Goal: Task Accomplishment & Management: Manage account settings

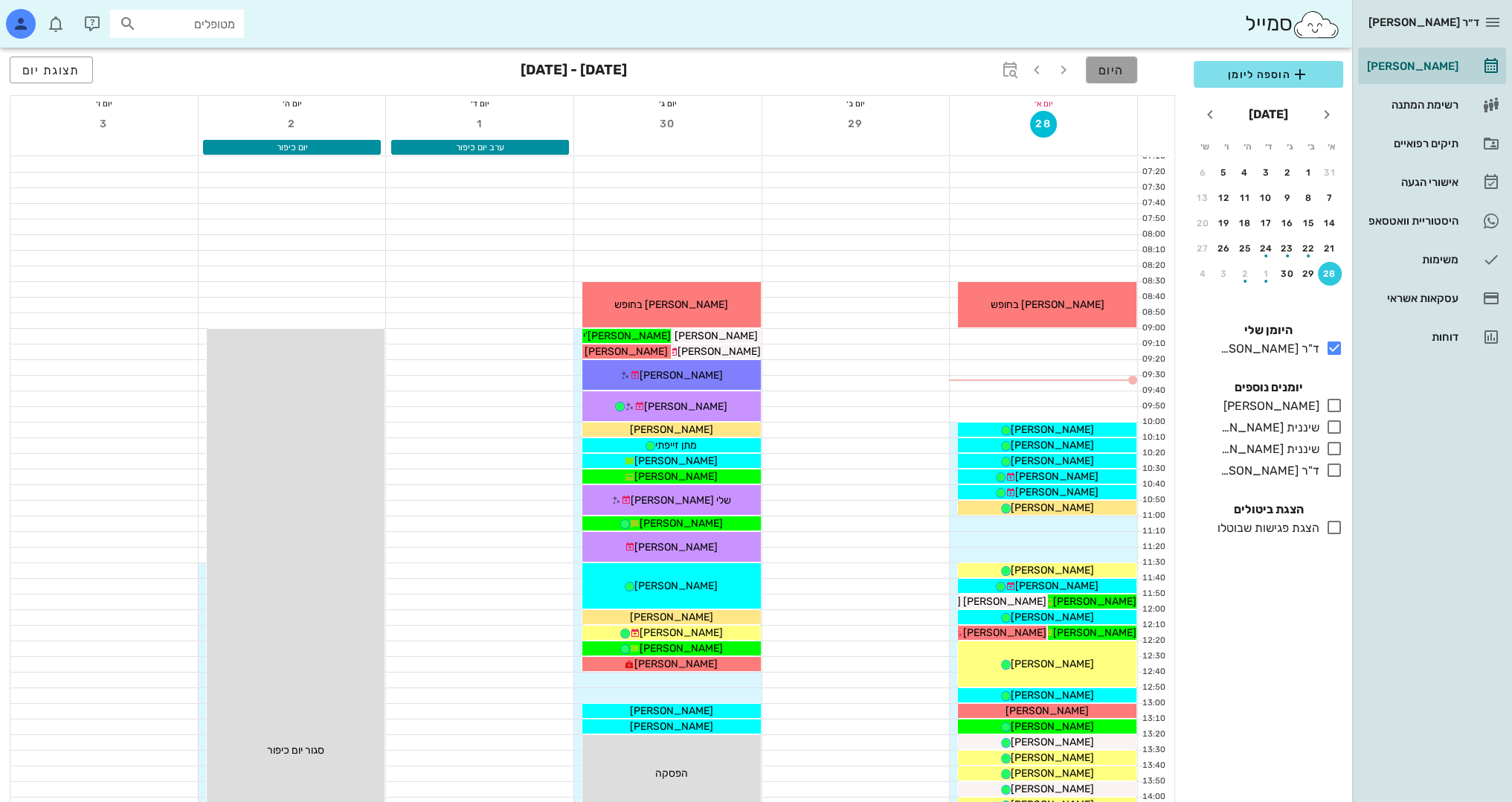
click at [1126, 67] on button "היום" at bounding box center [1111, 70] width 51 height 27
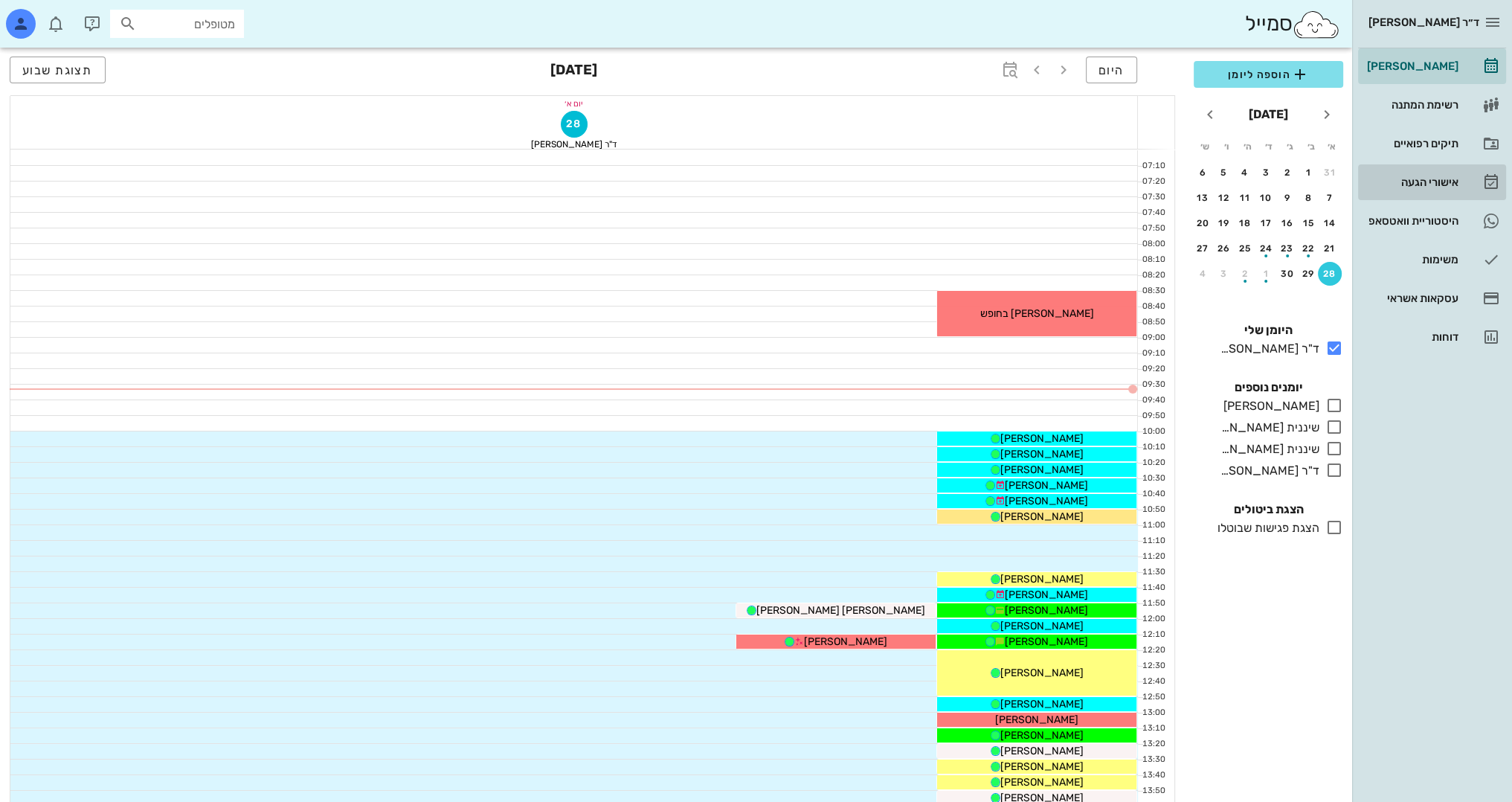
click at [1450, 177] on div "אישורי הגעה" at bounding box center [1411, 182] width 95 height 12
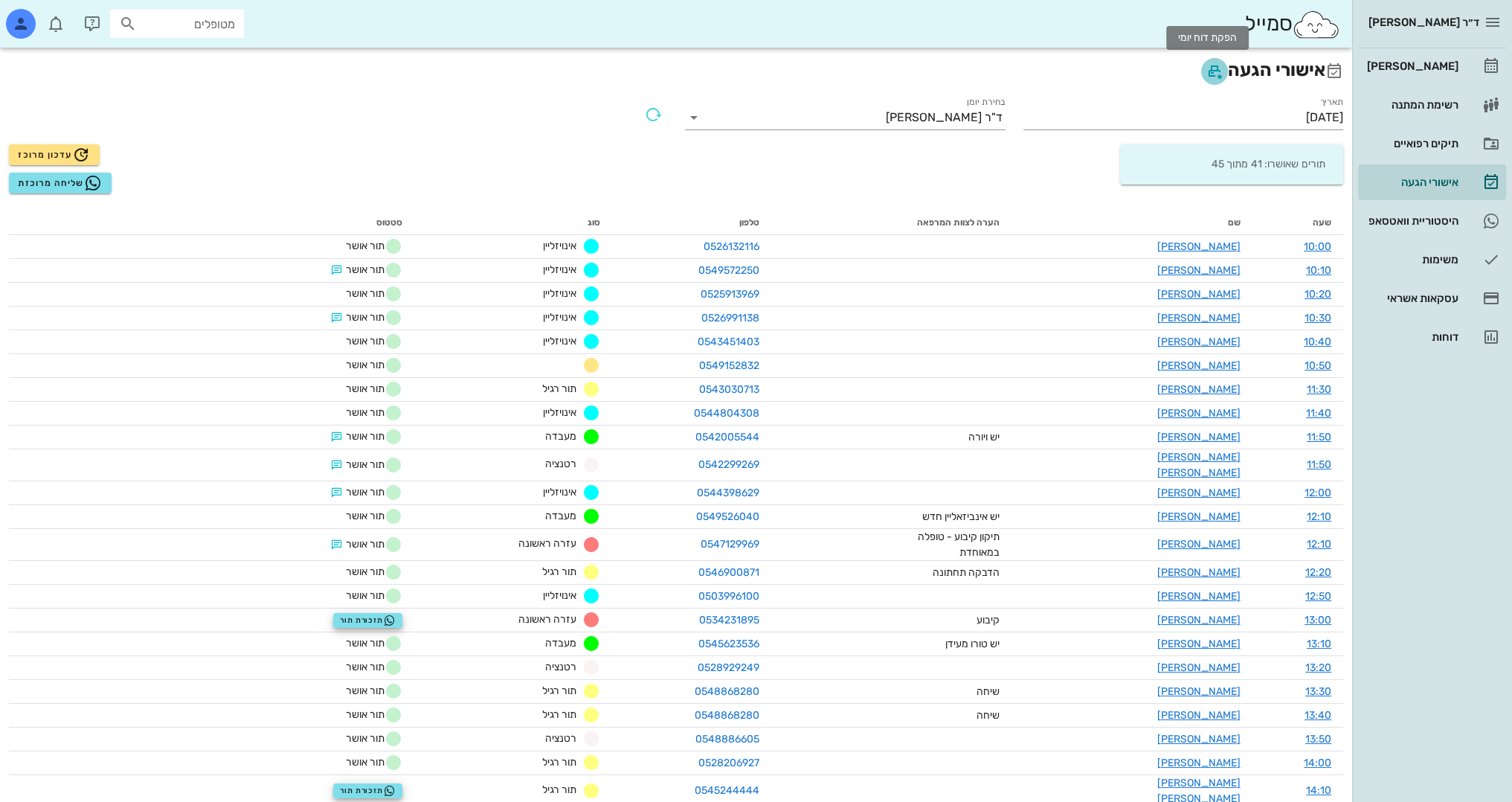
click at [1211, 70] on icon "button" at bounding box center [1214, 71] width 18 height 18
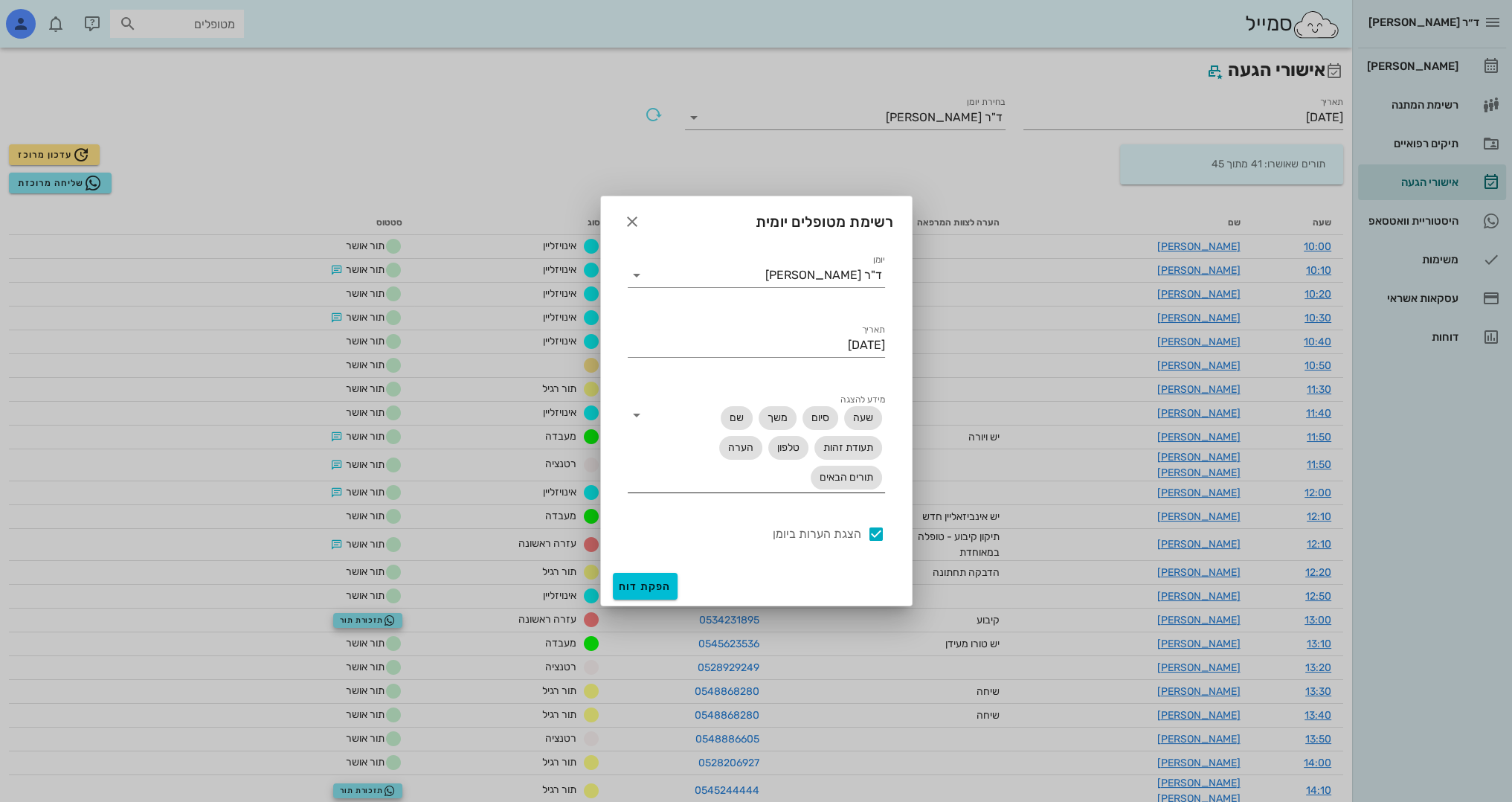
click at [635, 411] on icon at bounding box center [636, 415] width 18 height 18
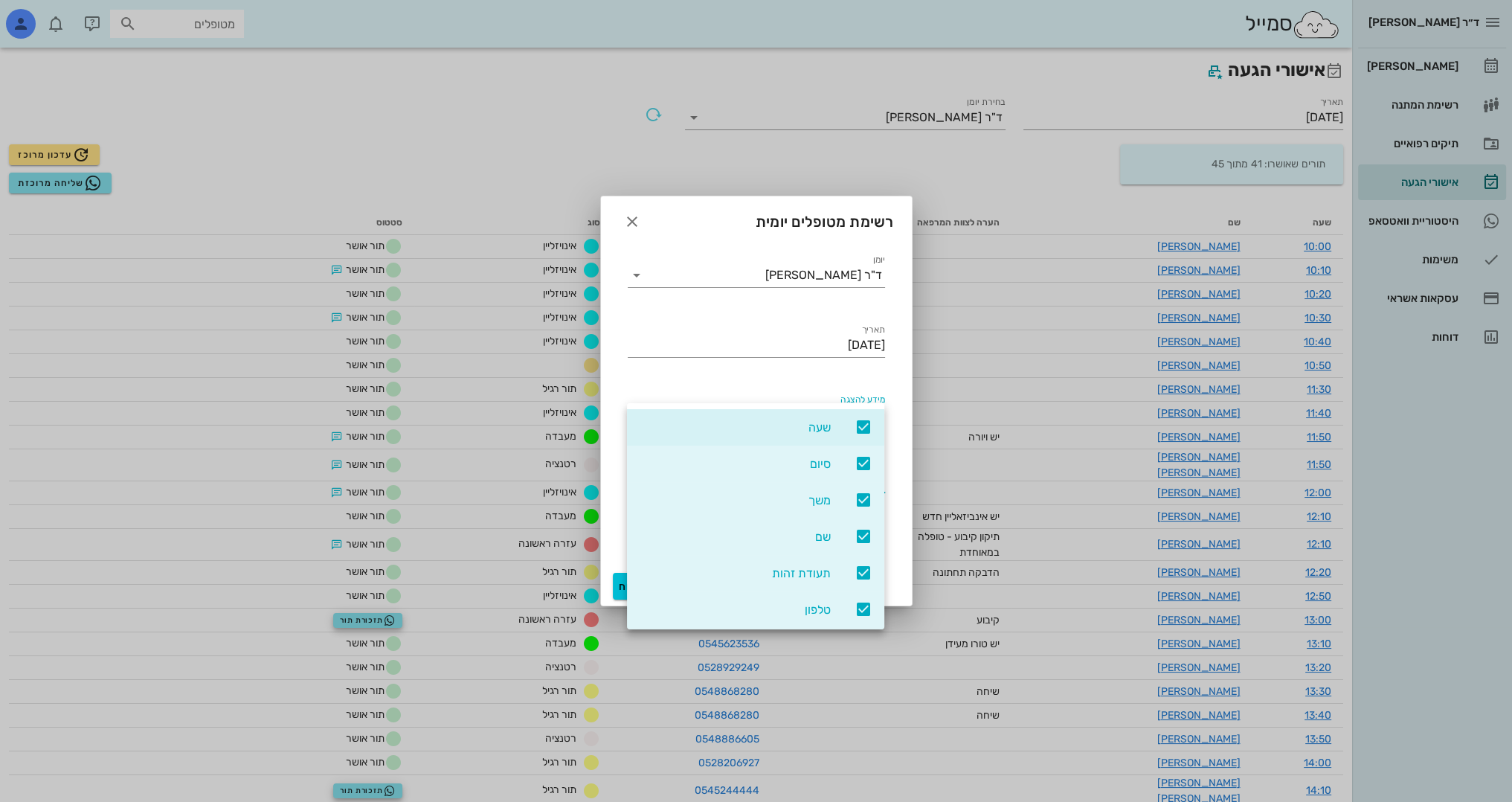
click at [869, 501] on icon at bounding box center [864, 500] width 18 height 18
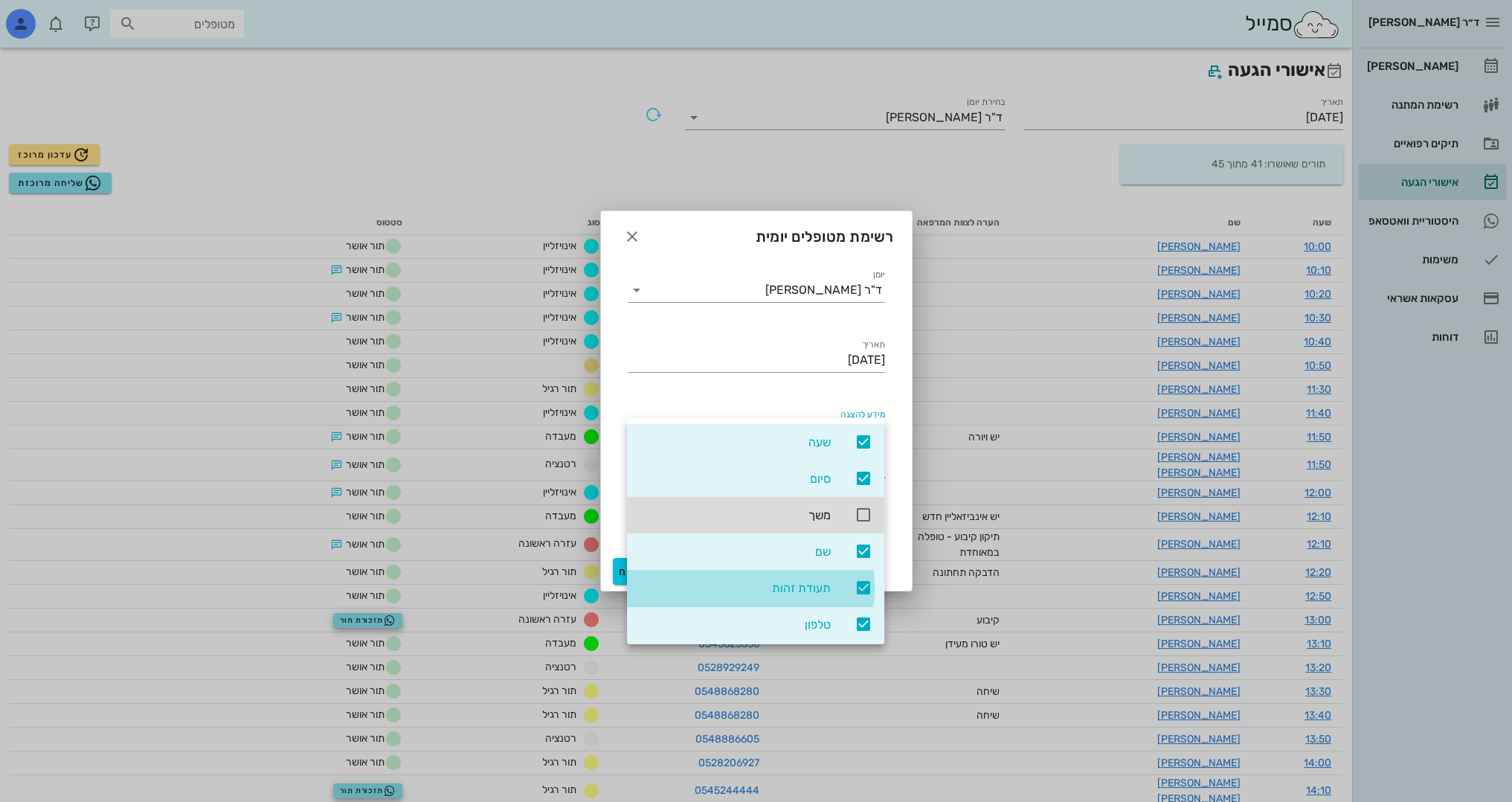
click at [863, 585] on icon at bounding box center [864, 588] width 18 height 18
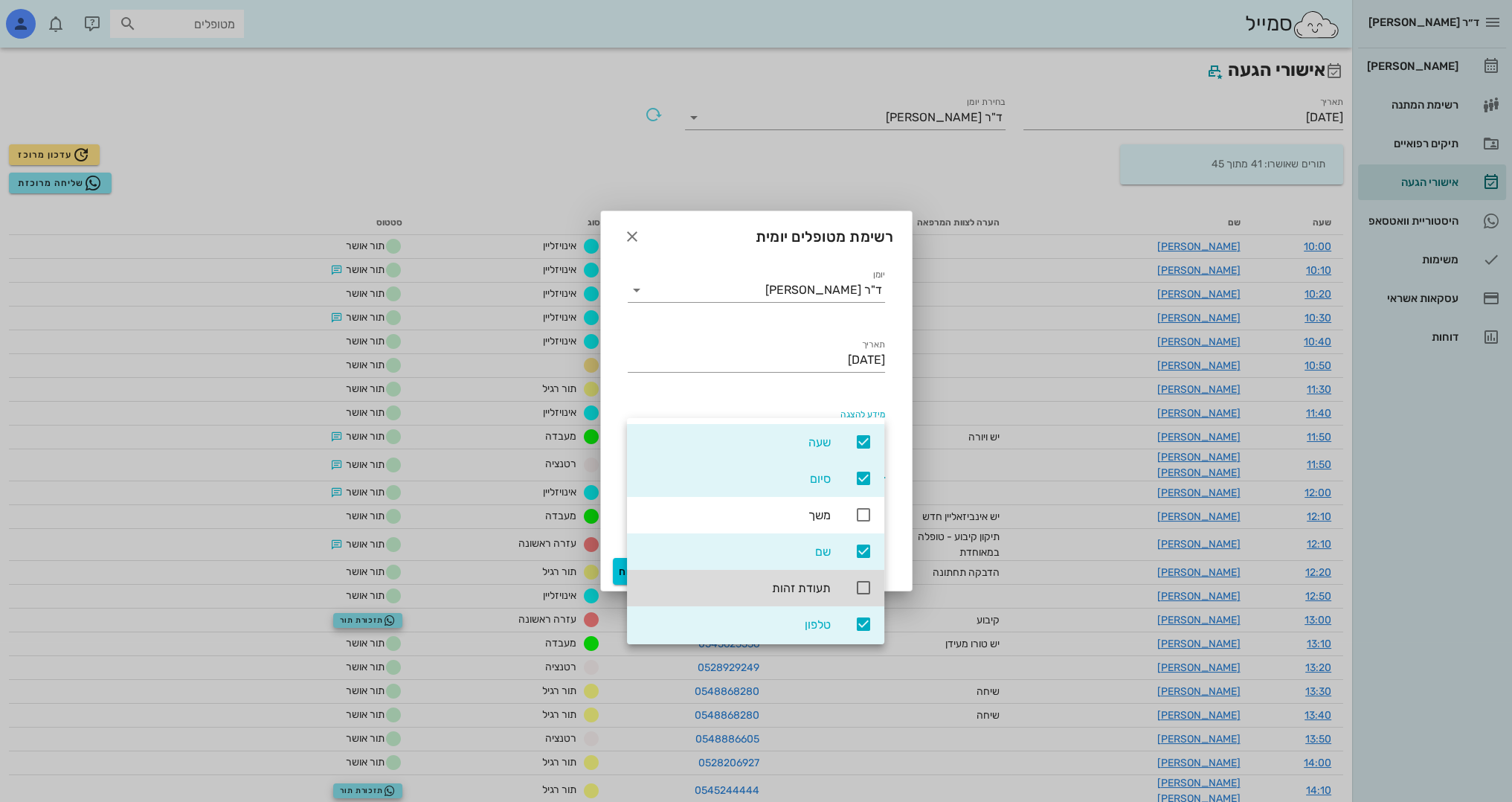
click at [856, 624] on icon at bounding box center [864, 624] width 18 height 18
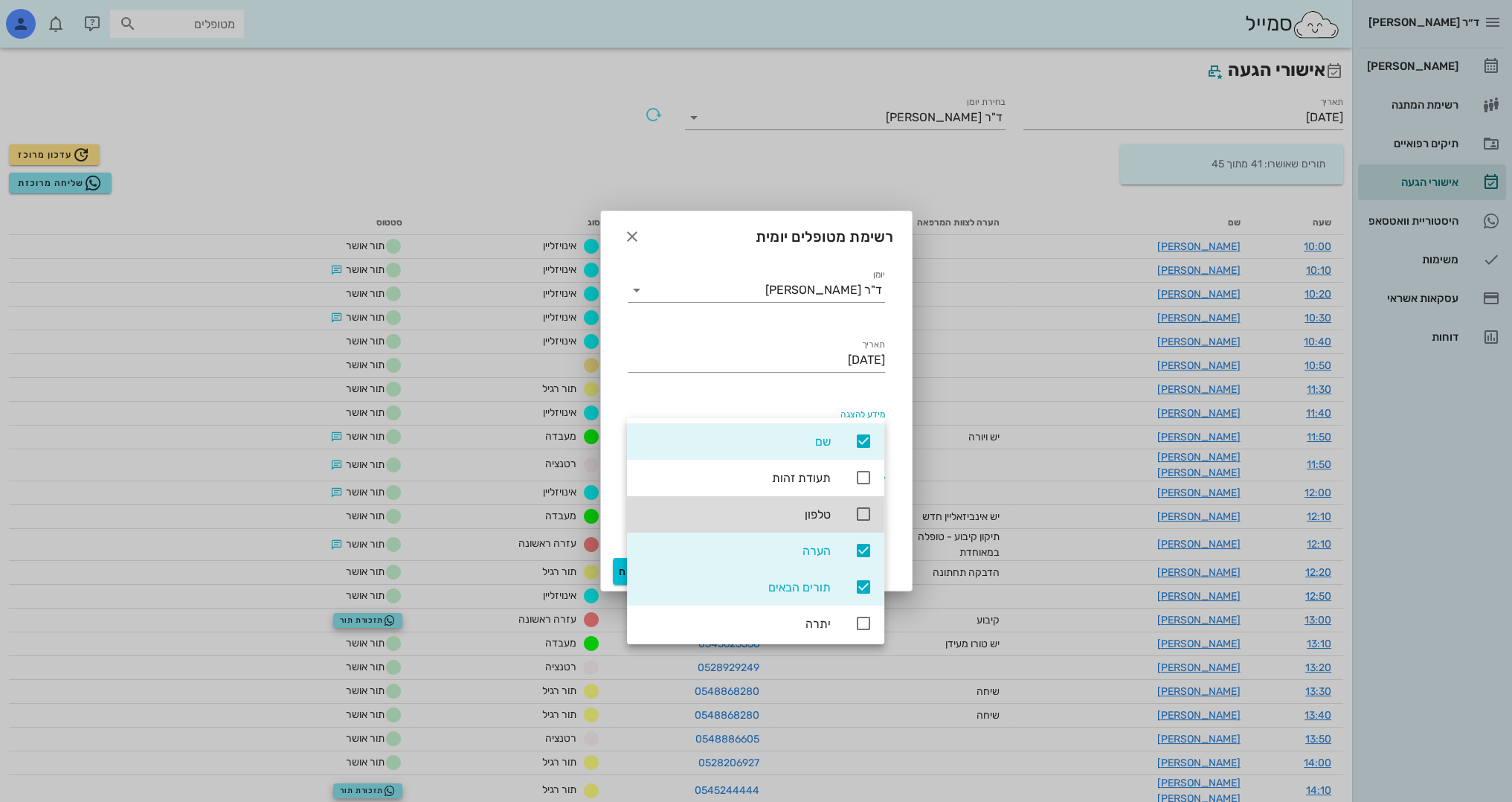
scroll to position [112, 0]
click at [851, 585] on div "תורים הבאים" at bounding box center [756, 585] width 257 height 36
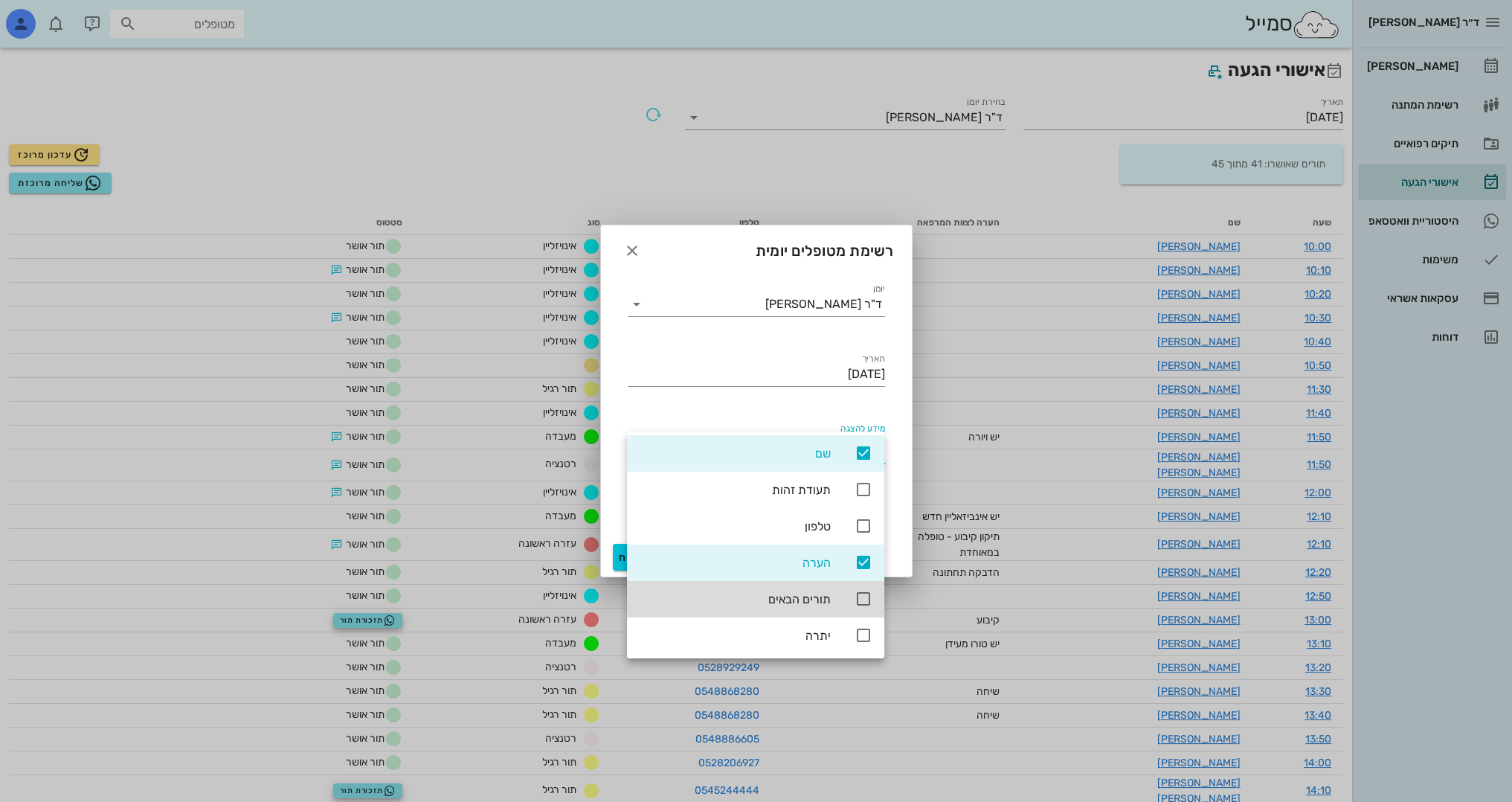
click at [618, 357] on div "תאריך [DATE]" at bounding box center [756, 376] width 275 height 70
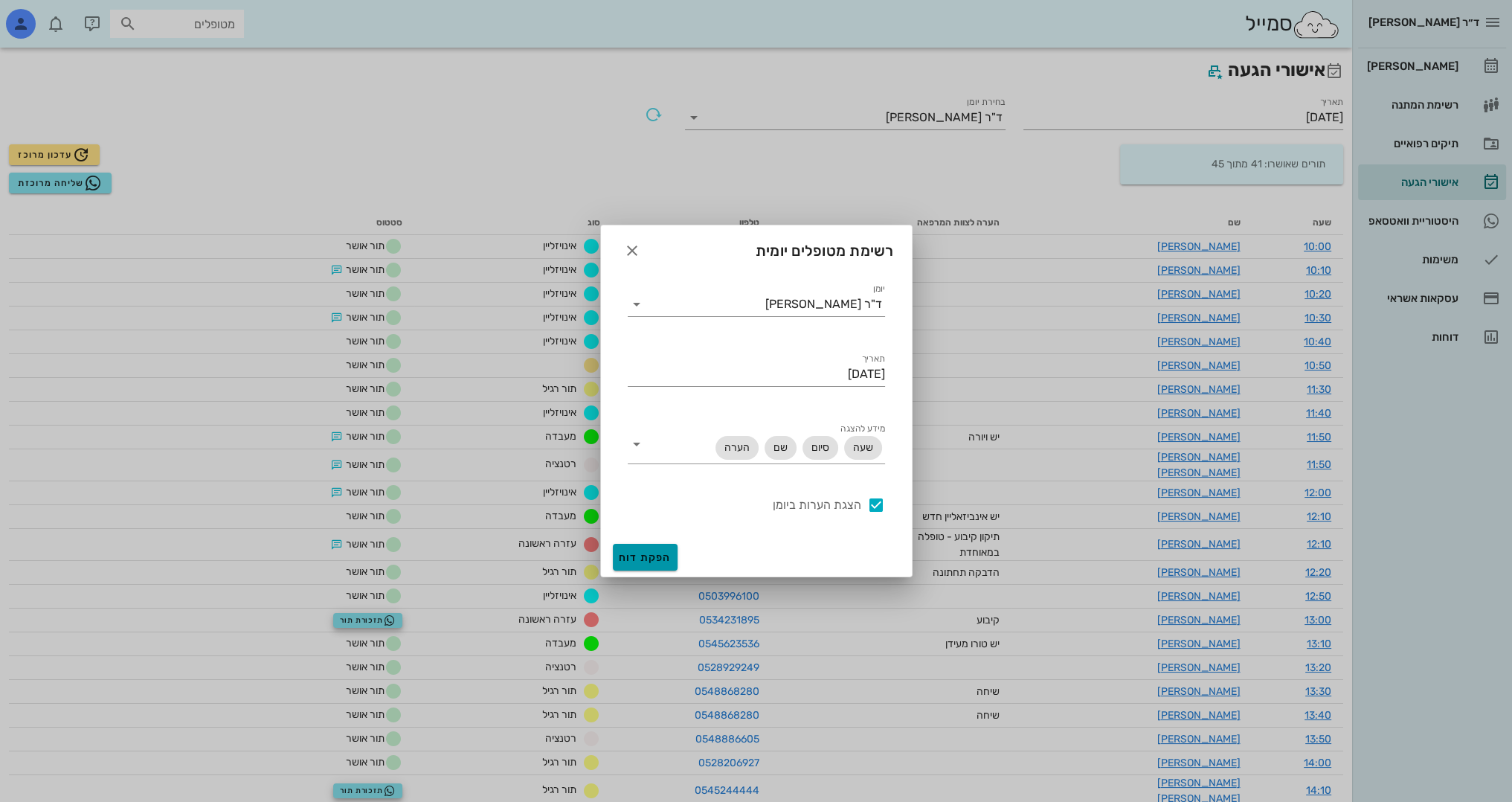
click at [653, 559] on span "הפקת דוח" at bounding box center [645, 557] width 52 height 13
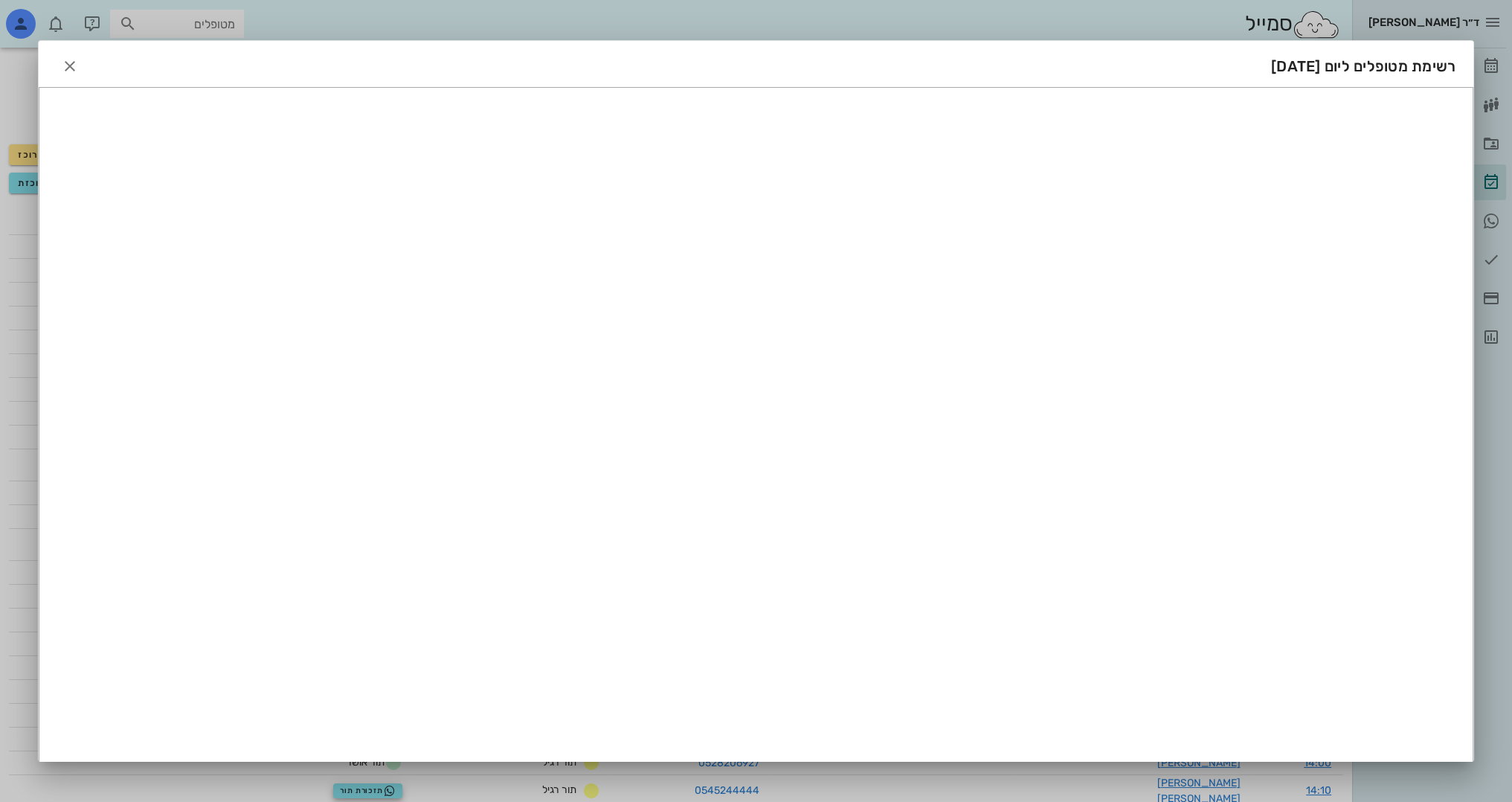
click at [1368, 23] on div at bounding box center [756, 401] width 1512 height 802
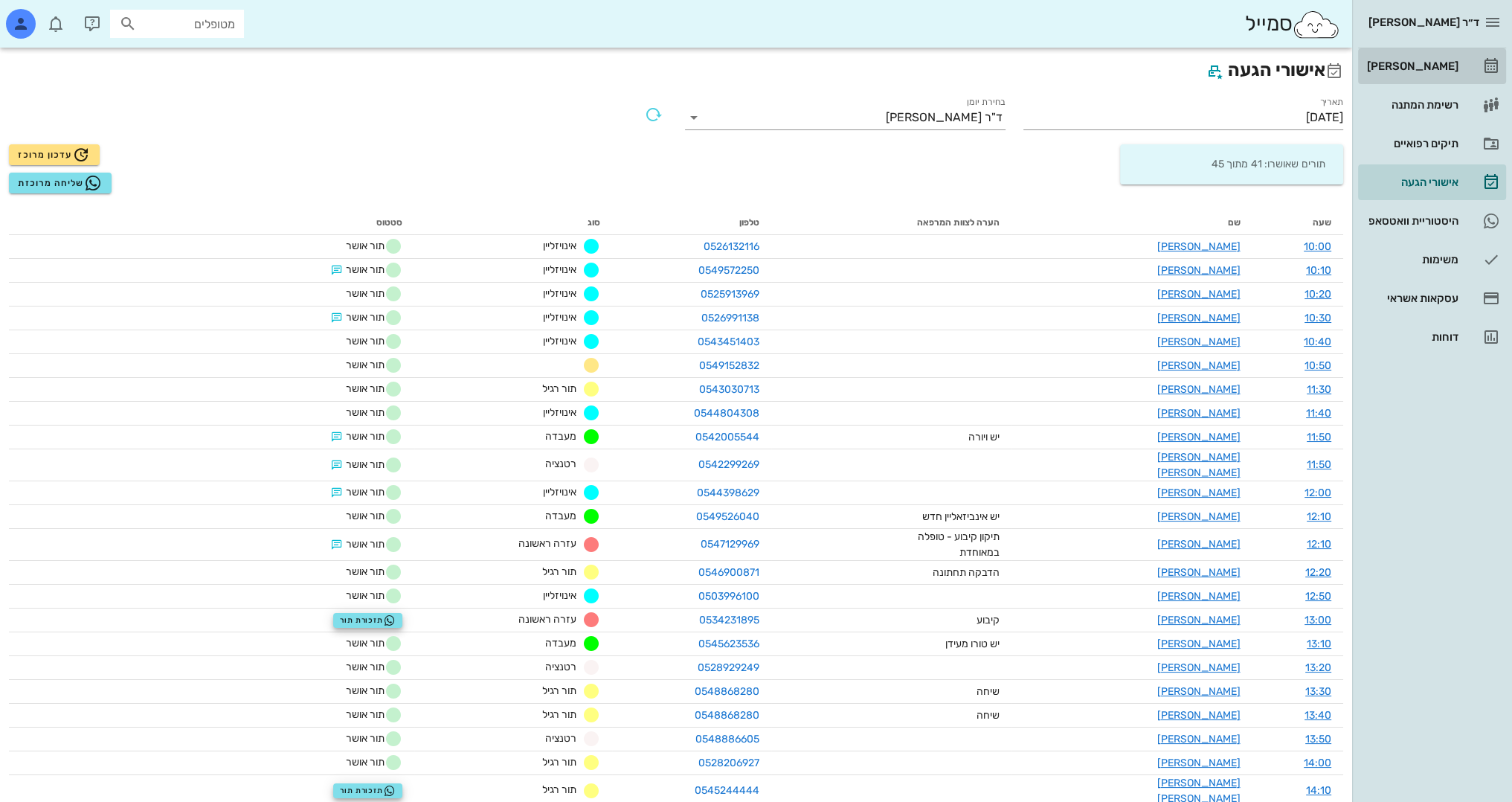
click at [1413, 66] on div "[PERSON_NAME]" at bounding box center [1411, 66] width 95 height 12
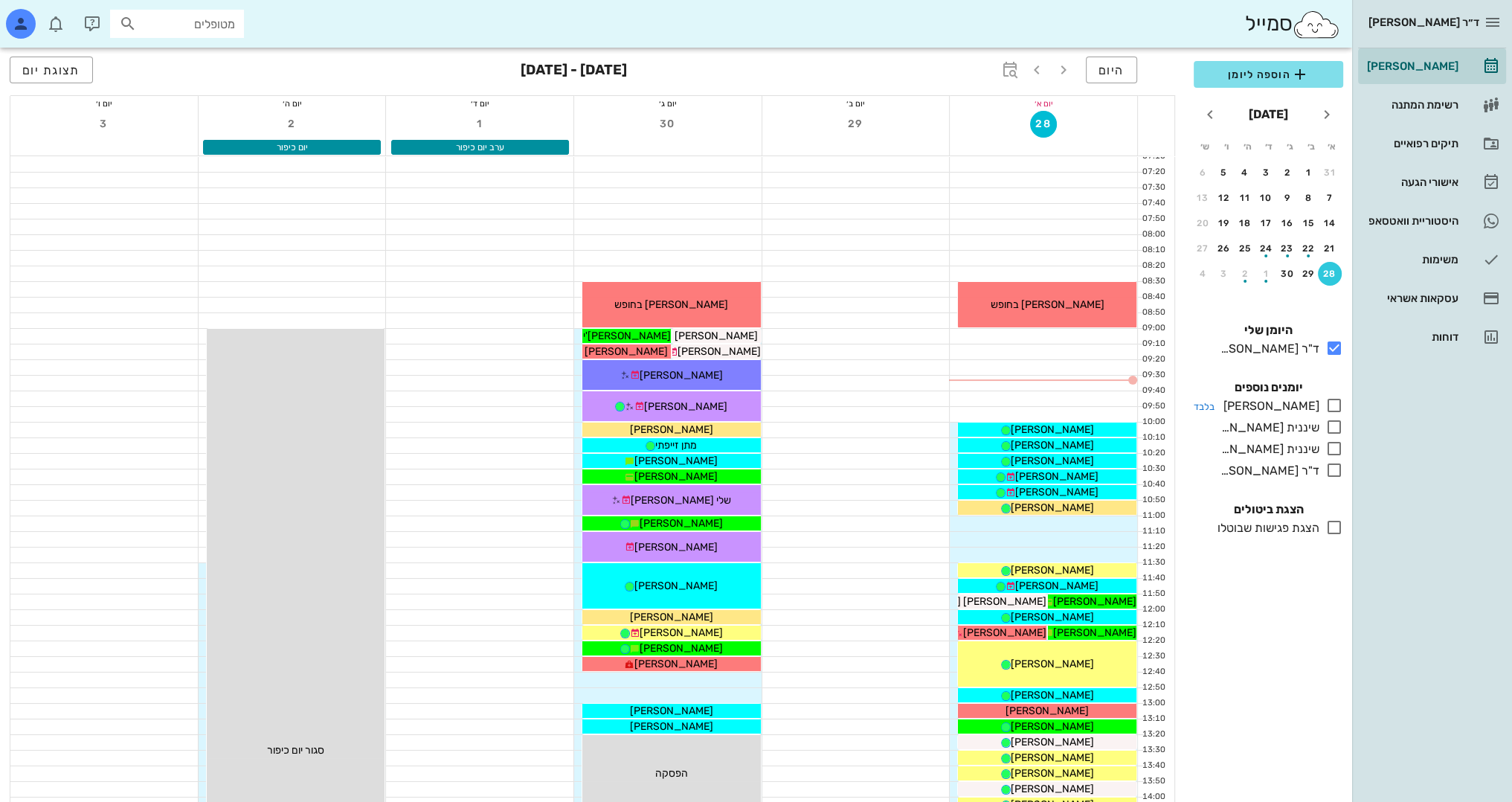
click at [1332, 407] on icon at bounding box center [1334, 406] width 18 height 18
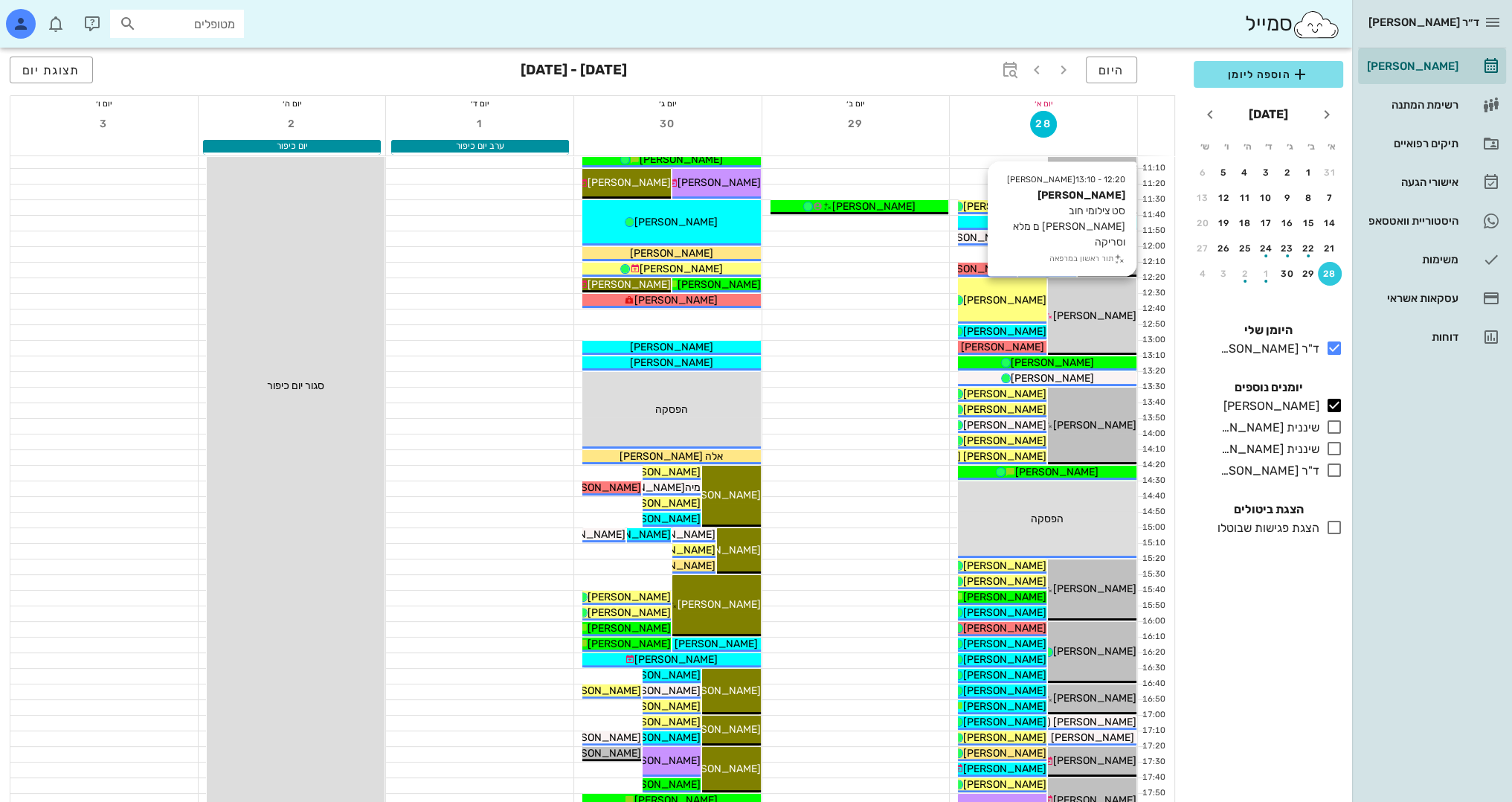
scroll to position [372, 0]
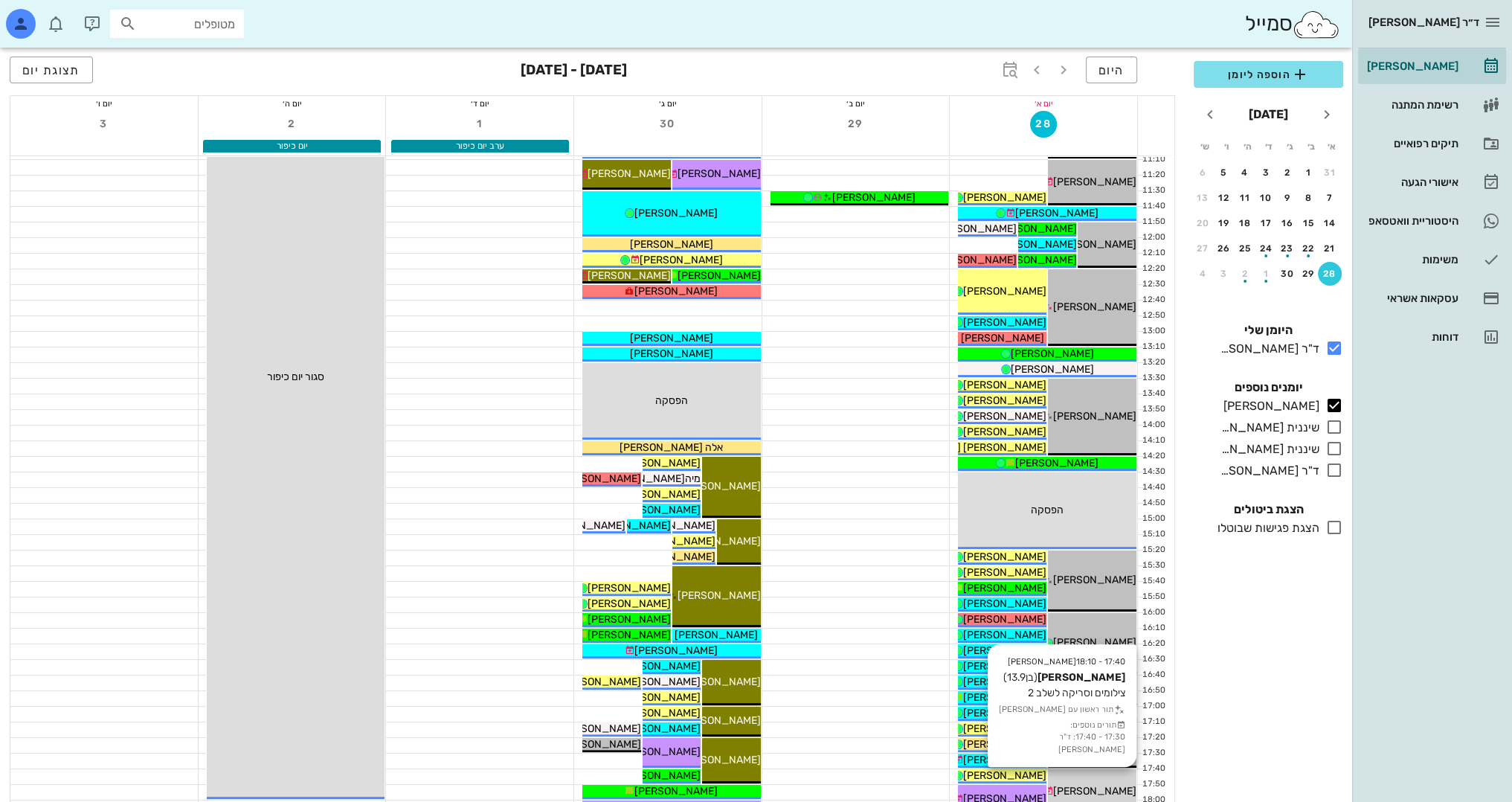
drag, startPoint x: 1124, startPoint y: 802, endPoint x: 1100, endPoint y: 747, distance: 60.0
click at [1122, 793] on div "17:40 - 18:10 [PERSON_NAME] (בן 13.9 ) צילומים וסריקה לשלב 2 תור ראשון עם [PERS…" at bounding box center [1092, 792] width 88 height 45
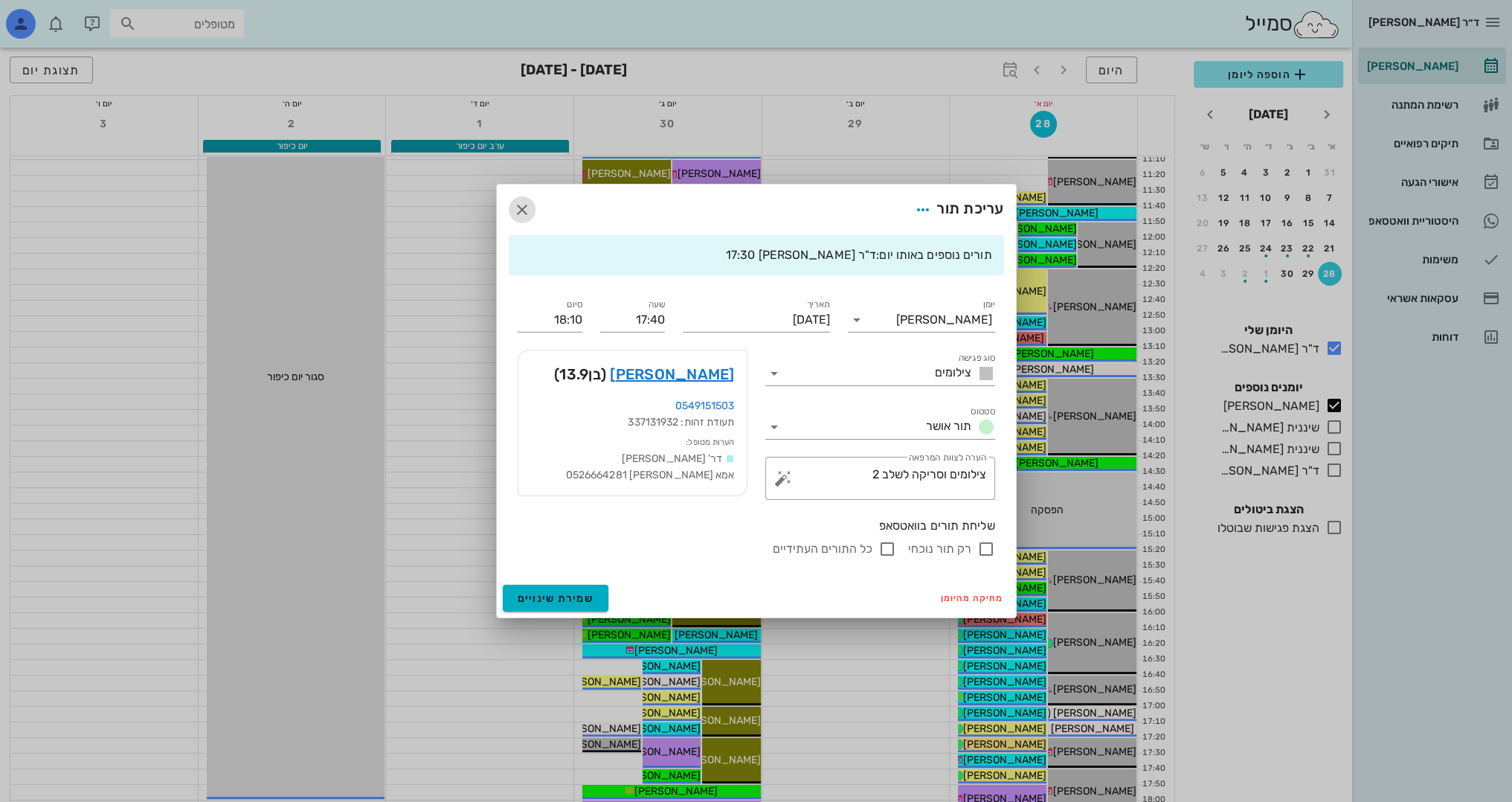
click at [525, 206] on icon "button" at bounding box center [522, 210] width 18 height 18
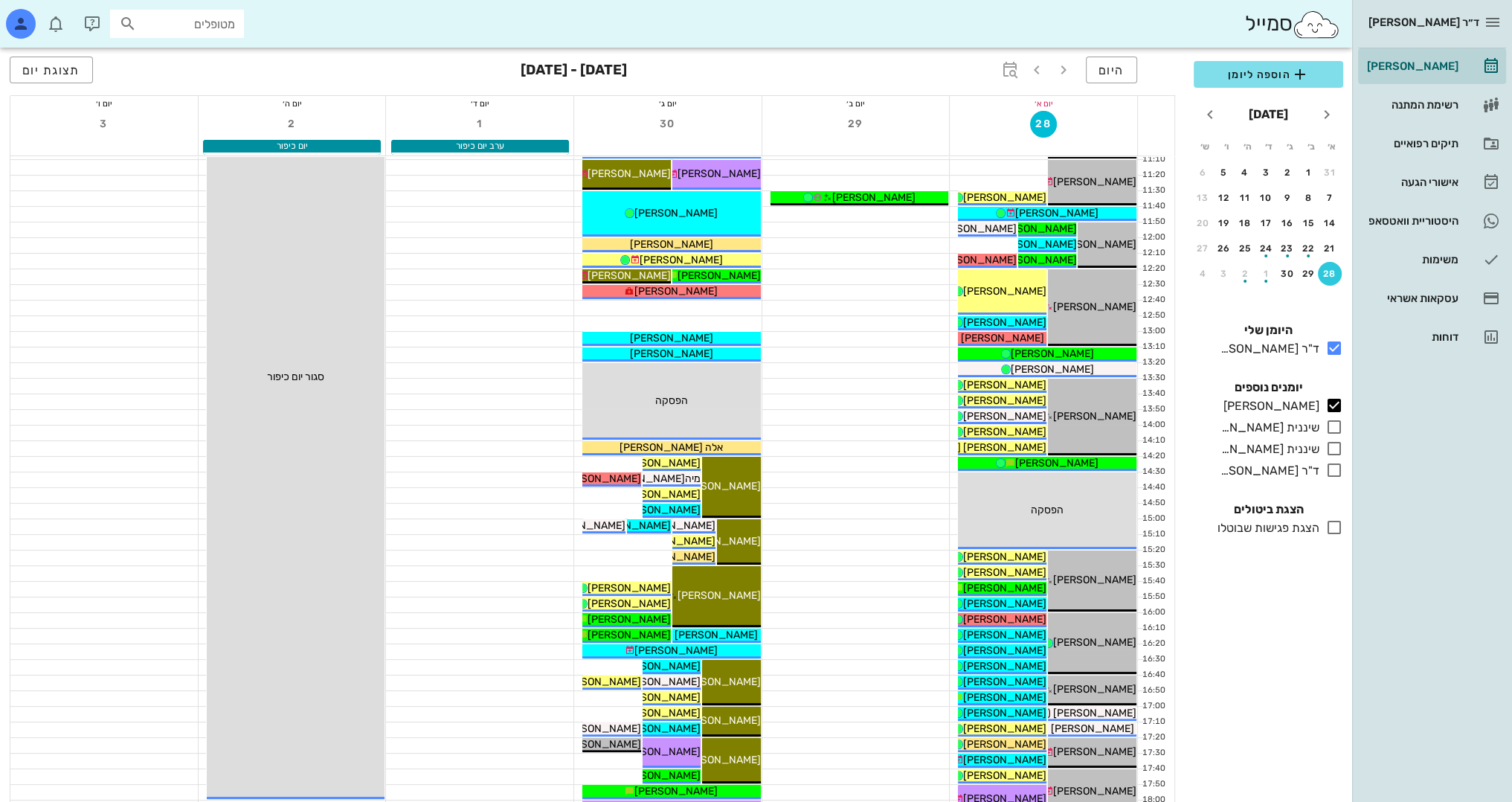
click at [910, 492] on div at bounding box center [856, 495] width 188 height 14
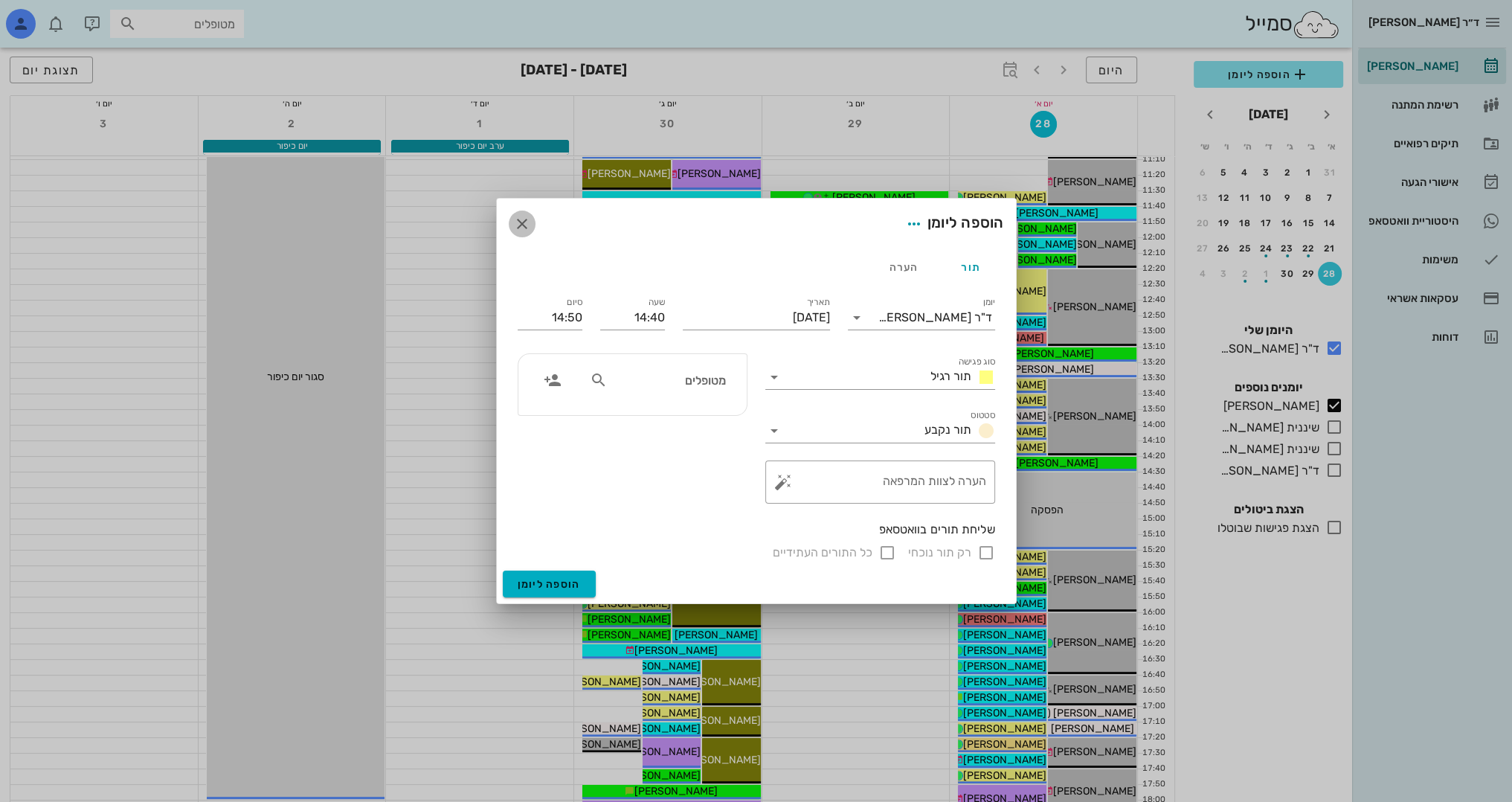
click at [517, 228] on icon "button" at bounding box center [522, 224] width 18 height 18
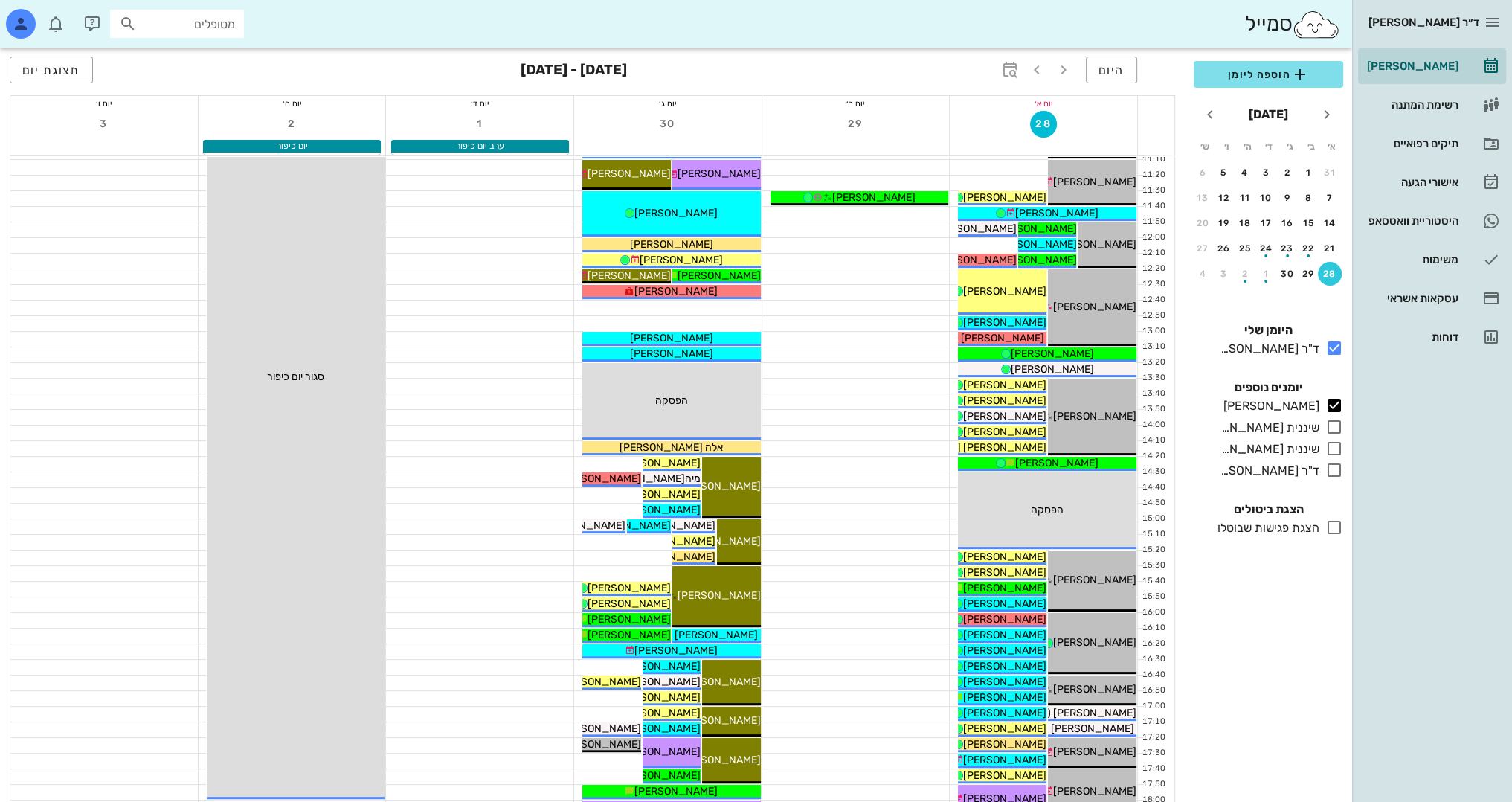
click at [1184, 522] on div "הצגת ביטולים הצגת פגישות שבוטלו" at bounding box center [1267, 519] width 167 height 54
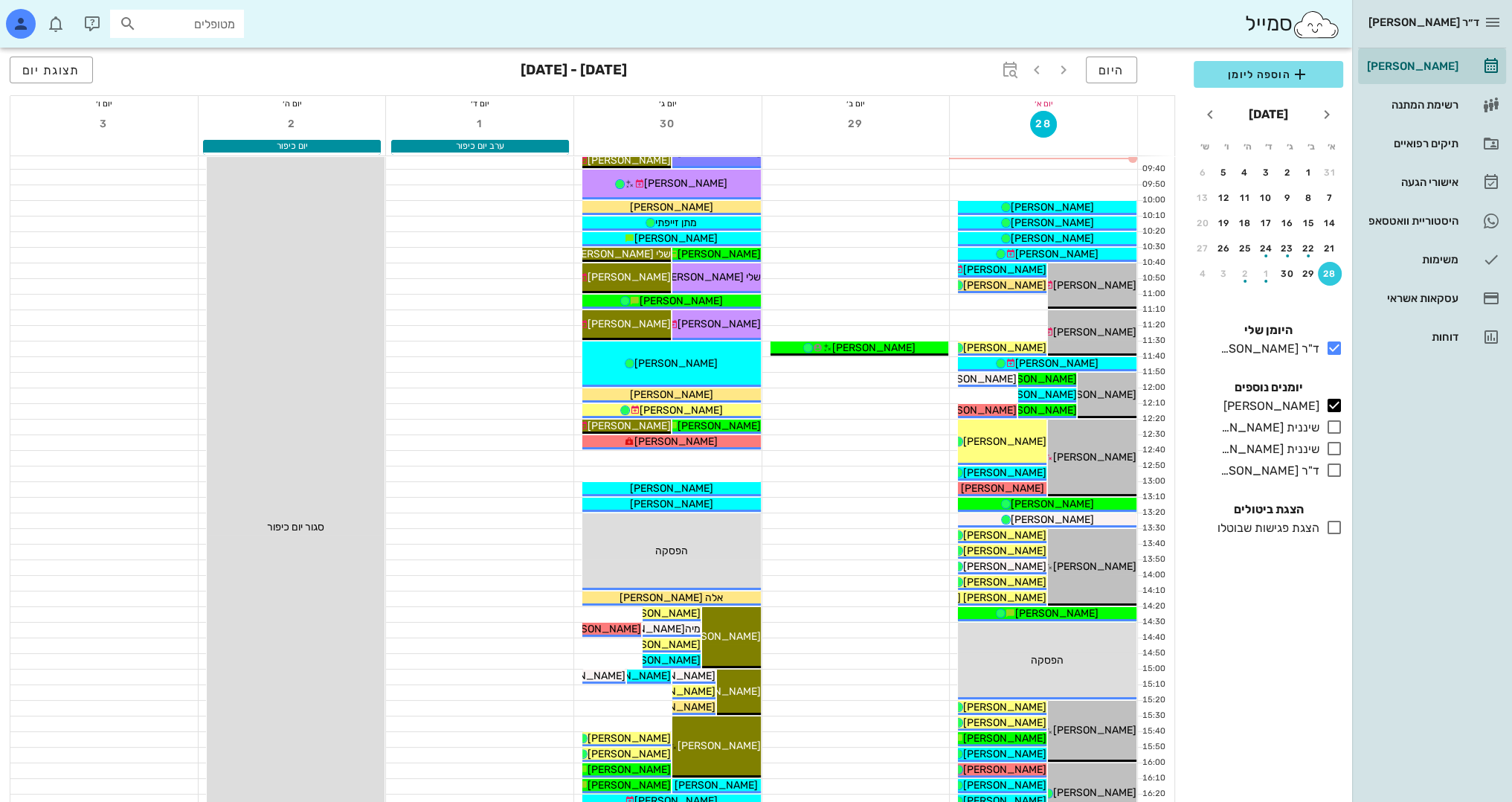
scroll to position [223, 0]
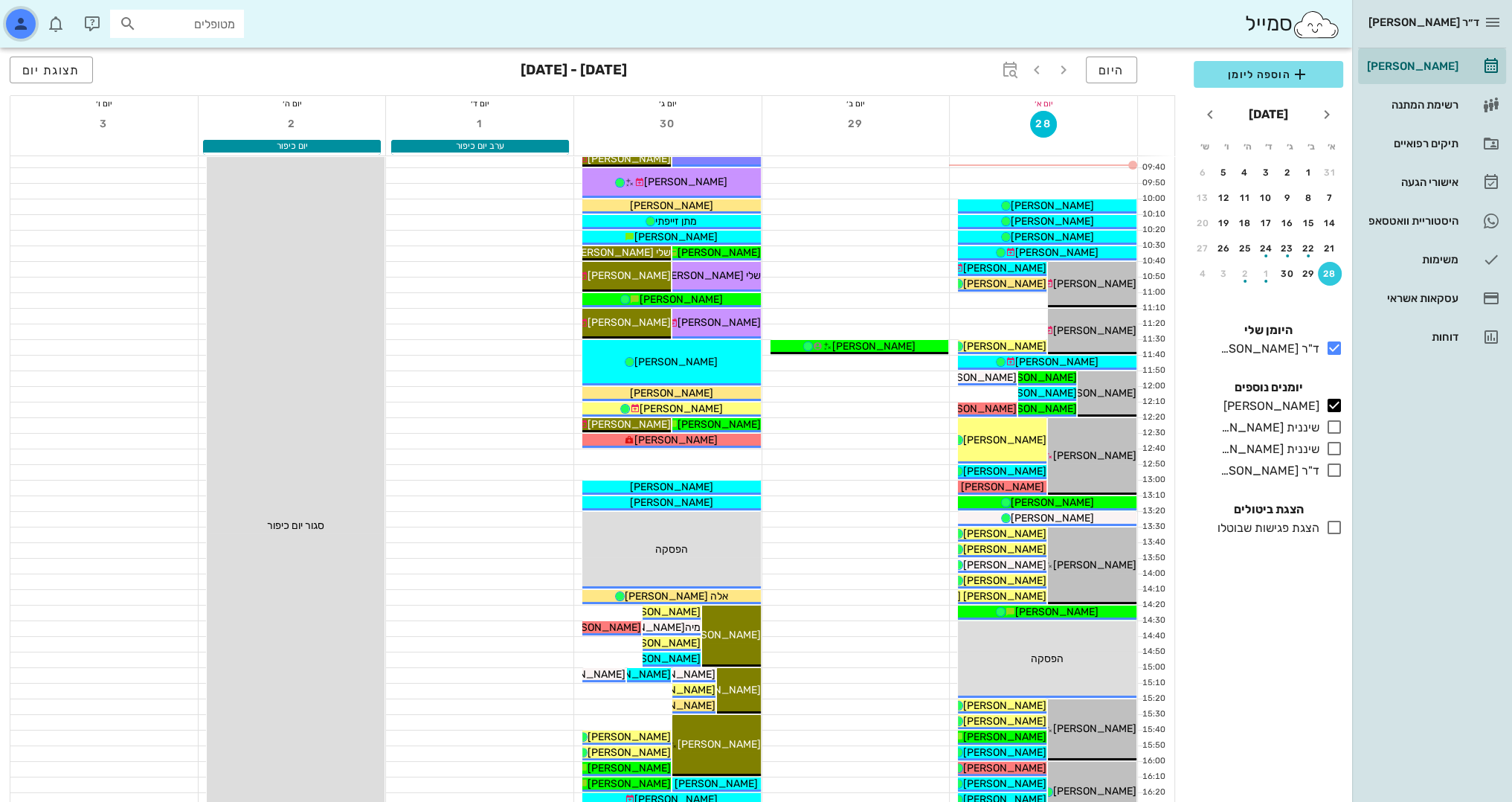
click at [18, 27] on icon "button" at bounding box center [21, 23] width 18 height 18
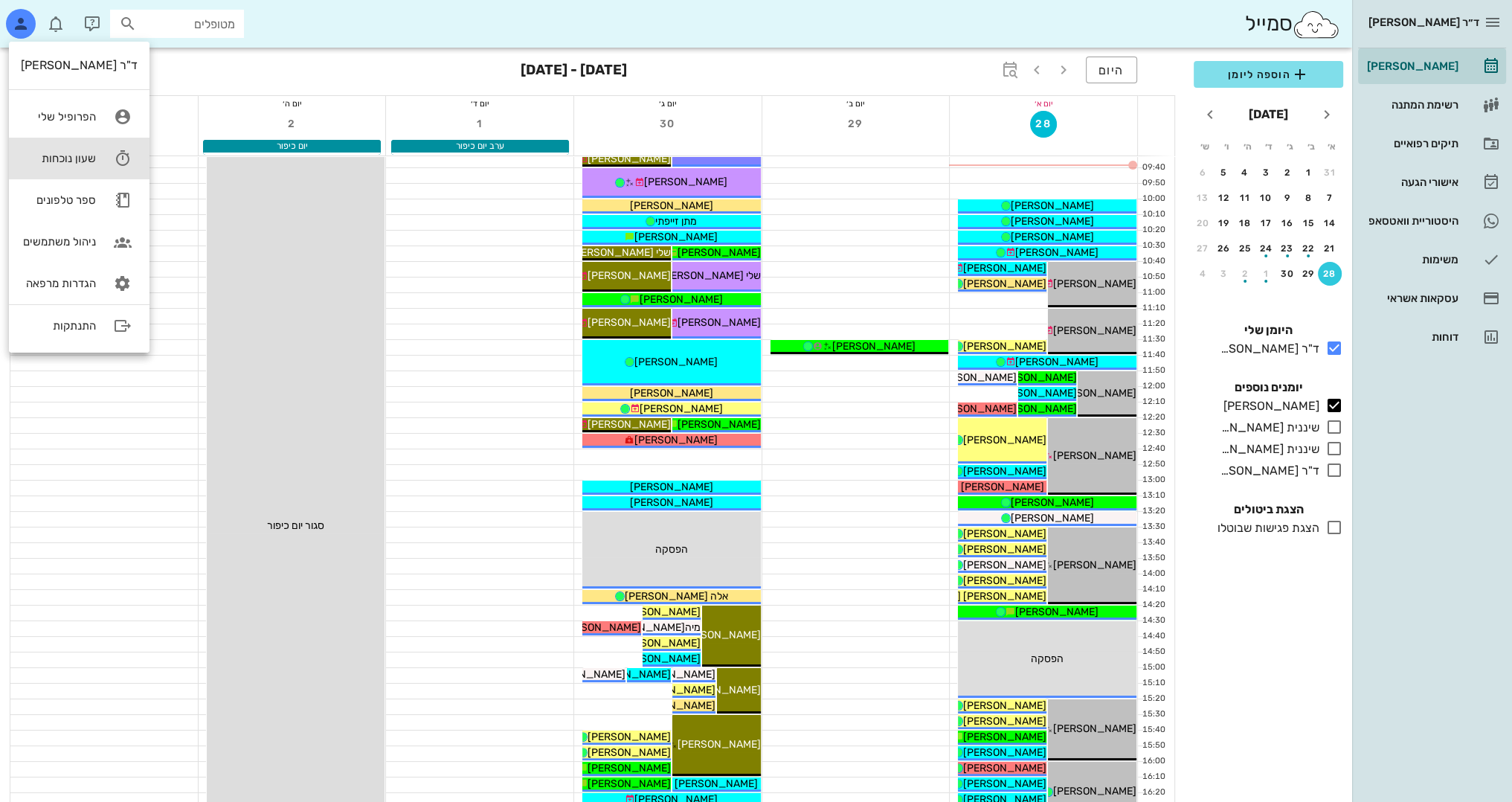
click at [74, 171] on link "שעון נוכחות" at bounding box center [79, 158] width 141 height 42
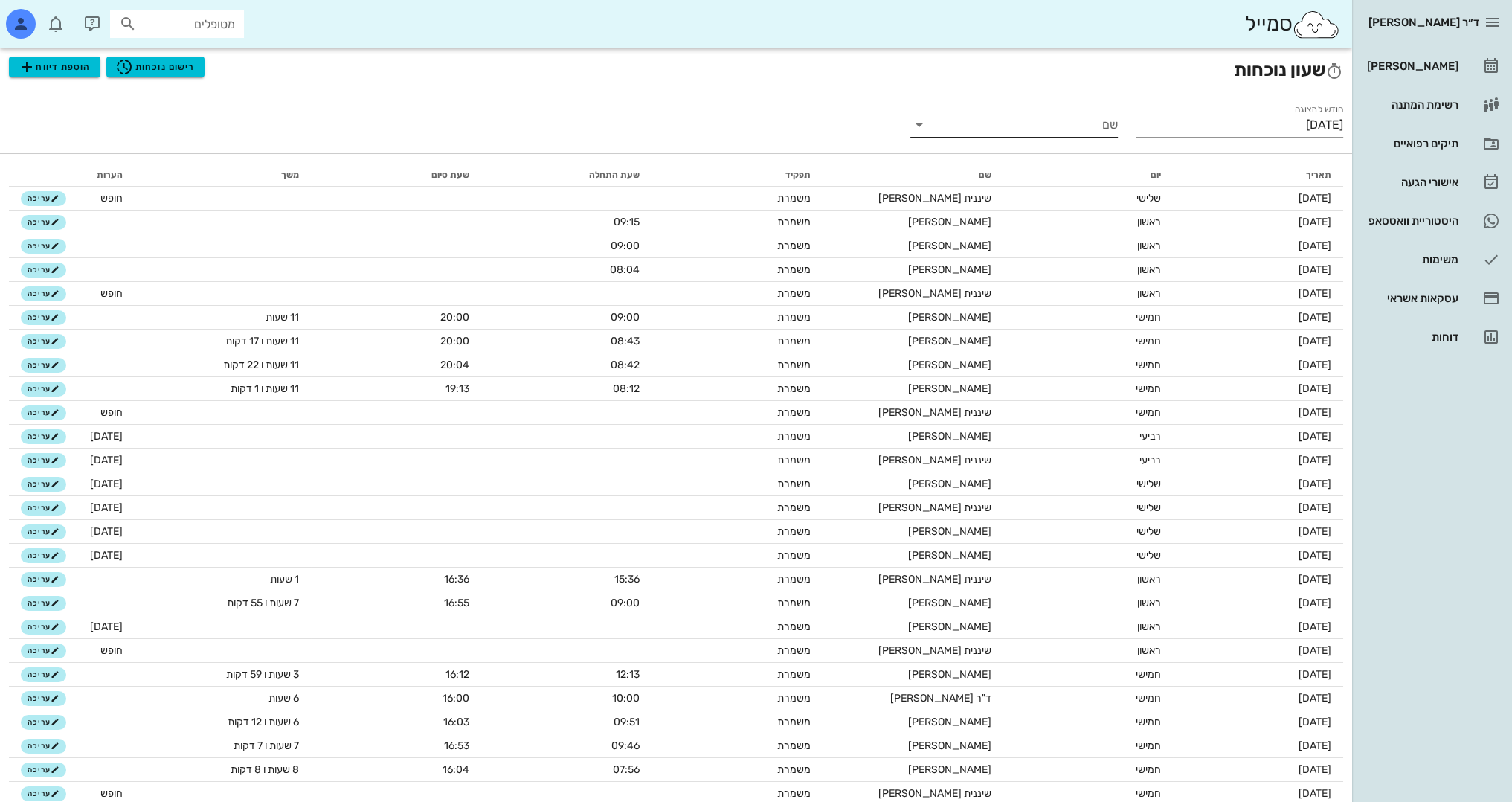
click at [973, 126] on input "שם" at bounding box center [1025, 125] width 183 height 23
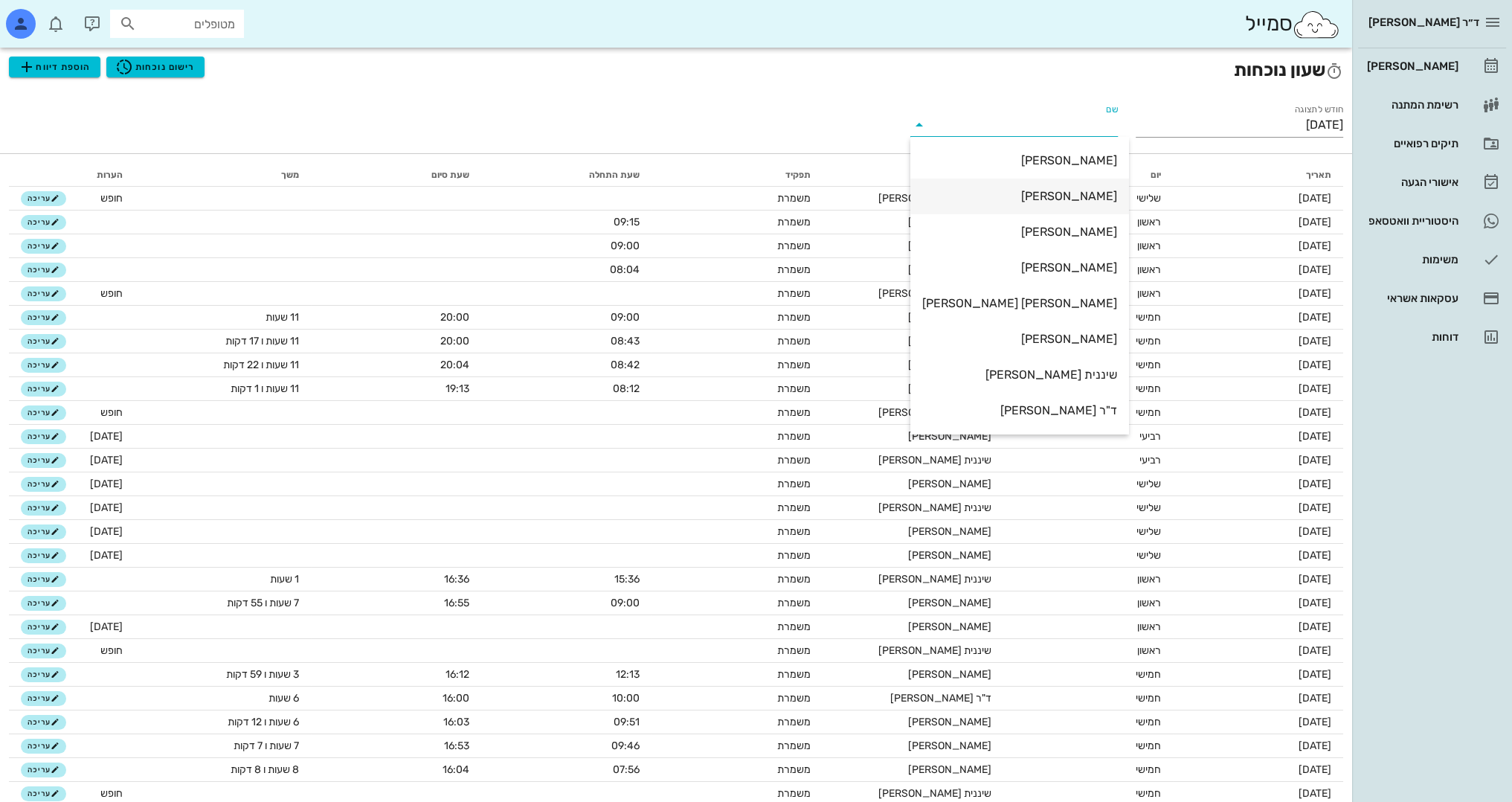
click at [1086, 197] on div "[PERSON_NAME]" at bounding box center [1020, 196] width 195 height 14
type input "[PERSON_NAME]"
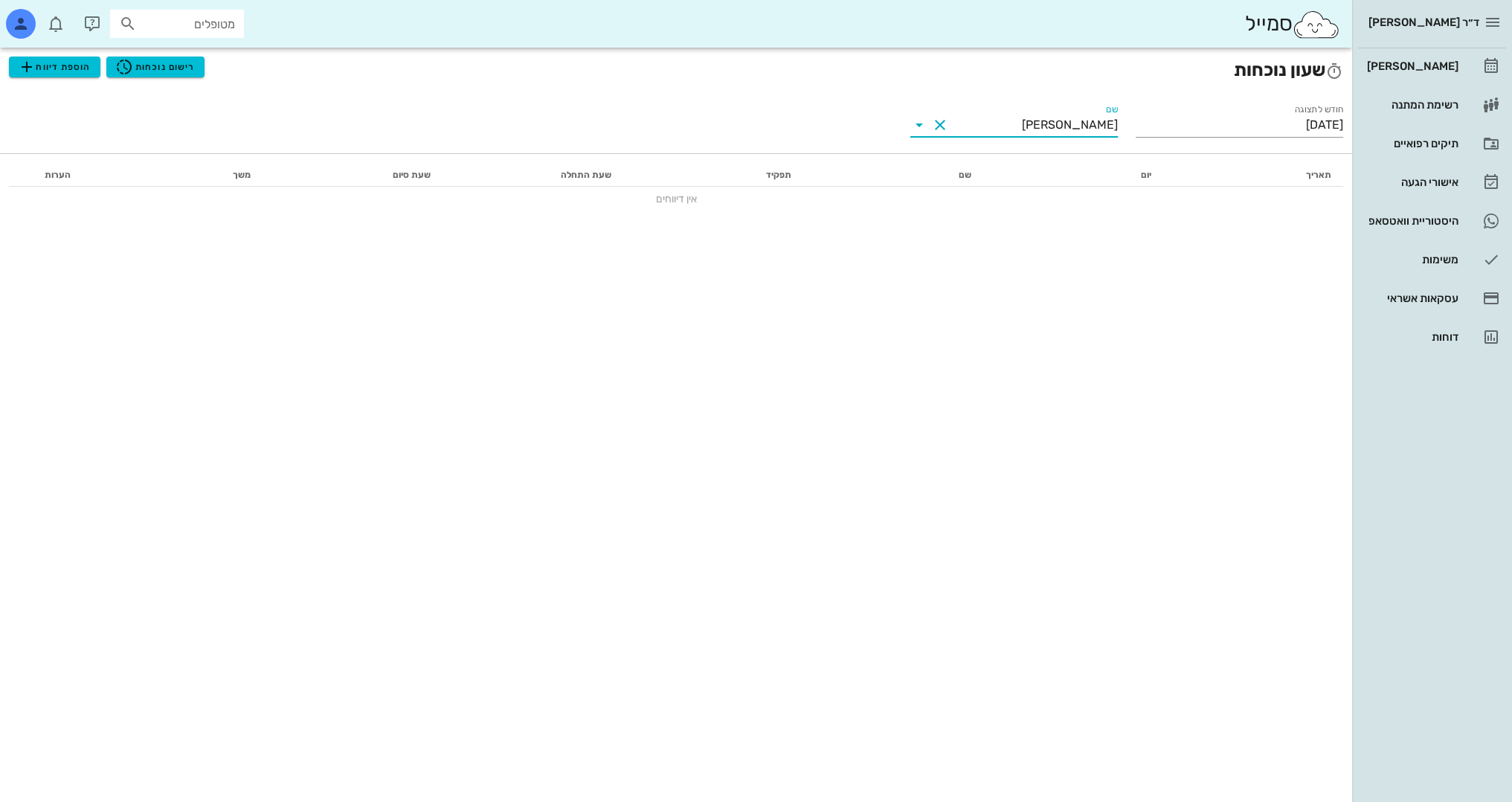
click at [864, 239] on div "שעון נוכחות הוספת דיווח רישום נוכחות חודש לתצוגה [DATE] שם [PERSON_NAME] תאריך …" at bounding box center [676, 424] width 1352 height 754
click at [147, 70] on span "רישום נוכחות" at bounding box center [155, 67] width 79 height 18
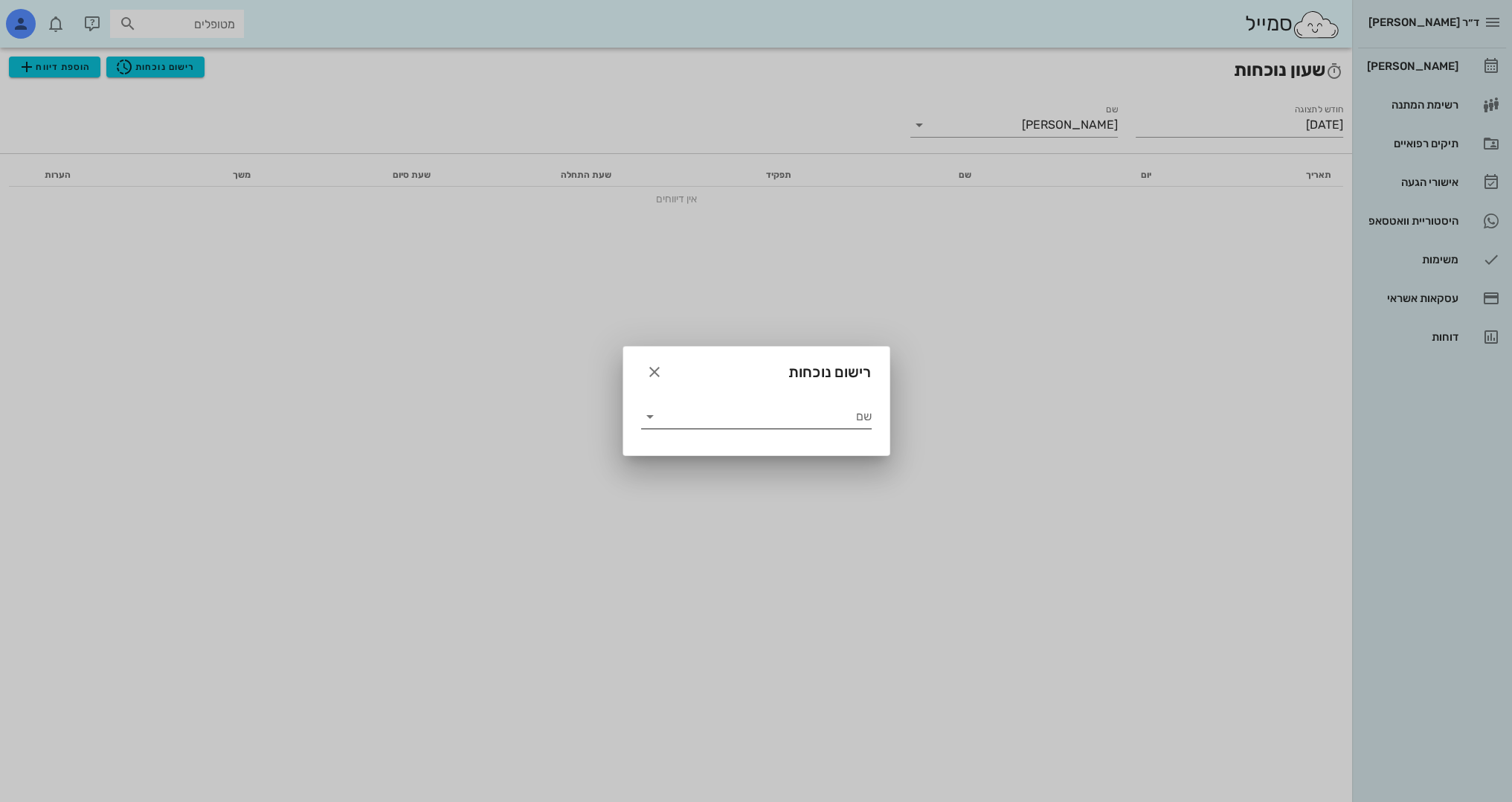
click at [652, 418] on icon at bounding box center [650, 416] width 18 height 18
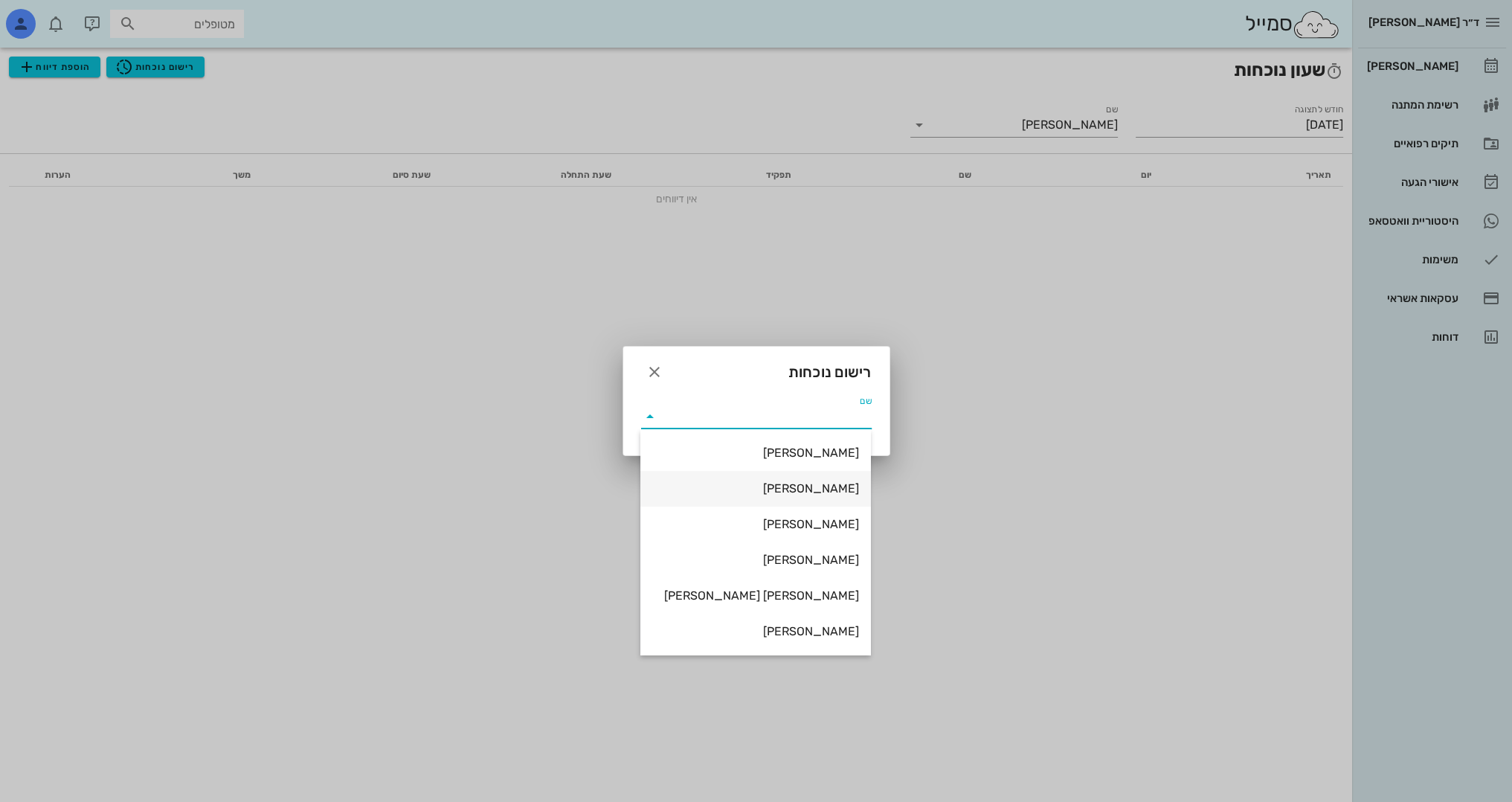
click at [764, 487] on div "[PERSON_NAME]" at bounding box center [756, 489] width 207 height 14
type input "[PERSON_NAME]"
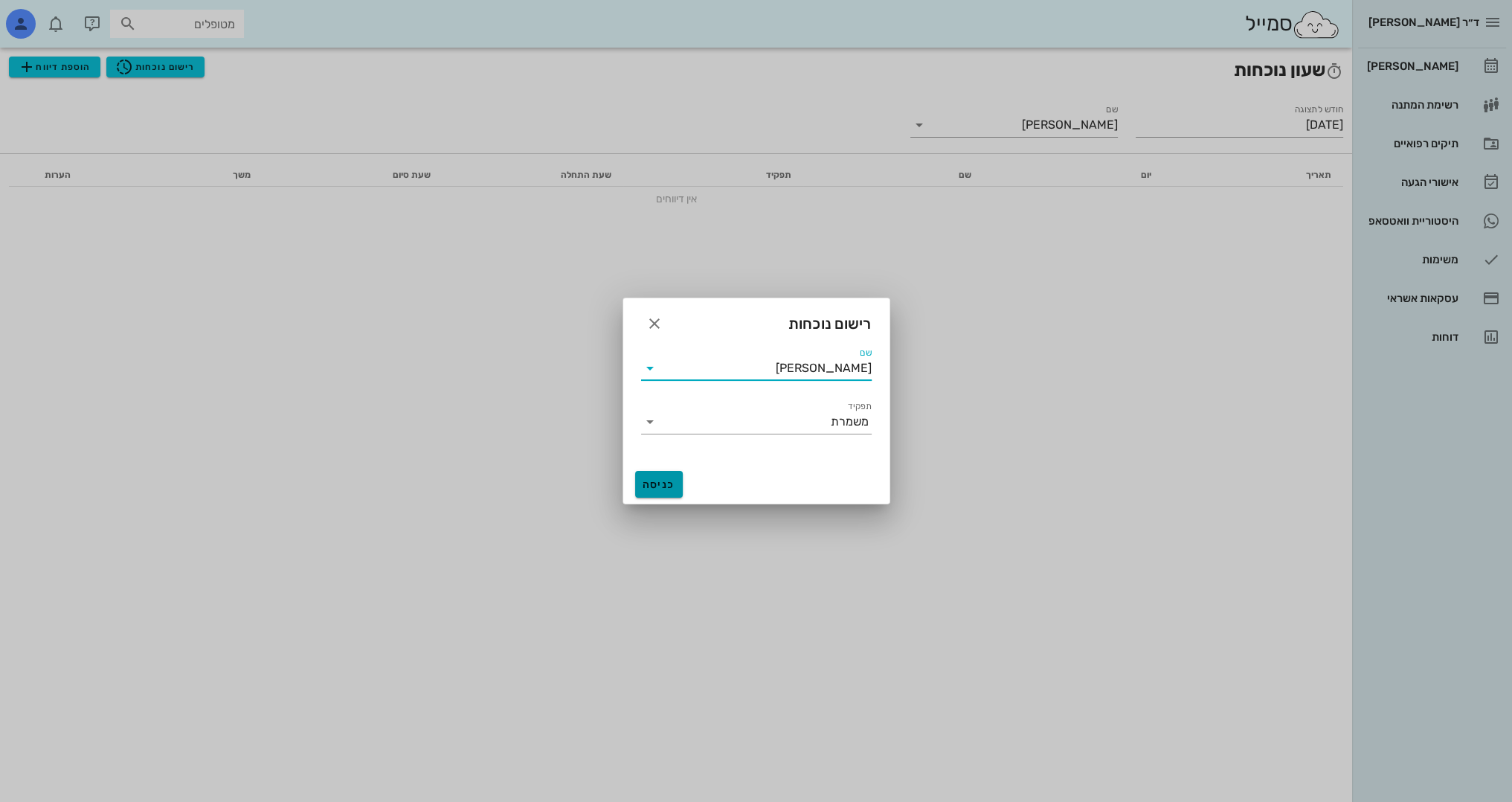
click at [661, 471] on button "כניסה" at bounding box center [659, 485] width 48 height 27
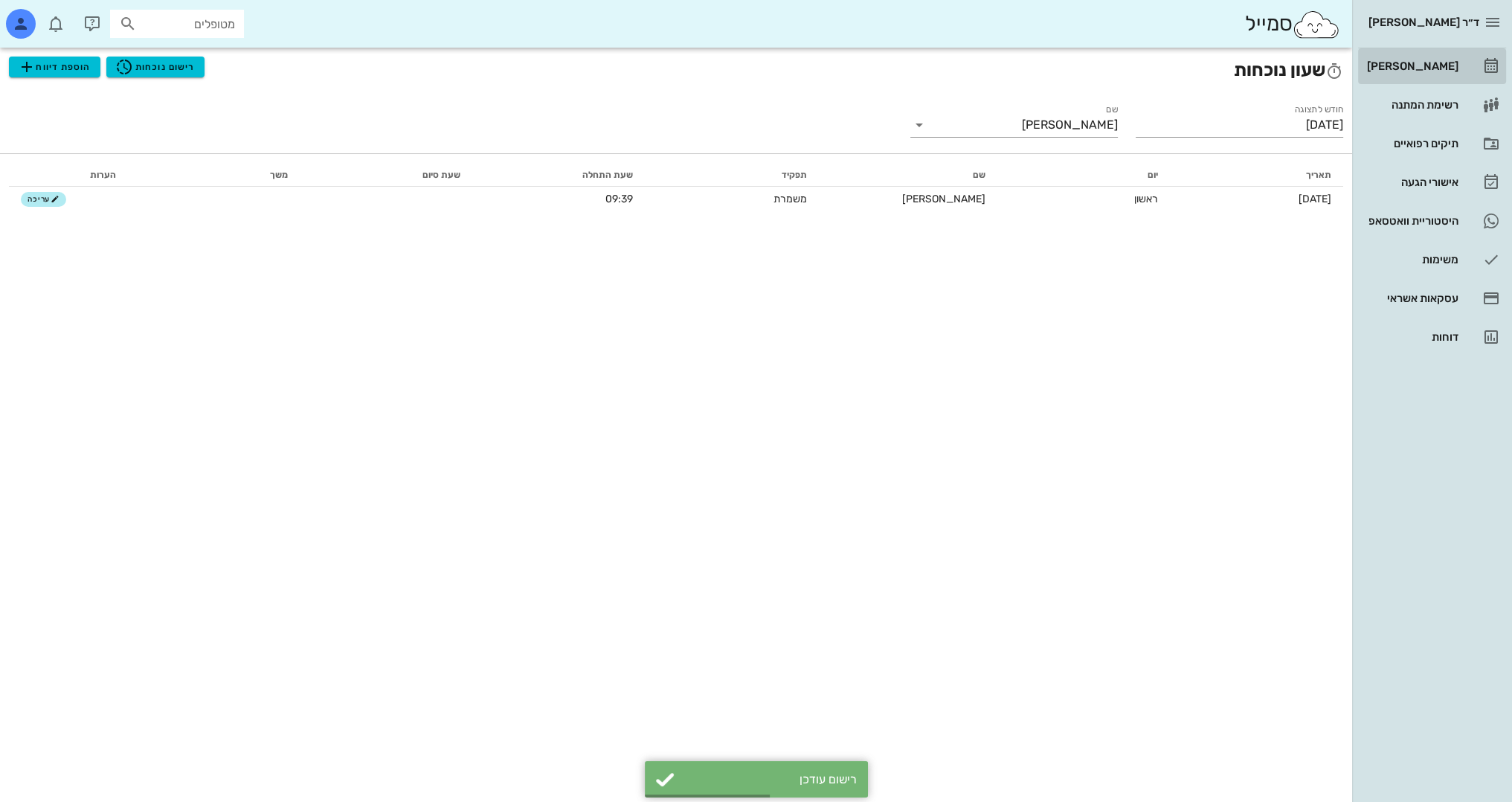
click at [1461, 58] on link "[PERSON_NAME]" at bounding box center [1432, 67] width 148 height 36
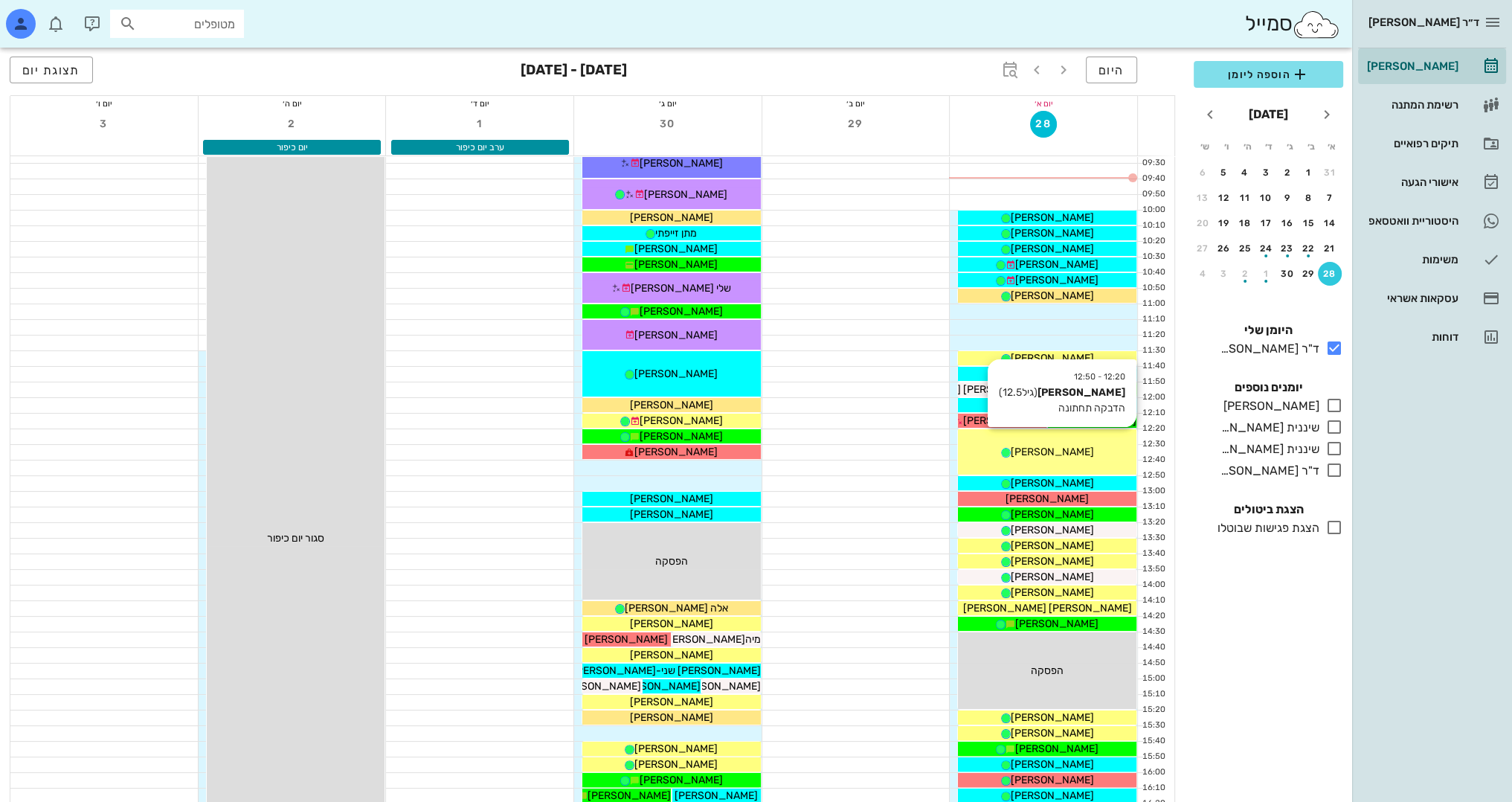
scroll to position [204, 0]
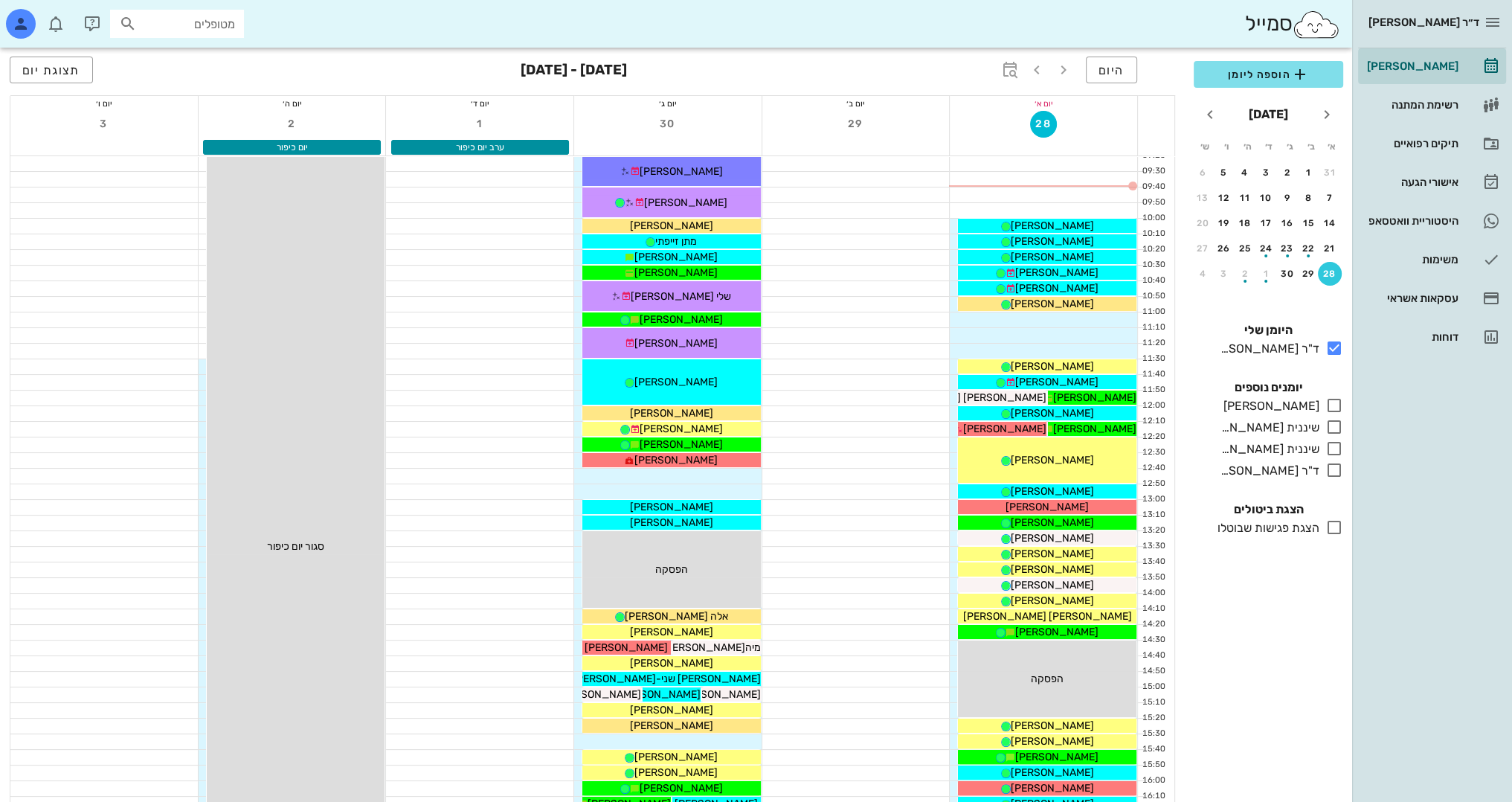
click at [1336, 530] on icon at bounding box center [1334, 527] width 18 height 18
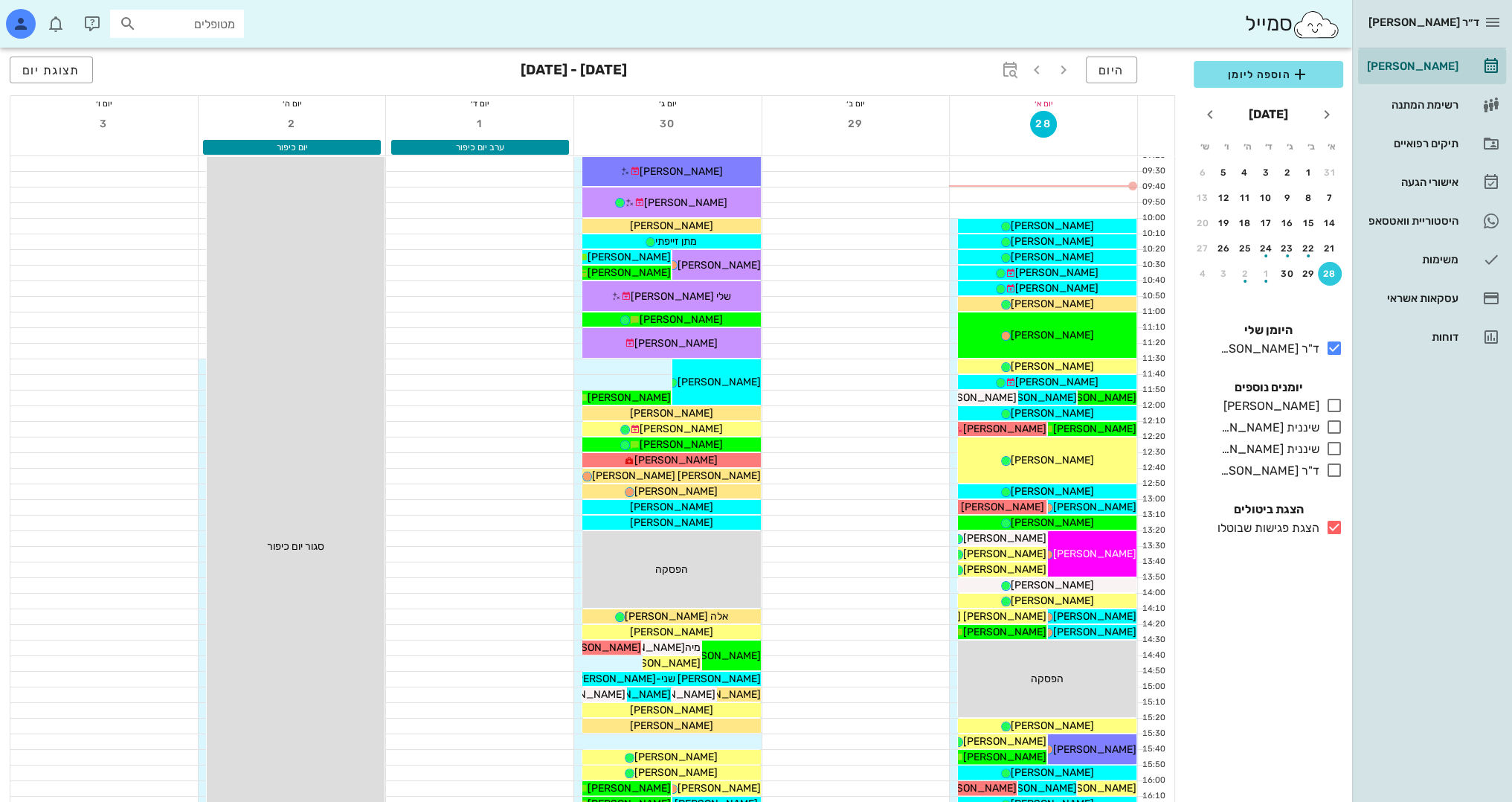
click at [1334, 530] on icon at bounding box center [1334, 527] width 18 height 18
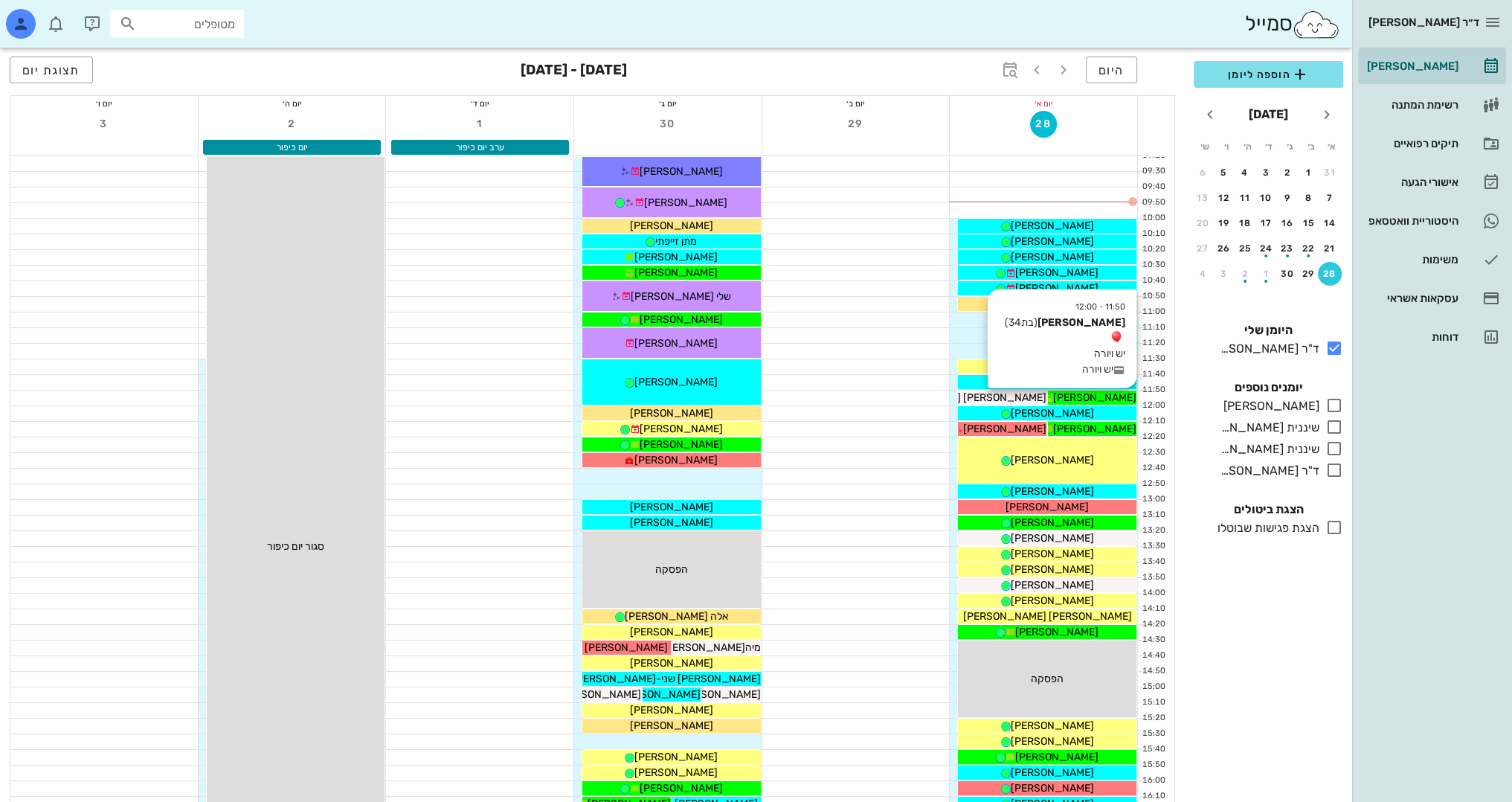
click at [1099, 399] on span "[PERSON_NAME]" at bounding box center [1095, 397] width 83 height 13
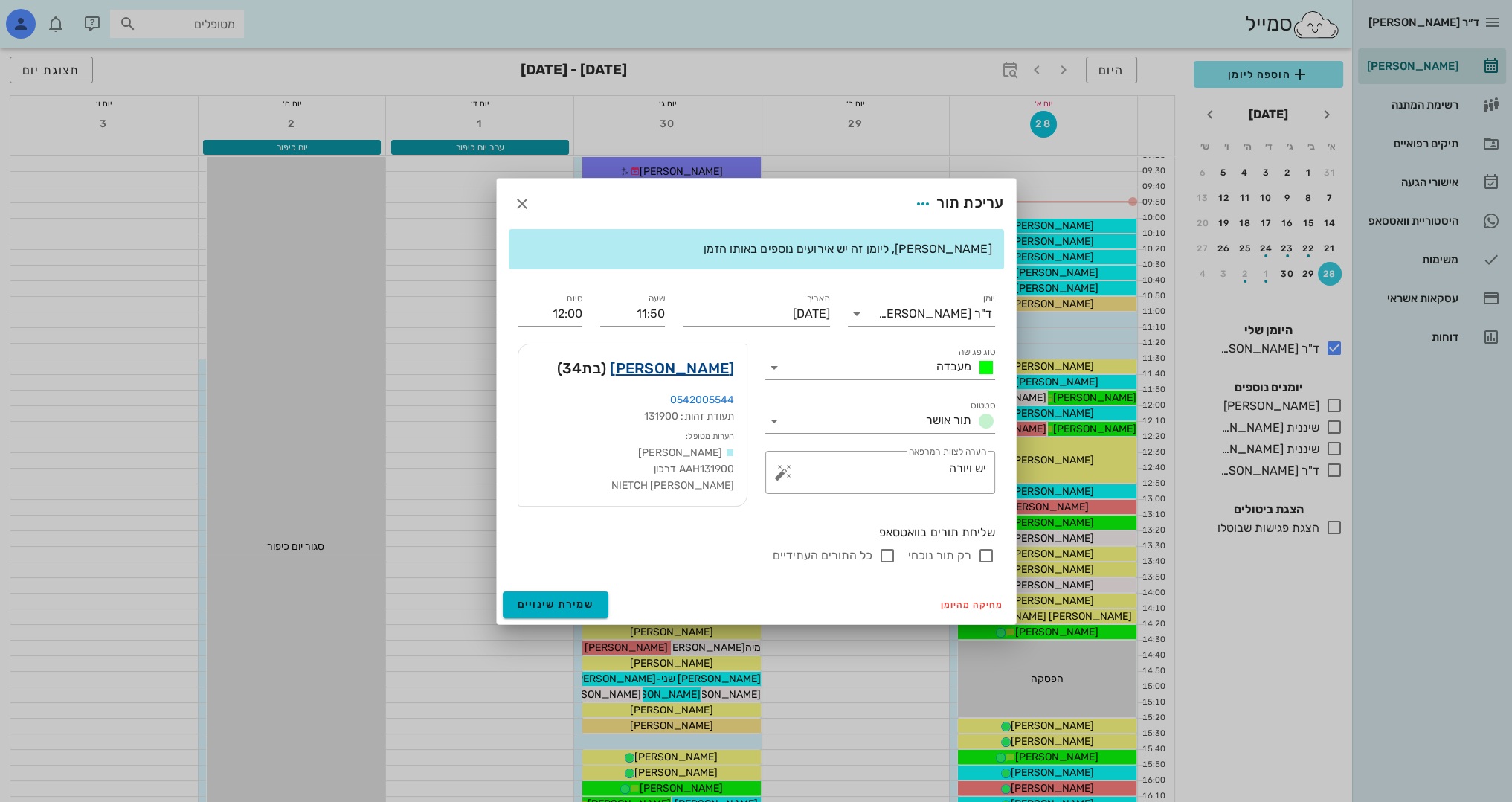
click at [702, 369] on link "[PERSON_NAME]" at bounding box center [673, 368] width 125 height 23
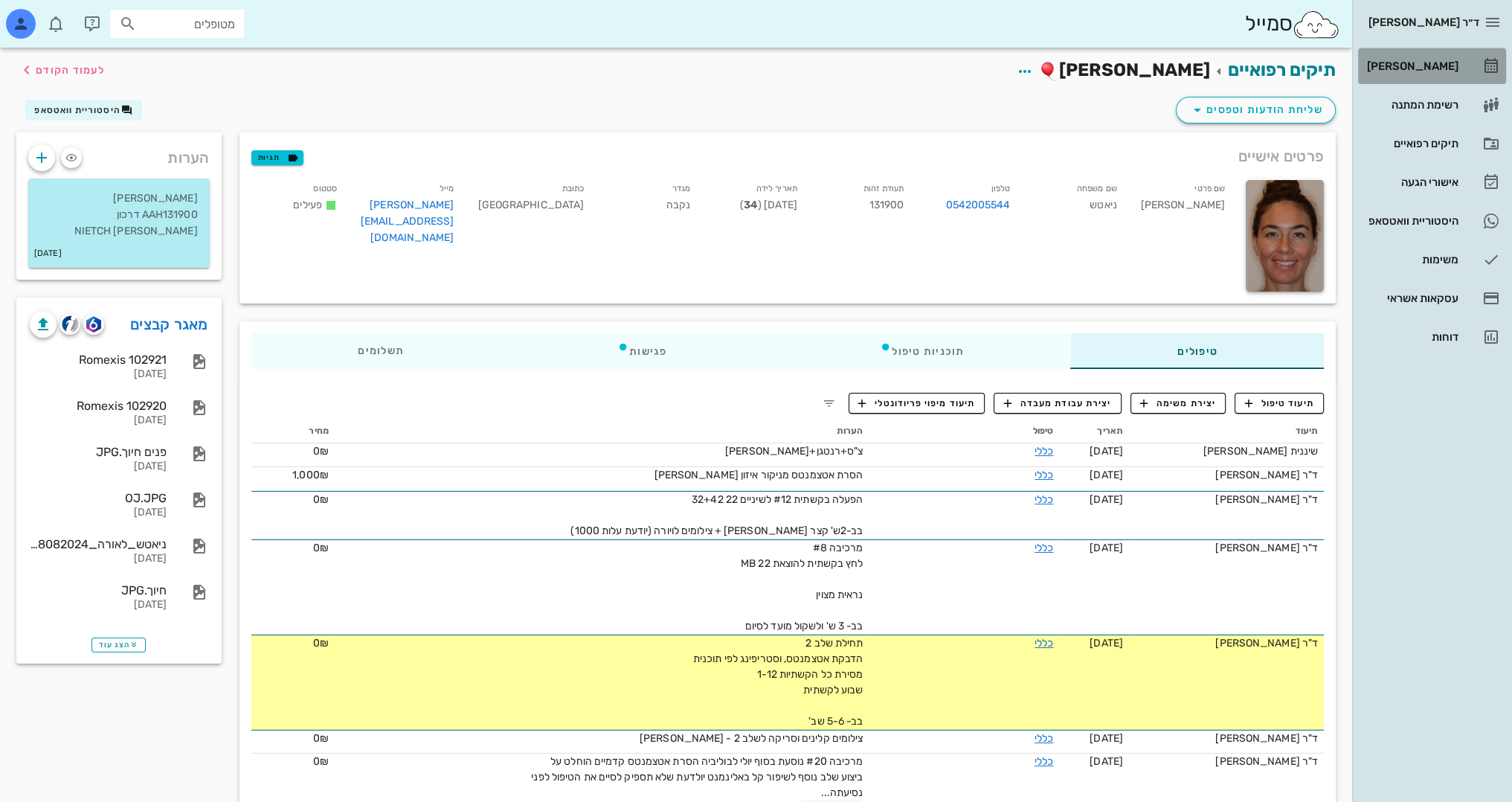
click at [1418, 54] on div "[PERSON_NAME]" at bounding box center [1411, 66] width 95 height 23
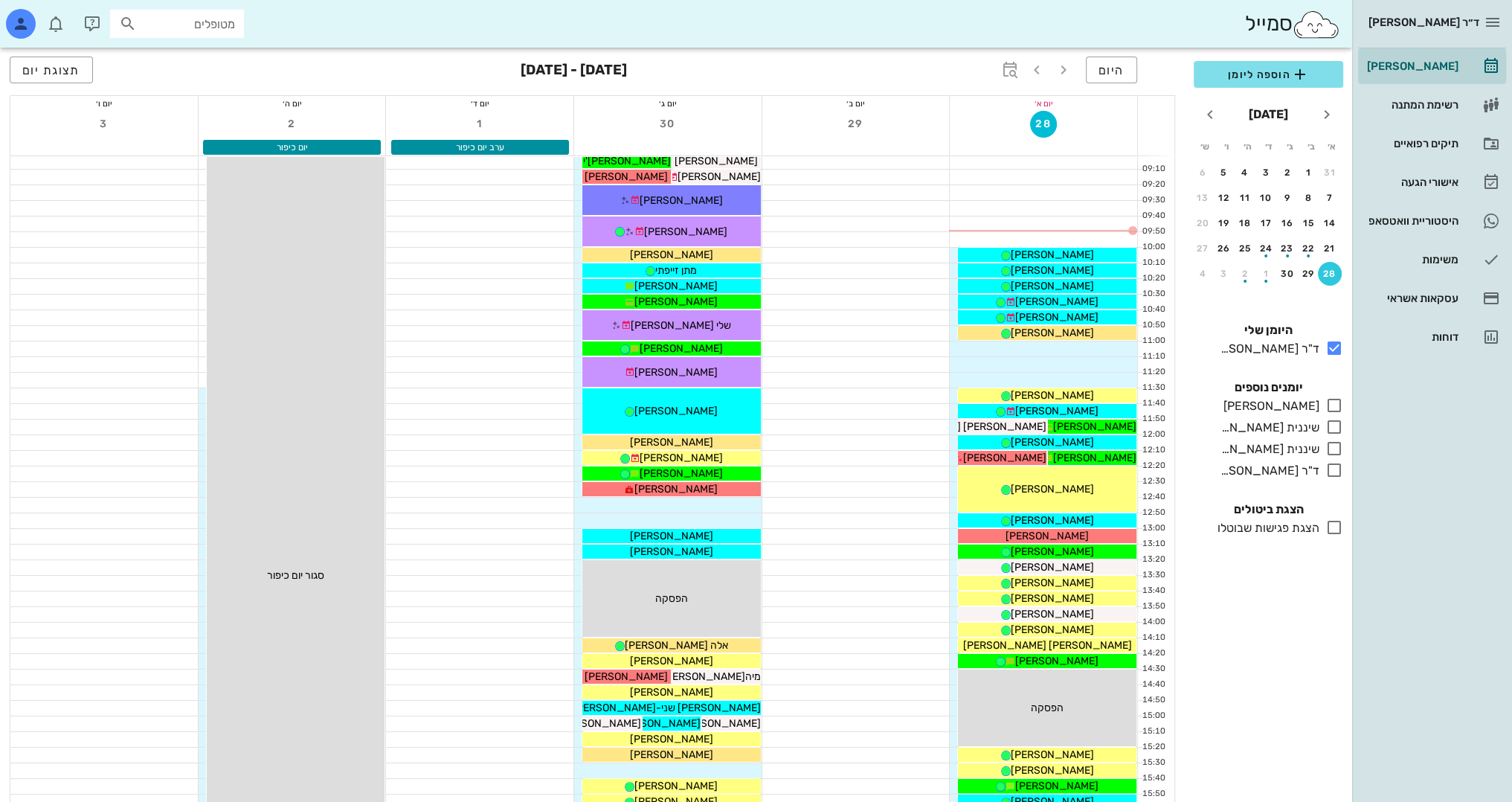
scroll to position [372, 0]
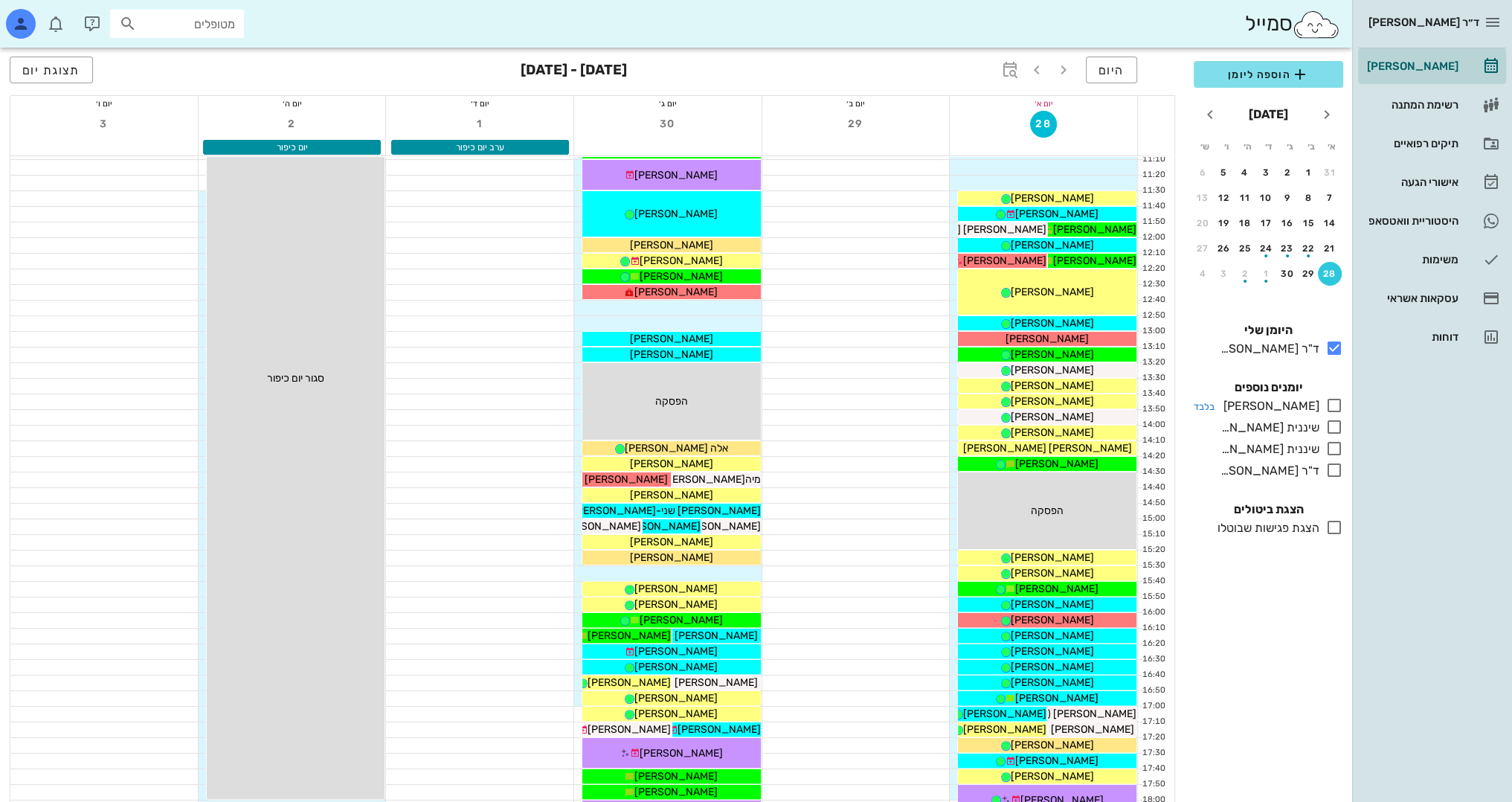
click at [1335, 403] on icon at bounding box center [1334, 406] width 18 height 18
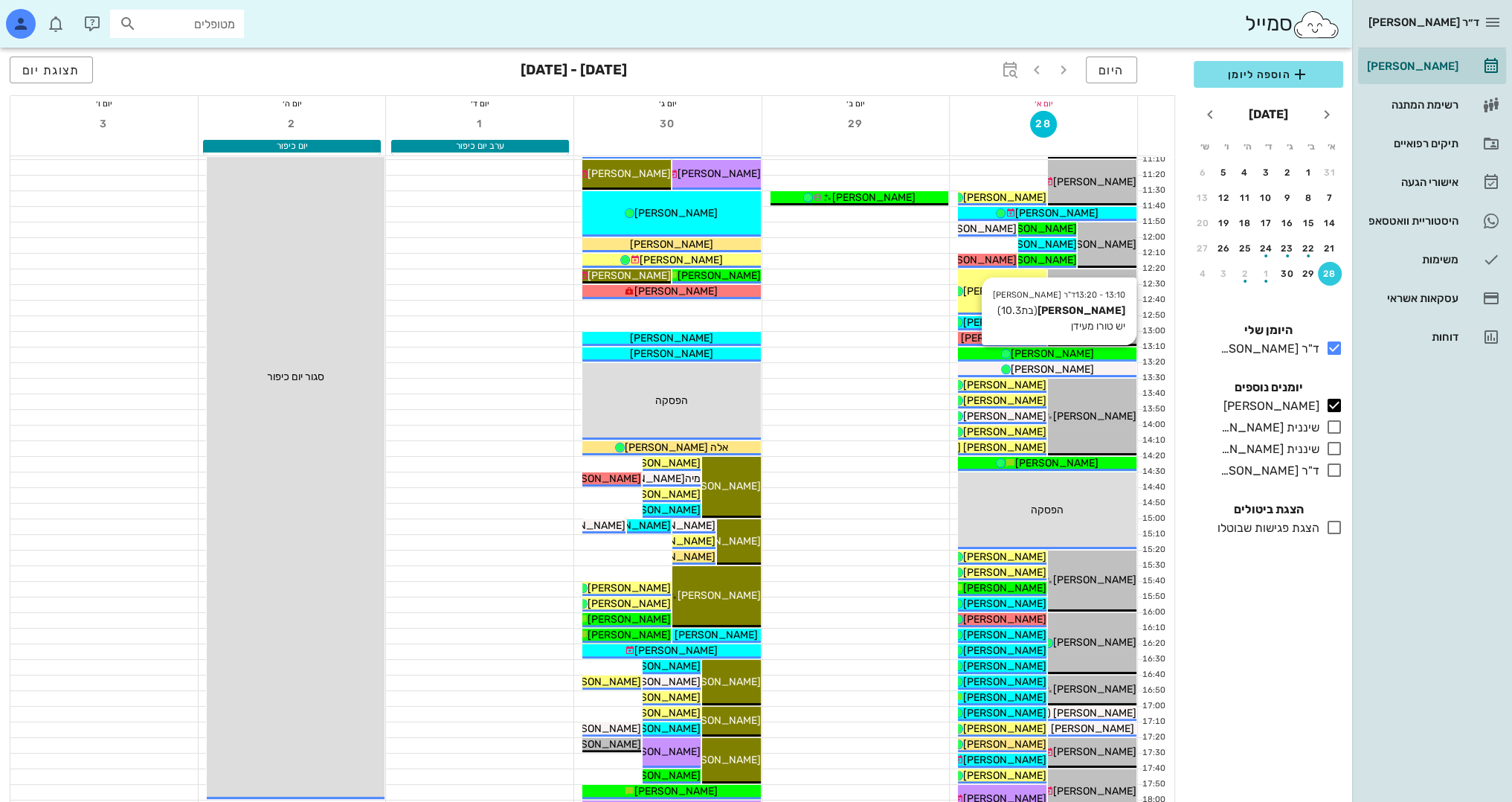
click at [1082, 356] on div "[PERSON_NAME]" at bounding box center [1047, 353] width 179 height 15
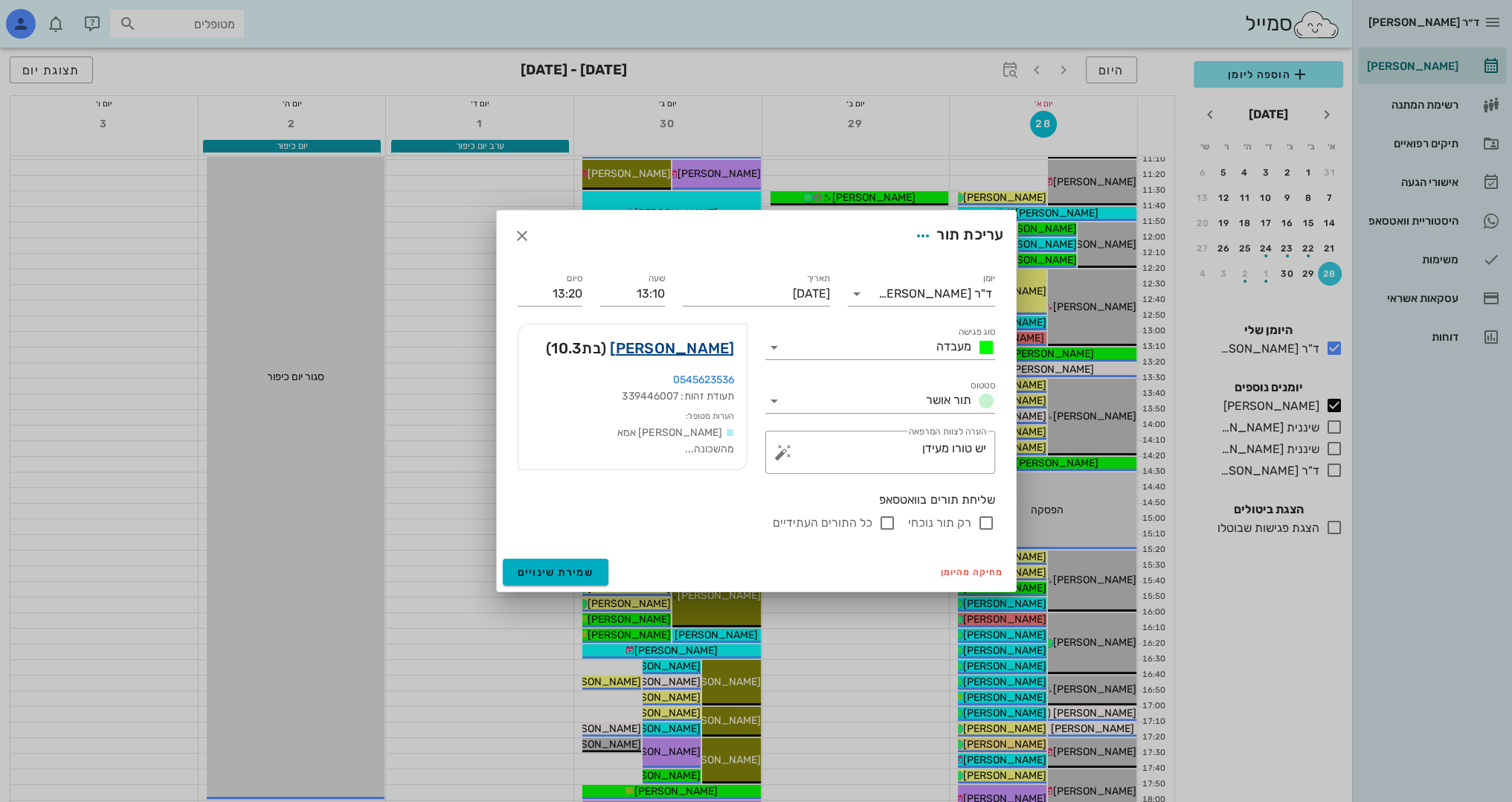
click at [712, 359] on link "[PERSON_NAME]" at bounding box center [673, 348] width 125 height 23
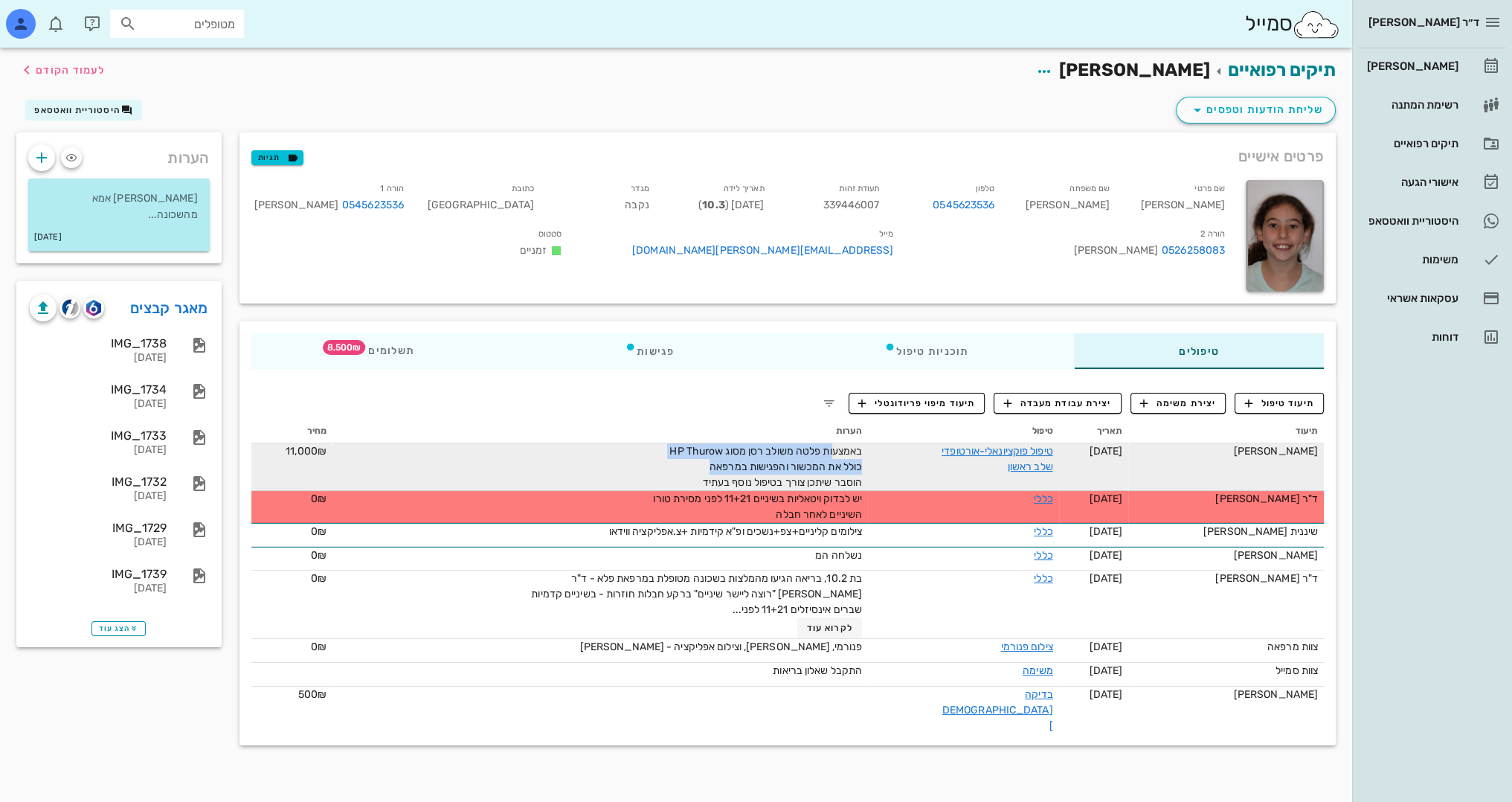
drag, startPoint x: 834, startPoint y: 454, endPoint x: 691, endPoint y: 458, distance: 143.1
click at [689, 459] on div "באמצעות פלטה משולב רסן מסוג HP Thurow כולל את המכשור והפגישות במרפאה הוסבר שיתכ…" at bounding box center [694, 467] width 335 height 47
click at [849, 480] on span "באמצעות פלטה משולב רסן מסוג HP Thurow כולל את המכשור והפגישות במרפאה הוסבר שיתכ…" at bounding box center [765, 467] width 192 height 44
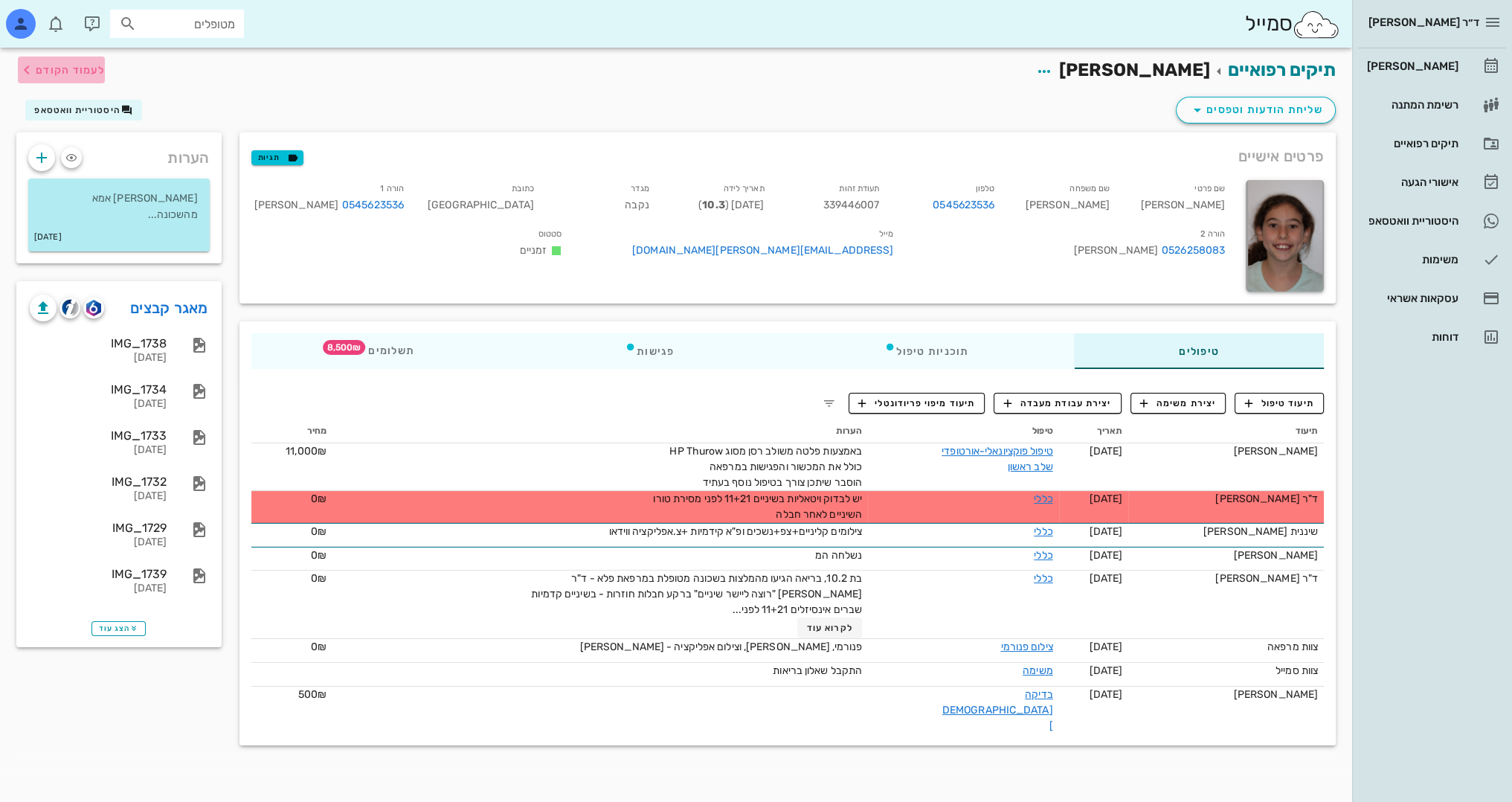
click at [79, 80] on button "לעמוד הקודם" at bounding box center [61, 70] width 87 height 27
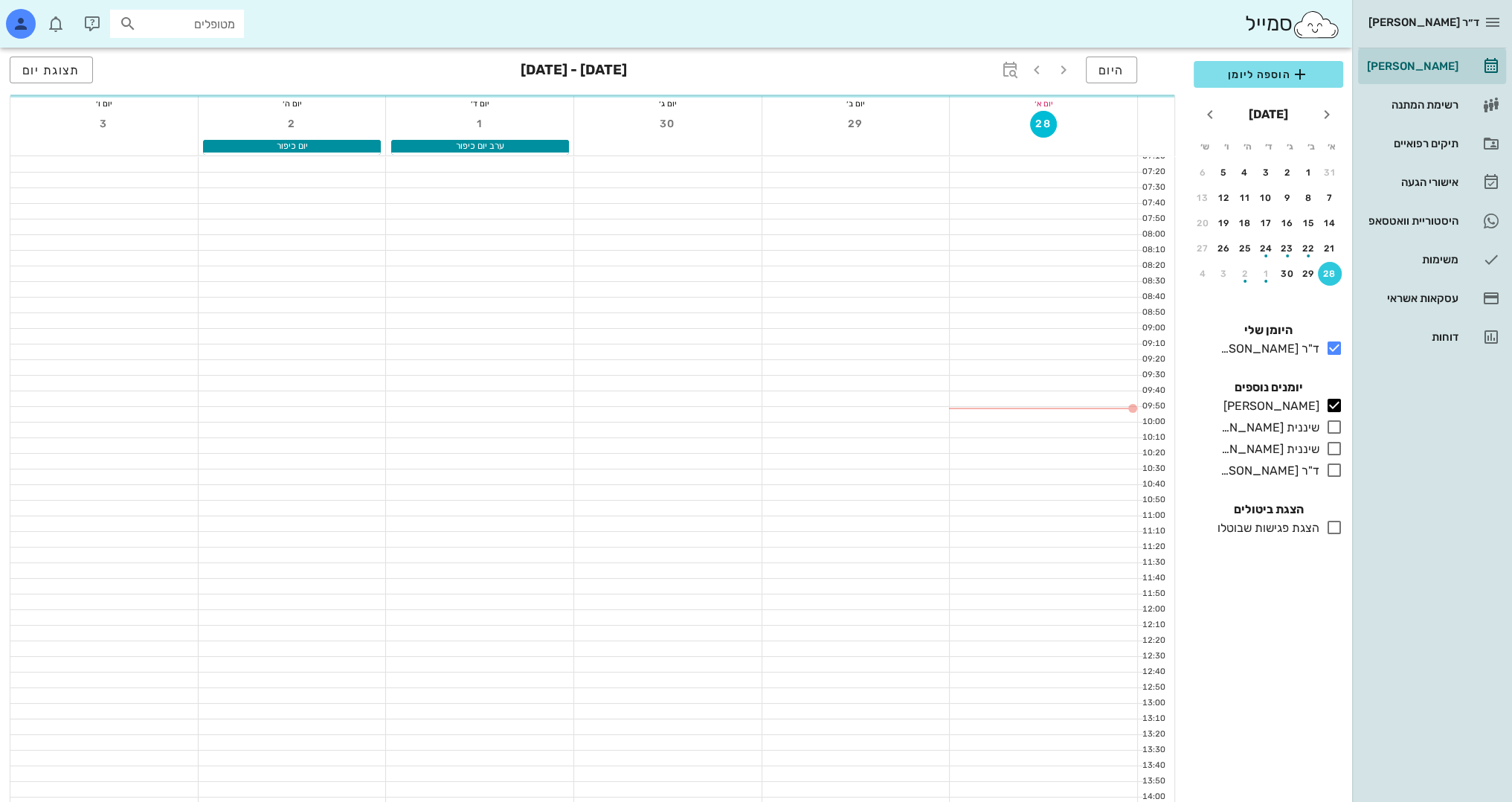
scroll to position [372, 0]
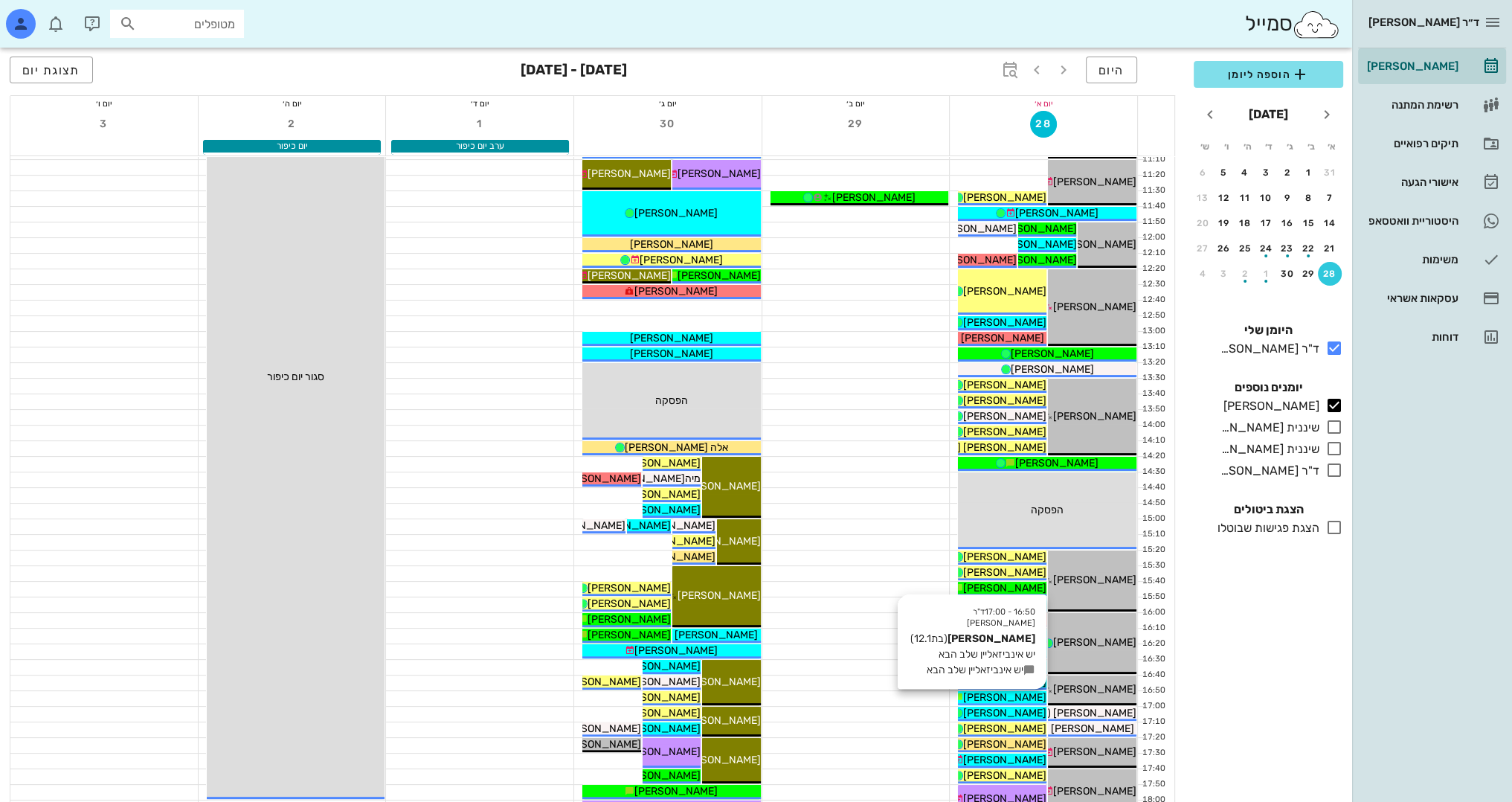
click at [1002, 695] on span "[PERSON_NAME]" at bounding box center [1005, 697] width 83 height 13
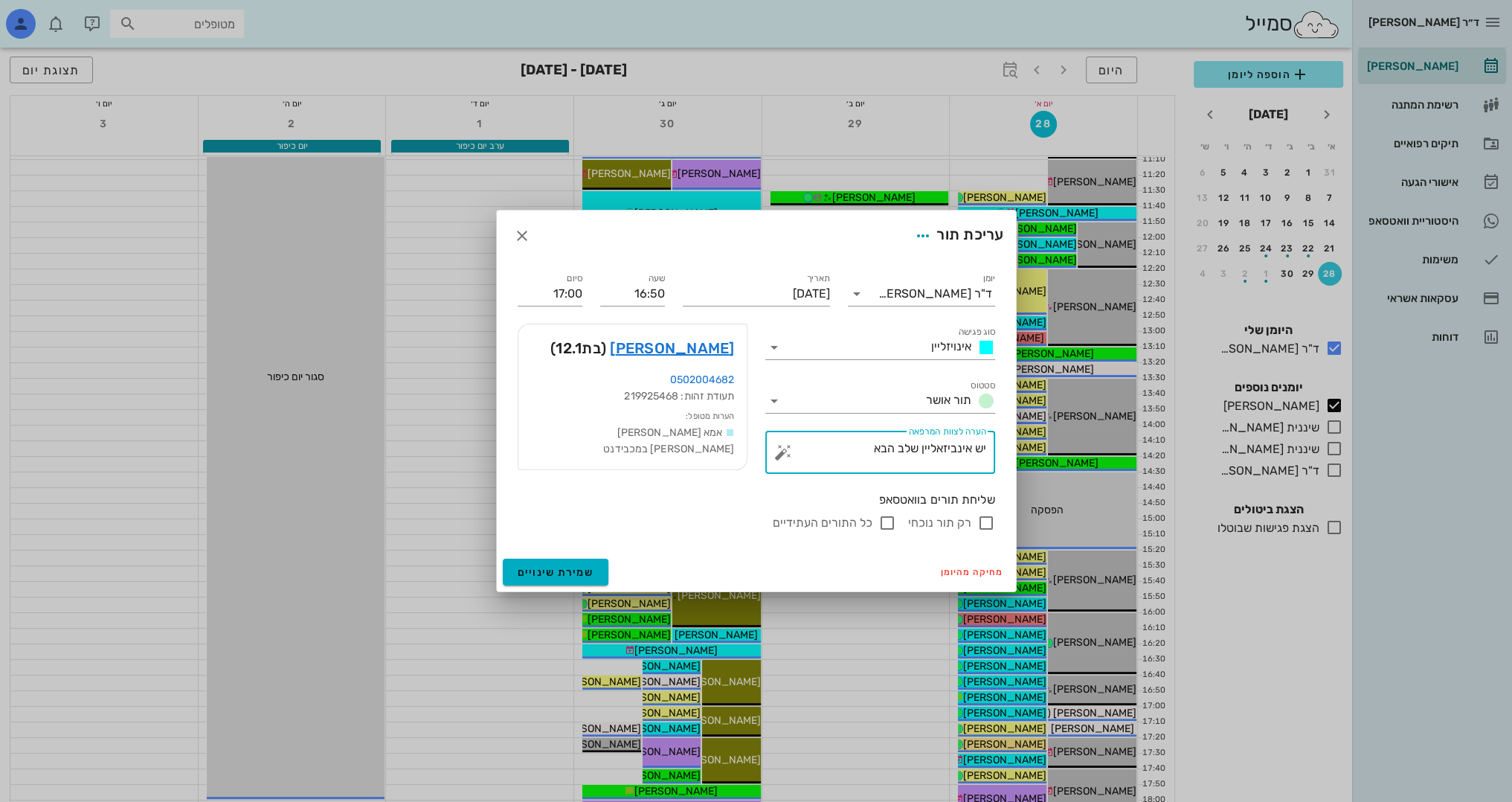
drag, startPoint x: 872, startPoint y: 449, endPoint x: 997, endPoint y: 450, distance: 125.0
click at [997, 450] on div "​ הערה לצוות המרפאה יש אינביזאליין שלב הבא" at bounding box center [880, 452] width 247 height 61
click at [704, 347] on link "[PERSON_NAME]" at bounding box center [673, 348] width 125 height 23
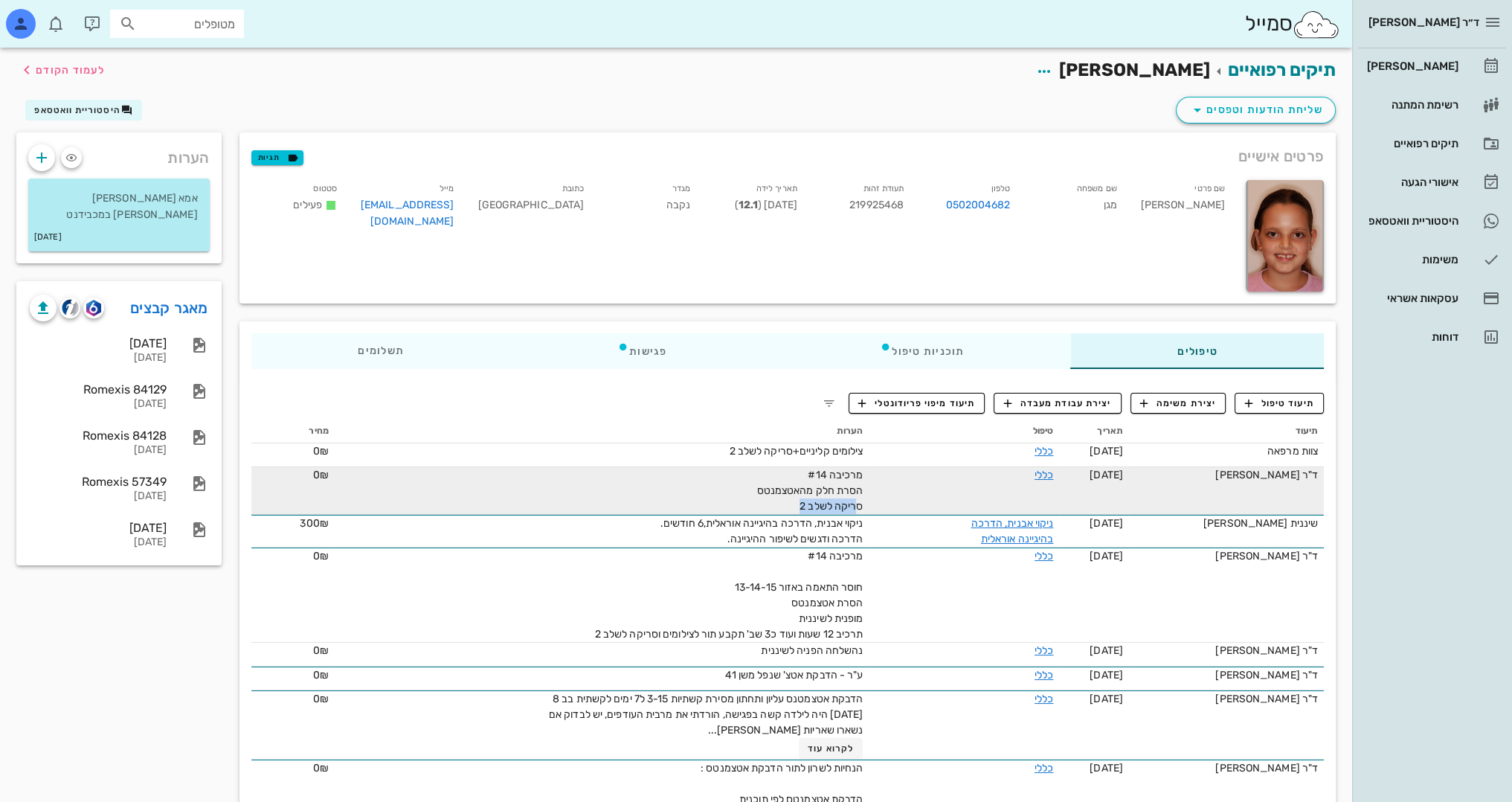
drag, startPoint x: 861, startPoint y: 501, endPoint x: 799, endPoint y: 499, distance: 62.0
click at [800, 500] on div "מרכיבה #14 הסרת חלק מהאטצמנטס סריקה לשלב 2" at bounding box center [695, 490] width 335 height 47
click at [824, 484] on span "מרכיבה #14 הסרת חלק מהאטצמנטס סריקה לשלב 2" at bounding box center [811, 490] width 107 height 44
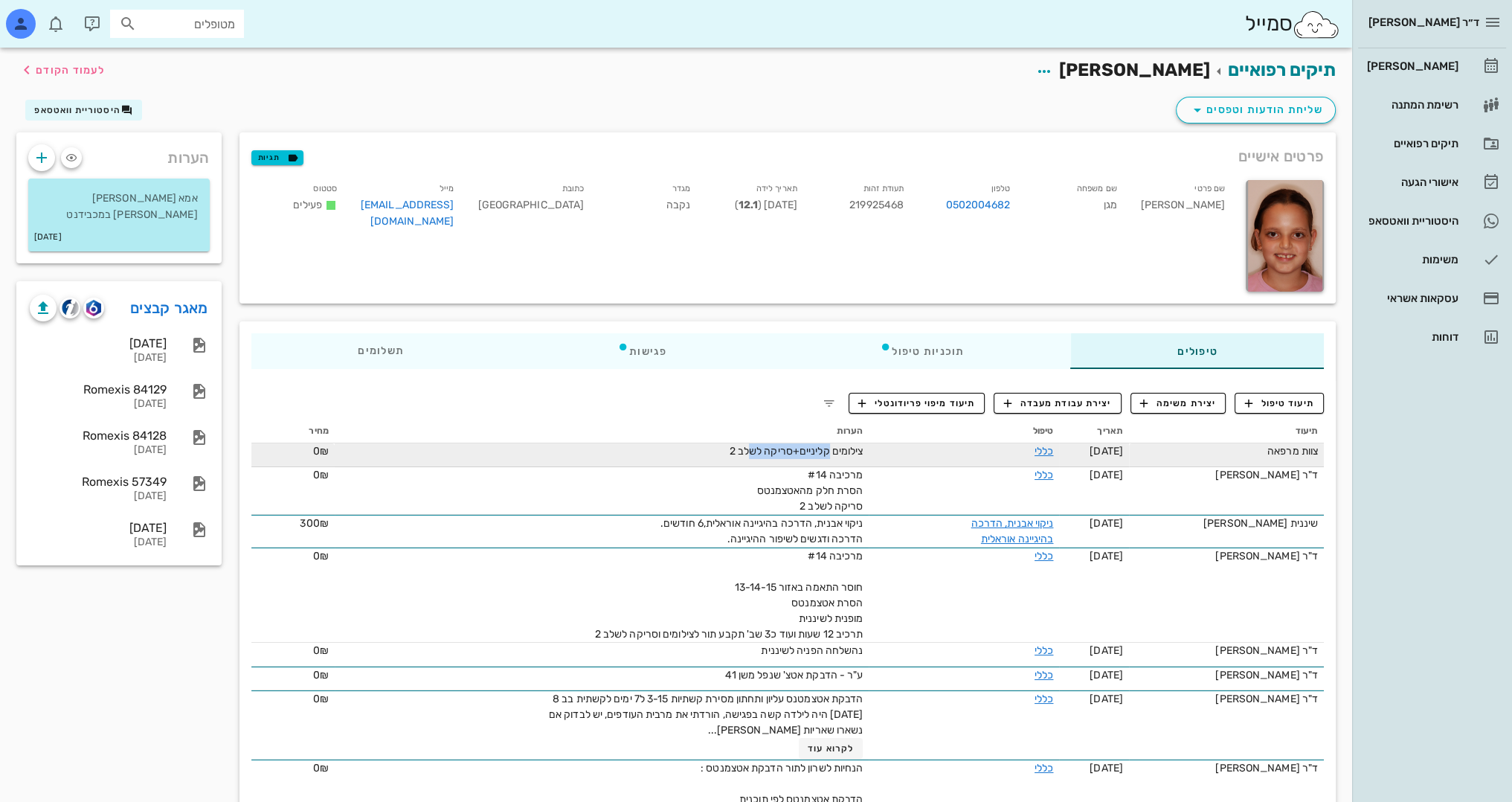
drag, startPoint x: 830, startPoint y: 451, endPoint x: 750, endPoint y: 451, distance: 80.0
click at [750, 451] on span "צילומים קליניים+סריקה לשלב 2" at bounding box center [796, 452] width 134 height 13
click at [818, 454] on span "צילומים קליניים+סריקה לשלב 2" at bounding box center [796, 452] width 134 height 13
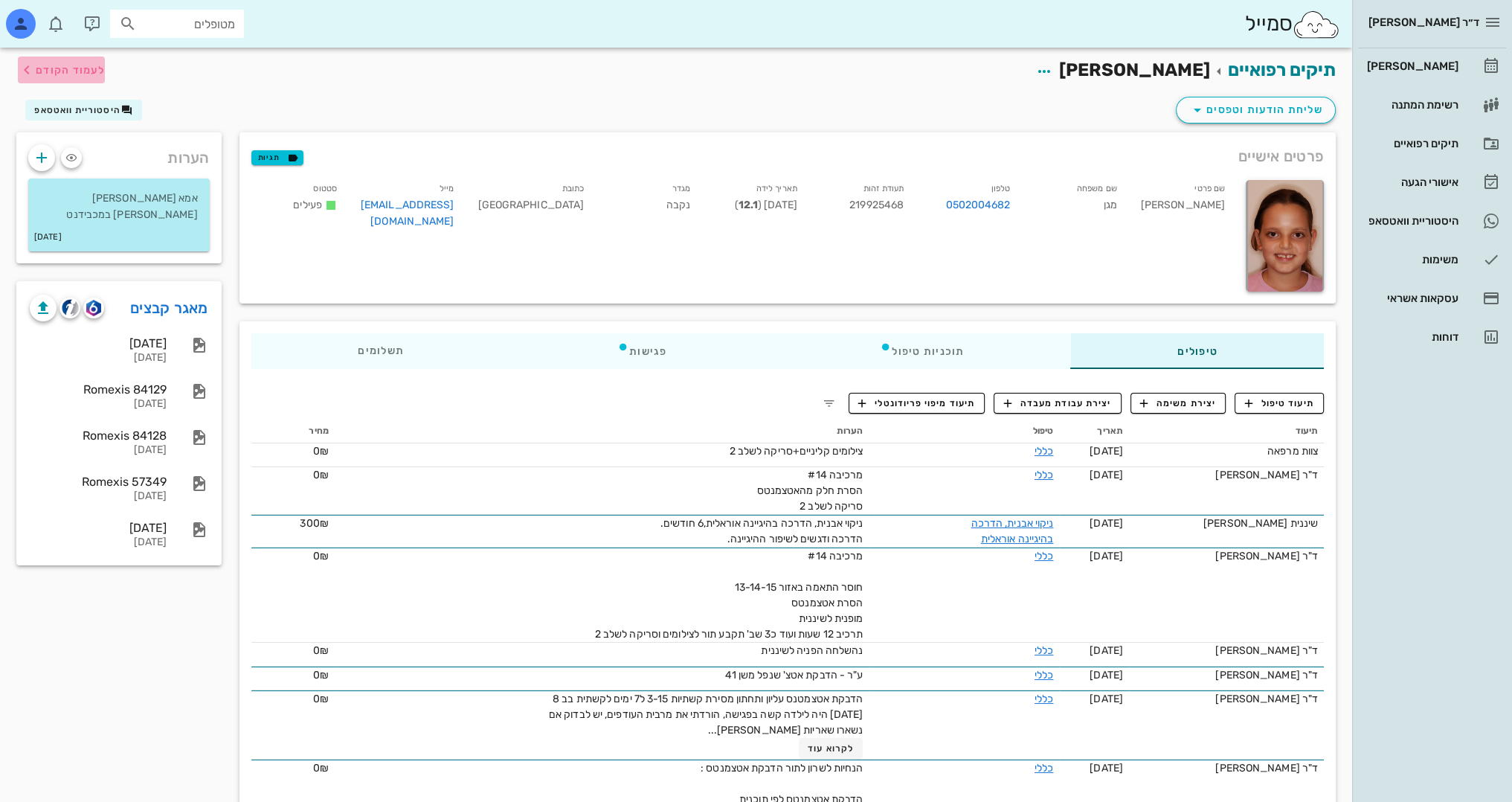
click at [72, 70] on span "לעמוד הקודם" at bounding box center [70, 70] width 70 height 13
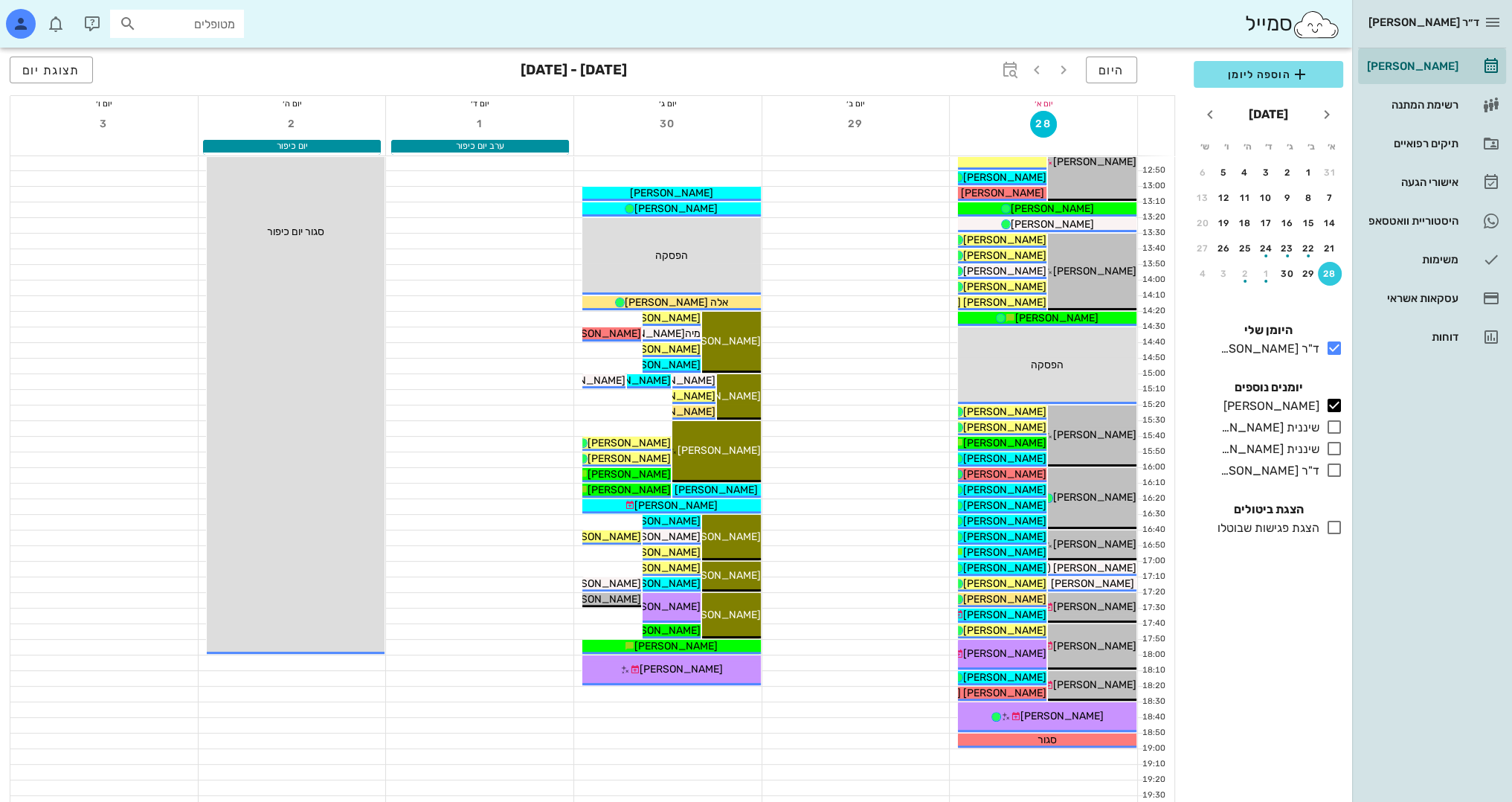
scroll to position [521, 0]
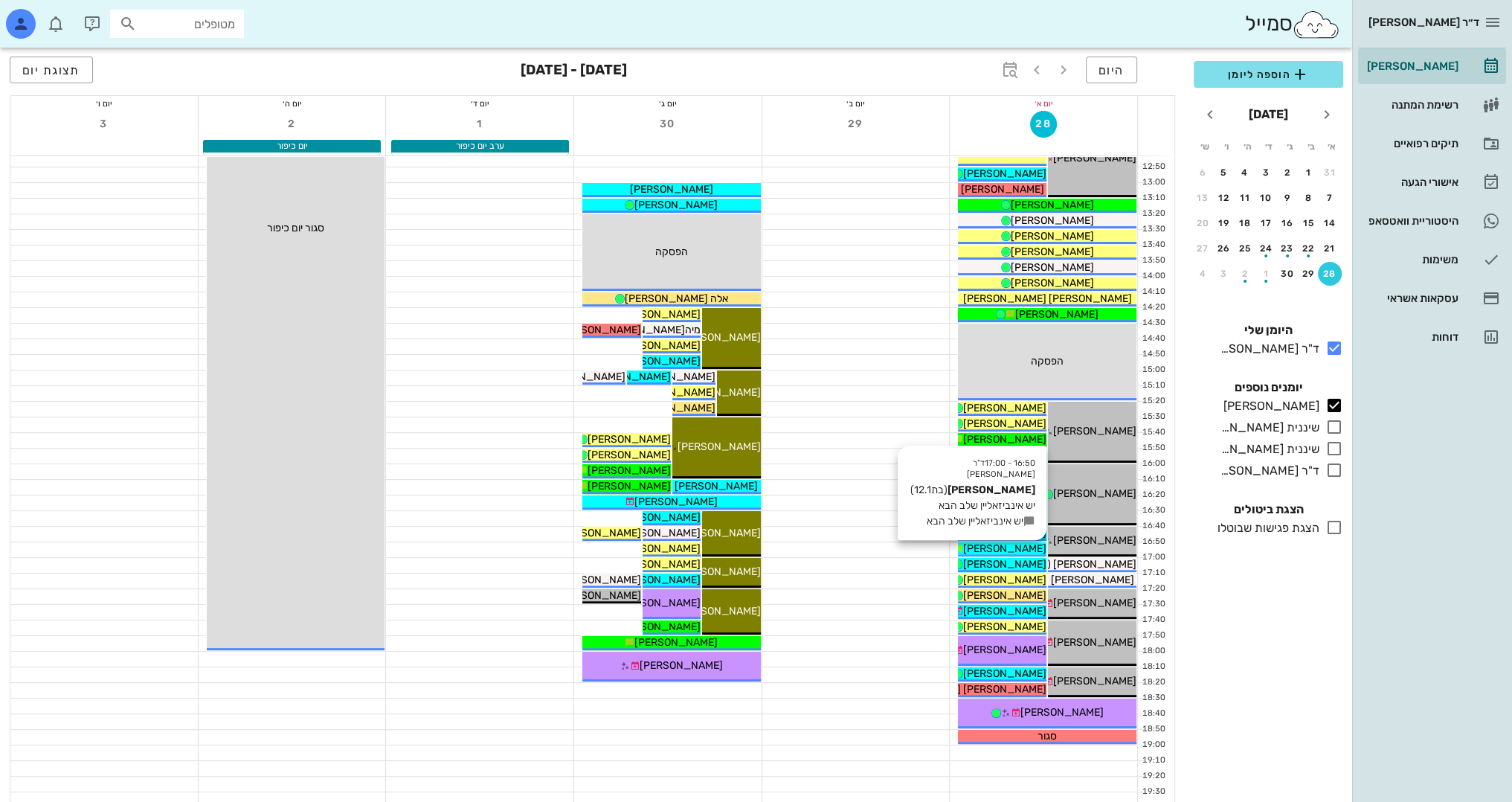
click at [1029, 546] on span "[PERSON_NAME]" at bounding box center [1005, 549] width 83 height 13
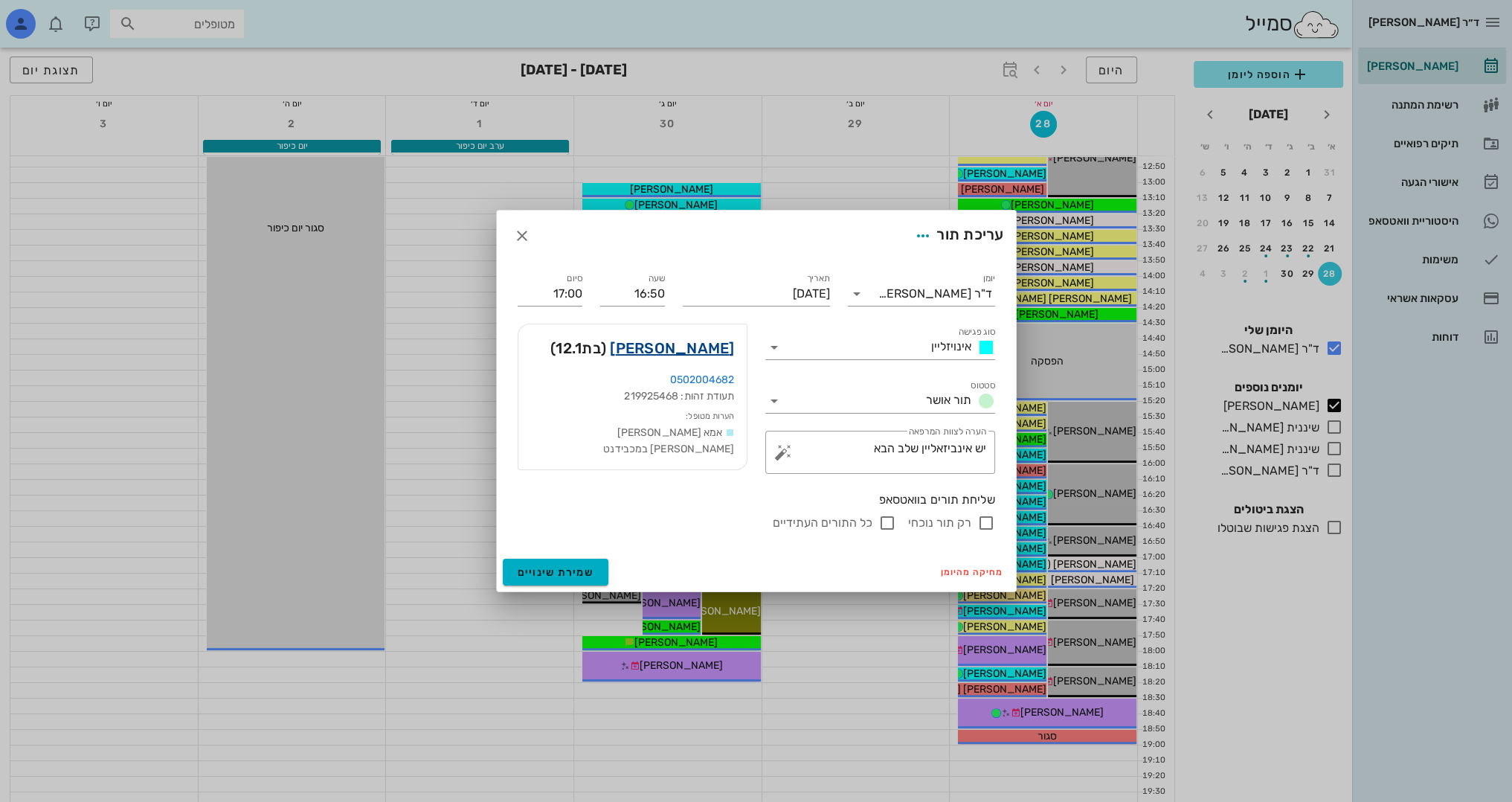
click at [727, 344] on link "[PERSON_NAME]" at bounding box center [673, 348] width 125 height 23
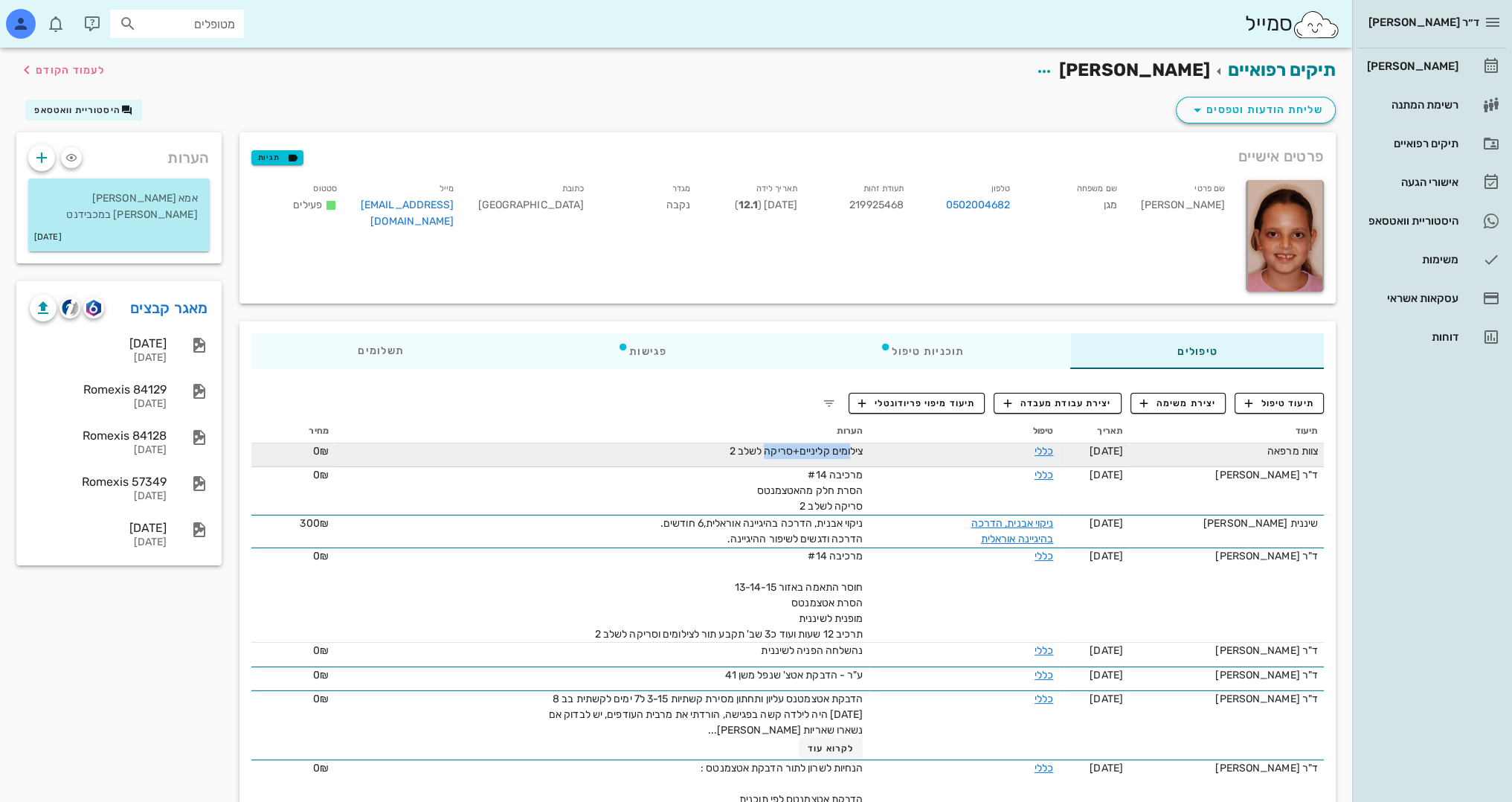
drag, startPoint x: 835, startPoint y: 452, endPoint x: 766, endPoint y: 455, distance: 69.1
click at [766, 455] on span "צילומים קליניים+סריקה לשלב 2" at bounding box center [796, 452] width 134 height 13
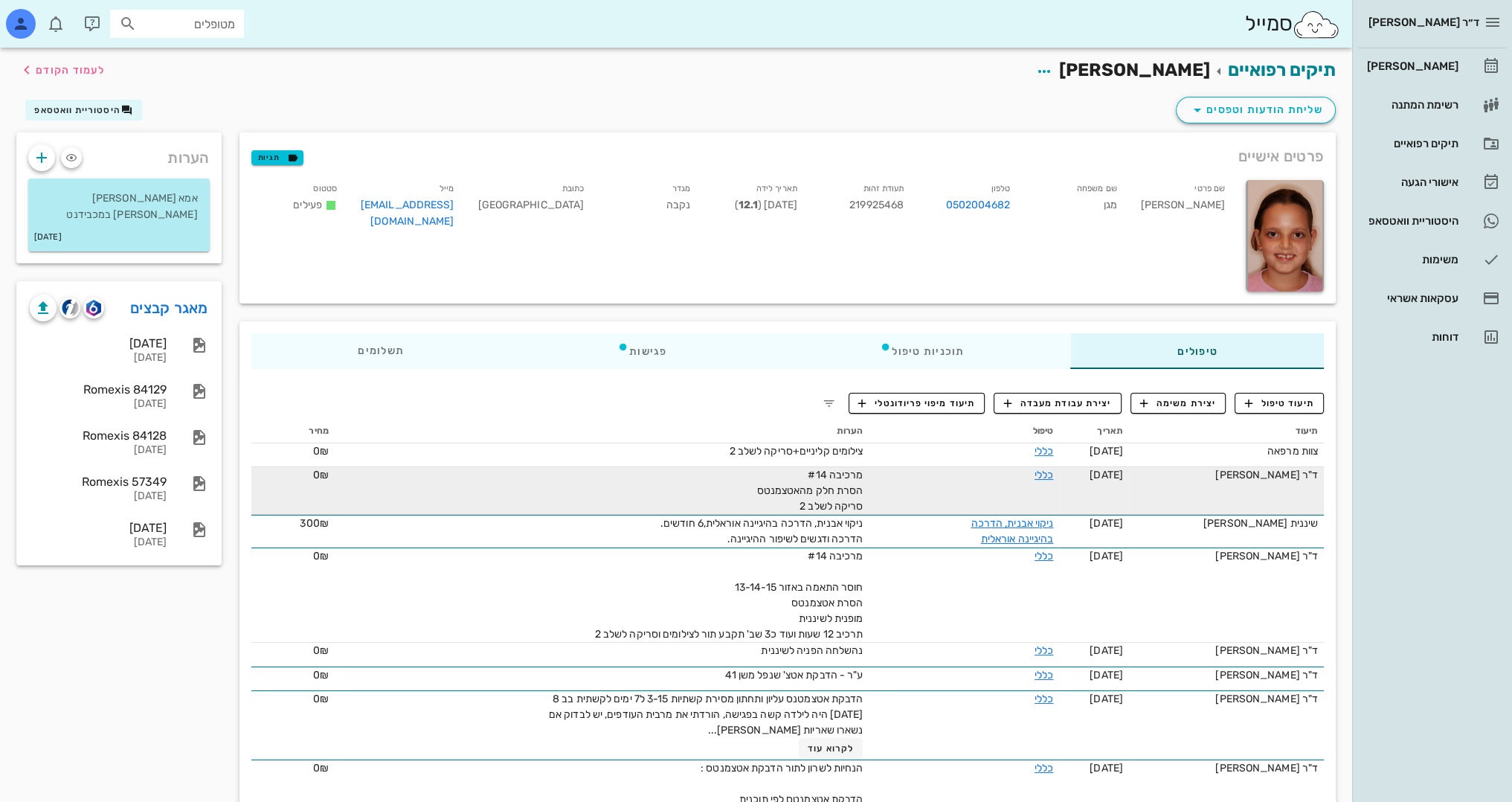
click at [864, 478] on span "מרכיבה #14 הסרת חלק מהאטצמנטס סריקה לשלב 2" at bounding box center [811, 490] width 107 height 44
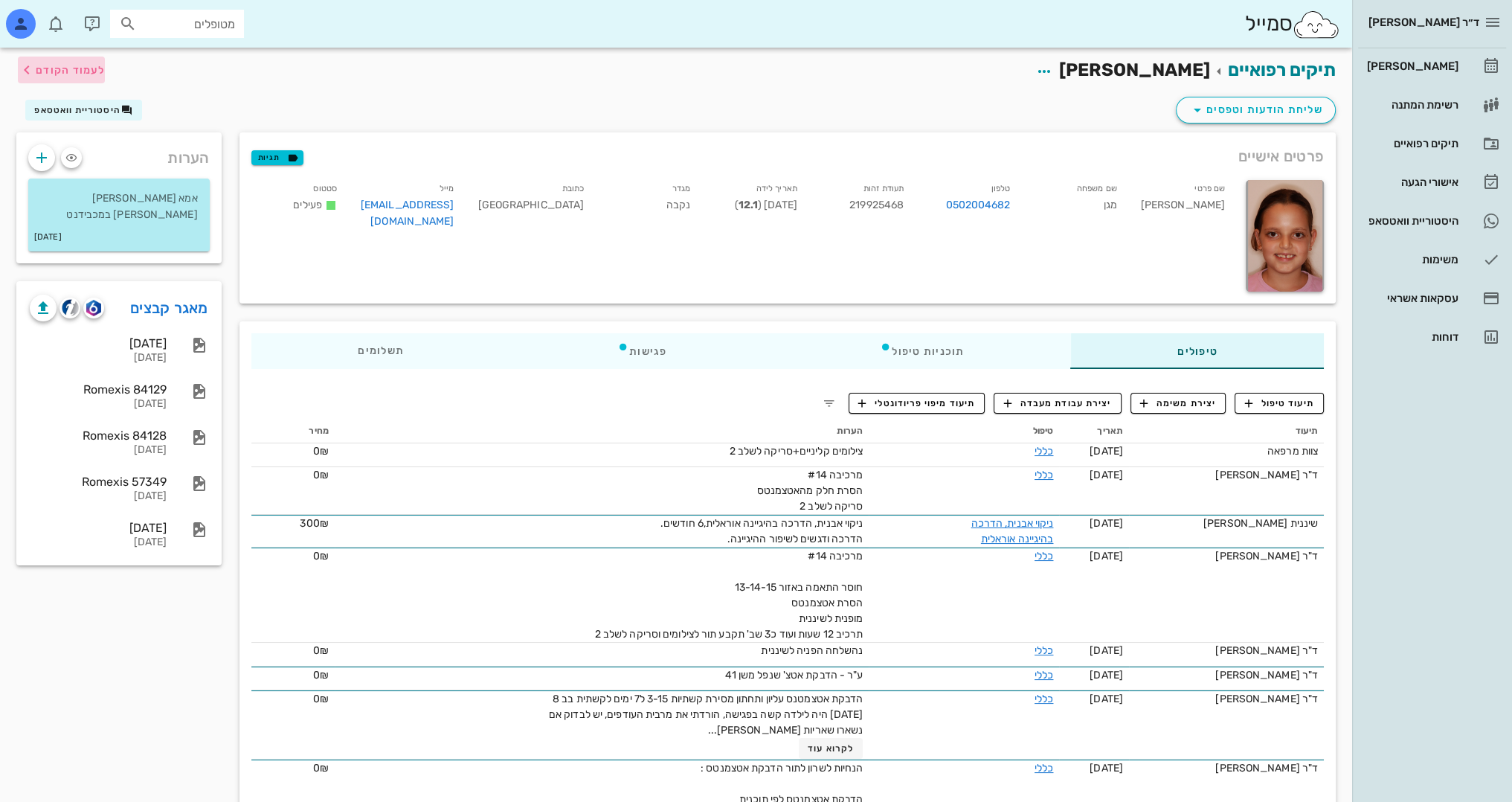
click at [99, 74] on span "לעמוד הקודם" at bounding box center [70, 70] width 70 height 13
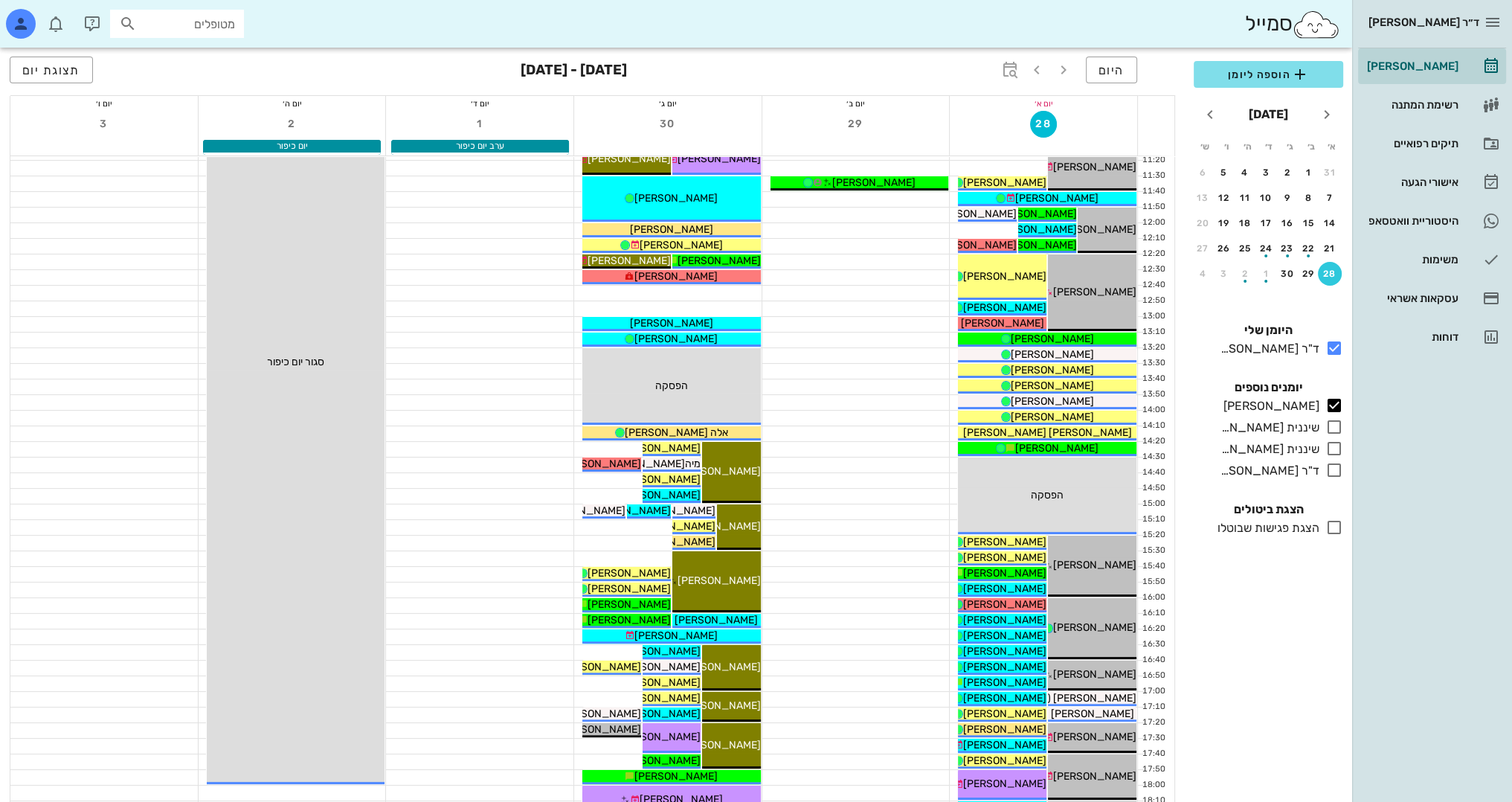
scroll to position [149, 0]
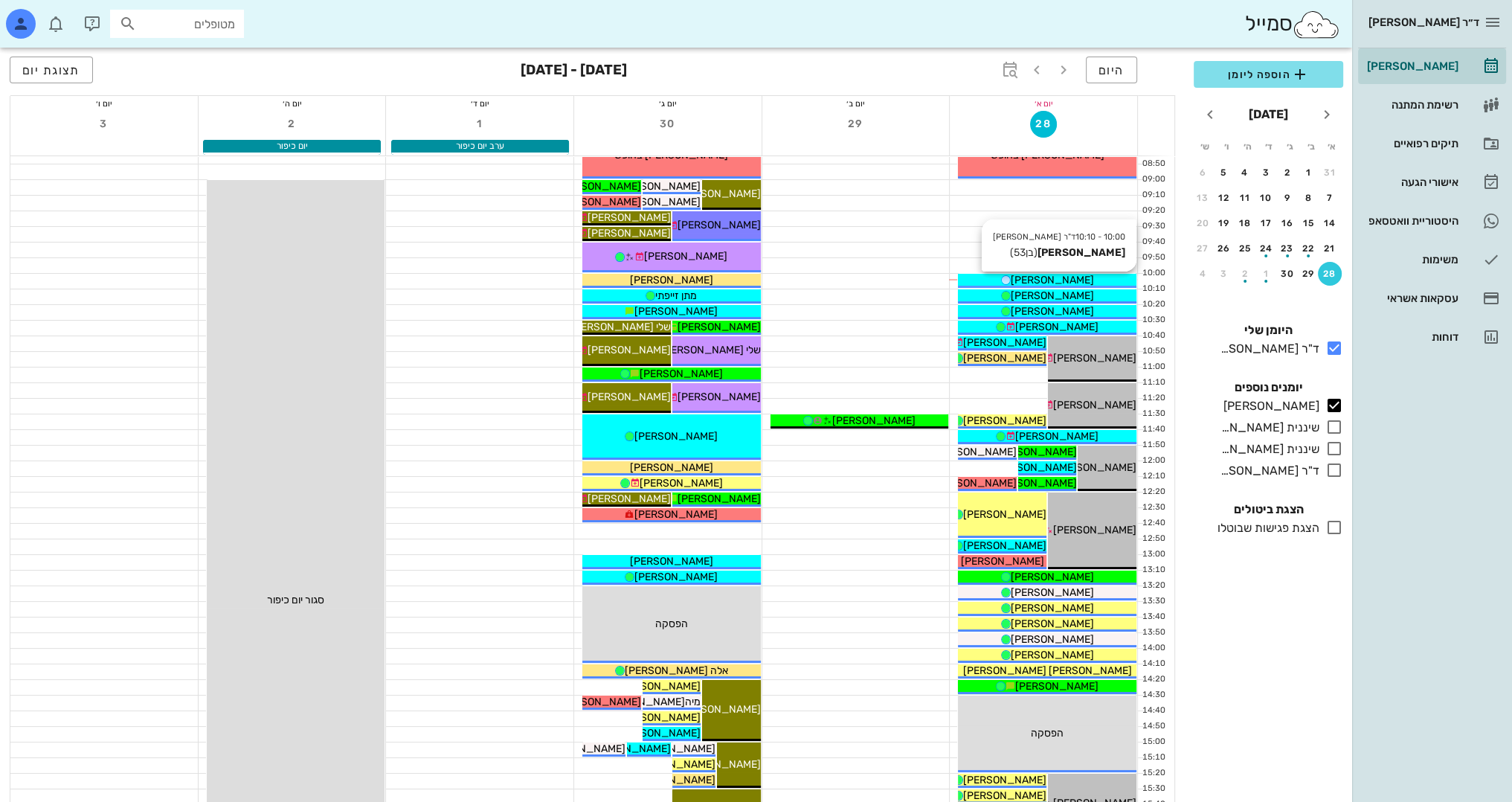
click at [1091, 282] on div "[PERSON_NAME]" at bounding box center [1047, 280] width 179 height 15
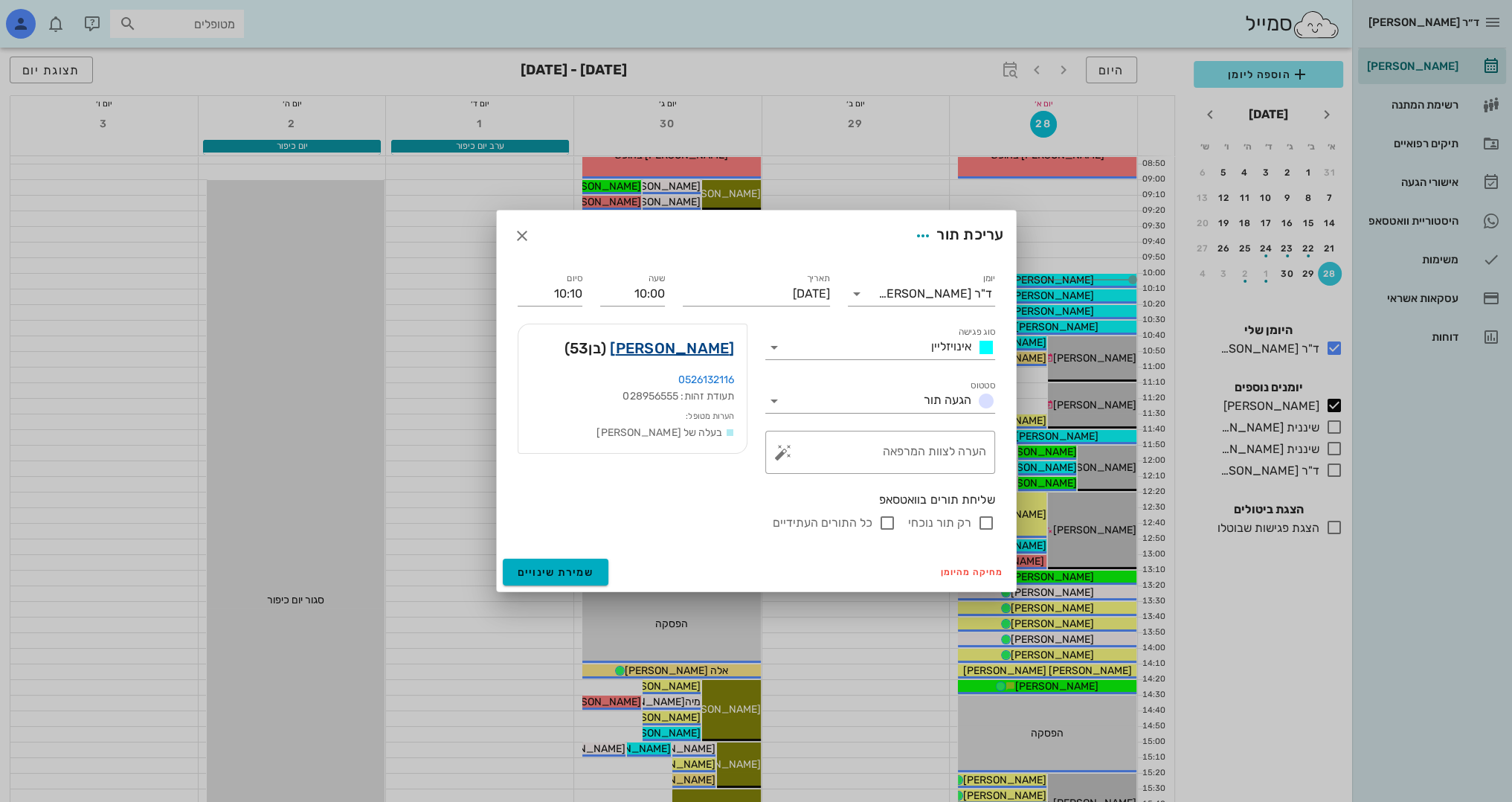
click at [717, 349] on link "[PERSON_NAME]" at bounding box center [673, 348] width 125 height 23
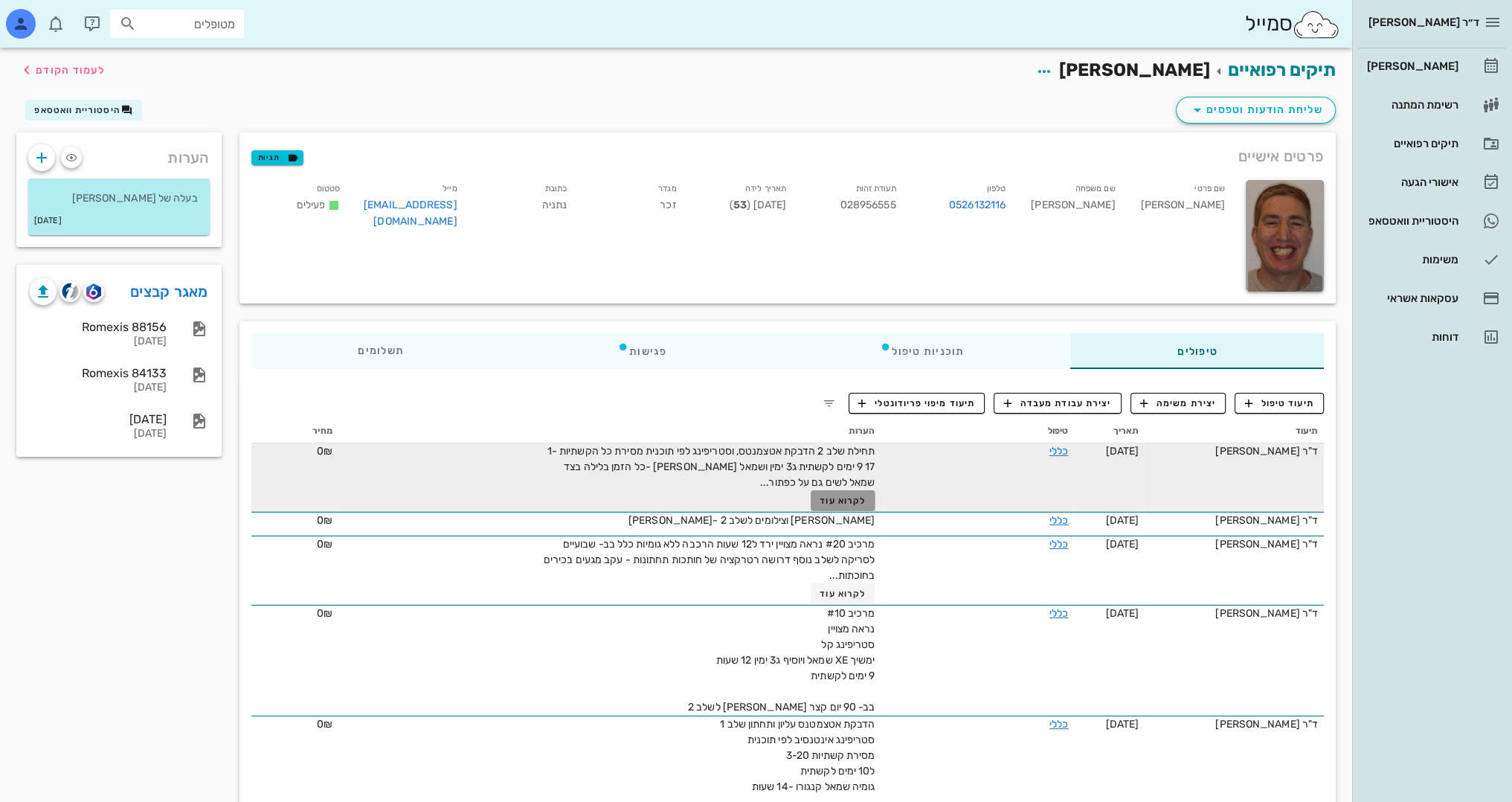
click at [848, 503] on span "לקרוא עוד" at bounding box center [842, 501] width 46 height 11
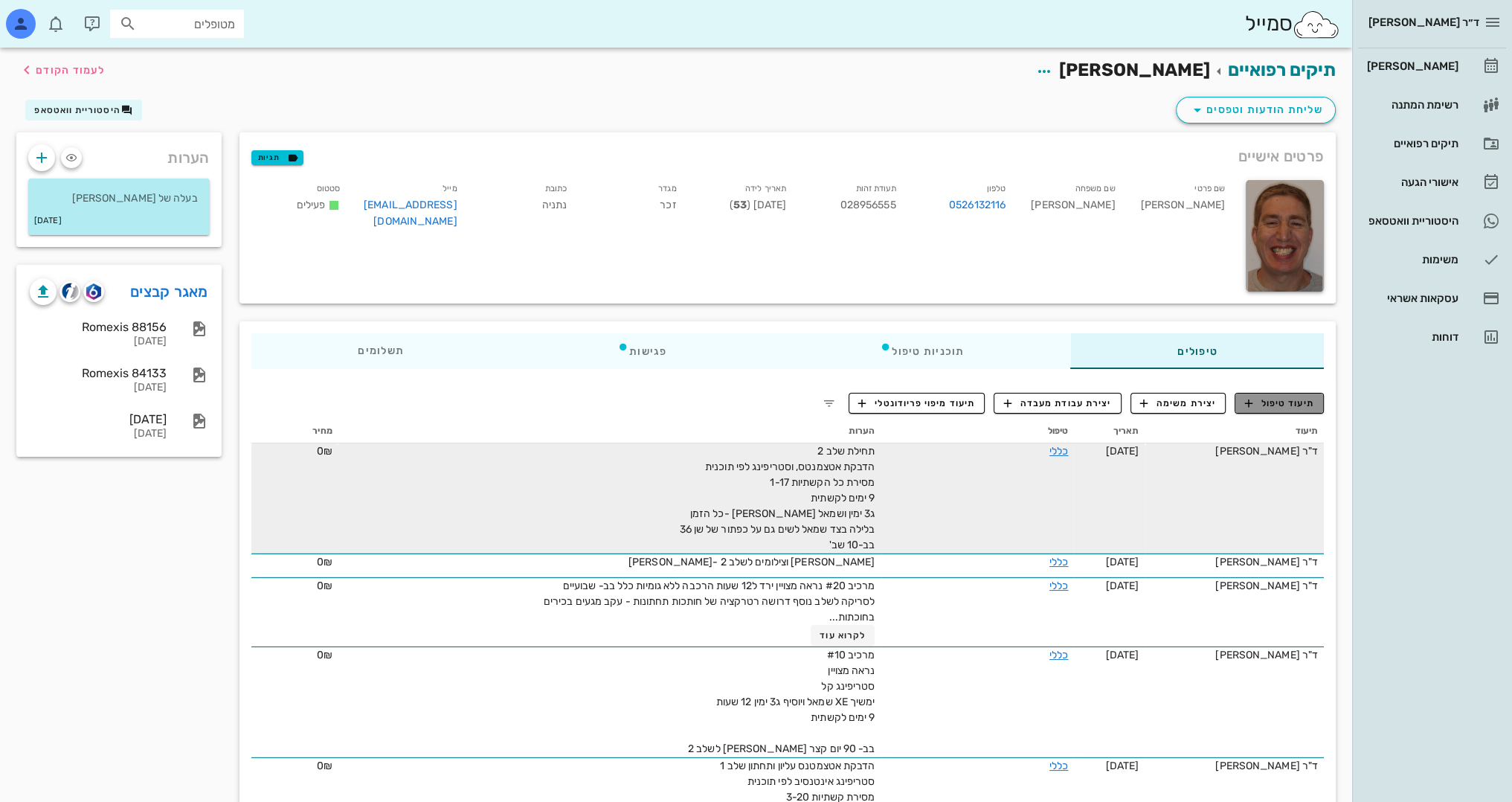
click at [1291, 401] on span "תיעוד טיפול" at bounding box center [1279, 403] width 70 height 14
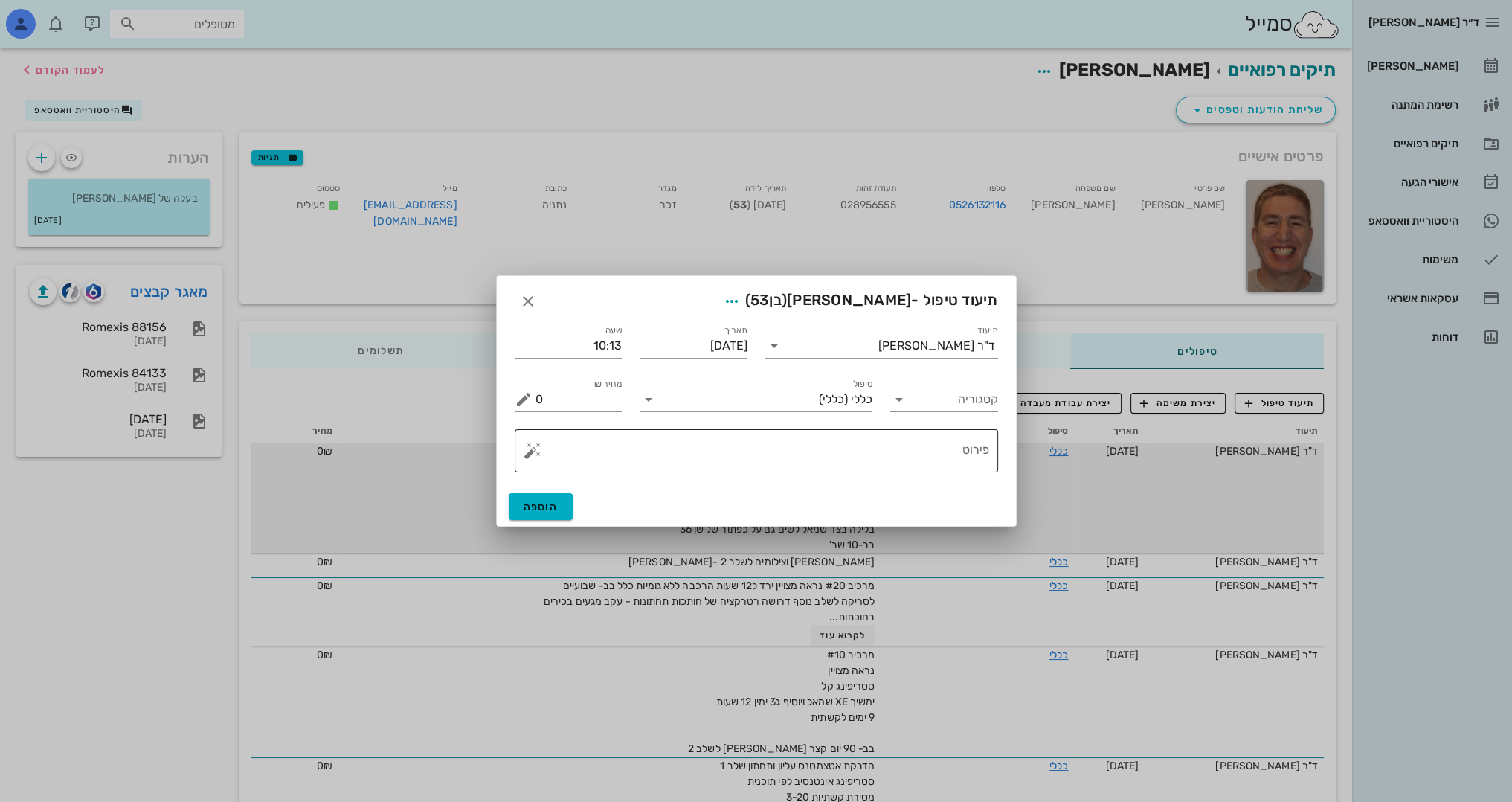
click at [900, 465] on textarea "פירוט" at bounding box center [762, 455] width 454 height 36
type textarea "N"
type textarea "n"
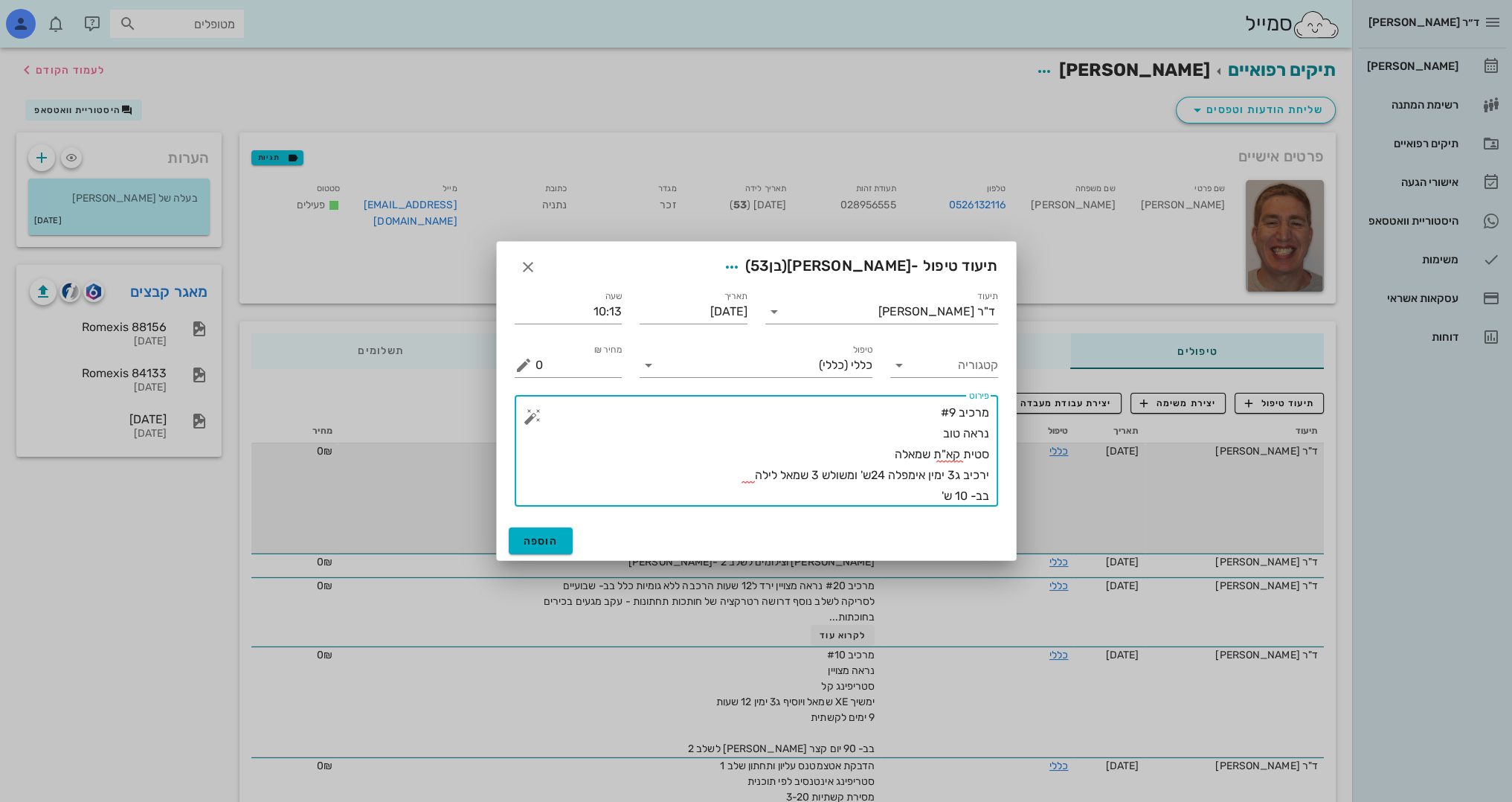
drag, startPoint x: 757, startPoint y: 471, endPoint x: 775, endPoint y: 473, distance: 18.1
click at [775, 473] on textarea "מרכיב #9 נראה טוב סטית קא"ת שמאלה ירכיב ג3 ימין אימפלה 24ש' ומשולש 3 שמאל לילה …" at bounding box center [762, 454] width 454 height 104
click at [927, 492] on textarea "מרכיב #9 נראה טוב סטית קא"ת שמאלה ירכיב ג3 ימין אימפלה 24ש' ומשולש 3 שמאל 12 ש'…" at bounding box center [762, 454] width 454 height 104
click at [787, 496] on textarea "מרכיב #9 נראה טוב סטית קא"ת שמאלה ירכיב ג3 ימין אימפלה 24ש' ומשולש 3 שמאל 12 ש'…" at bounding box center [762, 454] width 454 height 104
click at [776, 497] on textarea "מרכיב #9 נראה טוב סטית קא"ת שמאלה ירכיב ג3 ימין אימפלה 24ש' ומשולש 3 שמאל 12 ש'…" at bounding box center [762, 454] width 454 height 104
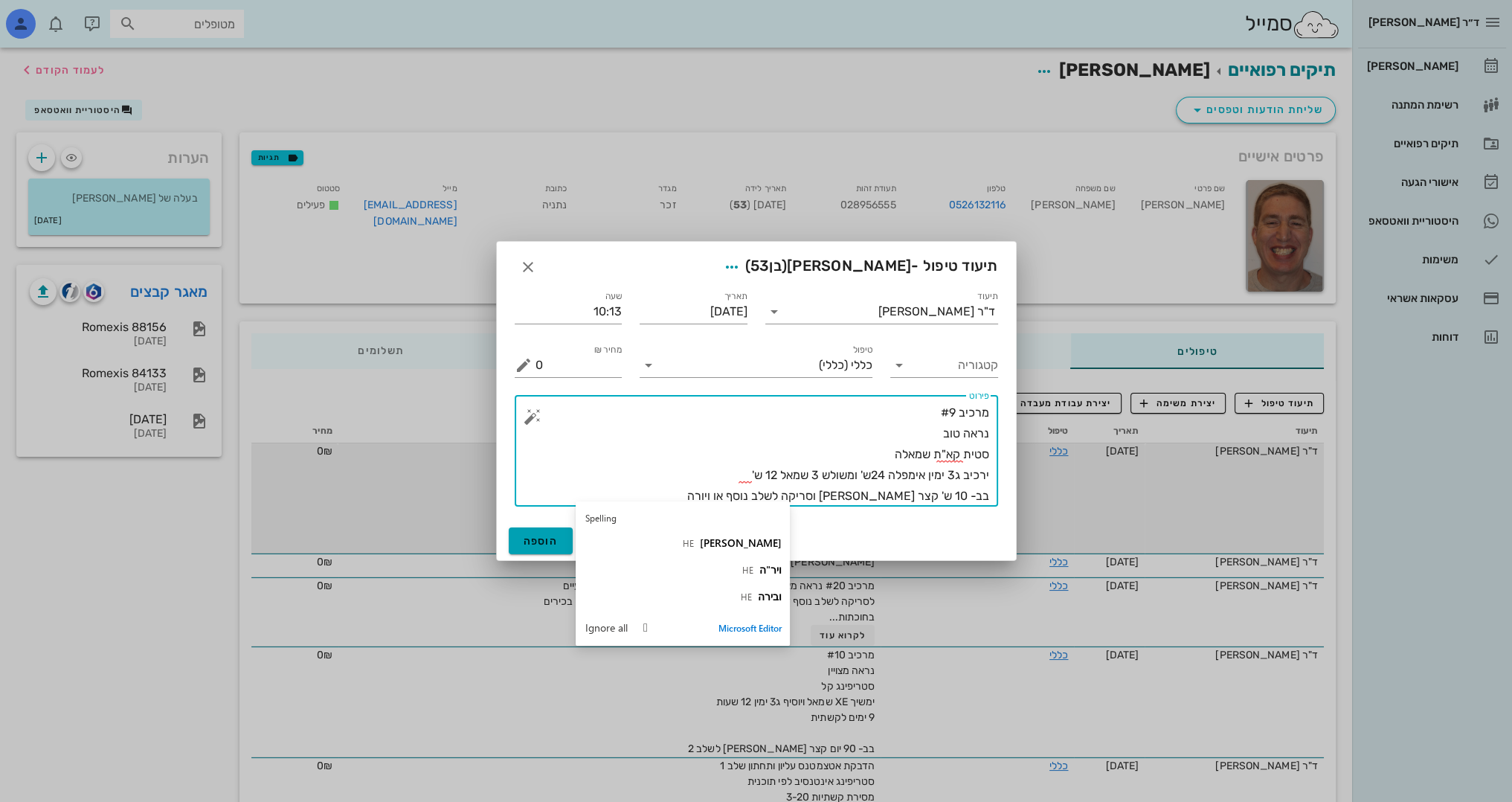
type textarea "מרכיב #9 נראה טוב סטית קא"ת שמאלה ירכיב ג3 ימין אימפלה 24ש' ומשולש 3 שמאל 12 ש'…"
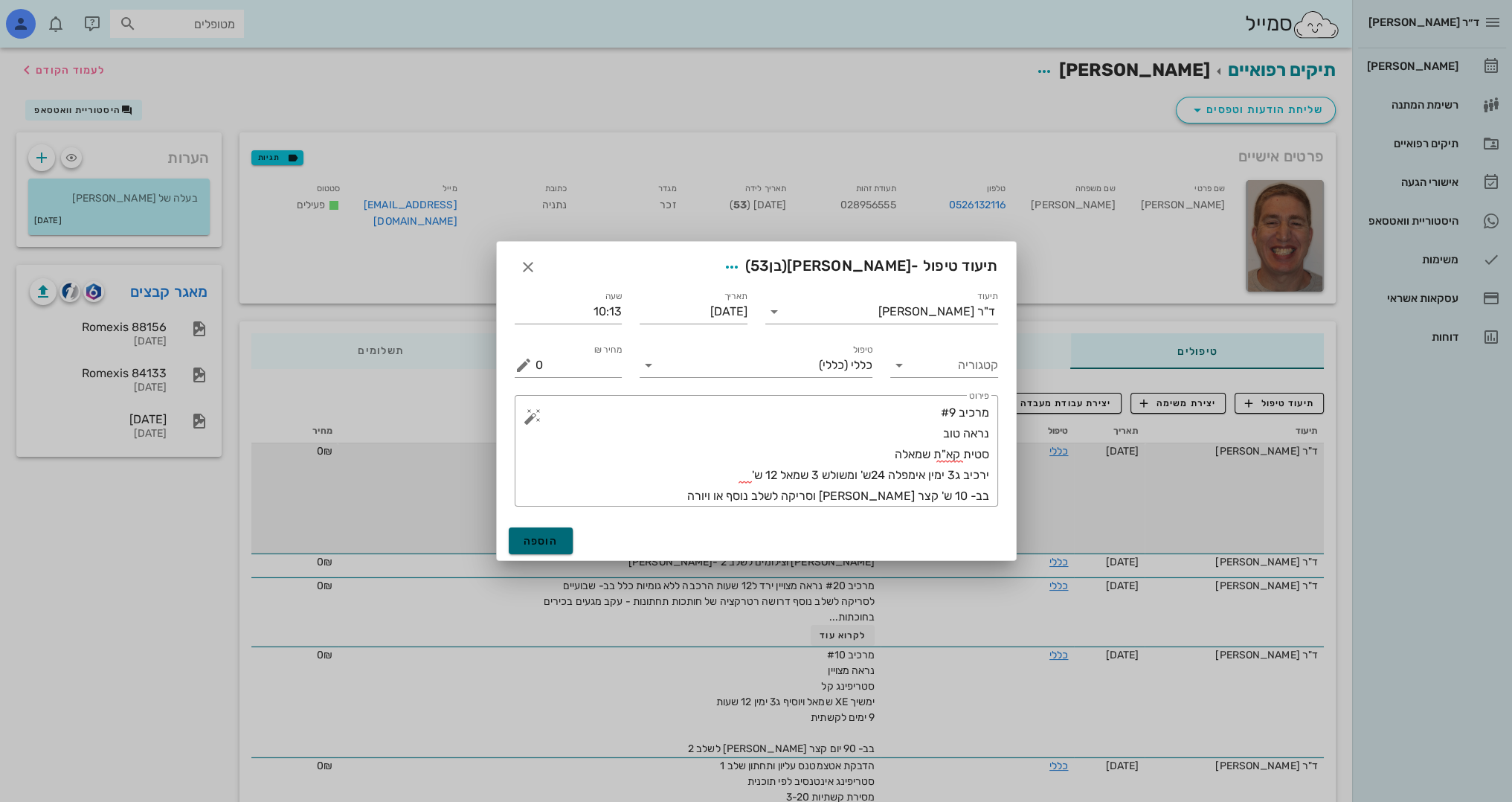
click at [536, 541] on span "הוספה" at bounding box center [541, 541] width 35 height 13
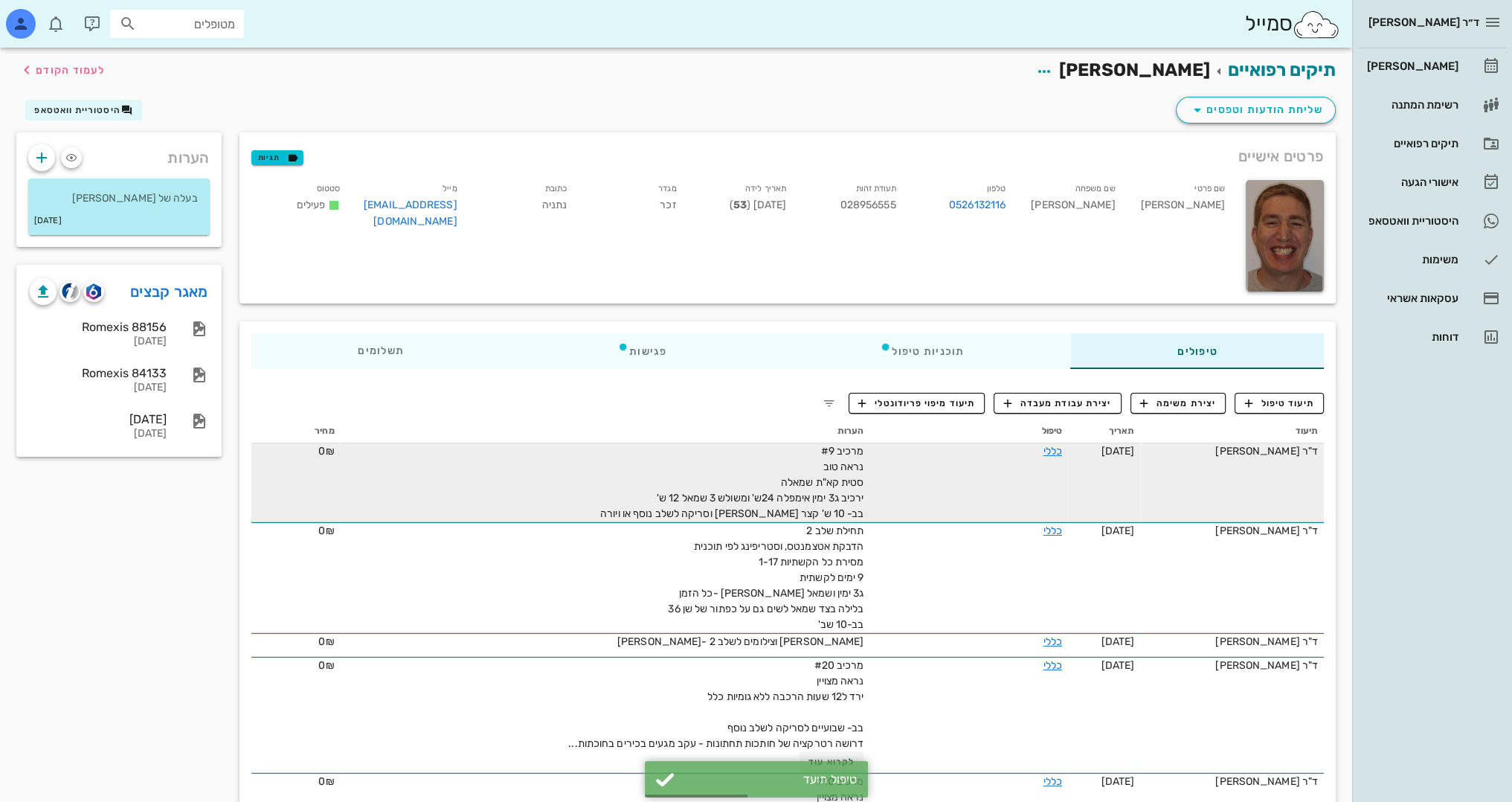
click at [724, 497] on span "מרכיב #9 נראה טוב סטית קא"ת שמאלה ירכיב ג3 ימין אימפלה 24ש' ומשולש 3 שמאל 12 ש'…" at bounding box center [732, 482] width 264 height 75
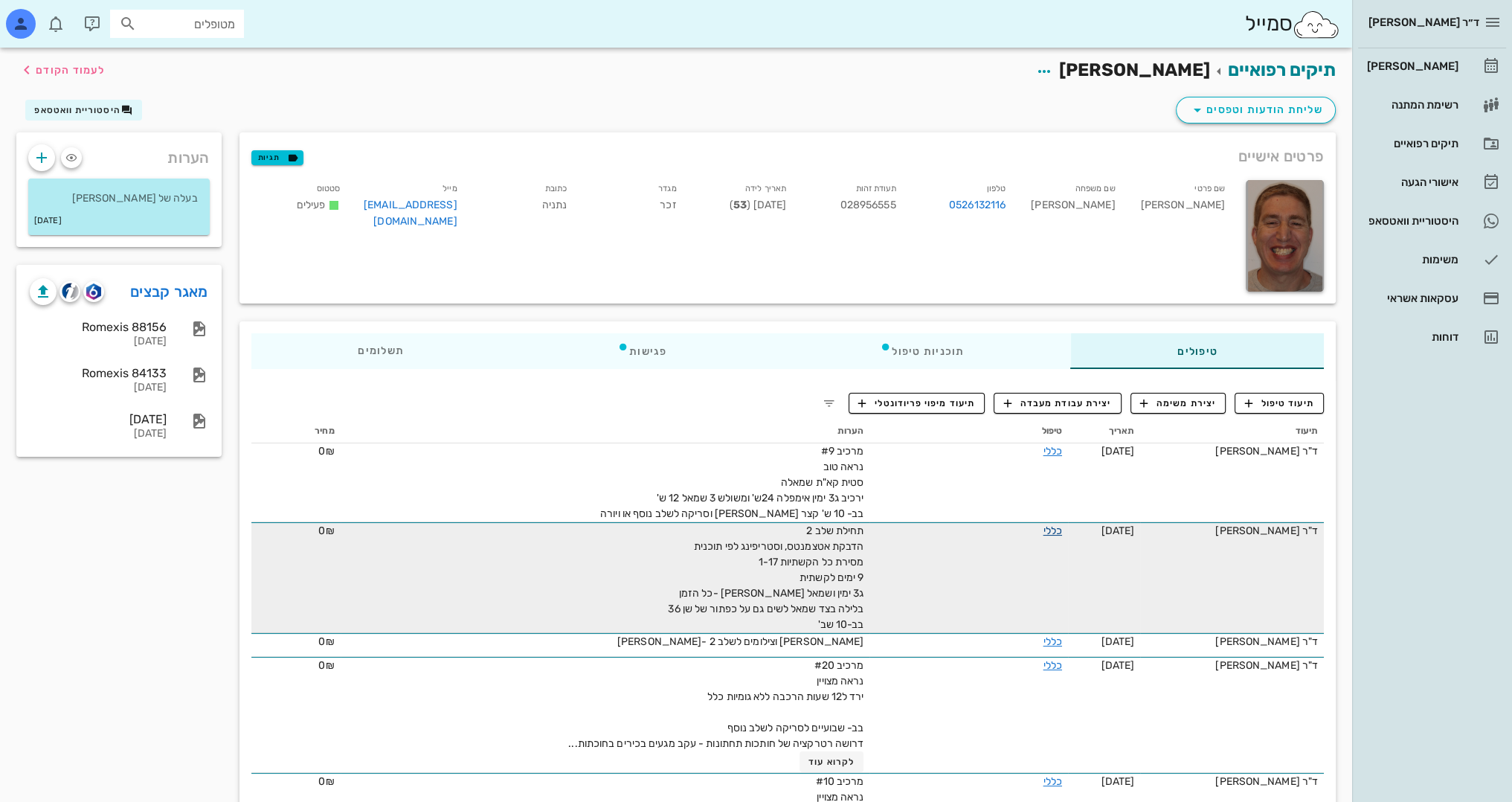
click at [1043, 530] on link "כללי" at bounding box center [1052, 531] width 19 height 13
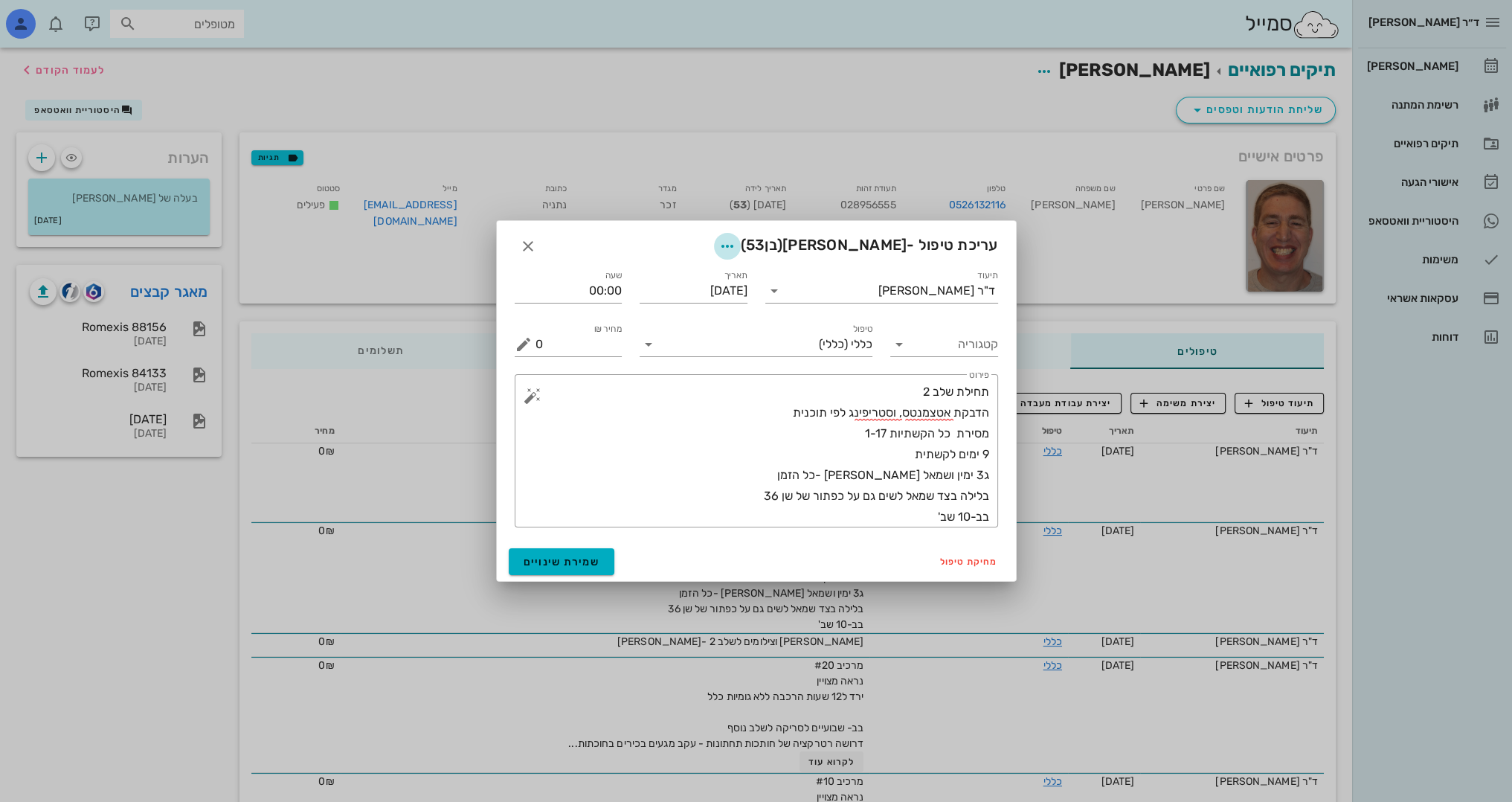
click at [741, 240] on span "button" at bounding box center [728, 247] width 27 height 18
click at [648, 316] on icon "button" at bounding box center [651, 321] width 18 height 18
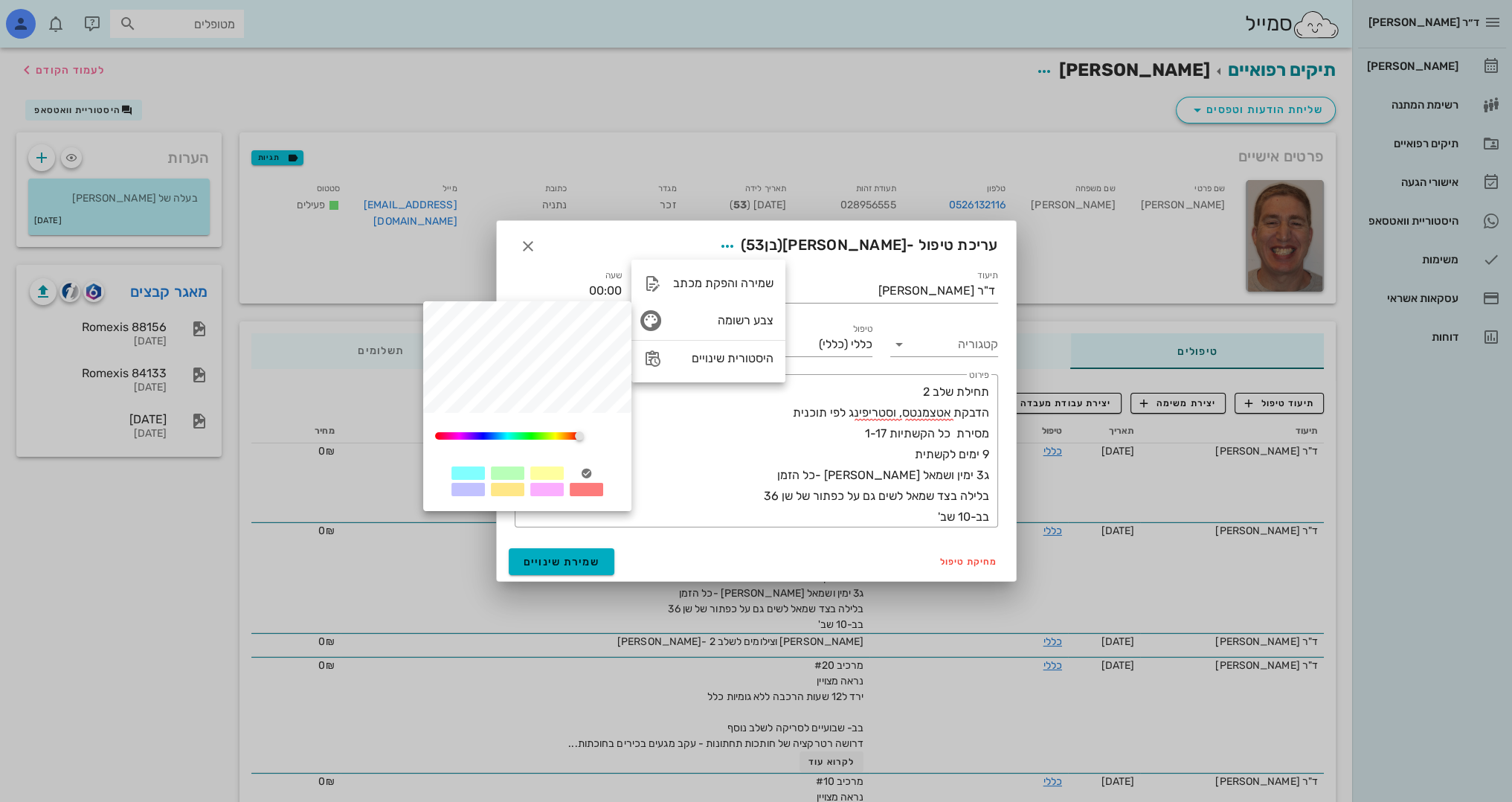
click at [542, 471] on div at bounding box center [546, 473] width 33 height 14
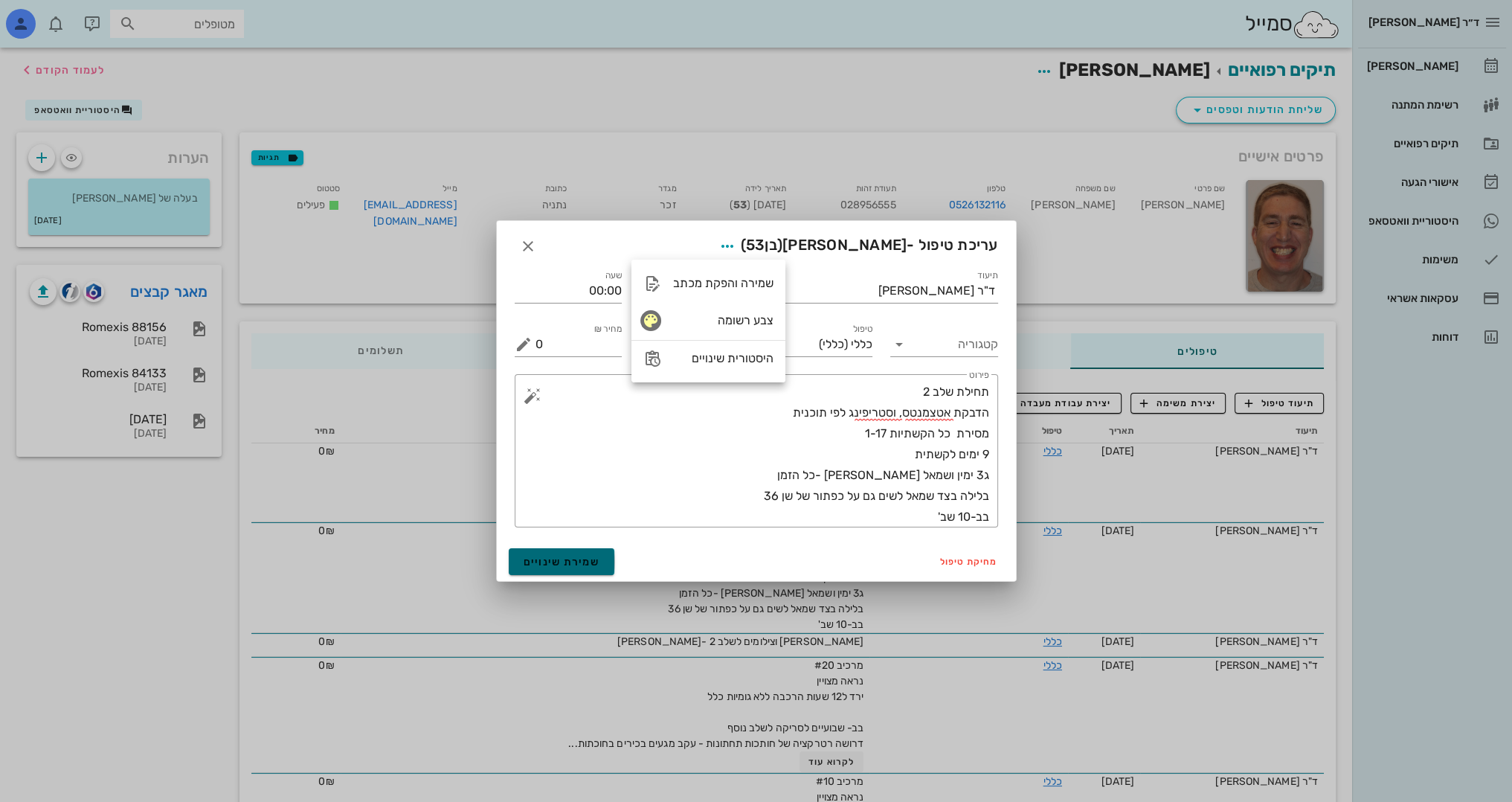
click at [572, 572] on button "שמירת שינויים" at bounding box center [562, 562] width 107 height 27
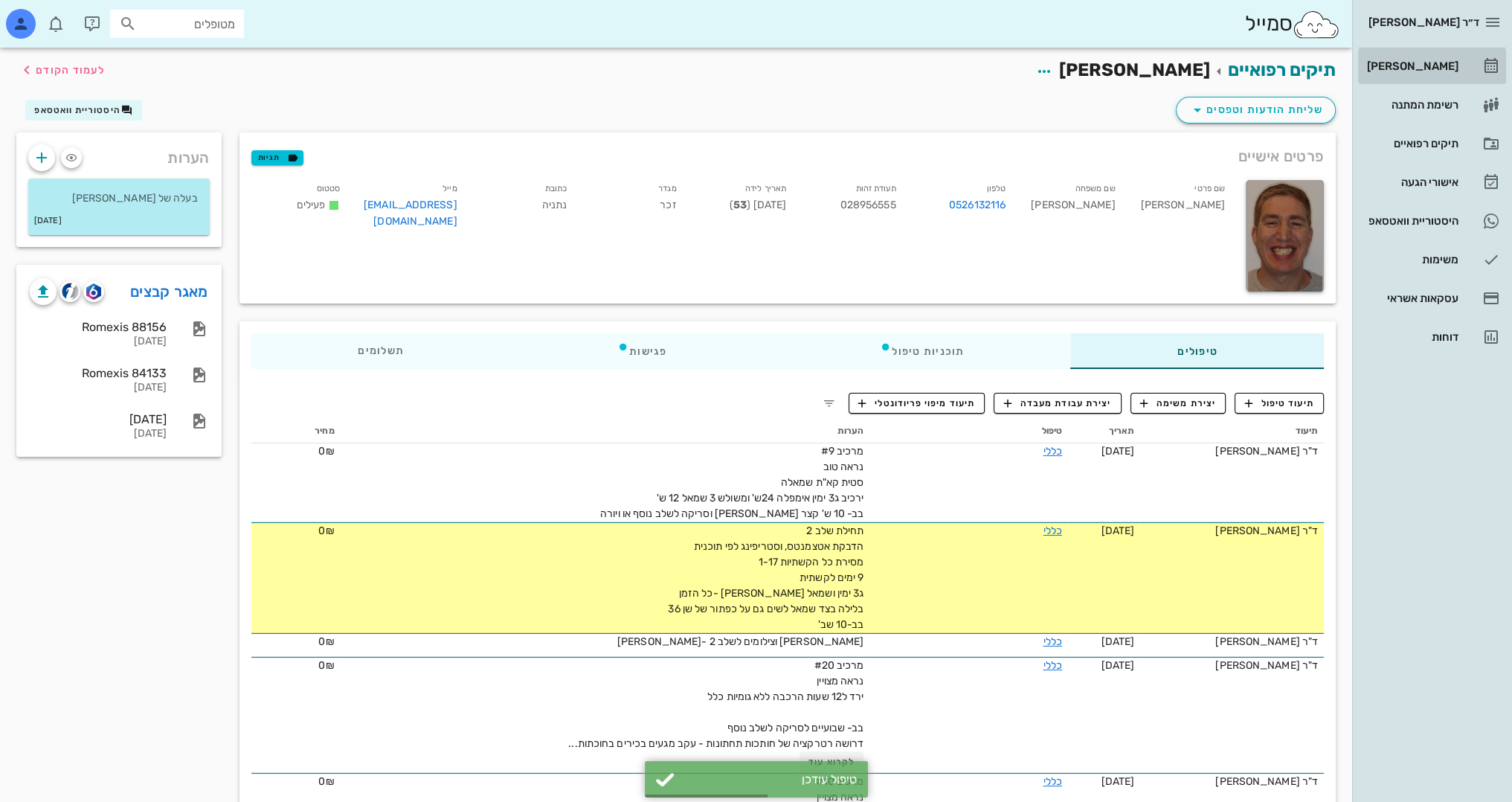
click at [1427, 76] on div "[PERSON_NAME]" at bounding box center [1411, 66] width 95 height 23
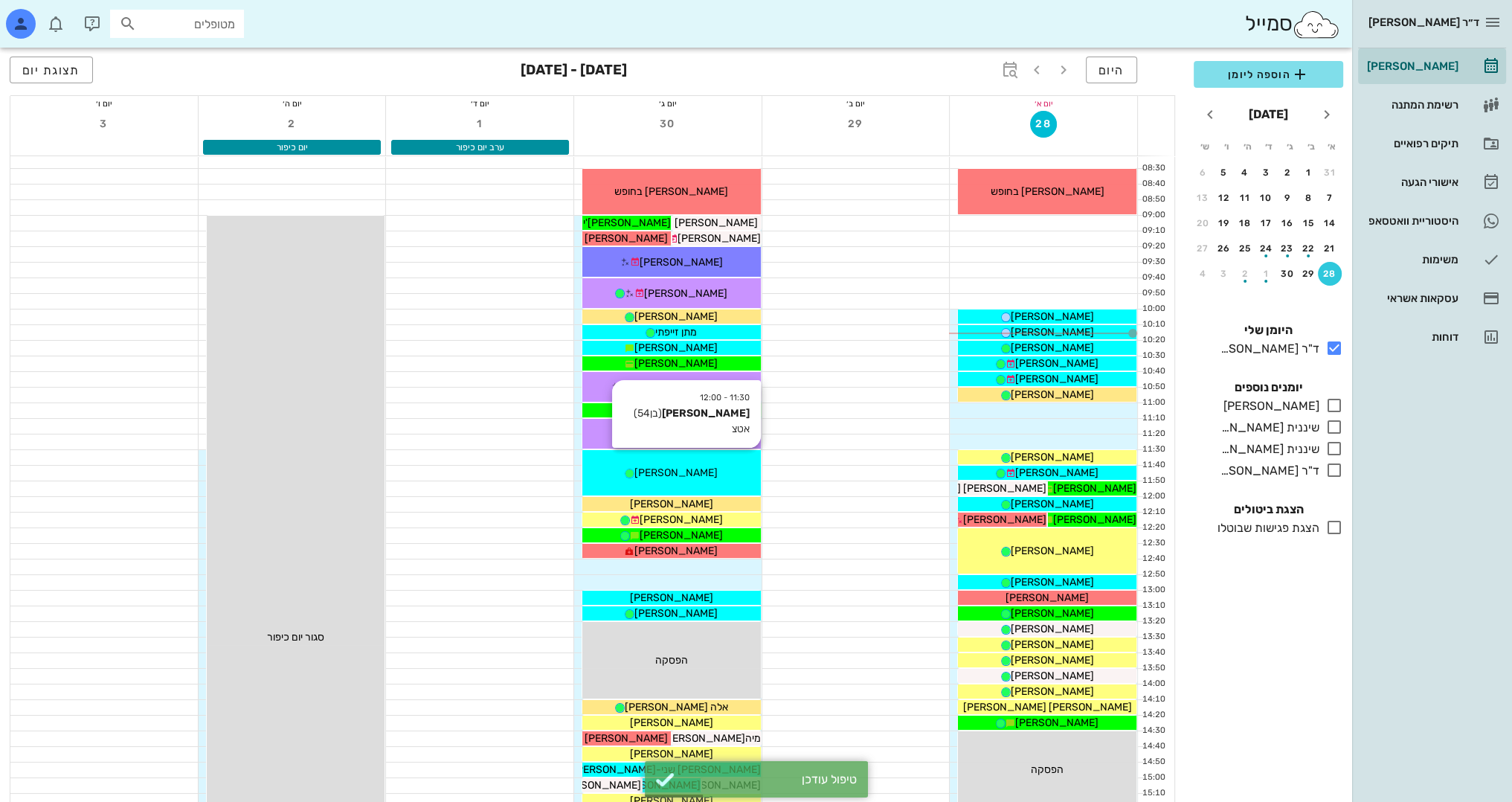
scroll to position [149, 0]
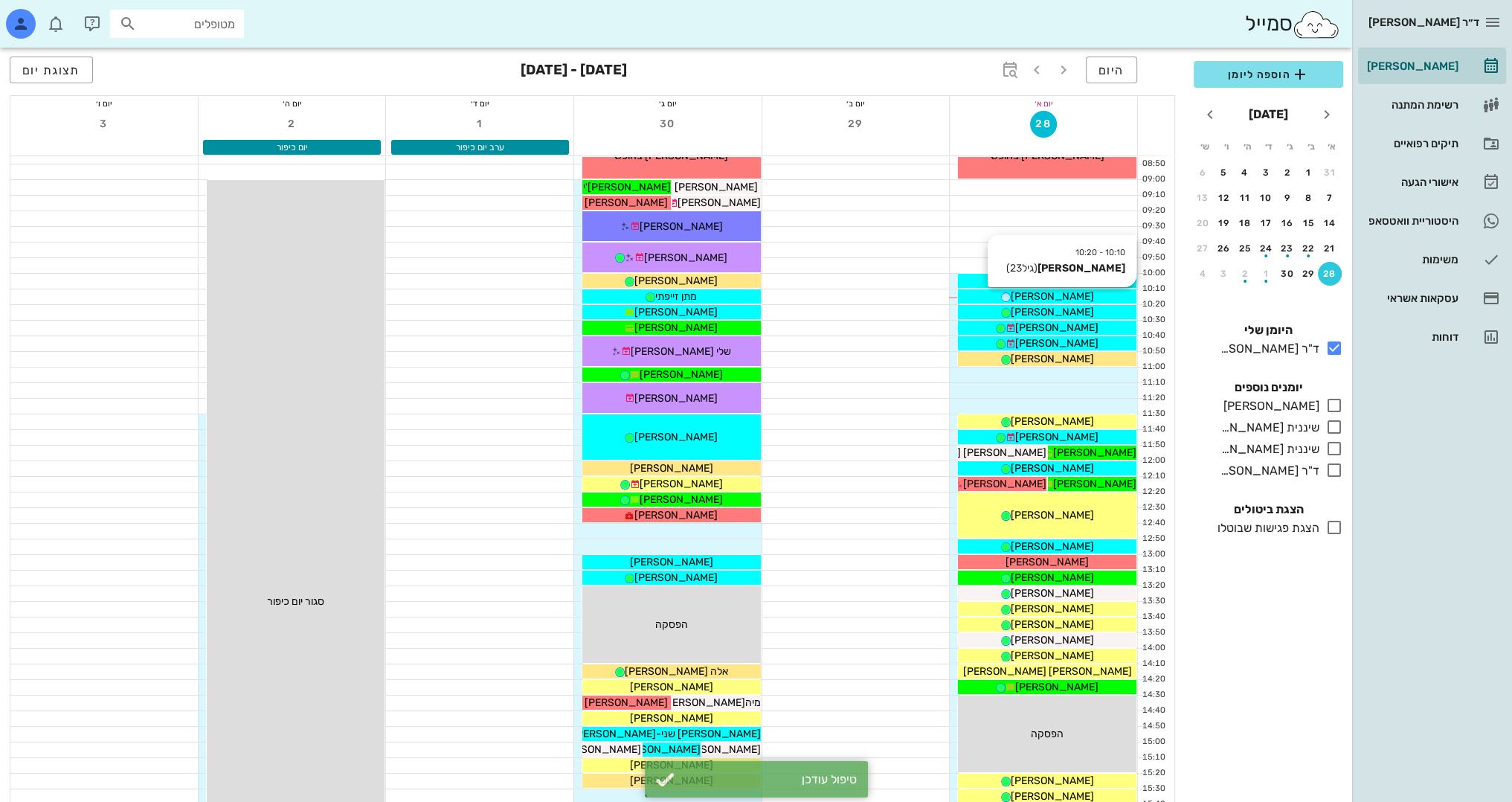
click at [1047, 292] on span "[PERSON_NAME]" at bounding box center [1053, 296] width 83 height 13
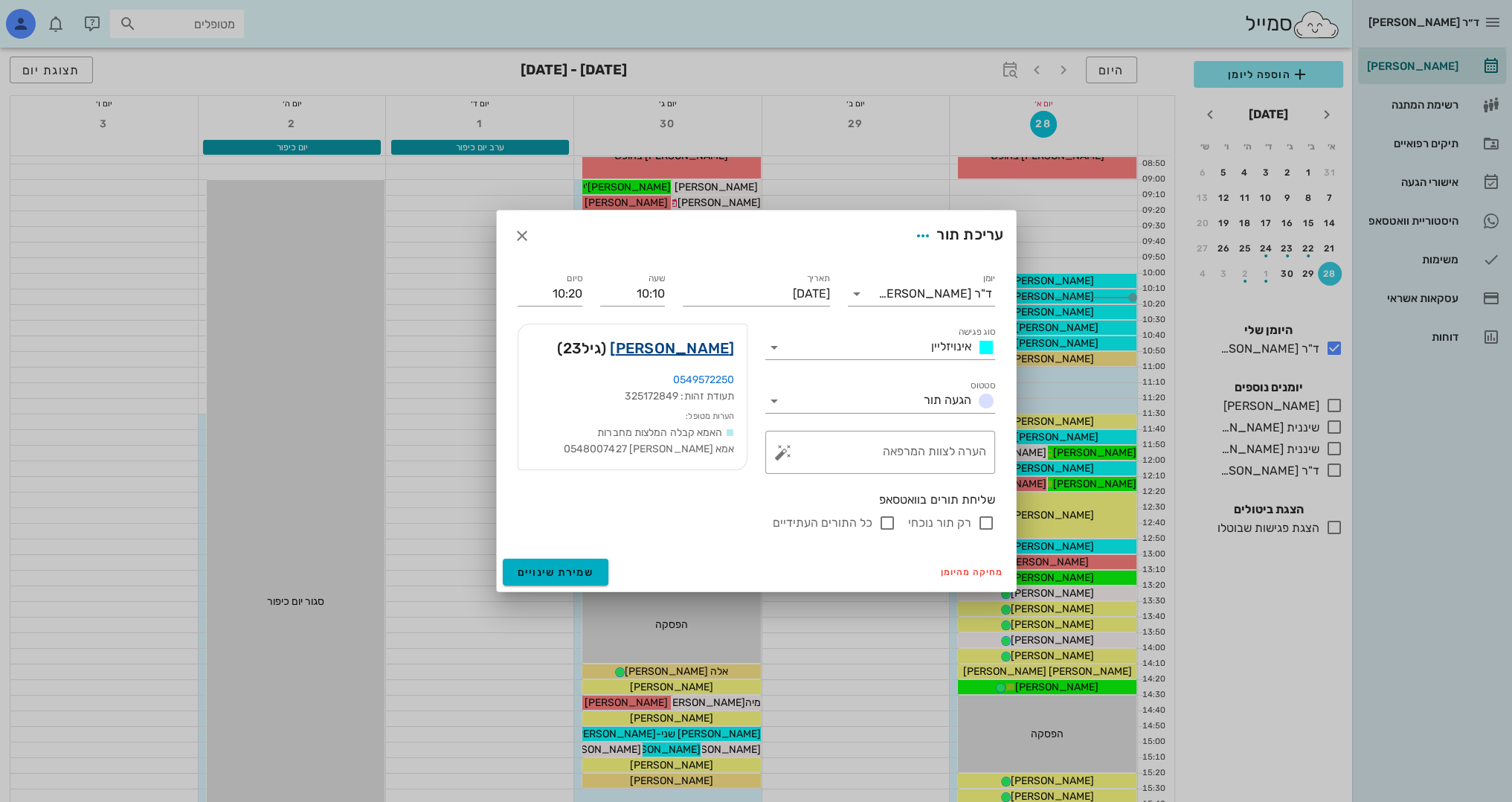
click at [694, 344] on link "[PERSON_NAME]" at bounding box center [673, 348] width 125 height 23
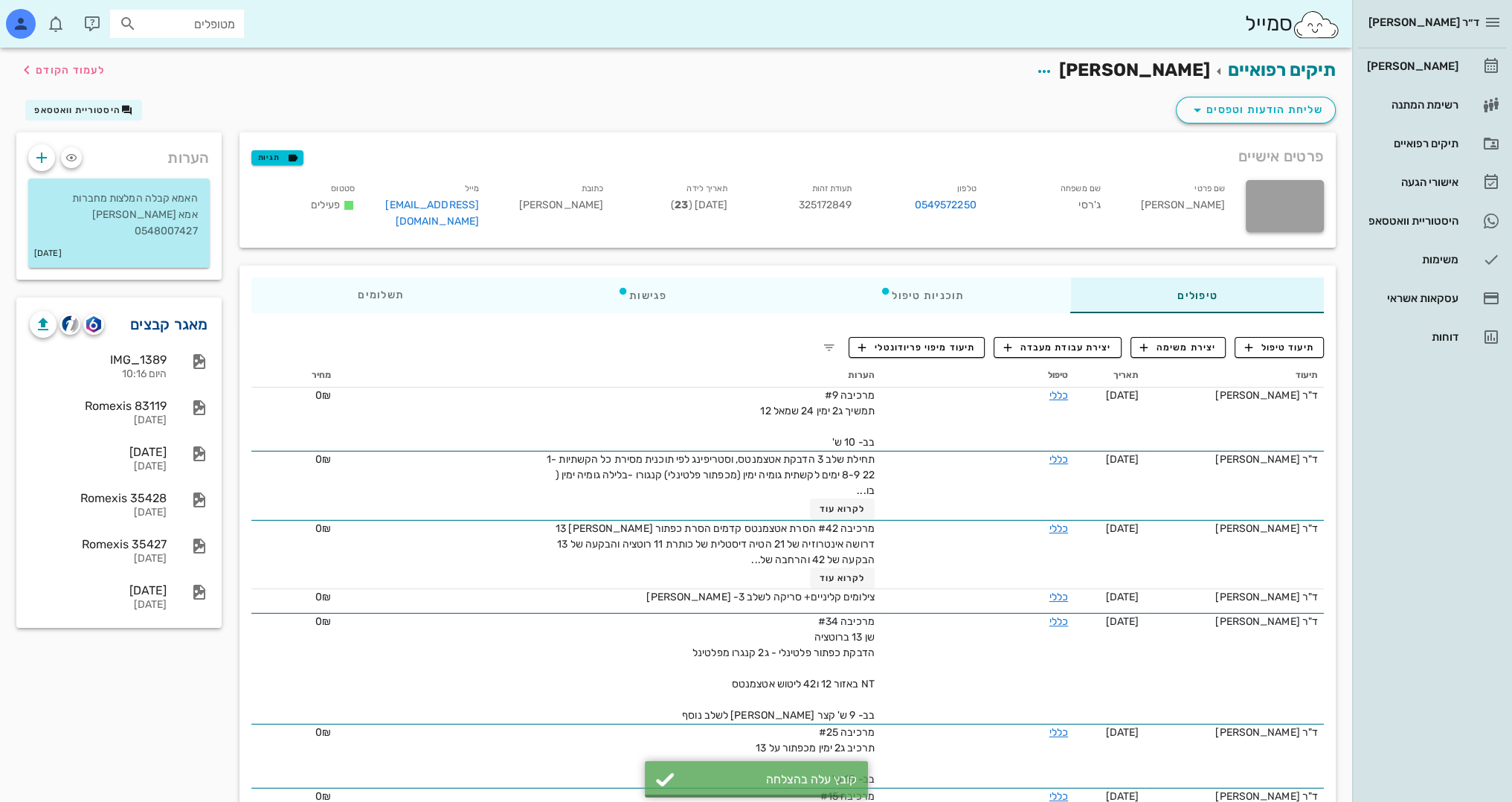
click at [175, 312] on link "מאגר קבצים" at bounding box center [169, 324] width 79 height 23
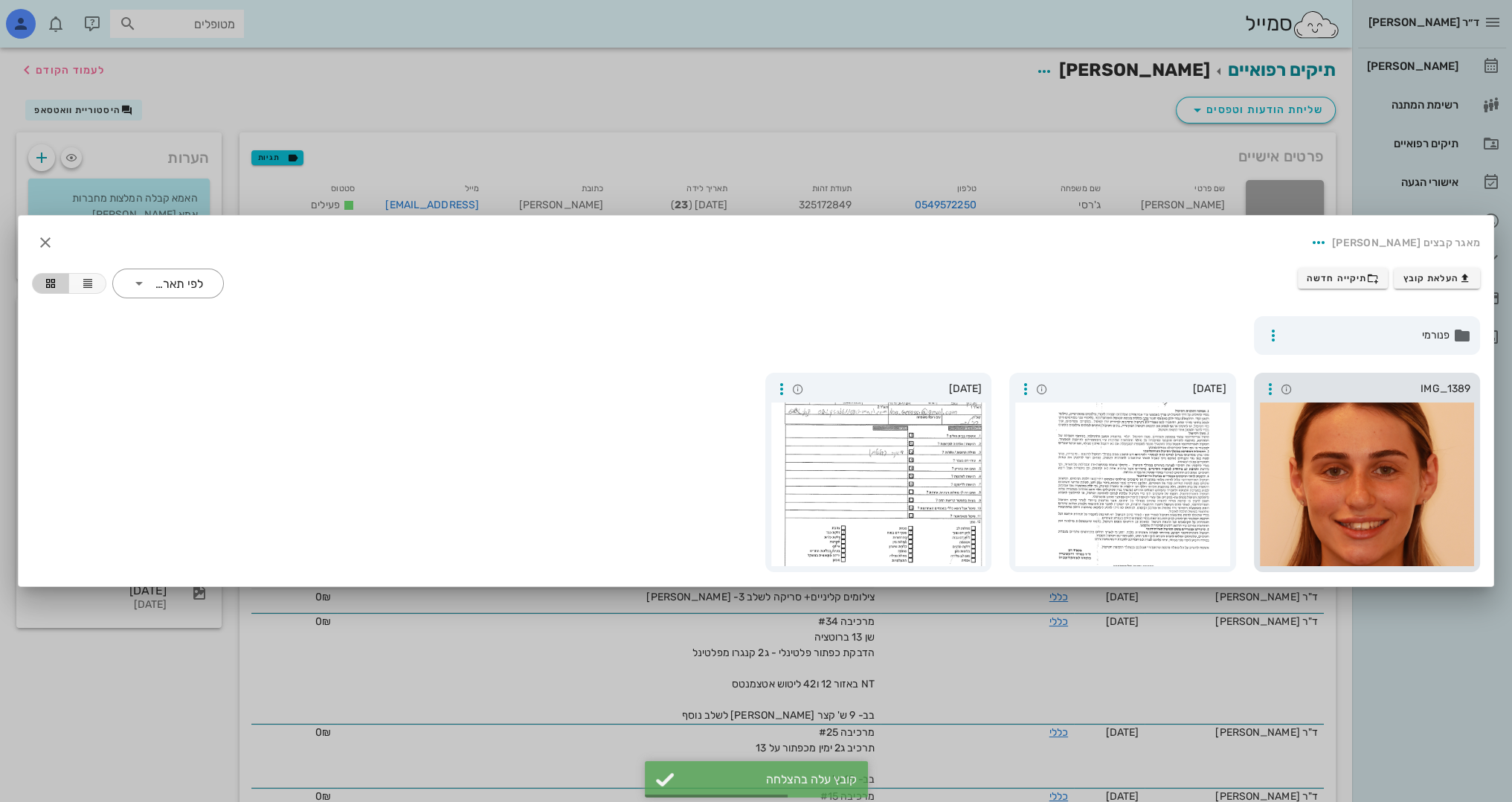
click at [1383, 471] on div at bounding box center [1368, 484] width 215 height 163
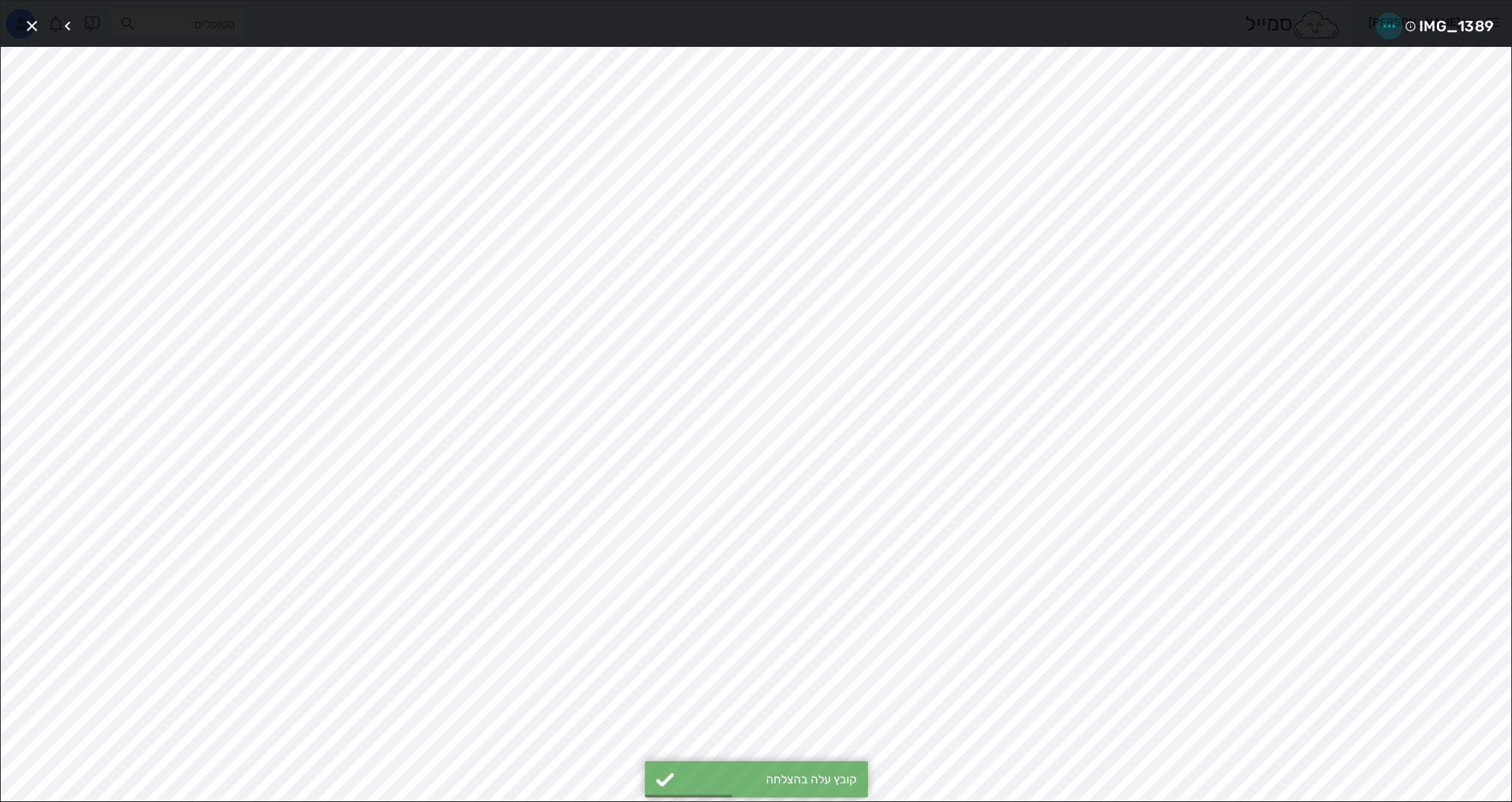
click at [1387, 17] on icon "button" at bounding box center [1389, 26] width 18 height 18
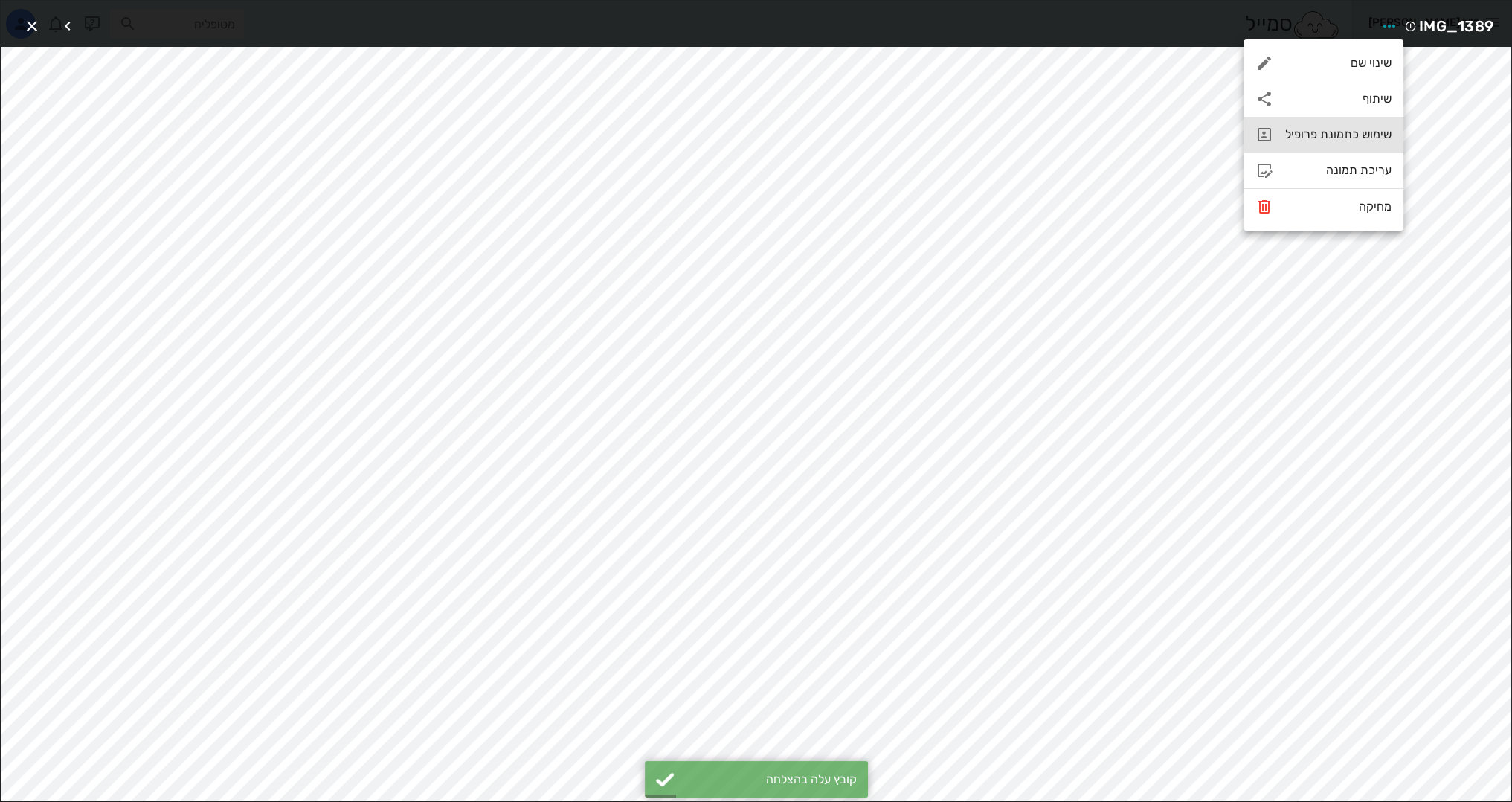
click at [1340, 135] on div "שימוש כתמונת פרופיל" at bounding box center [1339, 135] width 107 height 14
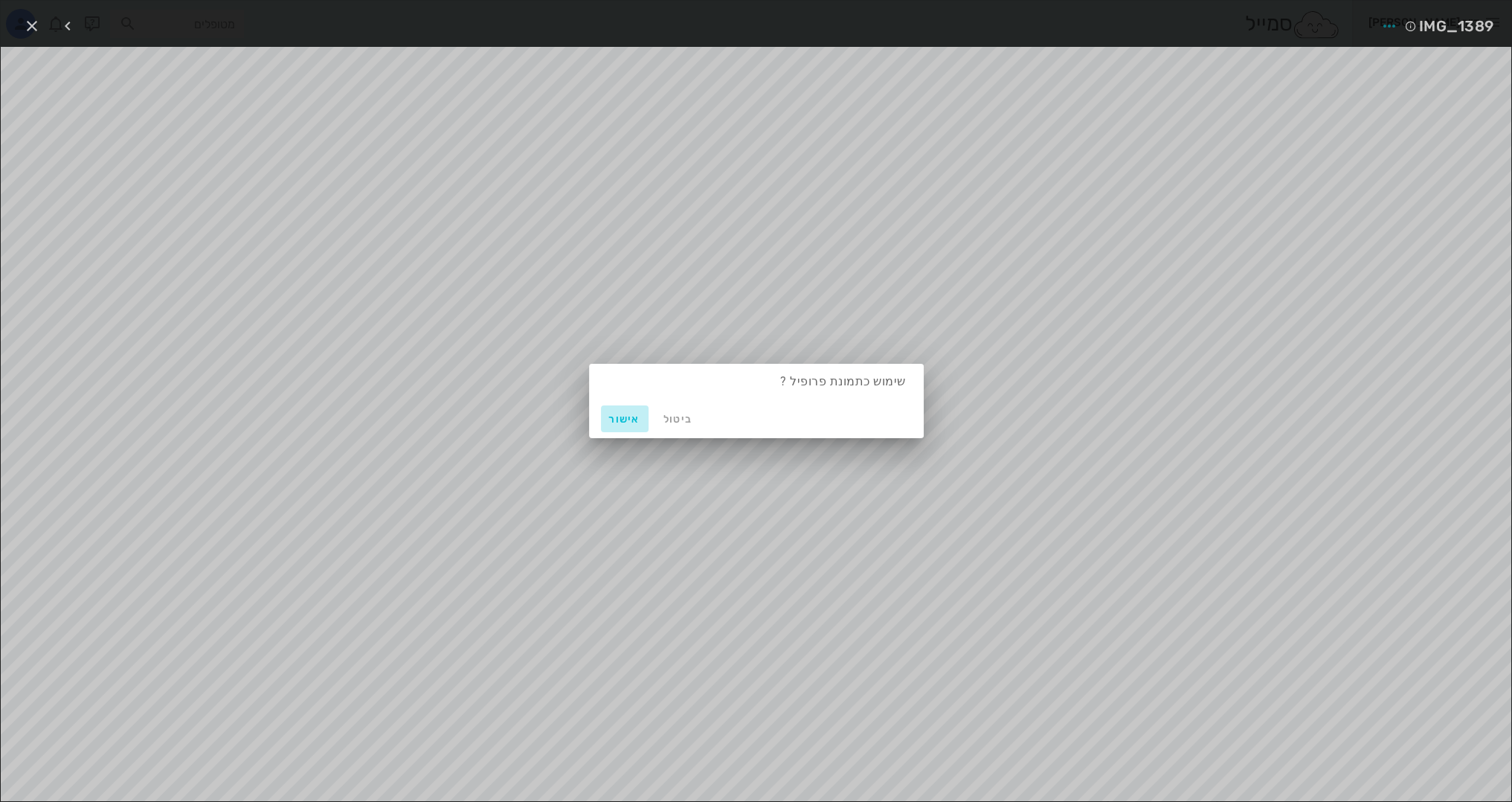
click at [627, 421] on span "אישור" at bounding box center [625, 419] width 36 height 13
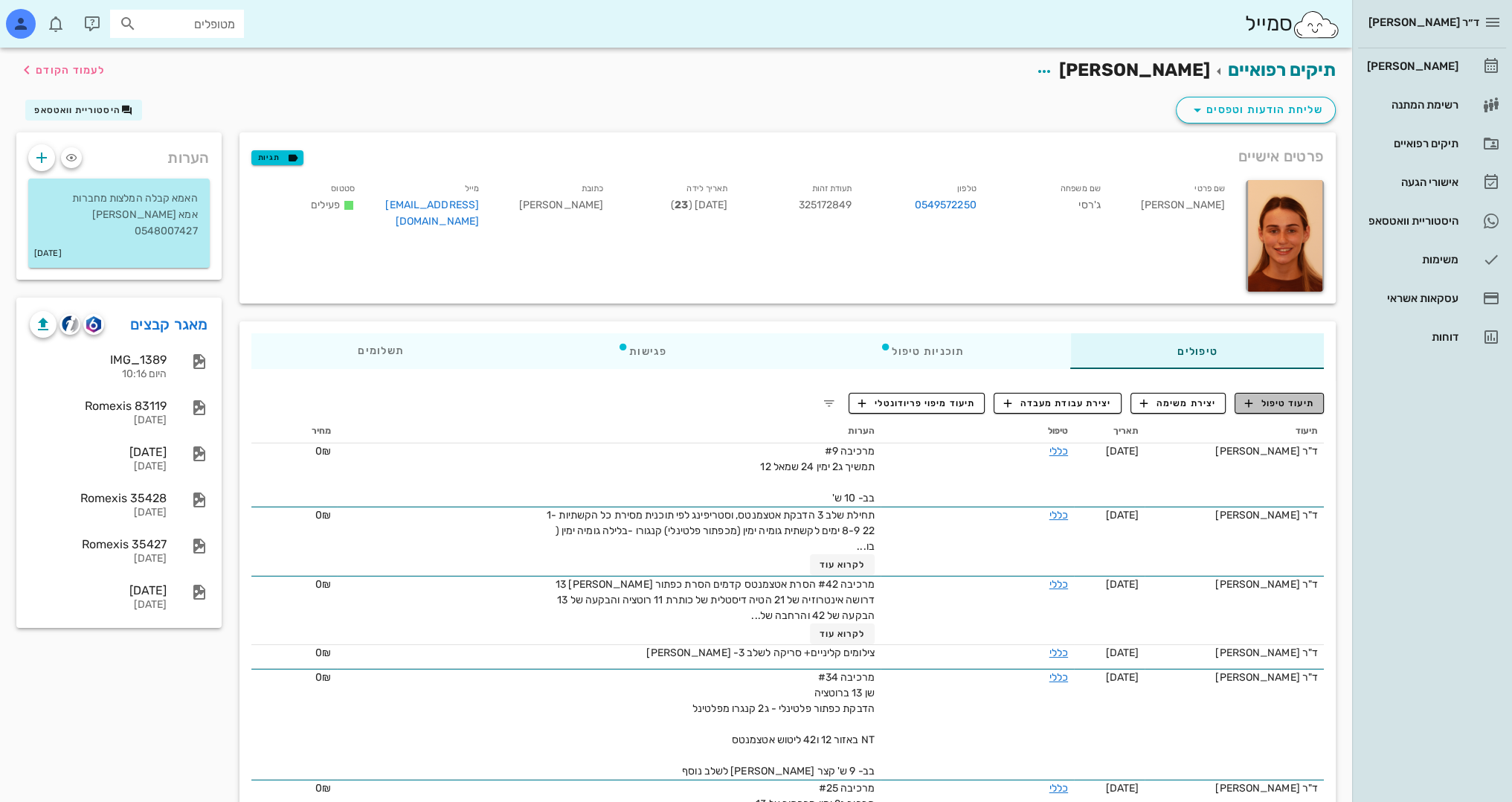
drag, startPoint x: 1303, startPoint y: 404, endPoint x: 1283, endPoint y: 404, distance: 20.0
click at [1300, 404] on span "תיעוד טיפול" at bounding box center [1279, 403] width 70 height 14
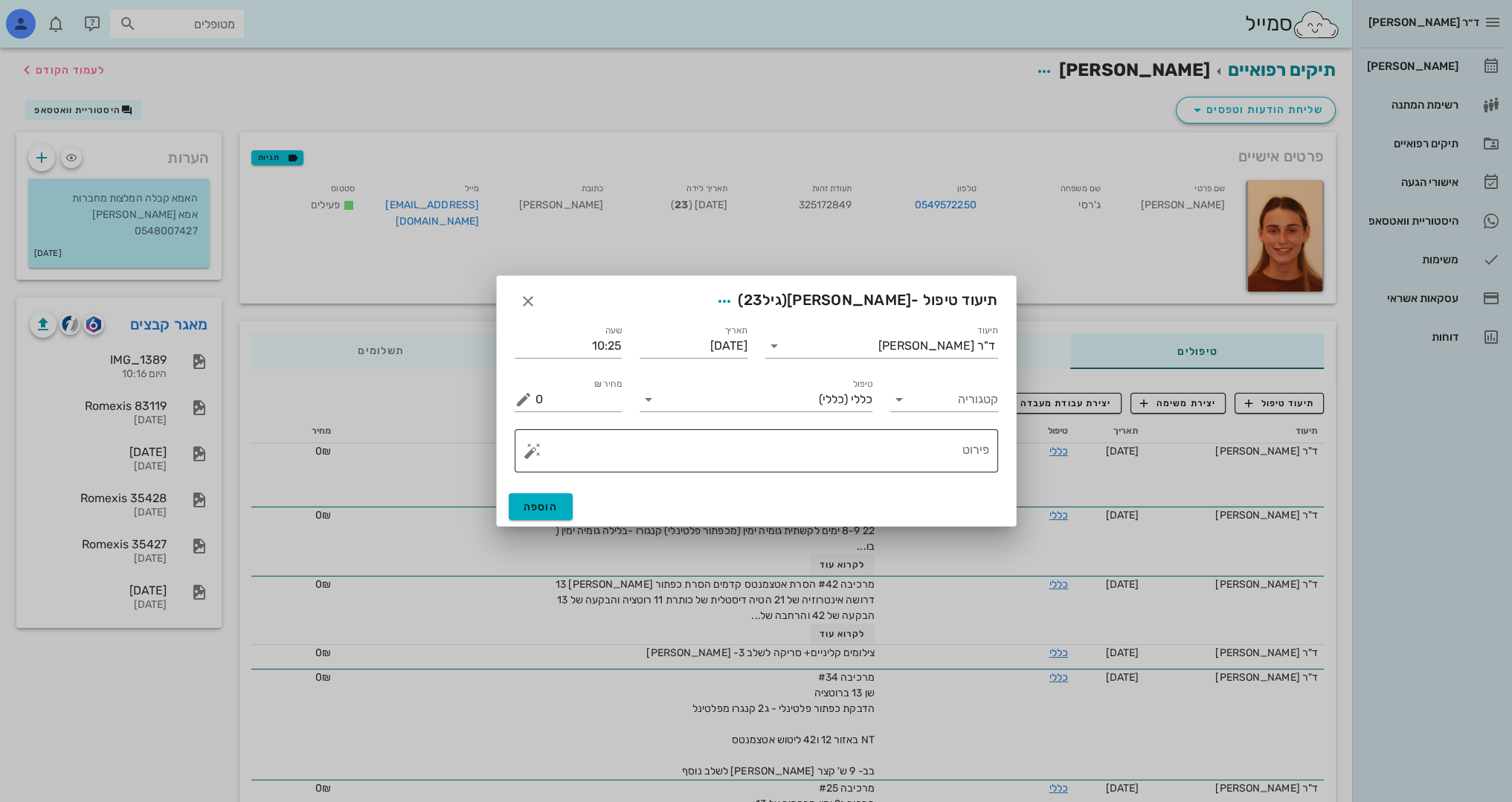
click at [884, 454] on textarea "פירוט" at bounding box center [762, 455] width 454 height 36
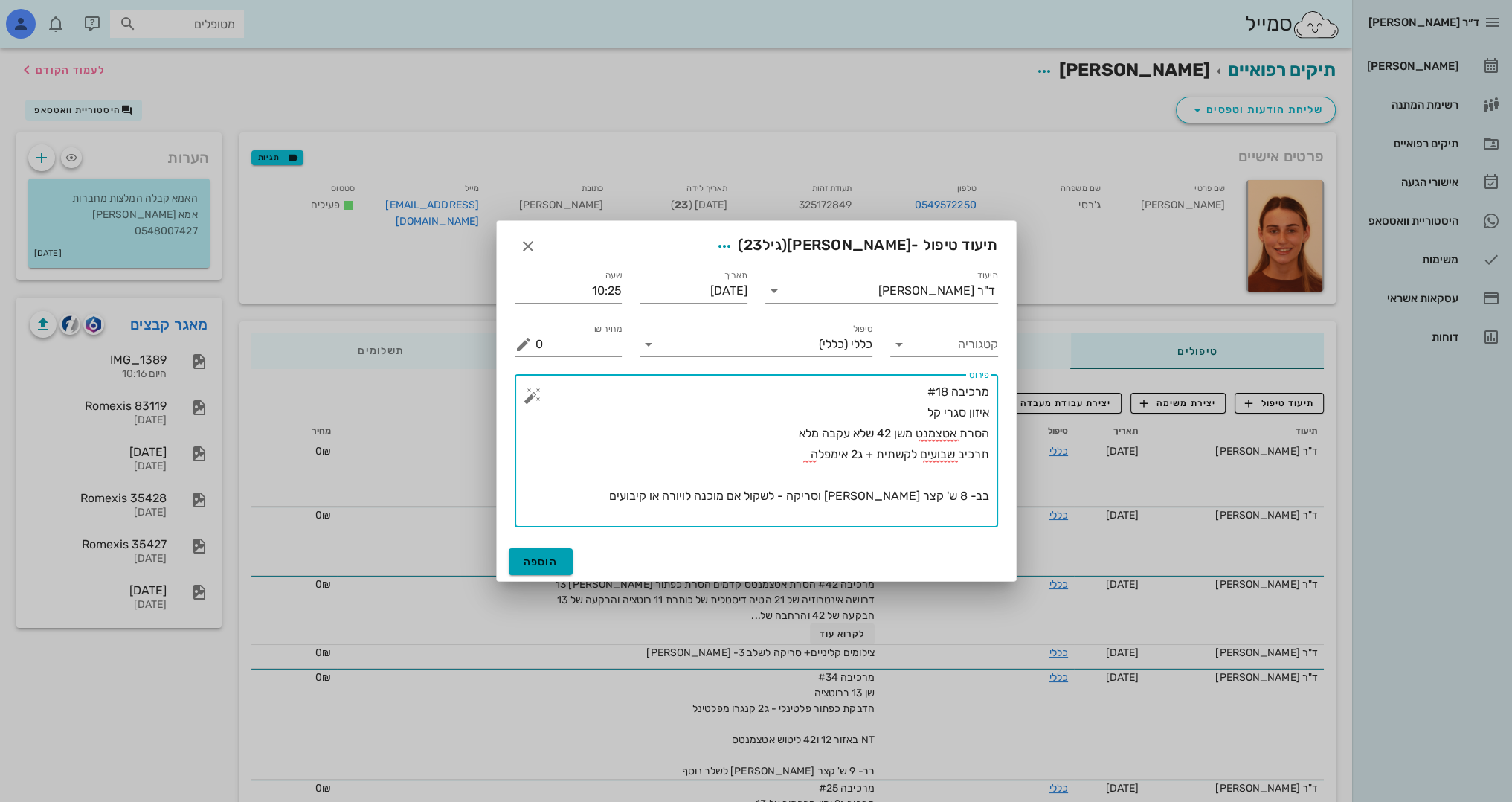
type textarea "מרכיבה #18 איזון סגרי קל הסרת אטצמנט משן 42 שלא עקבה מלא תרכיב שבועים לקשתית + …"
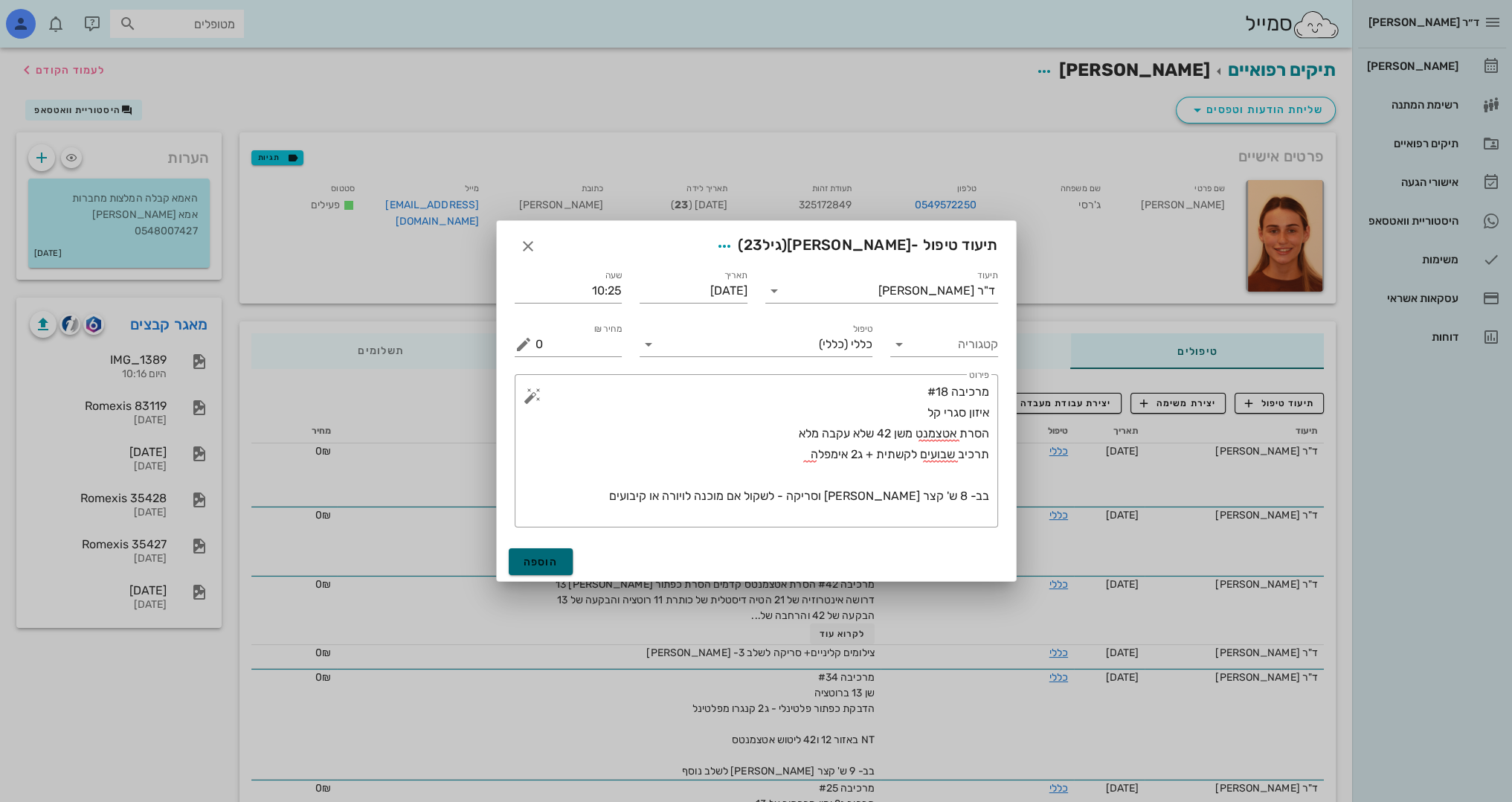
click at [553, 556] on span "הוספה" at bounding box center [541, 562] width 35 height 13
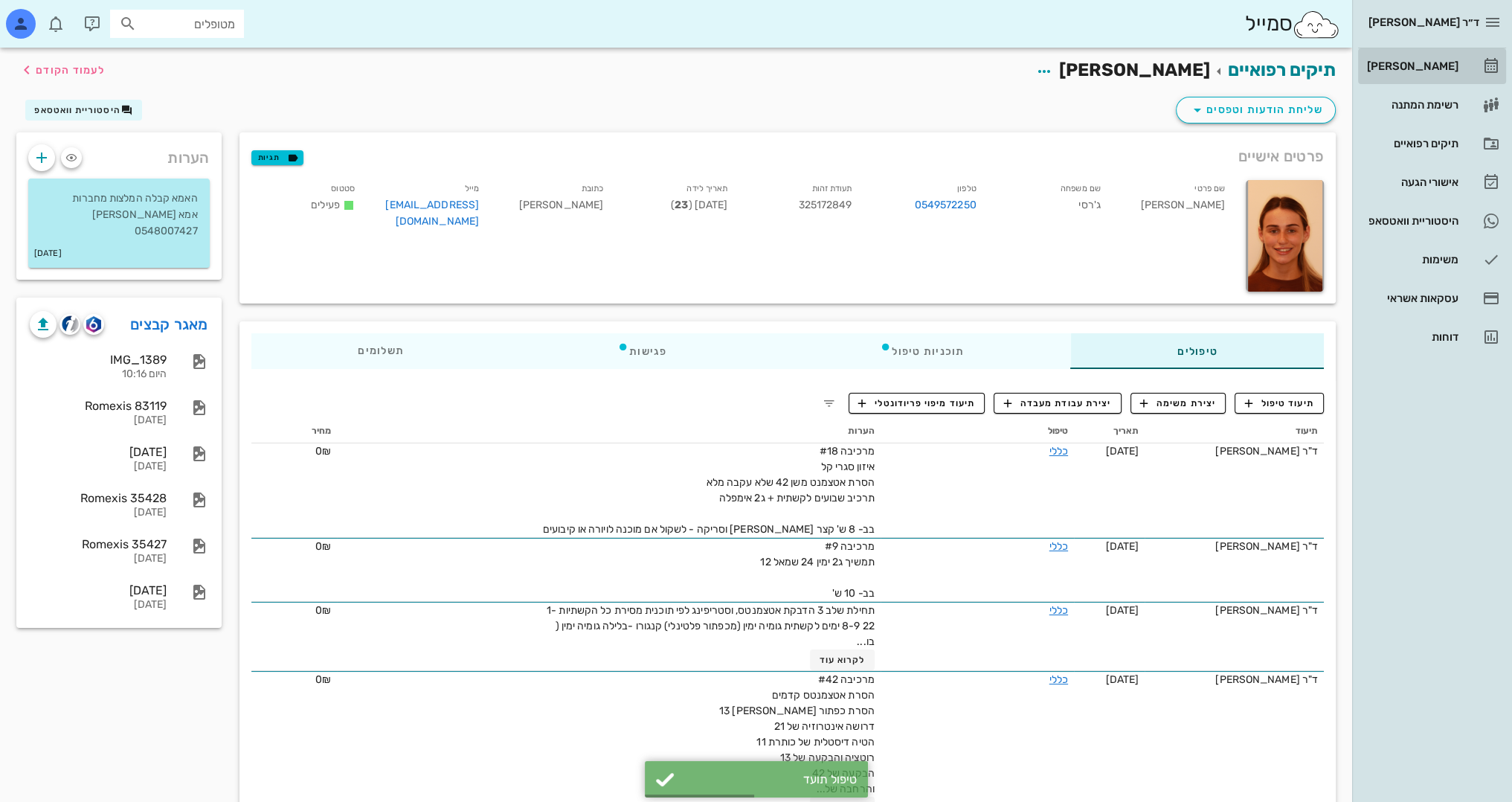
click at [1437, 54] on div "[PERSON_NAME]" at bounding box center [1411, 66] width 95 height 23
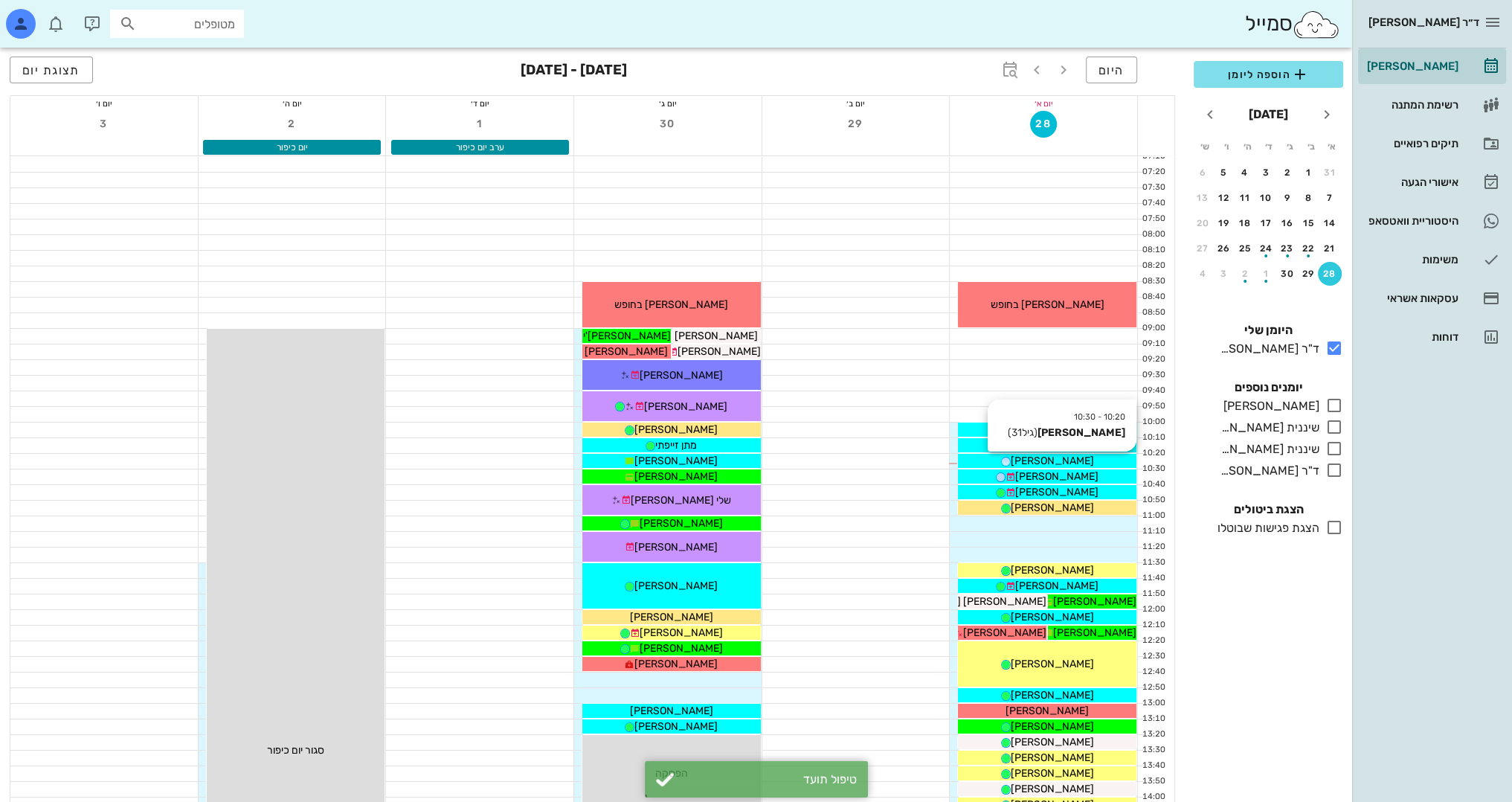
click at [1077, 461] on div "[PERSON_NAME]" at bounding box center [1047, 461] width 179 height 15
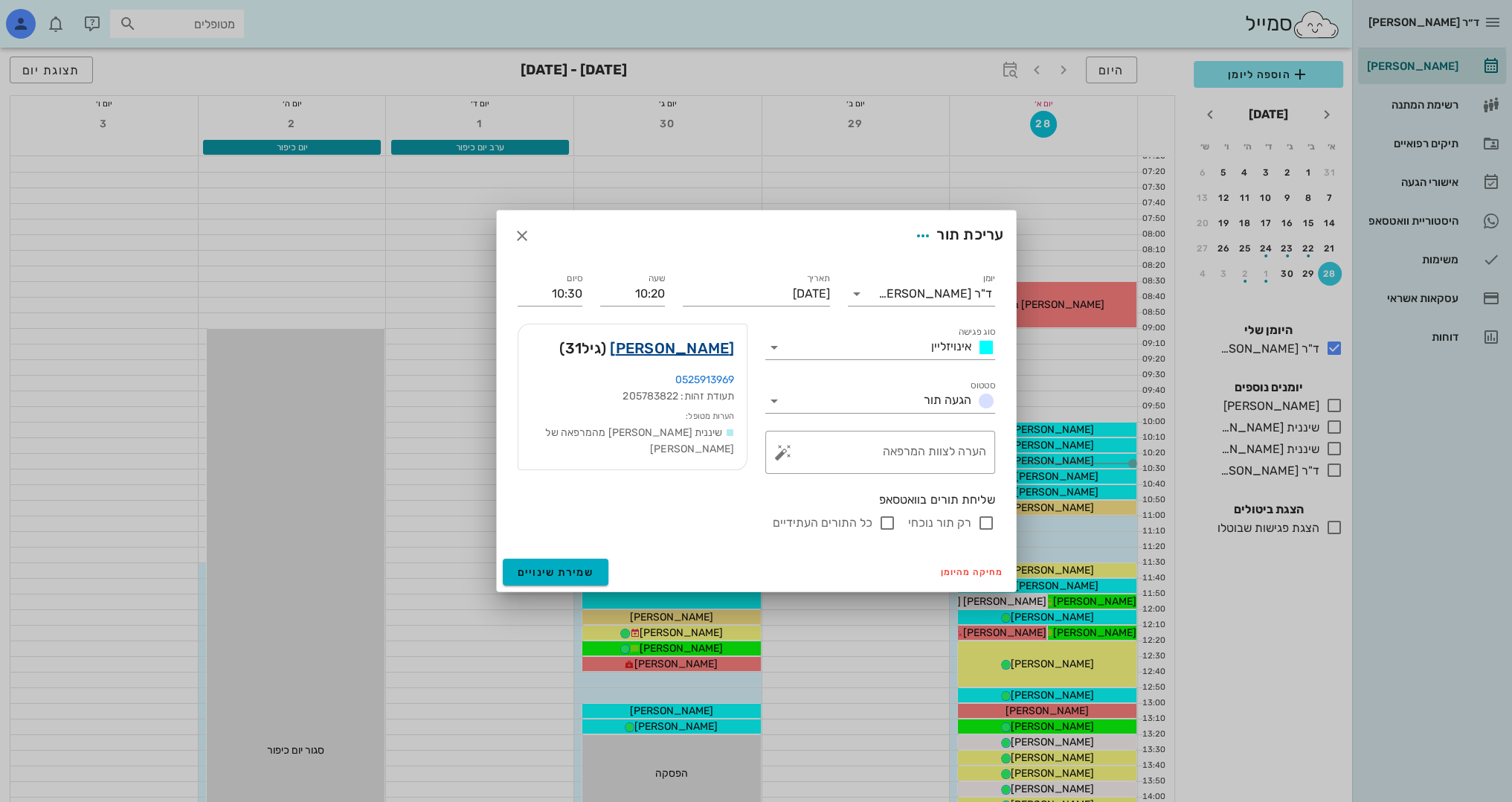
click at [723, 347] on link "[PERSON_NAME]" at bounding box center [673, 348] width 125 height 23
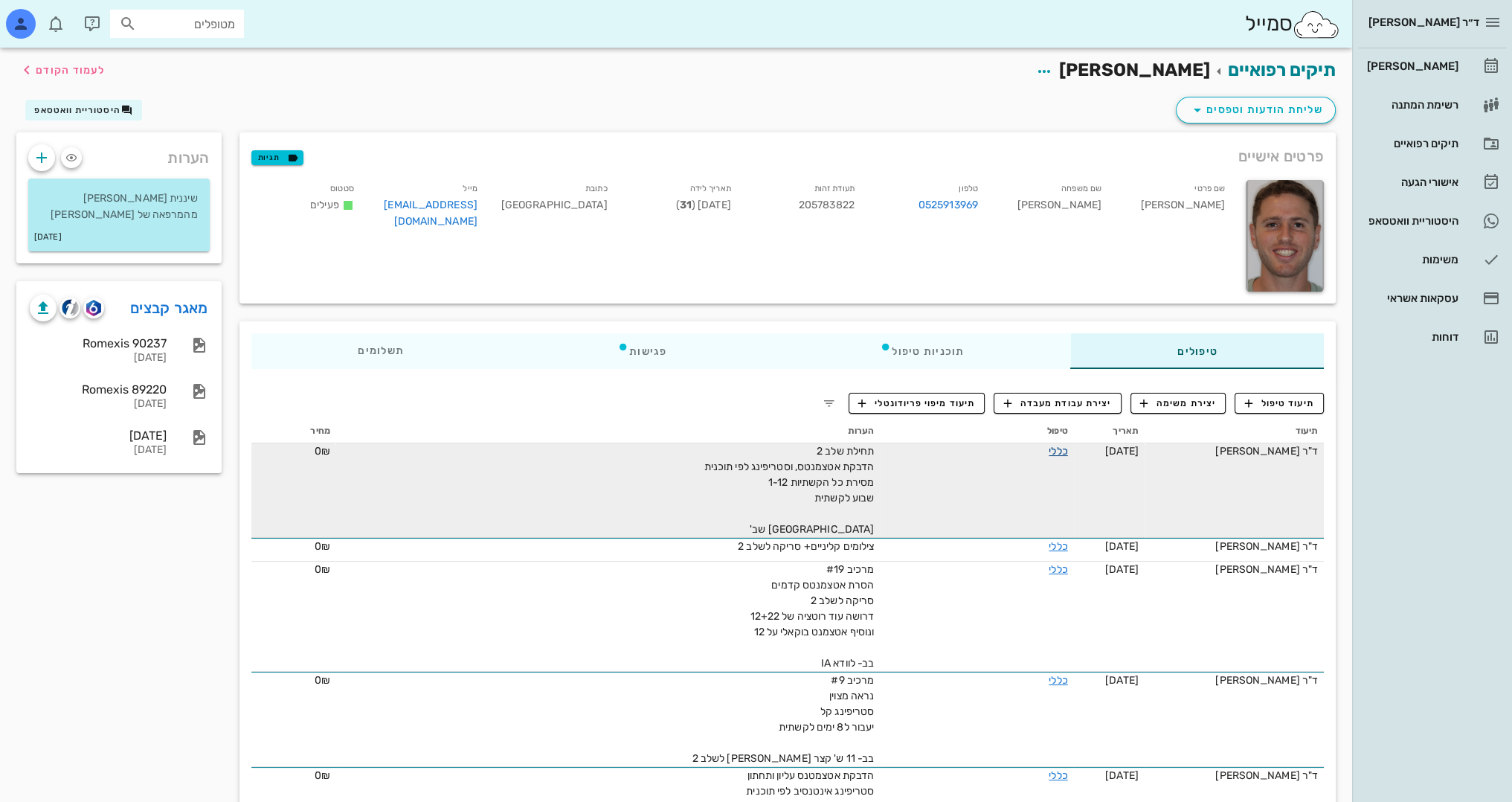
click at [1049, 449] on link "כללי" at bounding box center [1058, 452] width 19 height 13
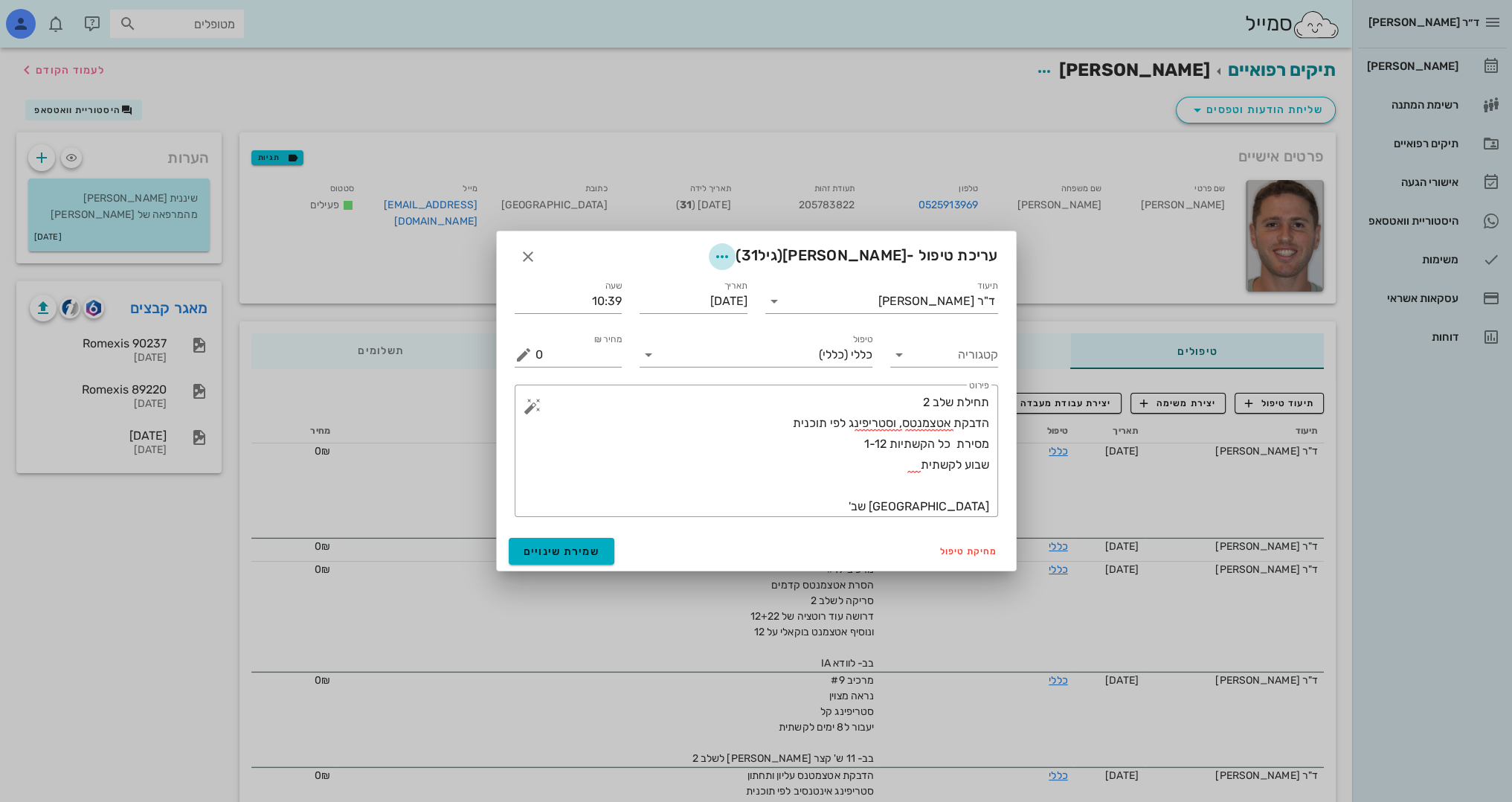
click at [731, 253] on icon "button" at bounding box center [722, 256] width 18 height 18
click at [719, 322] on div "צבע רשומה" at bounding box center [704, 331] width 154 height 39
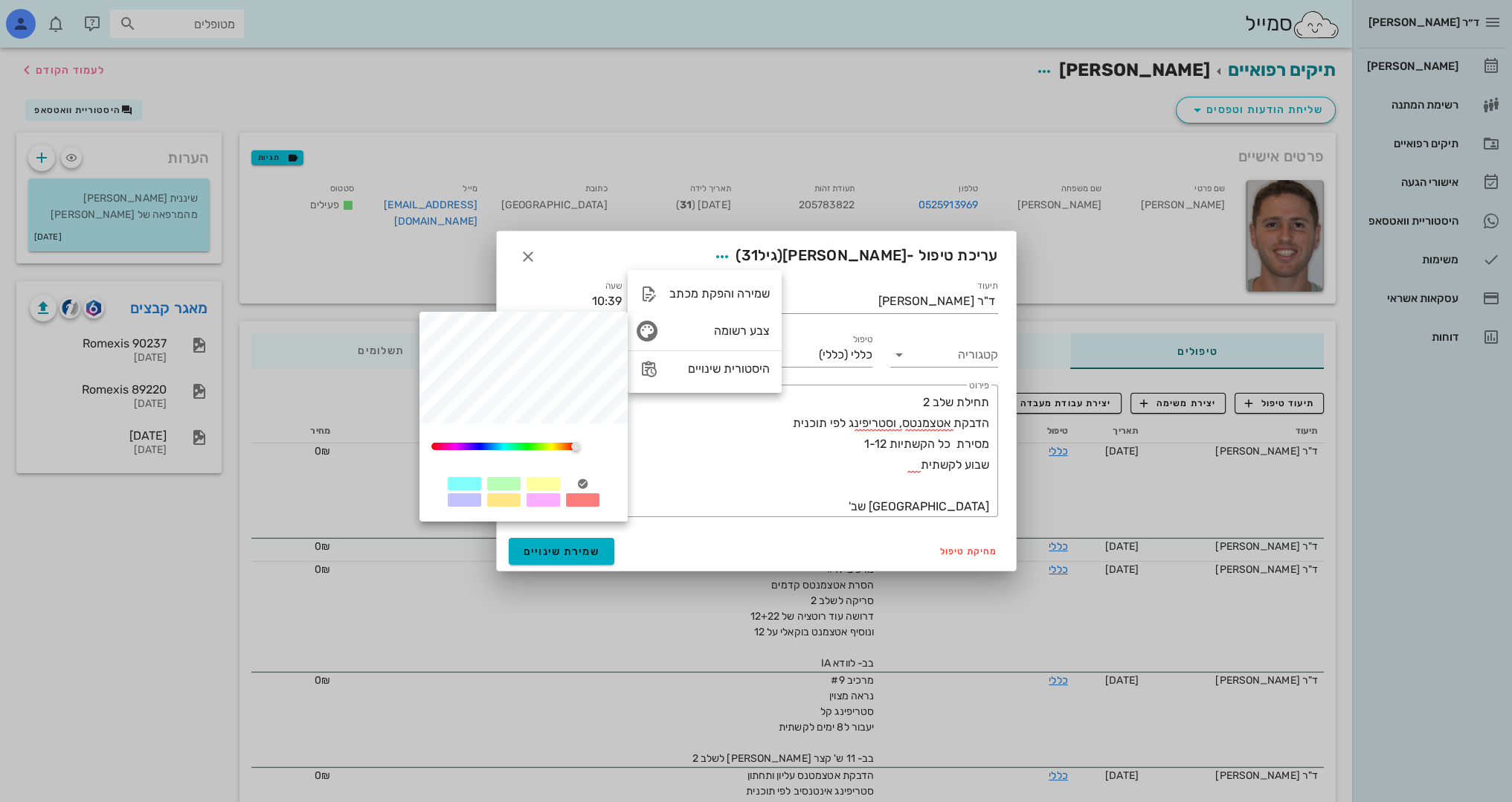
click at [542, 490] on div at bounding box center [543, 483] width 33 height 14
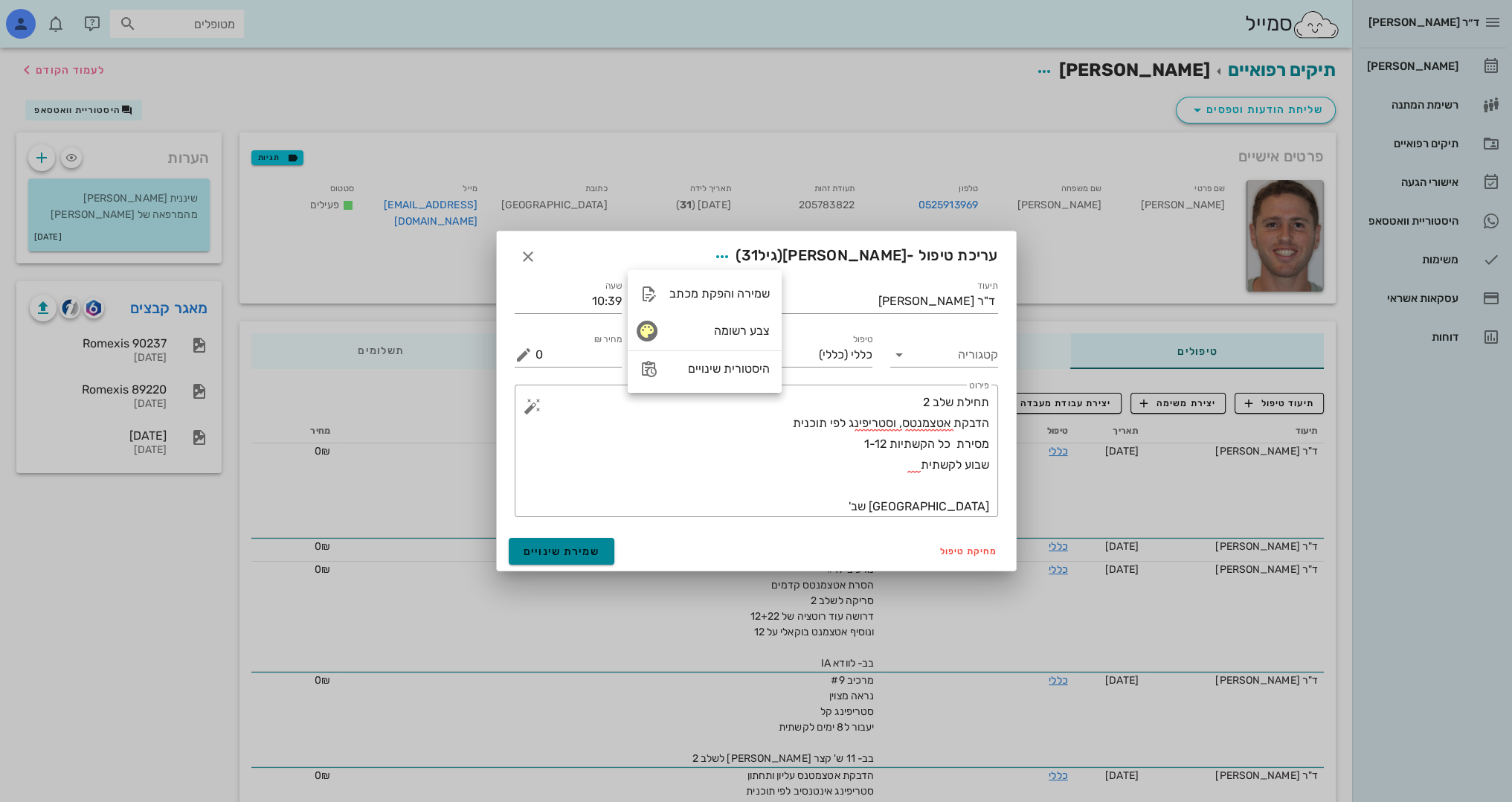
click at [550, 554] on span "שמירת שינויים" at bounding box center [561, 552] width 77 height 13
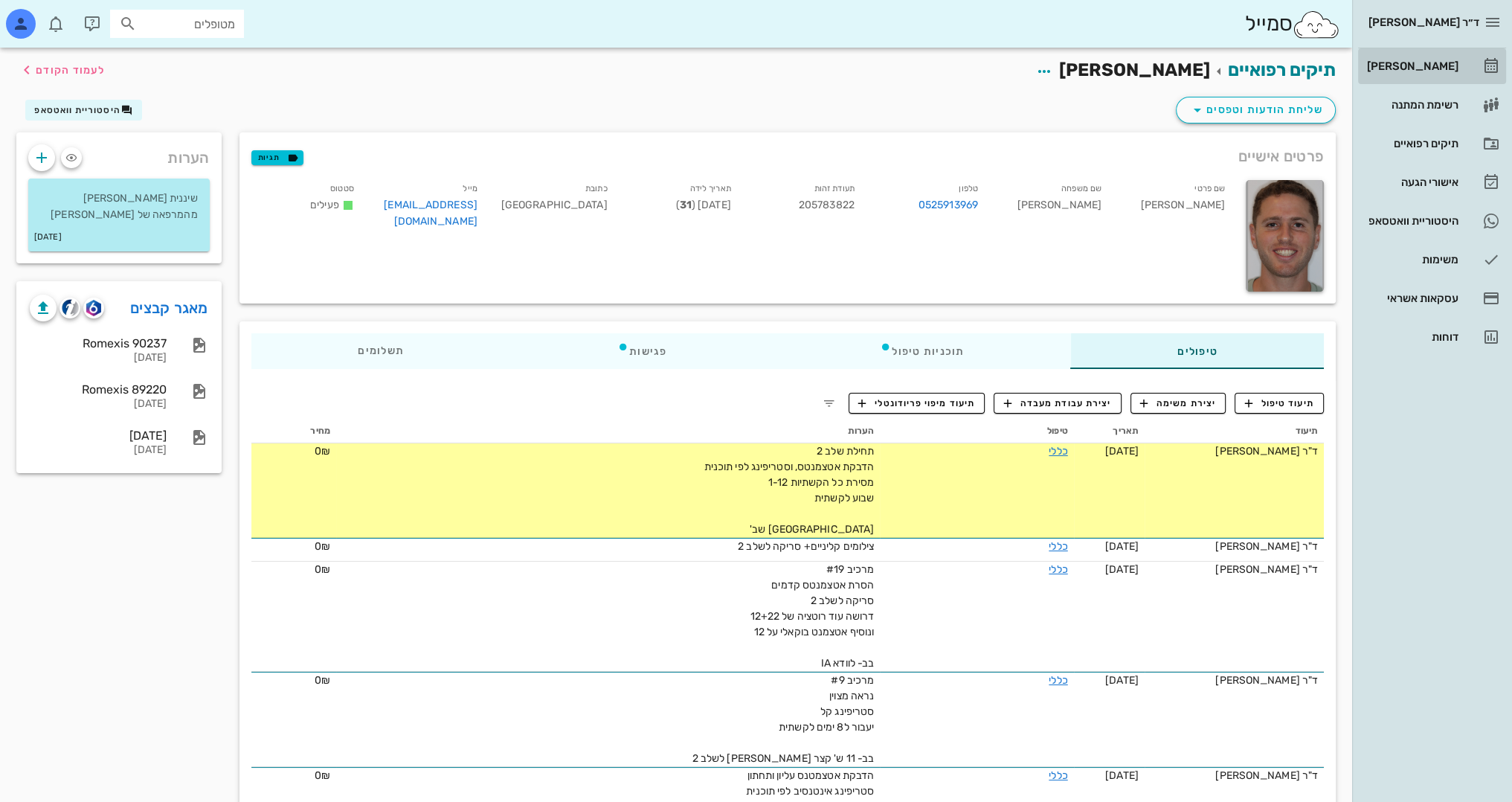
click at [1439, 68] on div "[PERSON_NAME]" at bounding box center [1411, 66] width 95 height 12
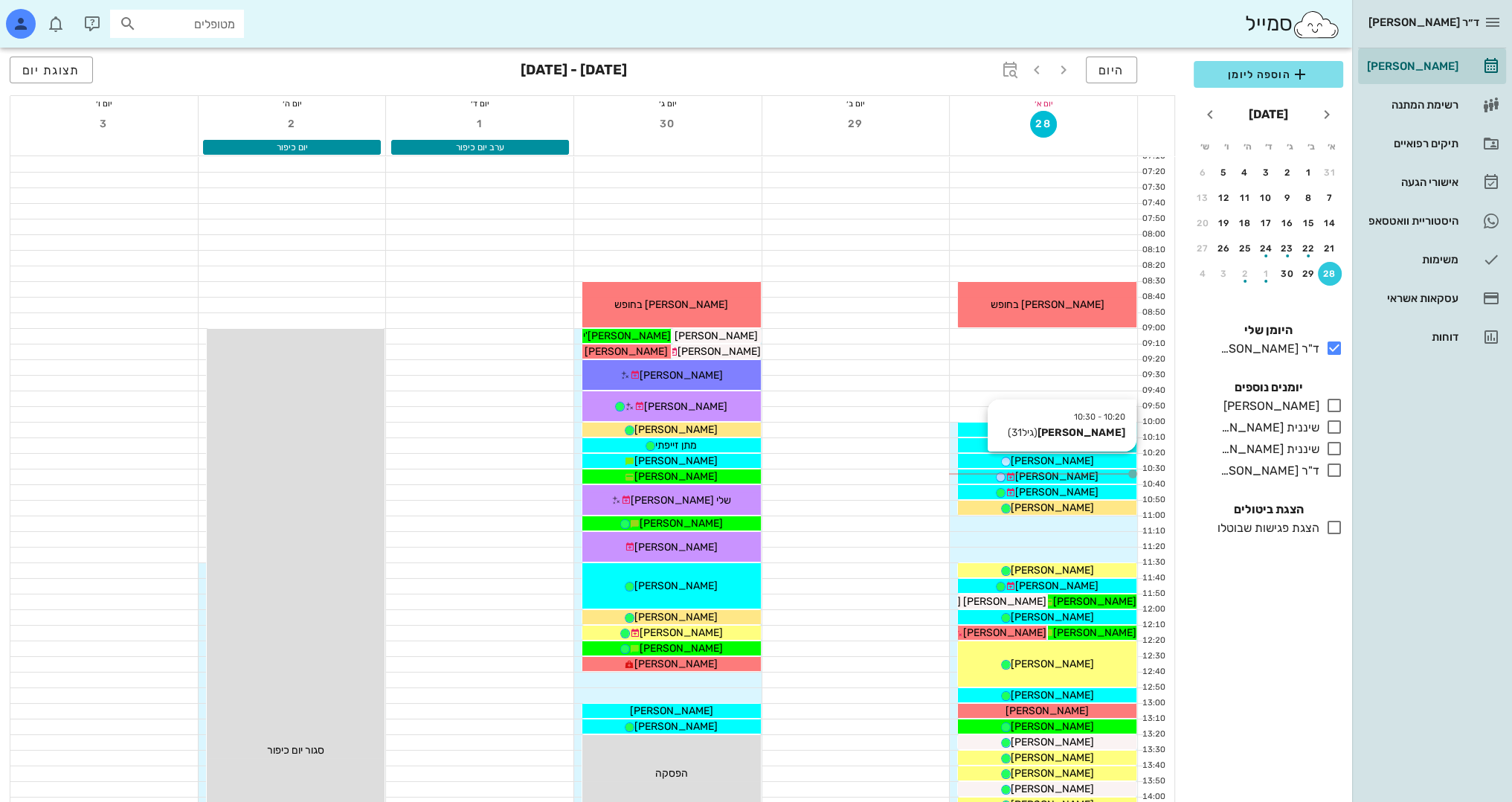
click at [1095, 460] on div "[PERSON_NAME]" at bounding box center [1047, 461] width 179 height 15
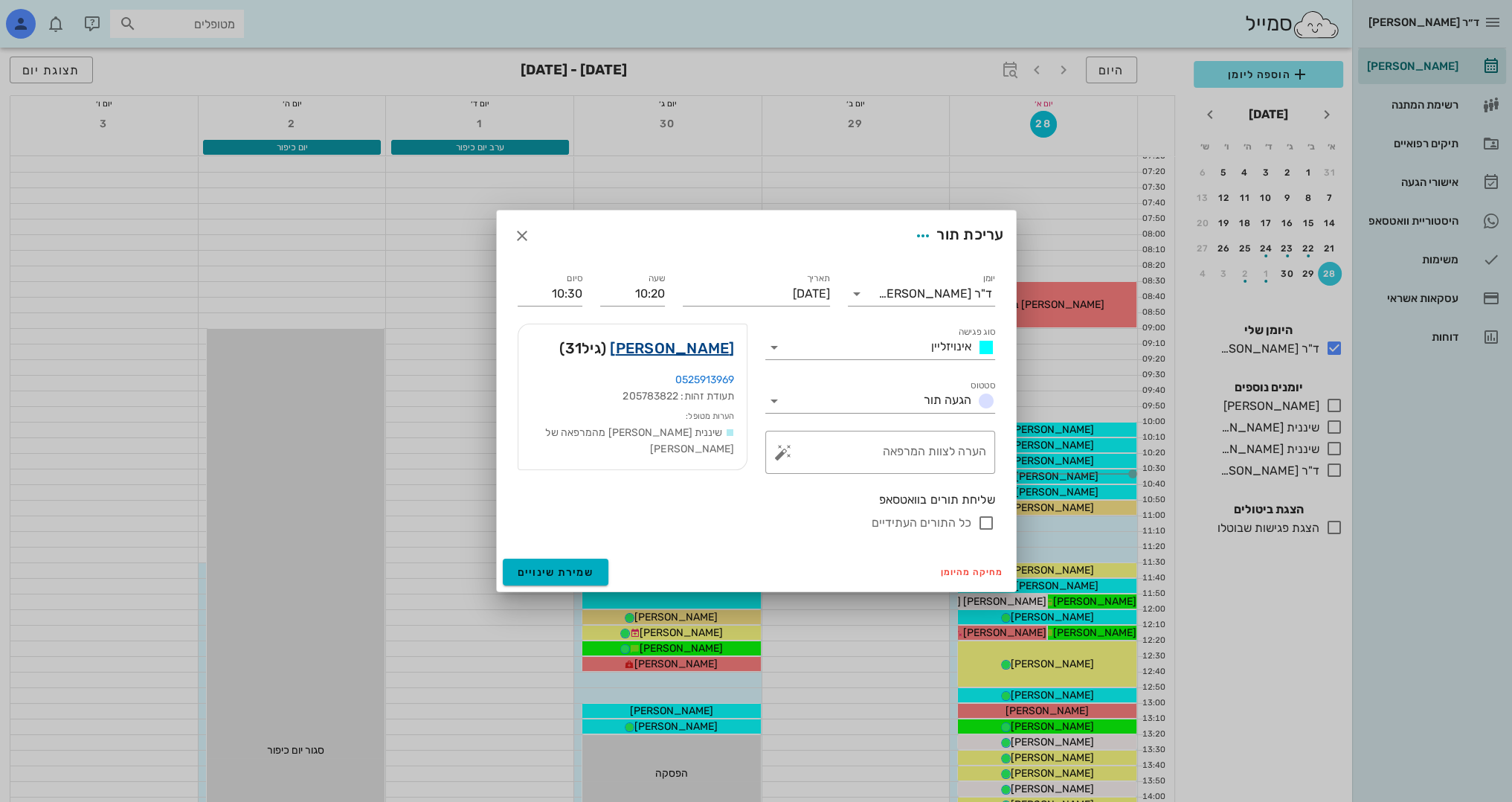
click at [710, 347] on link "[PERSON_NAME]" at bounding box center [673, 348] width 125 height 23
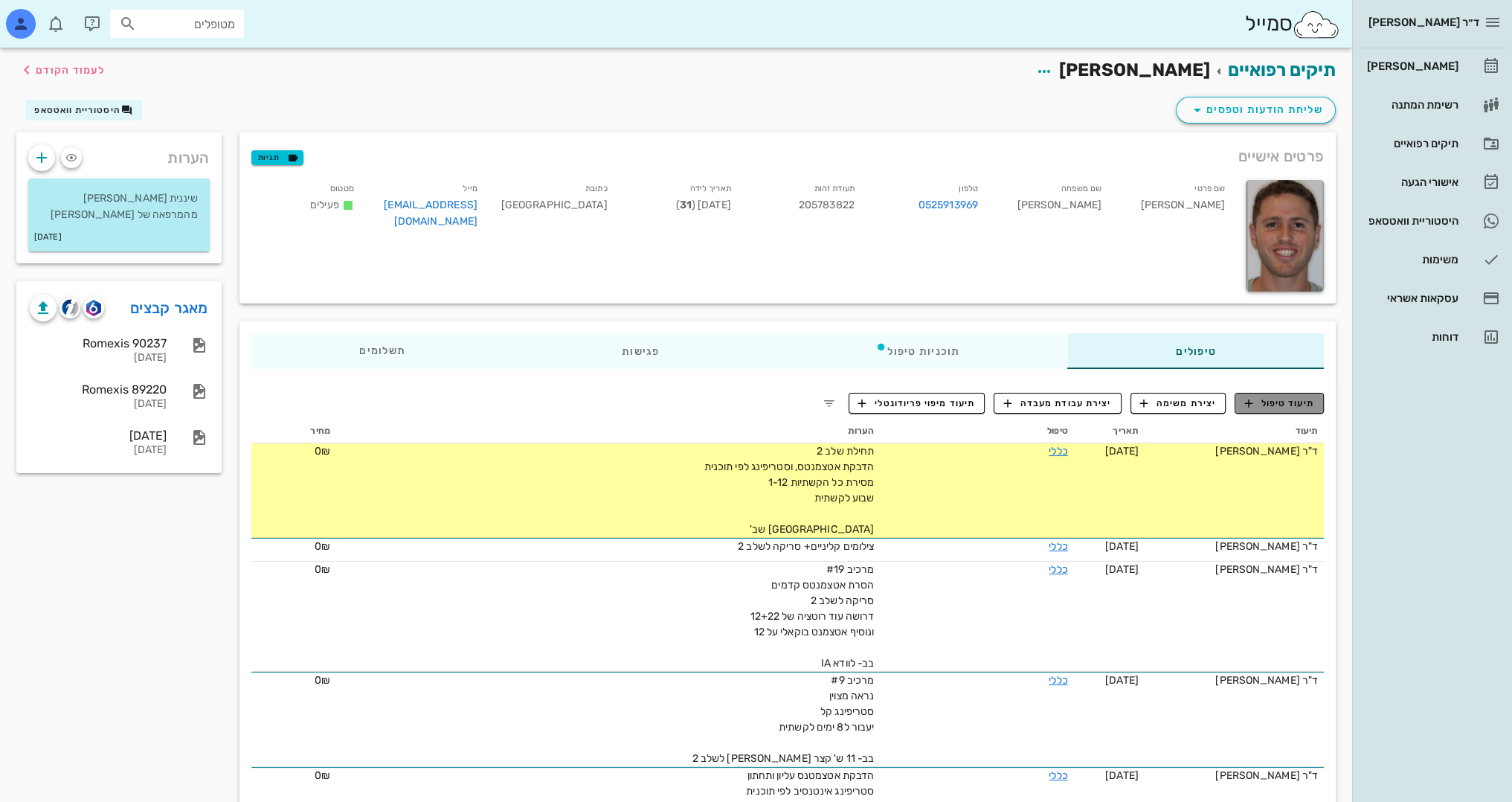
click at [1303, 399] on span "תיעוד טיפול" at bounding box center [1279, 403] width 70 height 14
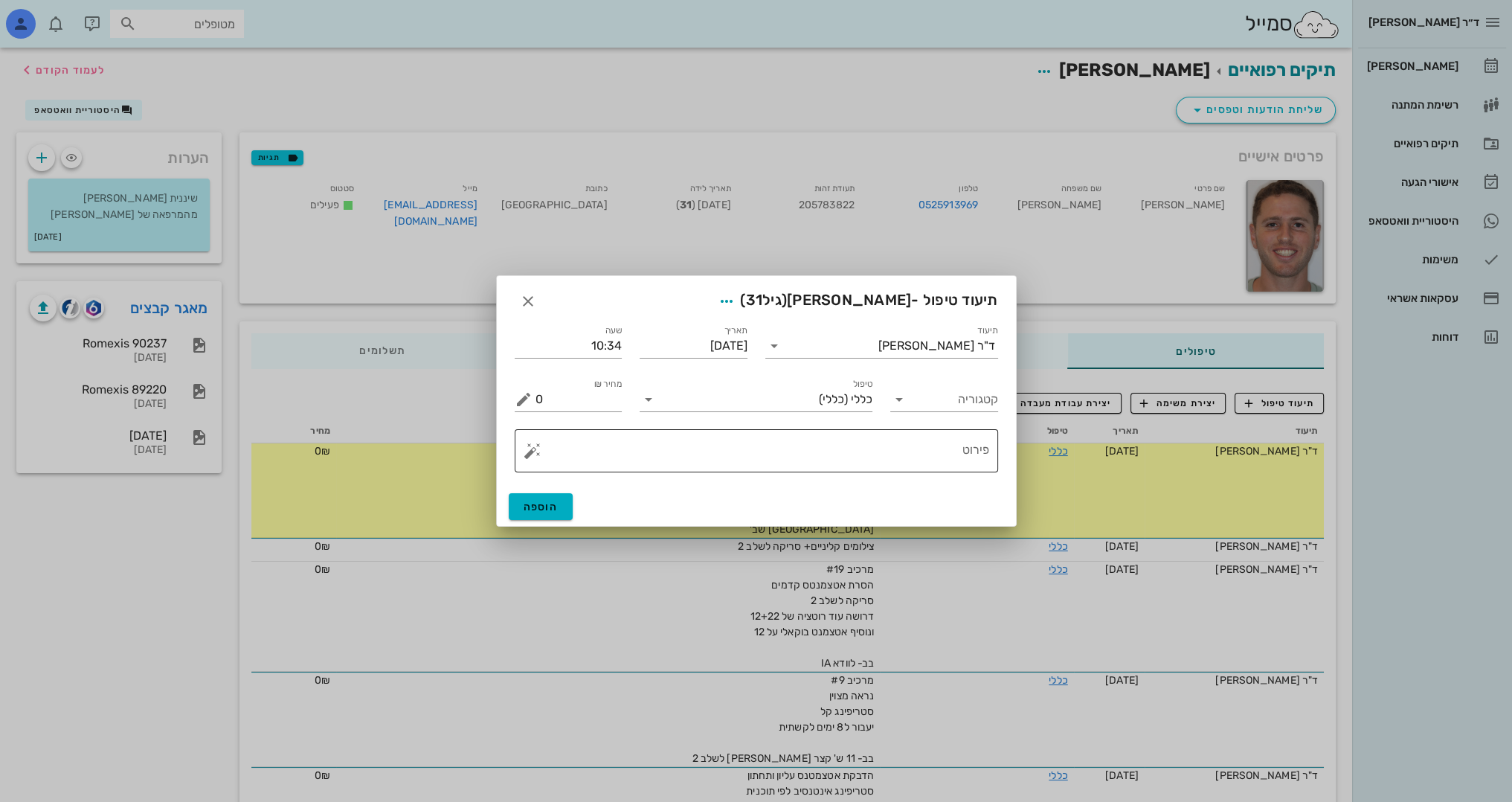
click at [830, 459] on textarea "פירוט" at bounding box center [762, 455] width 454 height 36
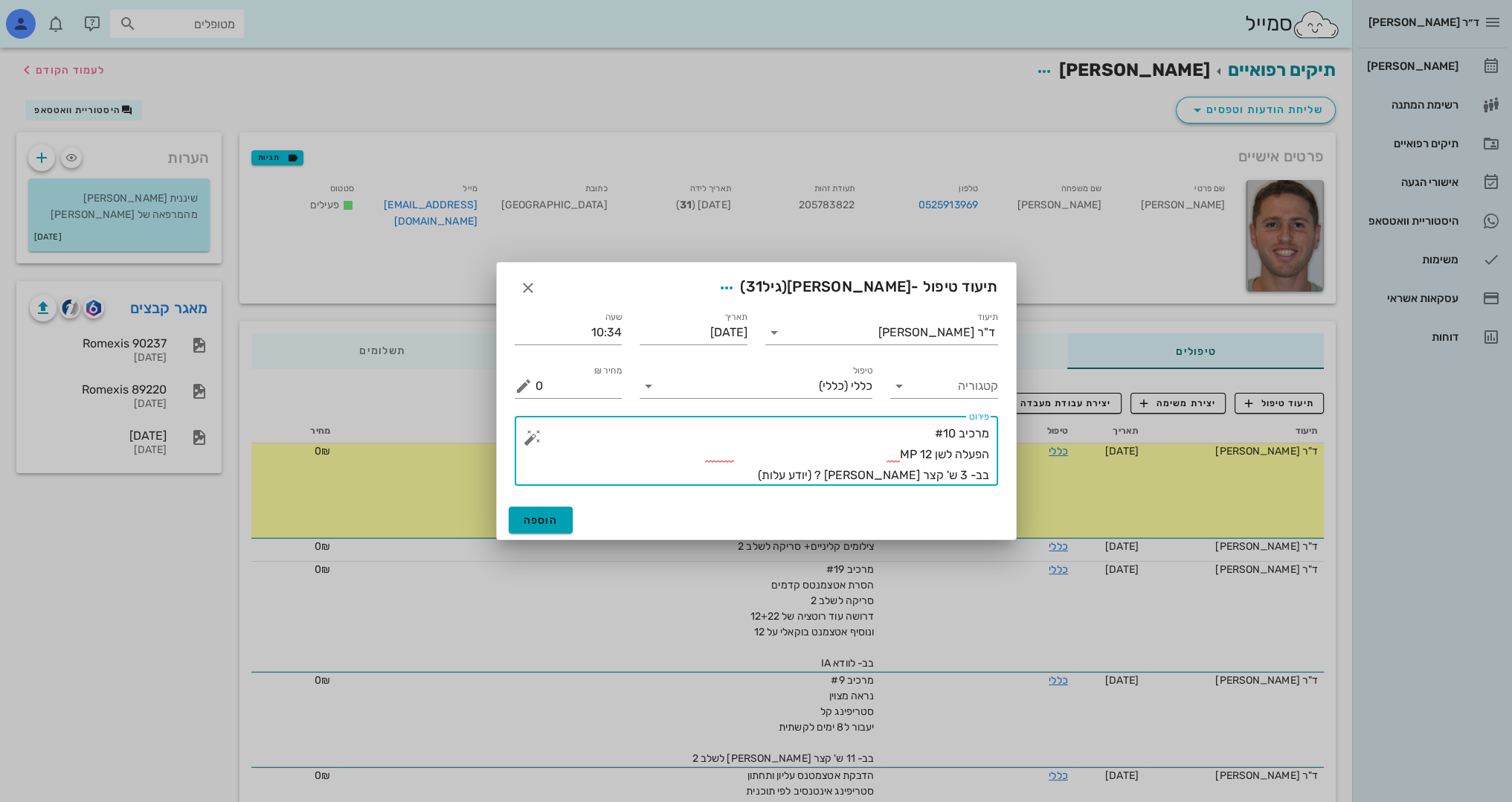
type textarea "מרכיב #10 הפעלה לשן 12 MP בב- 3 ש' קצר [PERSON_NAME] ? (יודע עלות)"
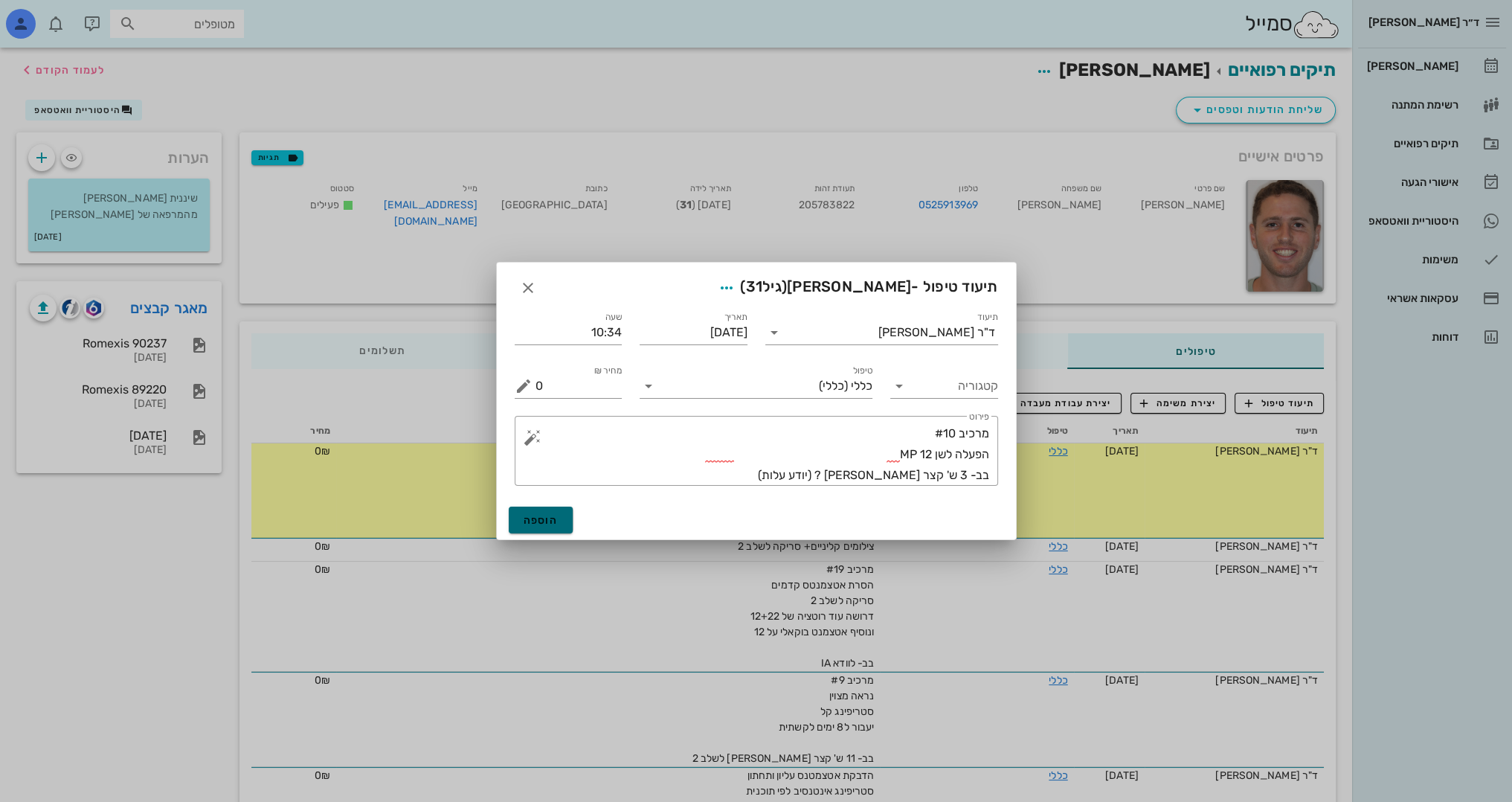
click at [540, 522] on span "הוספה" at bounding box center [541, 520] width 35 height 13
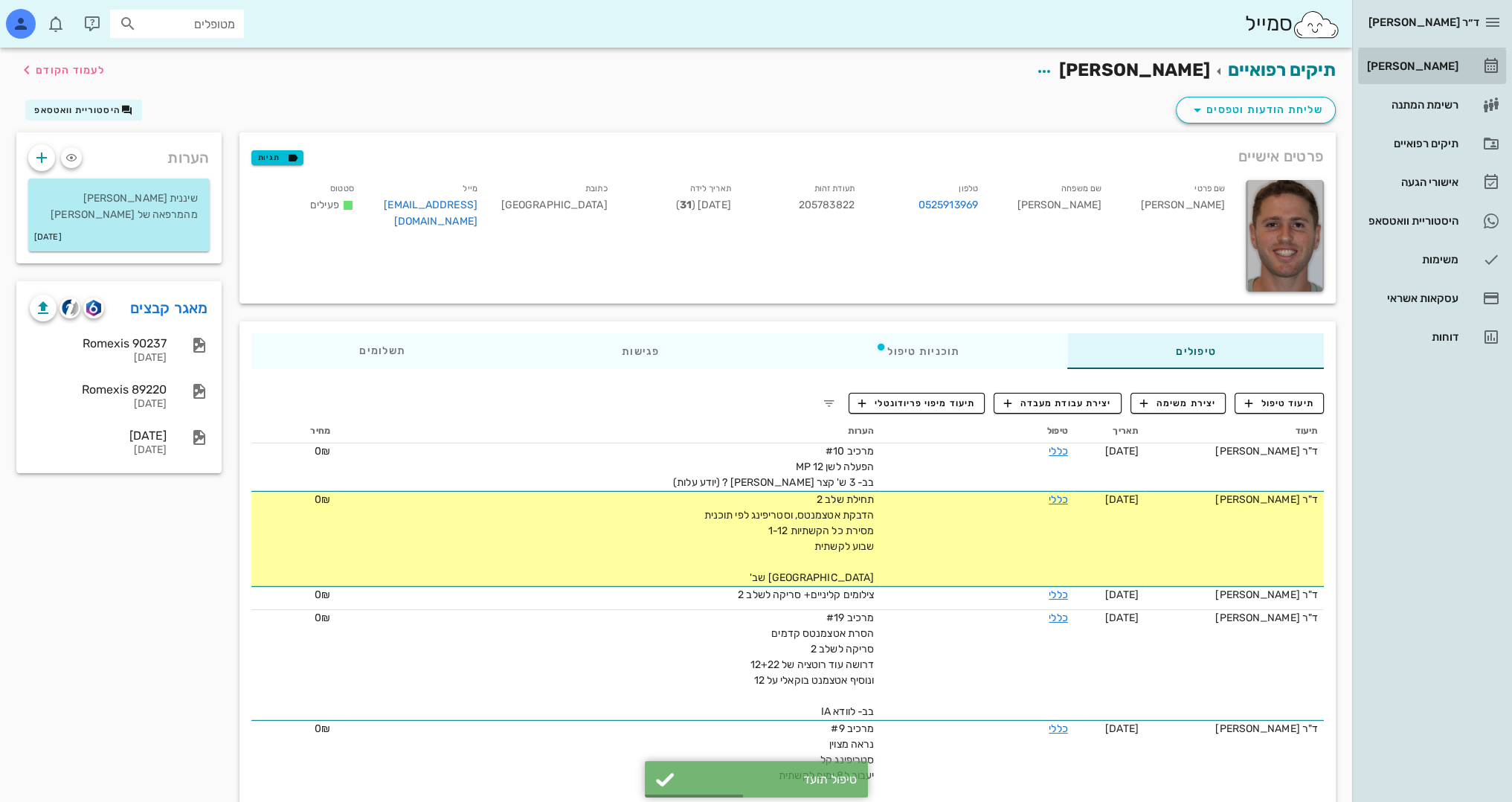
click at [1425, 59] on div "[PERSON_NAME]" at bounding box center [1411, 66] width 95 height 23
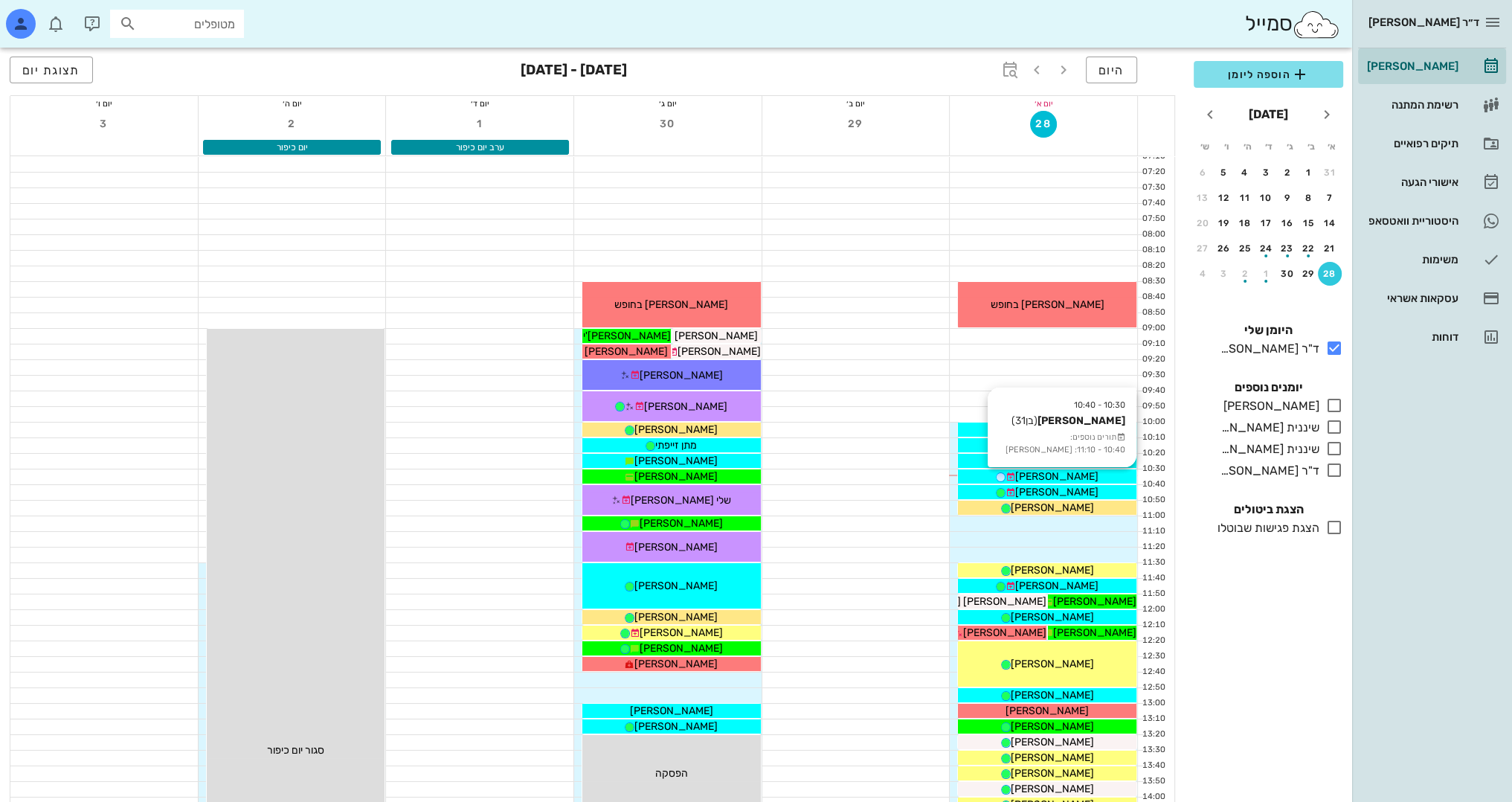
click at [1070, 475] on span "[PERSON_NAME]" at bounding box center [1057, 477] width 83 height 13
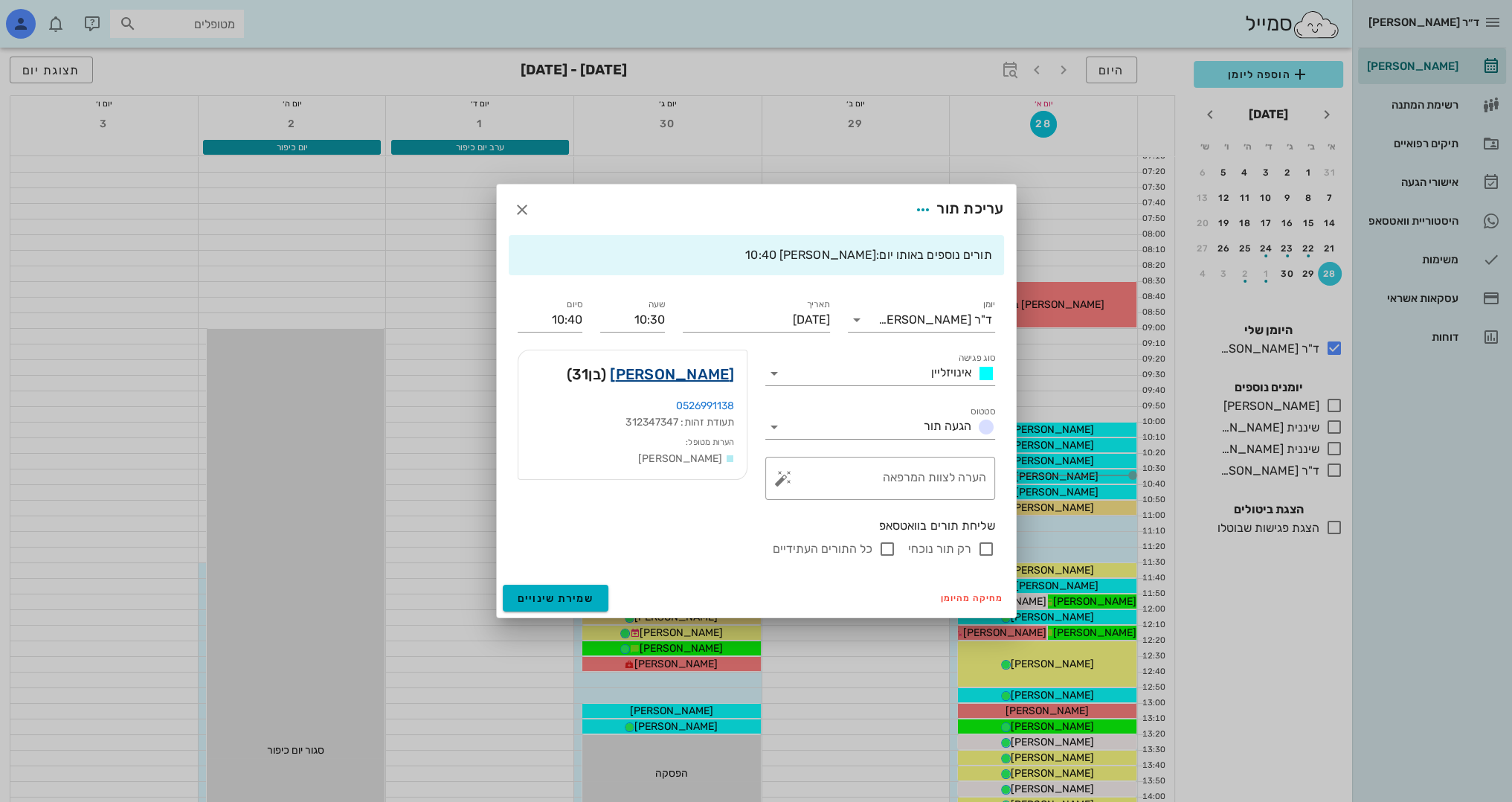
click at [723, 371] on link "[PERSON_NAME]" at bounding box center [673, 374] width 125 height 23
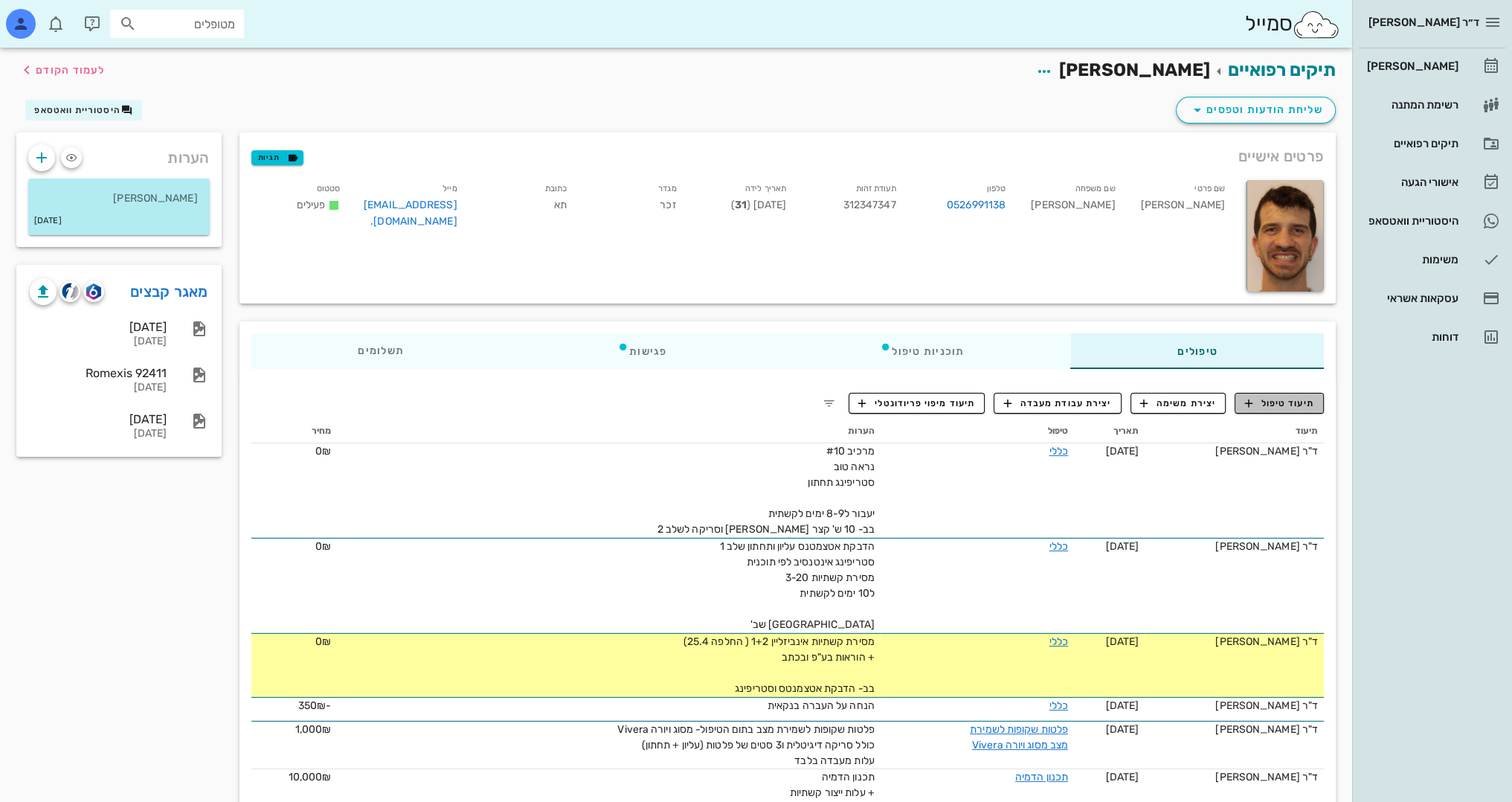
click at [1288, 405] on span "תיעוד טיפול" at bounding box center [1279, 403] width 70 height 14
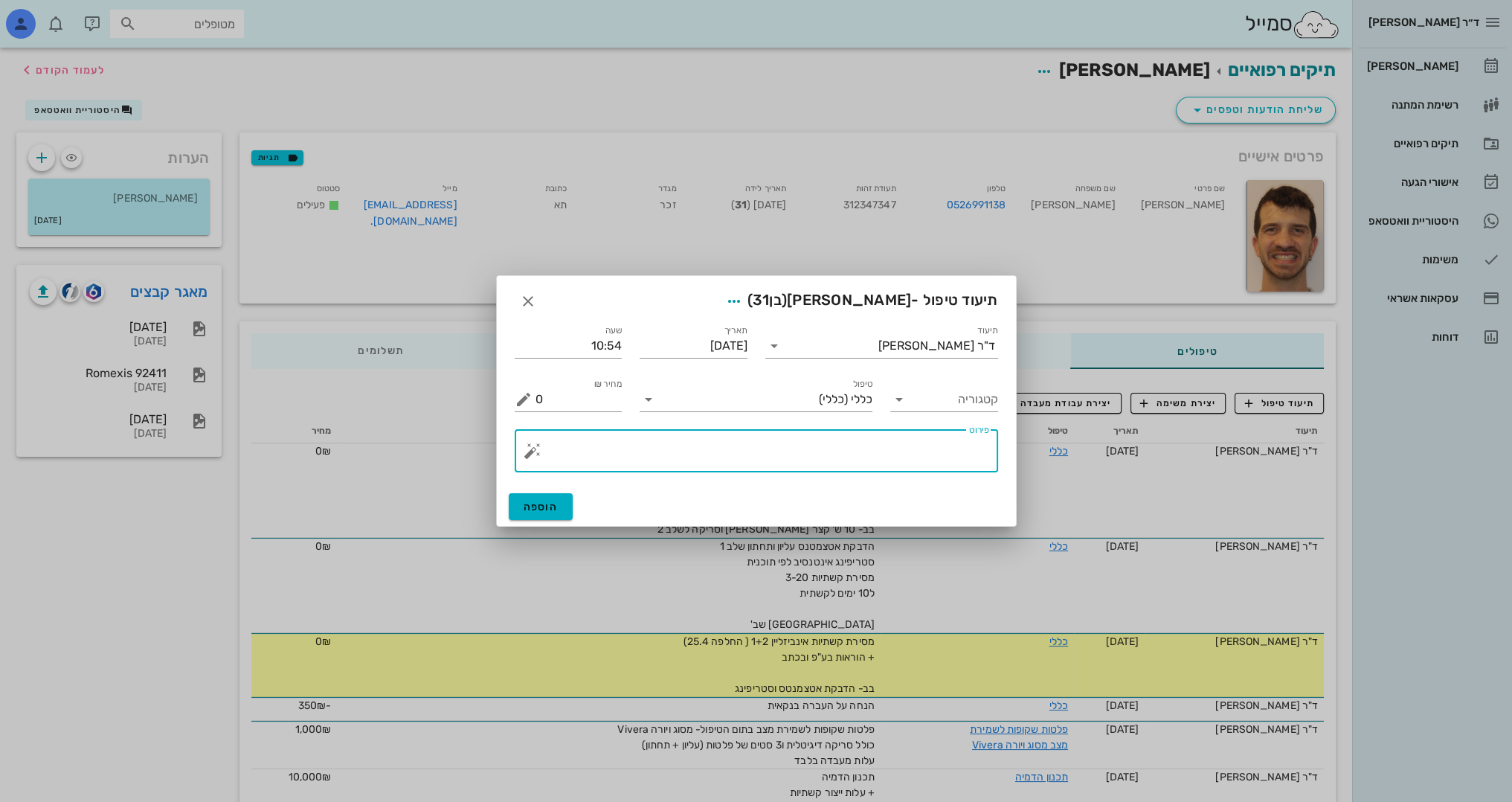
click at [896, 450] on textarea "פירוט" at bounding box center [762, 455] width 454 height 36
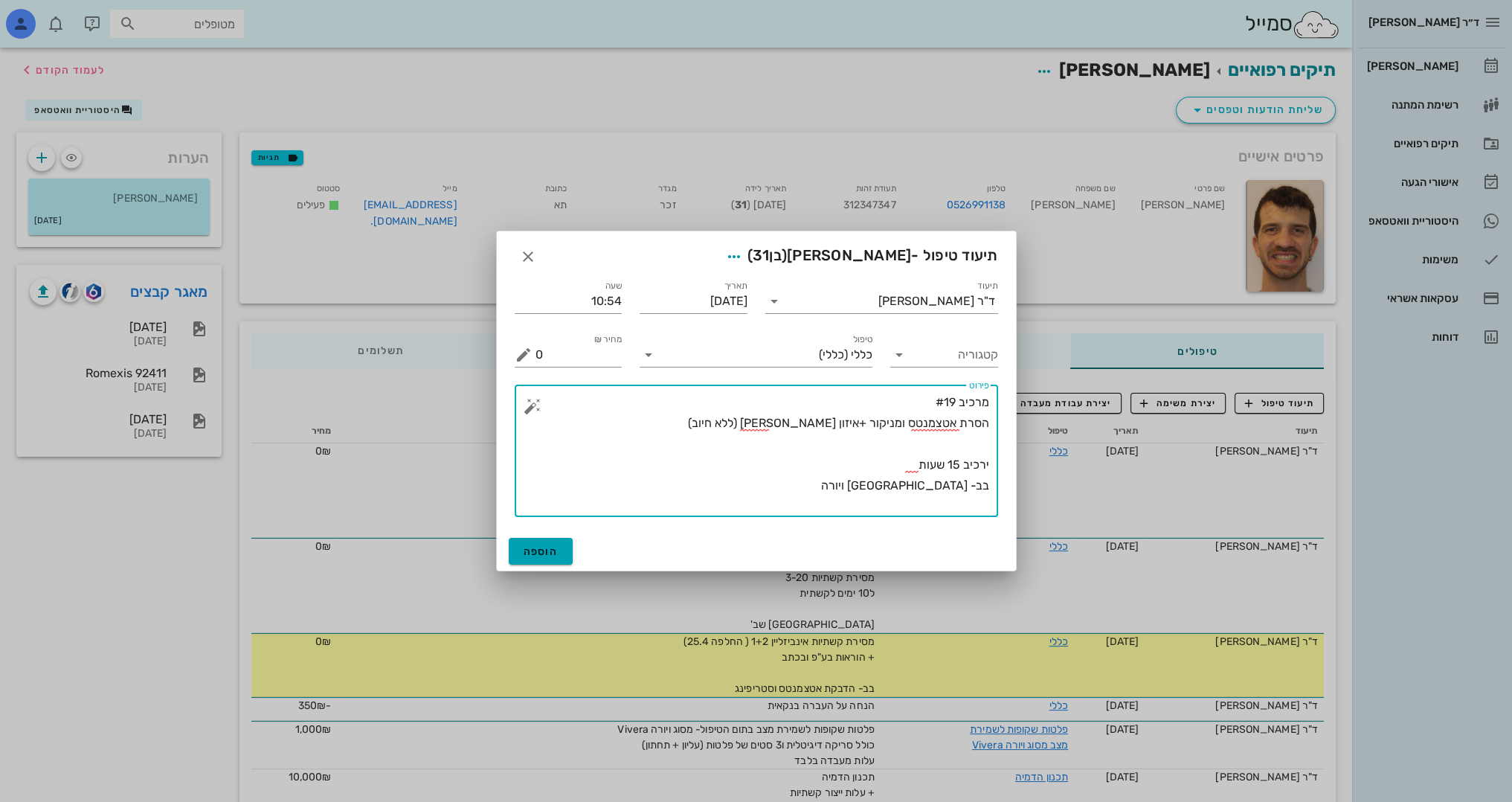
type textarea "מרכיב #19 הסרת אטצמנטס ומניקור +איזון [PERSON_NAME] (ללא חיוב) ירכיב 15 שעות בב…"
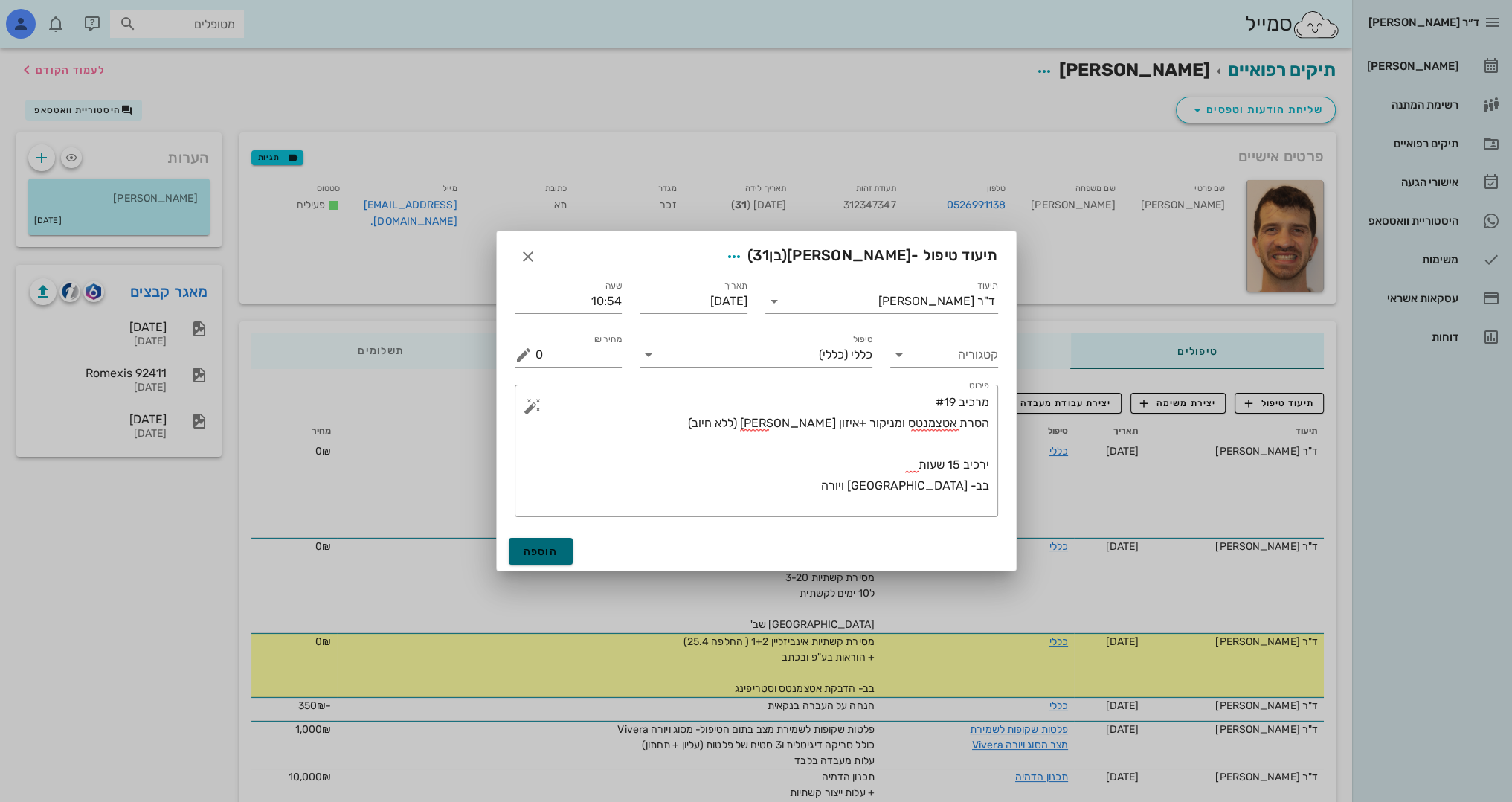
click at [542, 552] on span "הוספה" at bounding box center [541, 552] width 35 height 13
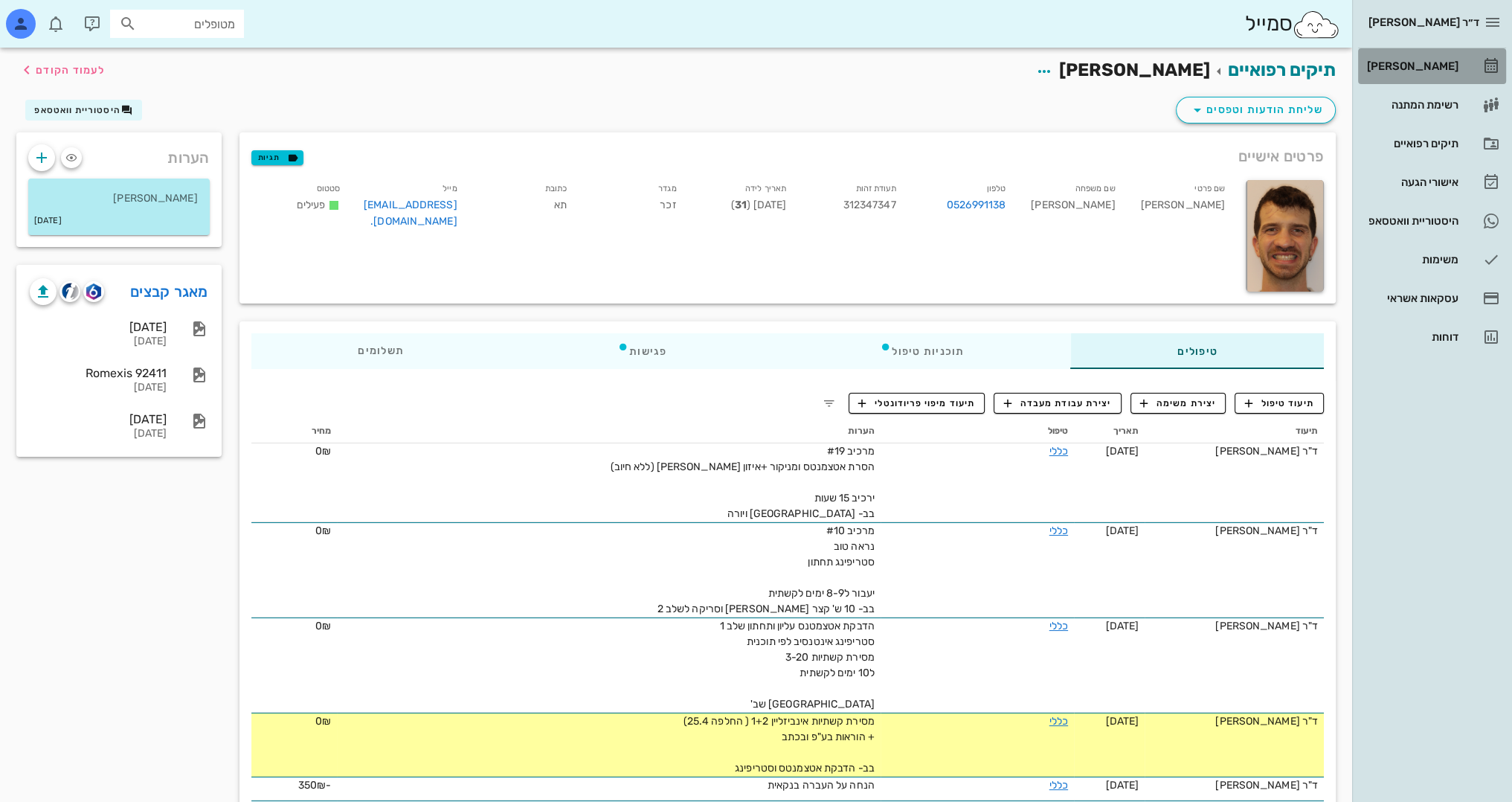
click at [1438, 66] on div "[PERSON_NAME]" at bounding box center [1411, 66] width 95 height 12
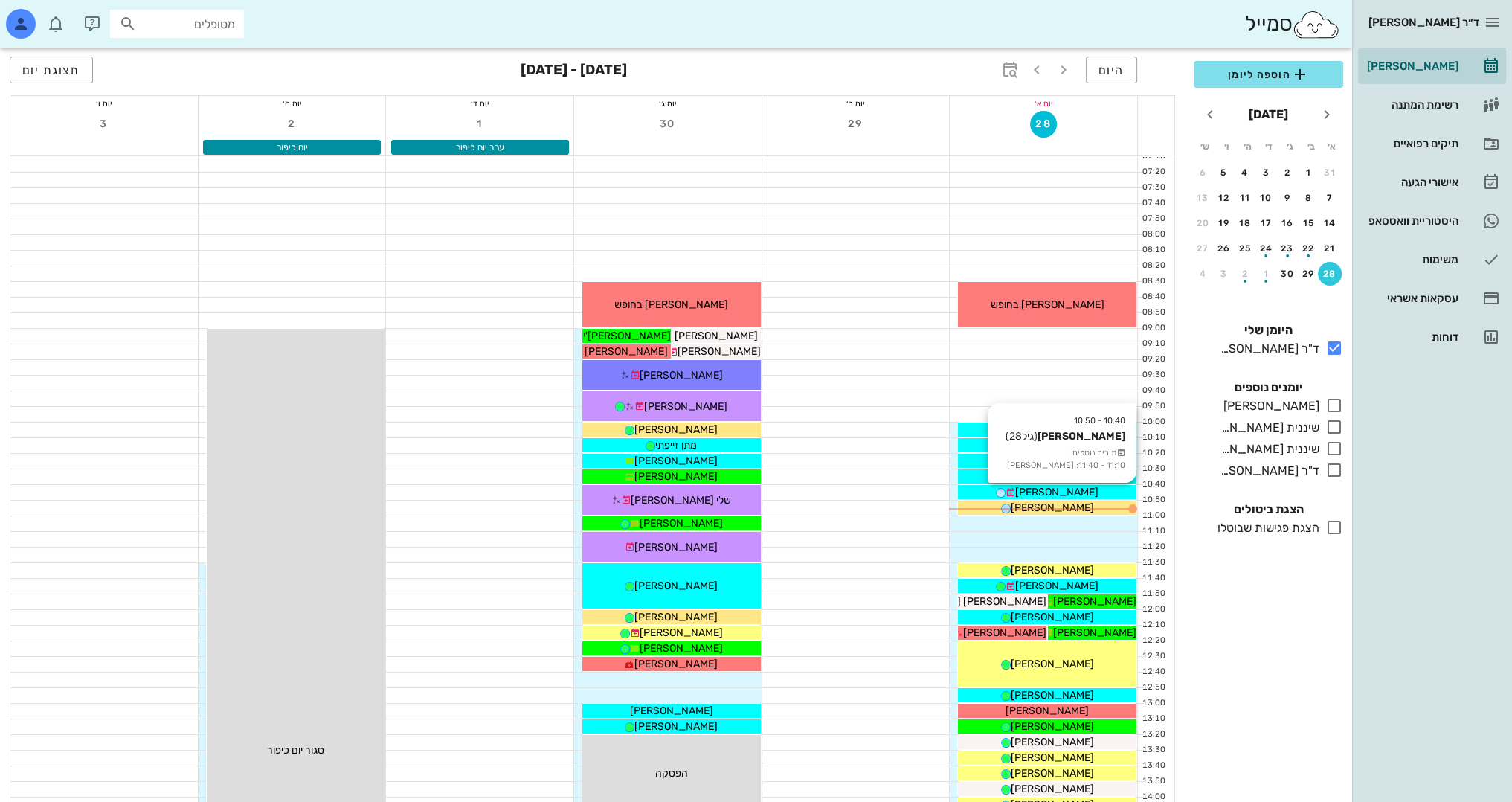
click at [1086, 493] on div "[PERSON_NAME]" at bounding box center [1047, 491] width 179 height 15
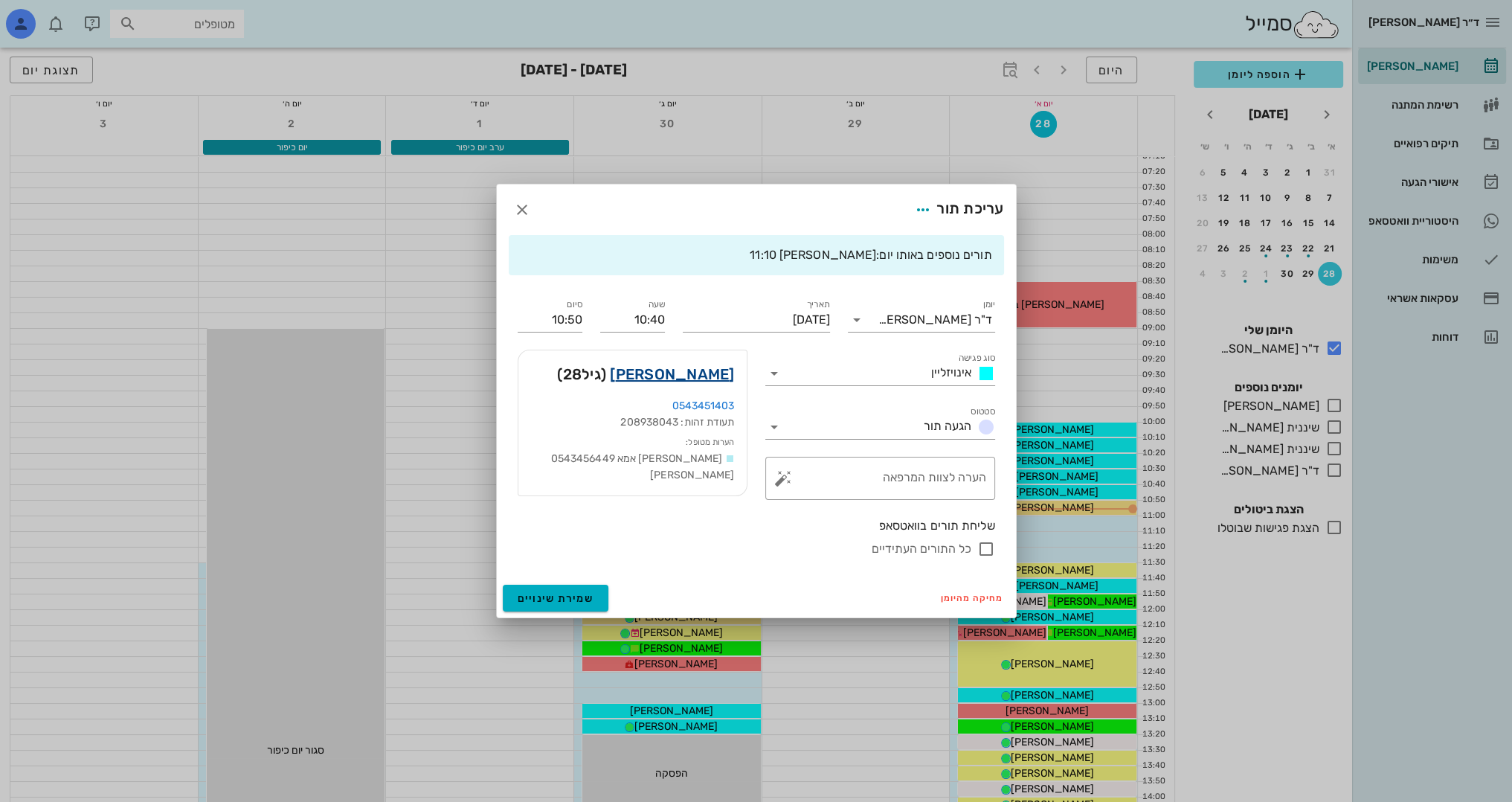
click at [705, 372] on link "[PERSON_NAME]" at bounding box center [673, 374] width 125 height 23
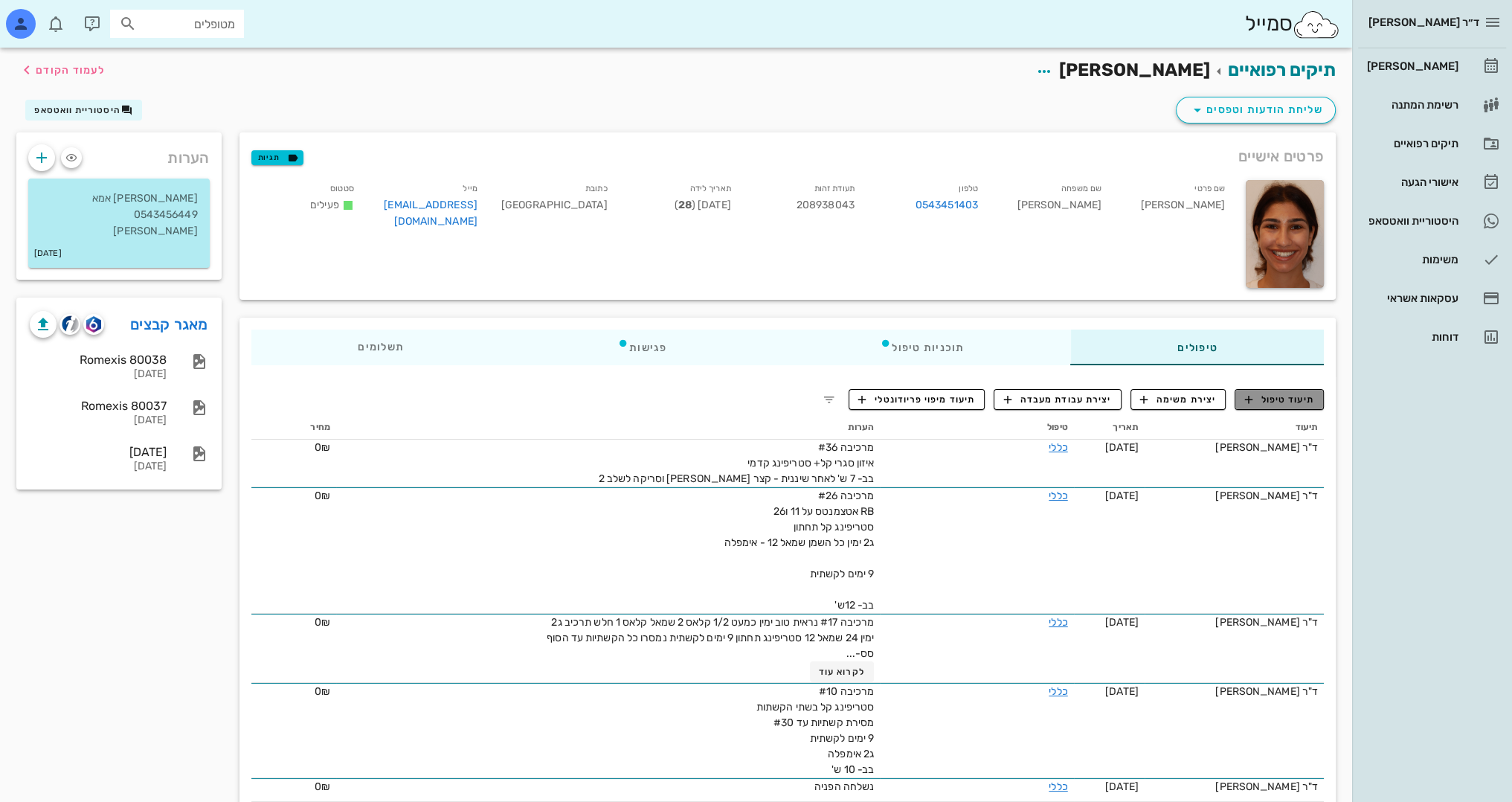
click at [1289, 395] on span "תיעוד טיפול" at bounding box center [1279, 399] width 70 height 14
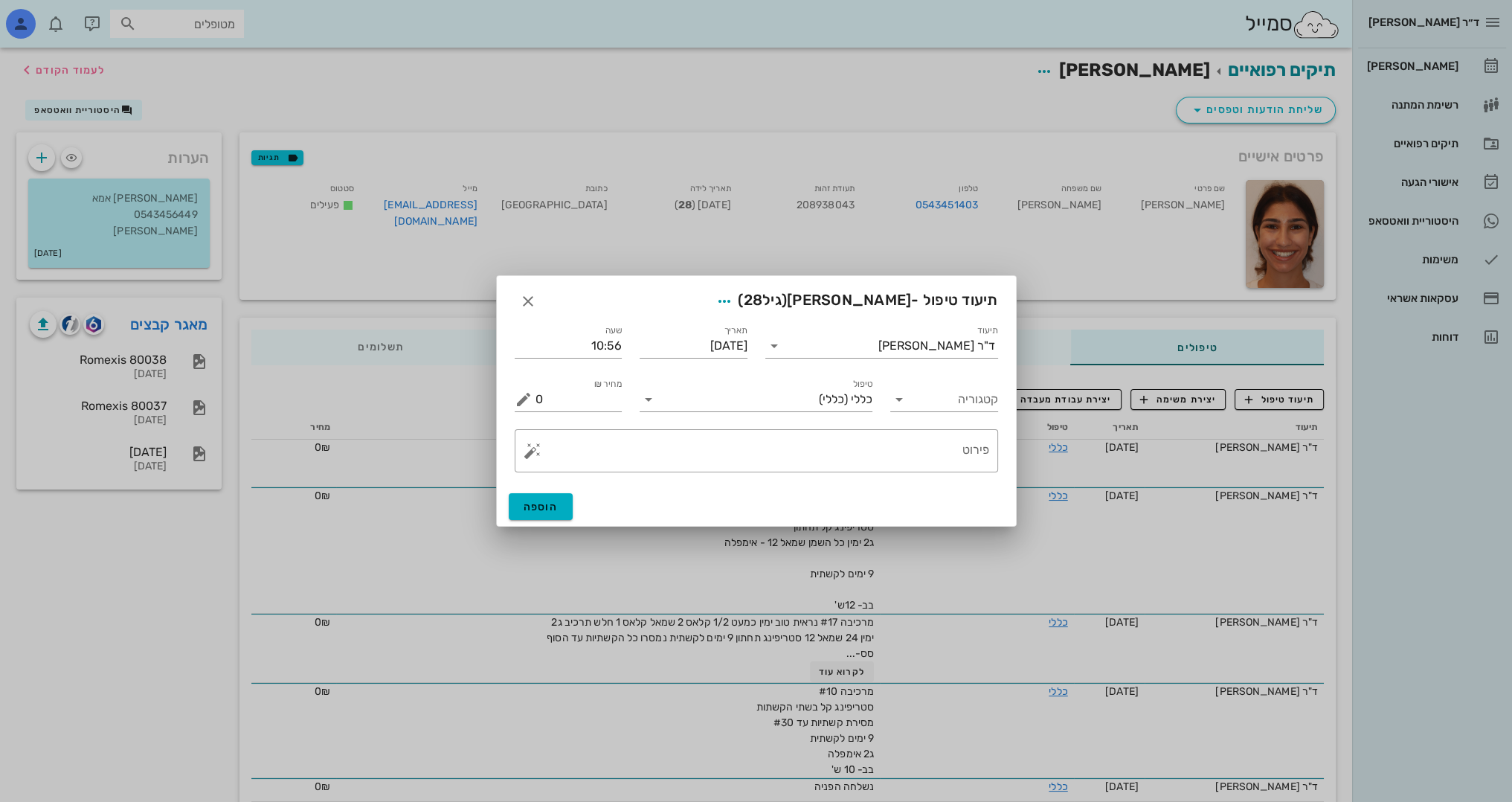
click at [842, 479] on div "​ פירוט" at bounding box center [756, 451] width 501 height 61
click at [857, 473] on div "​ פירוט" at bounding box center [756, 451] width 501 height 61
click at [858, 457] on textarea "פירוט" at bounding box center [762, 455] width 454 height 36
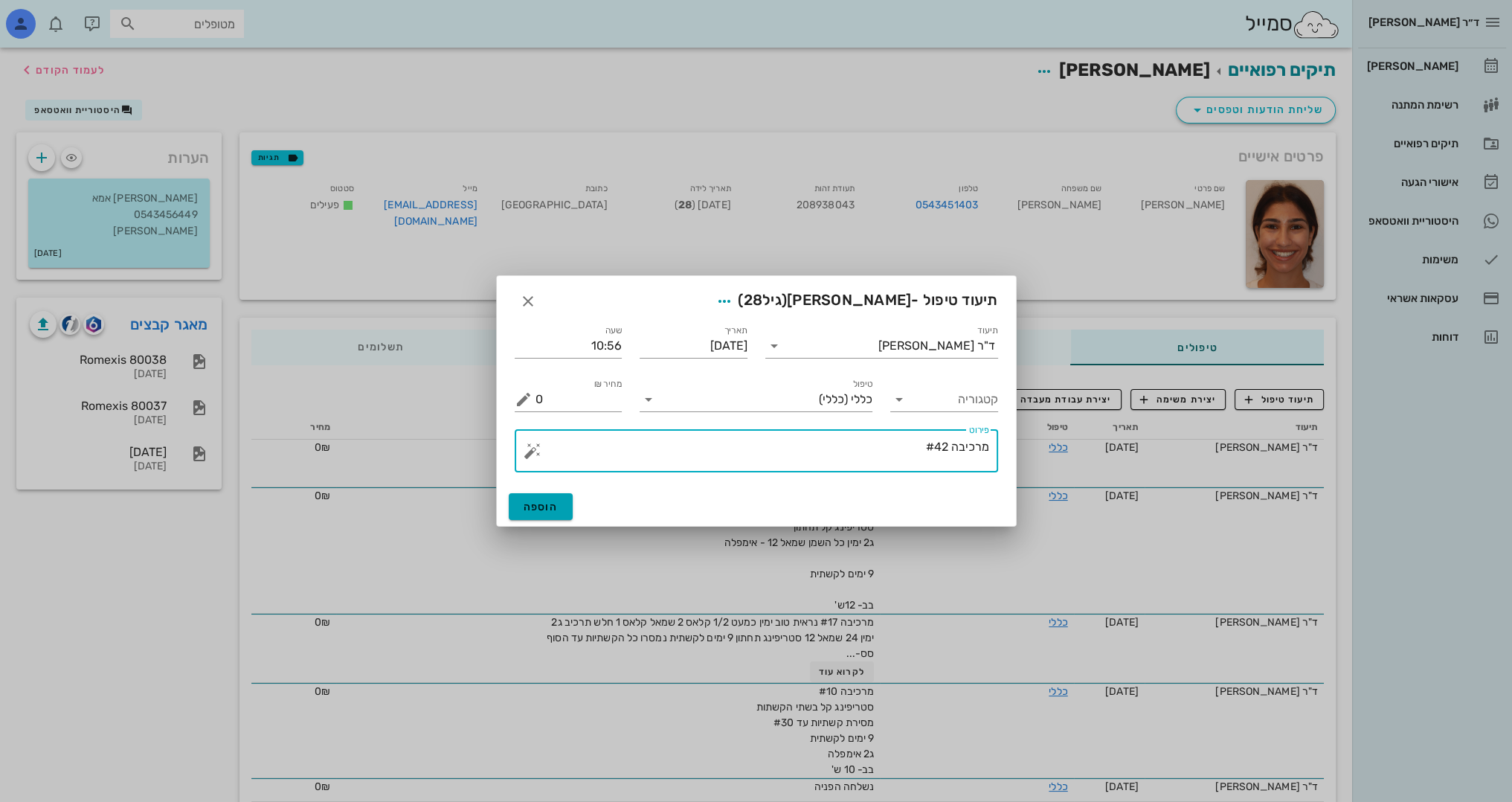
type textarea "מרכיבה #42"
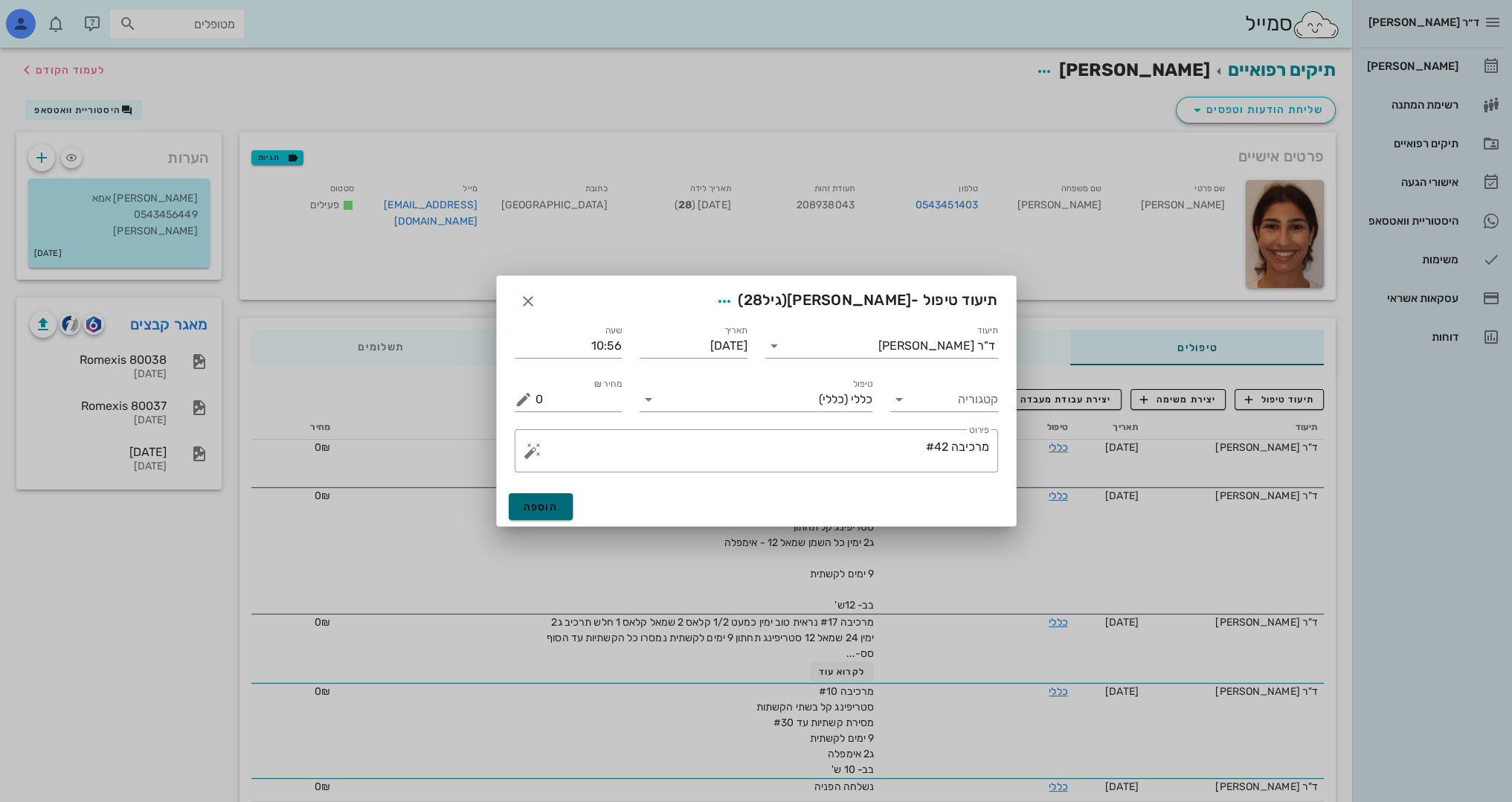
click at [534, 500] on span "הוספה" at bounding box center [541, 507] width 35 height 13
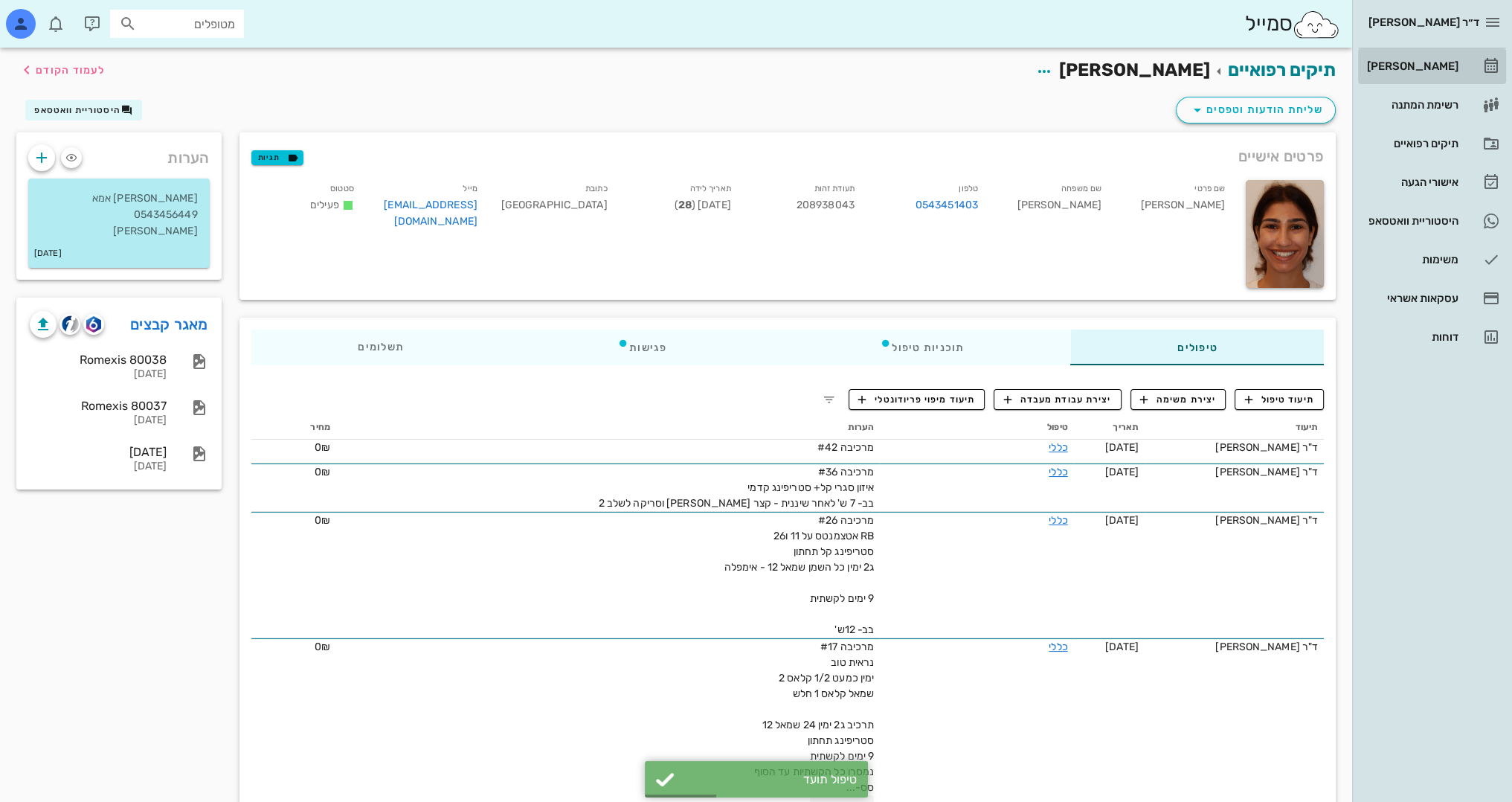
click at [1451, 62] on div "[PERSON_NAME]" at bounding box center [1411, 66] width 95 height 12
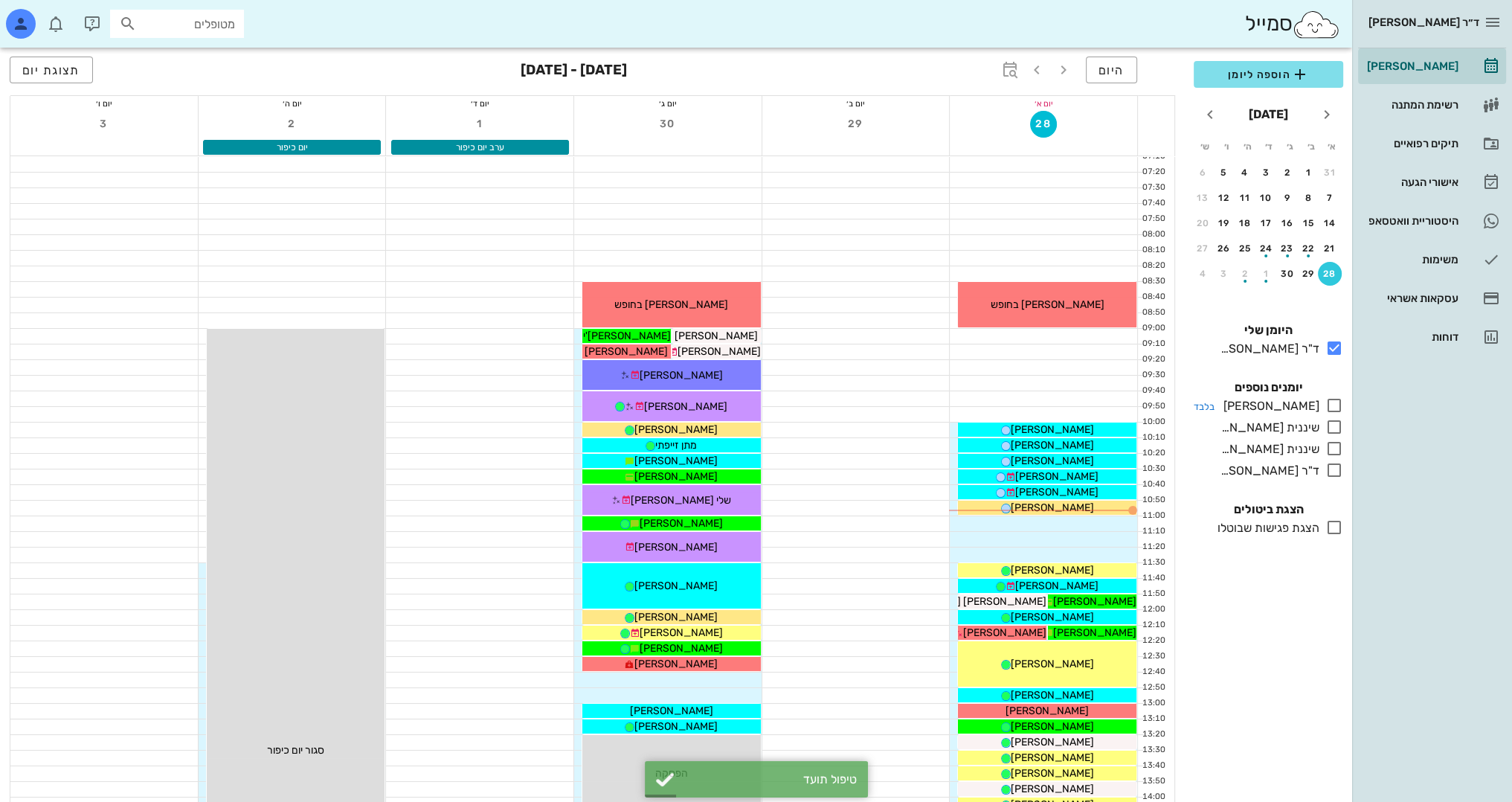
click at [1337, 400] on icon at bounding box center [1334, 406] width 18 height 18
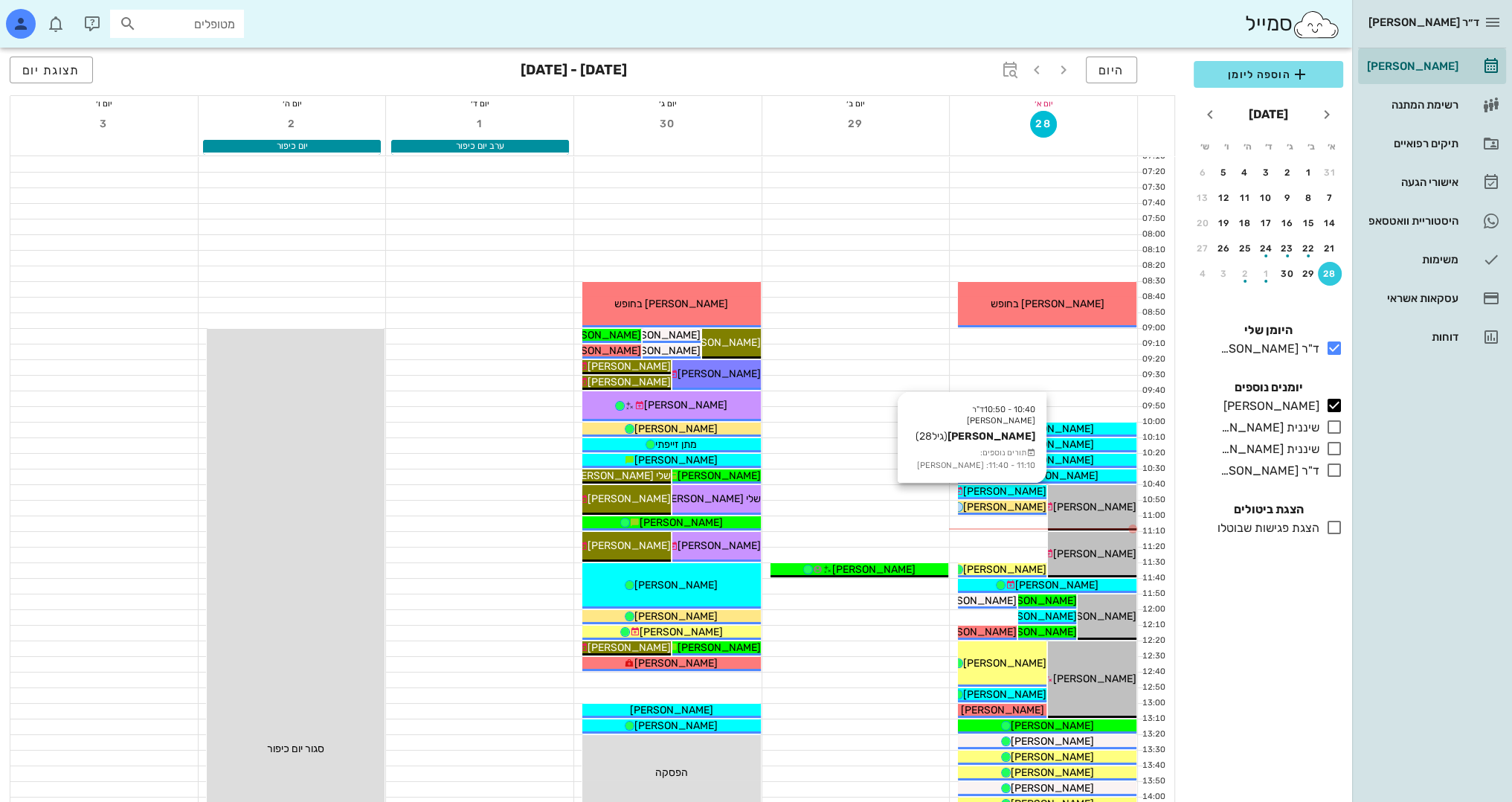
click at [1006, 488] on span "[PERSON_NAME]" at bounding box center [1005, 491] width 83 height 13
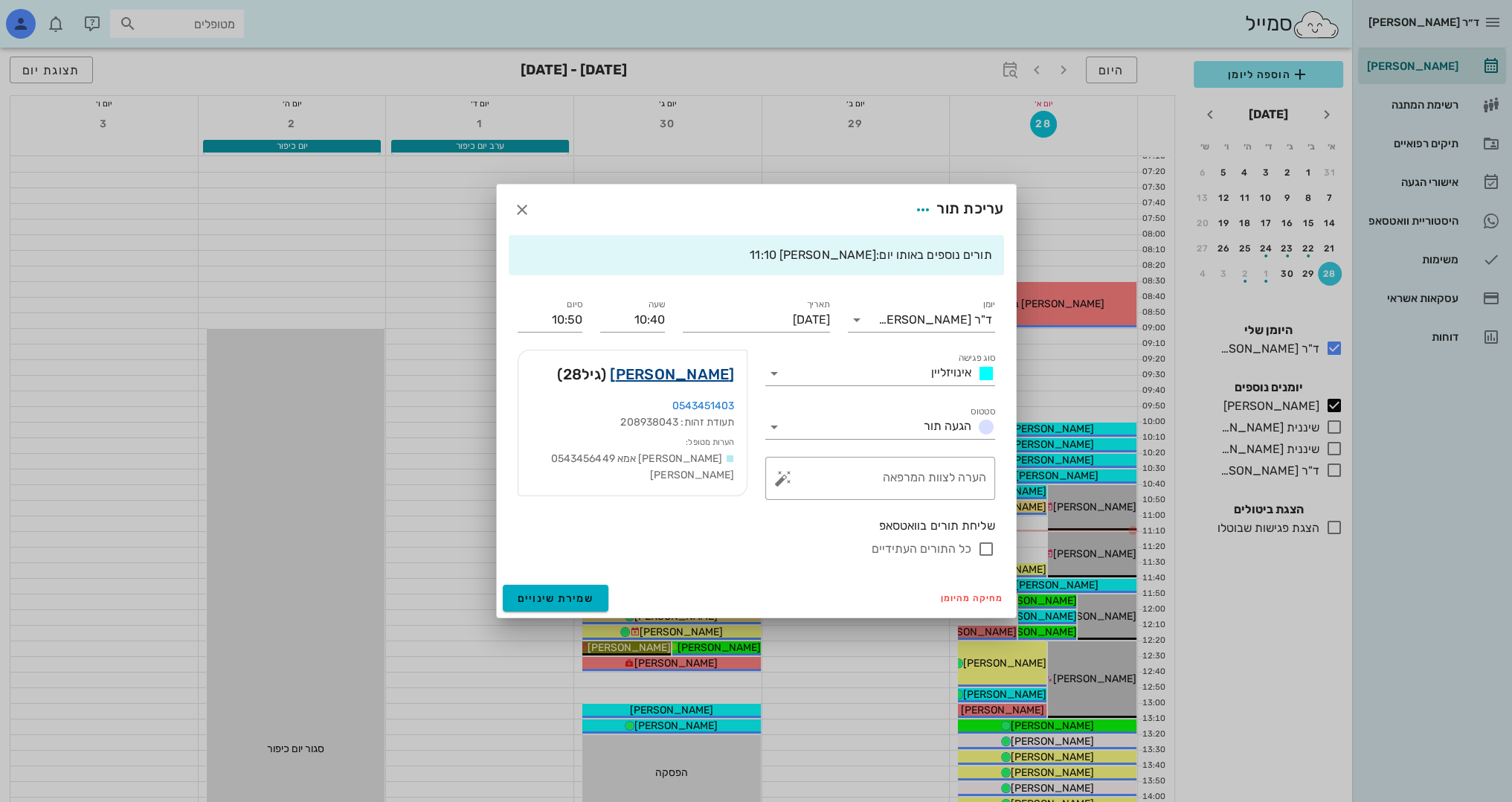
click at [707, 374] on link "[PERSON_NAME]" at bounding box center [673, 374] width 125 height 23
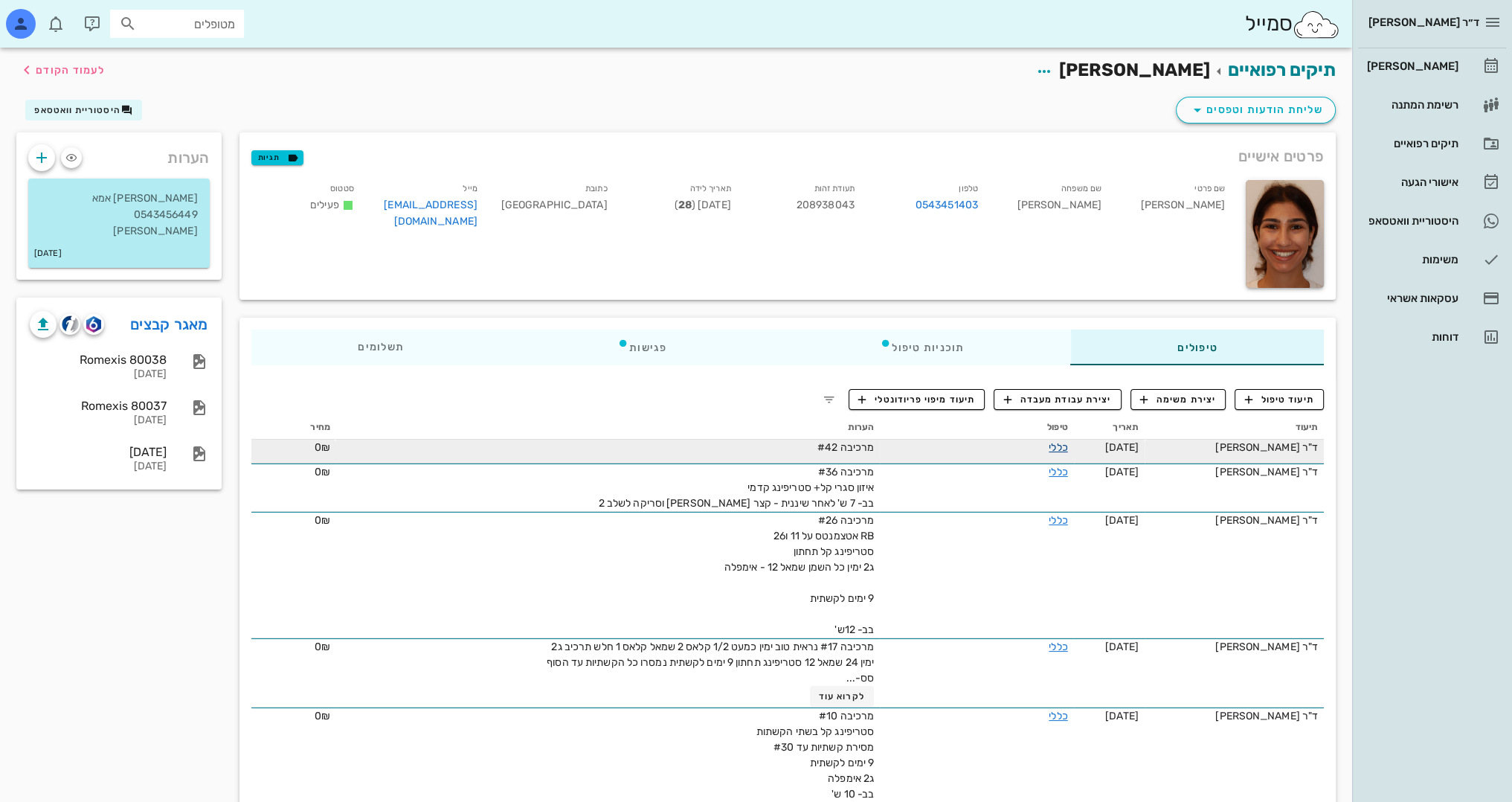
click at [1056, 444] on link "כללי" at bounding box center [1058, 448] width 19 height 13
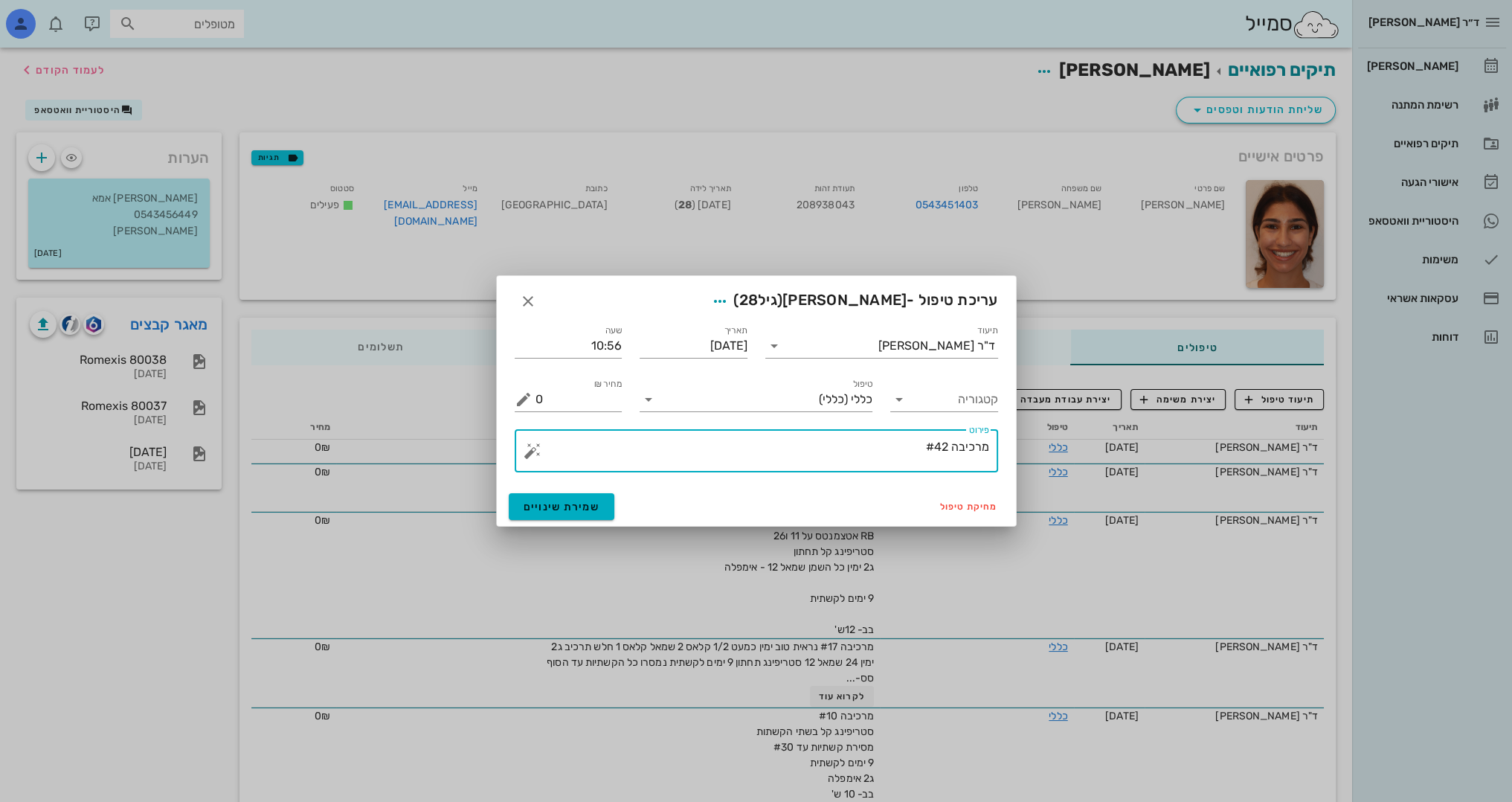
click at [911, 451] on textarea "מרכיבה #42" at bounding box center [762, 455] width 454 height 36
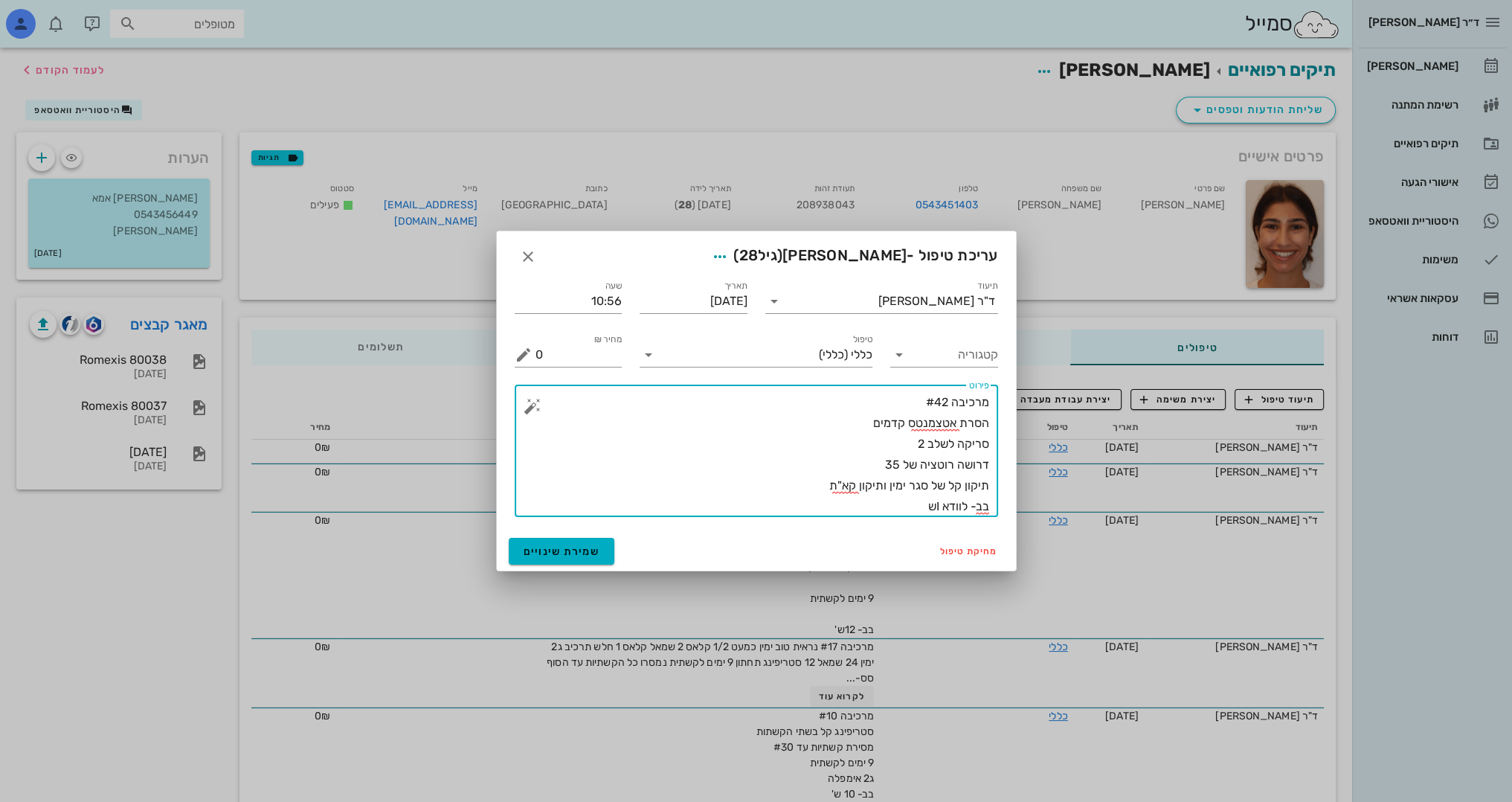
click at [859, 418] on textarea "מרכיבה #42 הסרת אטצמנטס קדמים סריקה לשלב 2 דרושה רוטציה של 35 תיקון קל של סגר י…" at bounding box center [762, 454] width 454 height 125
type textarea "מרכיבה #42 הסרת אטצמנטס קדמים, מניקור איזון סגרי סריקה לשלב 2 דרושה רוטציה של 3…"
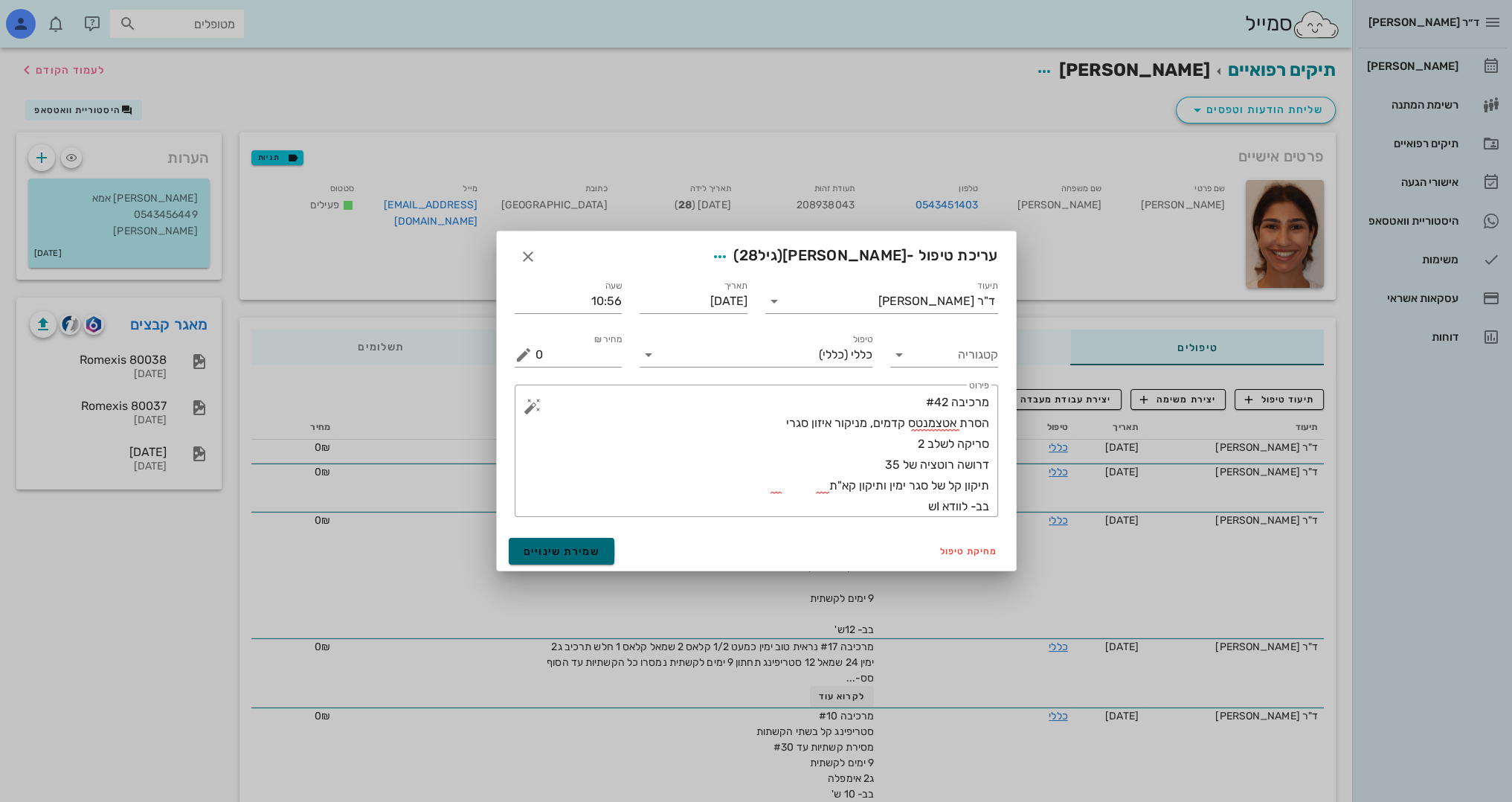
click at [559, 549] on span "שמירת שינויים" at bounding box center [561, 552] width 77 height 13
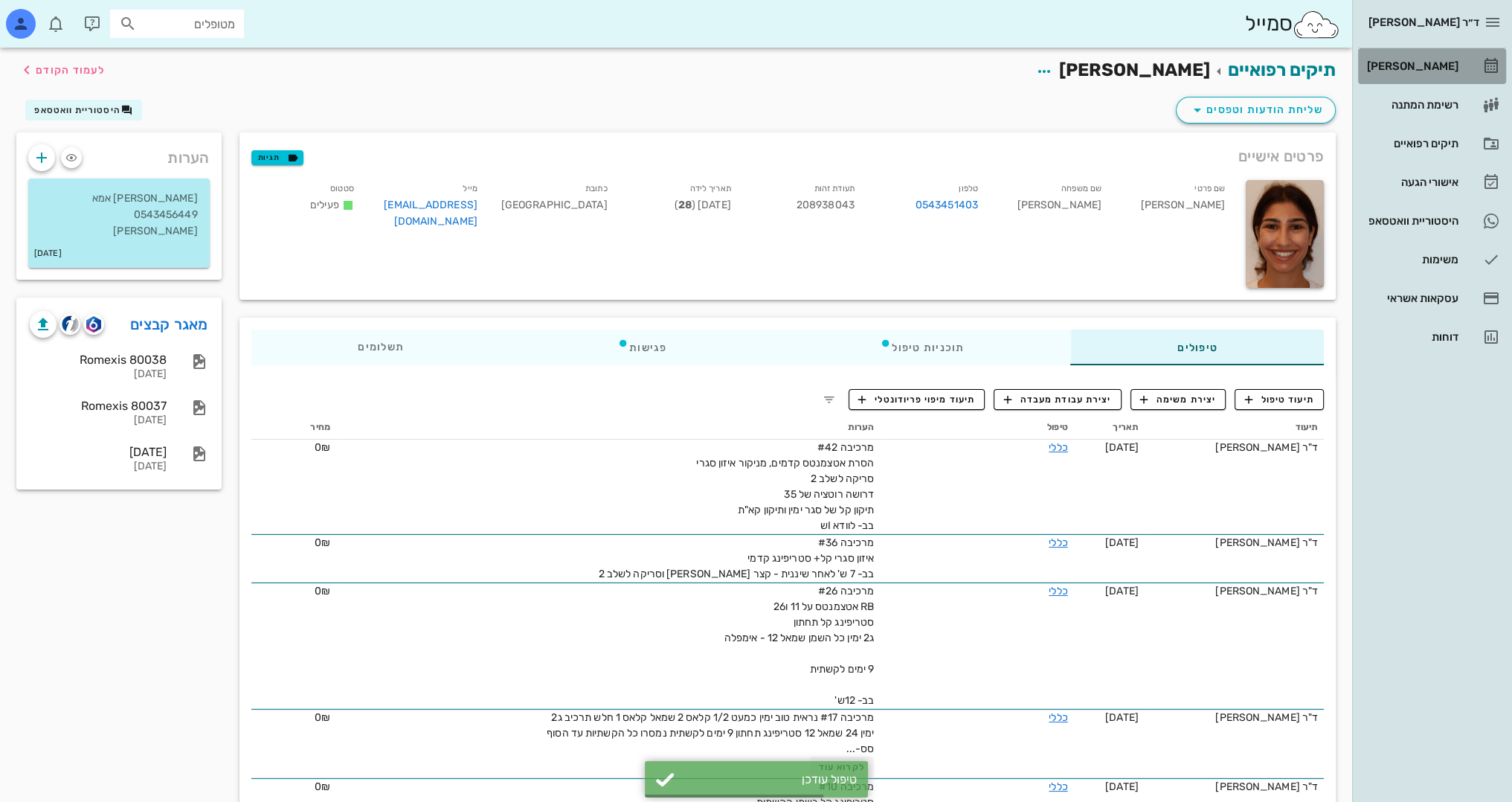
click at [1410, 61] on div "[PERSON_NAME]" at bounding box center [1411, 66] width 95 height 12
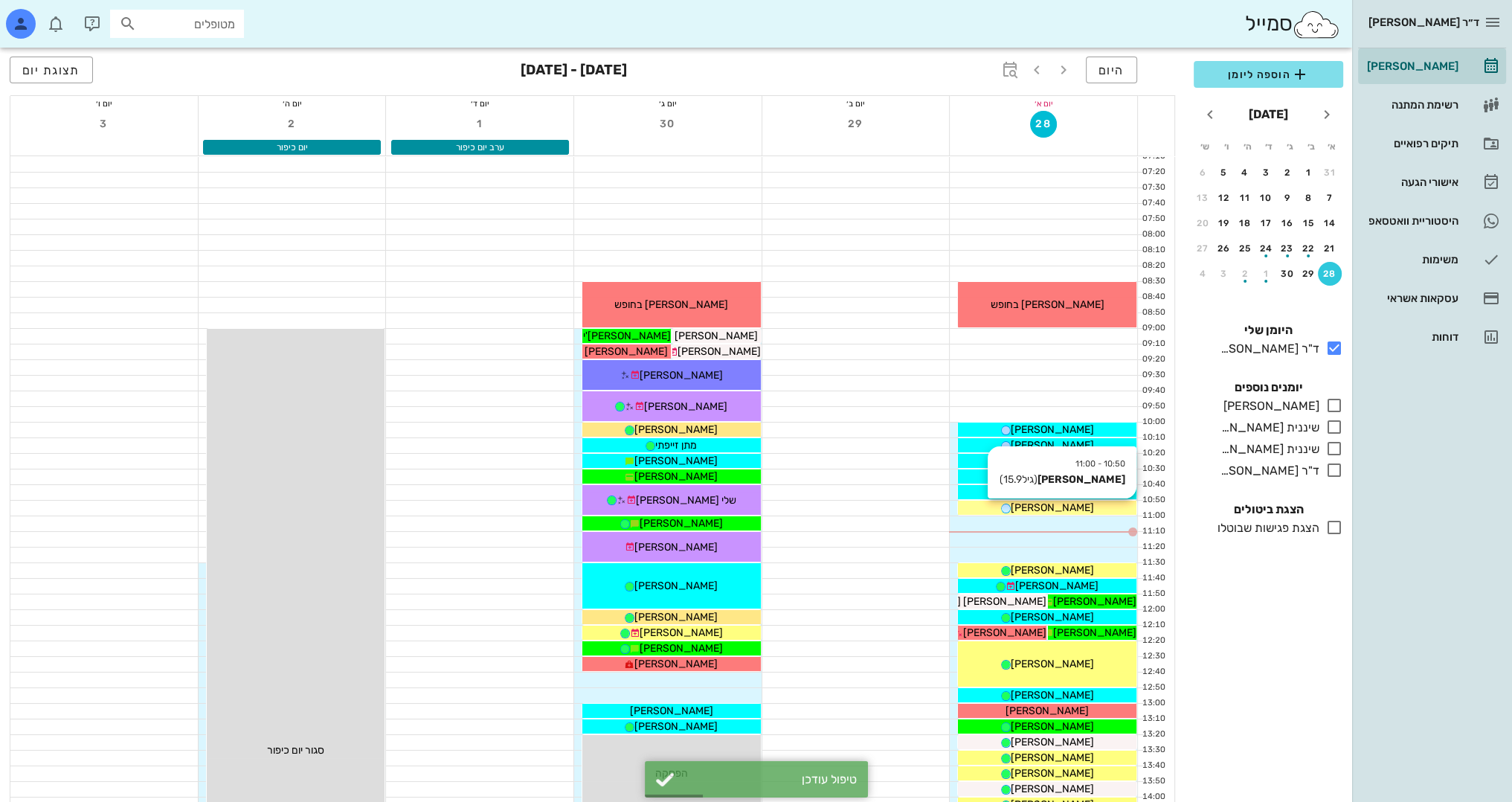
click at [1062, 510] on span "[PERSON_NAME]" at bounding box center [1053, 508] width 83 height 13
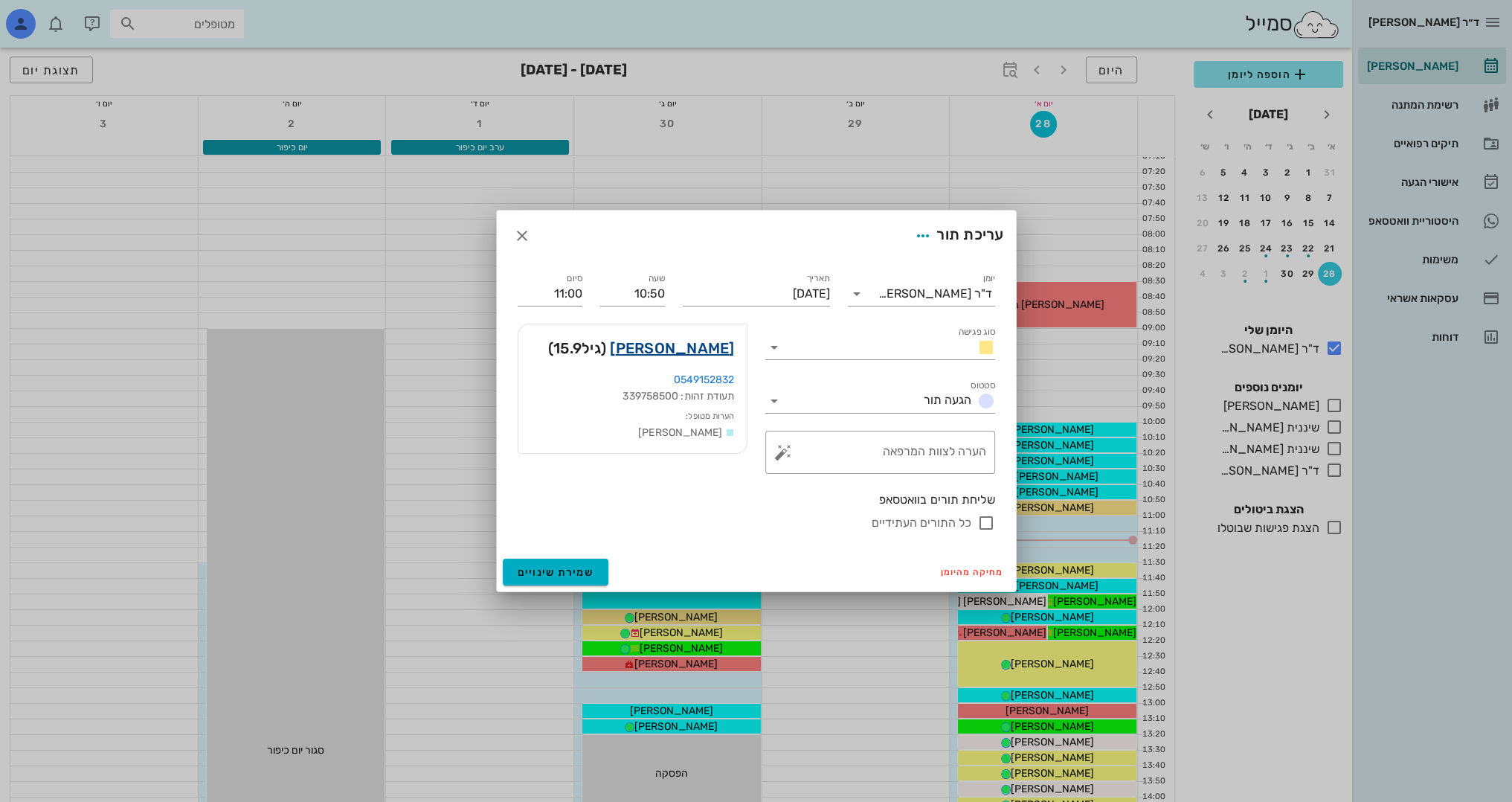
click at [705, 345] on link "[PERSON_NAME]" at bounding box center [673, 348] width 125 height 23
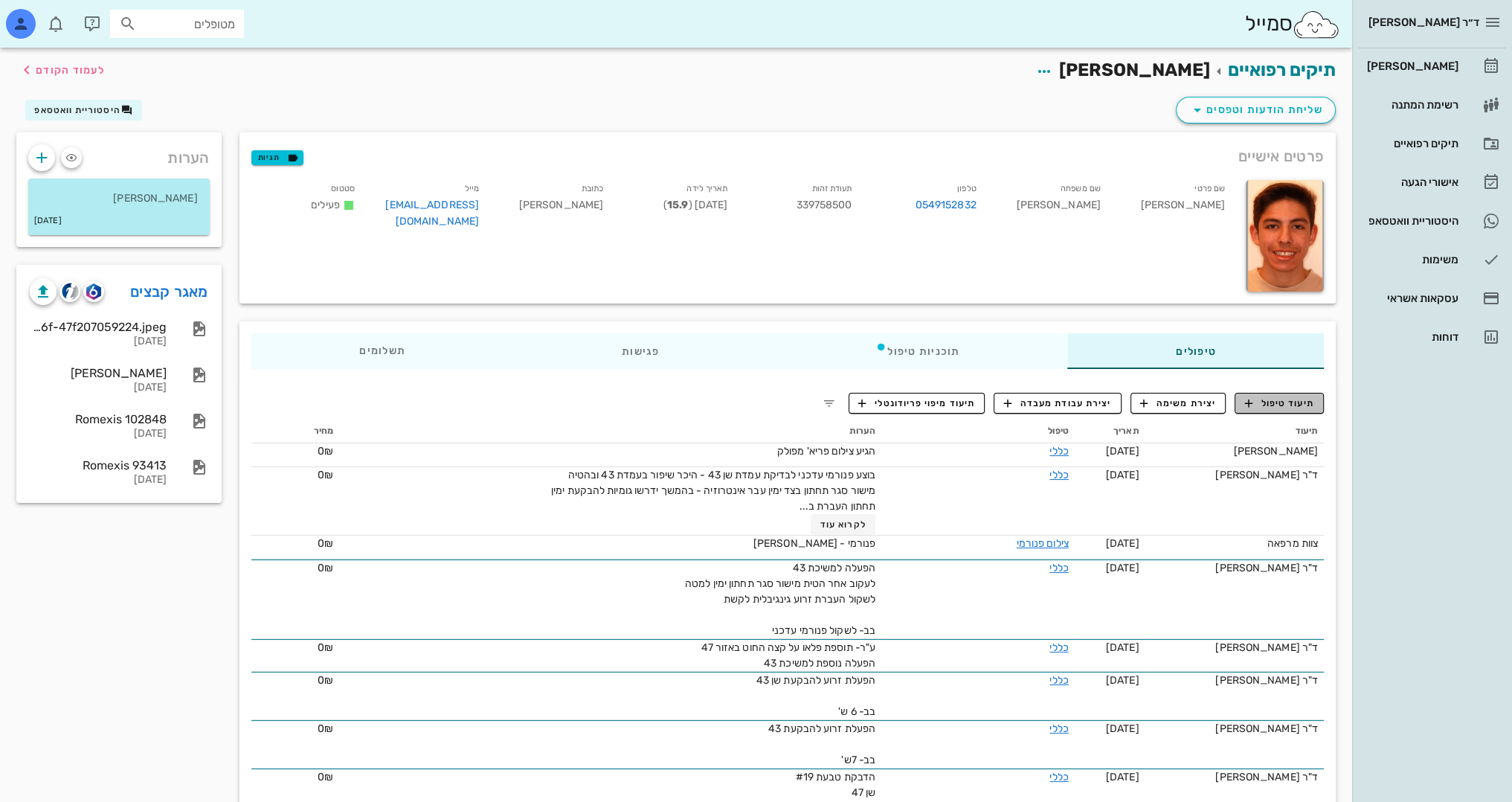
click at [1295, 405] on span "תיעוד טיפול" at bounding box center [1279, 403] width 70 height 14
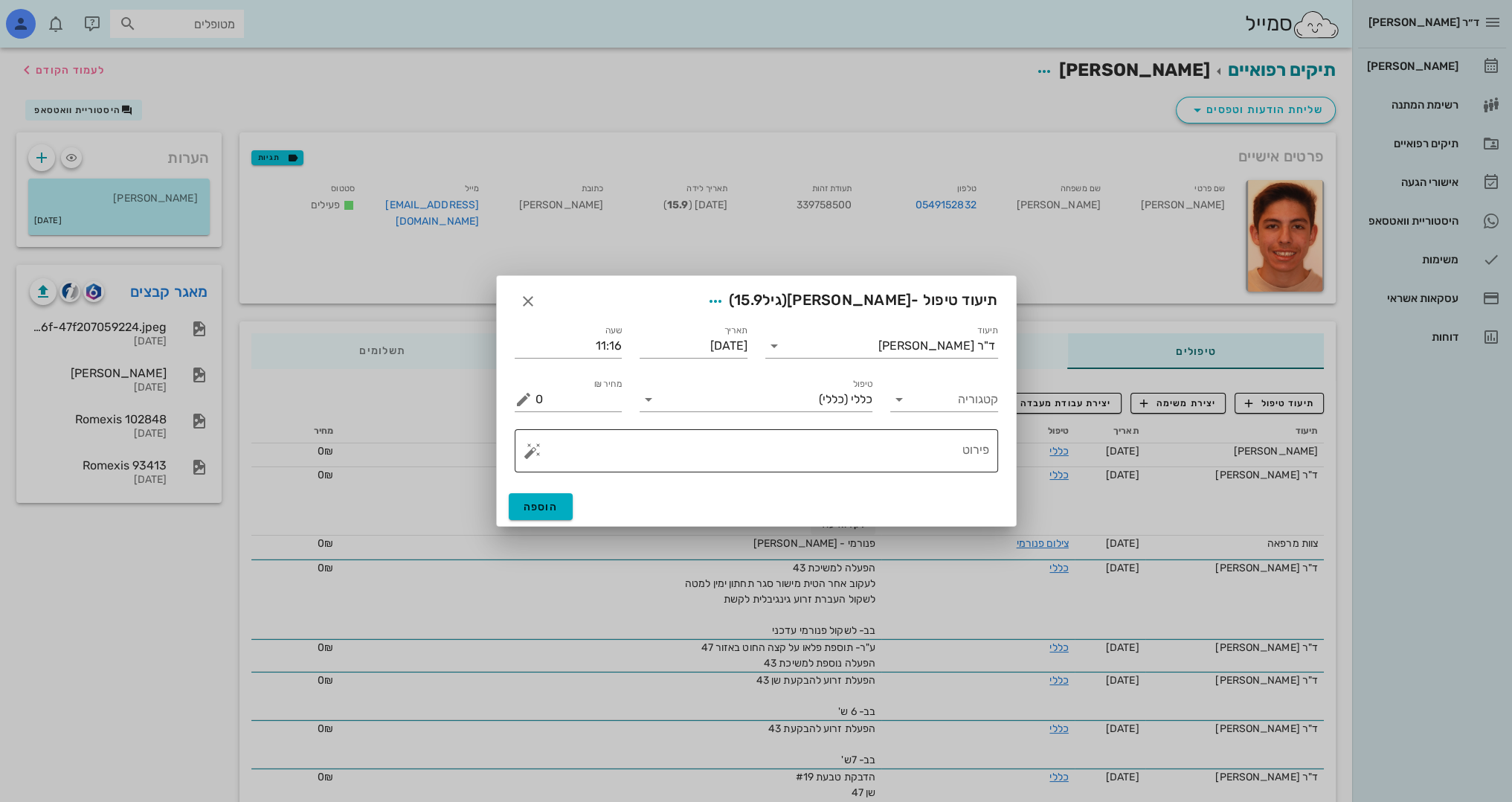
click at [892, 461] on textarea "פירוט" at bounding box center [762, 455] width 454 height 36
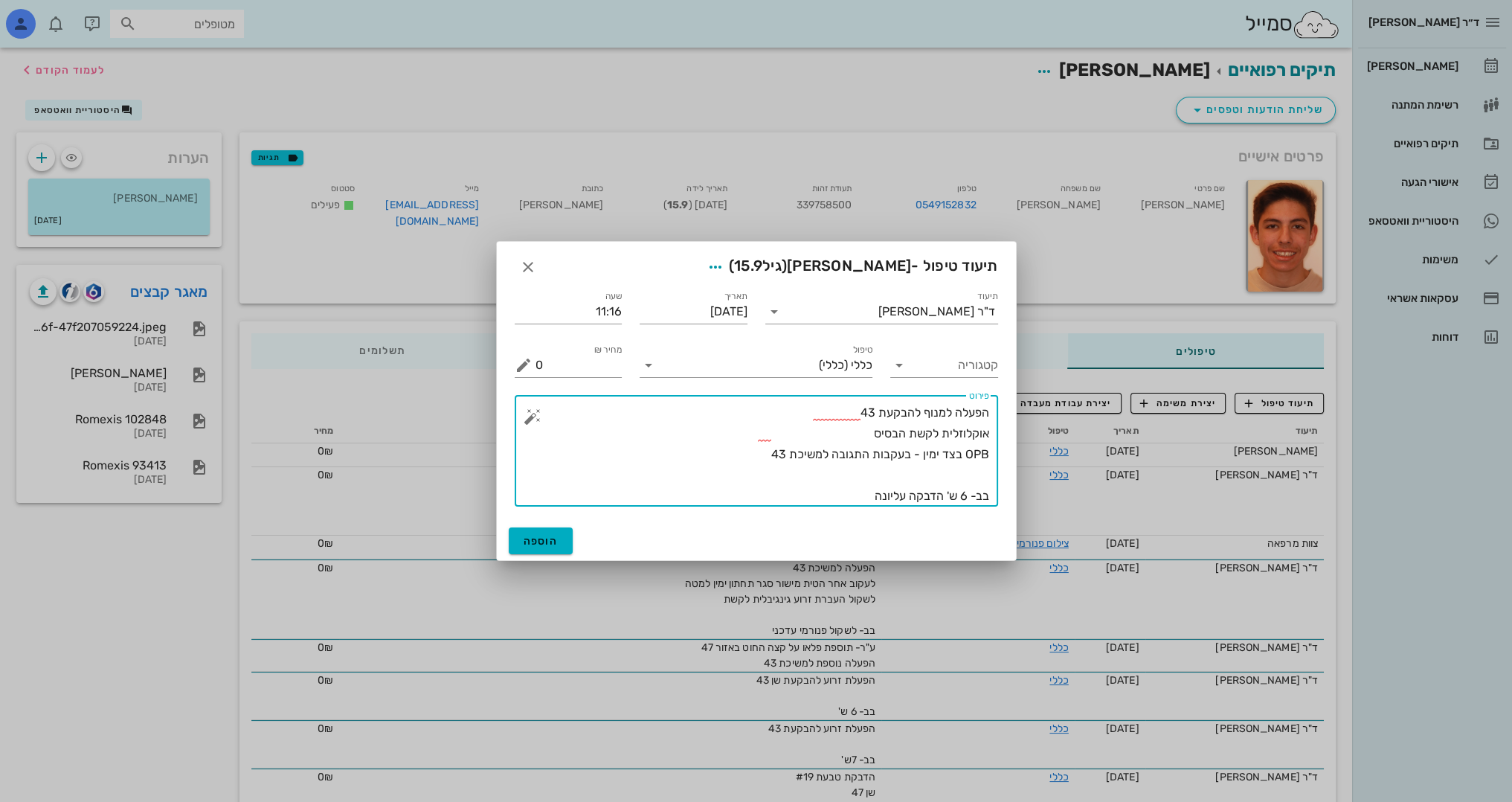
click at [842, 417] on textarea "הפעלה למנוף להבקעת 43 אוקלוזלית לקשת הבסיס OPB בצד ימין - בעקבות התגובה למשיכת …" at bounding box center [762, 454] width 454 height 104
drag, startPoint x: 855, startPoint y: 414, endPoint x: 686, endPoint y: 415, distance: 169.0
click at [686, 415] on textarea "הפעלה למנוף להבקעת 43, השן נימושה לינגואלית אוקלוזלית לקשת הבסיס OPB בצד ימין -…" at bounding box center [762, 454] width 454 height 104
click at [968, 482] on textarea "הפעלה למנוף להבקעת 43, אוקלוזלית לקשת הבסיס OPB בצד ימין - בעקבות התגובה למשיכת…" at bounding box center [762, 454] width 454 height 104
paste textarea "השן נימושה לינגואלית"
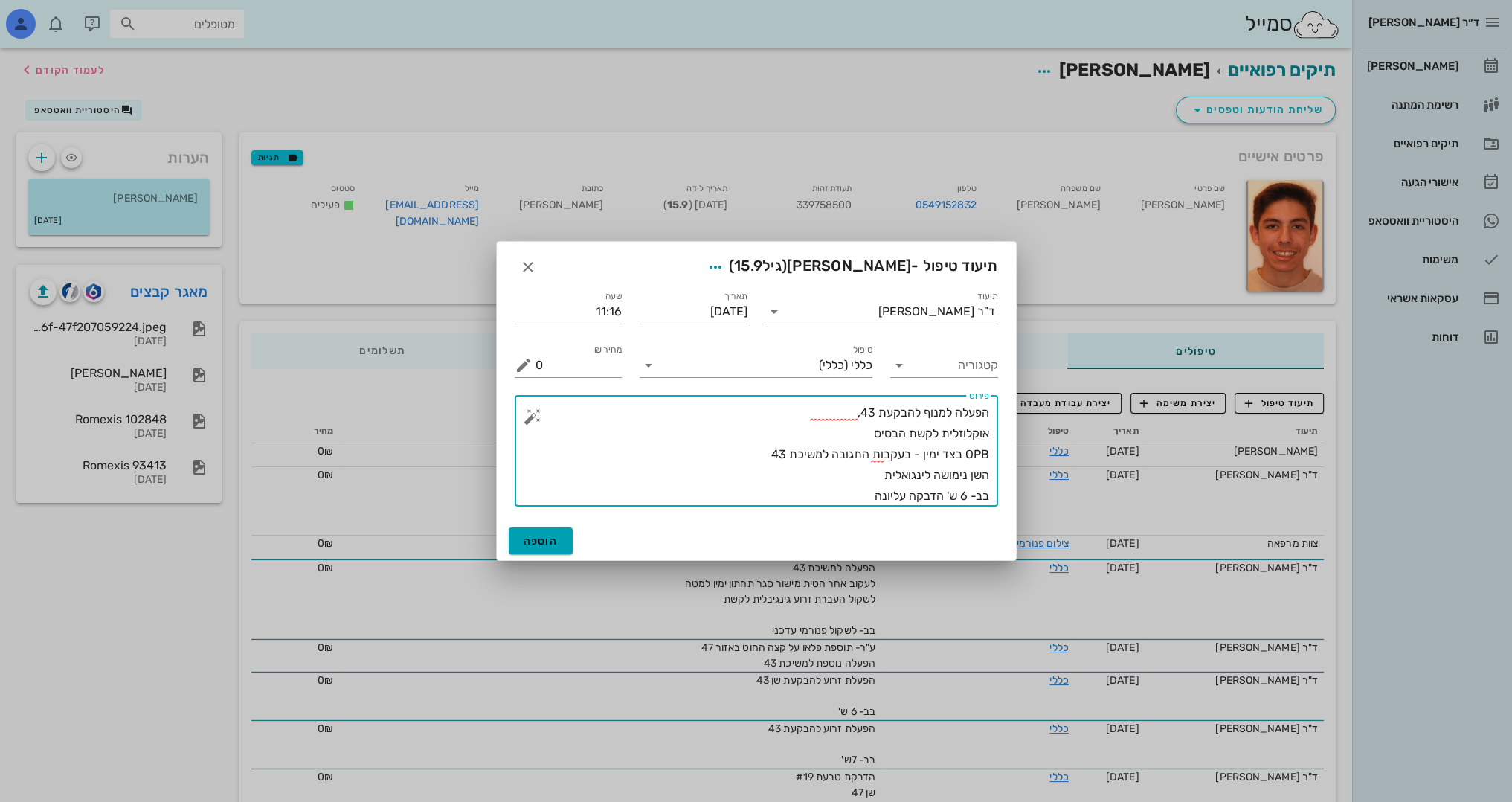
type textarea "הפעלה למנוף להבקעת 43, אוקלוזלית לקשת הבסיס OPB בצד ימין - בעקבות התגובה למשיכת…"
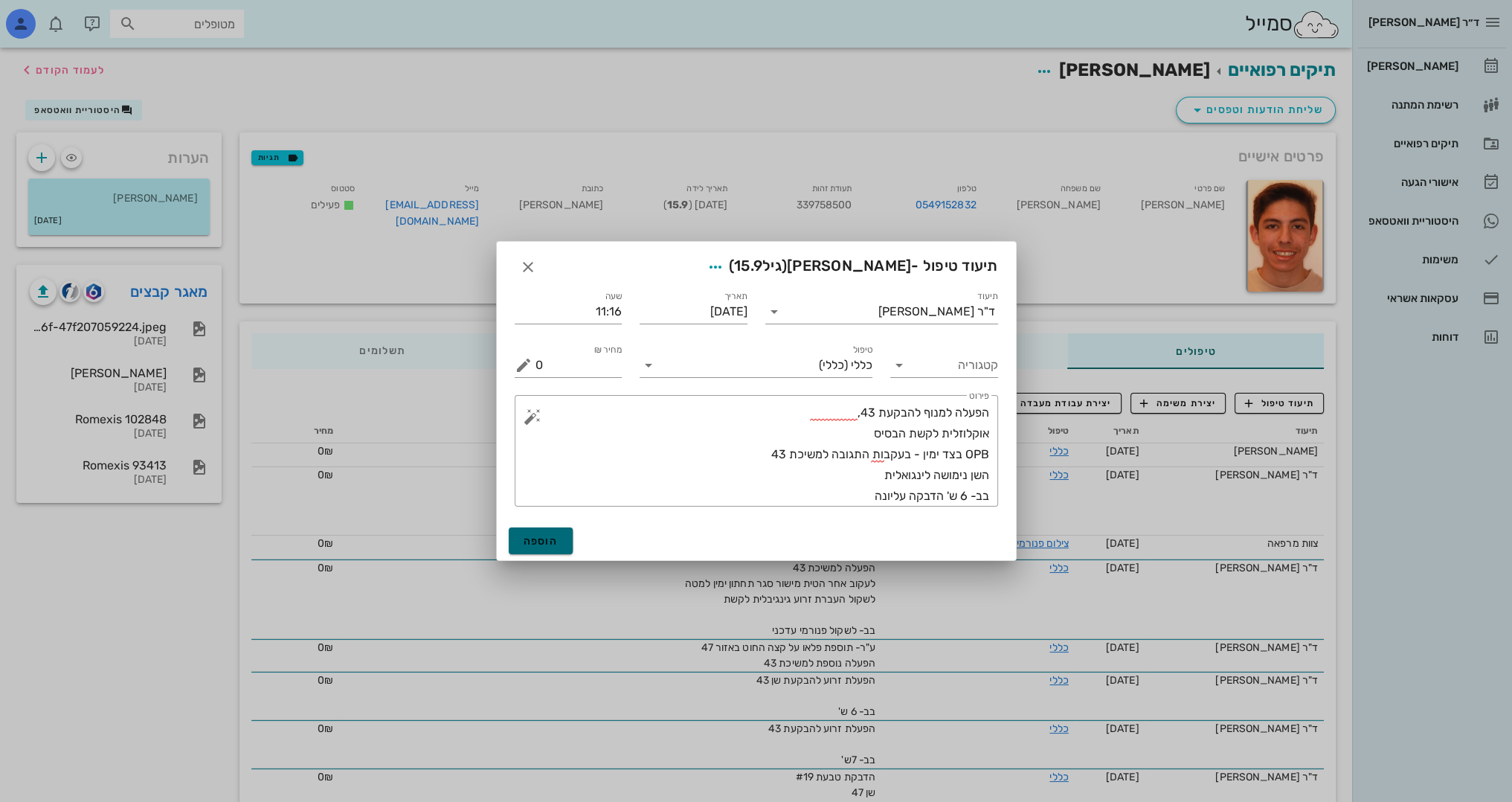
click at [539, 536] on span "הוספה" at bounding box center [541, 541] width 35 height 13
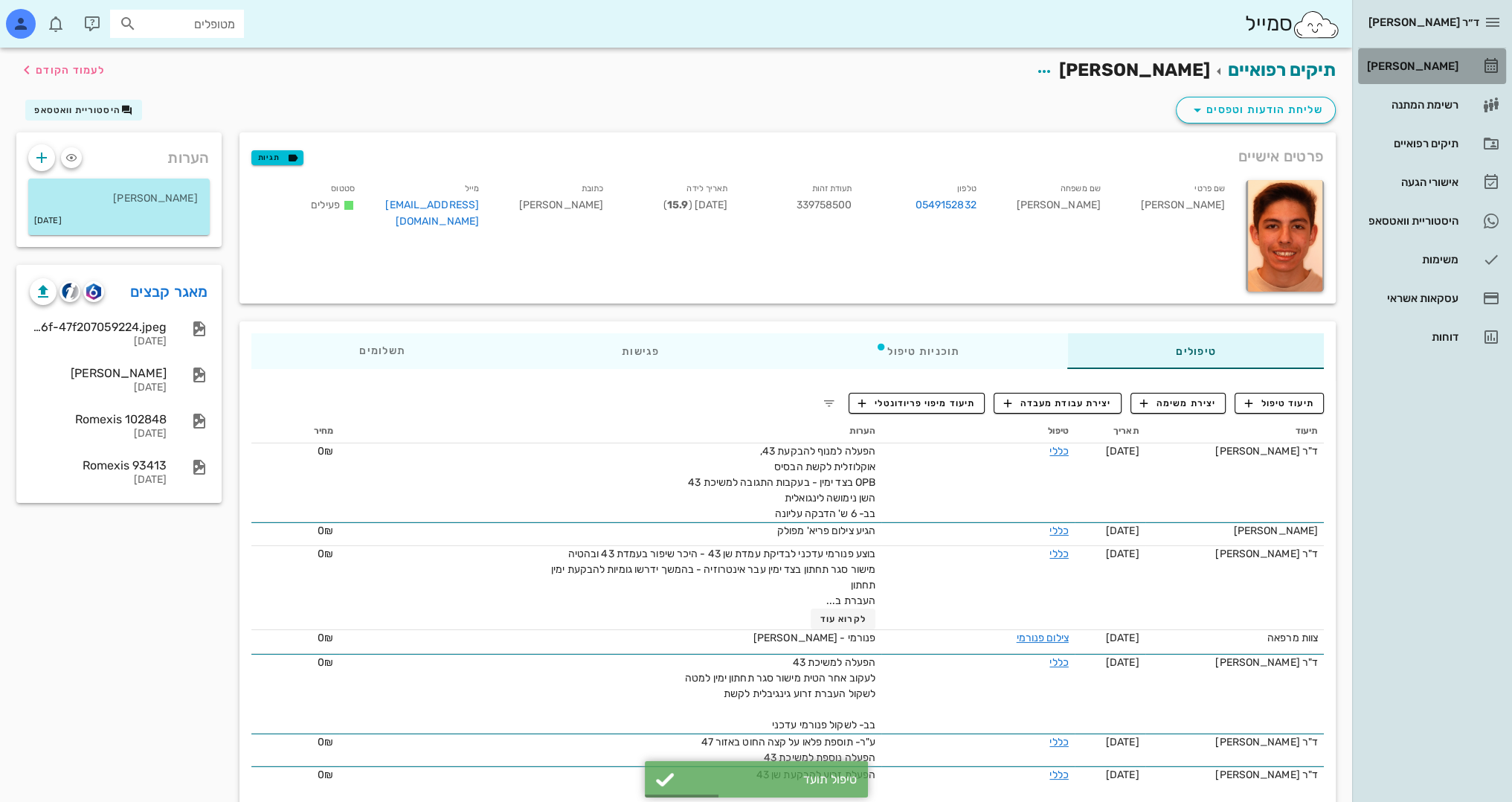
click at [1449, 65] on div "[PERSON_NAME]" at bounding box center [1411, 66] width 95 height 12
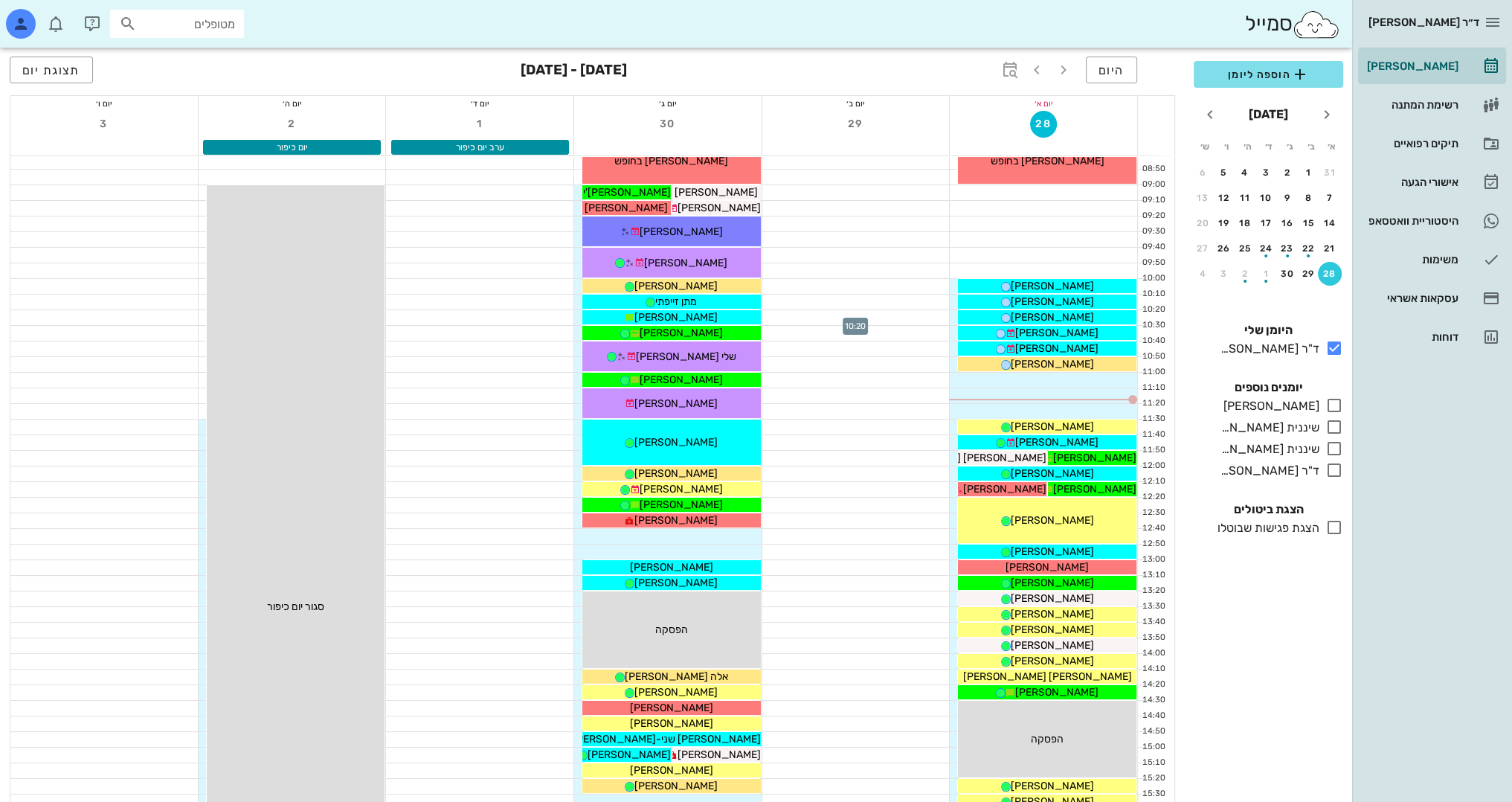
scroll to position [149, 0]
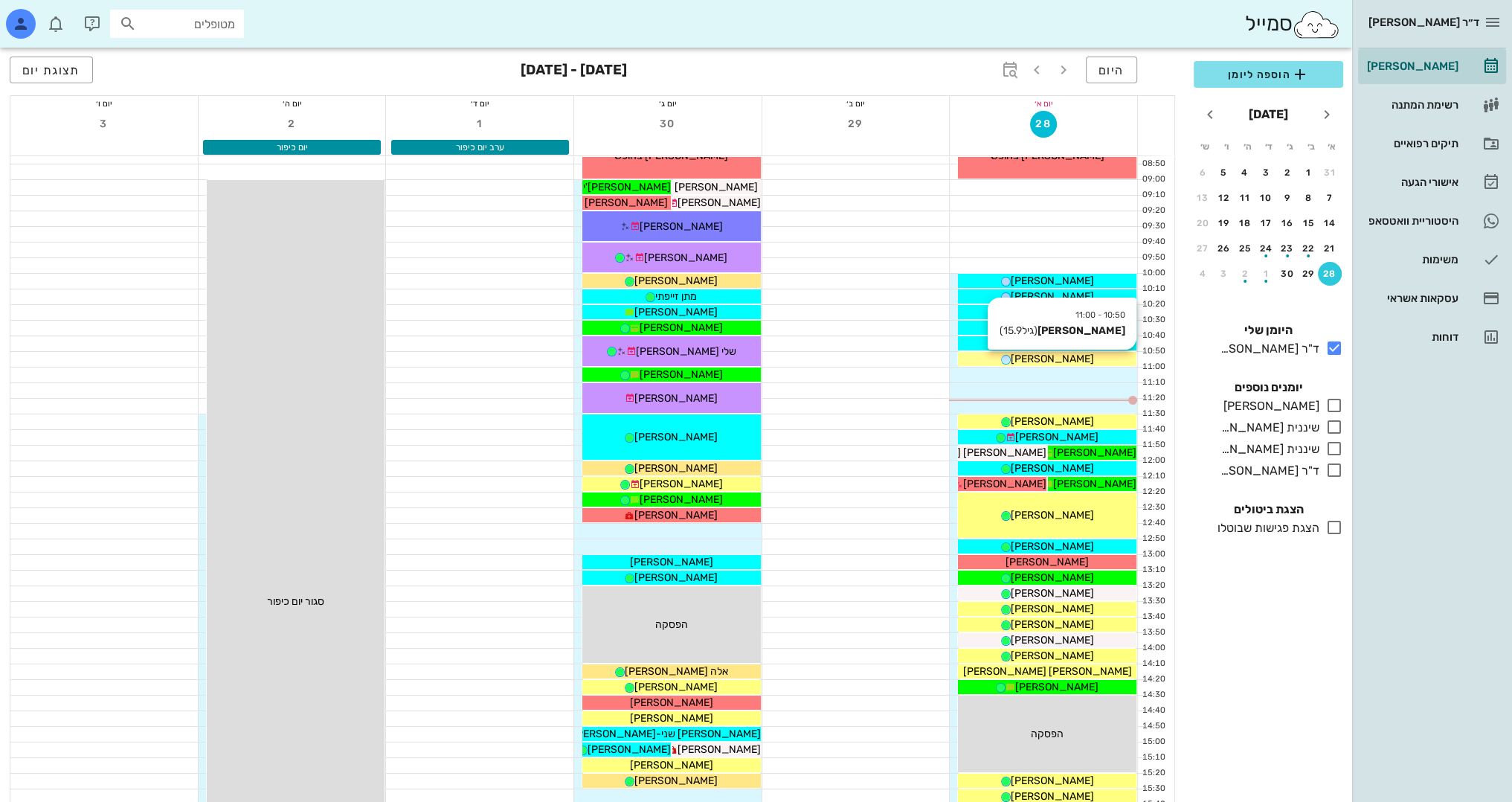
click at [1091, 355] on div "[PERSON_NAME]" at bounding box center [1047, 359] width 179 height 15
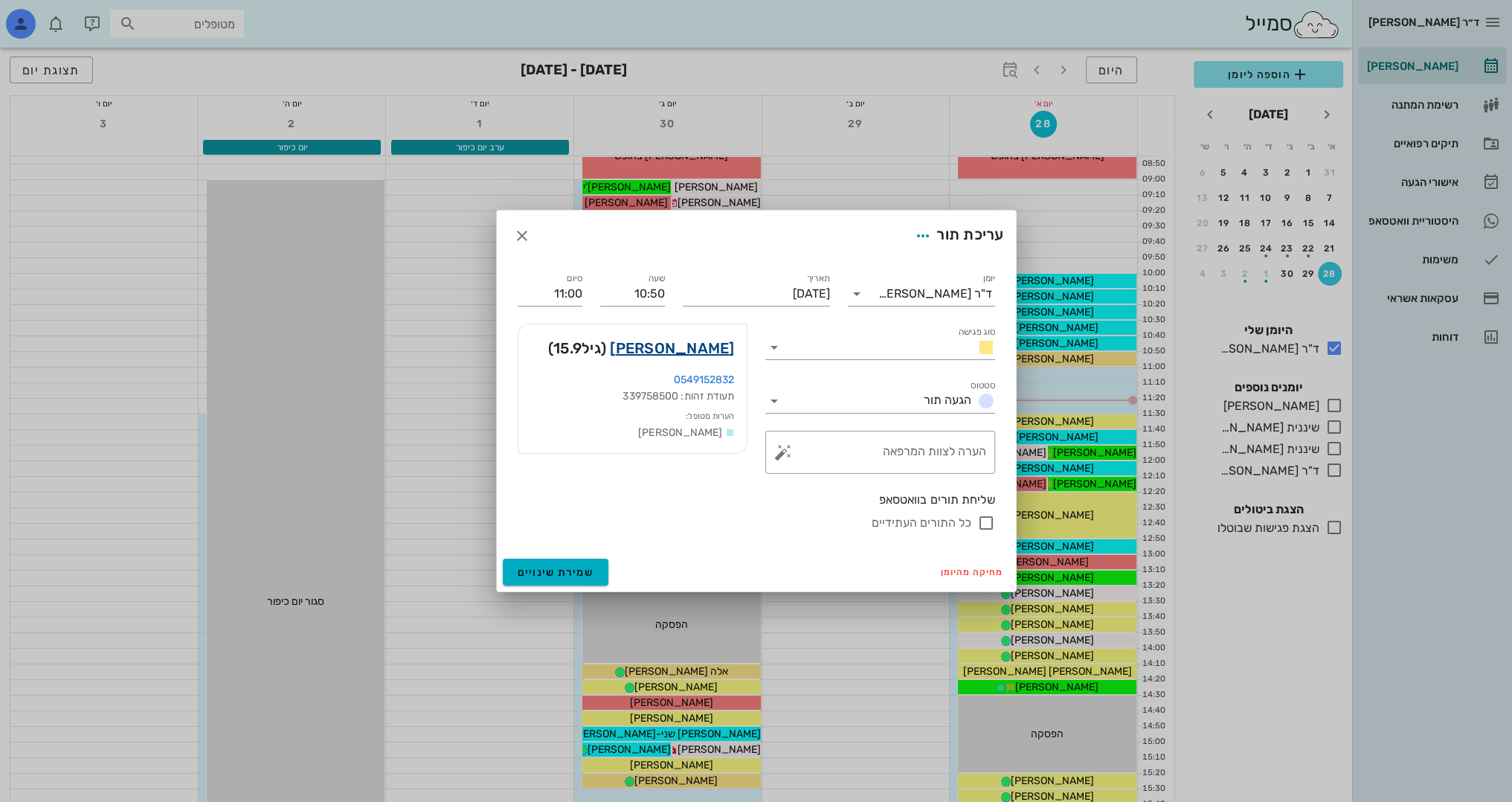
click at [702, 352] on link "[PERSON_NAME]" at bounding box center [673, 348] width 125 height 23
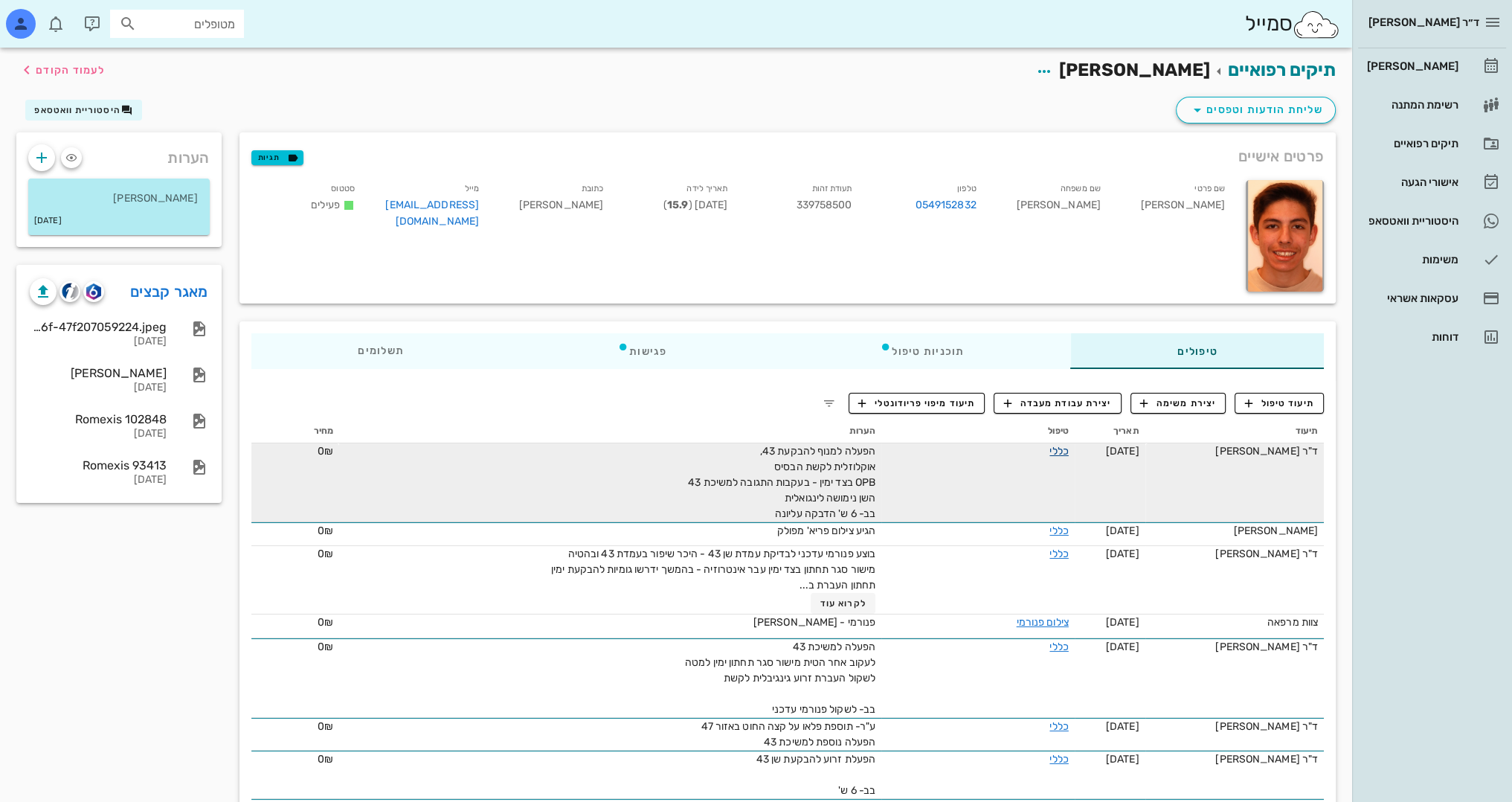
click at [1049, 456] on link "כללי" at bounding box center [1058, 452] width 19 height 13
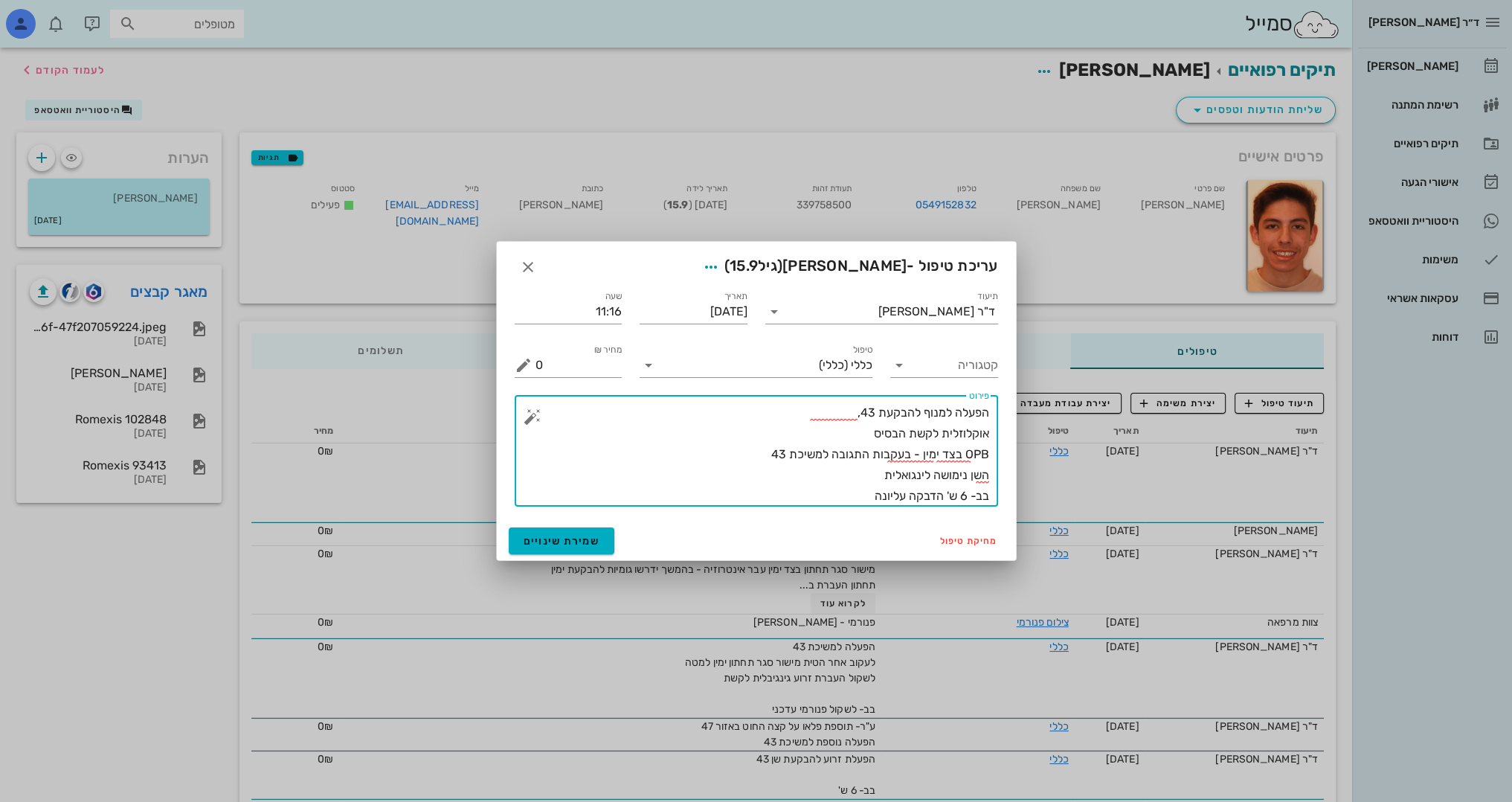
drag, startPoint x: 939, startPoint y: 434, endPoint x: 1004, endPoint y: 436, distance: 65.0
click at [1004, 436] on div "​ פירוט הפעלה למנוף להבקעת 43, אוקלוזלית לקשת הבסיס OPB בצד ימין - בעקבות התגוב…" at bounding box center [756, 451] width 501 height 129
type textarea "הפעלה למנוף להבקעת 43, לינגואלית לקשת הבסיס OPB בצד ימין - בעקבות התגובה למשיכת…"
click at [585, 535] on span "שמירת שינויים" at bounding box center [561, 541] width 77 height 13
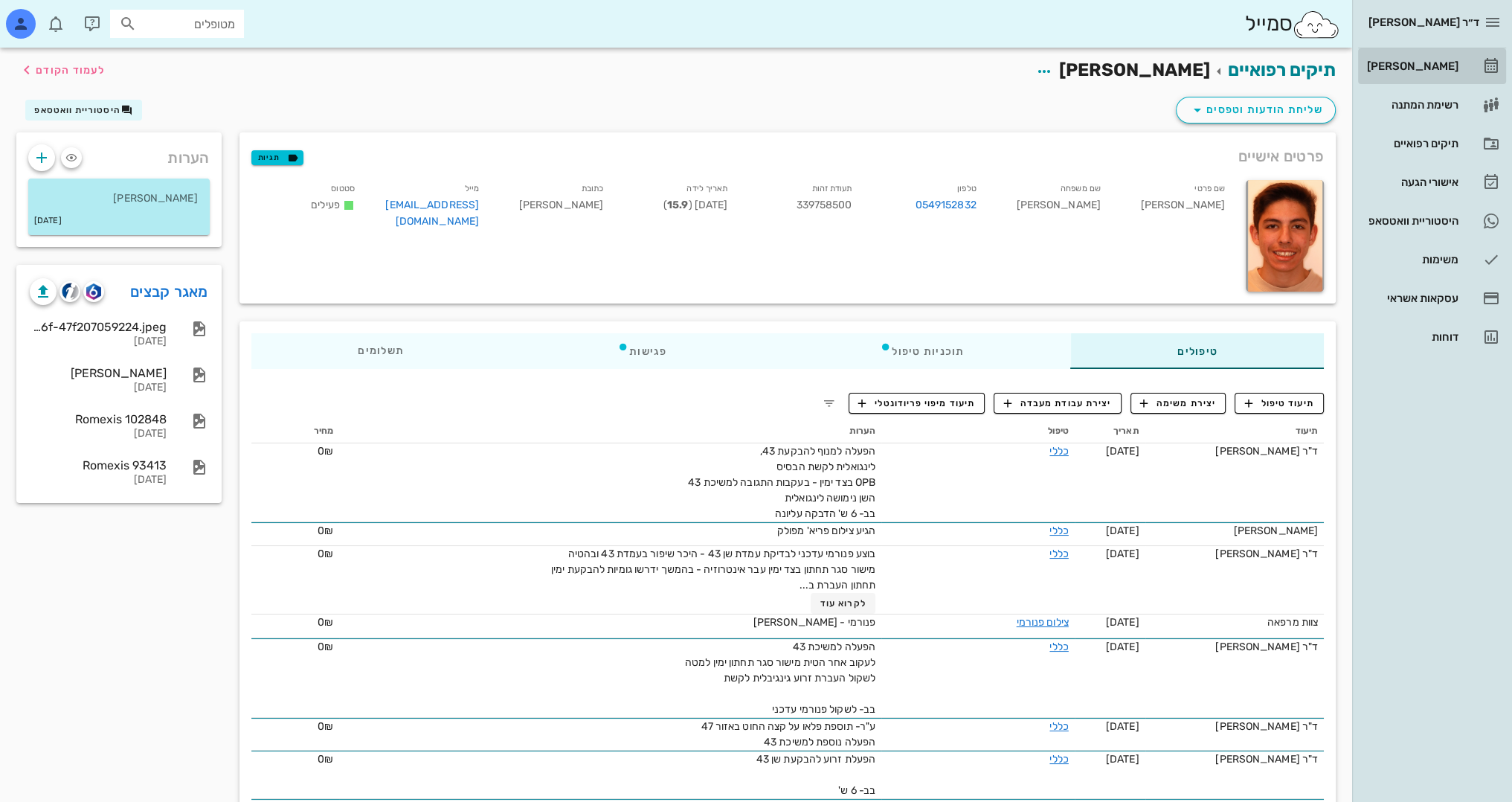
click at [1434, 64] on div "[PERSON_NAME]" at bounding box center [1411, 66] width 95 height 12
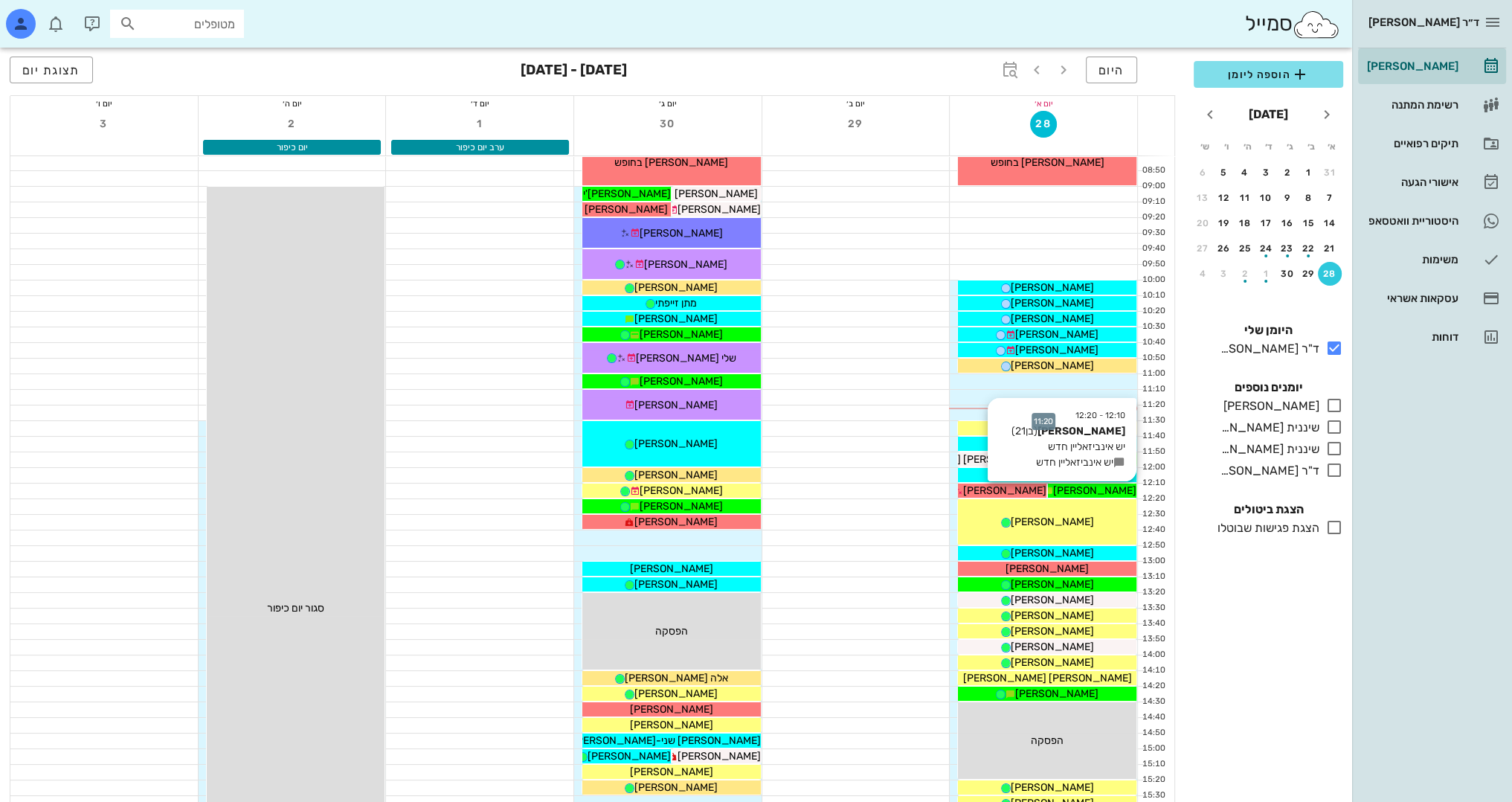
scroll to position [149, 0]
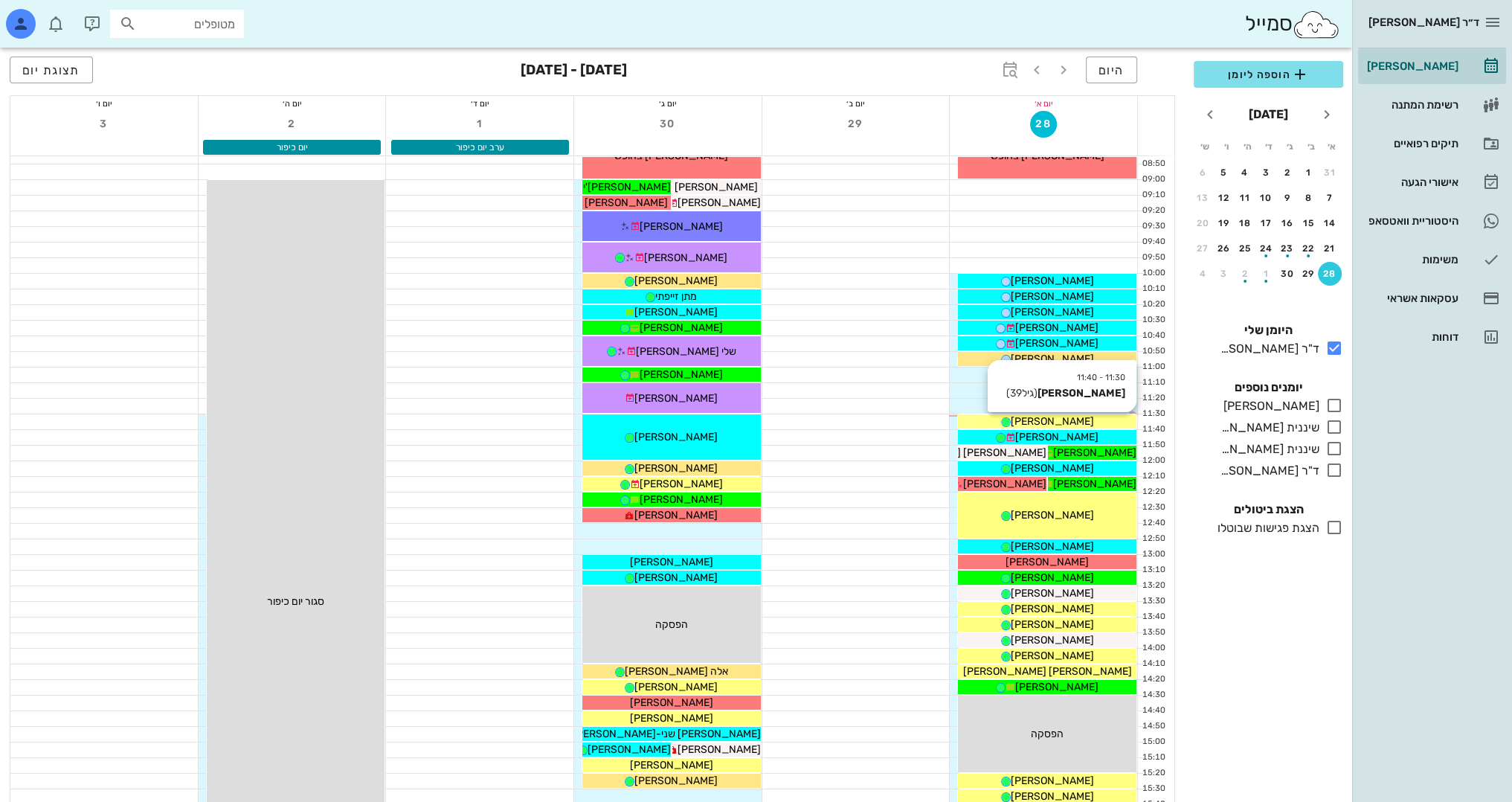
click at [1104, 422] on div "[PERSON_NAME]" at bounding box center [1047, 421] width 179 height 15
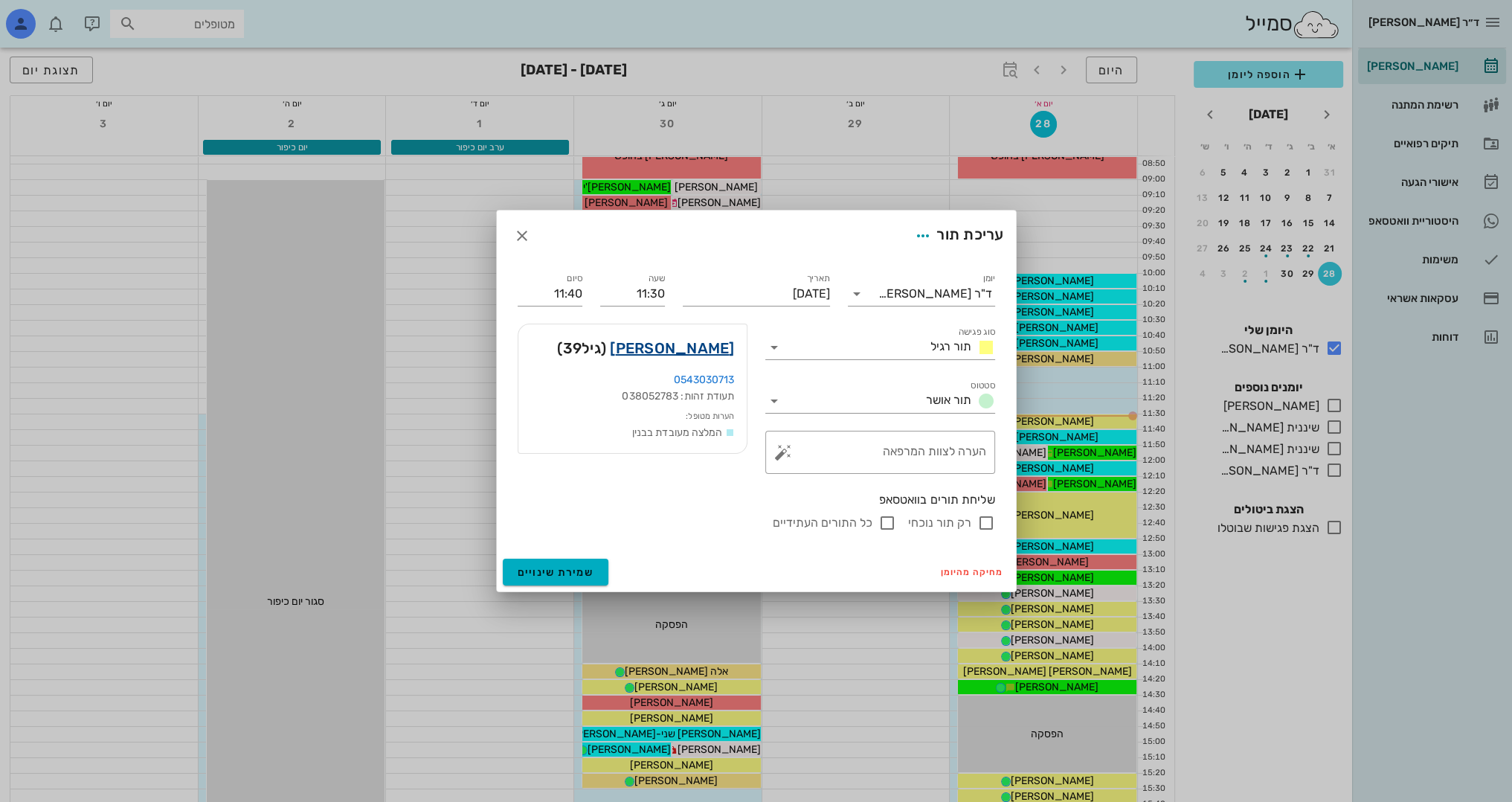
click at [693, 344] on link "[PERSON_NAME]" at bounding box center [673, 348] width 125 height 23
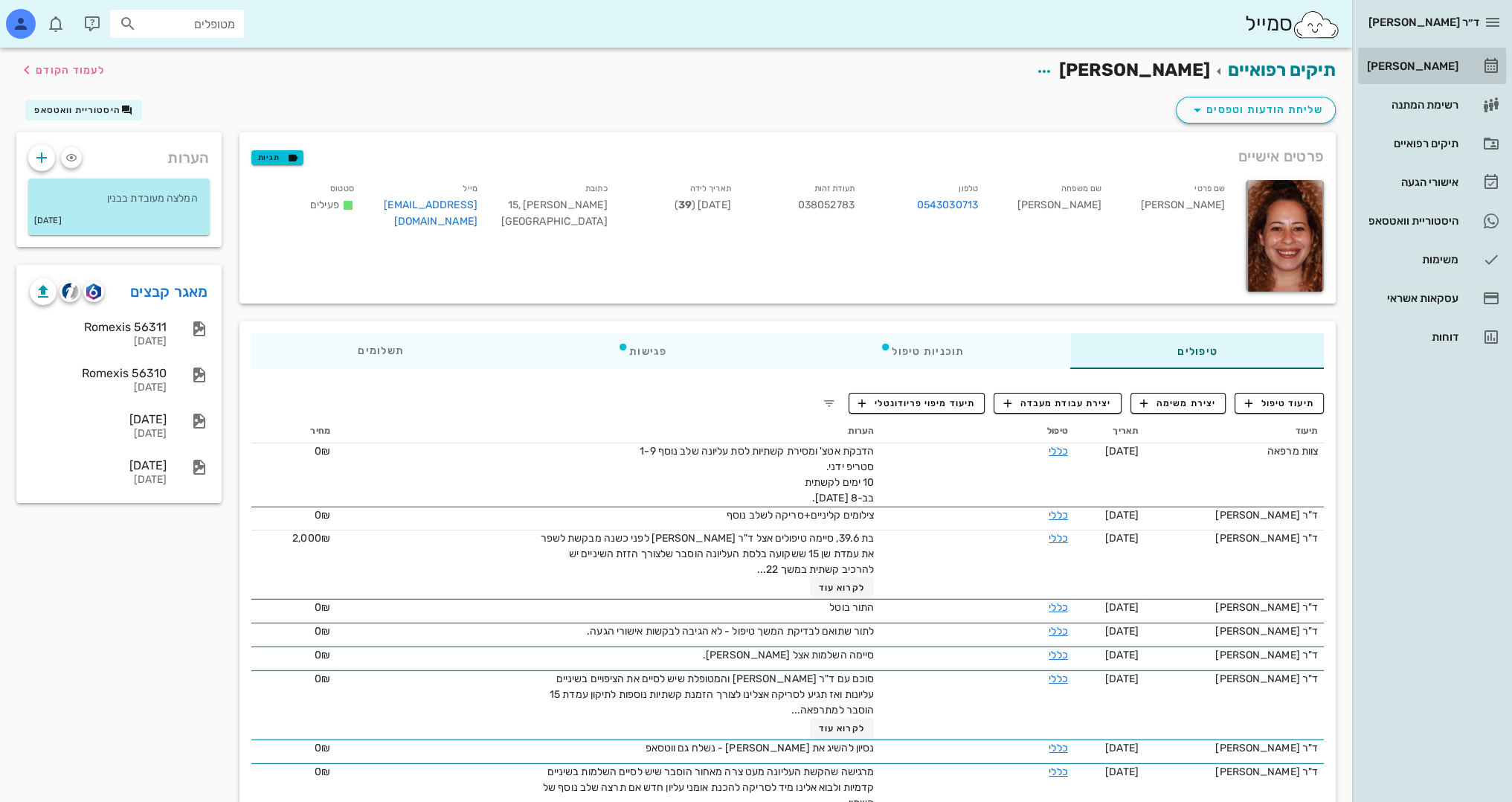
click at [1434, 55] on div "[PERSON_NAME]" at bounding box center [1411, 66] width 95 height 23
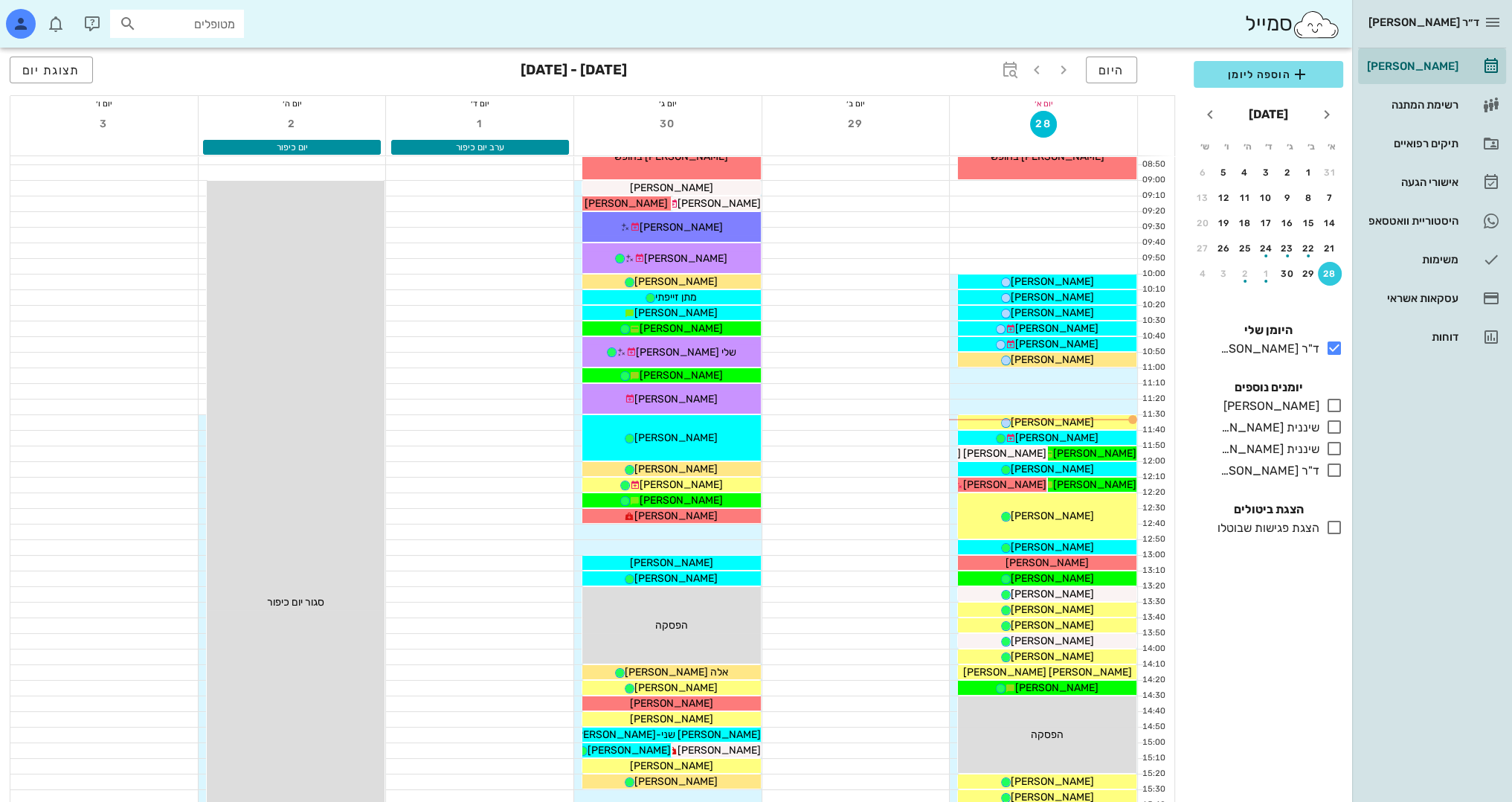
scroll to position [223, 0]
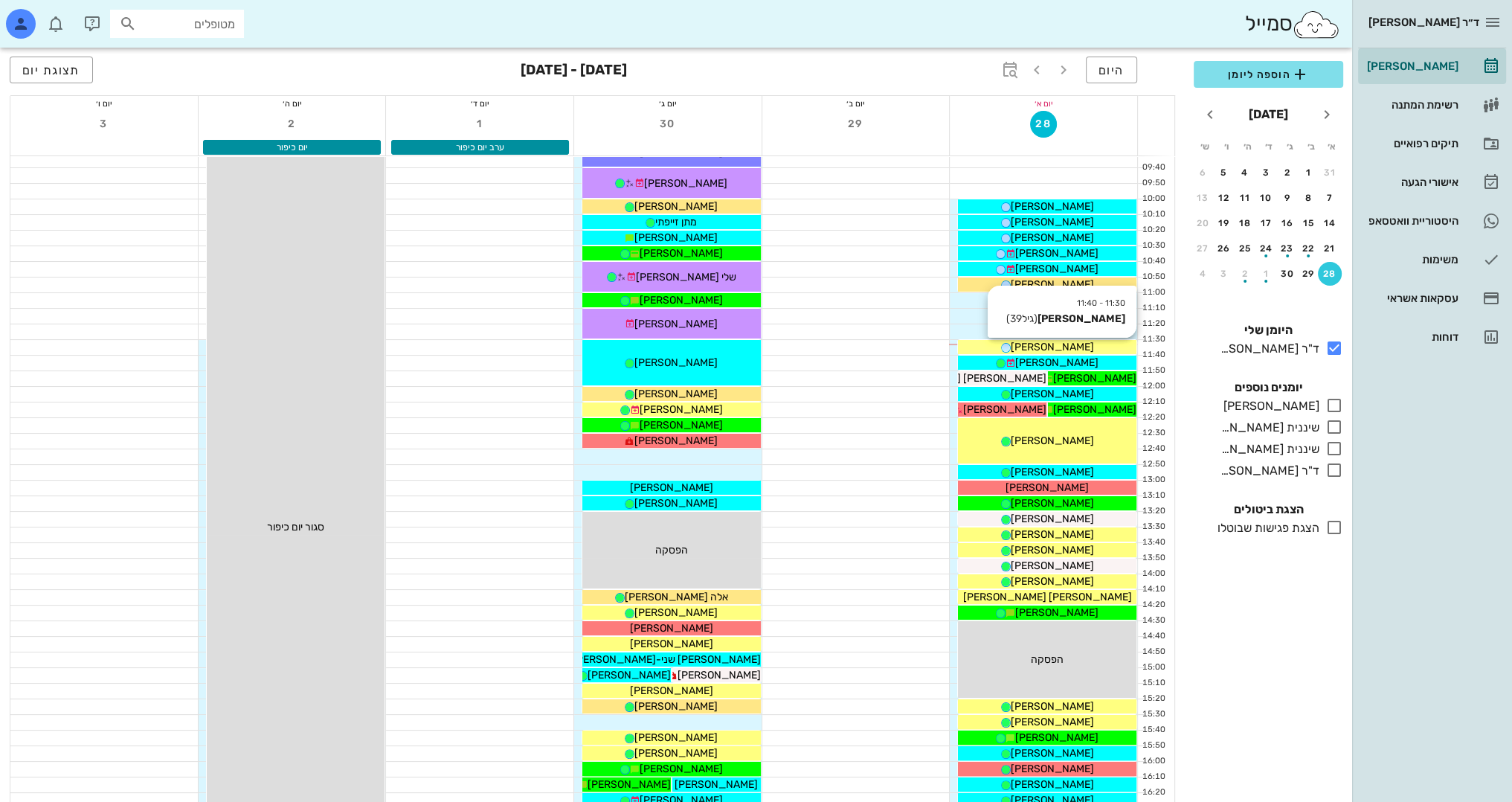
click at [1062, 348] on span "[PERSON_NAME]" at bounding box center [1053, 347] width 83 height 13
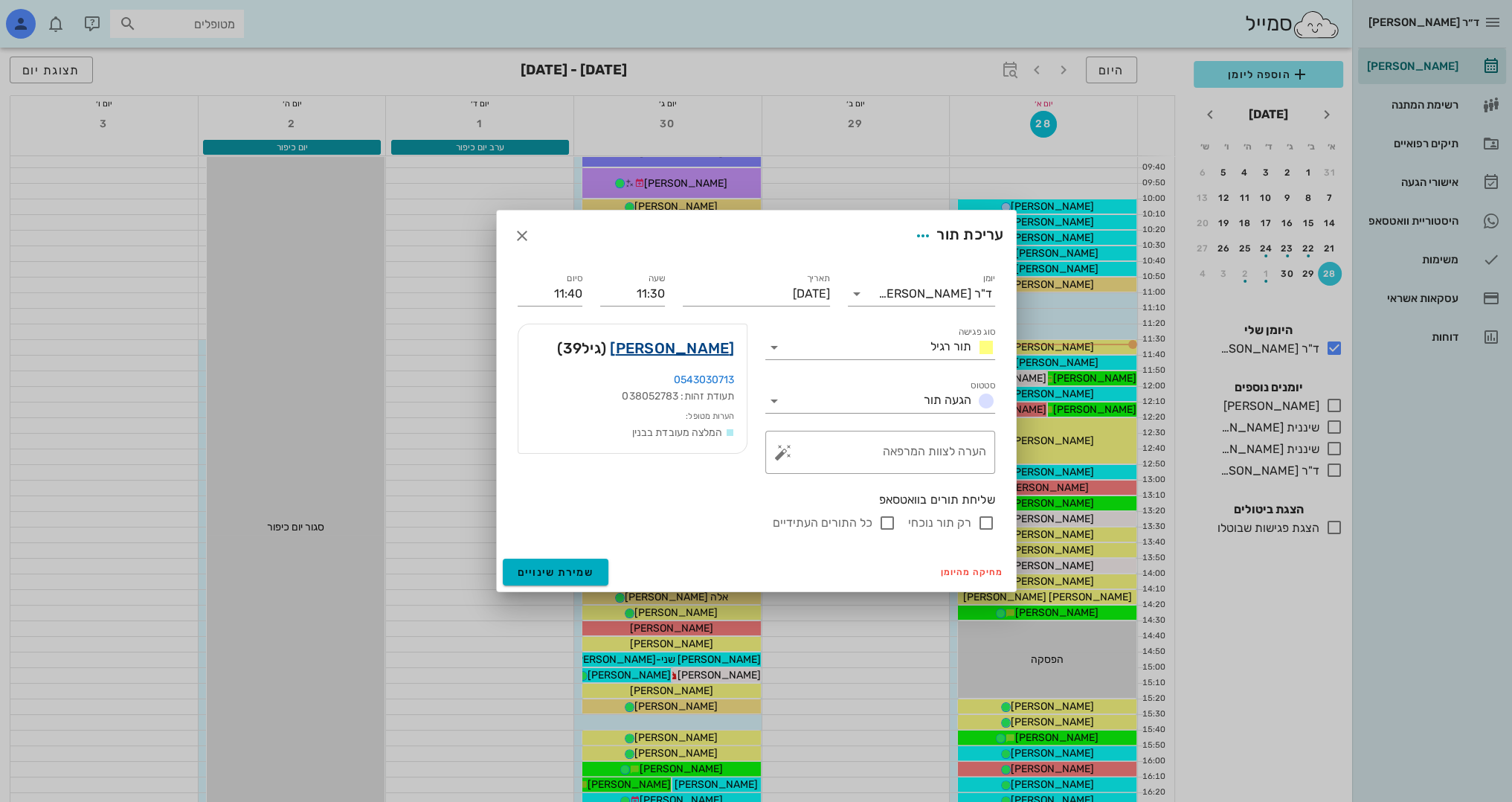
click at [716, 353] on link "[PERSON_NAME]" at bounding box center [673, 348] width 125 height 23
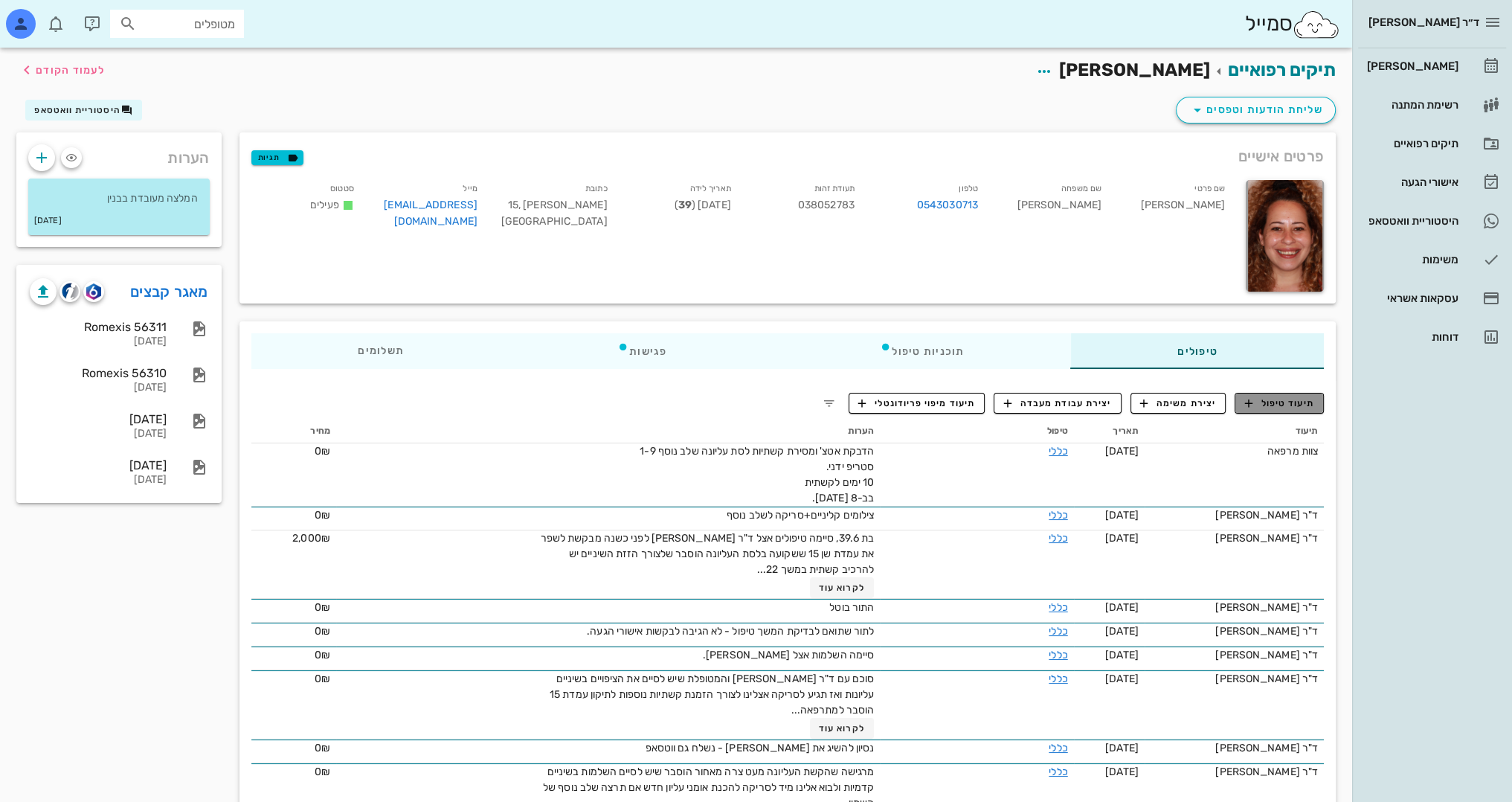
click at [1293, 396] on span "תיעוד טיפול" at bounding box center [1279, 403] width 70 height 14
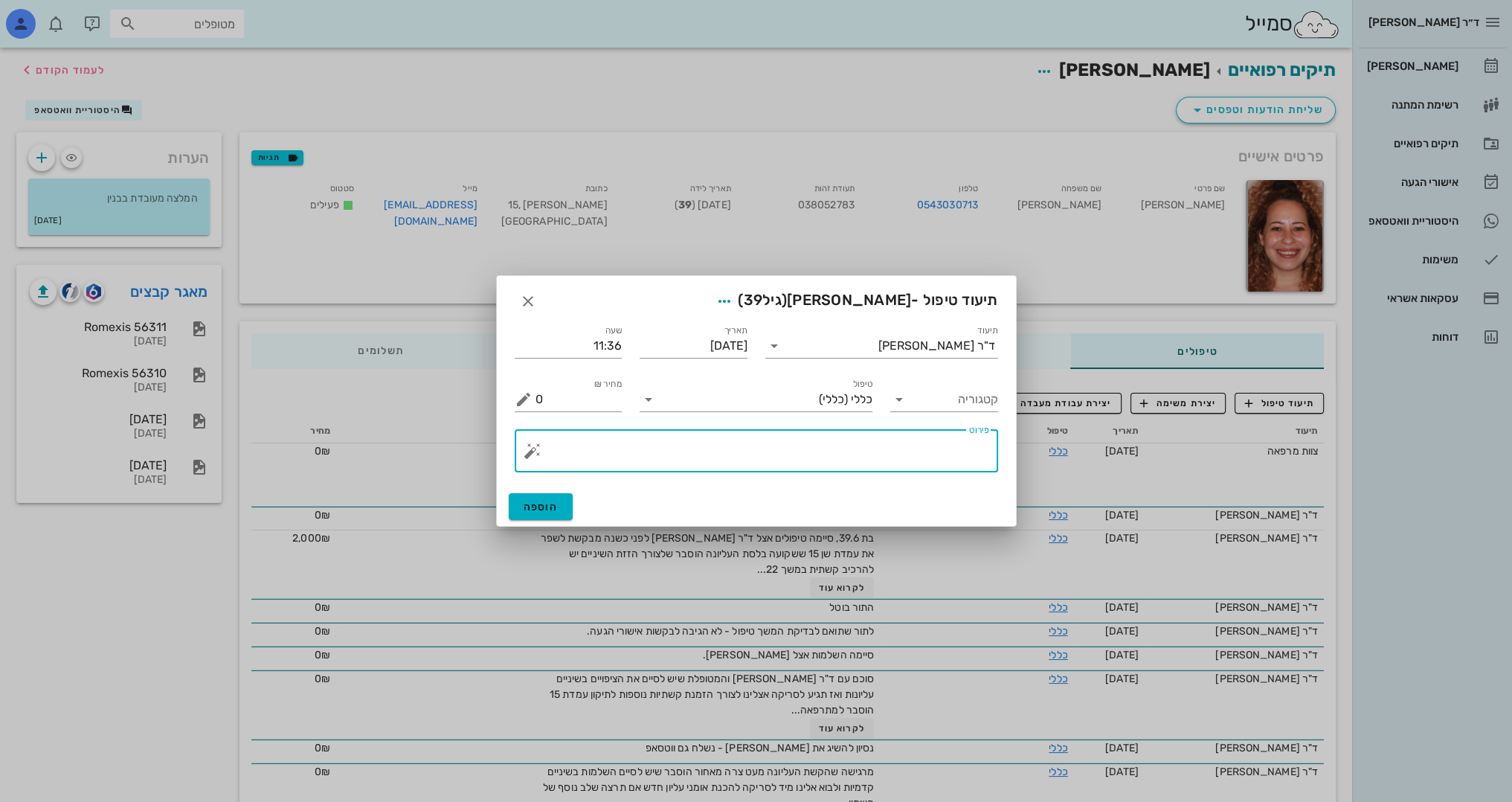
click at [928, 453] on textarea "פירוט" at bounding box center [762, 455] width 454 height 36
type textarea "n"
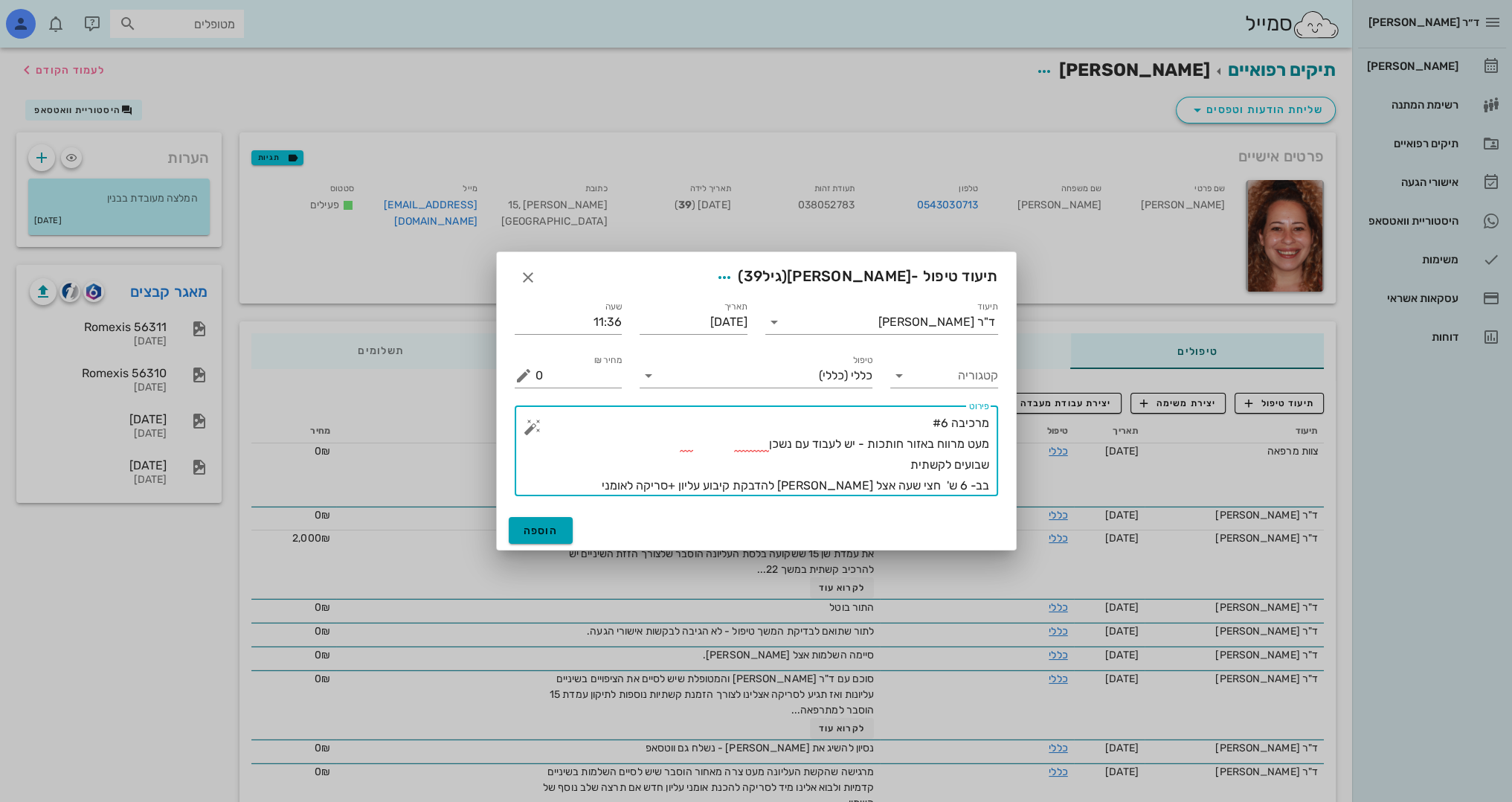
type textarea "מרכיבה #6 מעט מרווח באזור חותכות - יש לעבוד עם נשכן שבועים לקשתית בב- 6 ש' חצי …"
click at [538, 528] on span "הוספה" at bounding box center [541, 531] width 35 height 13
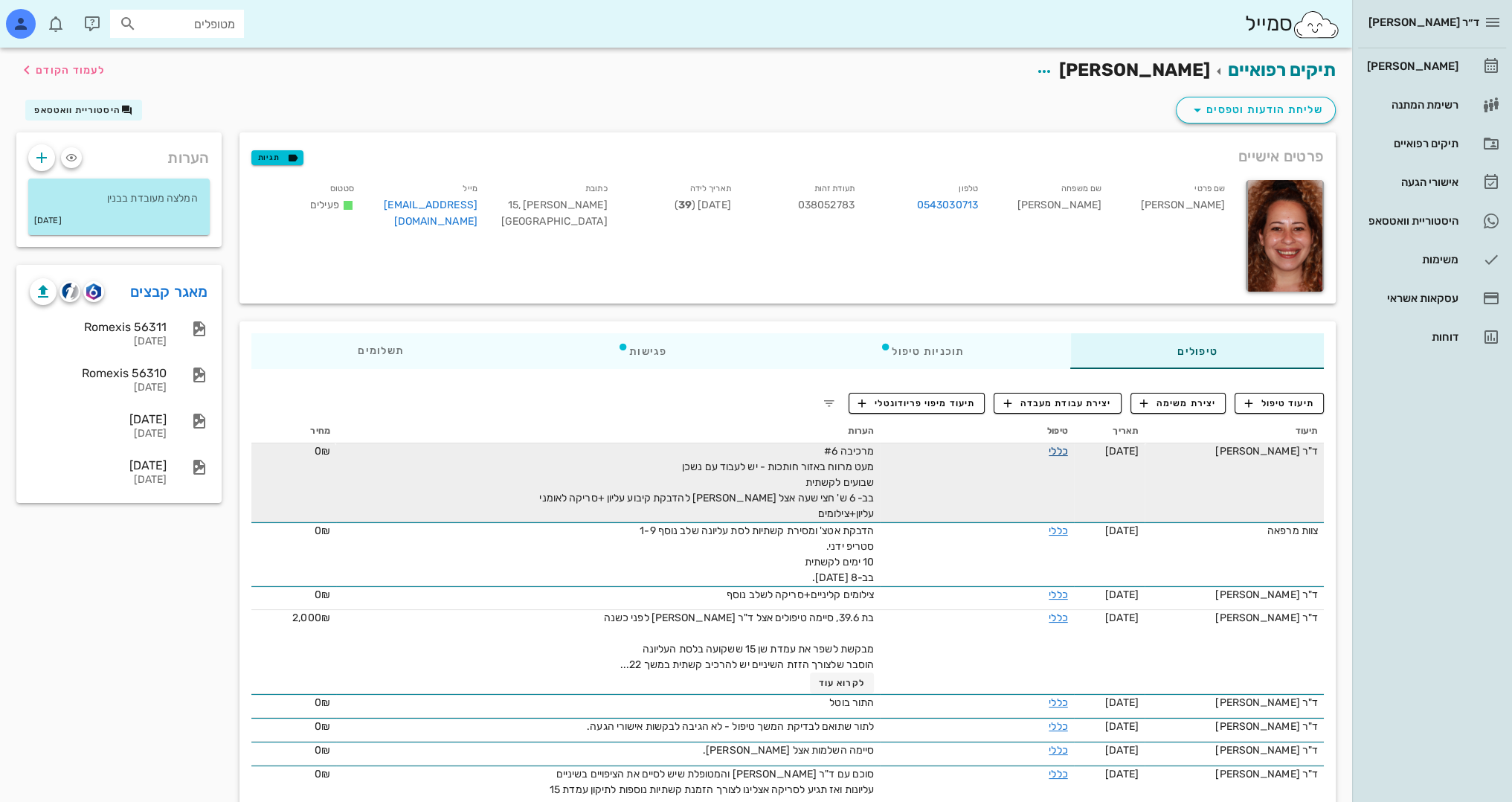
click at [1051, 451] on link "כללי" at bounding box center [1058, 452] width 19 height 13
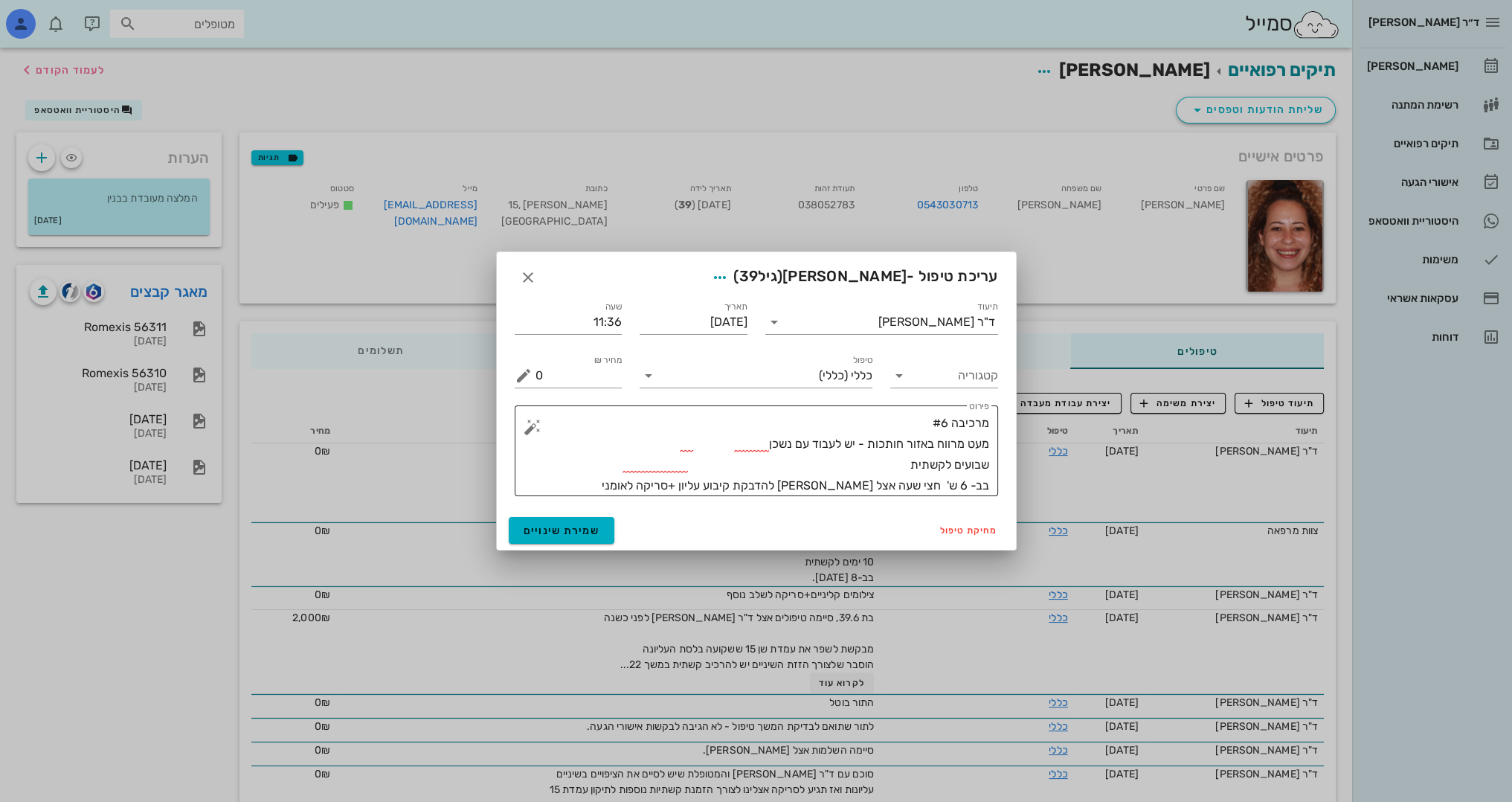
click at [940, 488] on textarea "מרכיבה #6 מעט מרווח באזור חותכות - יש לעבוד עם נשכן שבועים לקשתית בב- 6 ש' חצי …" at bounding box center [762, 454] width 454 height 83
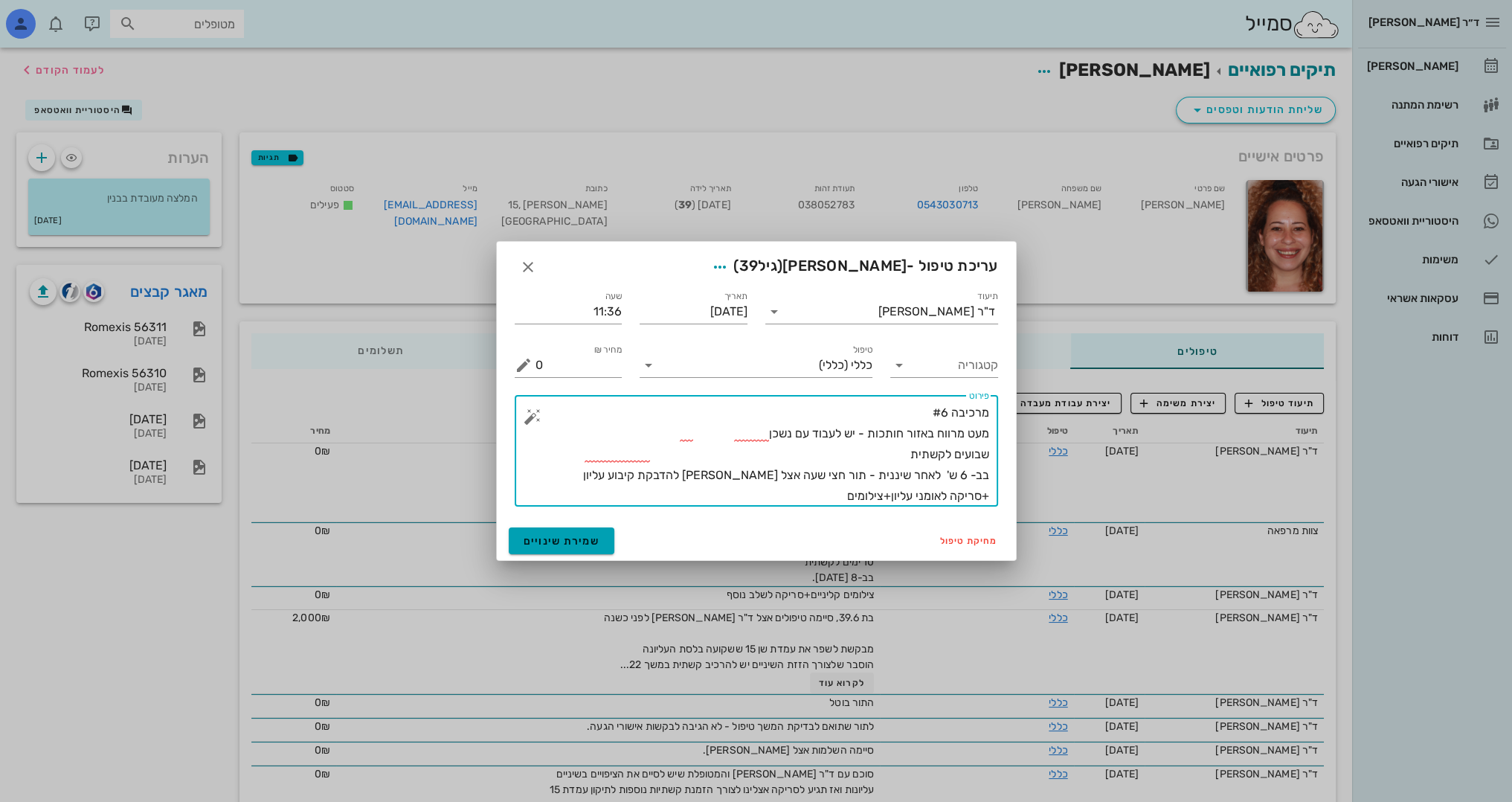
type textarea "מרכיבה #6 מעט מרווח באזור חותכות - יש לעבוד עם נשכן שבועים לקשתית בב- 6 ש' לאחר…"
click at [545, 543] on span "שמירת שינויים" at bounding box center [561, 541] width 77 height 13
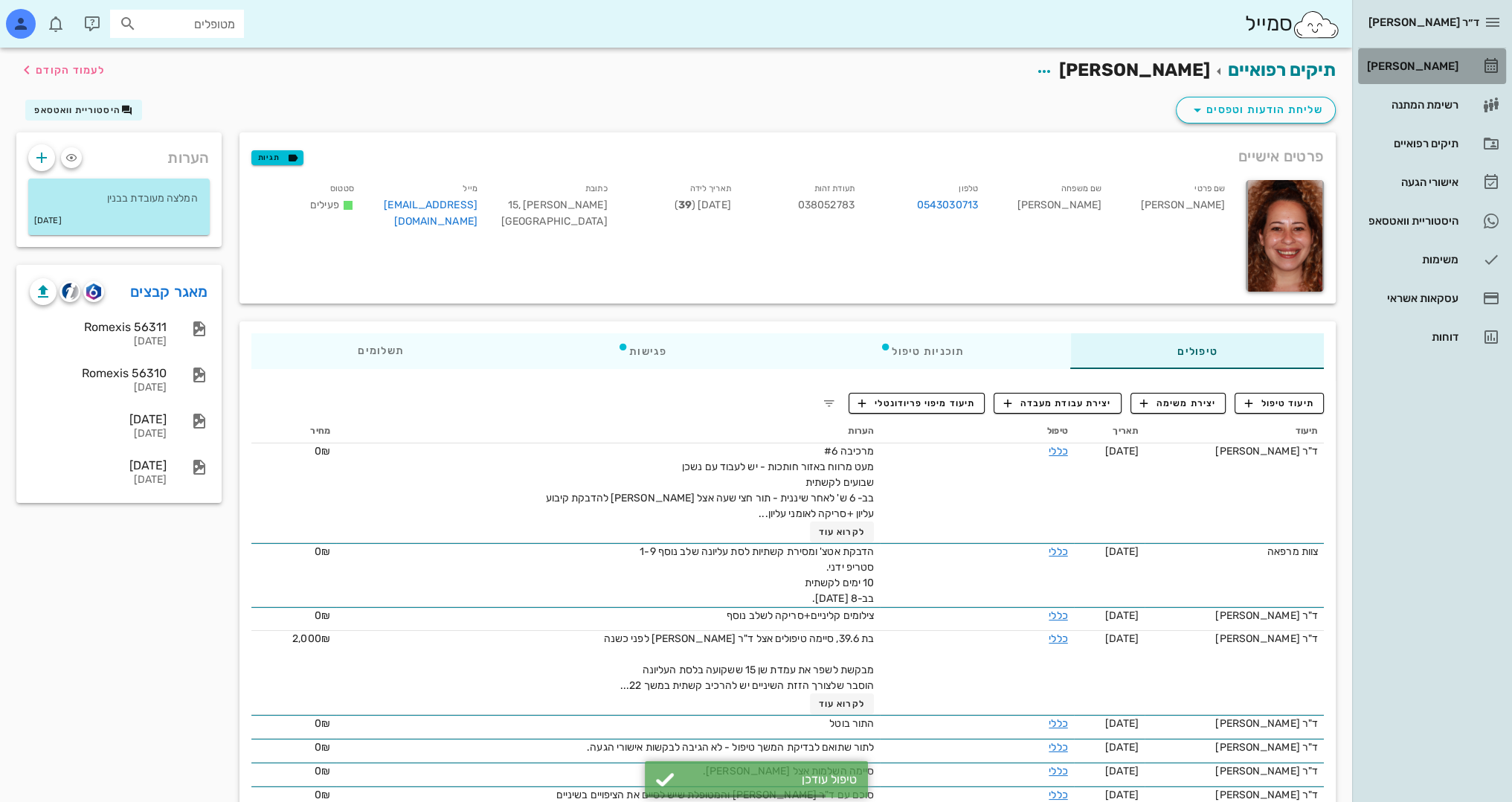
click at [1441, 69] on div "[PERSON_NAME]" at bounding box center [1411, 66] width 95 height 12
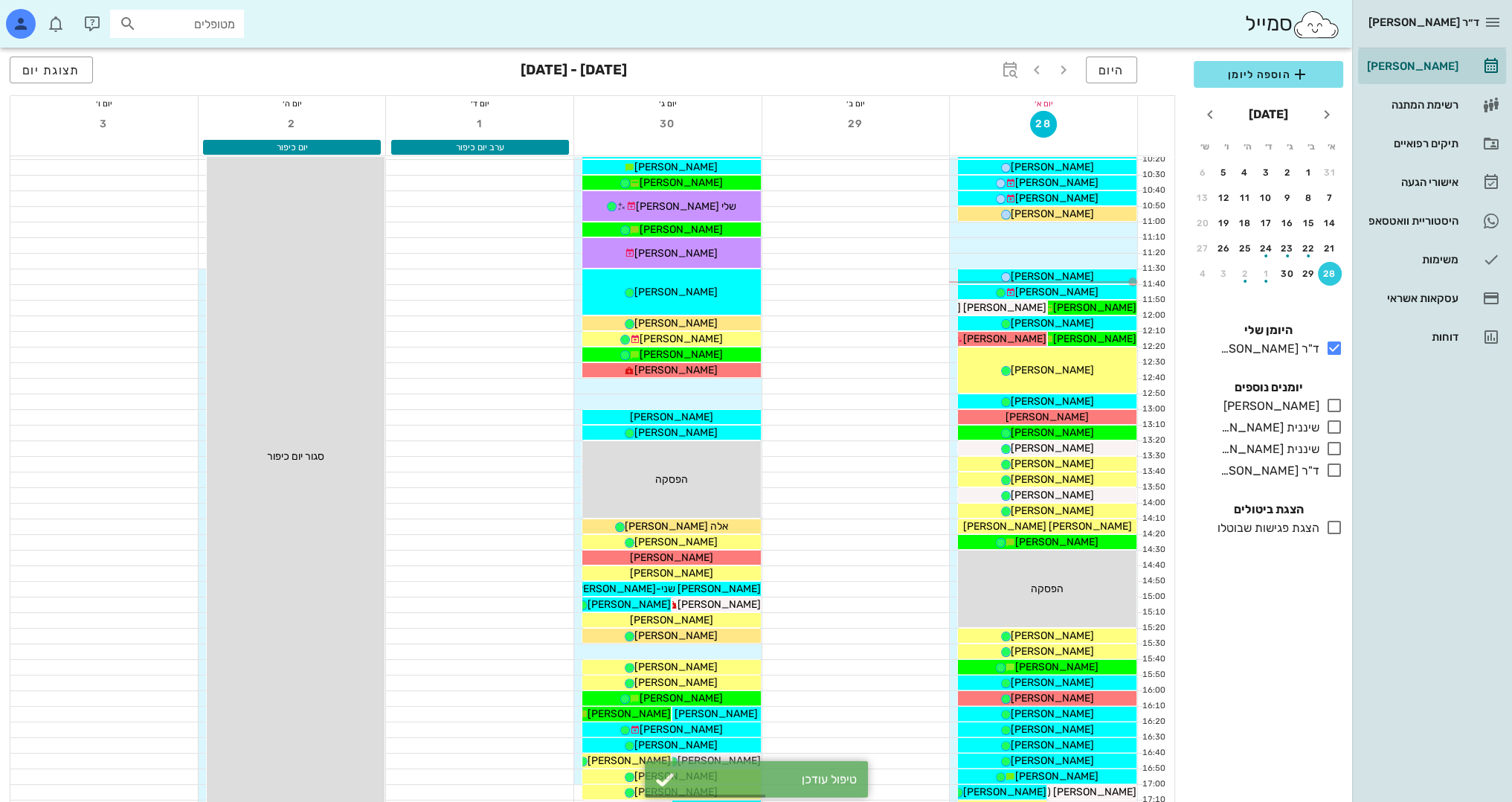
scroll to position [298, 0]
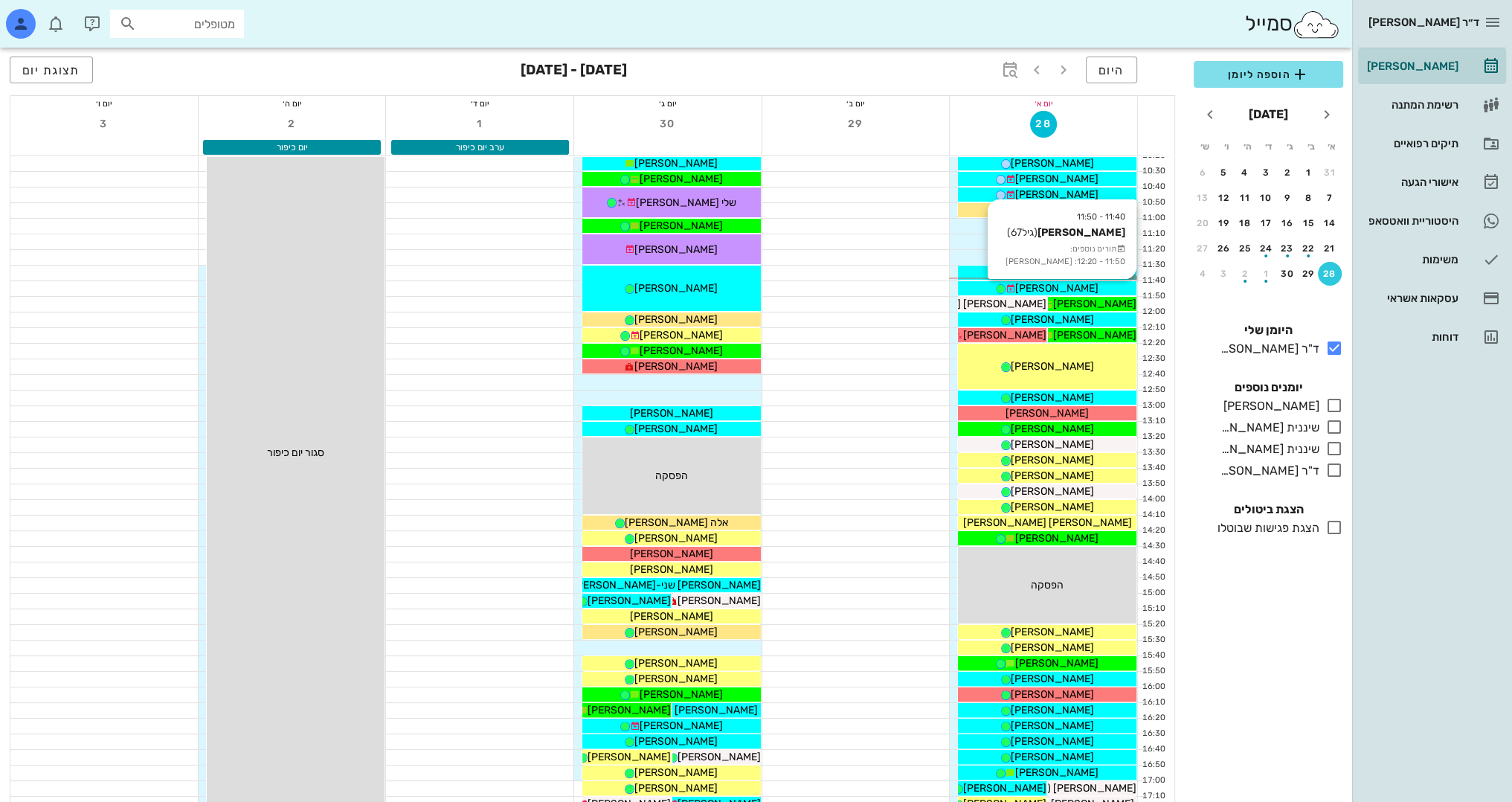
click at [1073, 289] on span "[PERSON_NAME]" at bounding box center [1057, 288] width 83 height 13
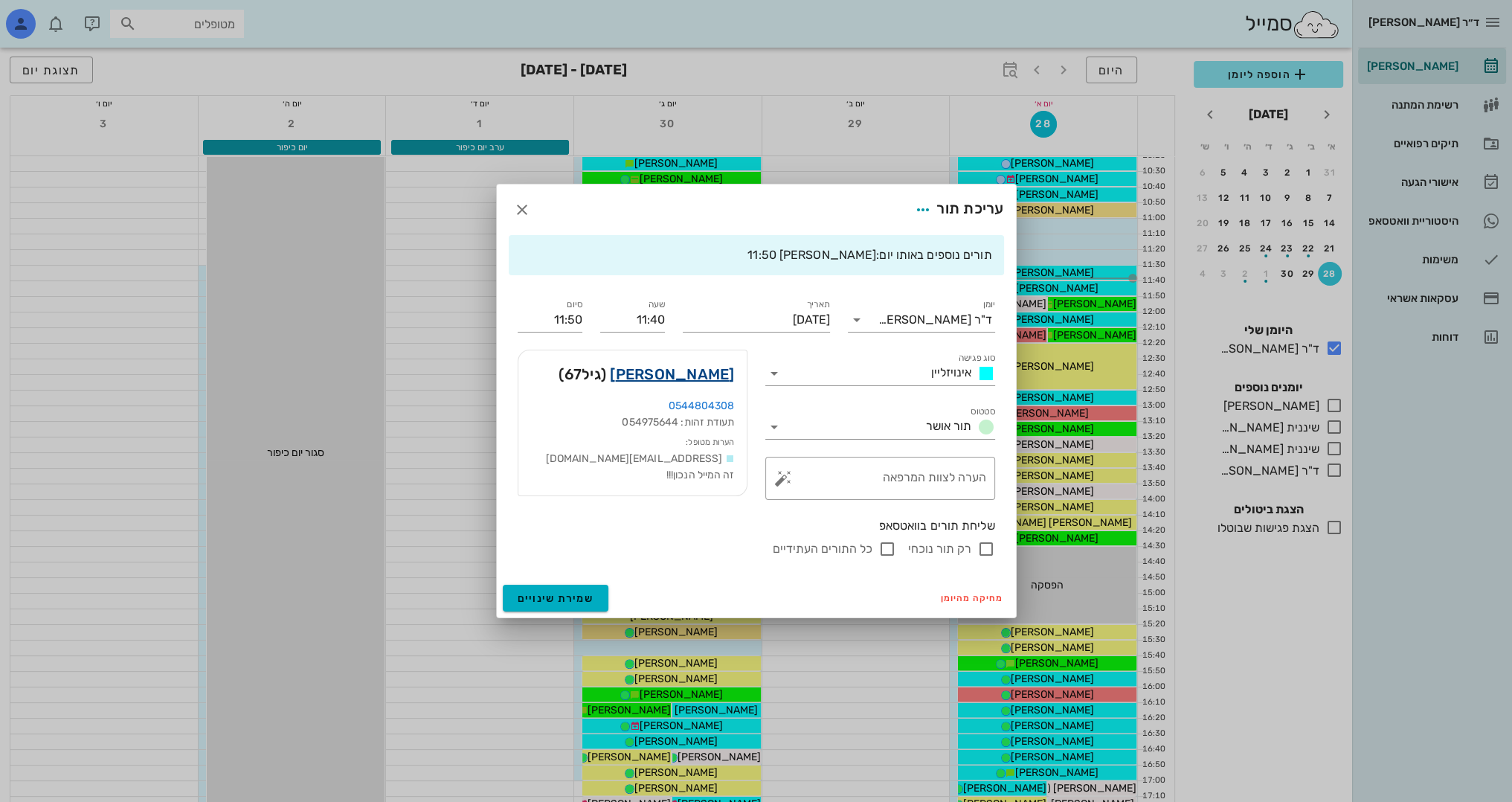
click at [694, 374] on link "[PERSON_NAME]" at bounding box center [673, 374] width 125 height 23
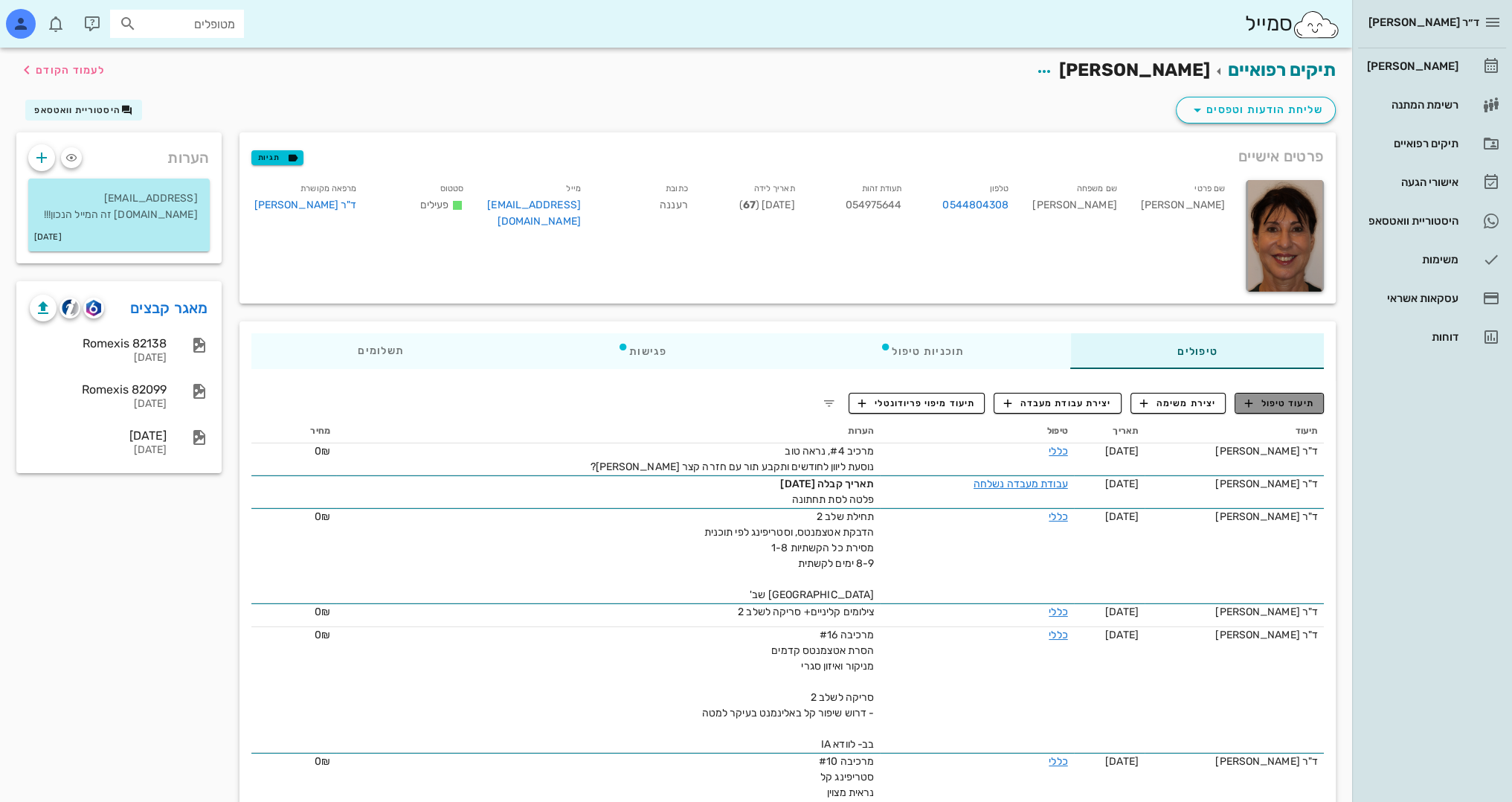
click at [1295, 402] on span "תיעוד טיפול" at bounding box center [1279, 403] width 70 height 14
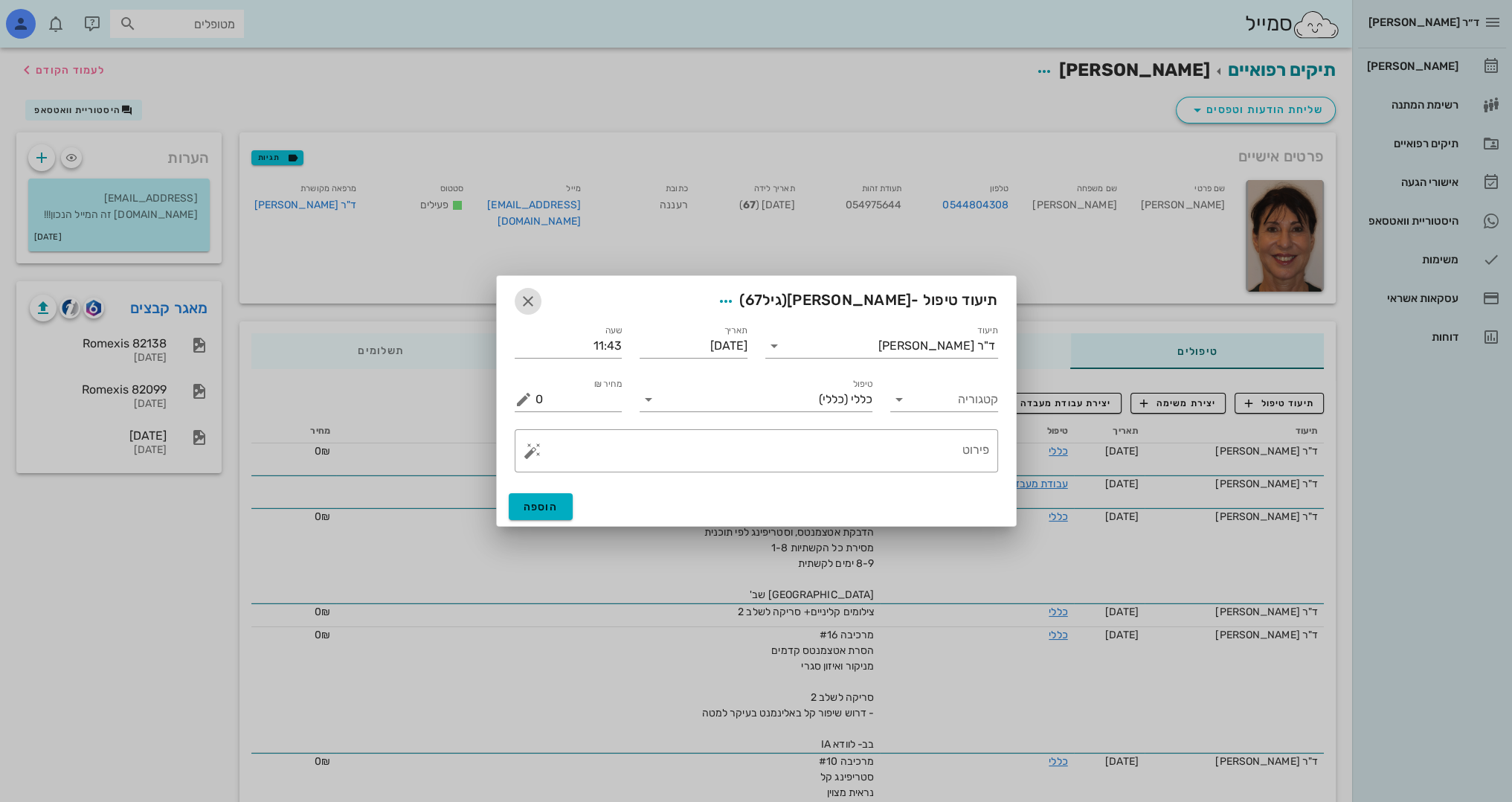
click at [521, 299] on icon "button" at bounding box center [528, 302] width 18 height 18
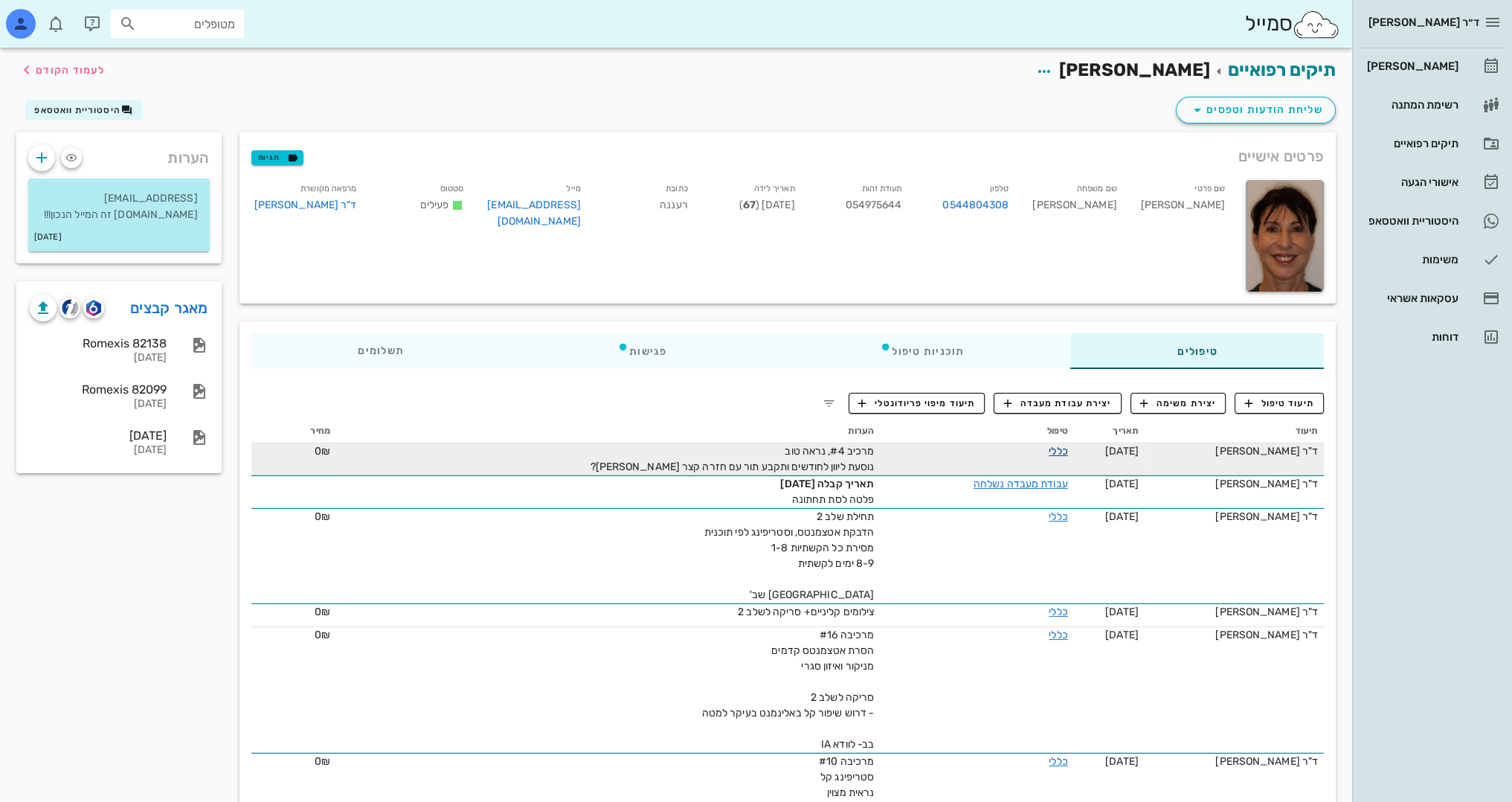
click at [1053, 454] on link "כללי" at bounding box center [1058, 452] width 19 height 13
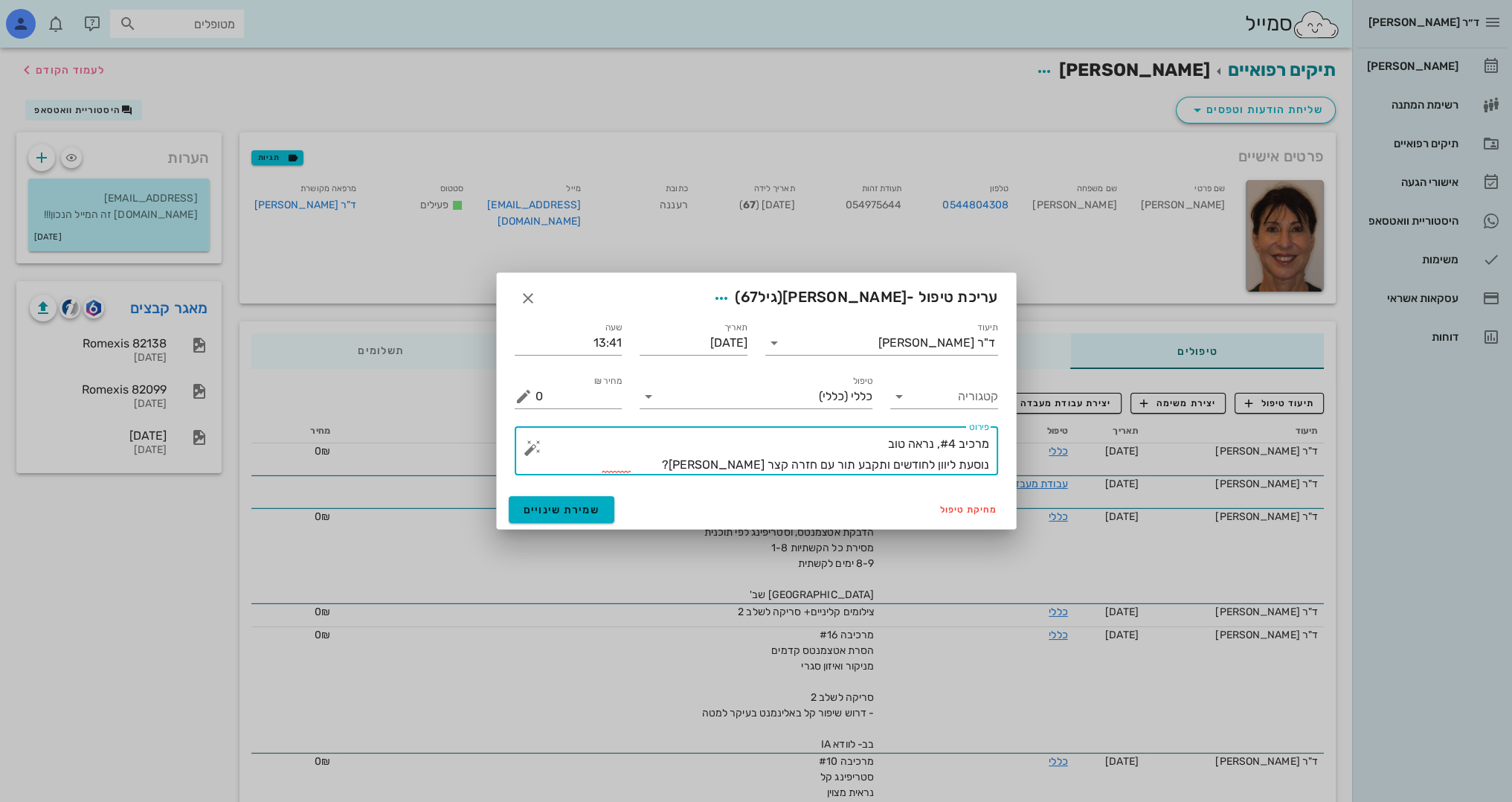
click at [959, 442] on textarea "מרכיב #4, נראה טוב נוסעת ליוון לחודשים ותקבע תור עם חזרה קצר [PERSON_NAME]?" at bounding box center [762, 454] width 454 height 42
type textarea "מרכיבה #4, נראה טוב נוסעת ליוון לחודשים ותקבע תור עם חזרה קצר [PERSON_NAME]?"
click at [574, 497] on button "שמירת שינויים" at bounding box center [562, 510] width 107 height 27
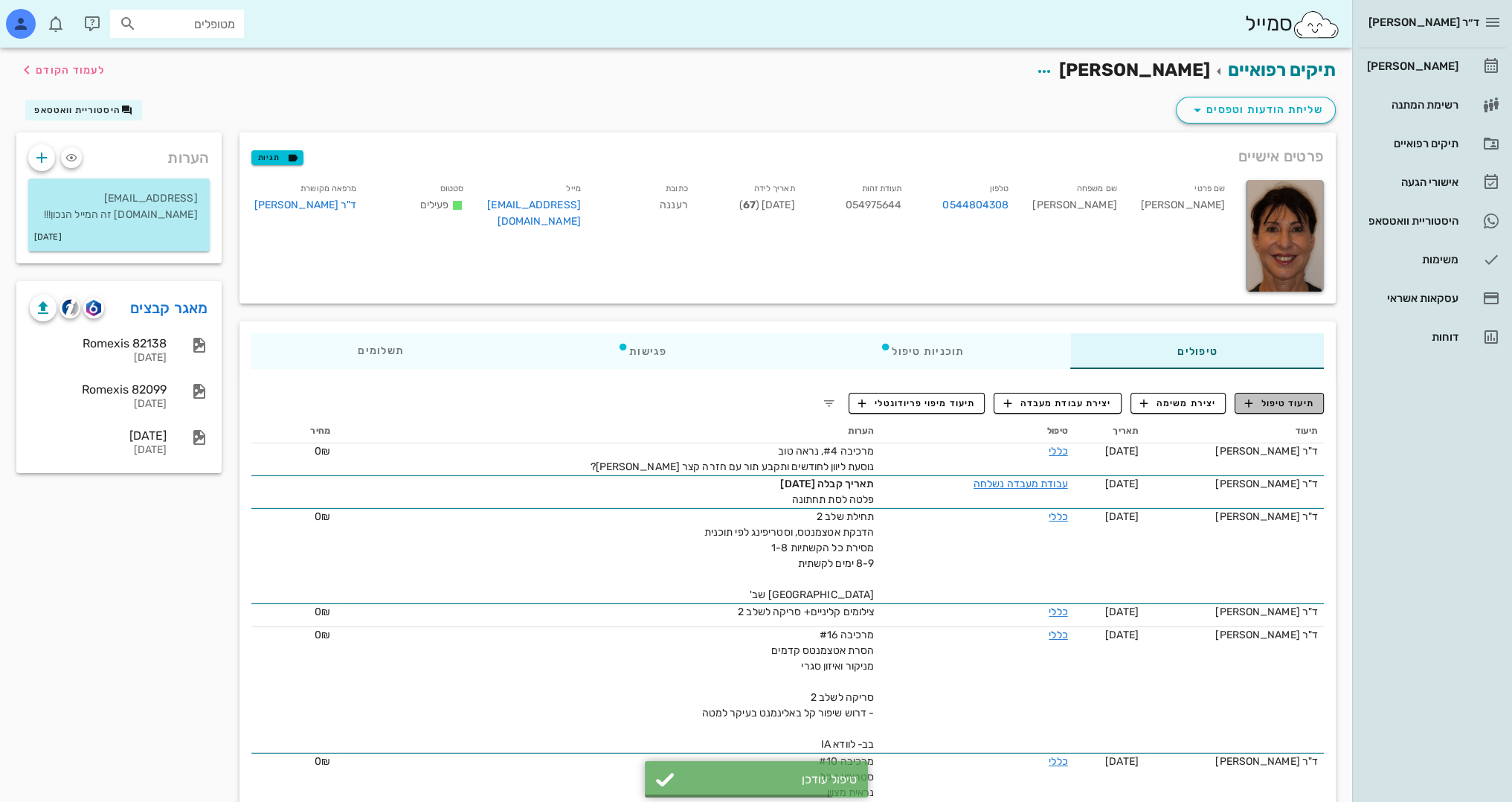
click at [1308, 396] on span "תיעוד טיפול" at bounding box center [1279, 403] width 70 height 14
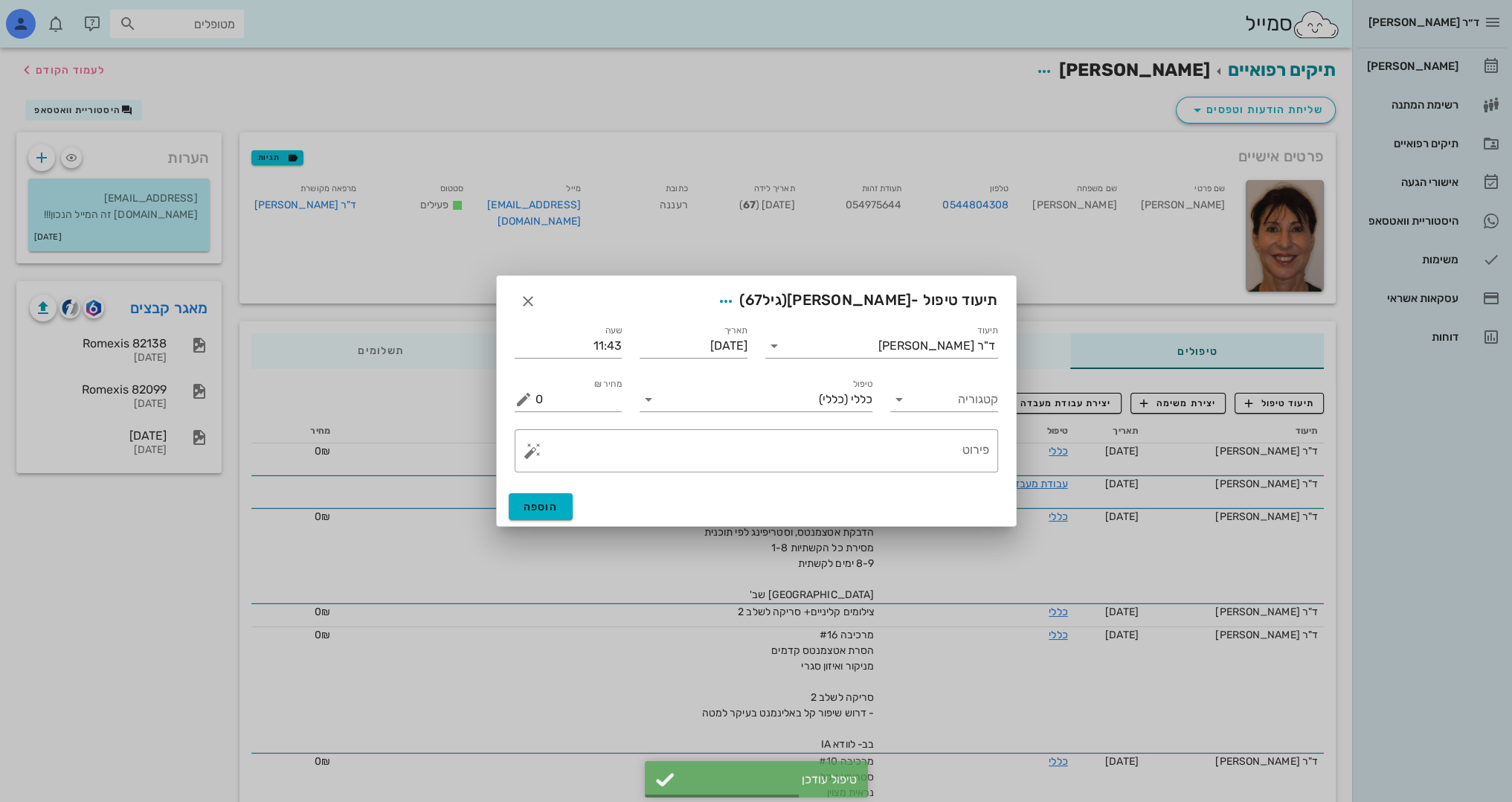
click at [889, 435] on div "פירוט" at bounding box center [762, 451] width 454 height 43
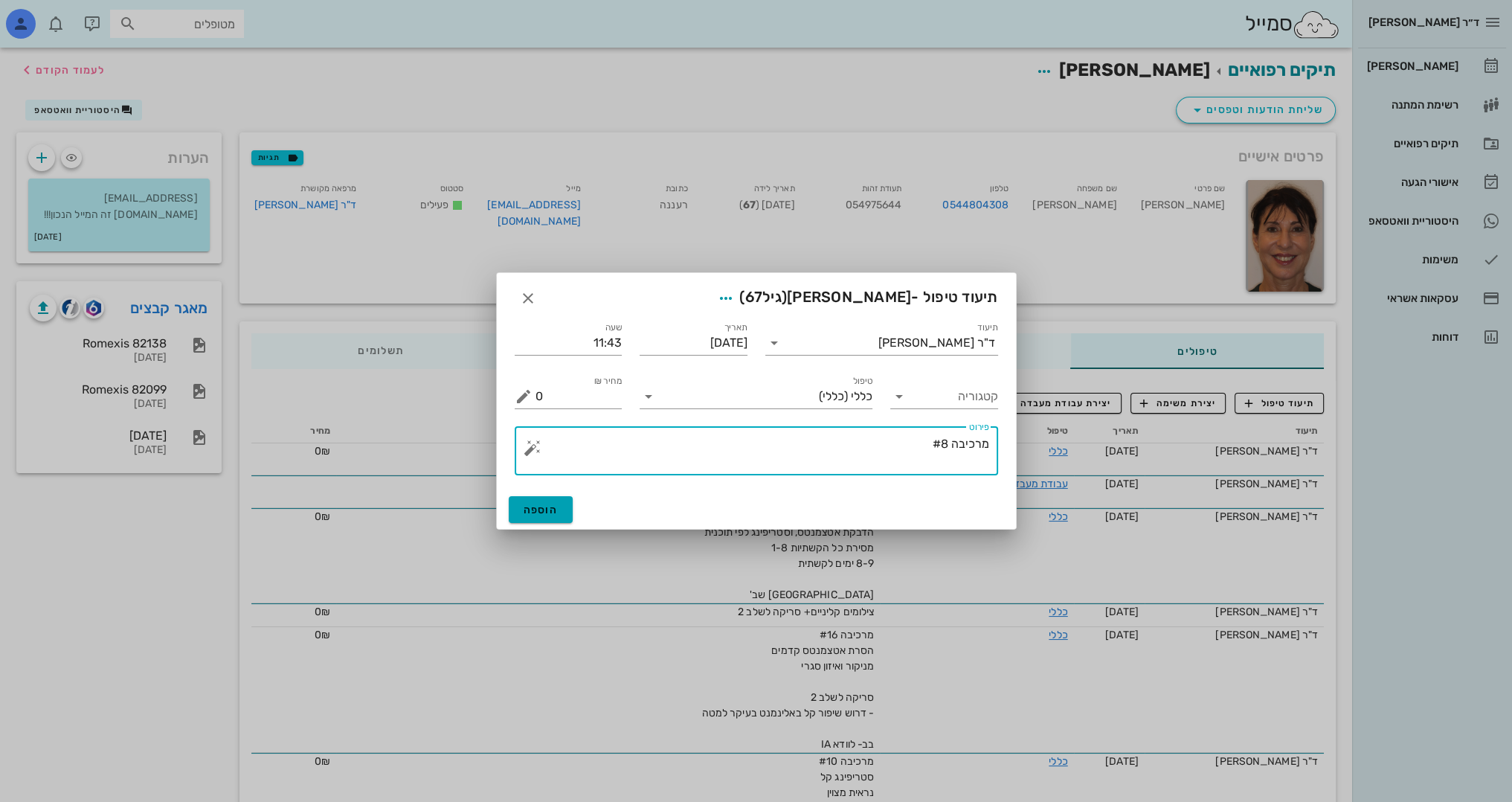
type textarea "מרכיבה #8"
click at [560, 504] on button "הוספה" at bounding box center [542, 510] width 65 height 27
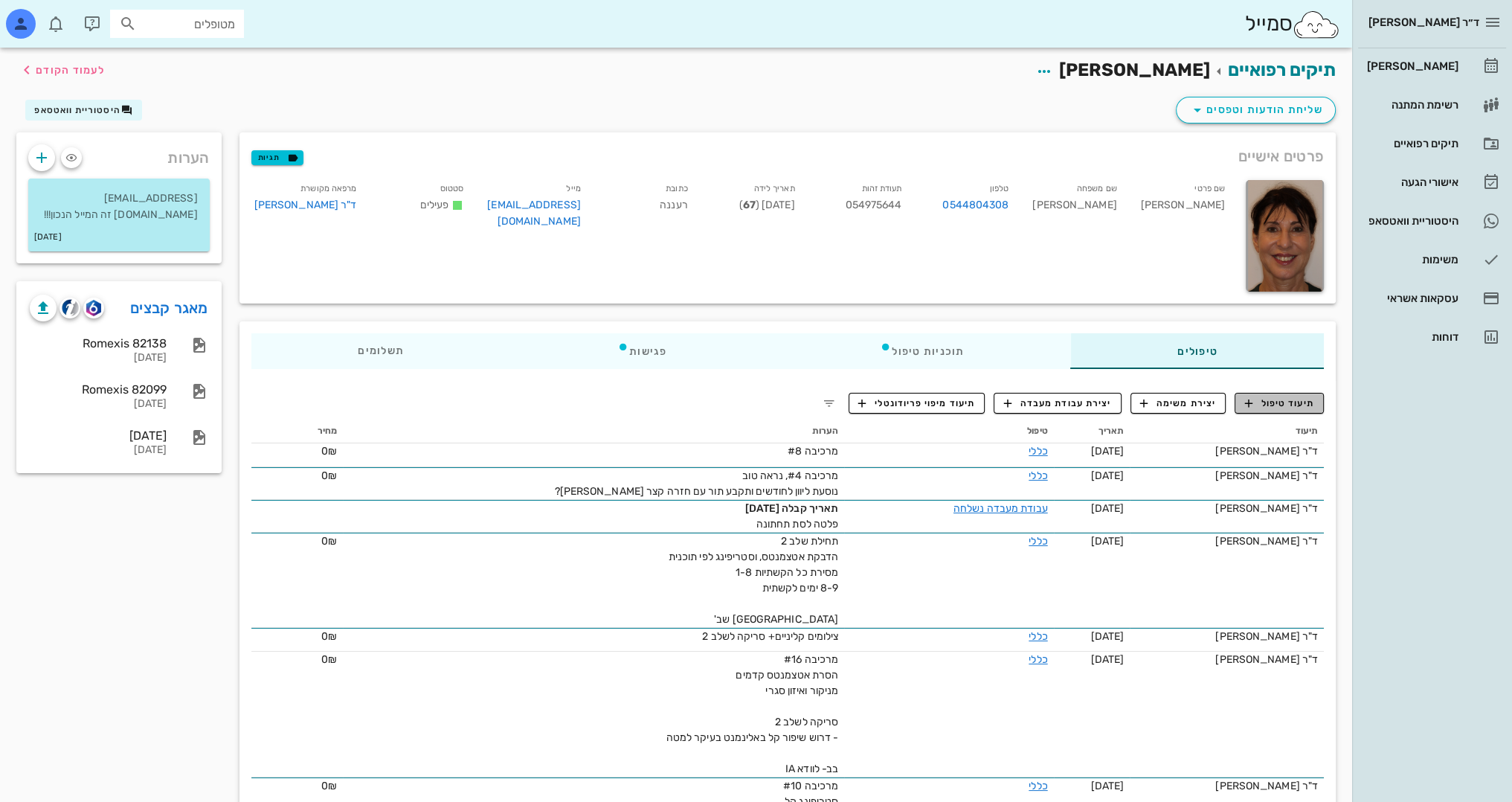
click at [1308, 405] on span "תיעוד טיפול" at bounding box center [1279, 403] width 70 height 14
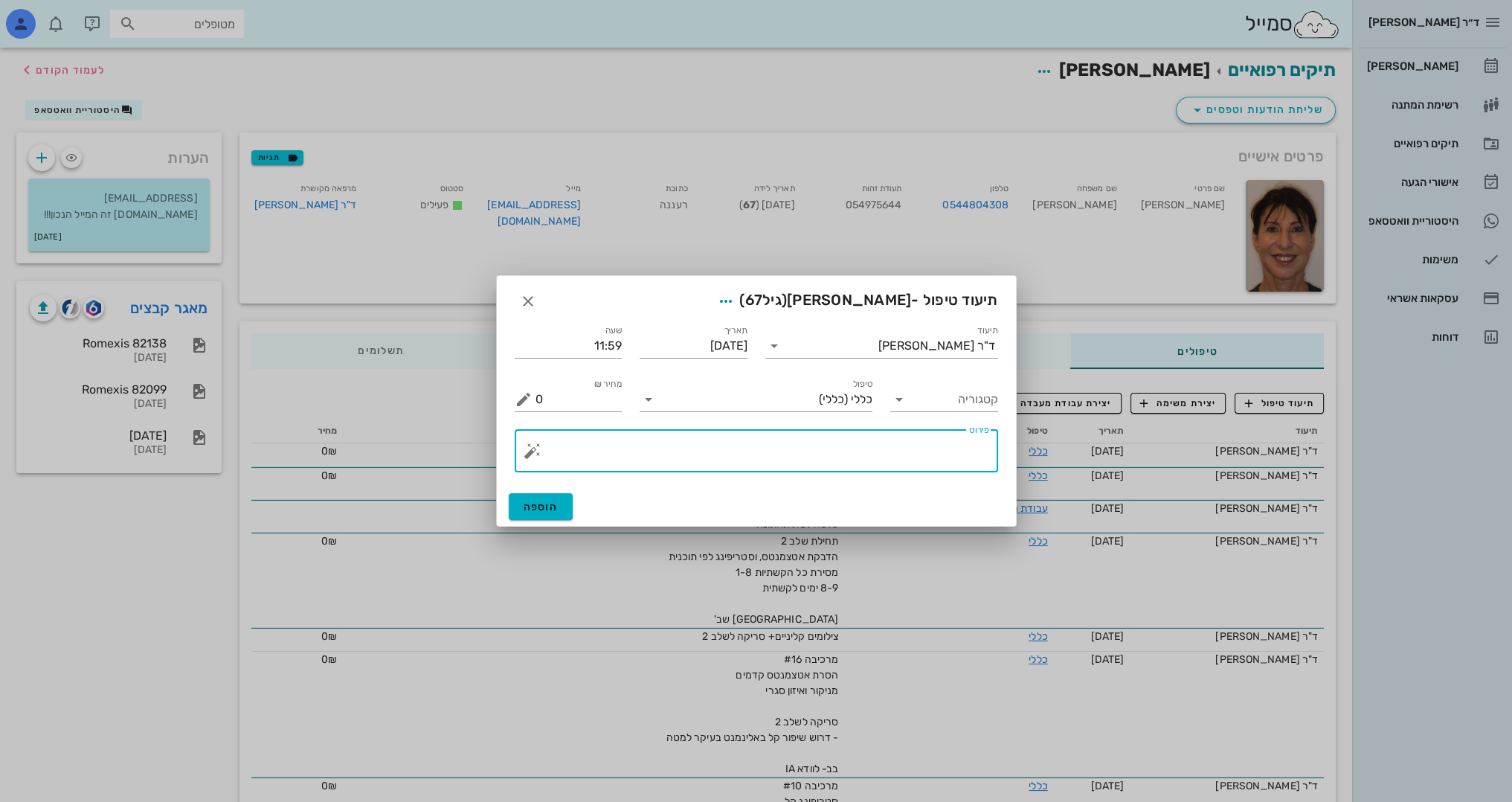
click at [940, 442] on textarea "פירוט" at bounding box center [762, 455] width 454 height 36
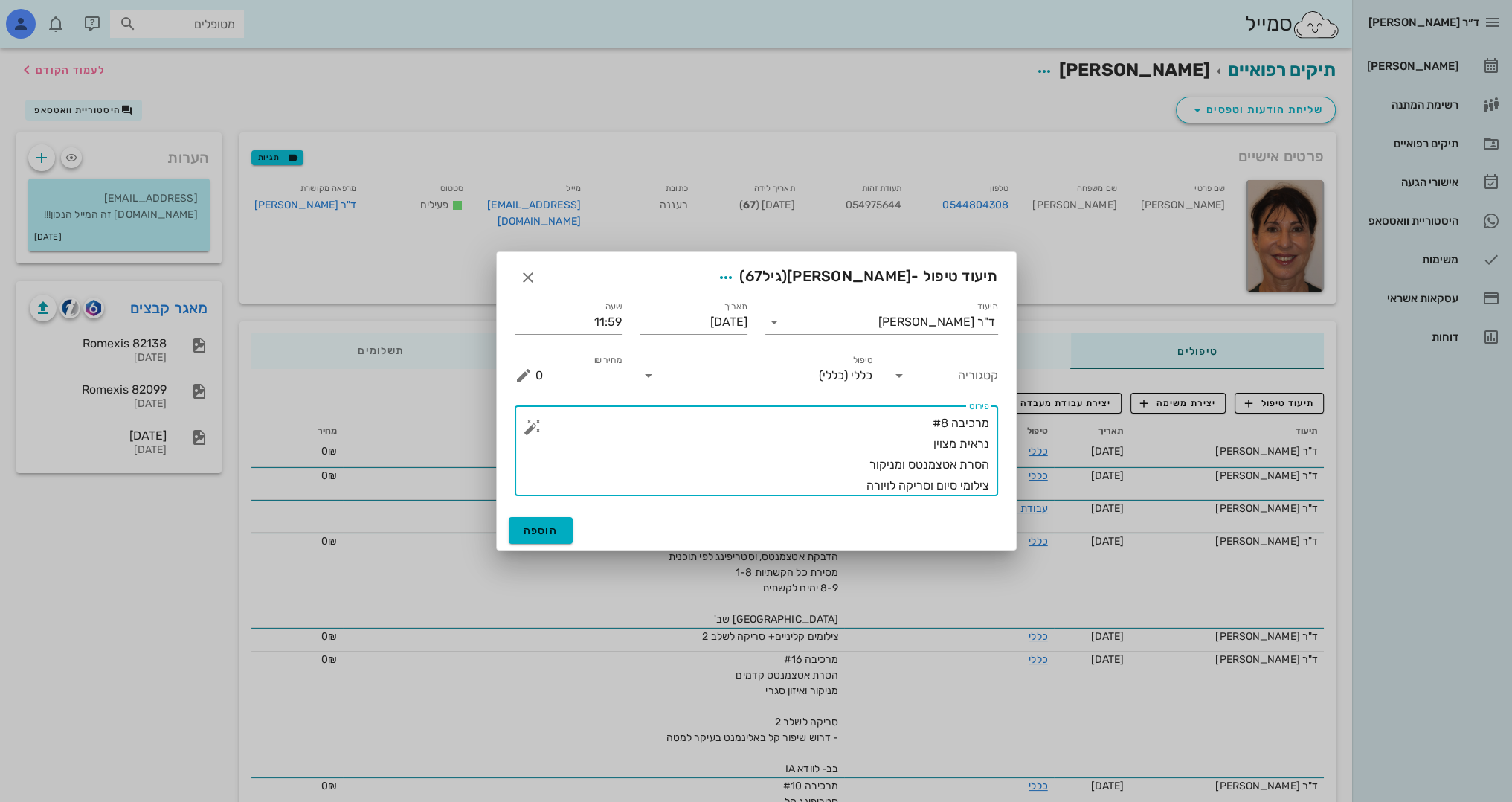
click at [854, 487] on textarea "מרכיבה #8 נראית מצוין הסרת אטצמנטס ומניקור צילומי סיום וסריקה לויורה" at bounding box center [762, 454] width 454 height 83
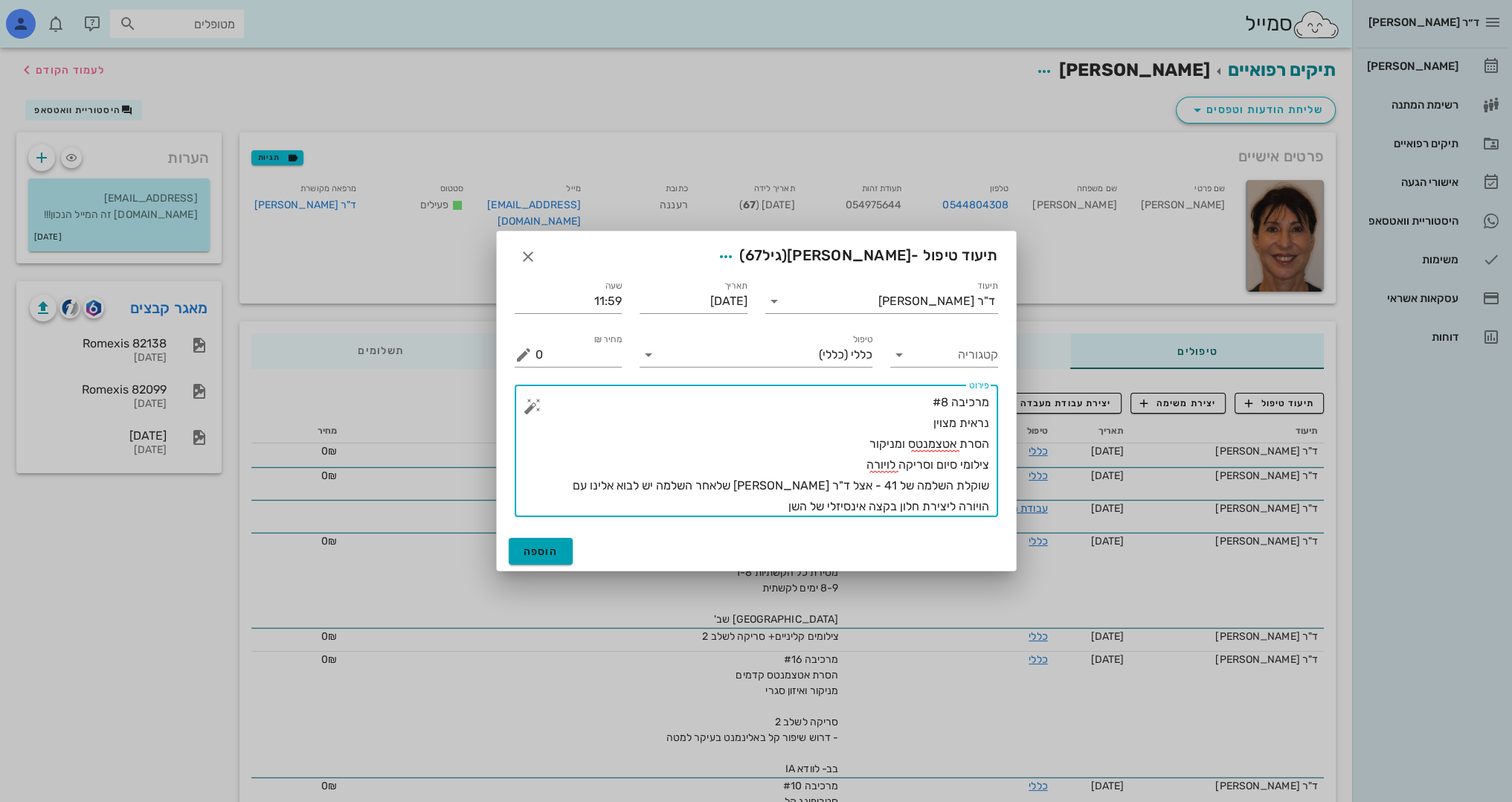
type textarea "מרכיבה #8 נראית מצוין הסרת אטצמנטס ומניקור צילומי סיום וסריקה לויורה שוקלת השלמ…"
click at [554, 549] on span "הוספה" at bounding box center [541, 552] width 35 height 13
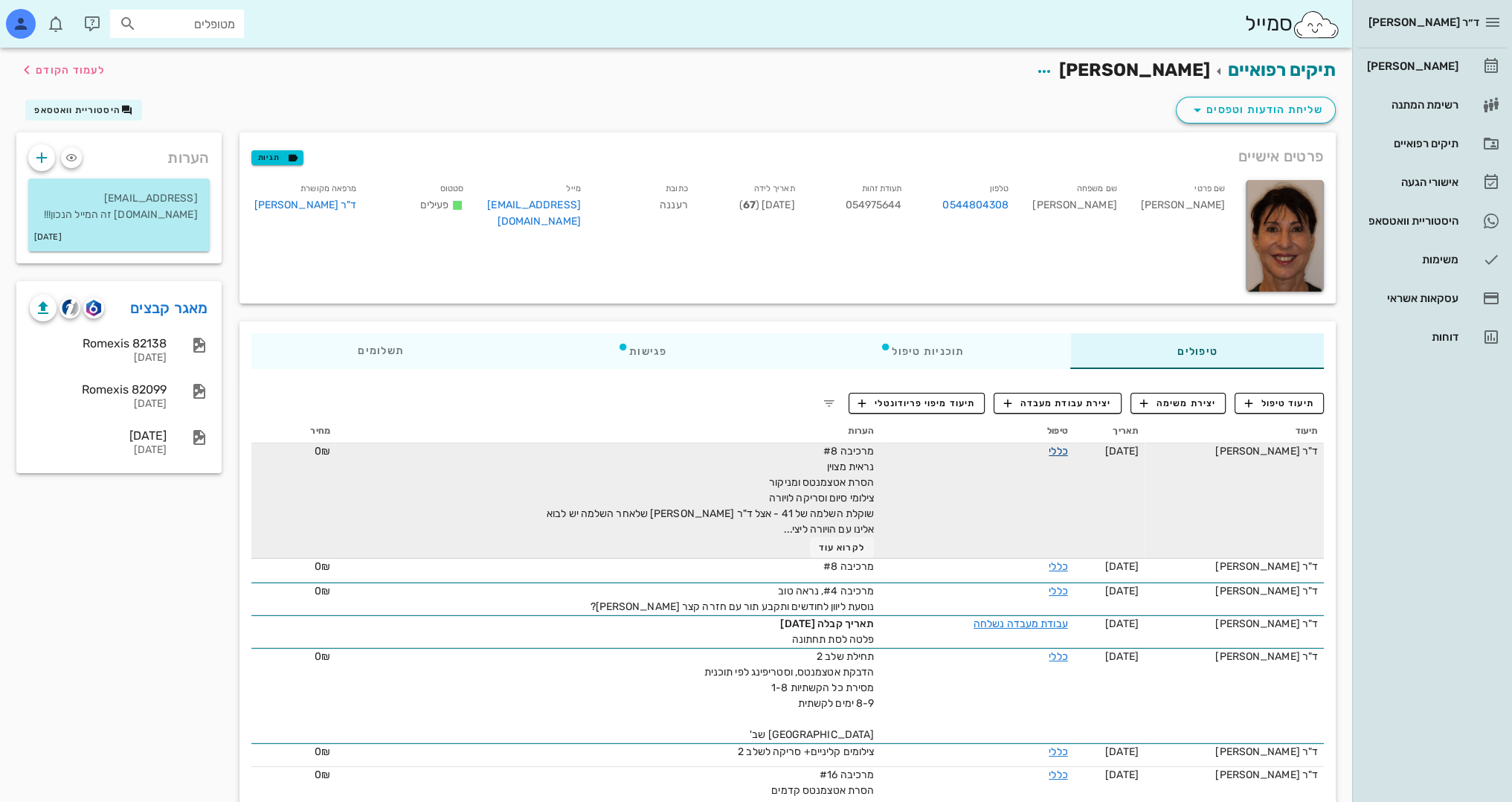
click at [1049, 450] on link "כללי" at bounding box center [1058, 452] width 19 height 13
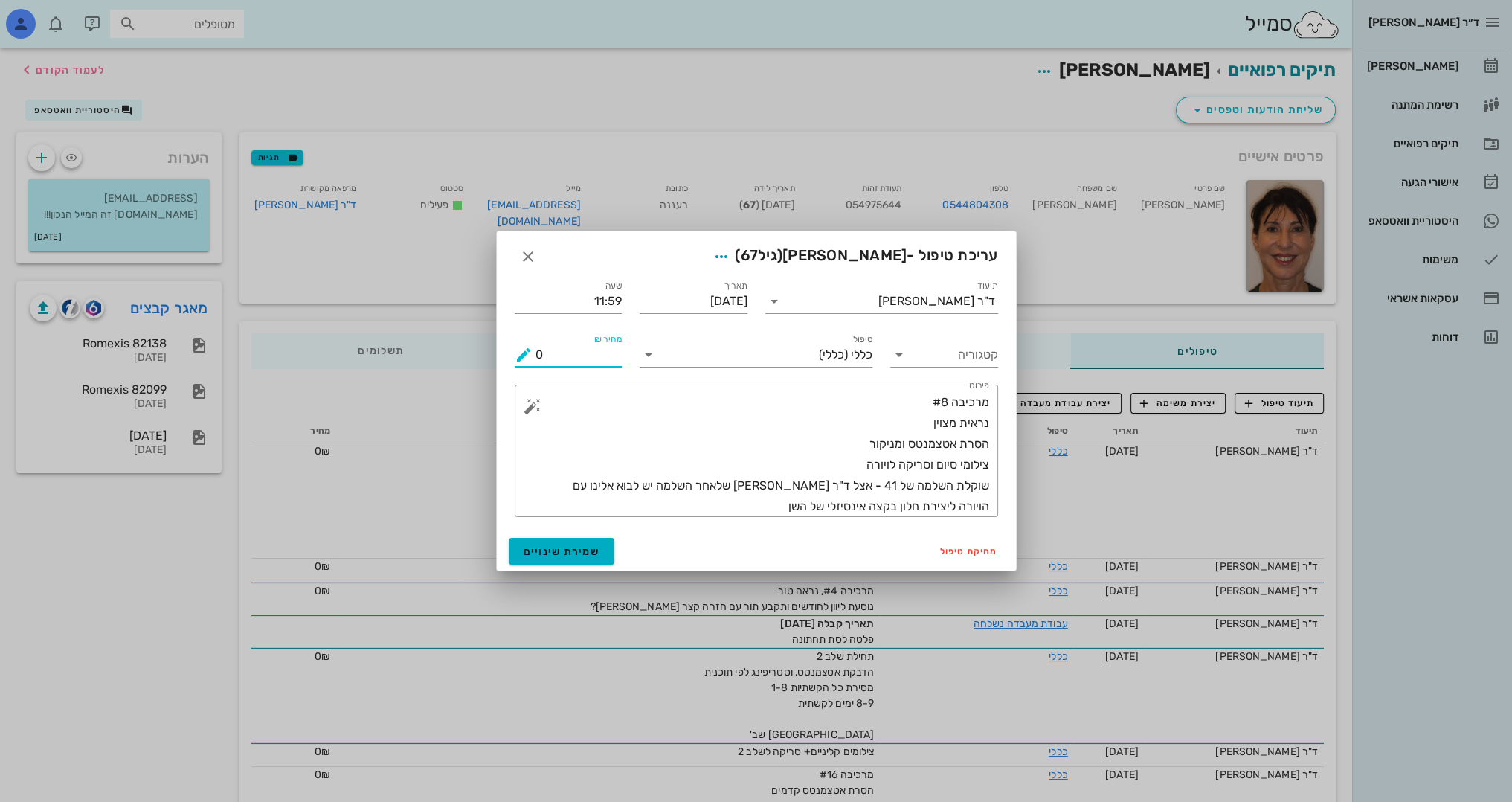
drag, startPoint x: 553, startPoint y: 366, endPoint x: 474, endPoint y: 363, distance: 79.1
type input "1000"
click at [577, 555] on span "שמירת שינויים" at bounding box center [561, 552] width 77 height 13
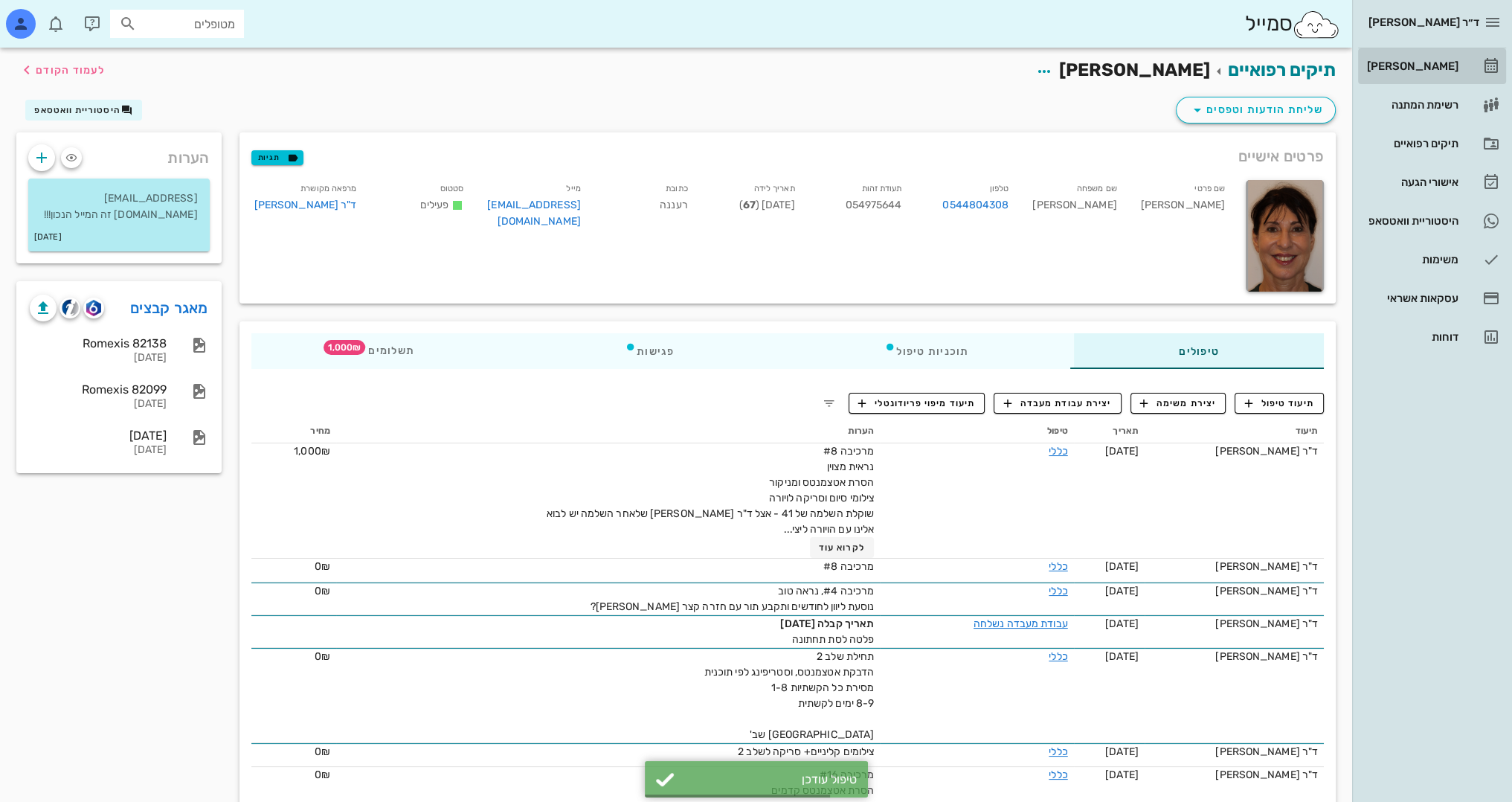
click at [1446, 64] on div "[PERSON_NAME]" at bounding box center [1411, 66] width 95 height 12
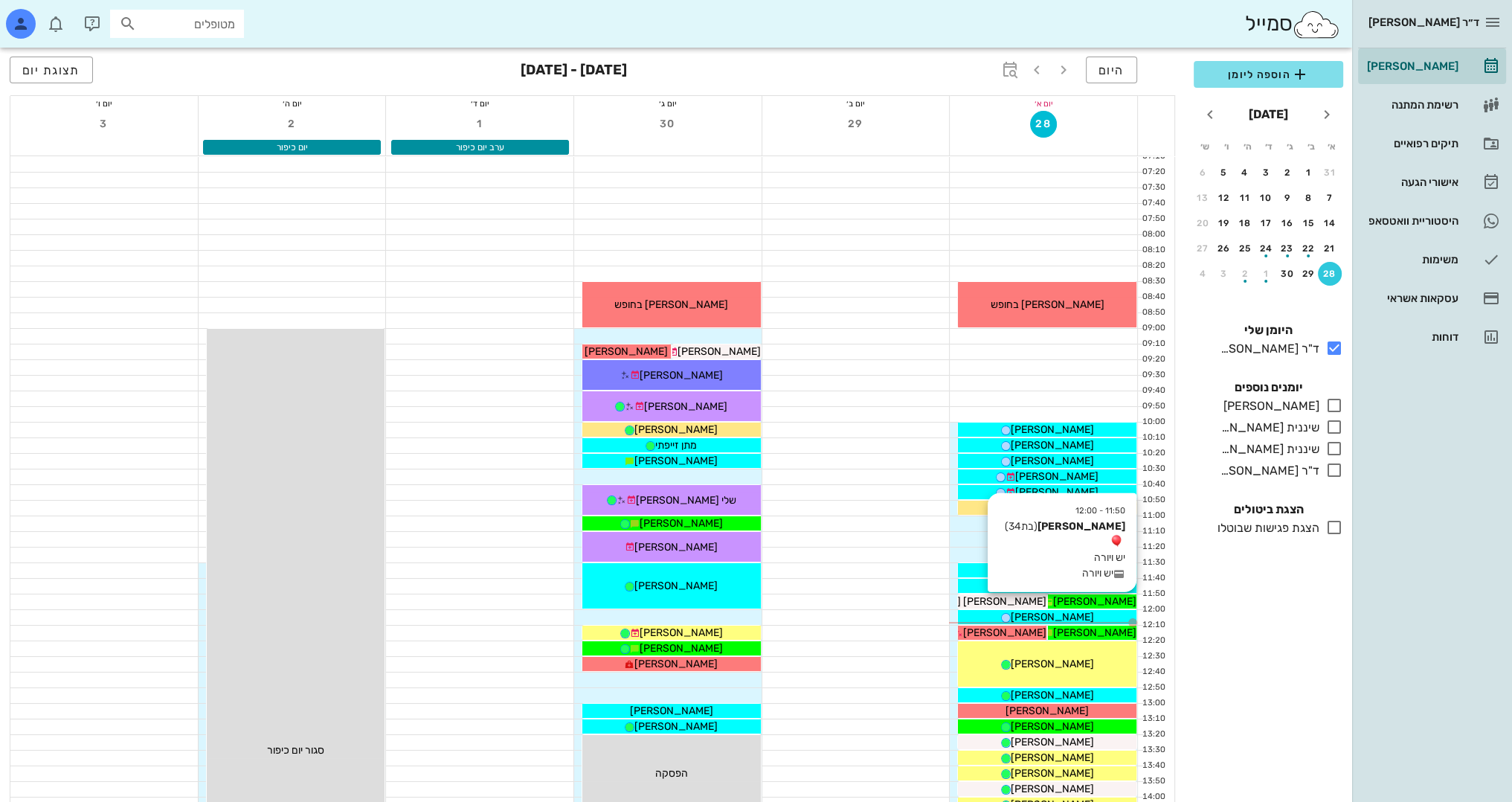
click at [1118, 602] on span "[PERSON_NAME]" at bounding box center [1095, 602] width 83 height 13
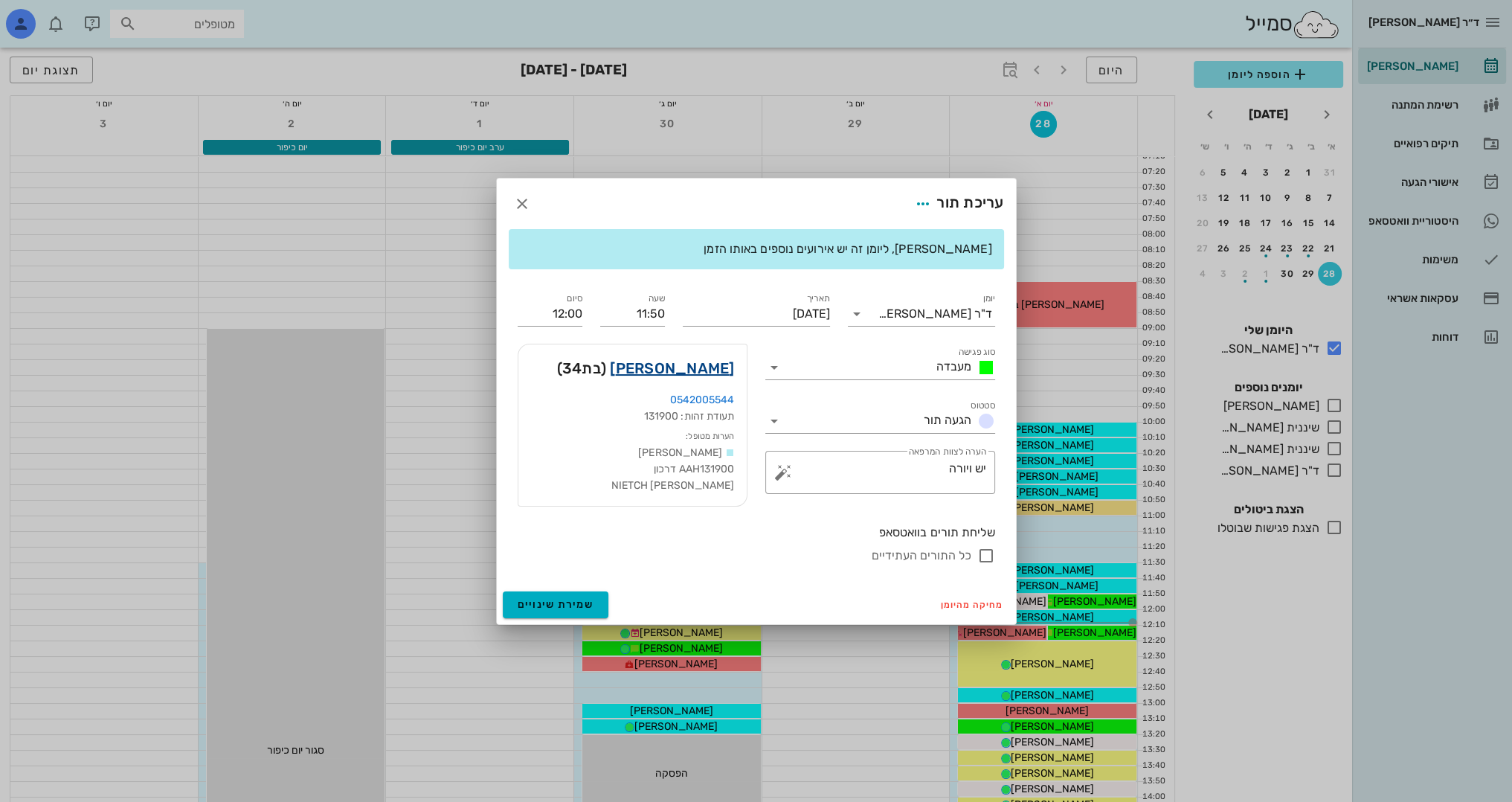
click at [693, 363] on link "[PERSON_NAME]" at bounding box center [673, 368] width 125 height 23
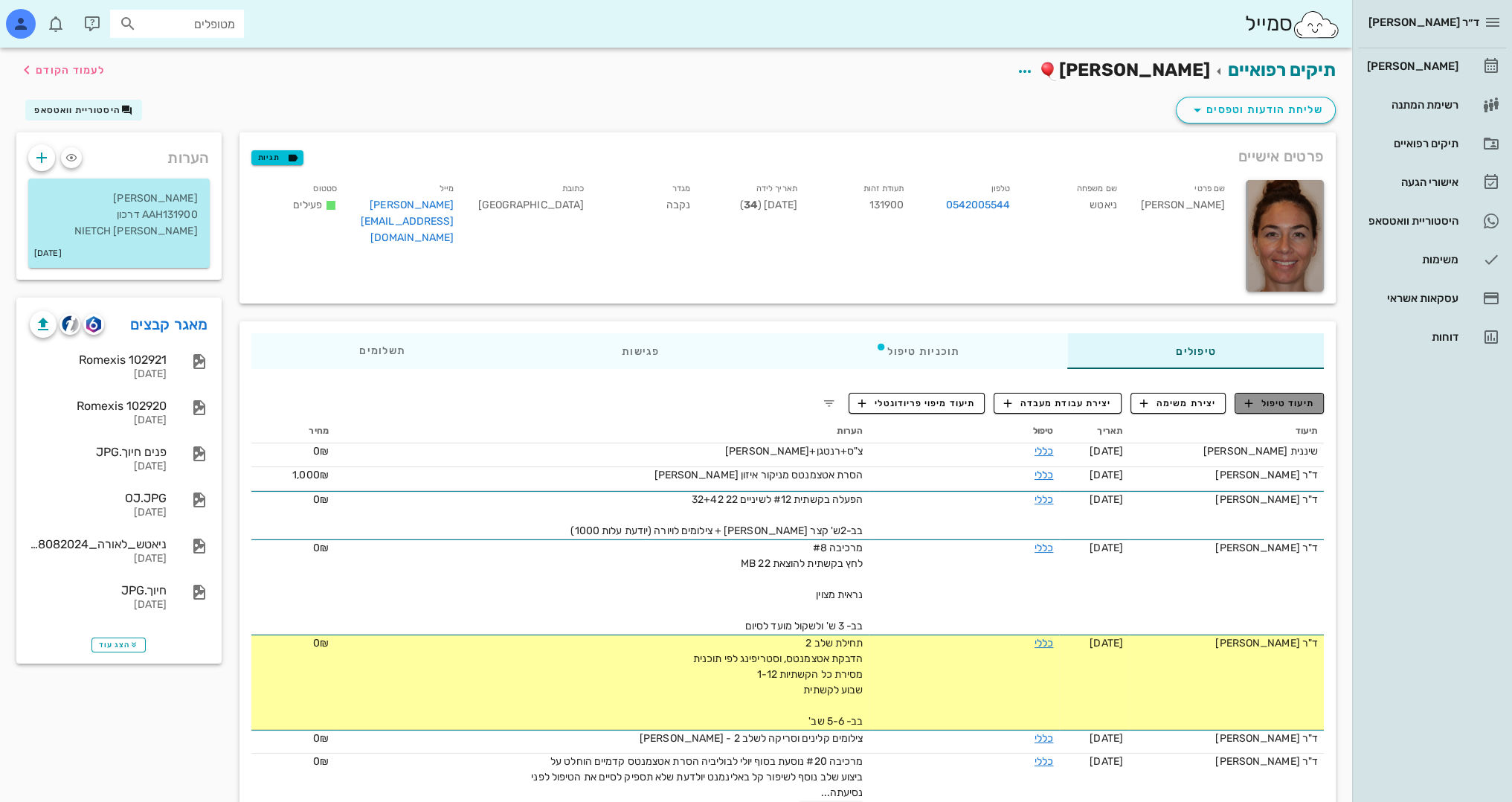
click at [1273, 406] on span "תיעוד טיפול" at bounding box center [1279, 403] width 70 height 14
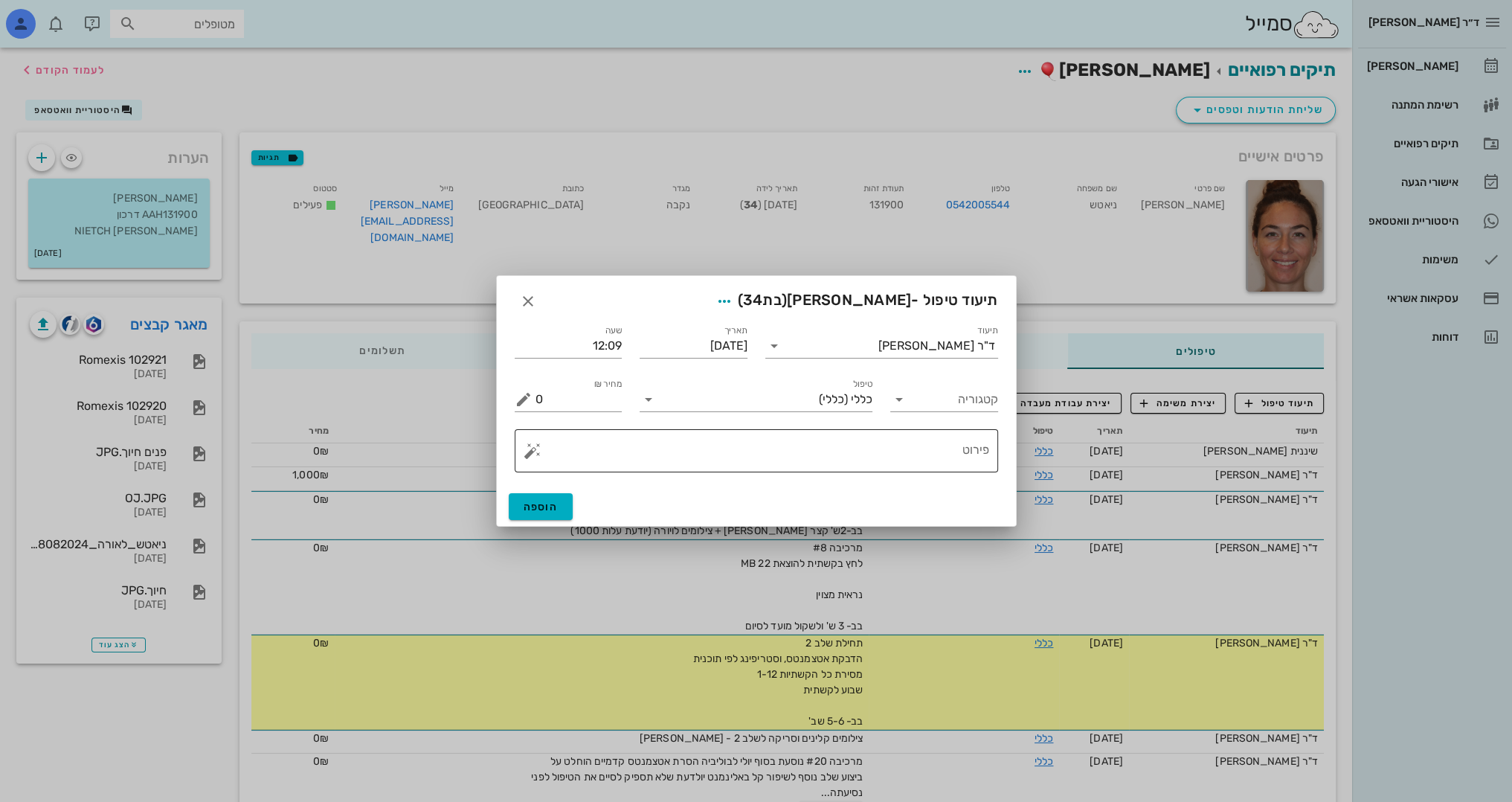
click at [969, 461] on textarea "פירוט" at bounding box center [762, 455] width 454 height 36
click at [533, 453] on button "button" at bounding box center [533, 451] width 18 height 18
click at [553, 387] on div "[MEDICAL_DATA]" at bounding box center [583, 391] width 121 height 30
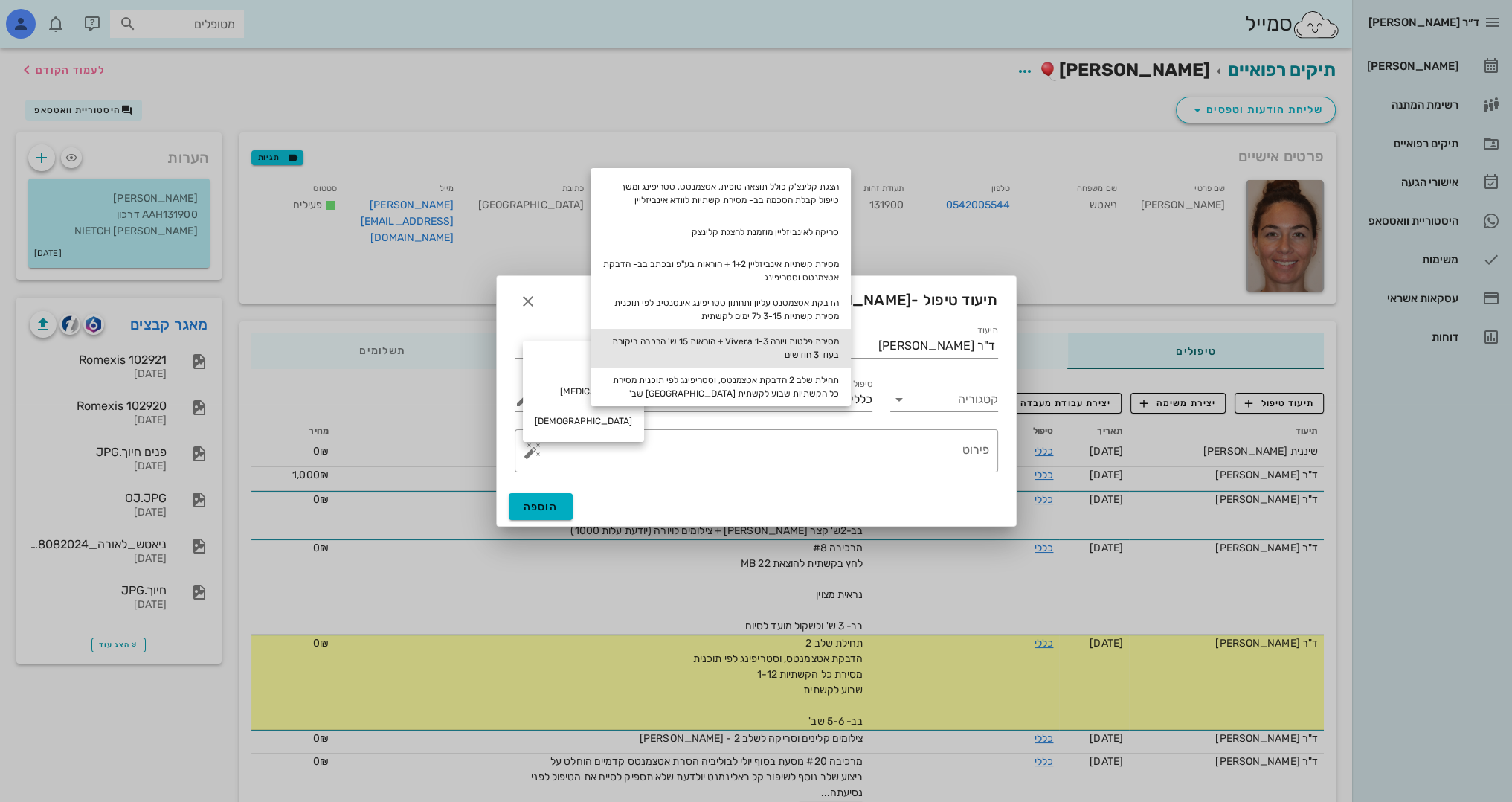
click at [803, 331] on div "מסירת פלטות ויורה Vivera 1-3 + הוראות 15 ש' הרכבה ביקורת בעוד 3 חודשים" at bounding box center [720, 348] width 260 height 39
type textarea "מסירת פלטות ויורה Vivera 1-3 + הוראות 15 ש' הרכבה ביקורת בעוד 3 חודשים"
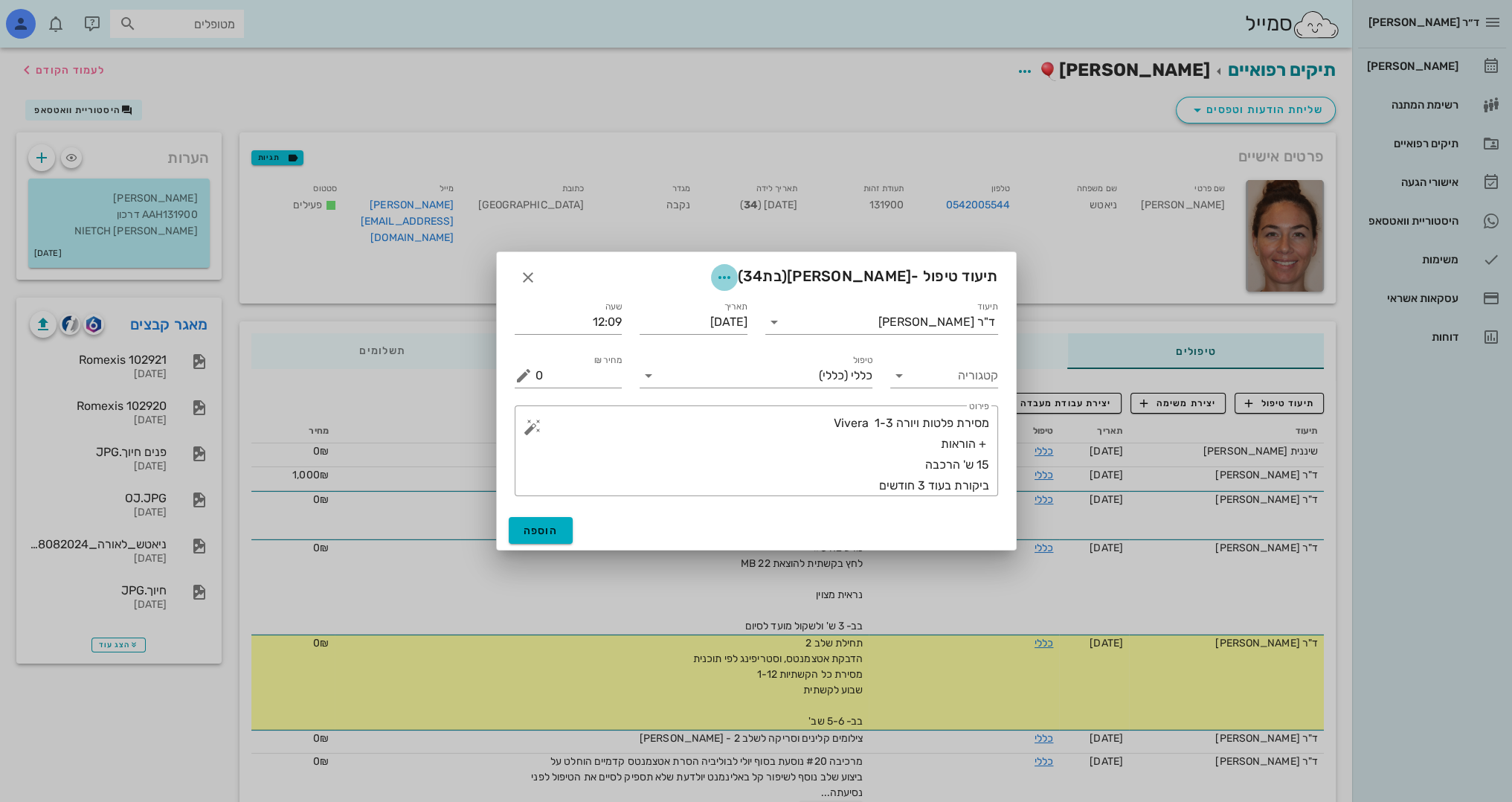
click at [733, 272] on icon "button" at bounding box center [725, 277] width 18 height 18
click at [725, 350] on div "צבע רשומה" at bounding box center [704, 351] width 100 height 14
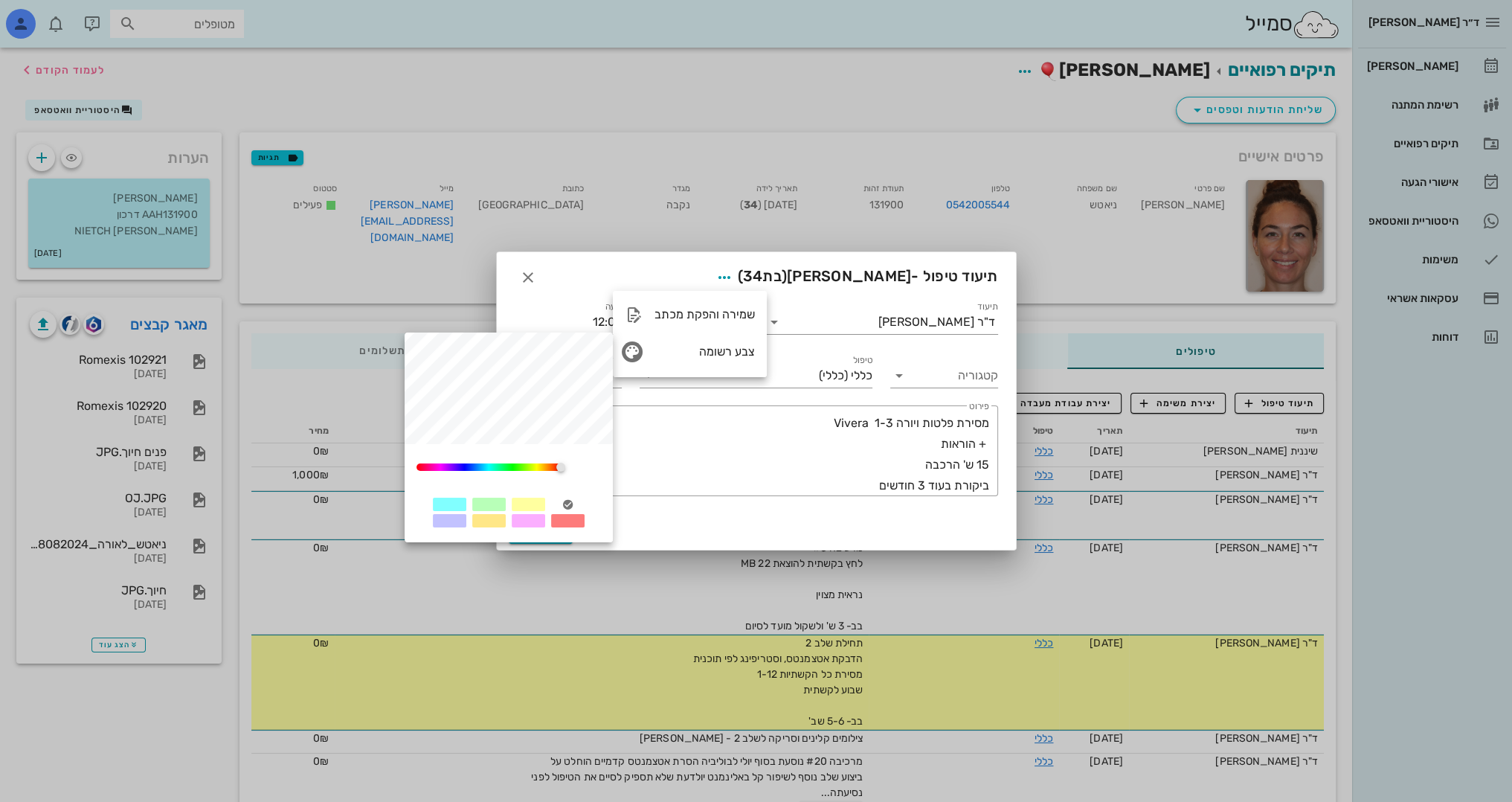
click at [497, 508] on div at bounding box center [488, 504] width 33 height 14
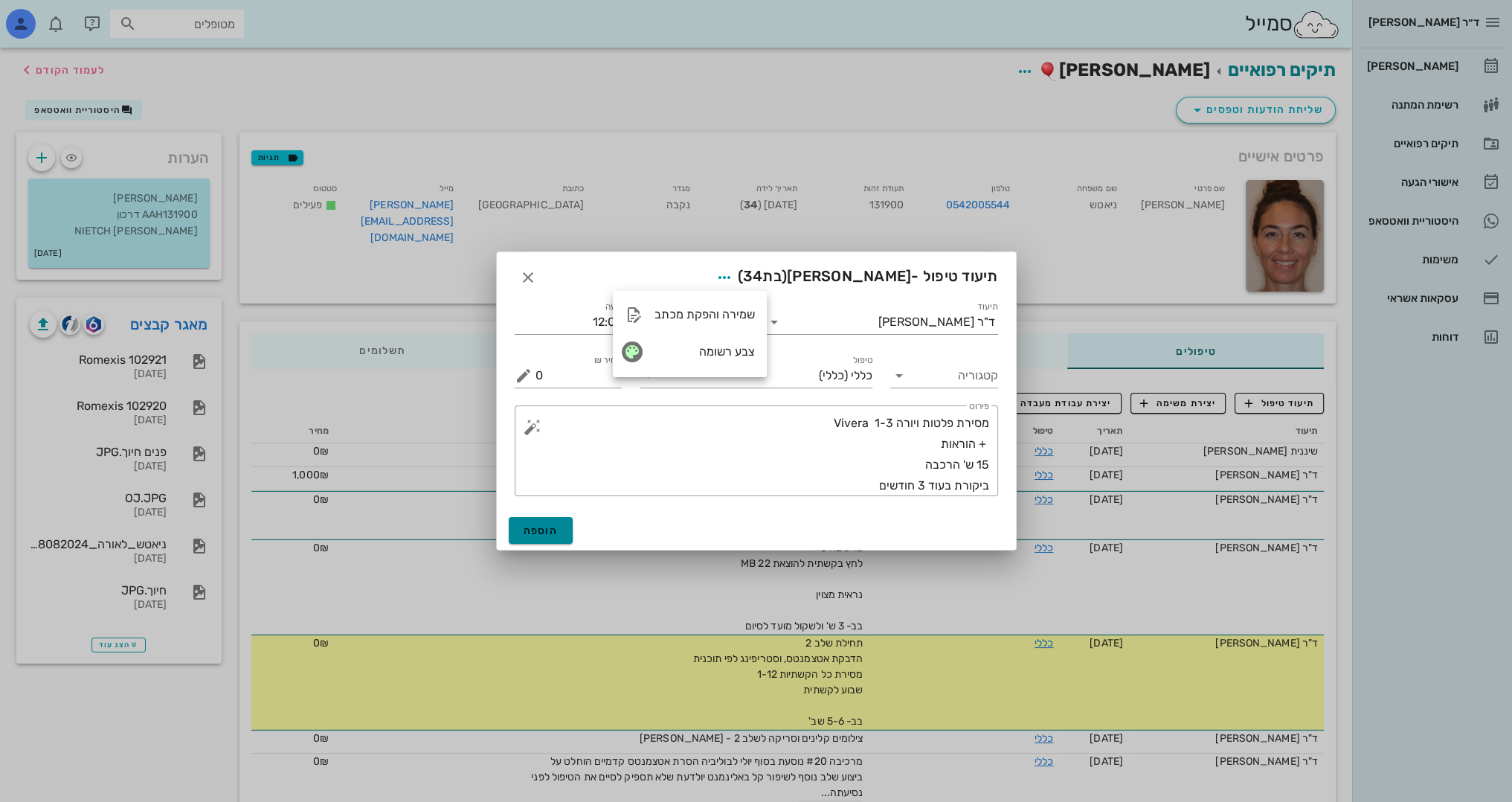
click at [541, 528] on span "הוספה" at bounding box center [541, 531] width 35 height 13
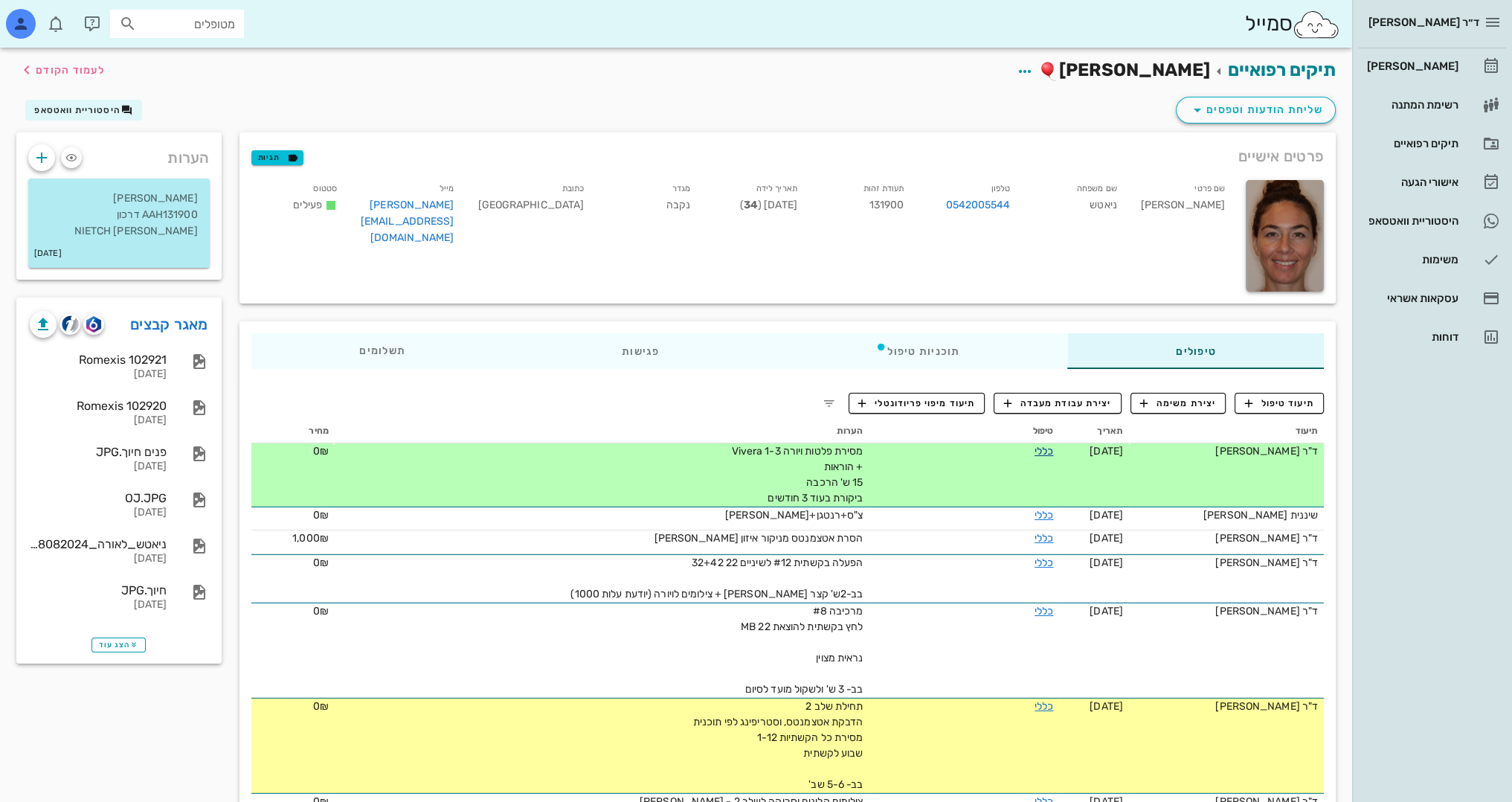
click at [1047, 451] on link "כללי" at bounding box center [1044, 452] width 19 height 13
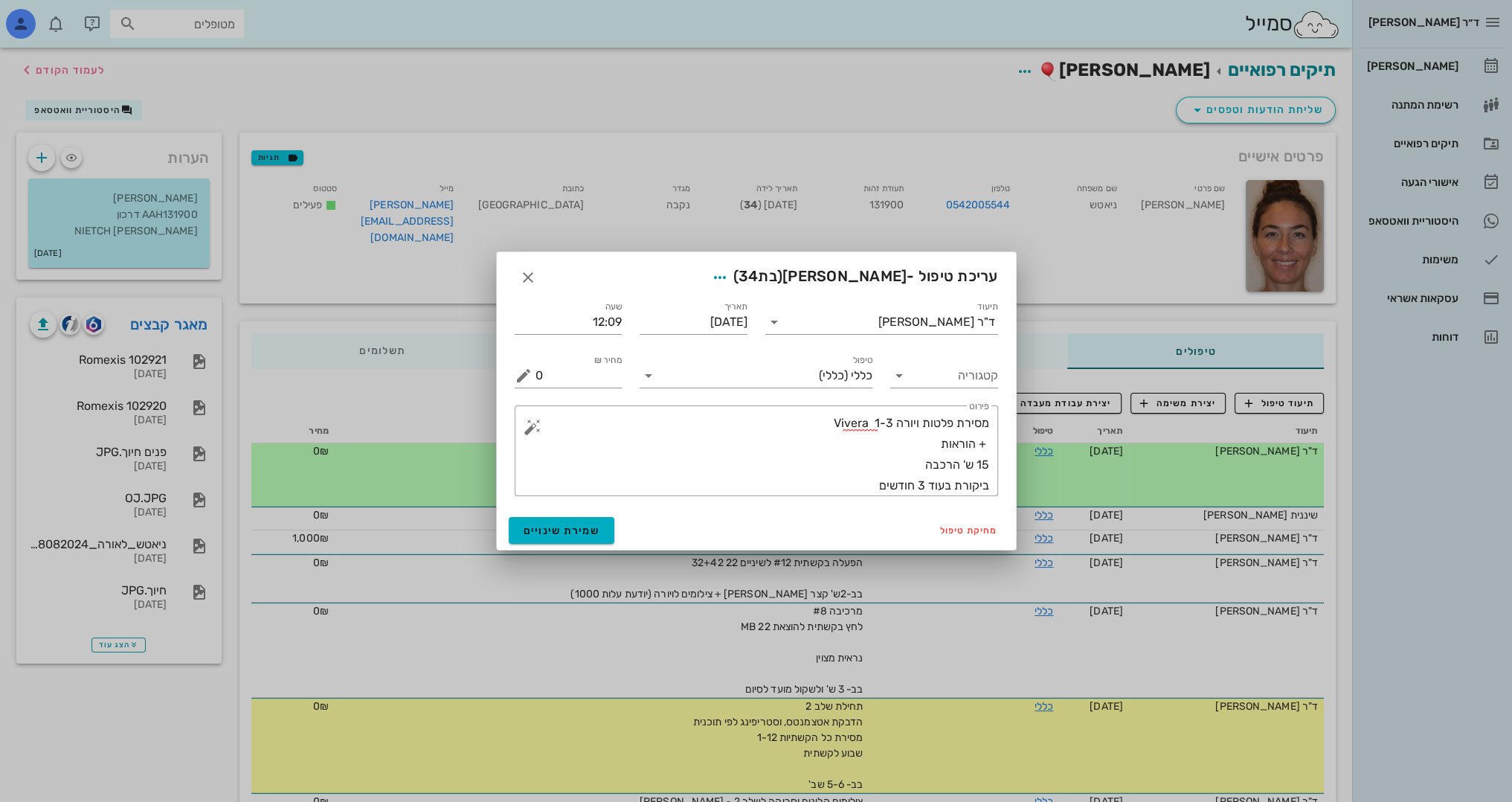
click at [841, 497] on div "​ פירוט מסירת פלטות ויורה Vivera 1-3 + הוראות 15 ש' הרכבה ביקורת בעוד 3 חודשים" at bounding box center [756, 451] width 501 height 108
click at [854, 492] on textarea "מסירת פלטות ויורה Vivera 1-3 + הוראות 15 ש' הרכבה ביקורת בעוד 3 חודשים" at bounding box center [762, 454] width 454 height 83
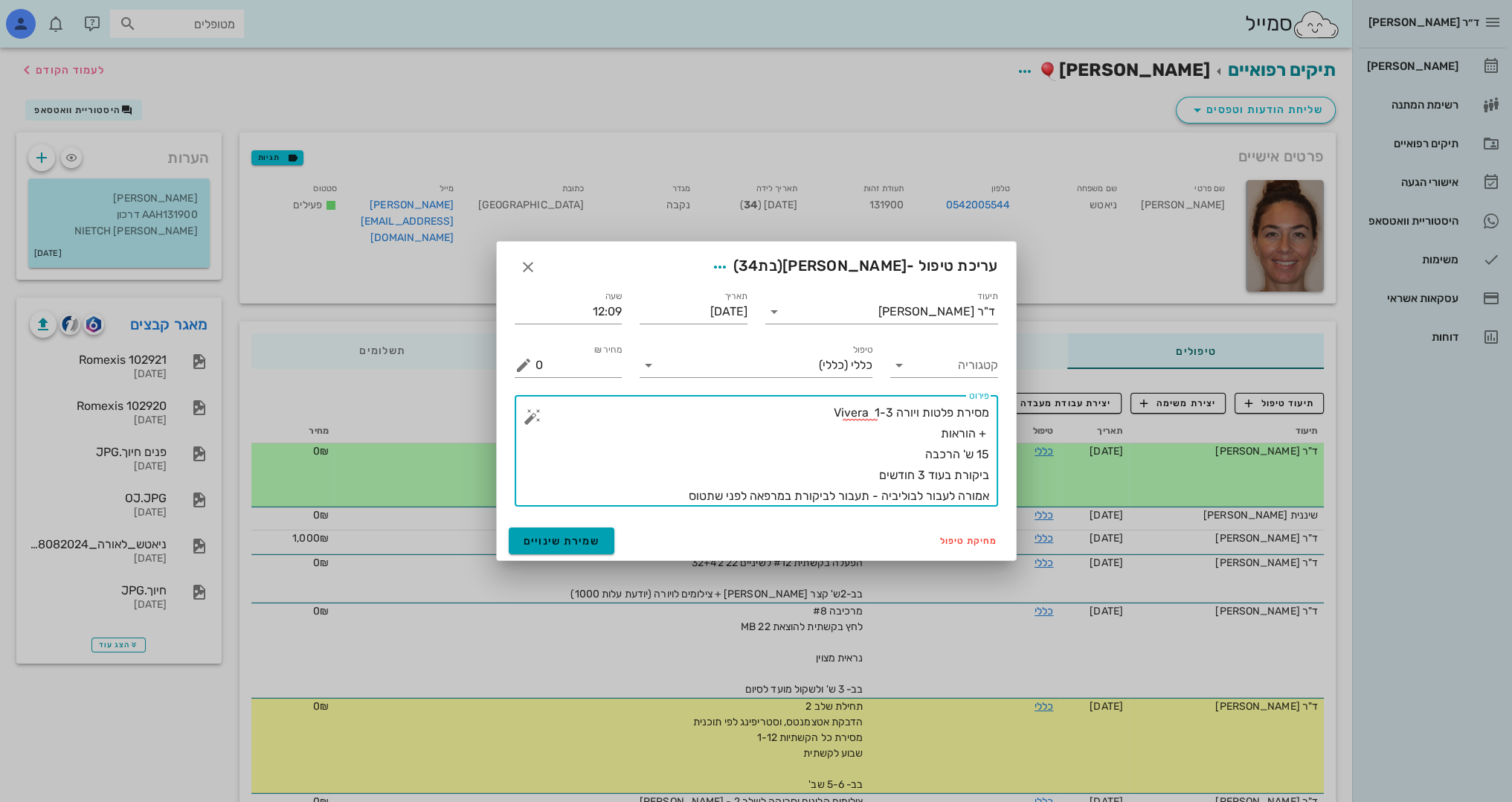
type textarea "מסירת פלטות ויורה Vivera 1-3 + הוראות 15 ש' הרכבה ביקורת בעוד 3 חודשים אמורה לע…"
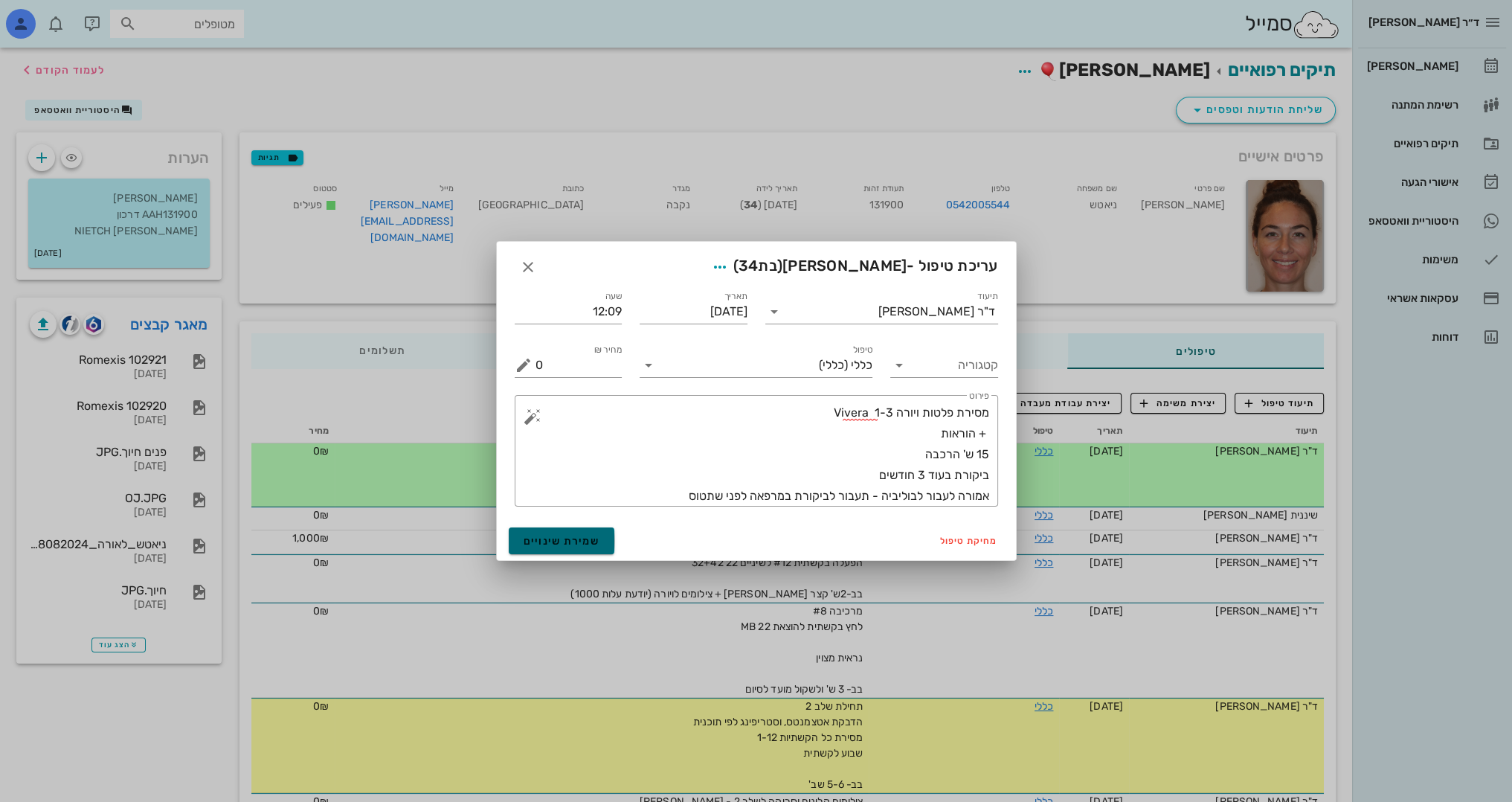
click at [568, 540] on span "שמירת שינויים" at bounding box center [561, 541] width 77 height 13
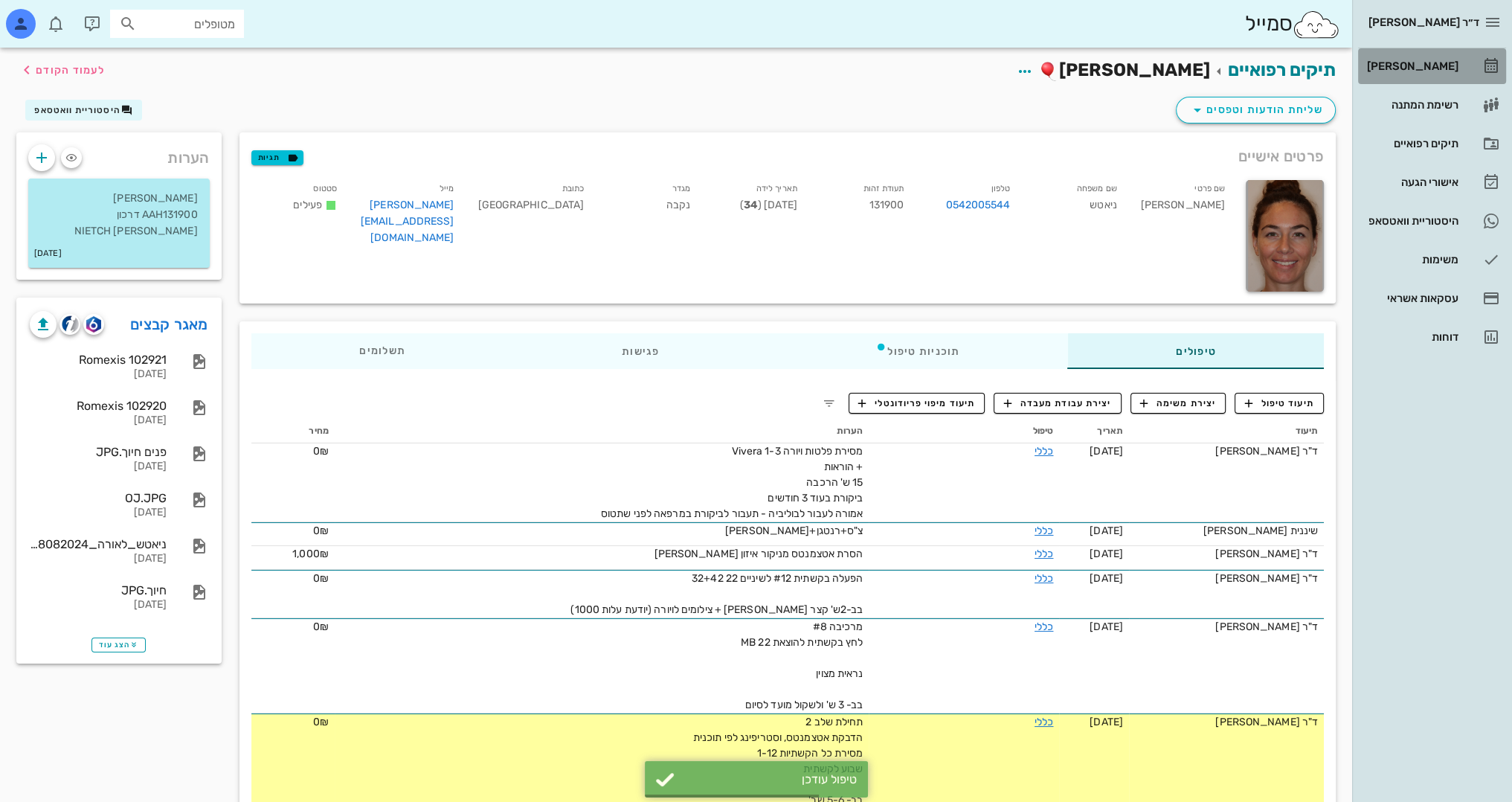
click at [1432, 66] on div "[PERSON_NAME]" at bounding box center [1411, 66] width 95 height 12
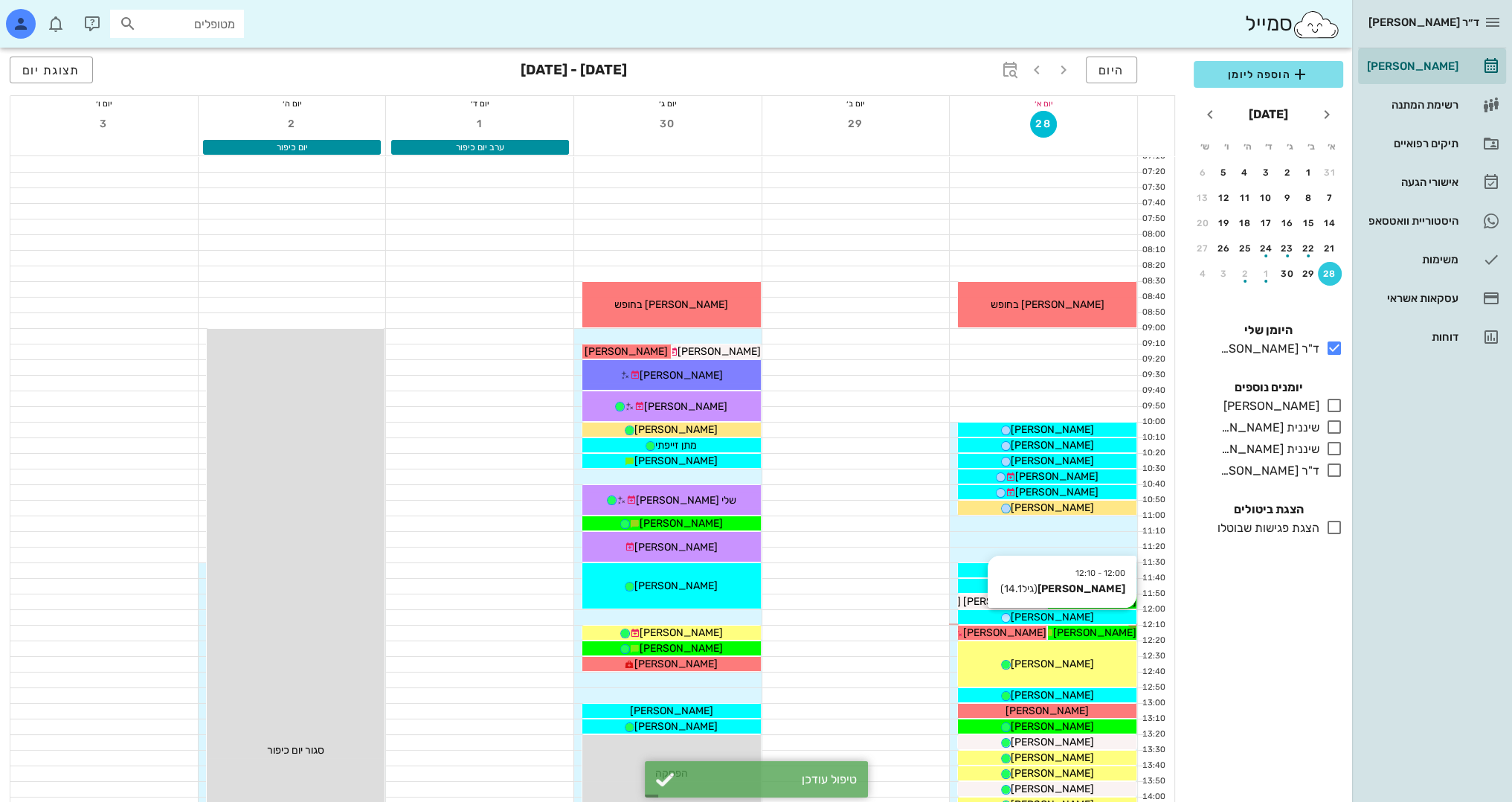
click at [1072, 615] on span "[PERSON_NAME]" at bounding box center [1053, 617] width 83 height 13
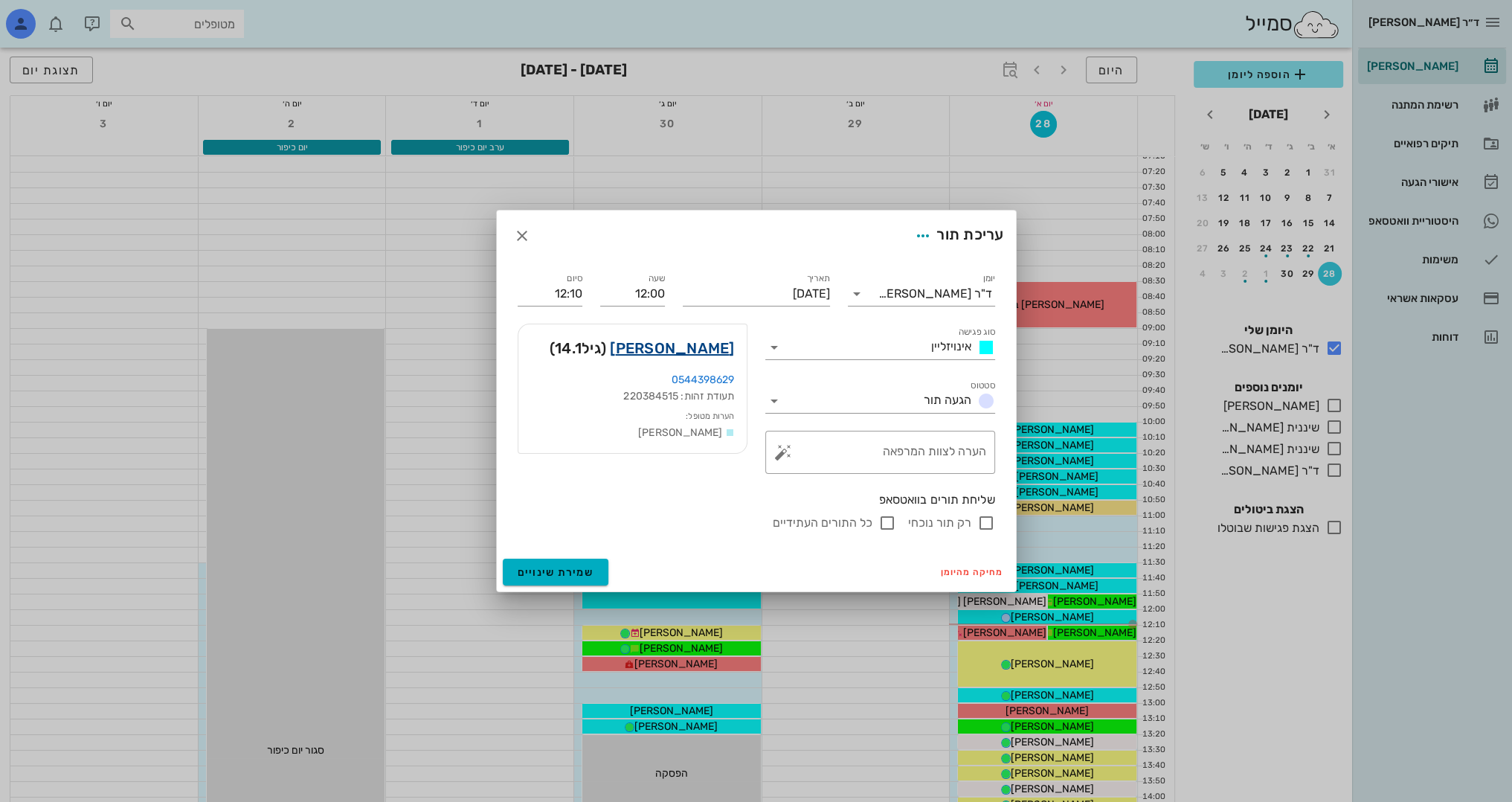
click at [682, 348] on link "[PERSON_NAME]" at bounding box center [673, 348] width 125 height 23
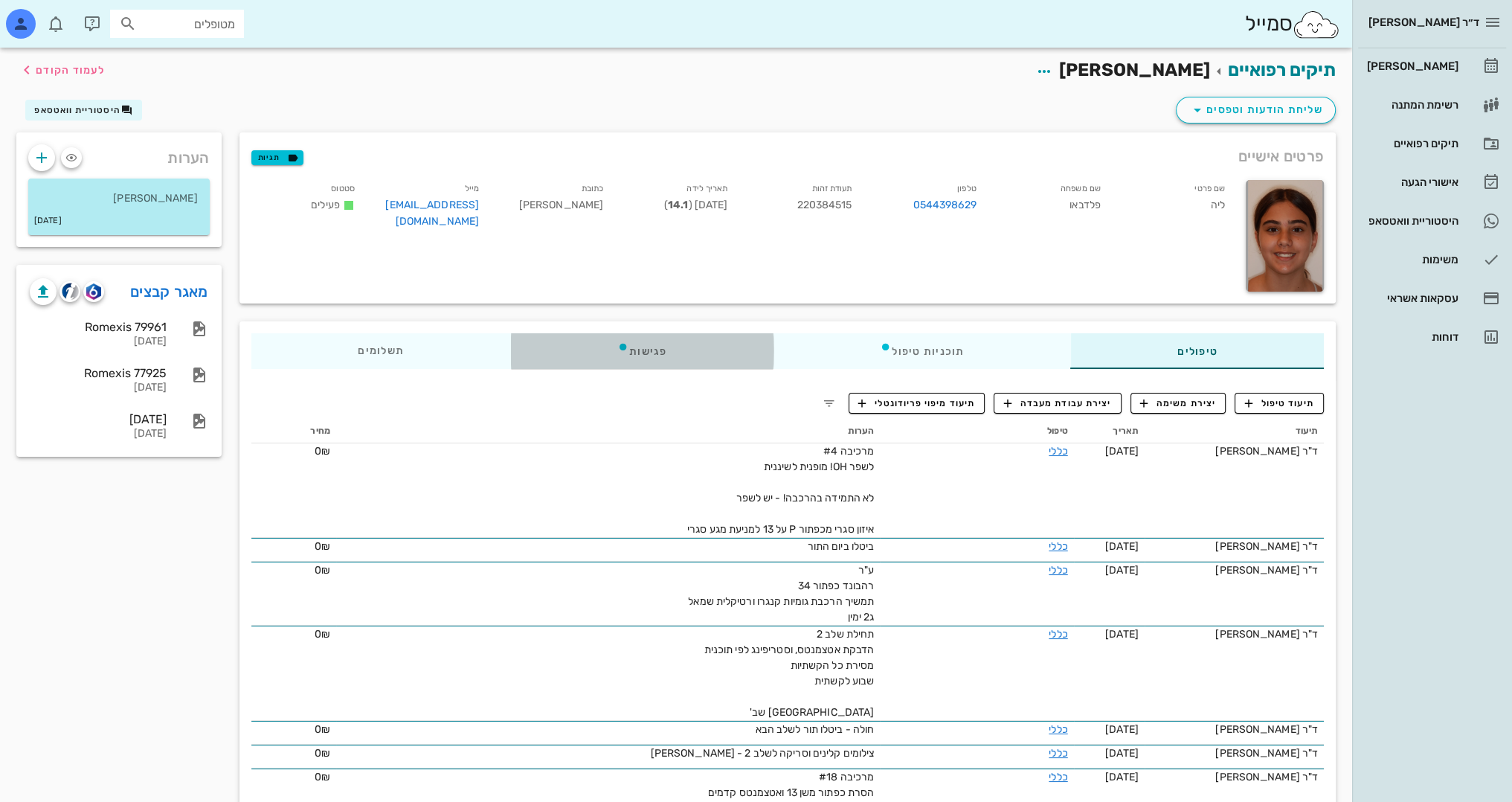
click at [689, 352] on div "פגישות" at bounding box center [641, 351] width 263 height 36
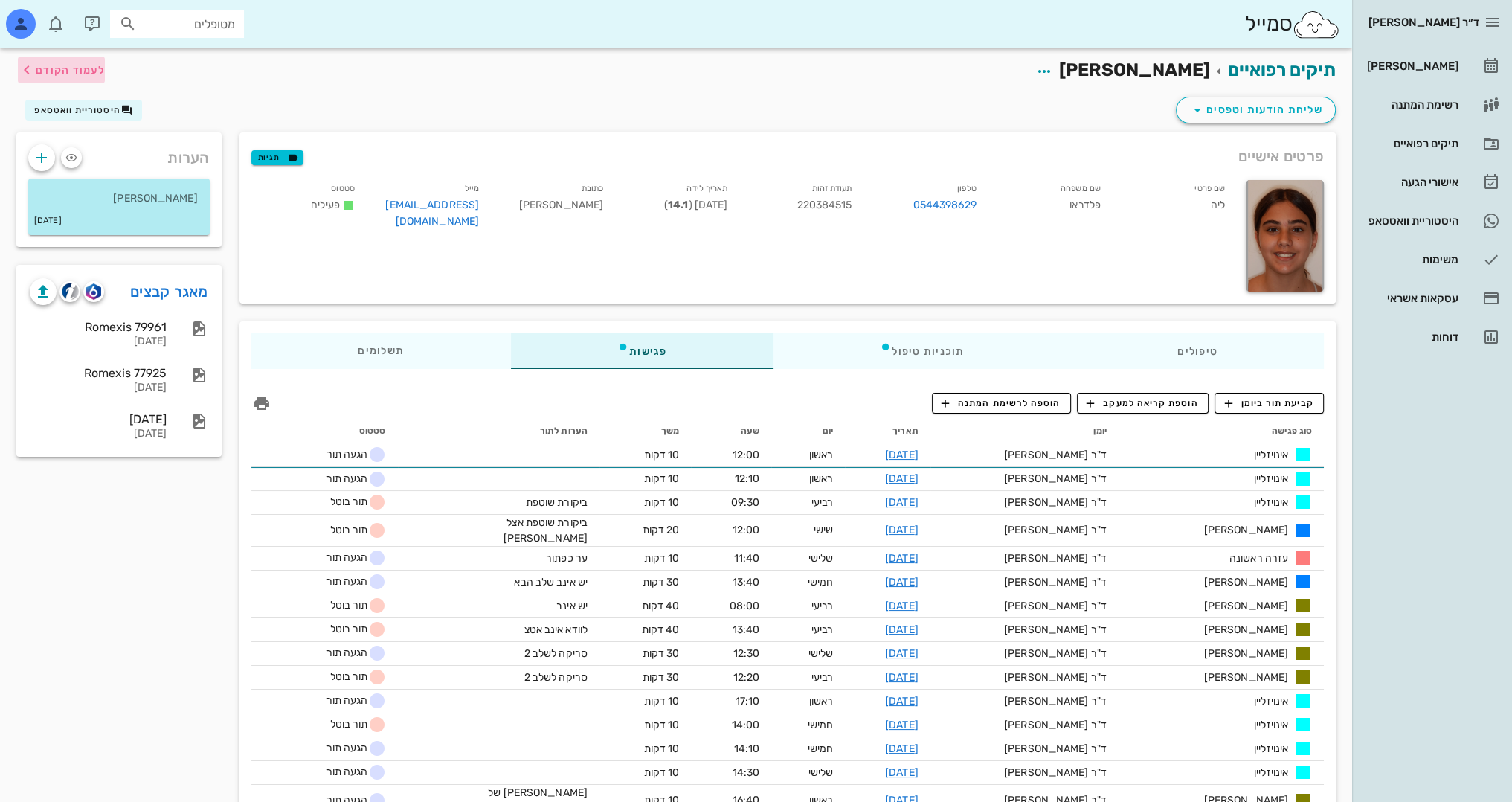
click at [63, 66] on span "לעמוד הקודם" at bounding box center [70, 70] width 70 height 13
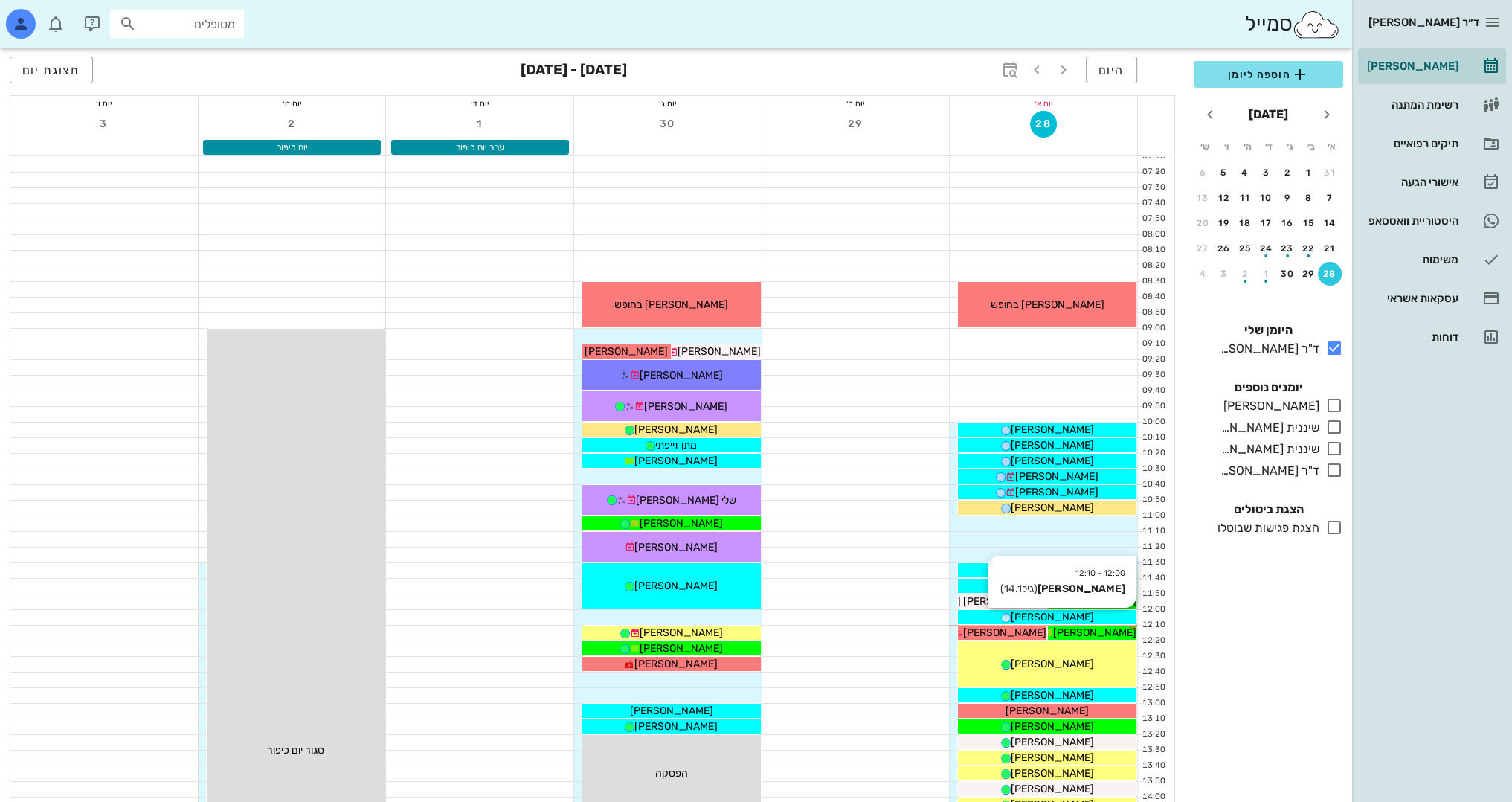
click at [1110, 615] on div "[PERSON_NAME]" at bounding box center [1047, 617] width 179 height 15
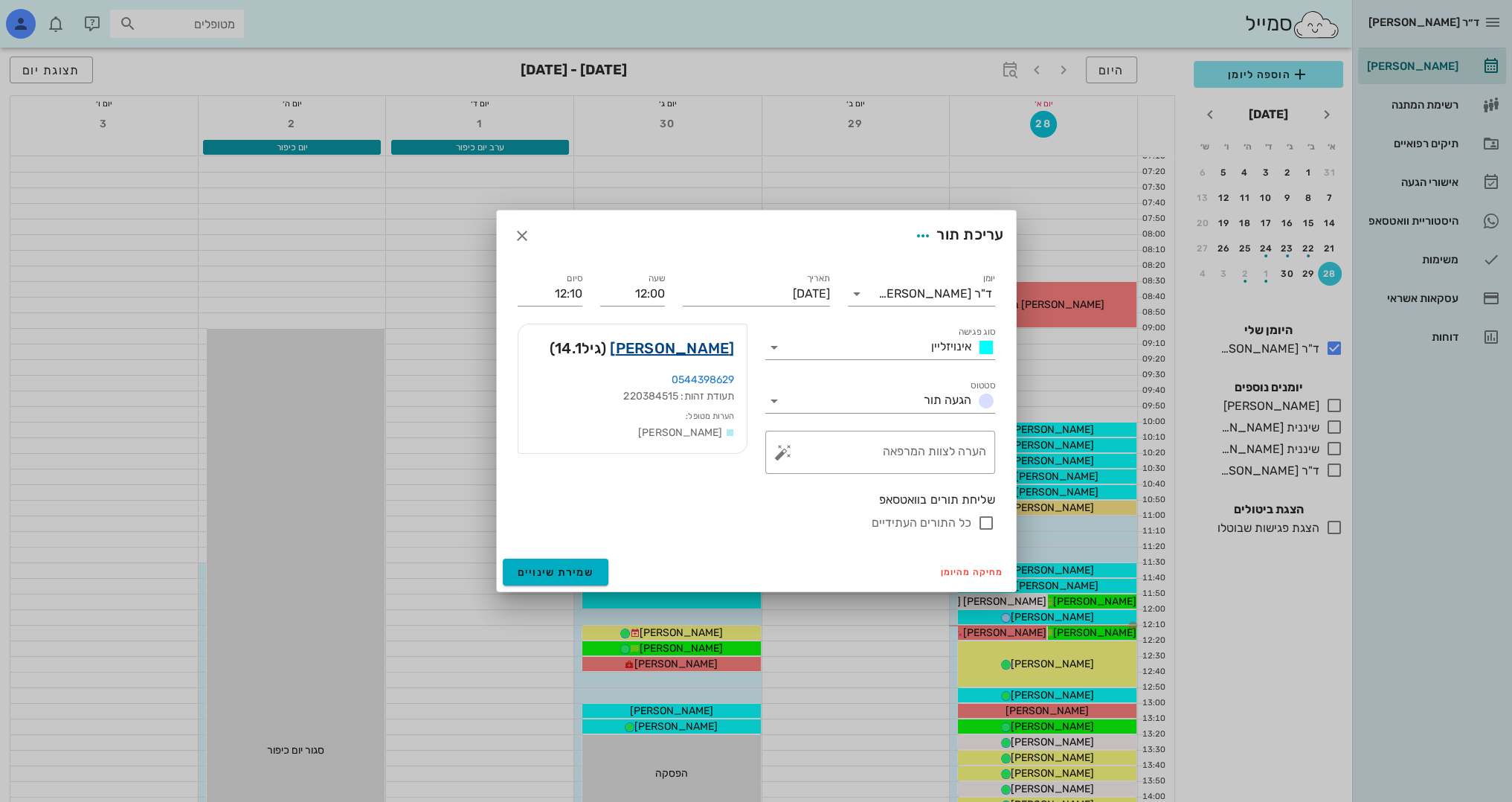
click at [707, 341] on link "[PERSON_NAME]" at bounding box center [673, 348] width 125 height 23
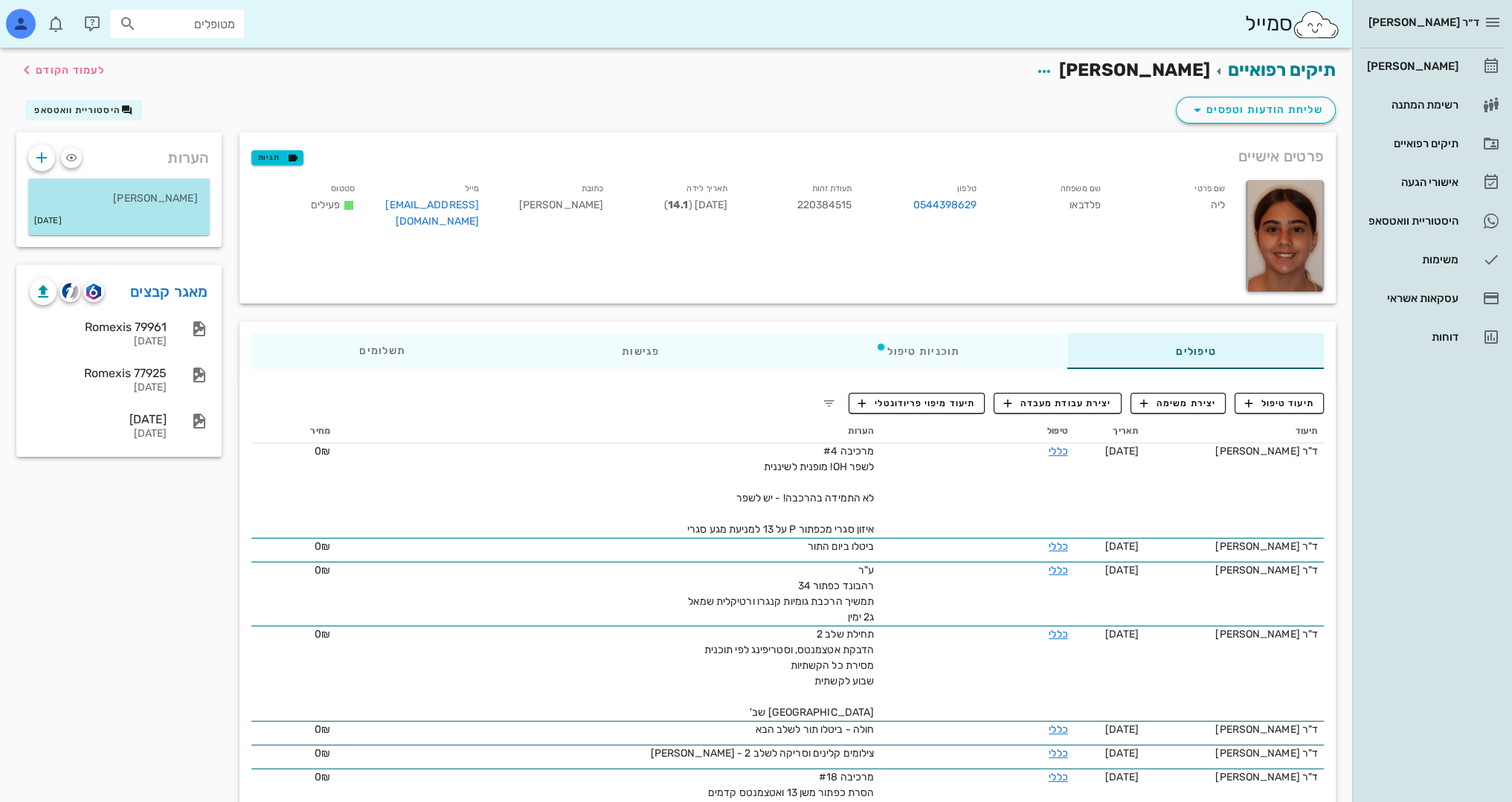
click at [150, 198] on p "[PERSON_NAME]" at bounding box center [118, 199] width 158 height 16
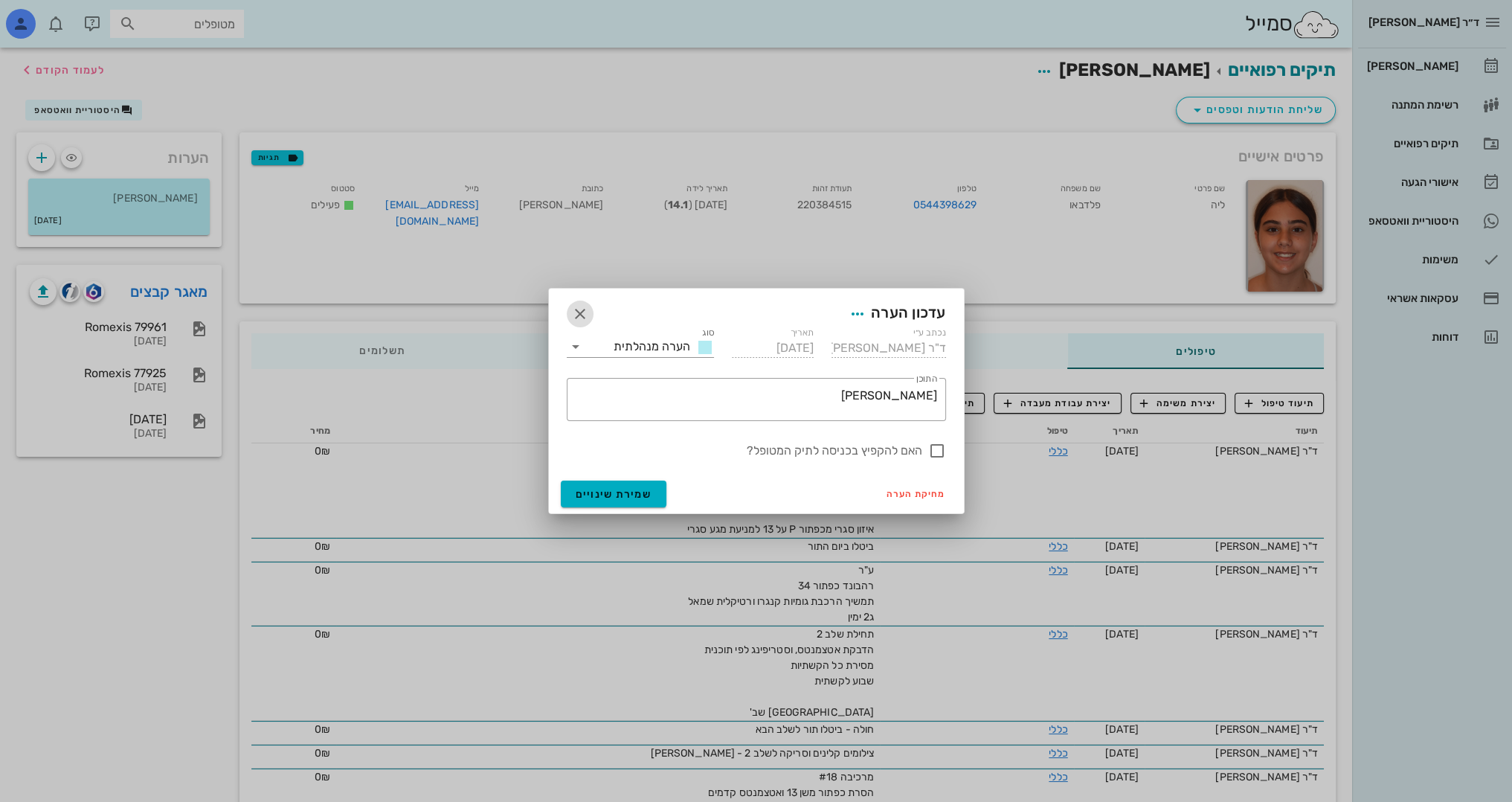
click at [579, 309] on icon "button" at bounding box center [580, 314] width 18 height 18
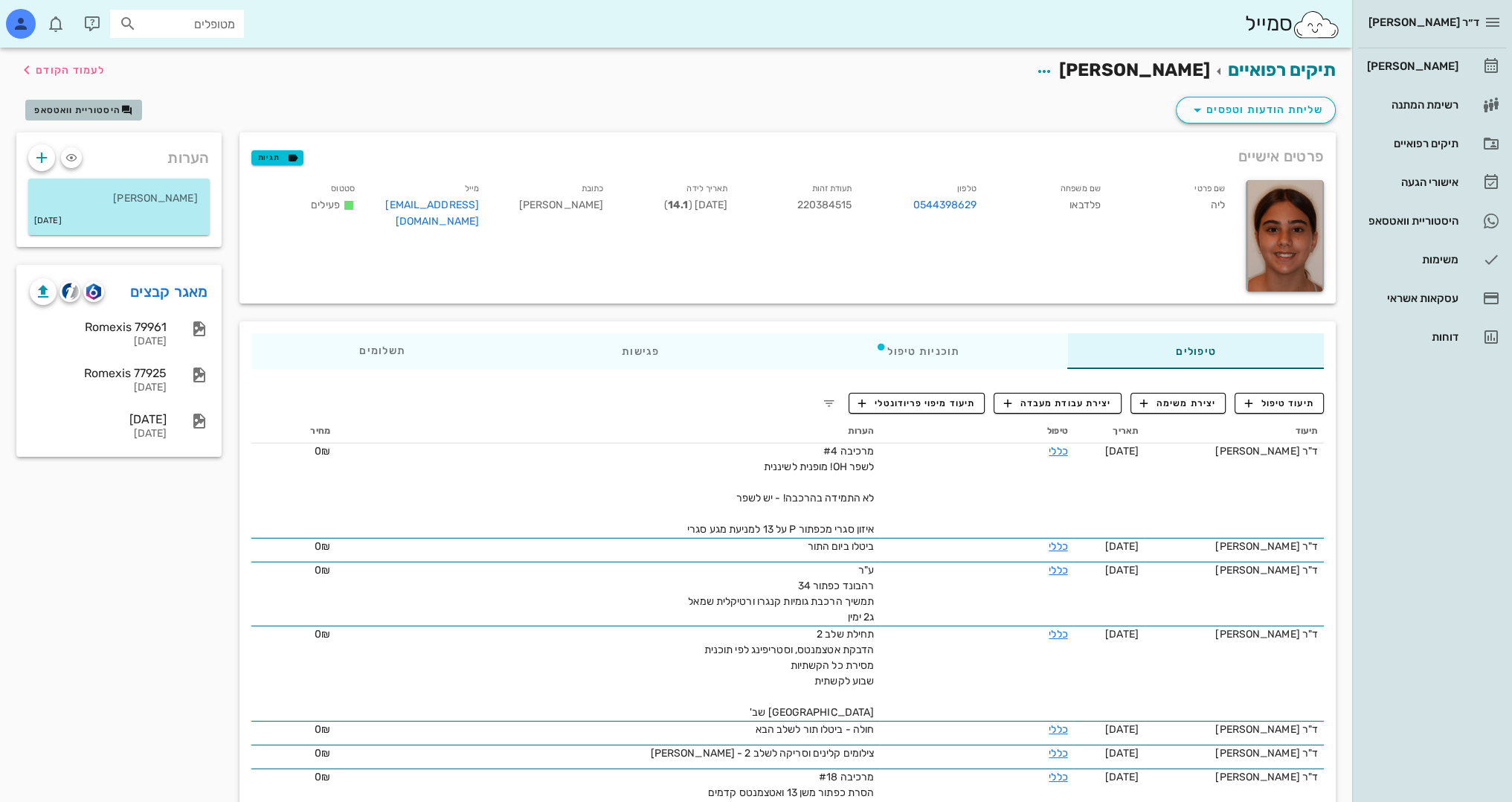
click at [92, 106] on span "היסטוריית וואטסאפ" at bounding box center [78, 110] width 87 height 11
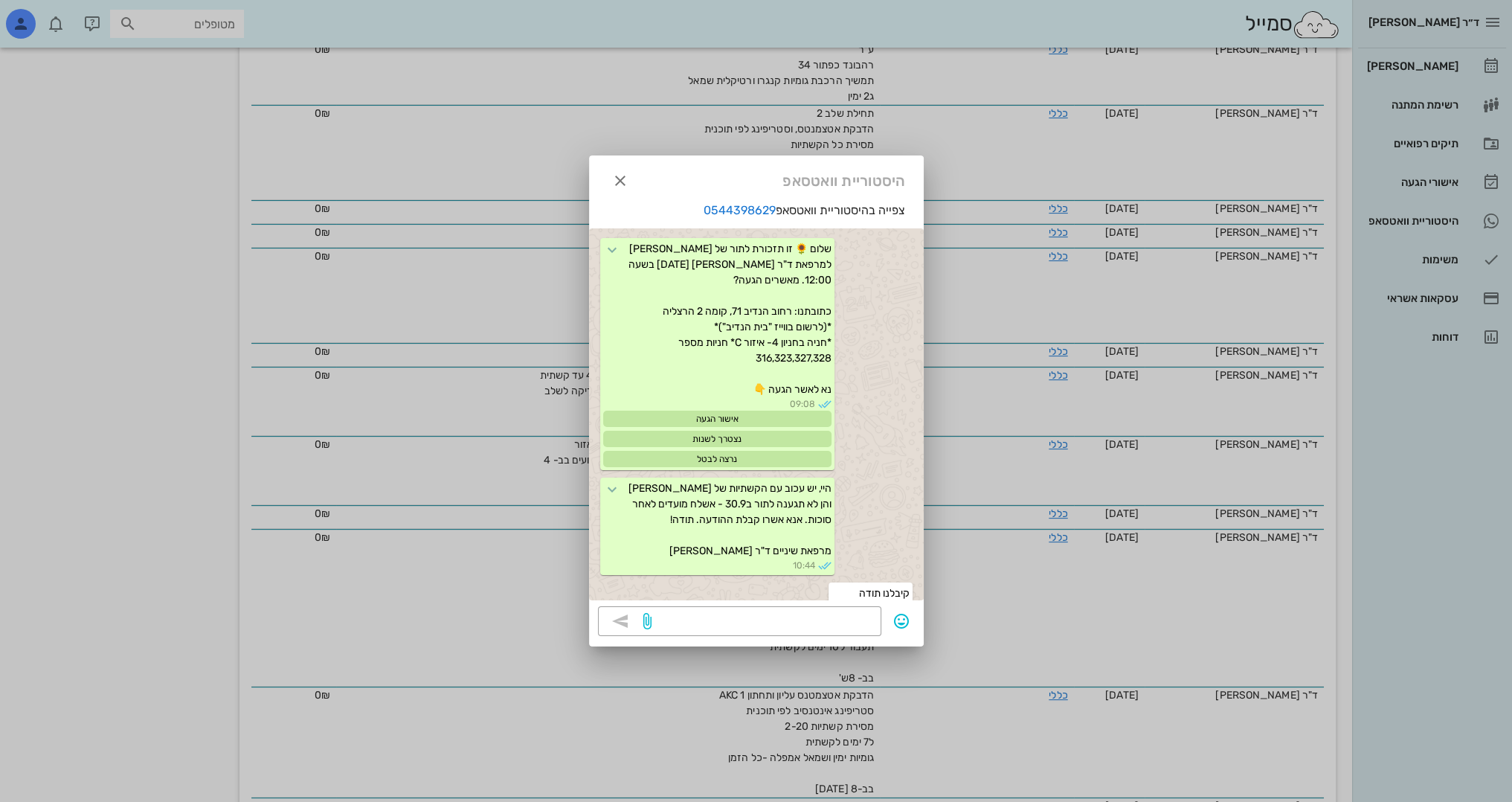
scroll to position [2281, 0]
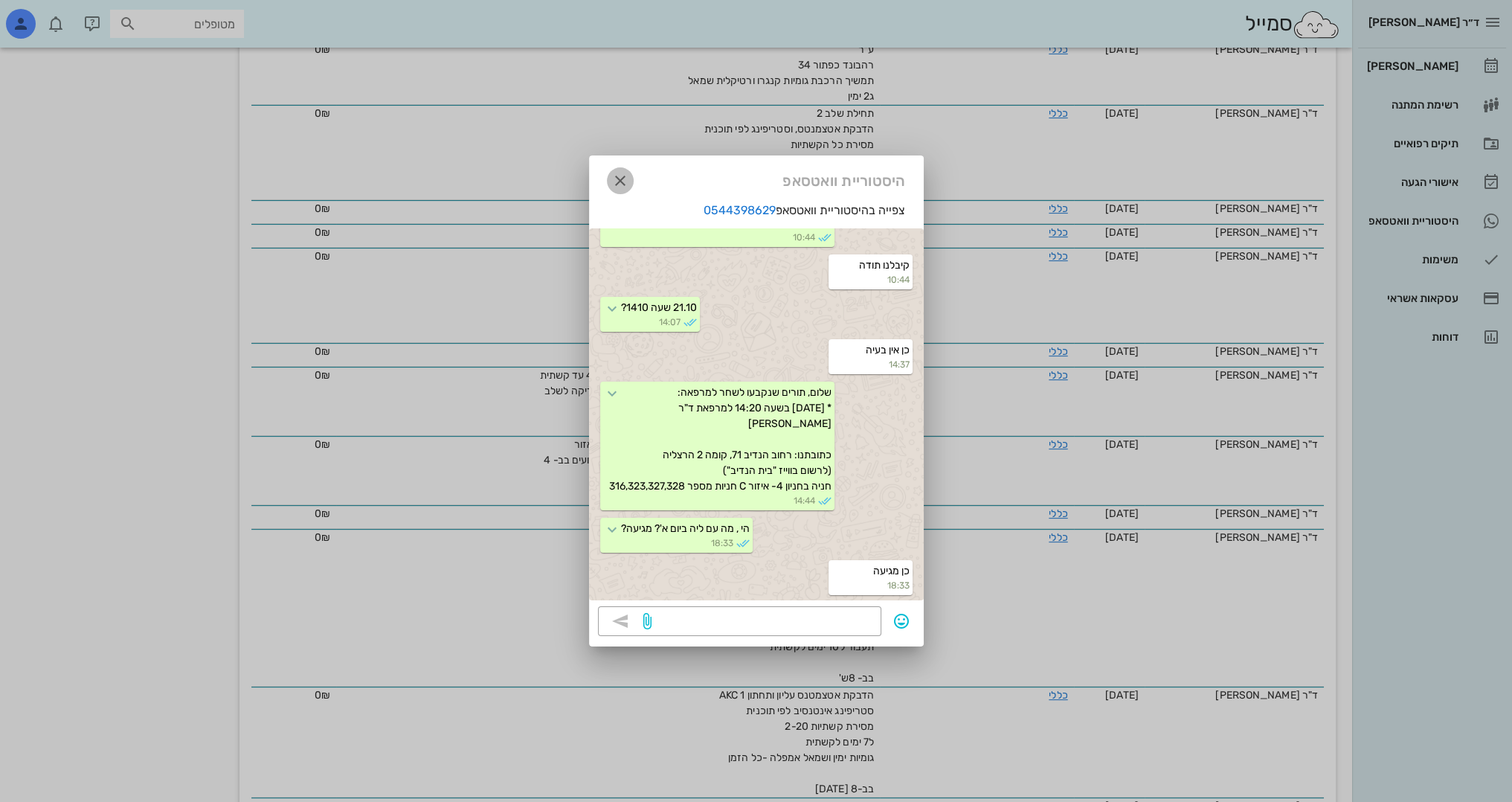
click at [615, 182] on icon "button" at bounding box center [620, 181] width 18 height 18
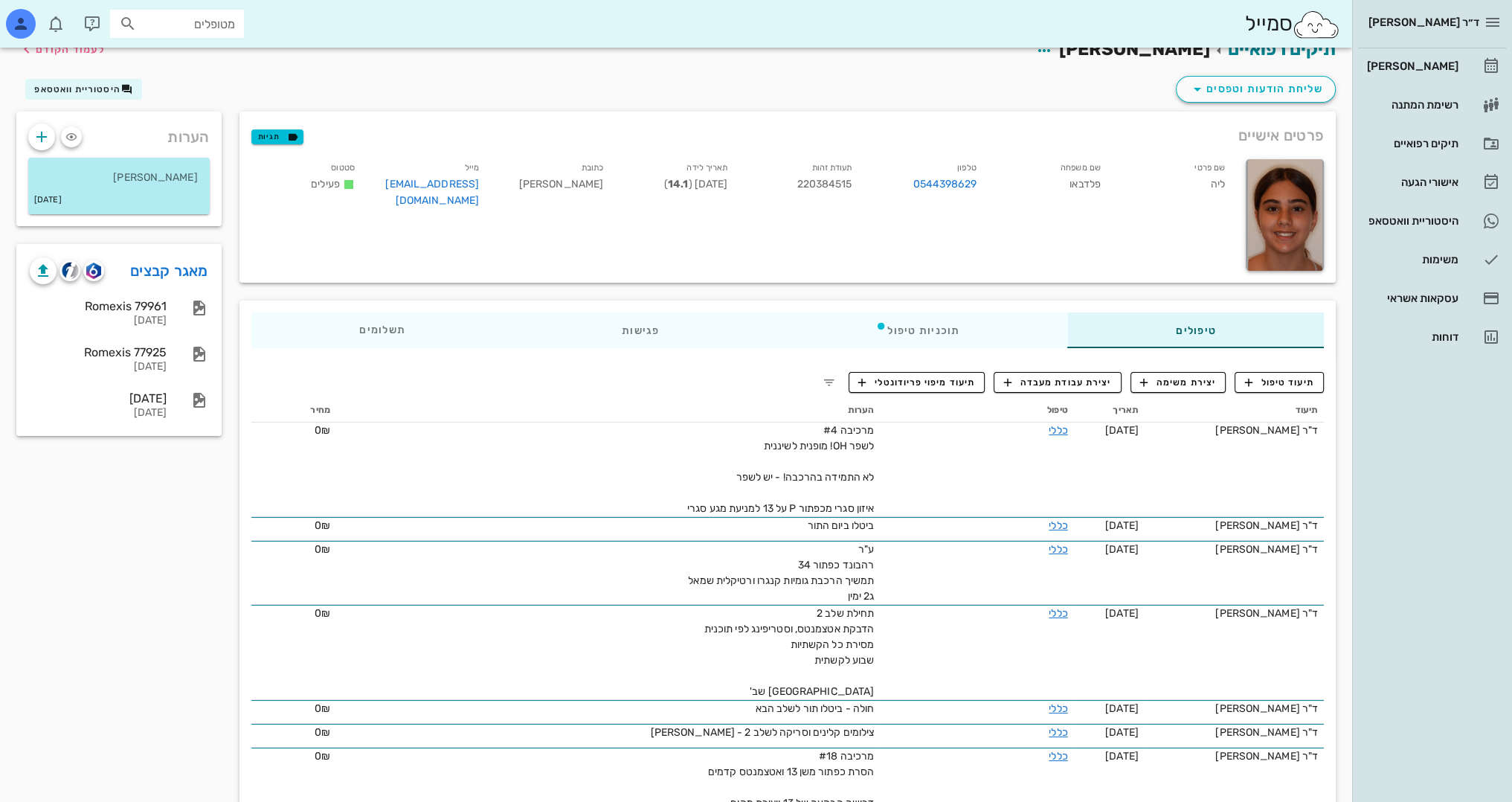
scroll to position [0, 0]
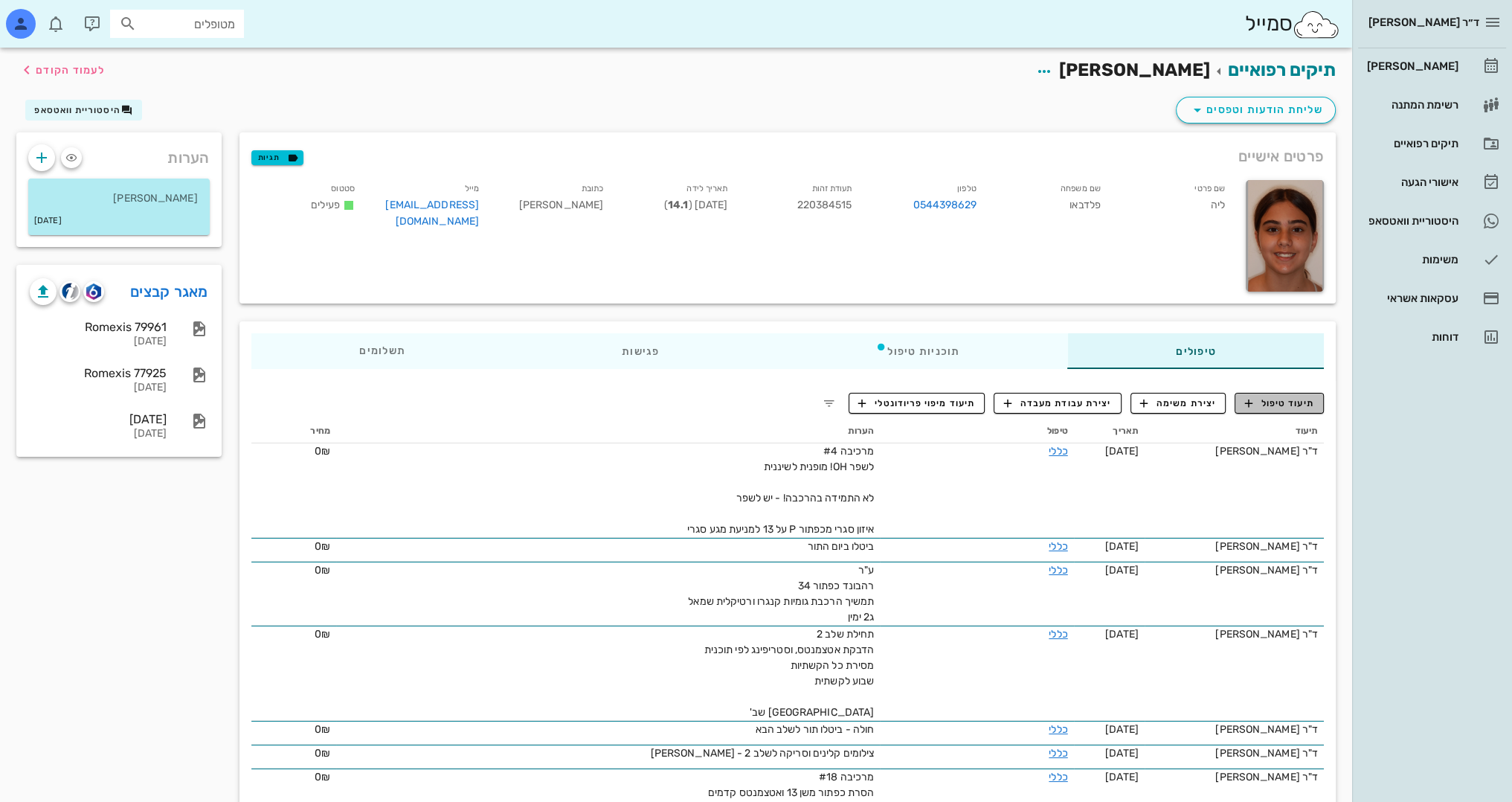
click at [1303, 405] on span "תיעוד טיפול" at bounding box center [1279, 403] width 70 height 14
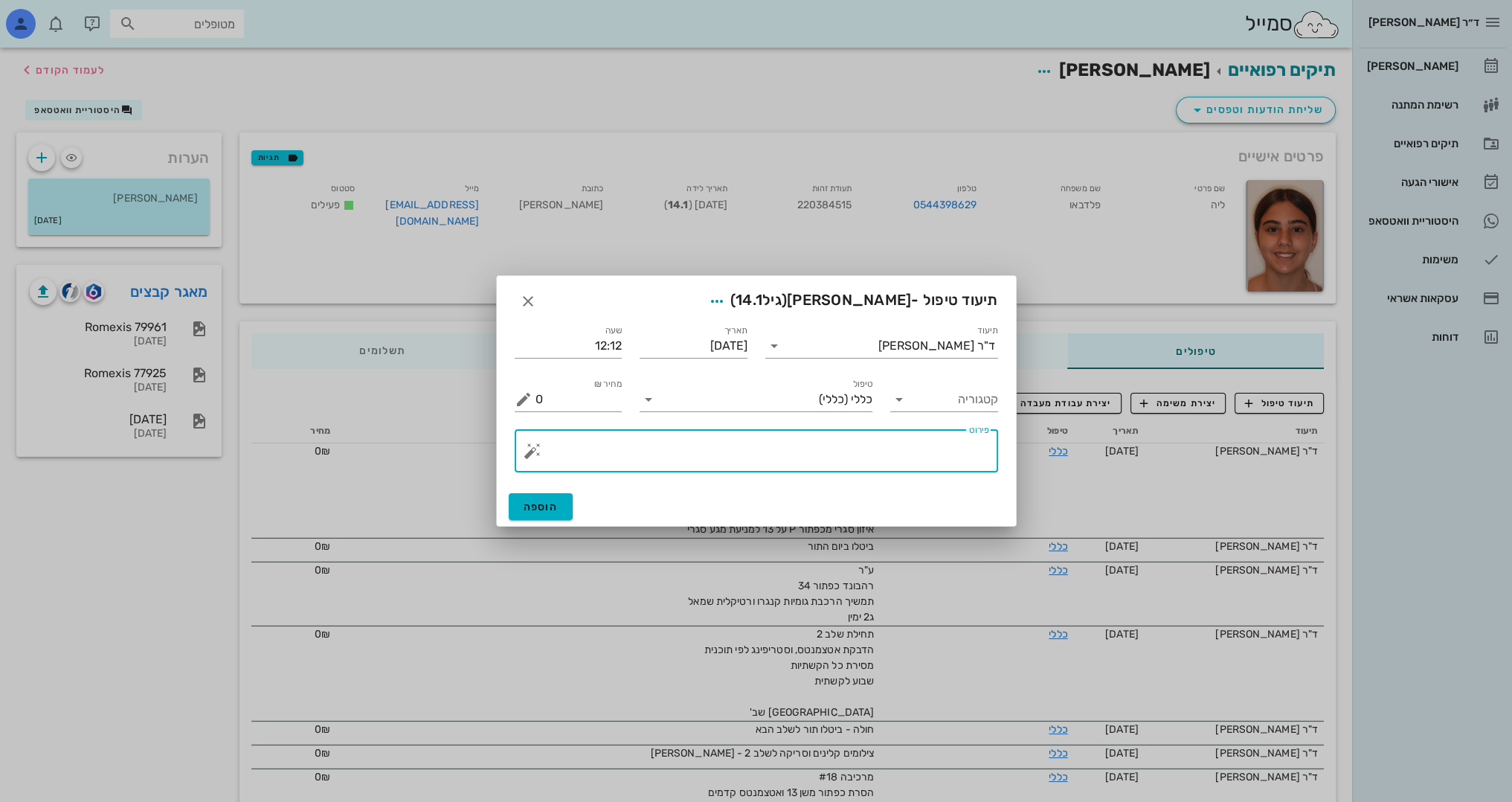
click at [868, 458] on textarea "פירוט" at bounding box center [762, 455] width 454 height 36
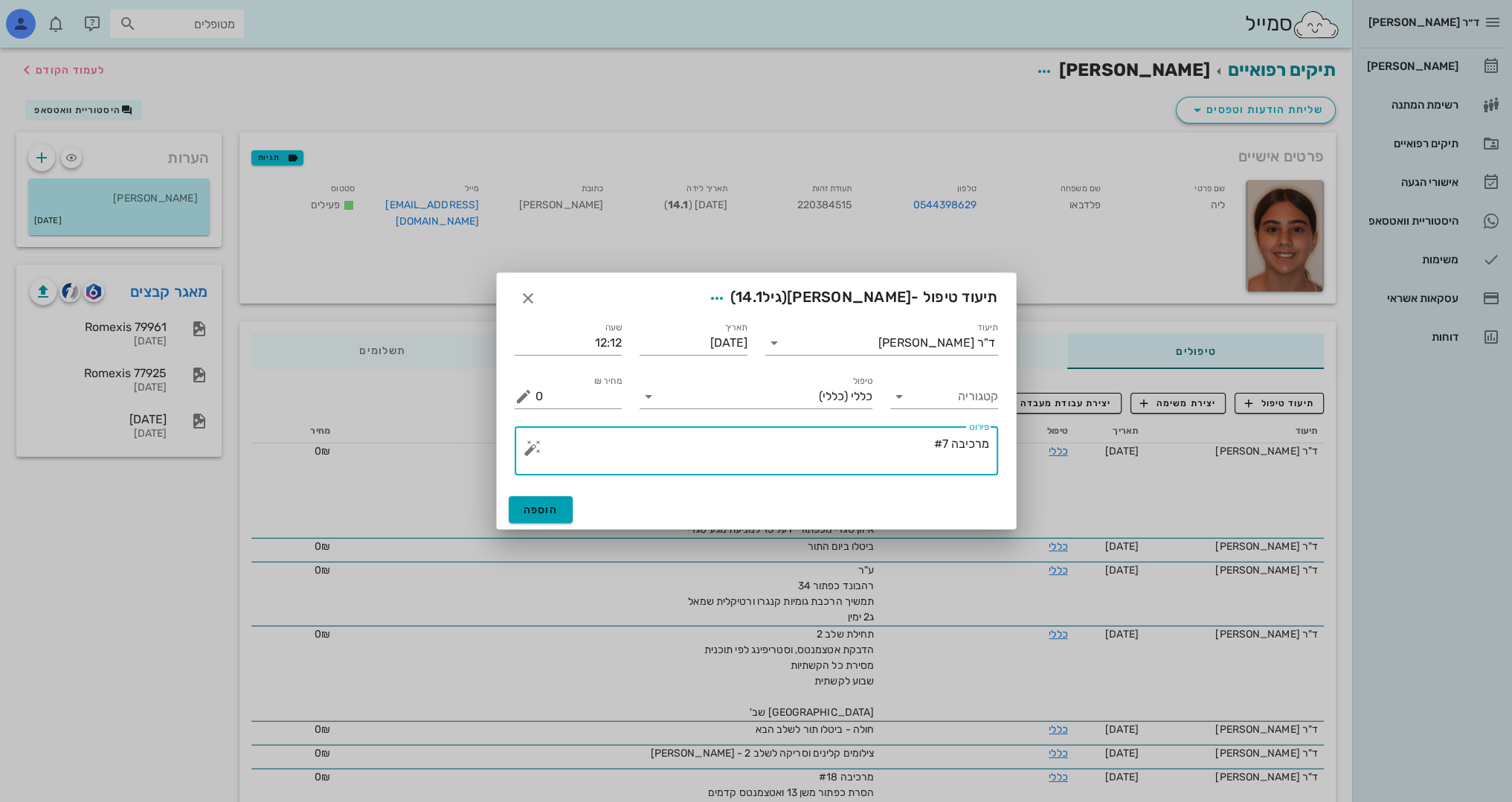
type textarea "מרכיבה #7"
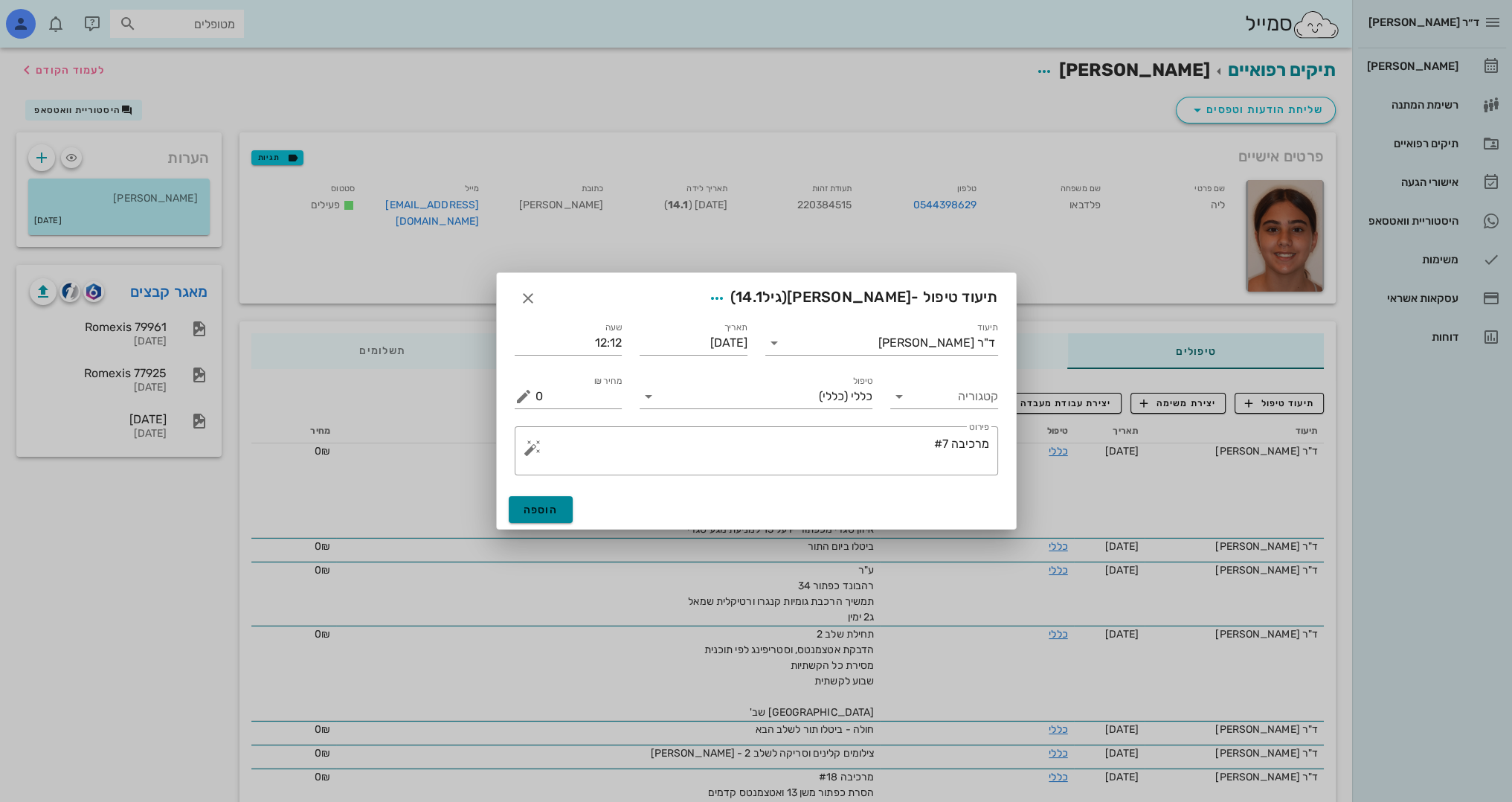
click at [542, 515] on span "הוספה" at bounding box center [541, 510] width 35 height 13
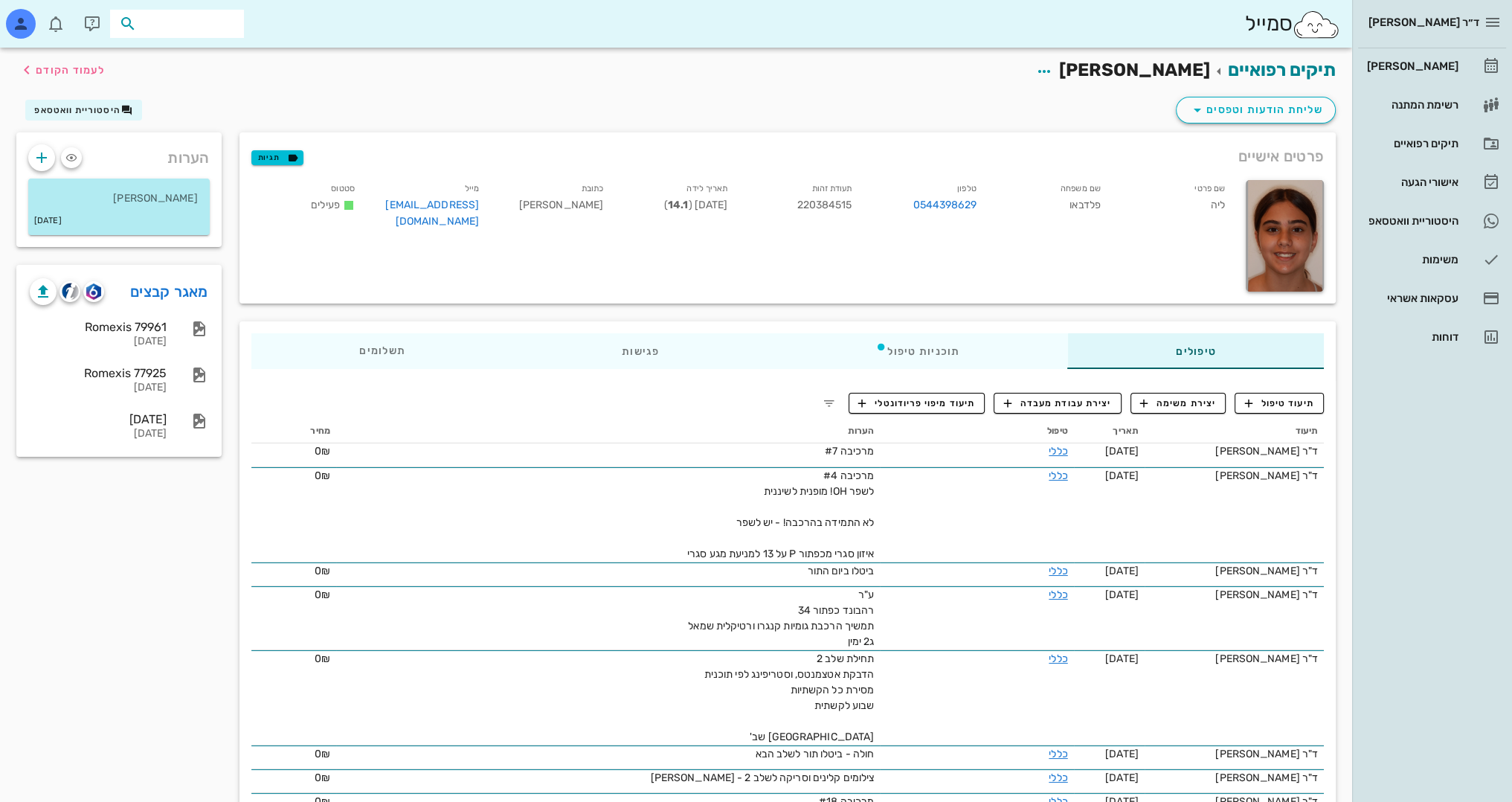
click at [226, 29] on input "text" at bounding box center [187, 23] width 95 height 19
type input "פלדבאו"
click at [180, 63] on div "[PERSON_NAME] 220384523 0544398629" at bounding box center [150, 62] width 163 height 37
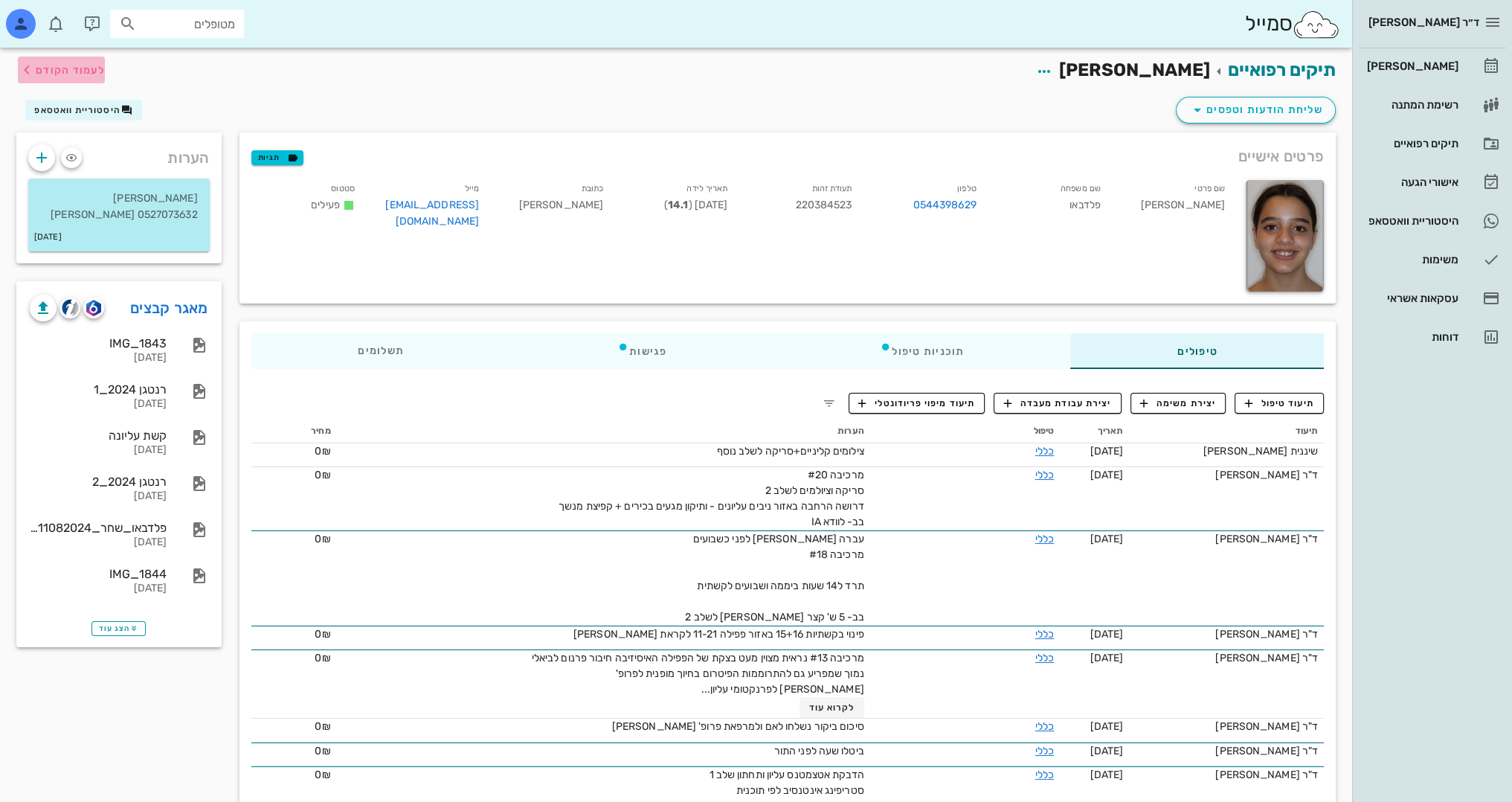
click at [23, 70] on icon "button" at bounding box center [27, 70] width 18 height 18
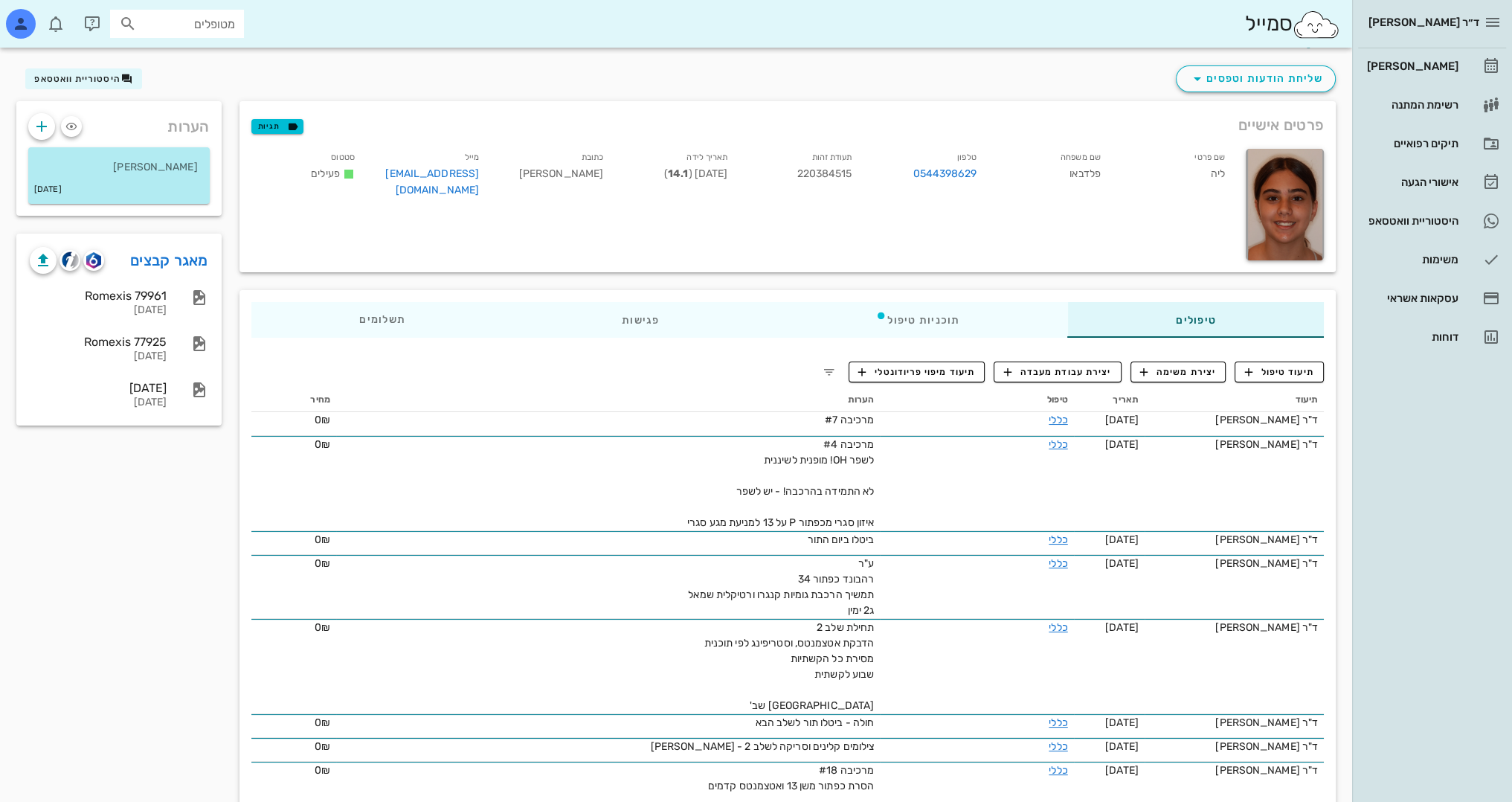
scroll to position [74, 0]
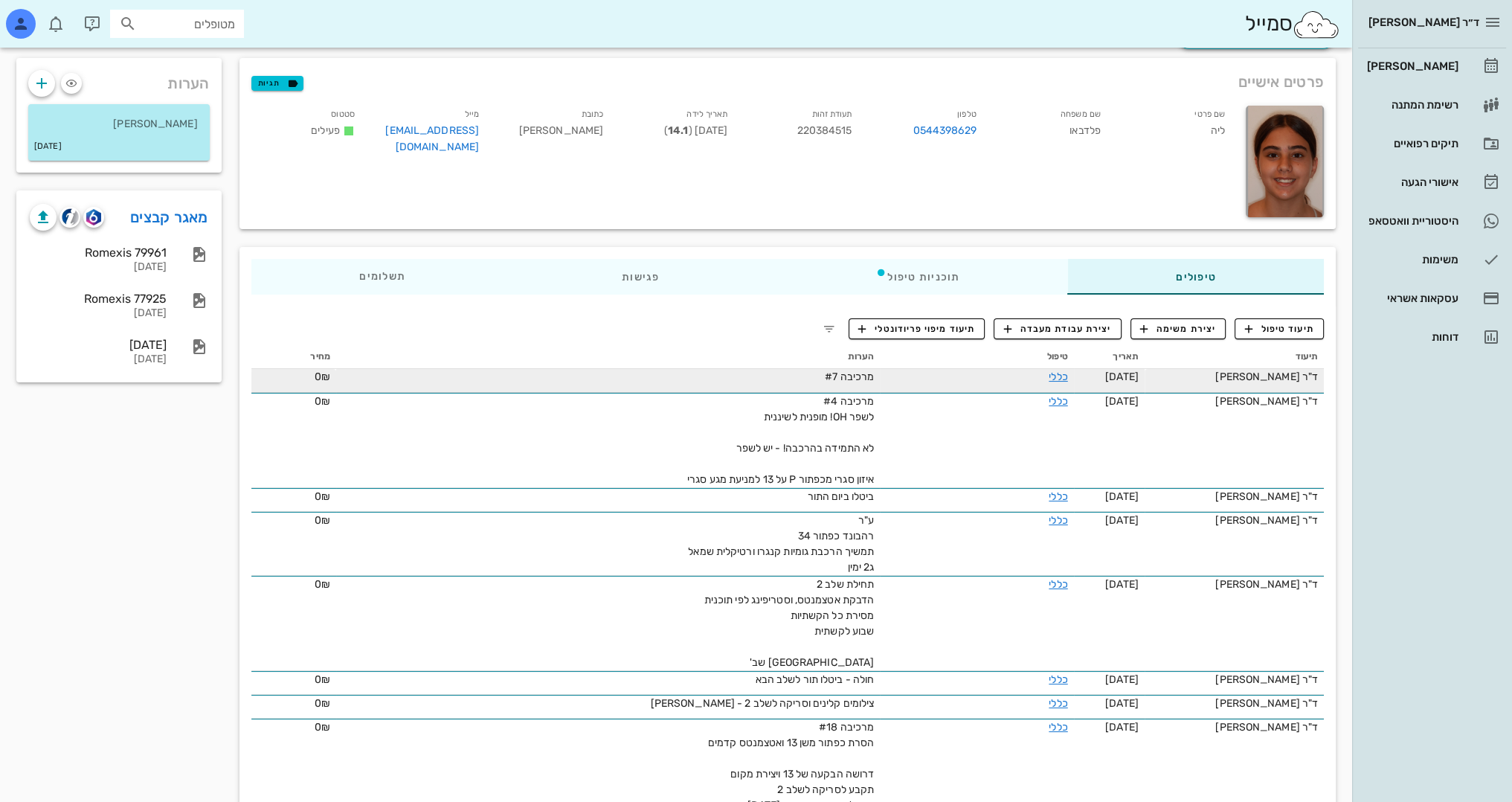
click at [853, 382] on div "מרכיבה #7" at bounding box center [706, 377] width 335 height 15
click at [1056, 373] on link "כללי" at bounding box center [1058, 377] width 19 height 13
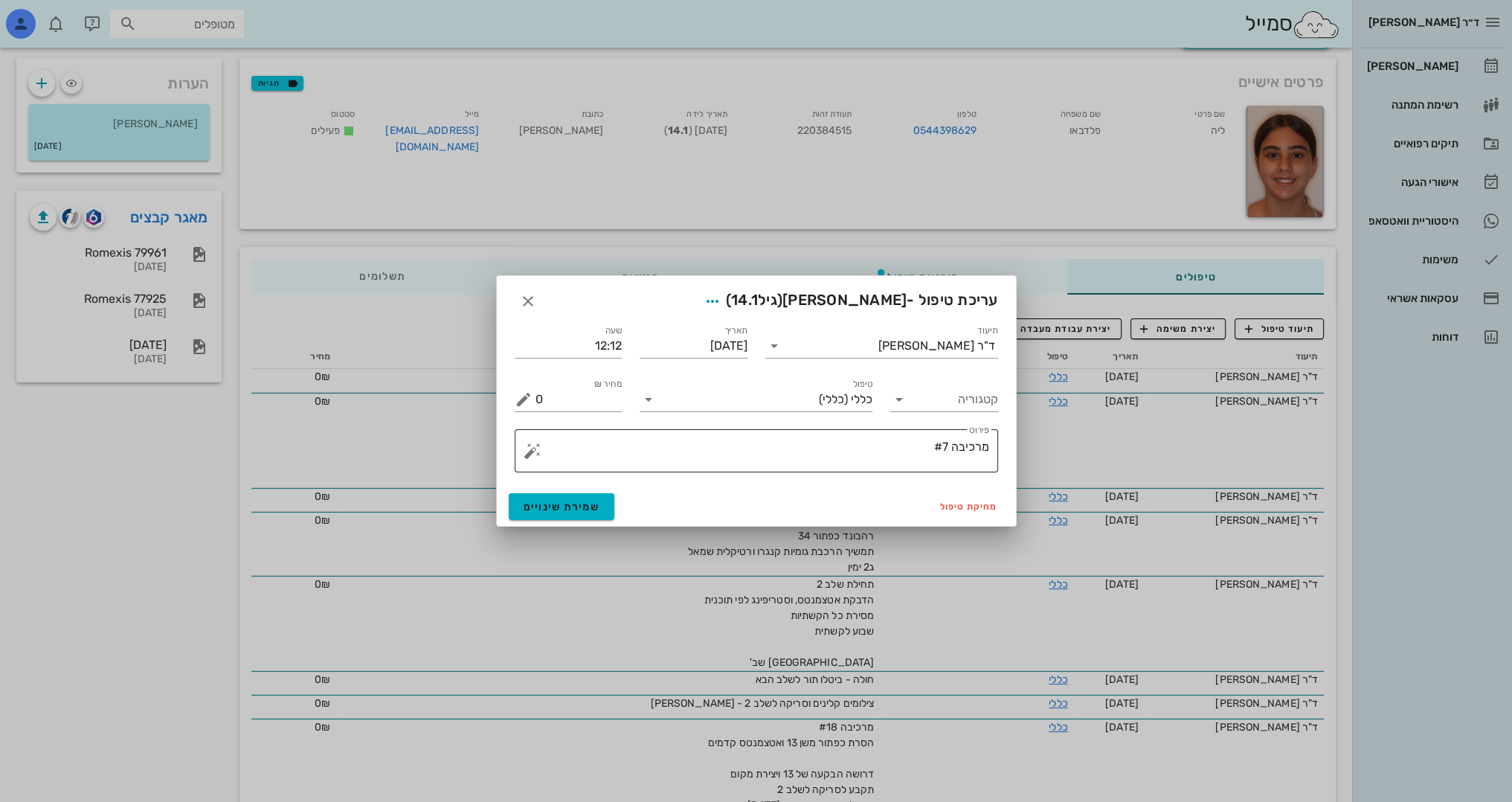
click at [876, 441] on textarea "מרכיבה #7" at bounding box center [762, 455] width 454 height 36
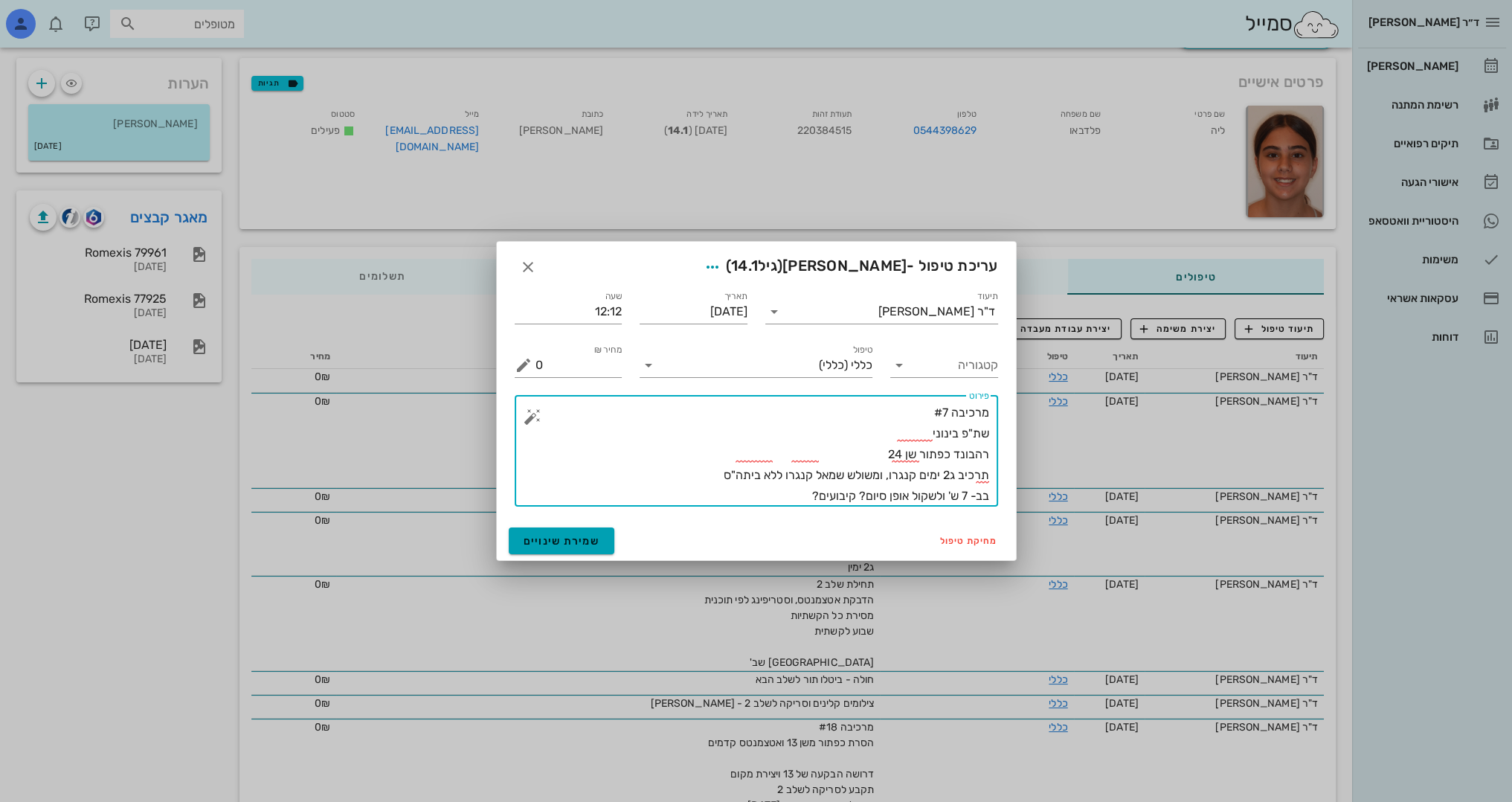
type textarea "מרכיבה #7 שת"פ בינוני רהבונד כפתור שן 24 תרכיב ג2 ימים קנגרו, ומשולש שמאל קנגרו…"
click at [578, 545] on span "שמירת שינויים" at bounding box center [561, 541] width 77 height 13
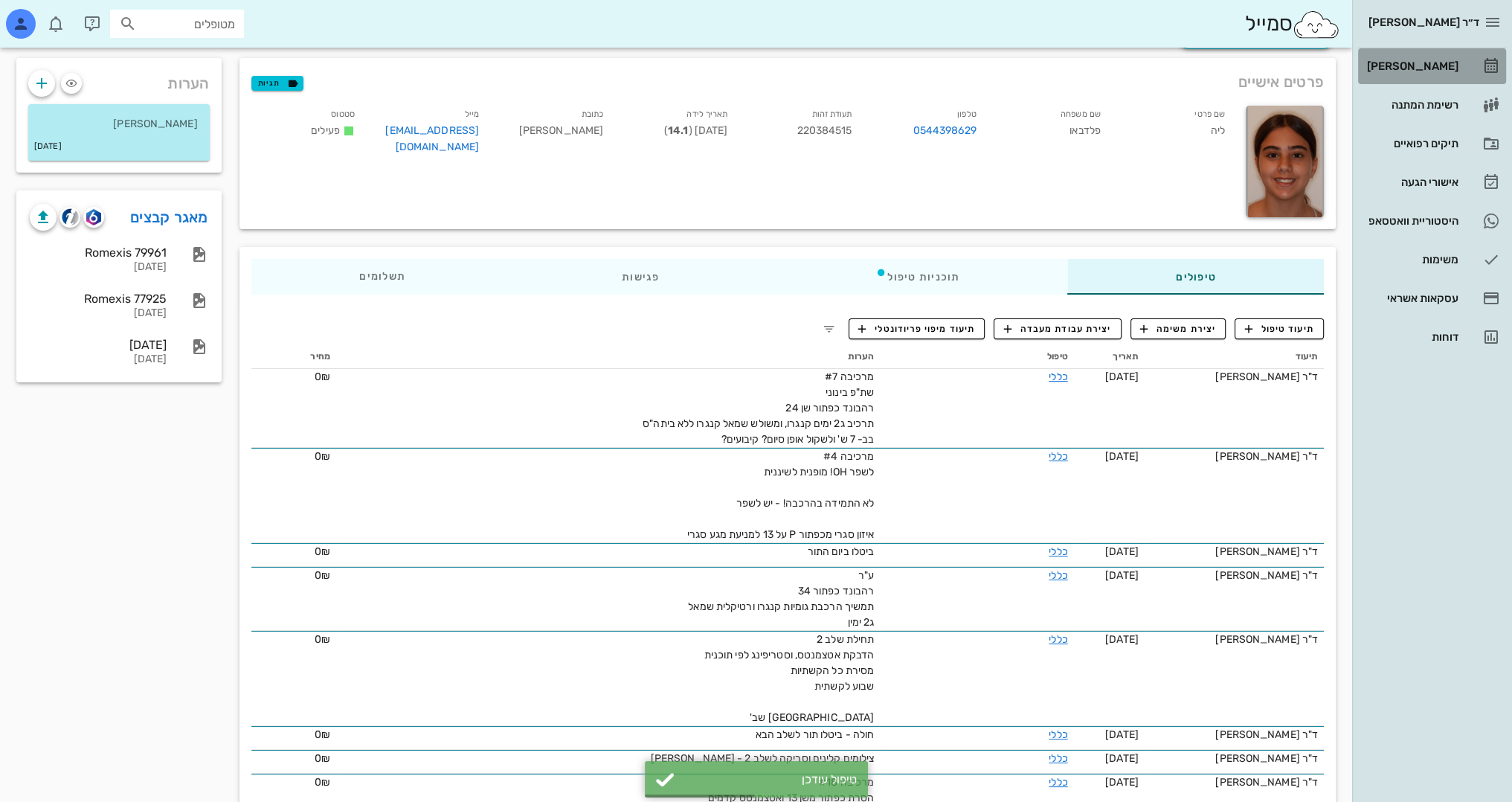
click at [1451, 62] on div "[PERSON_NAME]" at bounding box center [1411, 66] width 95 height 12
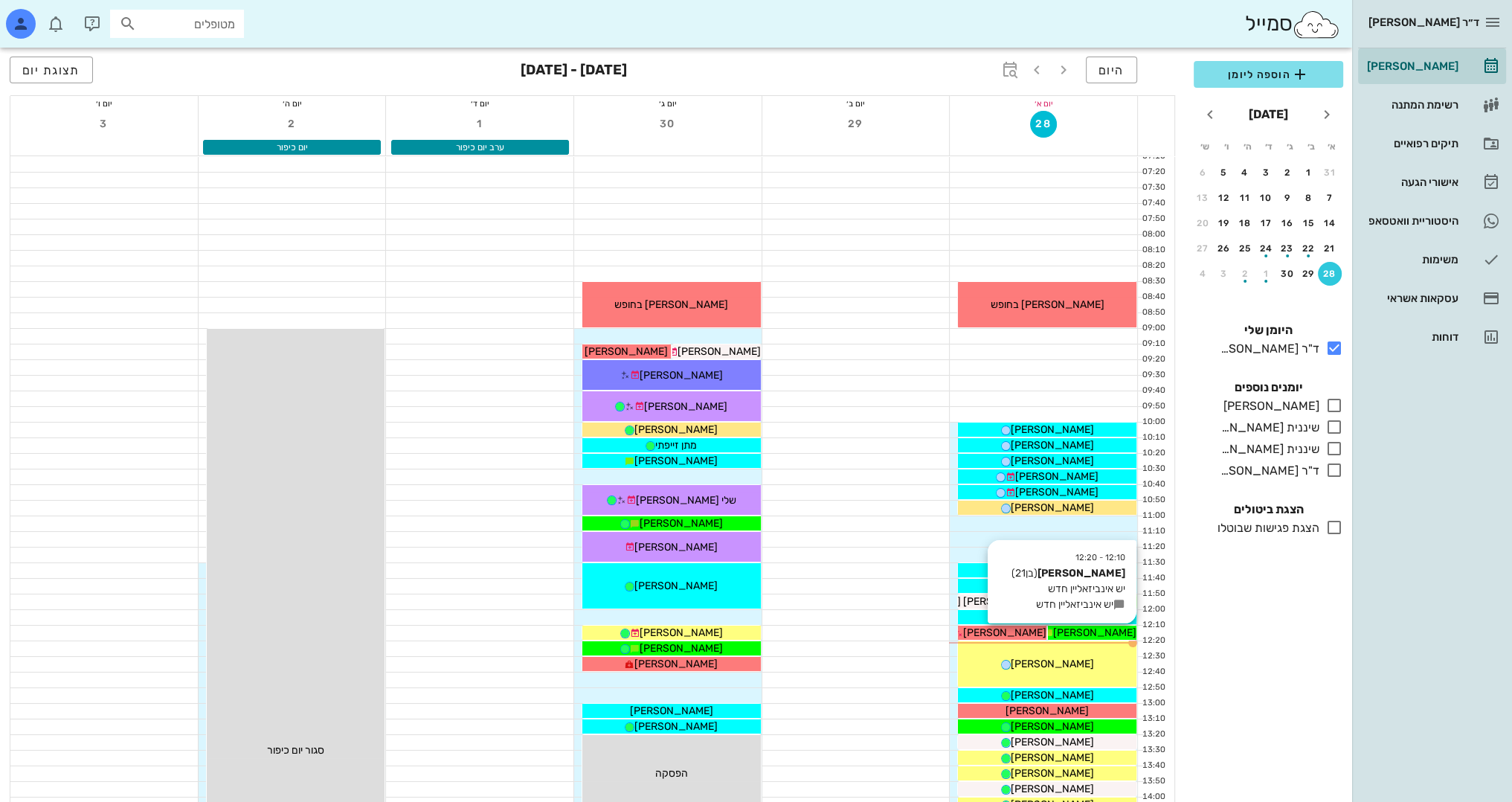
click at [1116, 631] on span "[PERSON_NAME]" at bounding box center [1095, 633] width 83 height 13
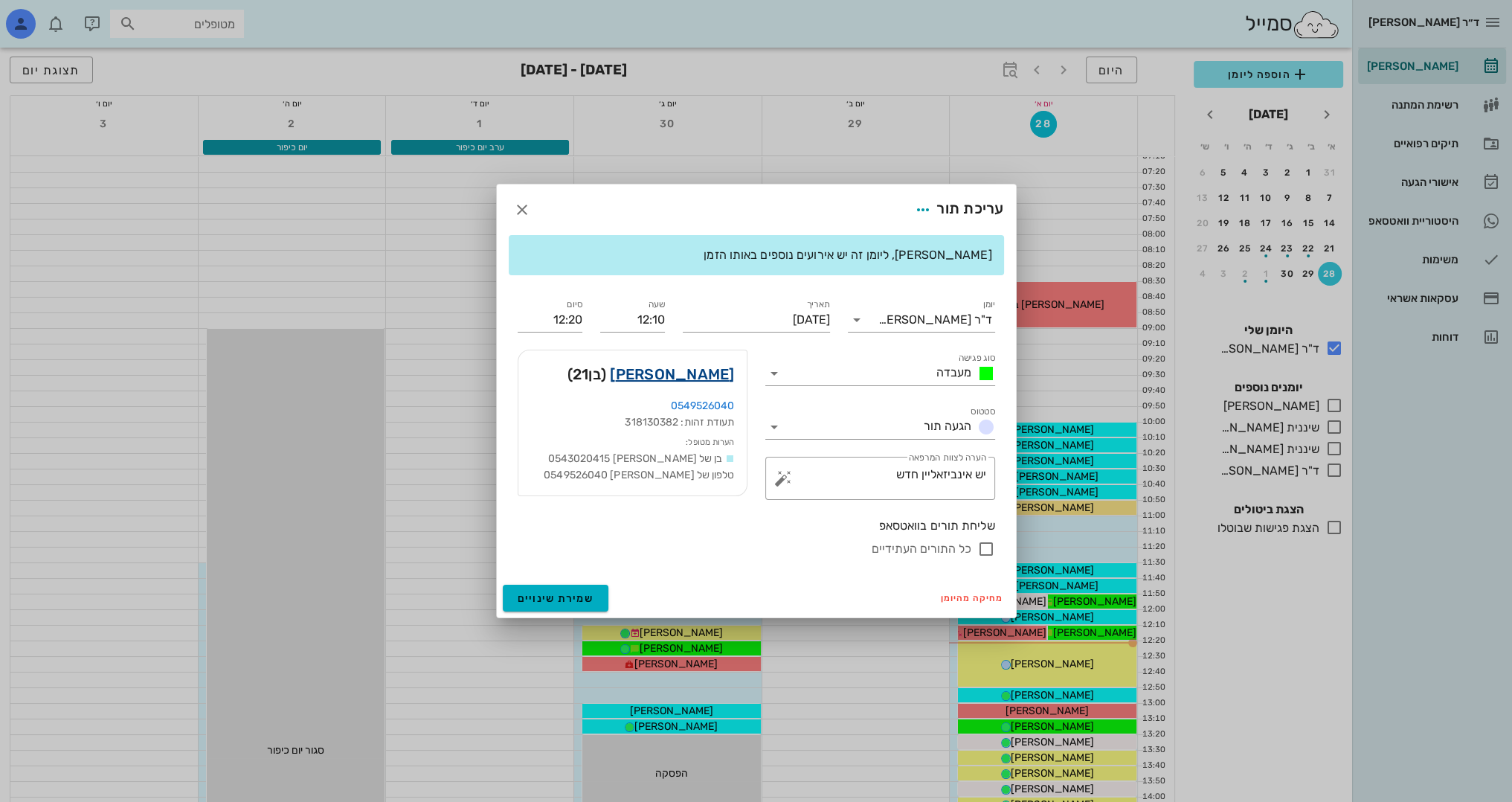
click at [701, 377] on link "[PERSON_NAME]" at bounding box center [673, 374] width 125 height 23
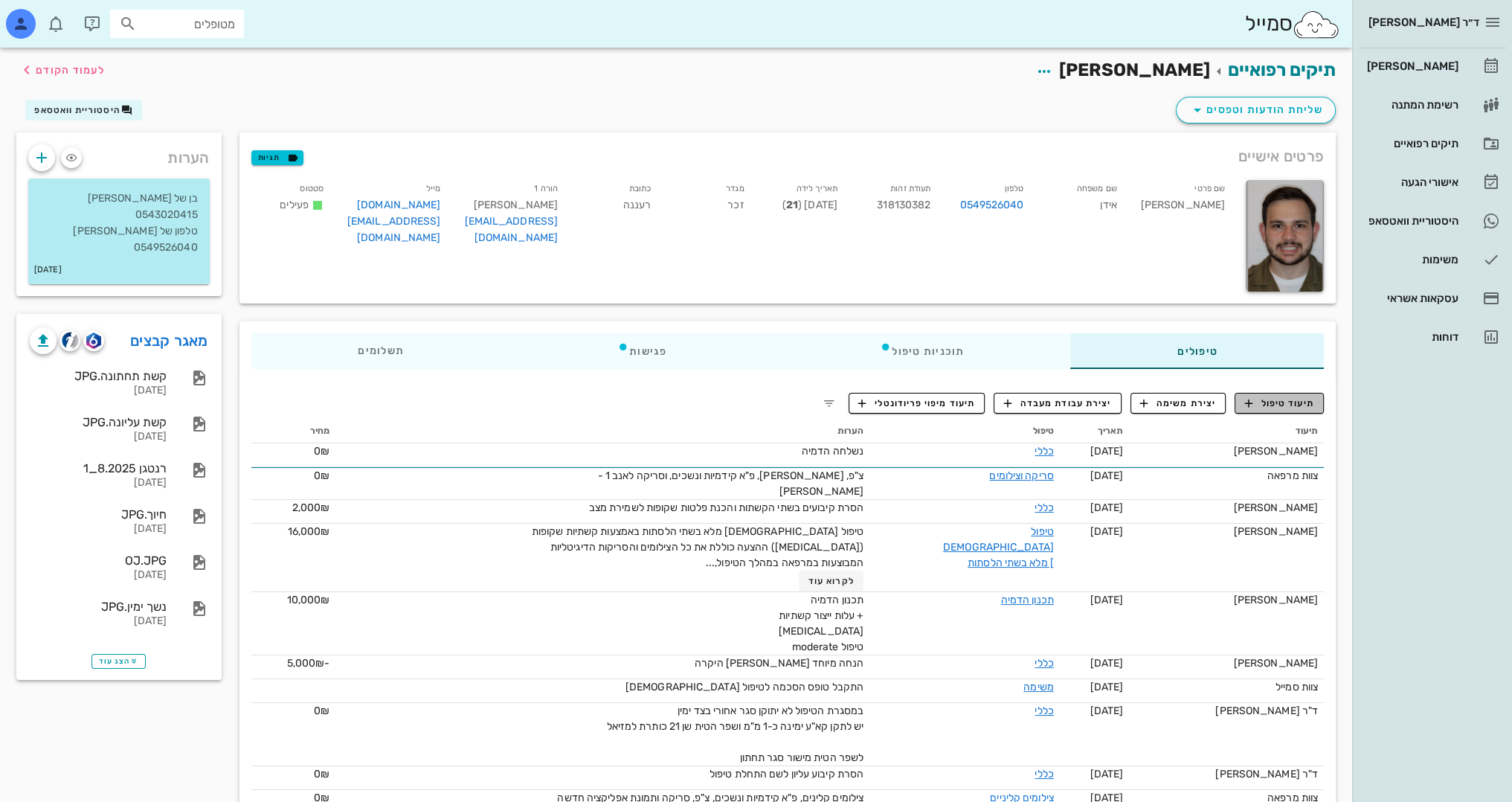
click at [1290, 407] on span "תיעוד טיפול" at bounding box center [1279, 403] width 70 height 14
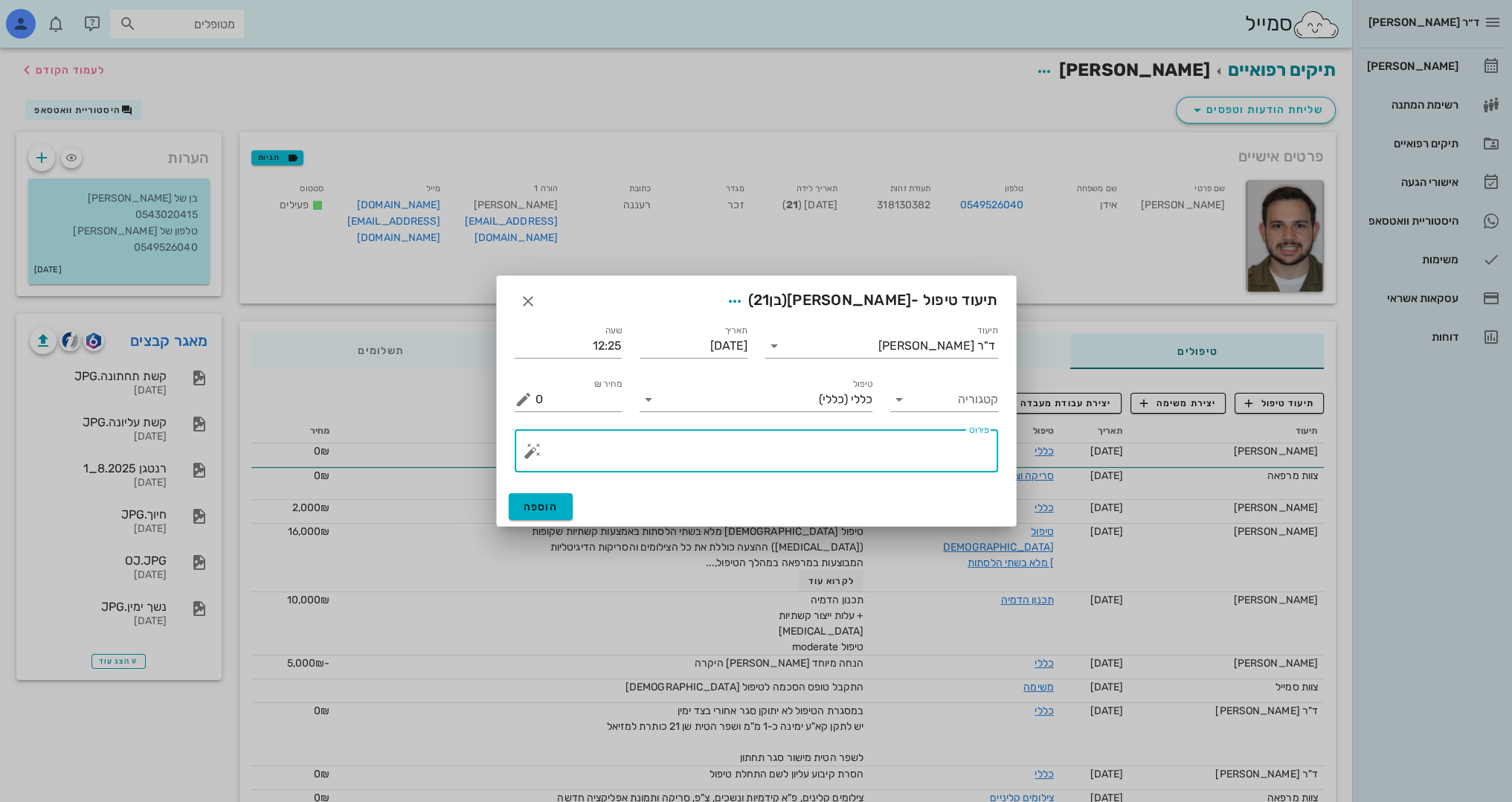
click at [842, 450] on textarea "פירוט" at bounding box center [762, 455] width 454 height 36
click at [530, 454] on button "button" at bounding box center [533, 451] width 18 height 18
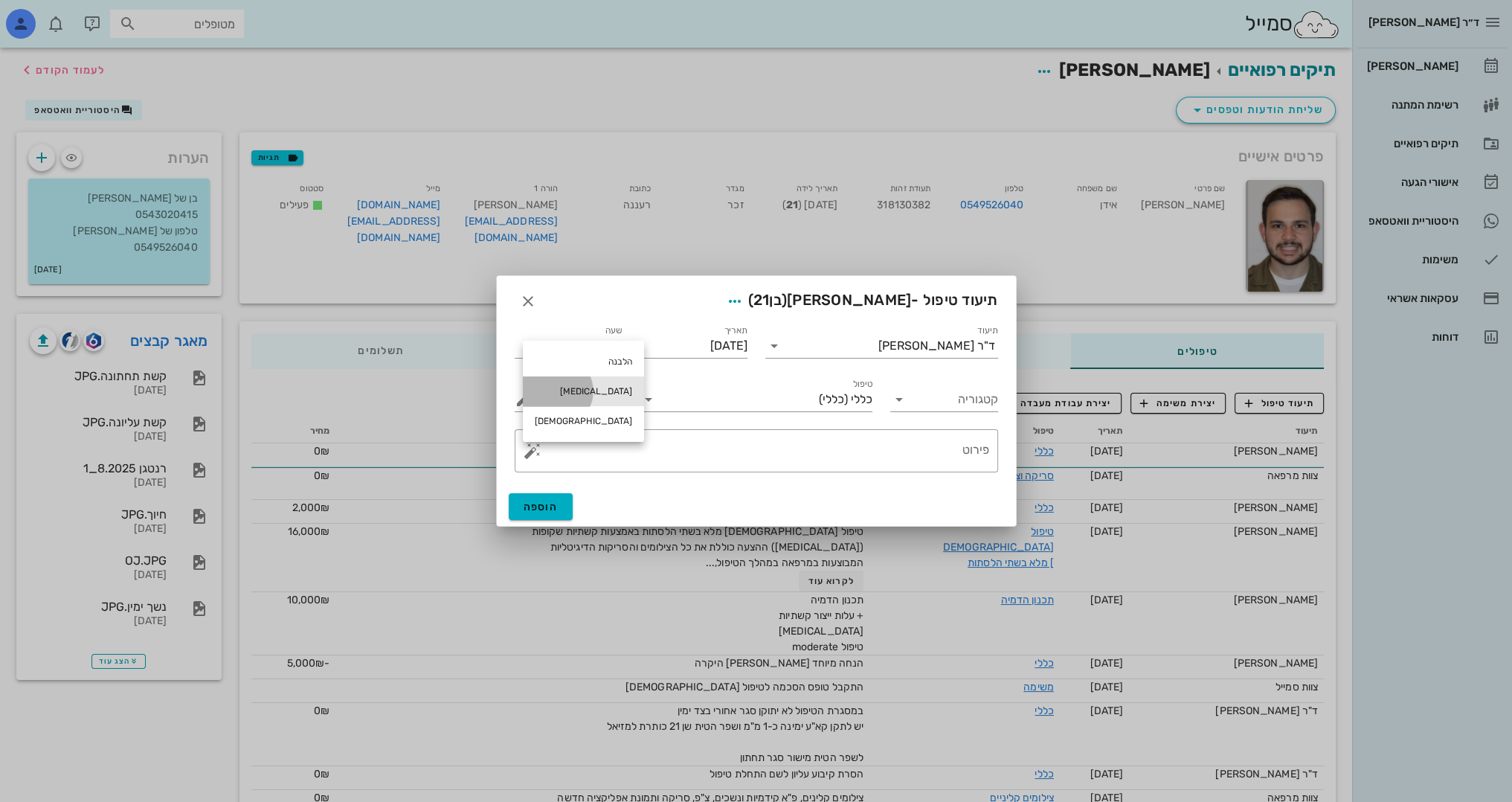
click at [565, 381] on div "[MEDICAL_DATA]" at bounding box center [583, 391] width 121 height 30
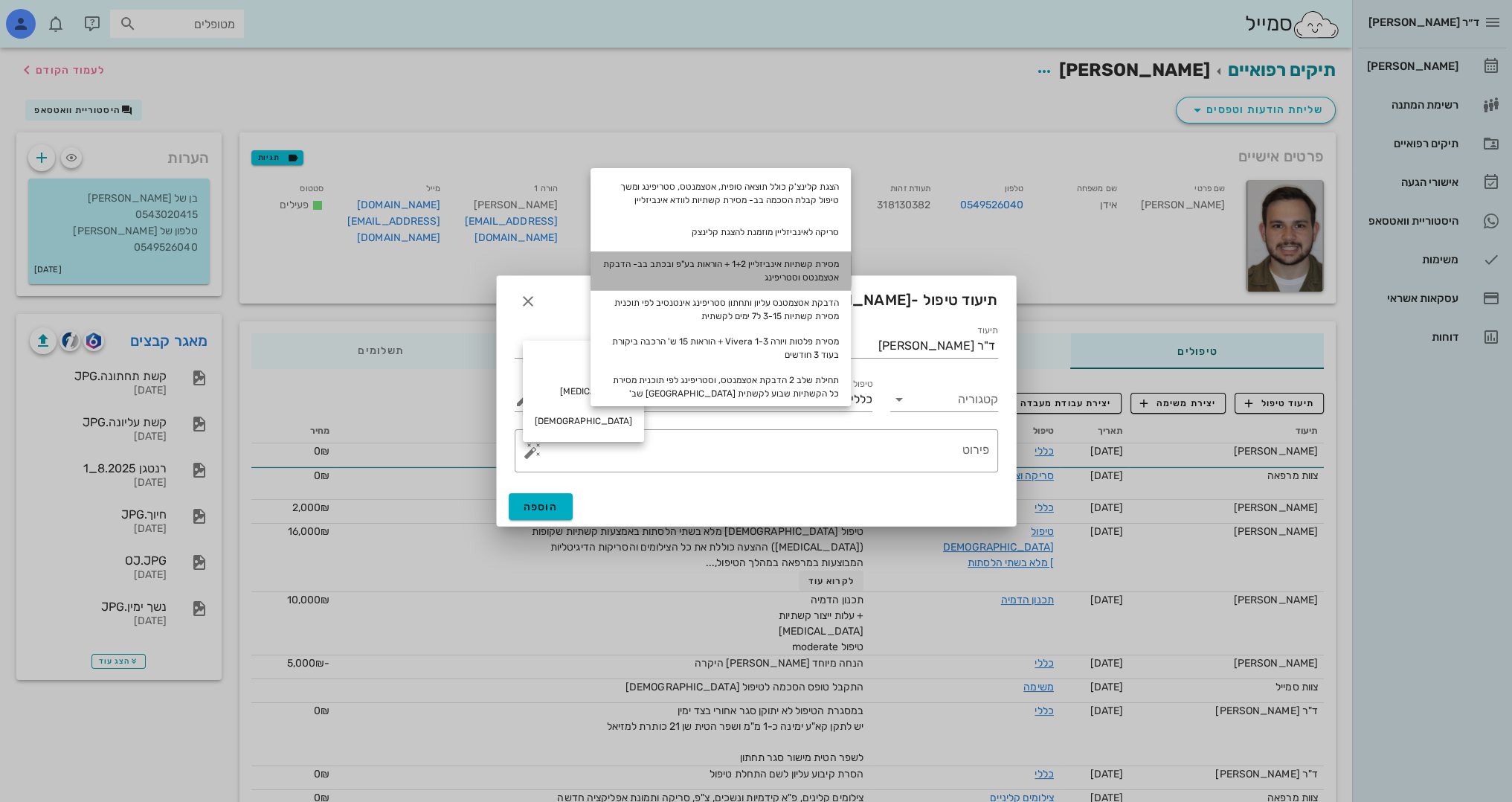
click at [817, 264] on div "מסירת קשתיות אינביזליין 1+2 + הוראות בע"פ ובכתב בב- הדבקת אטצמנטס וסטריפינג" at bounding box center [720, 270] width 260 height 39
type textarea "מסירת קשתיות אינביזליין 1+2 + הוראות בע"פ ובכתב בב- הדבקת אטצמנטס וסטריפינג"
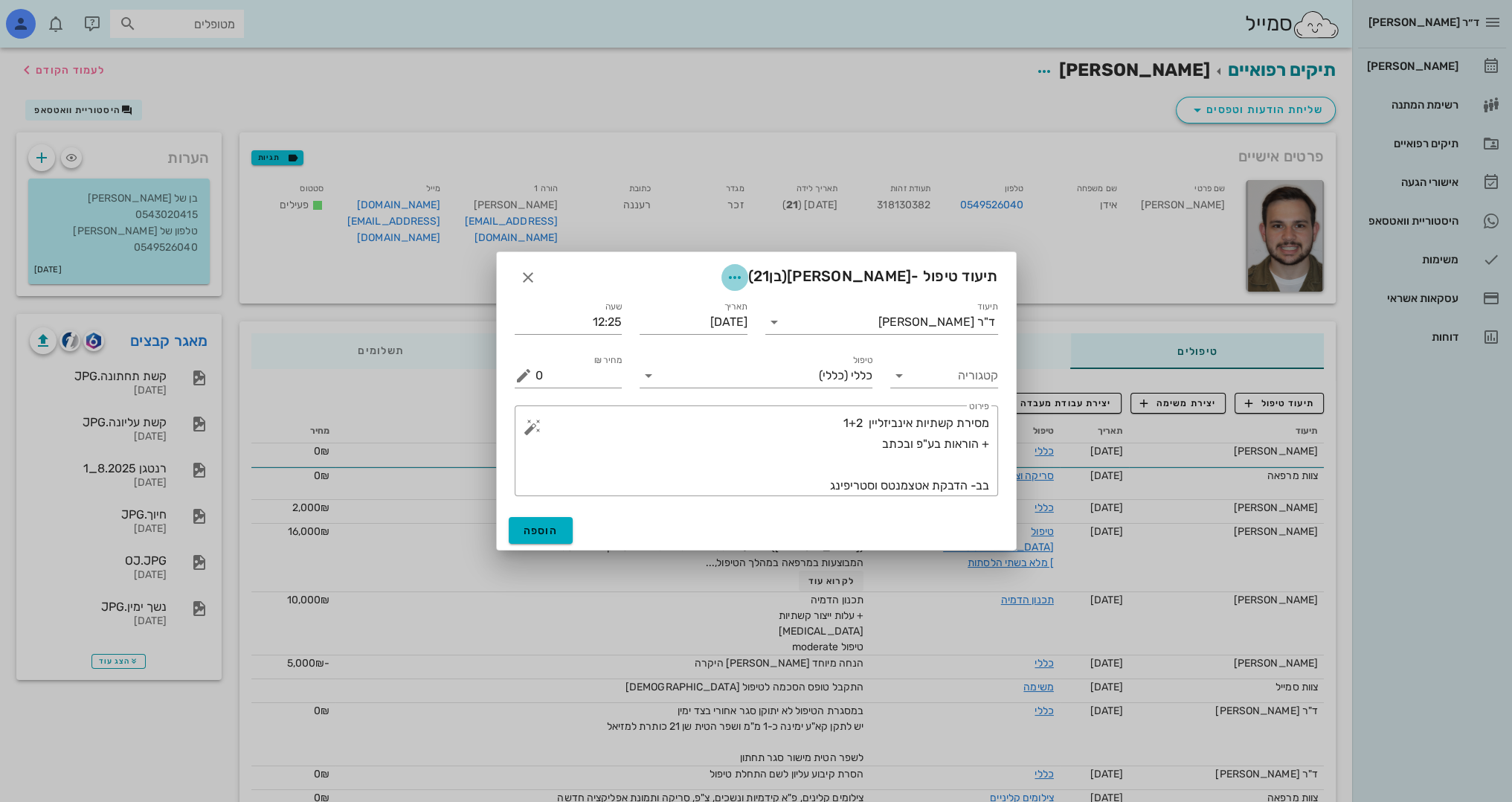
click at [744, 271] on icon "button" at bounding box center [735, 277] width 18 height 18
click at [748, 347] on div "צבע רשומה" at bounding box center [738, 351] width 100 height 14
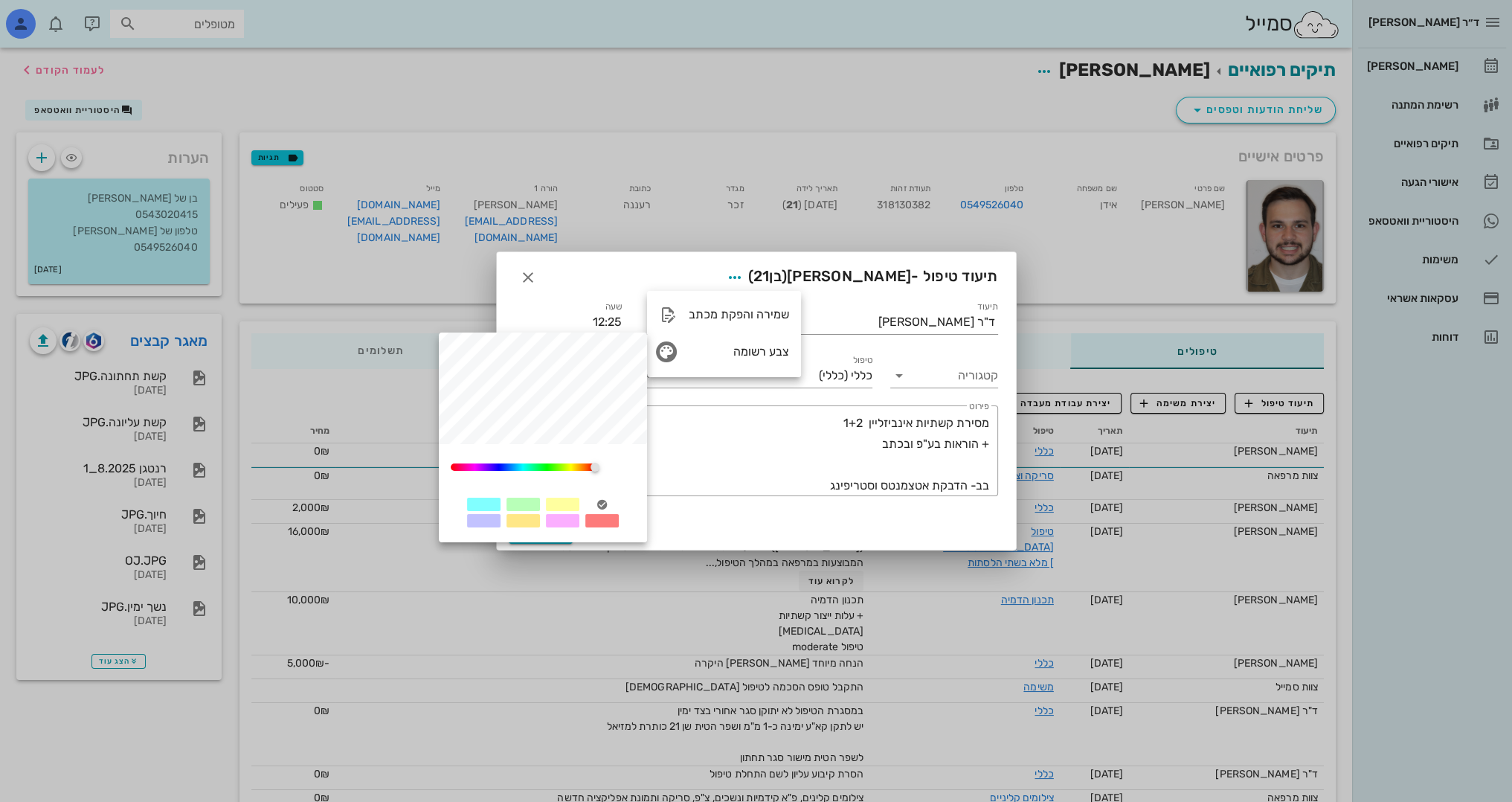
click at [565, 504] on div at bounding box center [562, 504] width 33 height 14
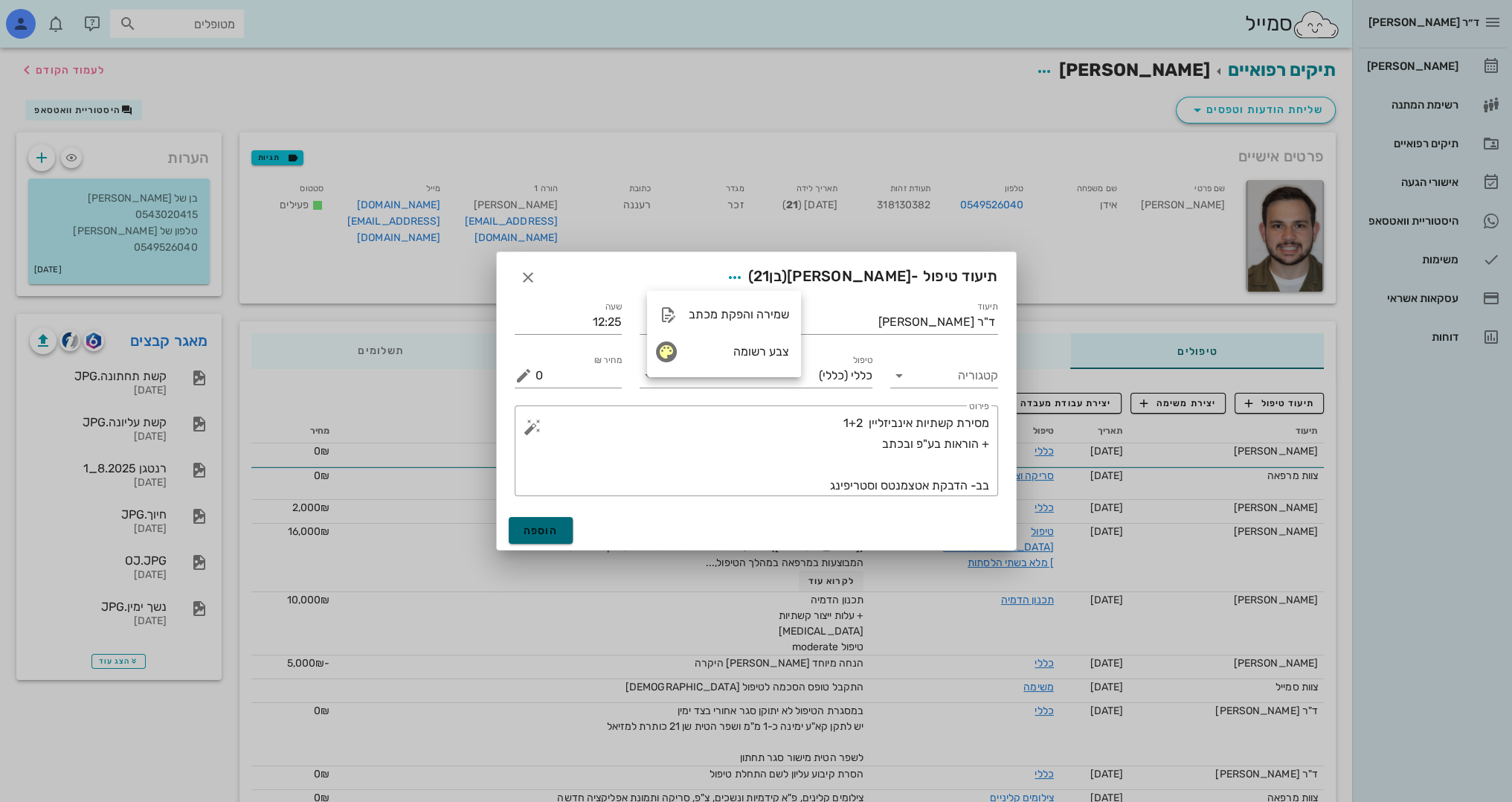
click at [548, 526] on span "הוספה" at bounding box center [541, 531] width 35 height 13
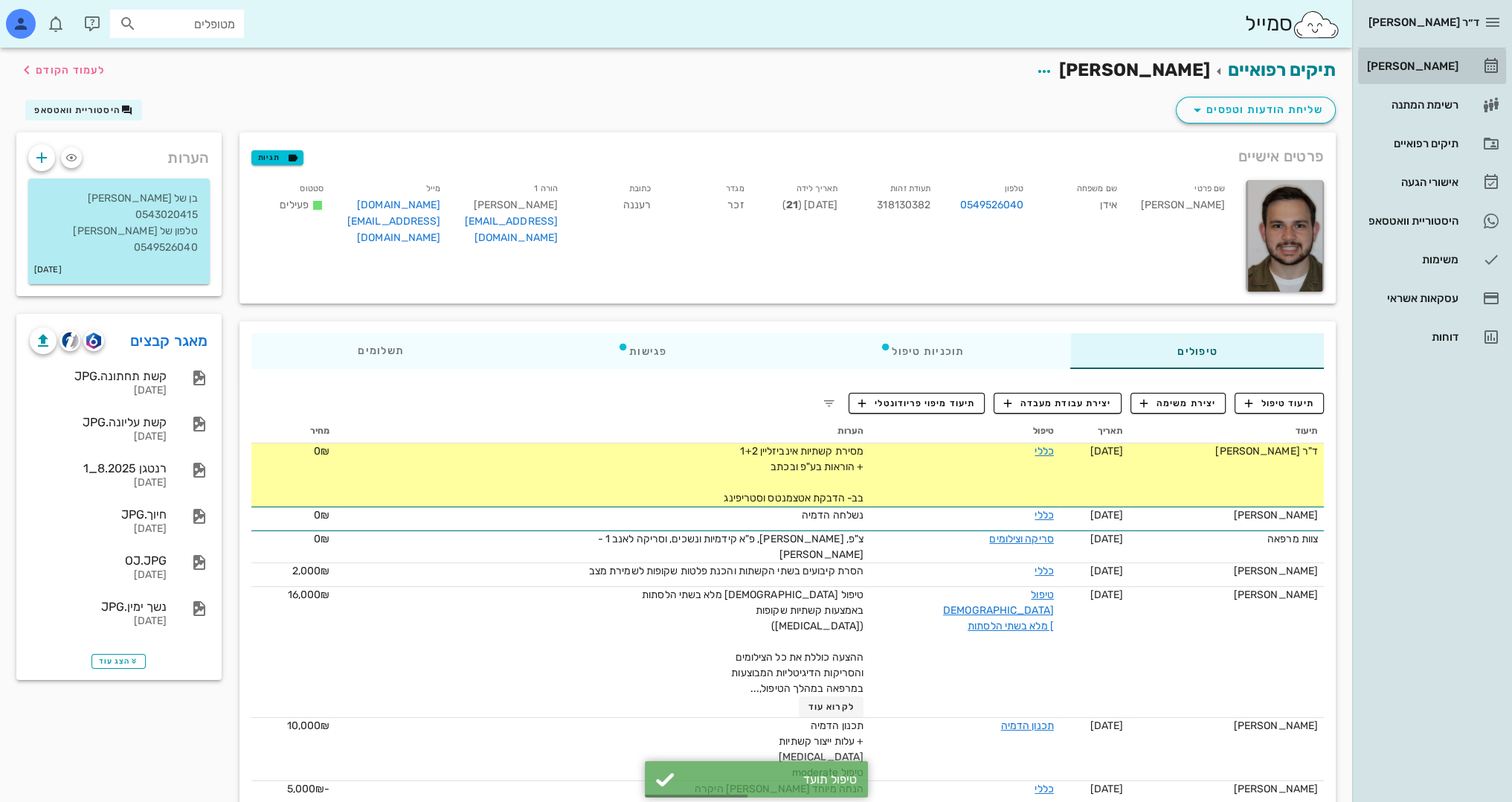
click at [1431, 62] on div "[PERSON_NAME]" at bounding box center [1411, 66] width 95 height 12
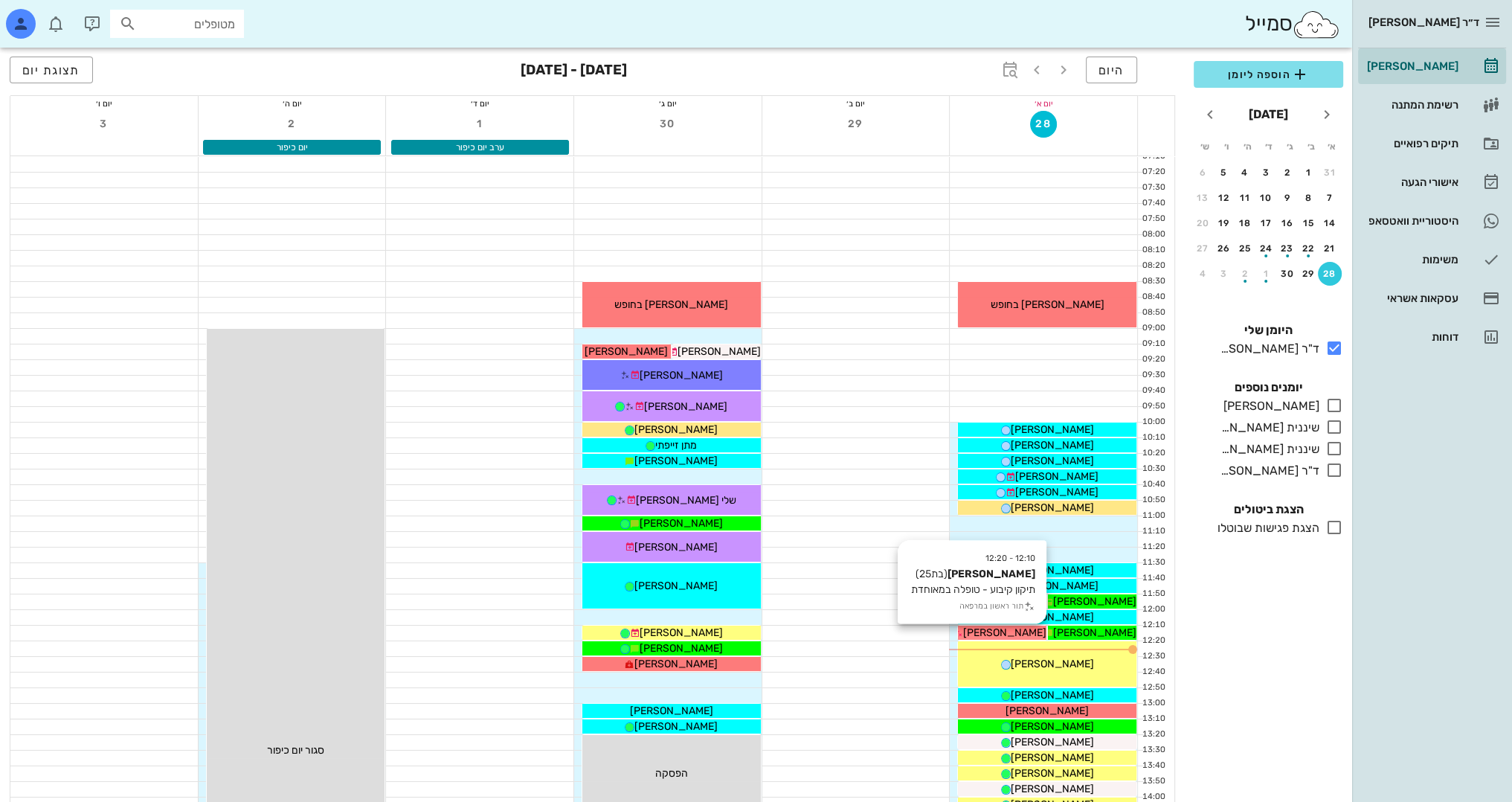
click at [1007, 629] on span "[PERSON_NAME]" at bounding box center [1005, 633] width 83 height 13
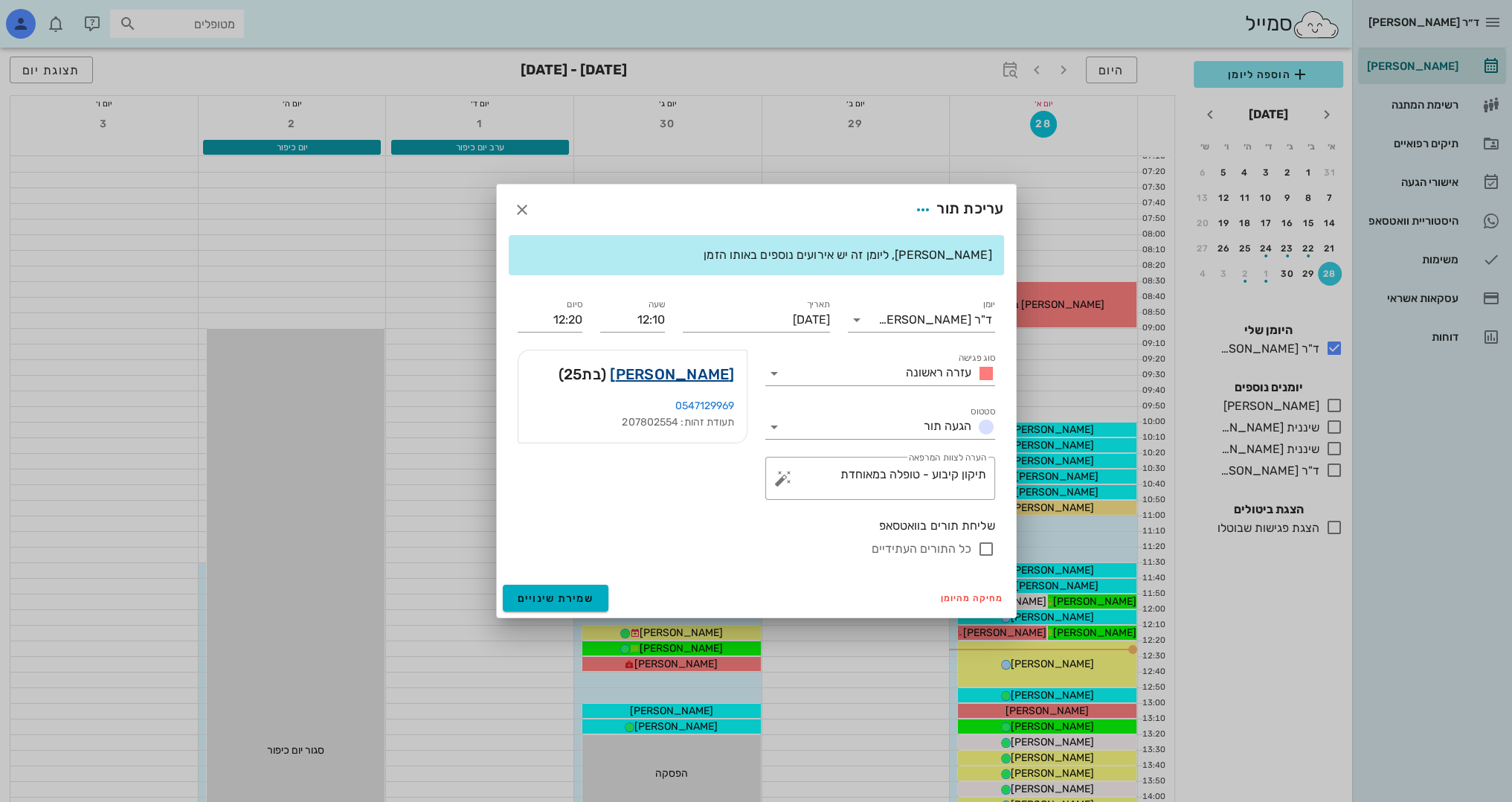
click at [720, 377] on link "[PERSON_NAME]" at bounding box center [673, 374] width 125 height 23
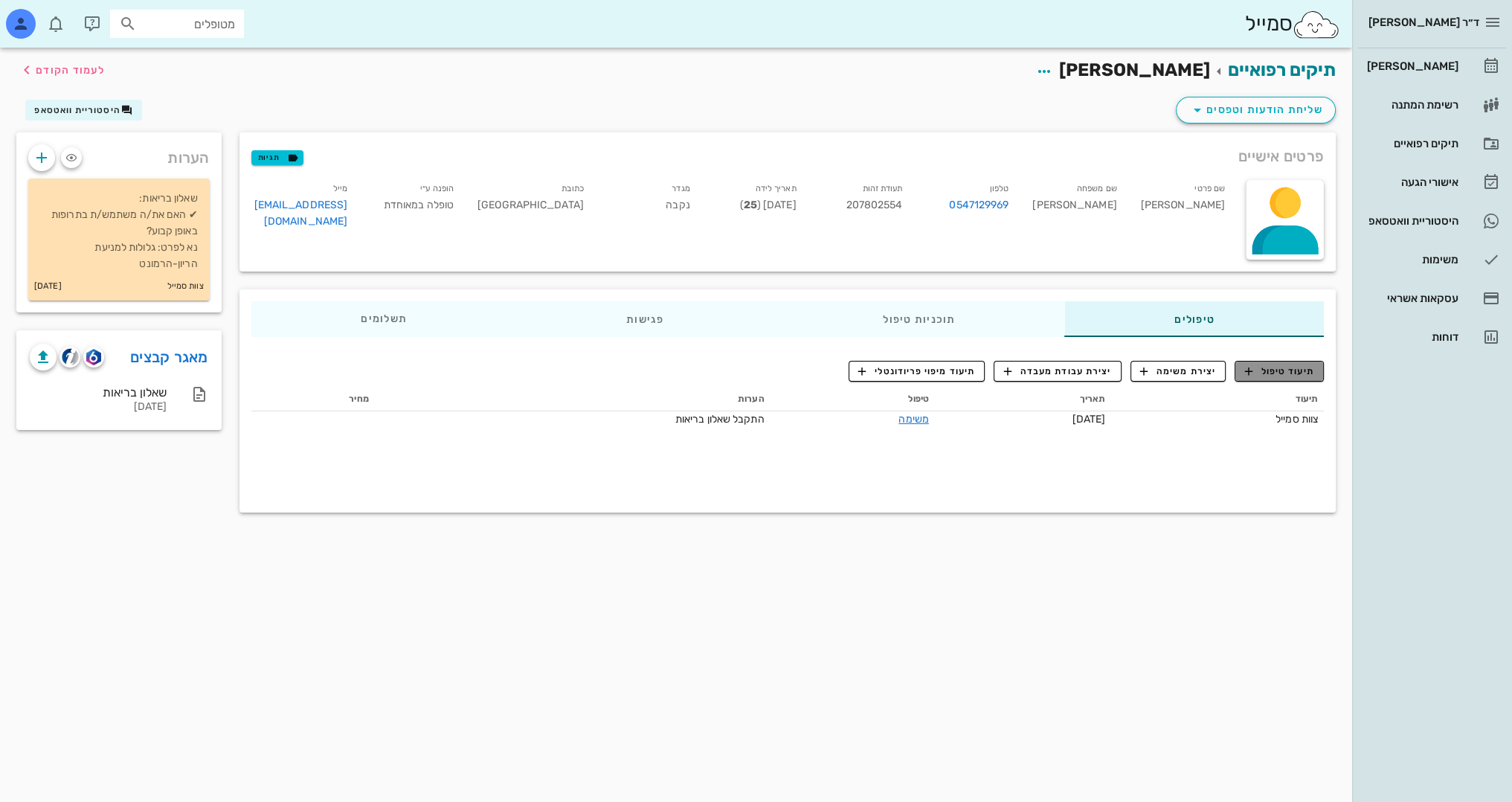
click at [1273, 370] on span "תיעוד טיפול" at bounding box center [1279, 371] width 70 height 14
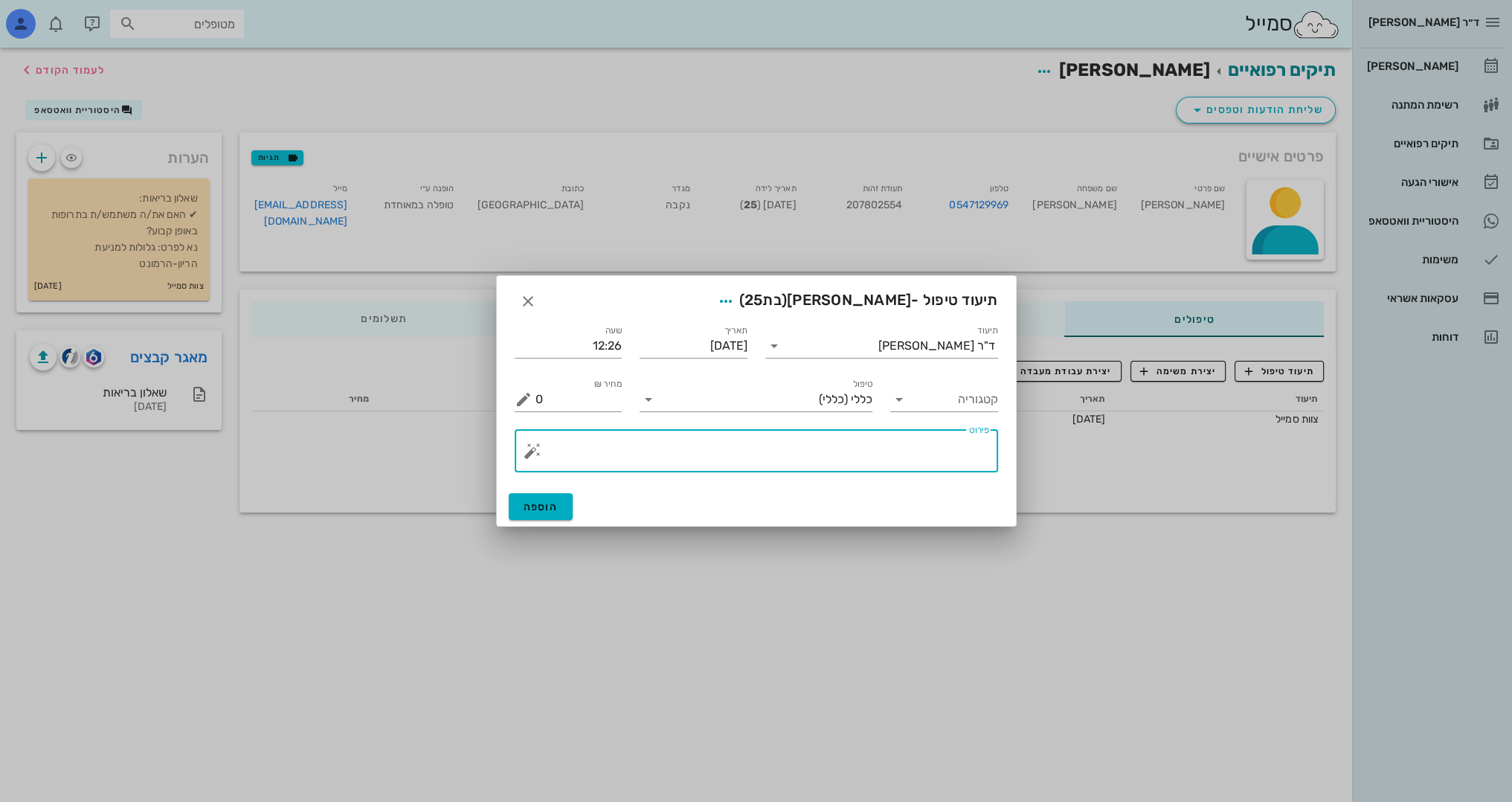
click at [956, 450] on textarea "פירוט" at bounding box center [762, 455] width 454 height 36
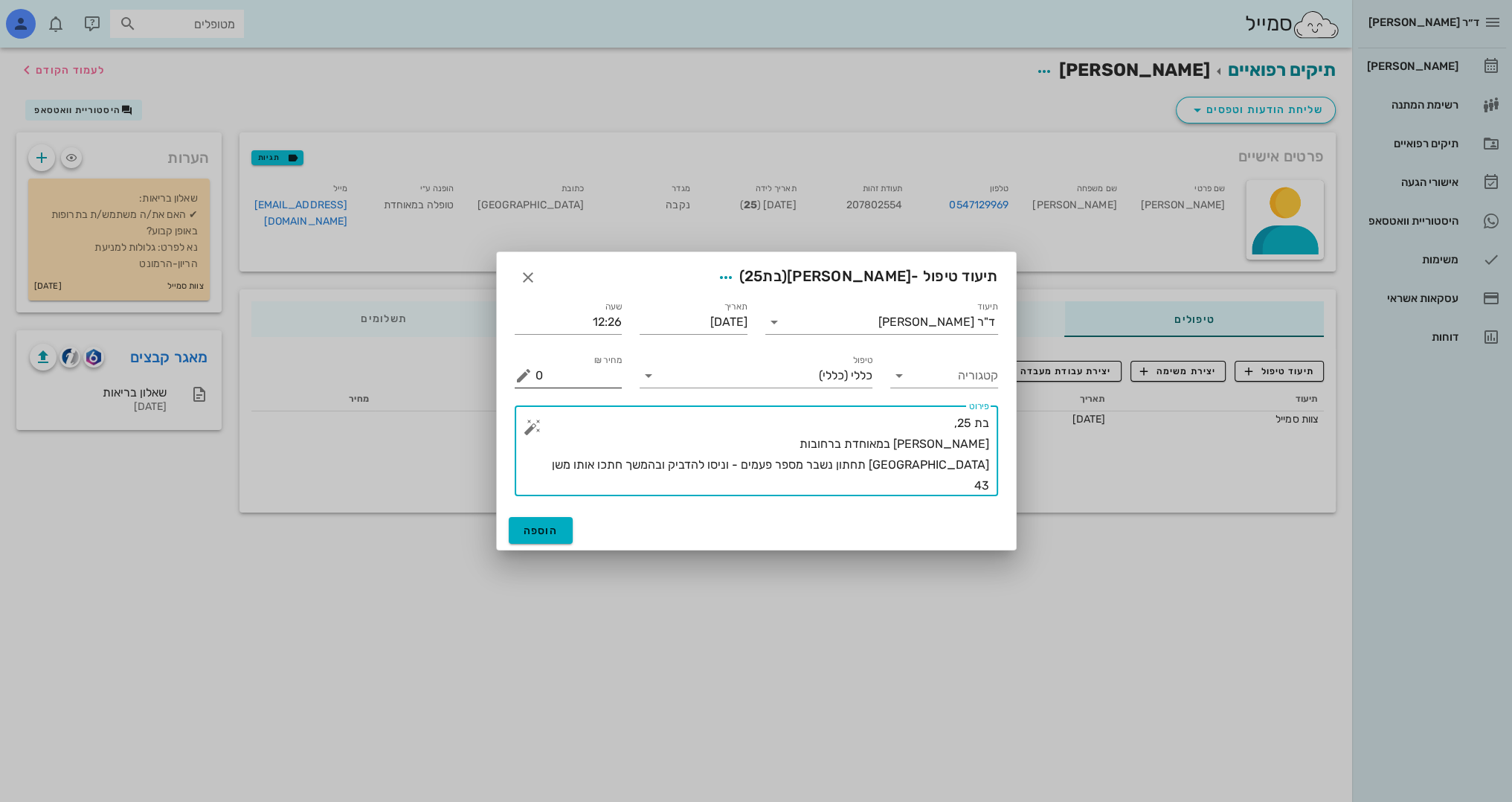
type textarea "בת 25, [PERSON_NAME] במאוחדת ברחובות [GEOGRAPHIC_DATA] תחתון נשבר מספר פעמים - …"
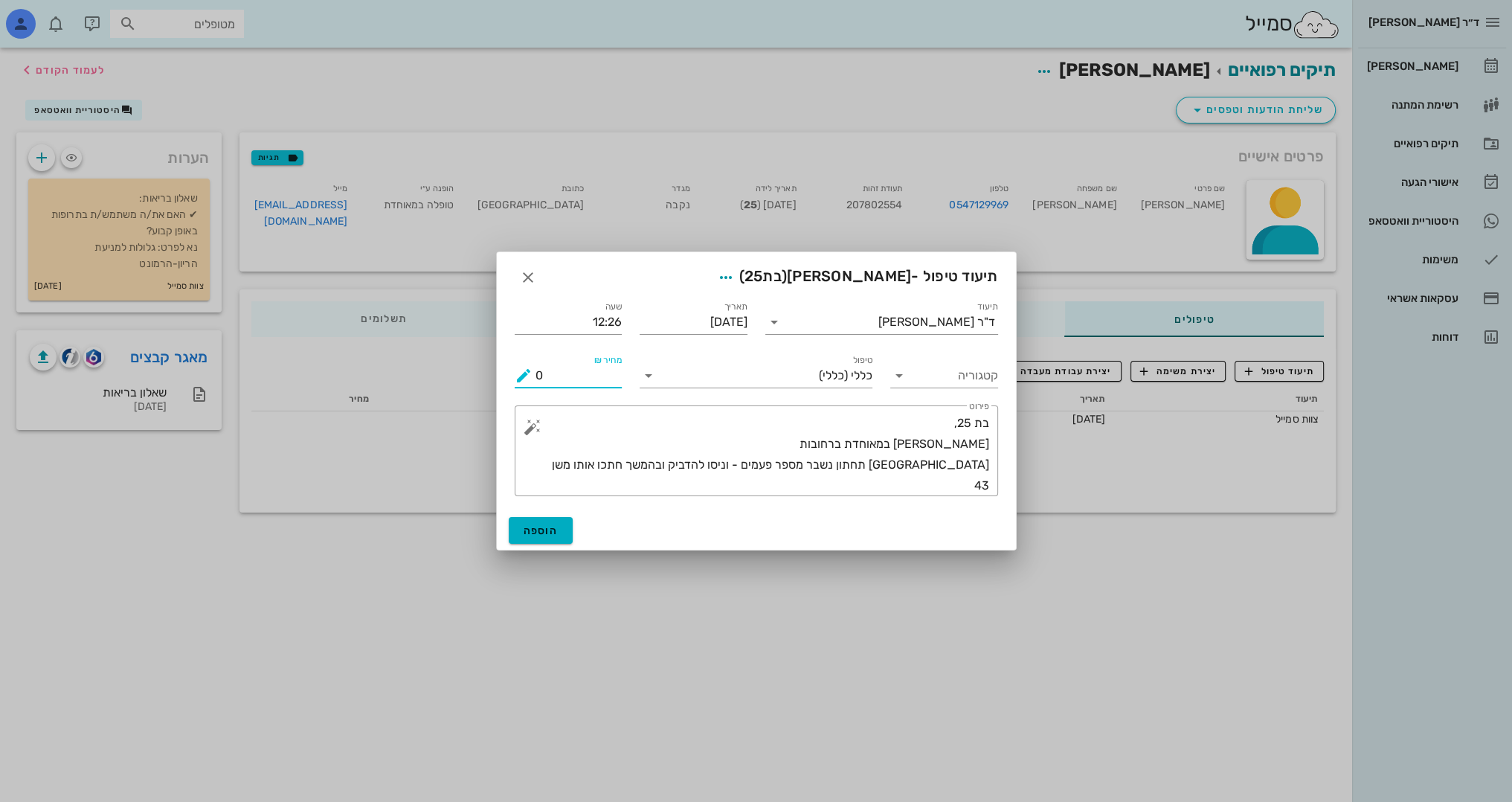
drag, startPoint x: 577, startPoint y: 377, endPoint x: 509, endPoint y: 388, distance: 68.9
click at [509, 388] on div "מחיר ₪ 0" at bounding box center [568, 369] width 125 height 53
type input "600"
click at [547, 522] on button "הוספה" at bounding box center [542, 531] width 65 height 27
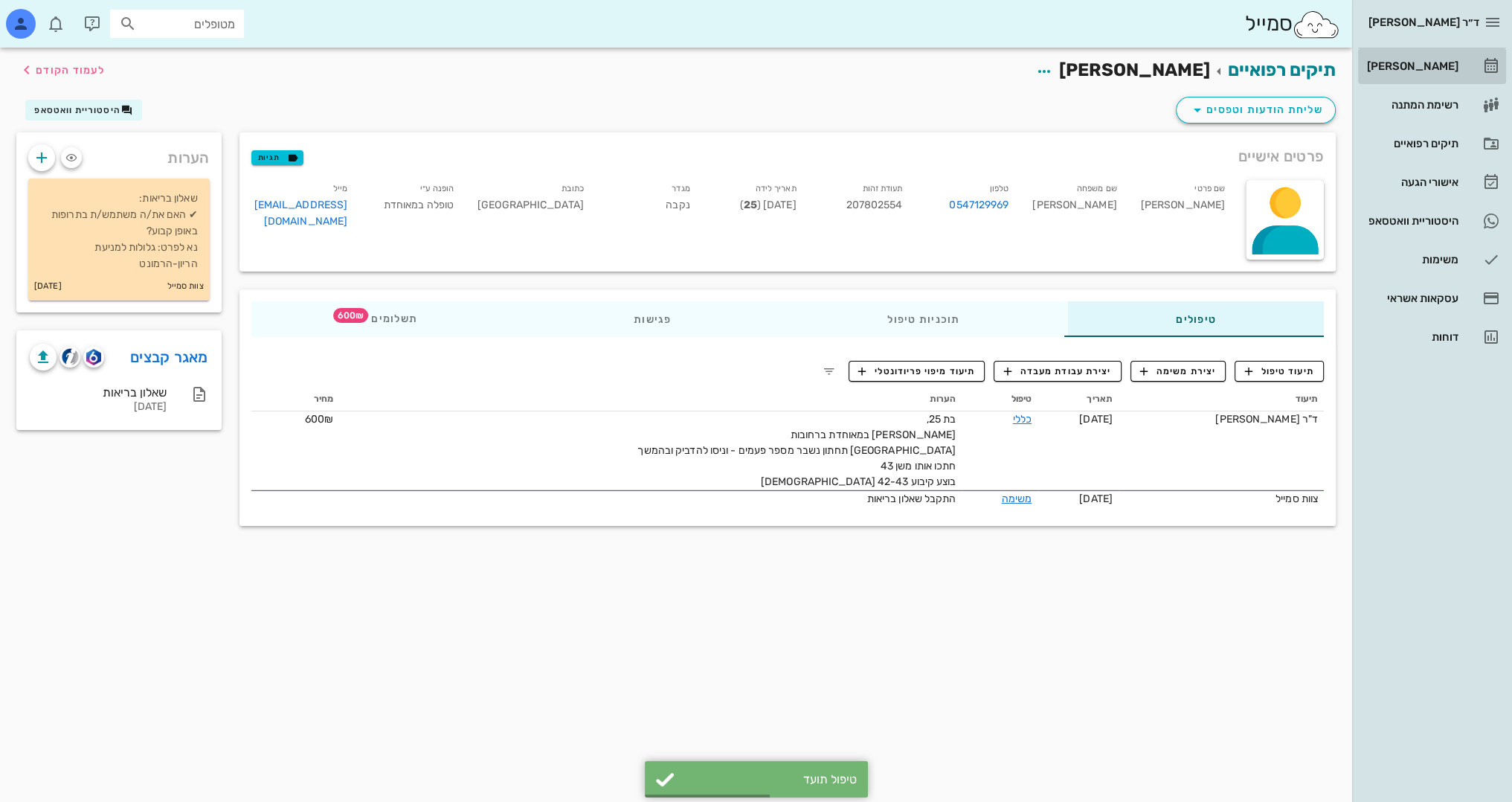
click at [1415, 69] on div "[PERSON_NAME]" at bounding box center [1411, 66] width 95 height 12
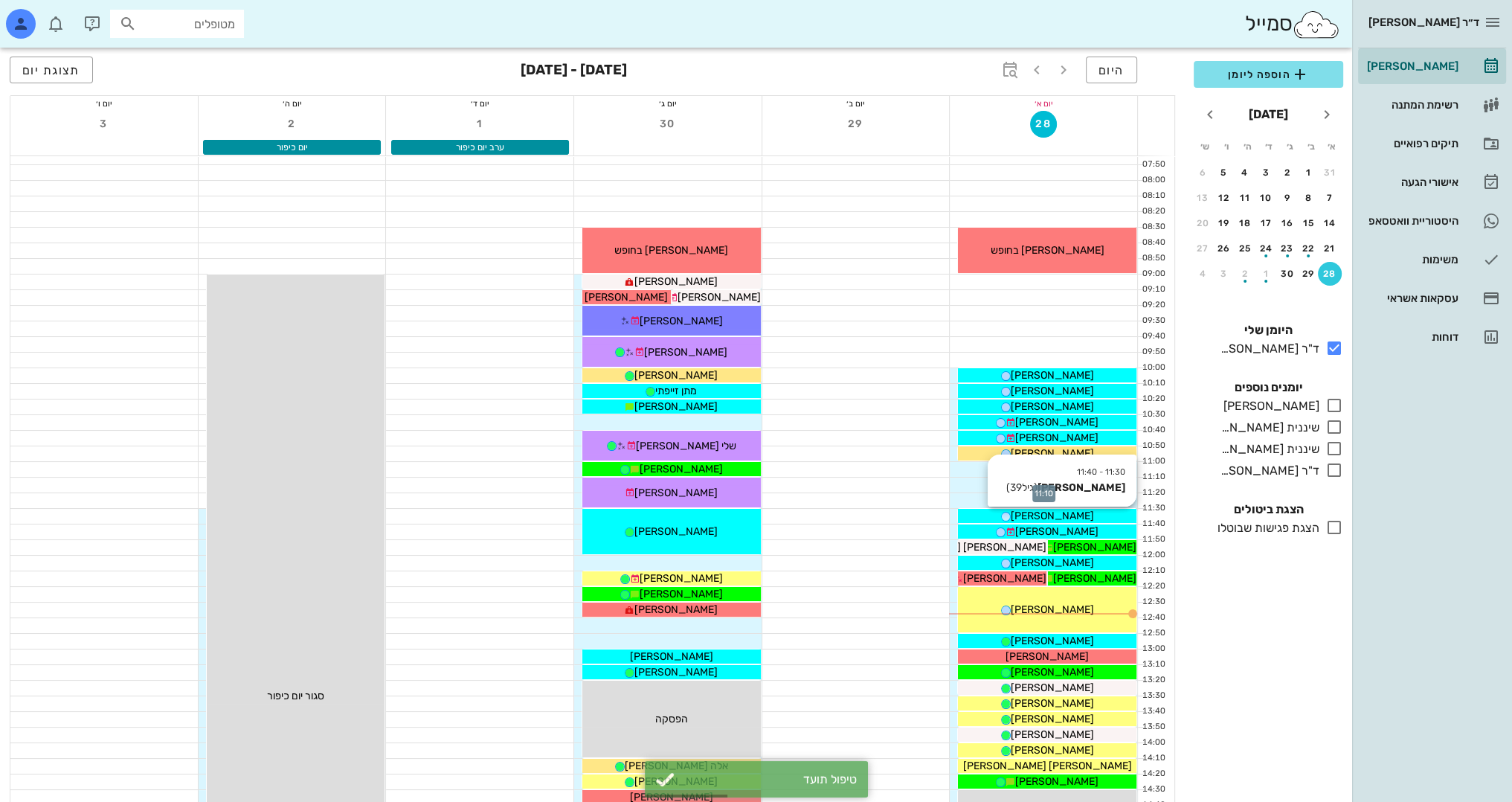
scroll to position [372, 0]
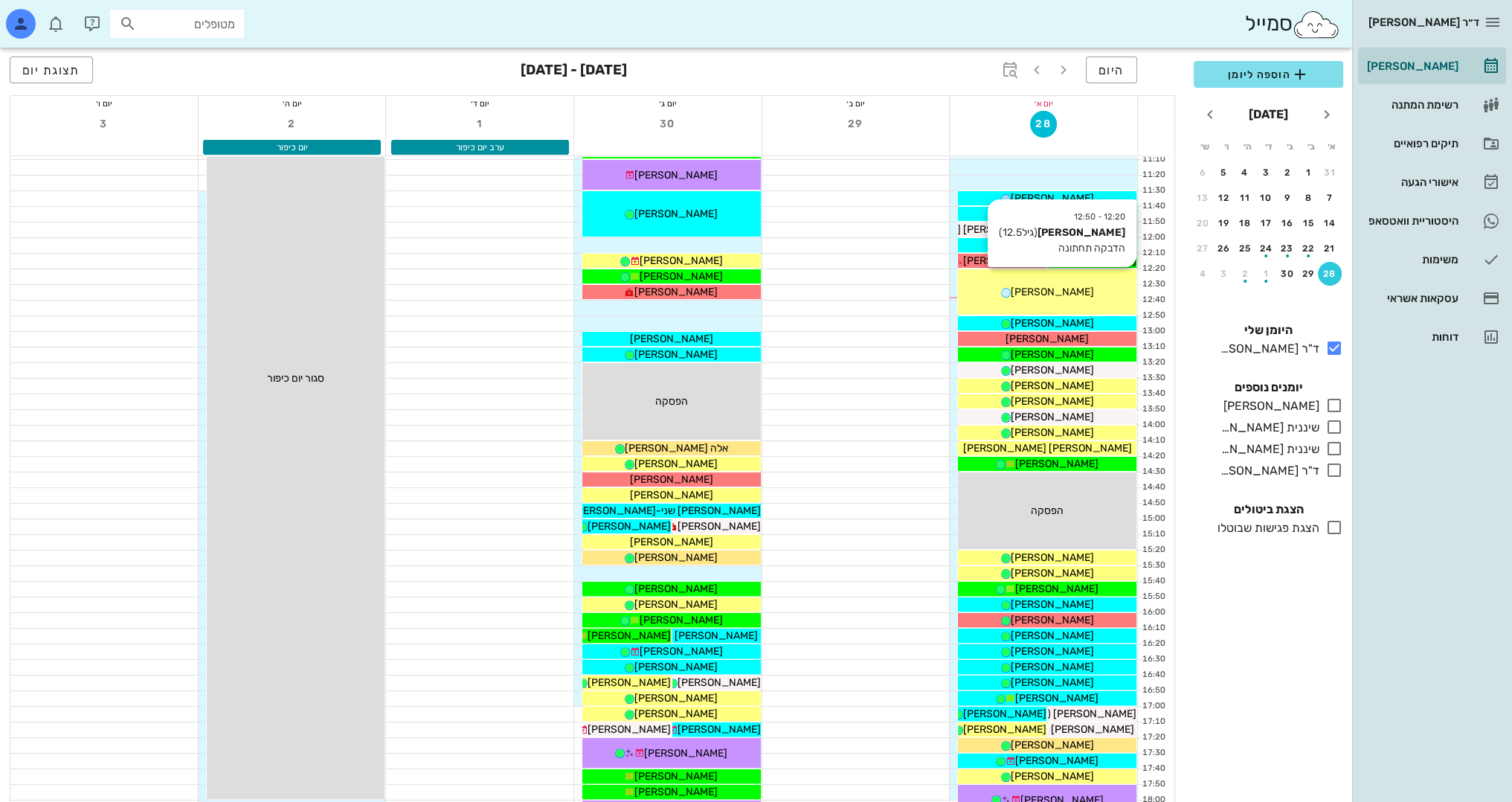
click at [1079, 284] on div "[PERSON_NAME]" at bounding box center [1047, 292] width 179 height 15
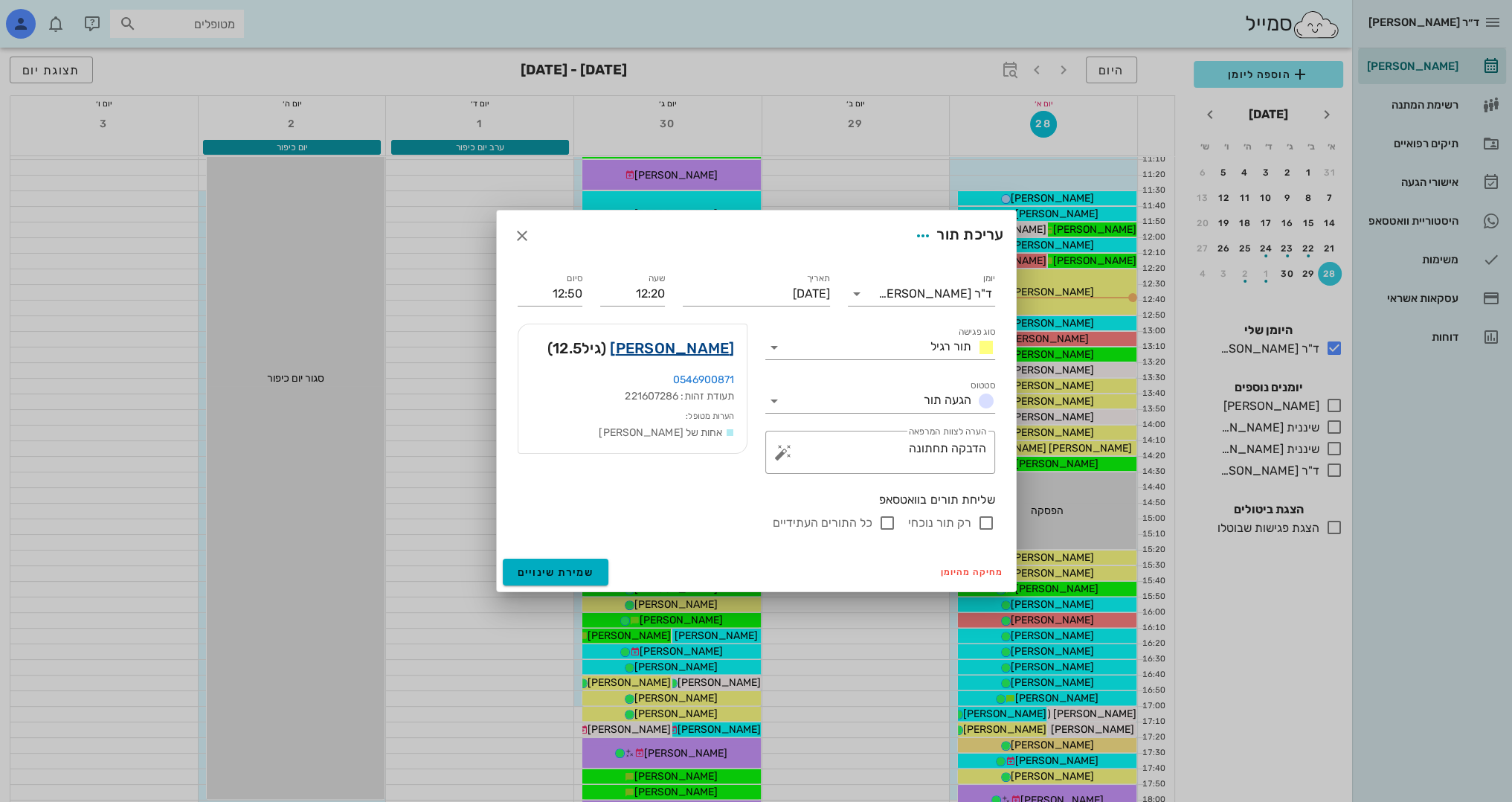
click at [719, 344] on link "[PERSON_NAME]" at bounding box center [673, 348] width 125 height 23
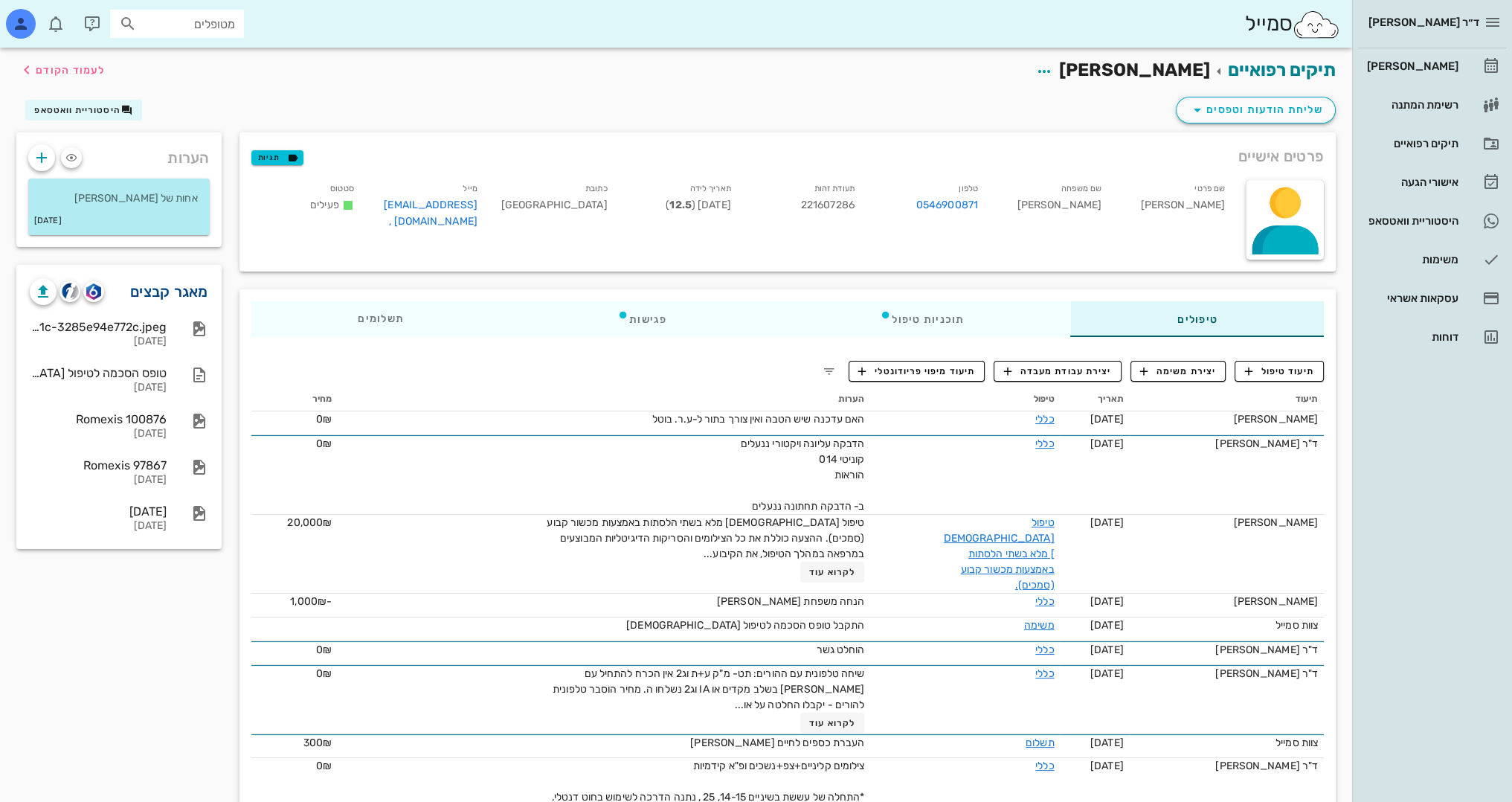
click at [171, 298] on link "מאגר קבצים" at bounding box center [169, 292] width 79 height 23
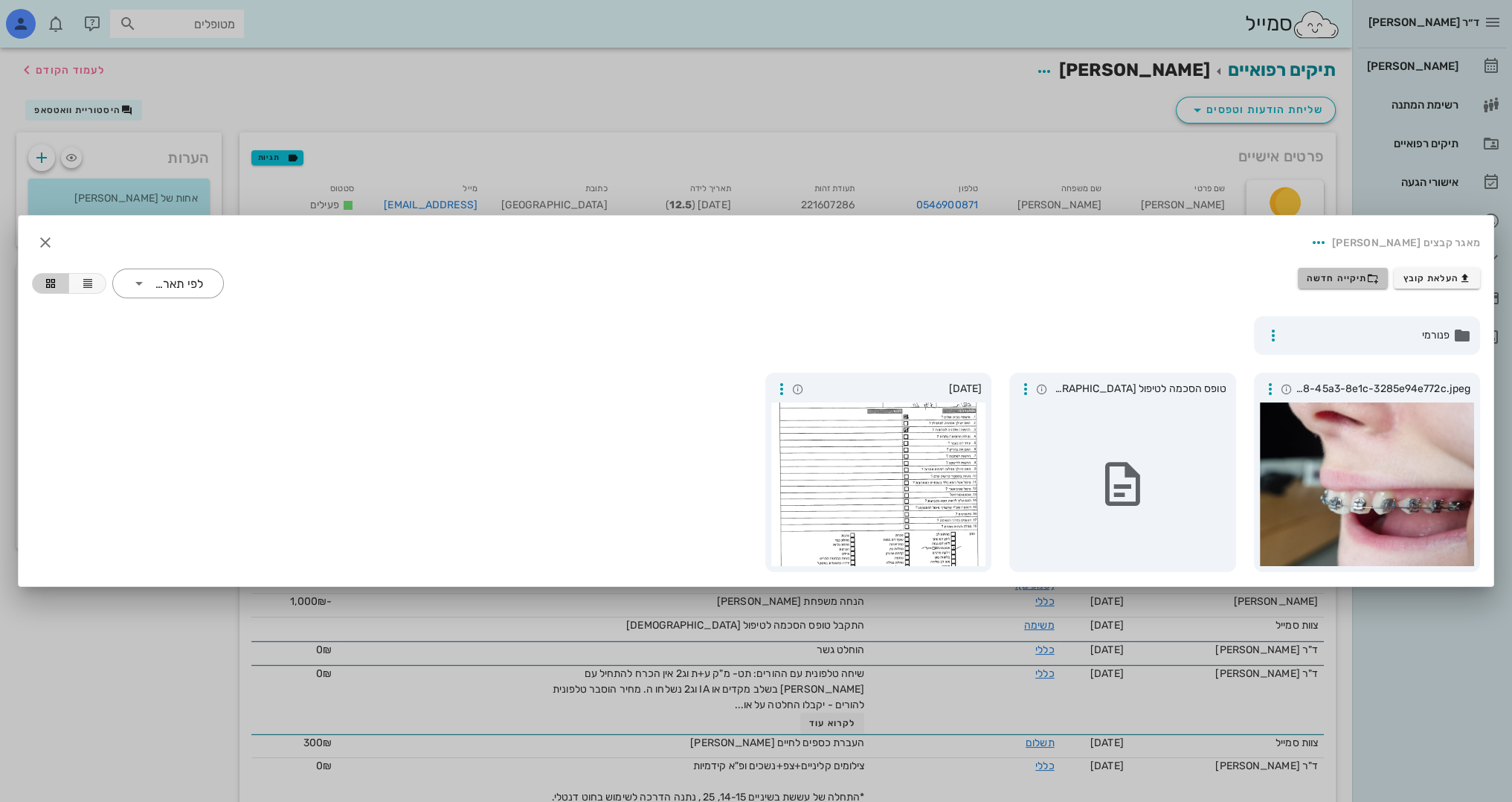
click at [1350, 269] on button "תיקייה חדשה" at bounding box center [1343, 278] width 91 height 21
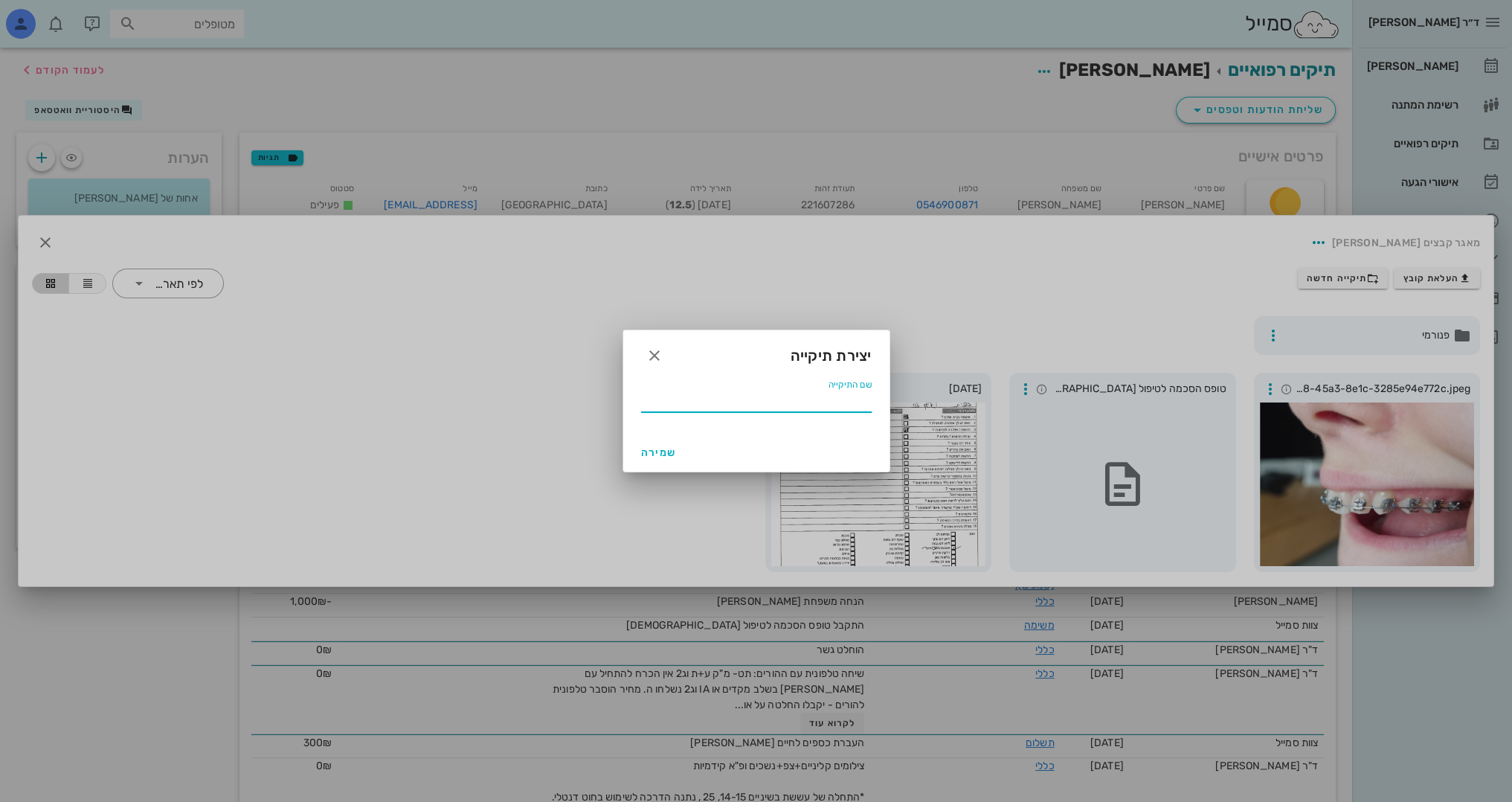
click at [762, 403] on input "שם התיקייה" at bounding box center [756, 400] width 230 height 23
type input "07 2025"
click at [659, 459] on button "שמירה" at bounding box center [659, 452] width 48 height 27
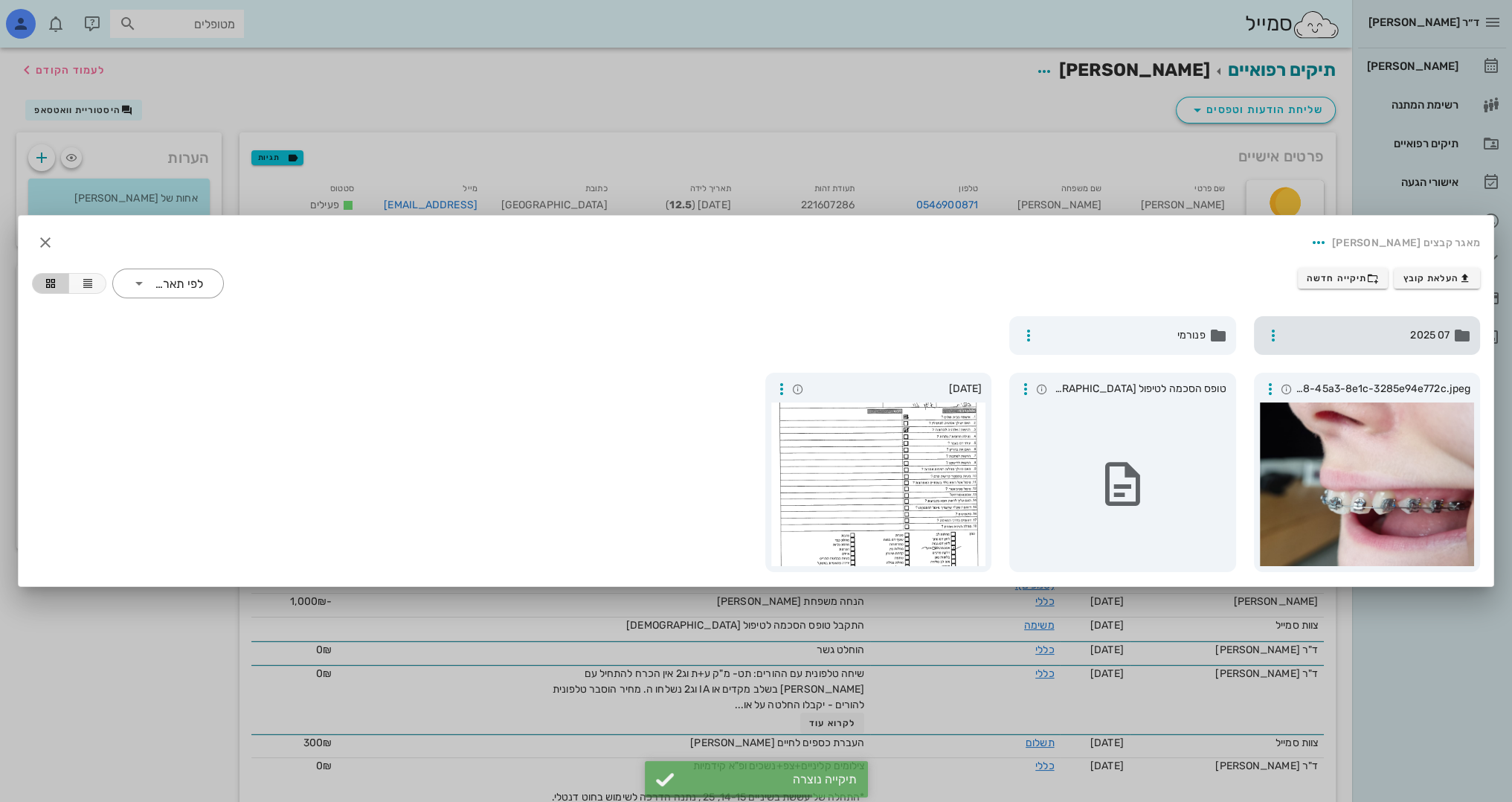
click at [1366, 331] on span "07 2025" at bounding box center [1368, 336] width 162 height 16
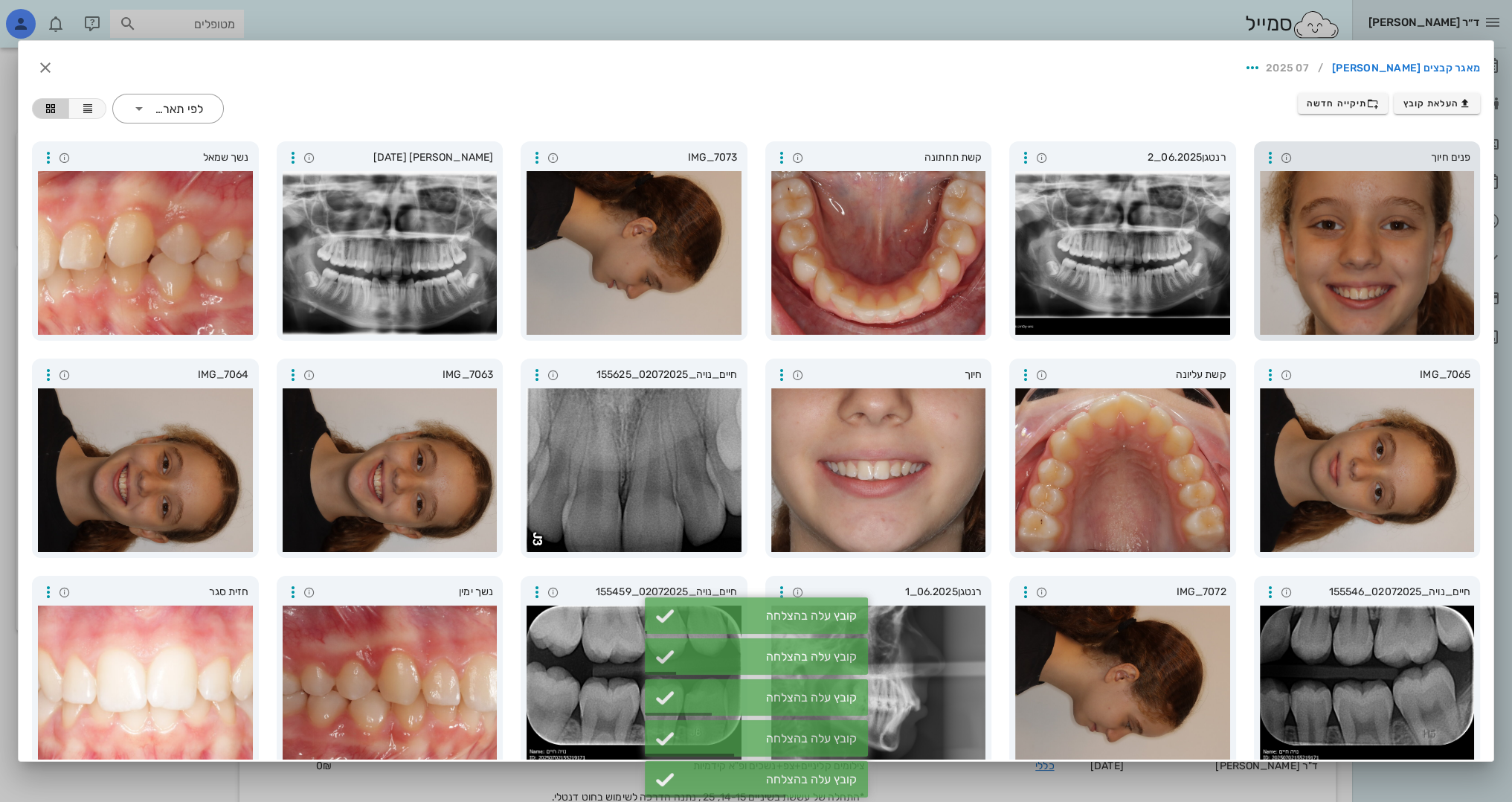
click at [1343, 264] on div at bounding box center [1368, 252] width 215 height 163
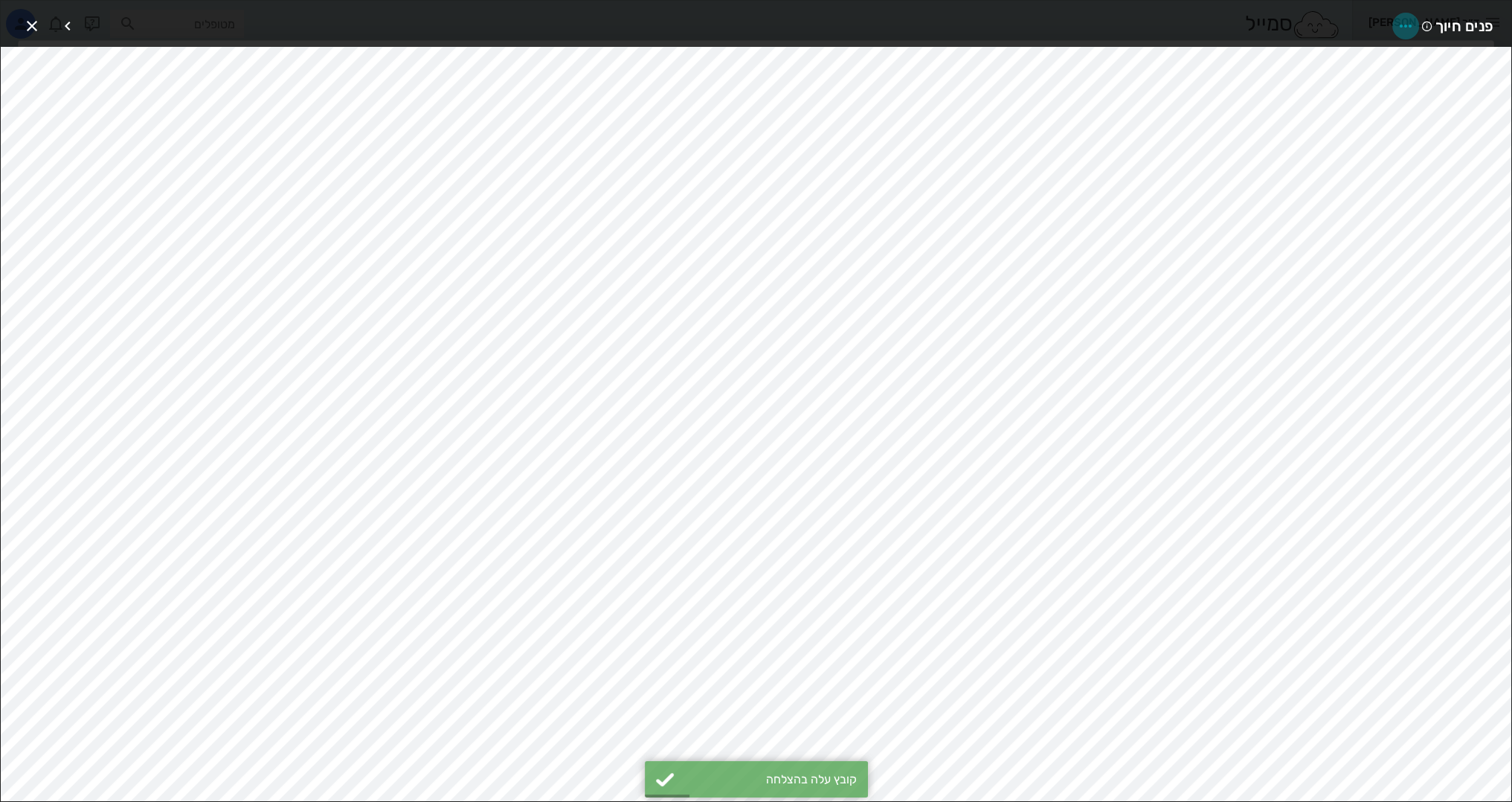
click at [1398, 21] on icon "button" at bounding box center [1405, 26] width 18 height 18
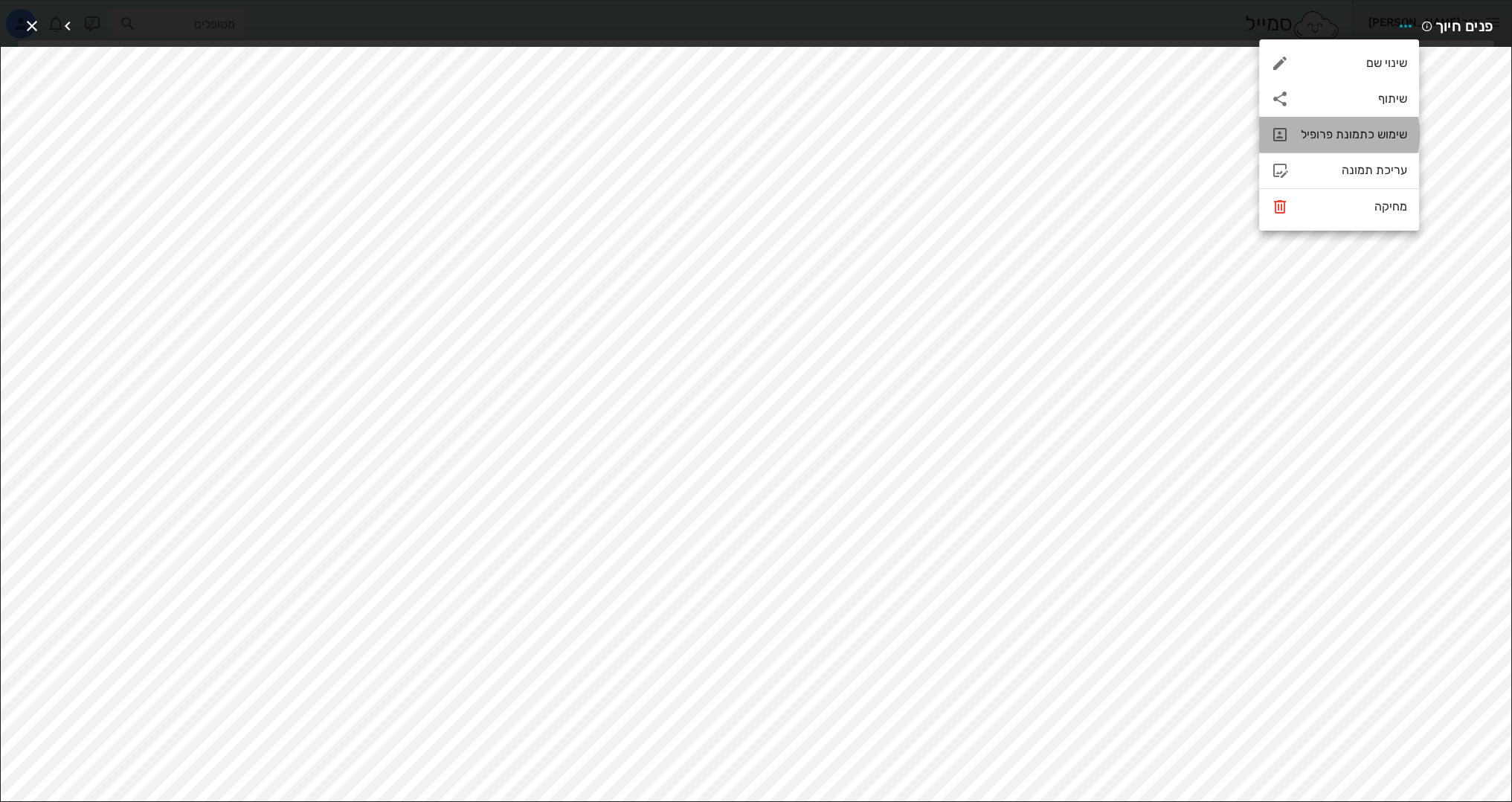
click at [1358, 142] on div "שימוש כתמונת פרופיל" at bounding box center [1339, 135] width 160 height 36
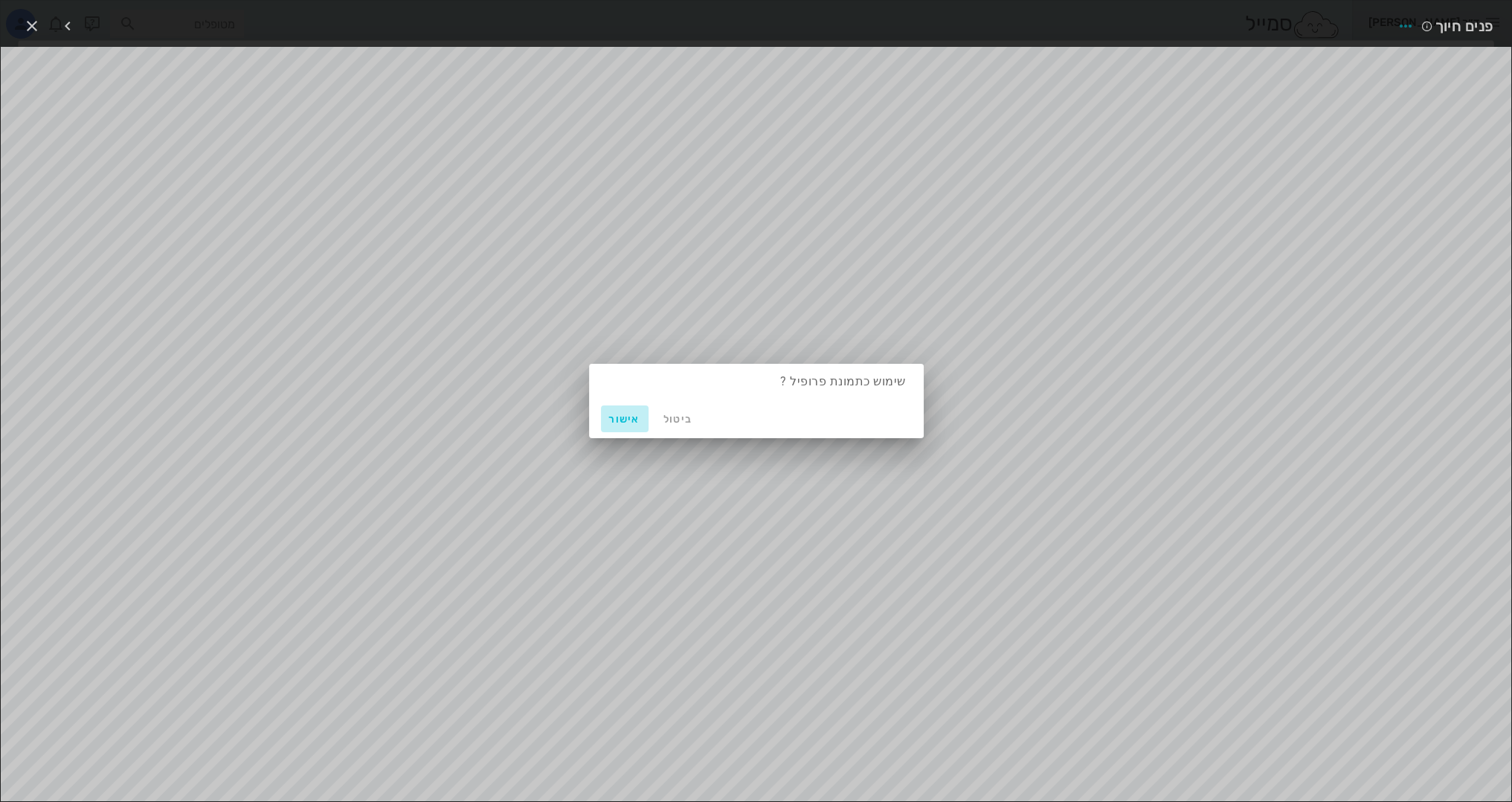
click at [618, 419] on span "אישור" at bounding box center [625, 419] width 36 height 13
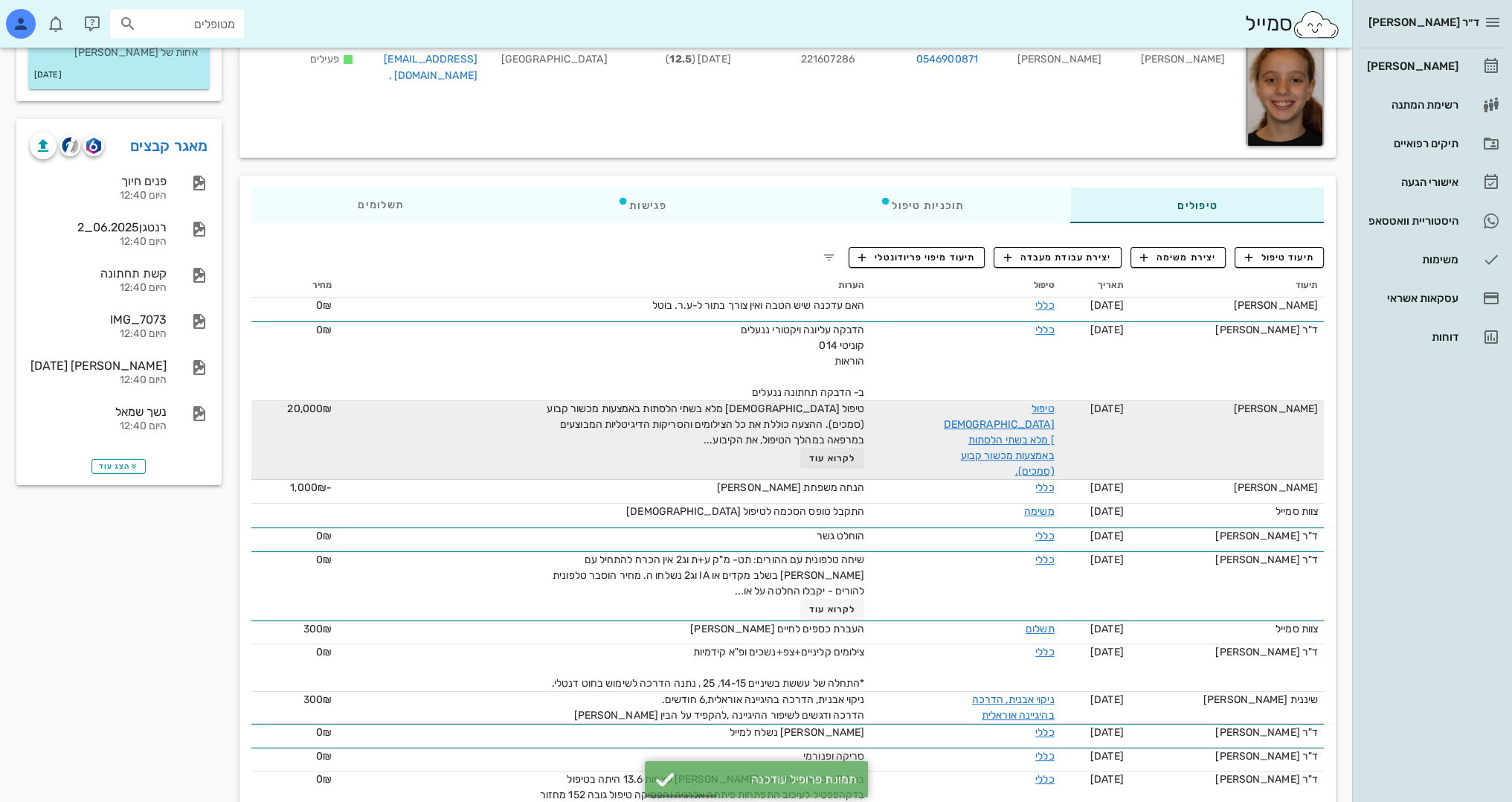
scroll to position [149, 0]
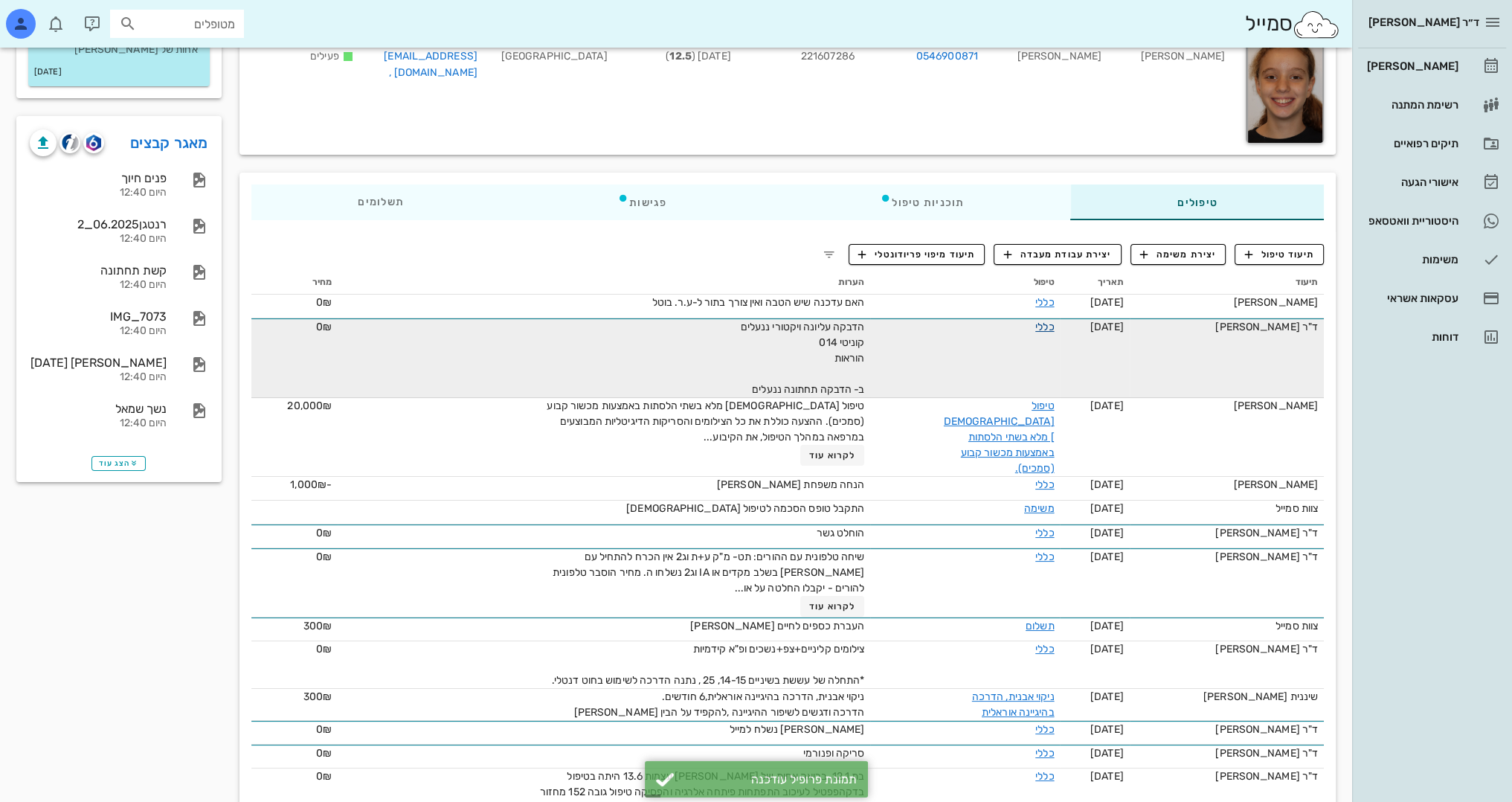
click at [1053, 321] on link "כללי" at bounding box center [1044, 327] width 19 height 13
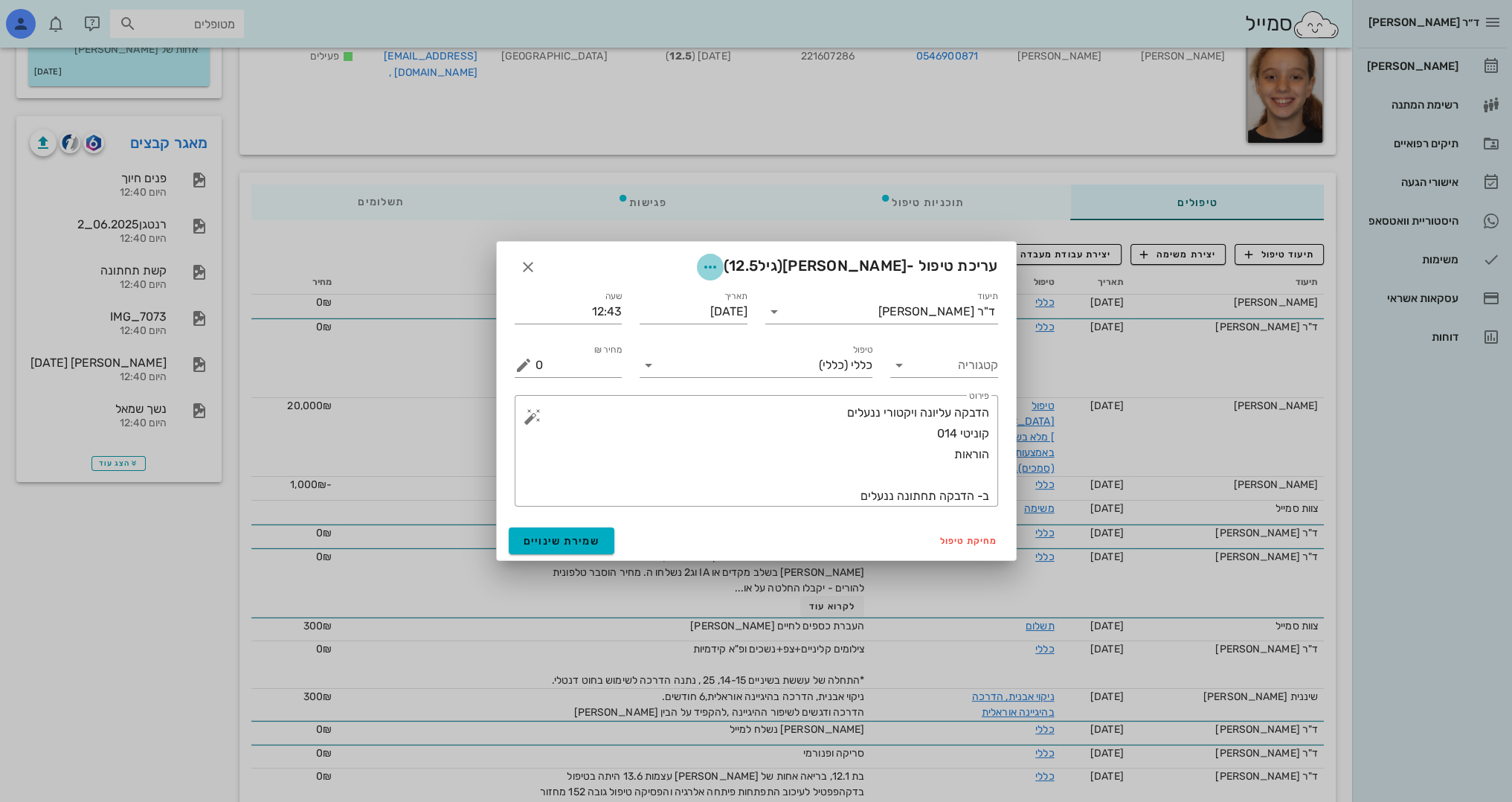
click at [719, 264] on icon "button" at bounding box center [710, 267] width 18 height 18
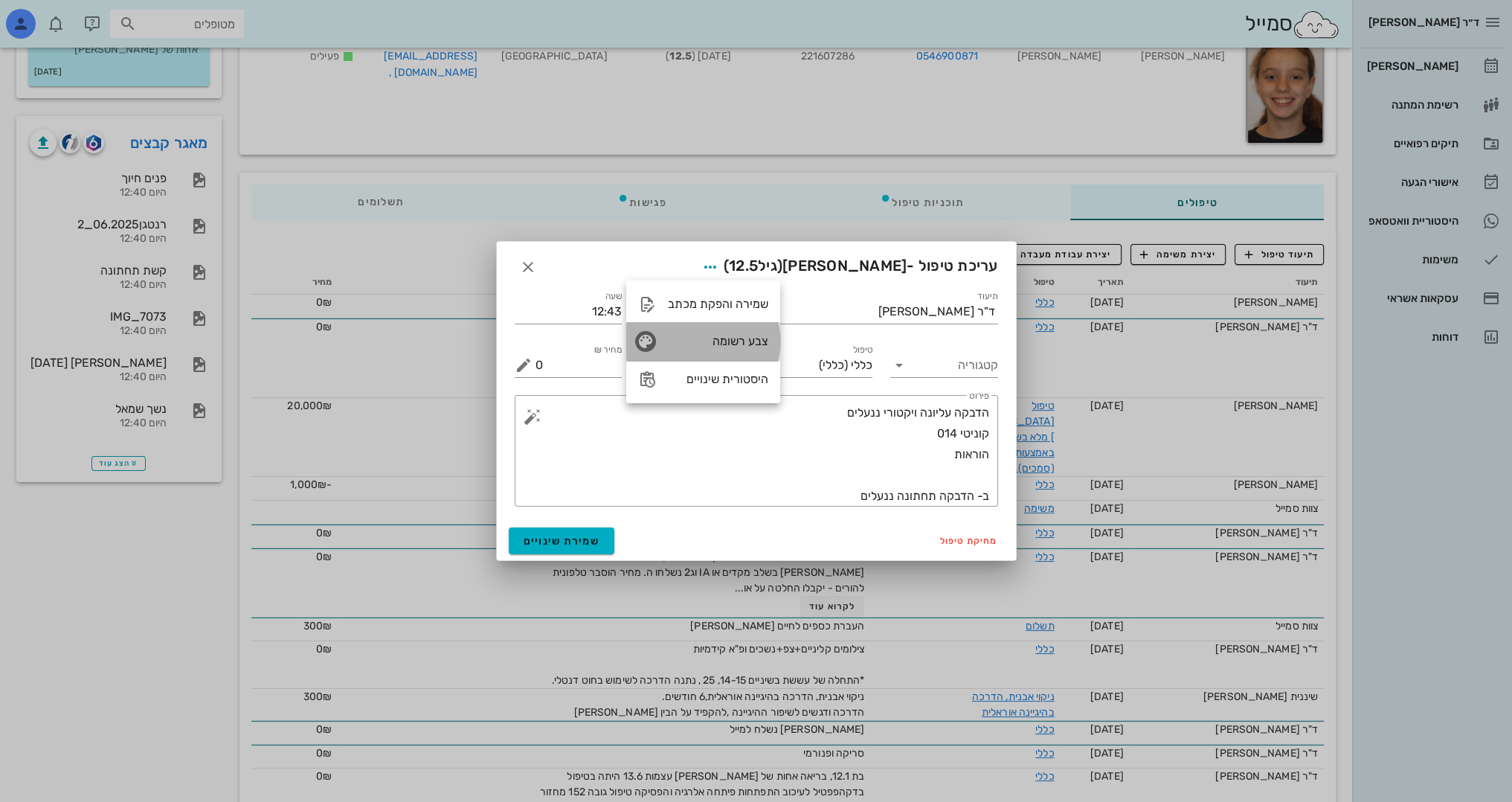
click at [741, 331] on div "צבע רשומה" at bounding box center [703, 341] width 154 height 39
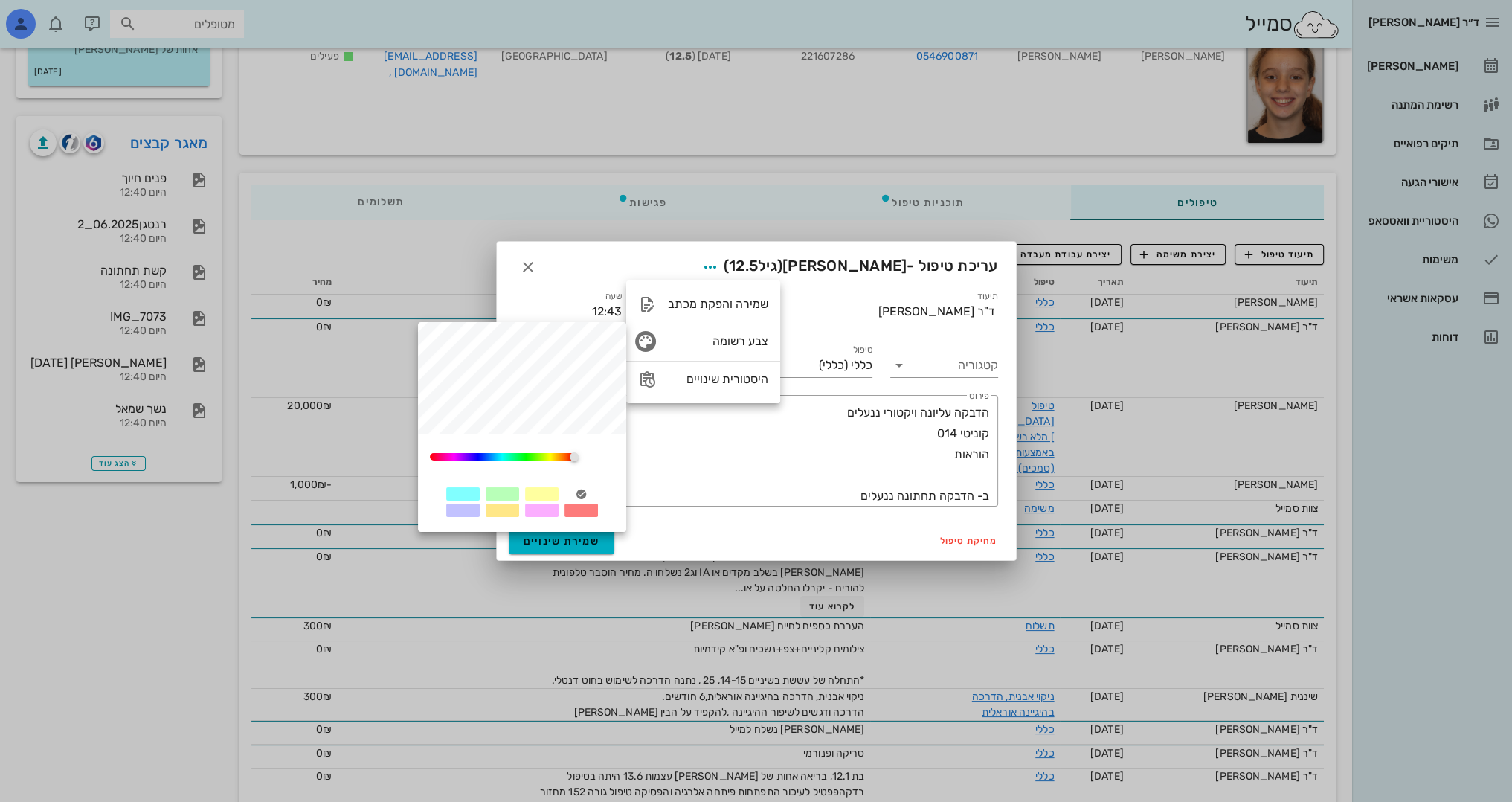
click at [535, 499] on div at bounding box center [542, 494] width 33 height 14
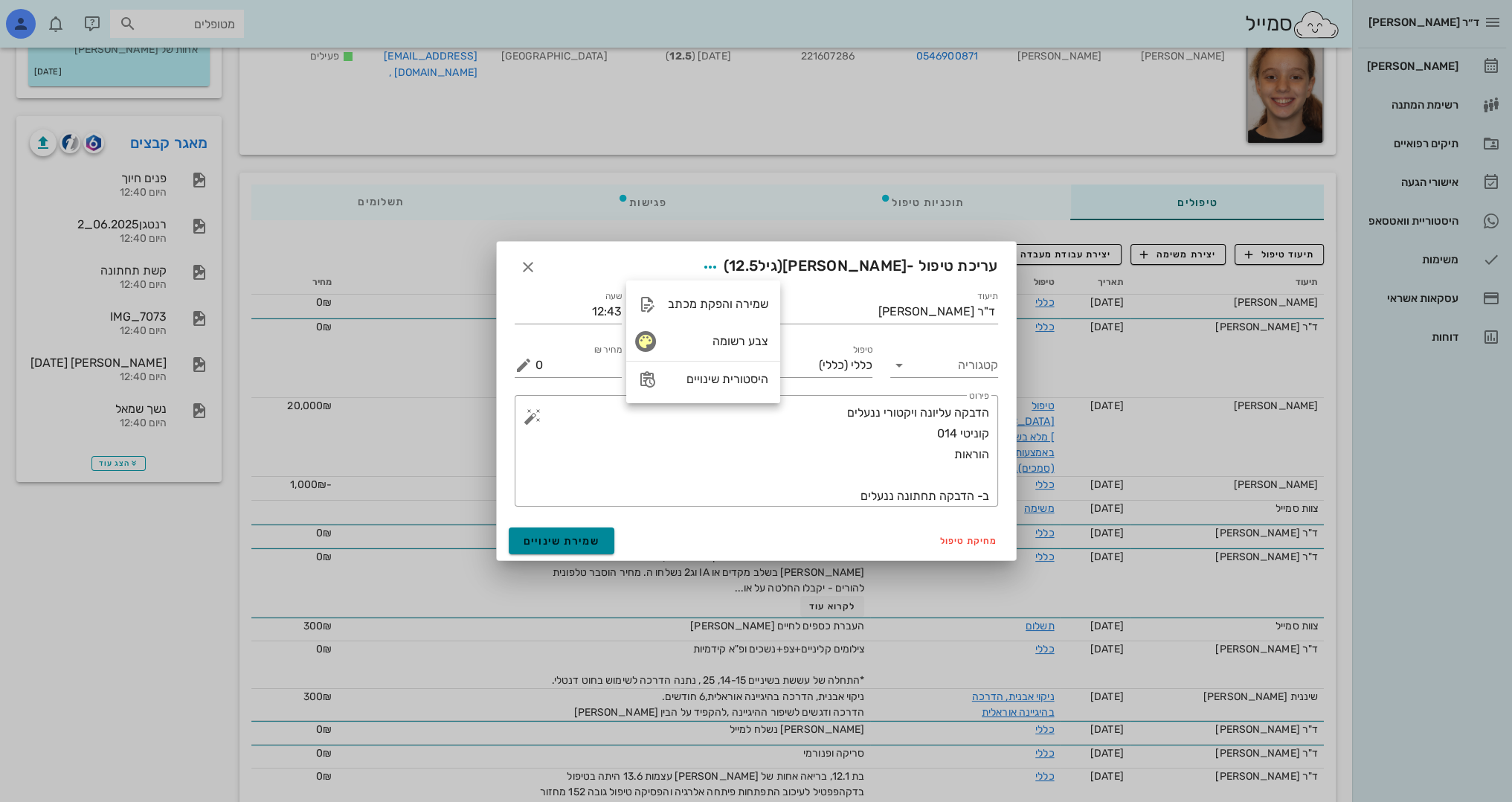
click at [561, 543] on span "שמירת שינויים" at bounding box center [561, 541] width 77 height 13
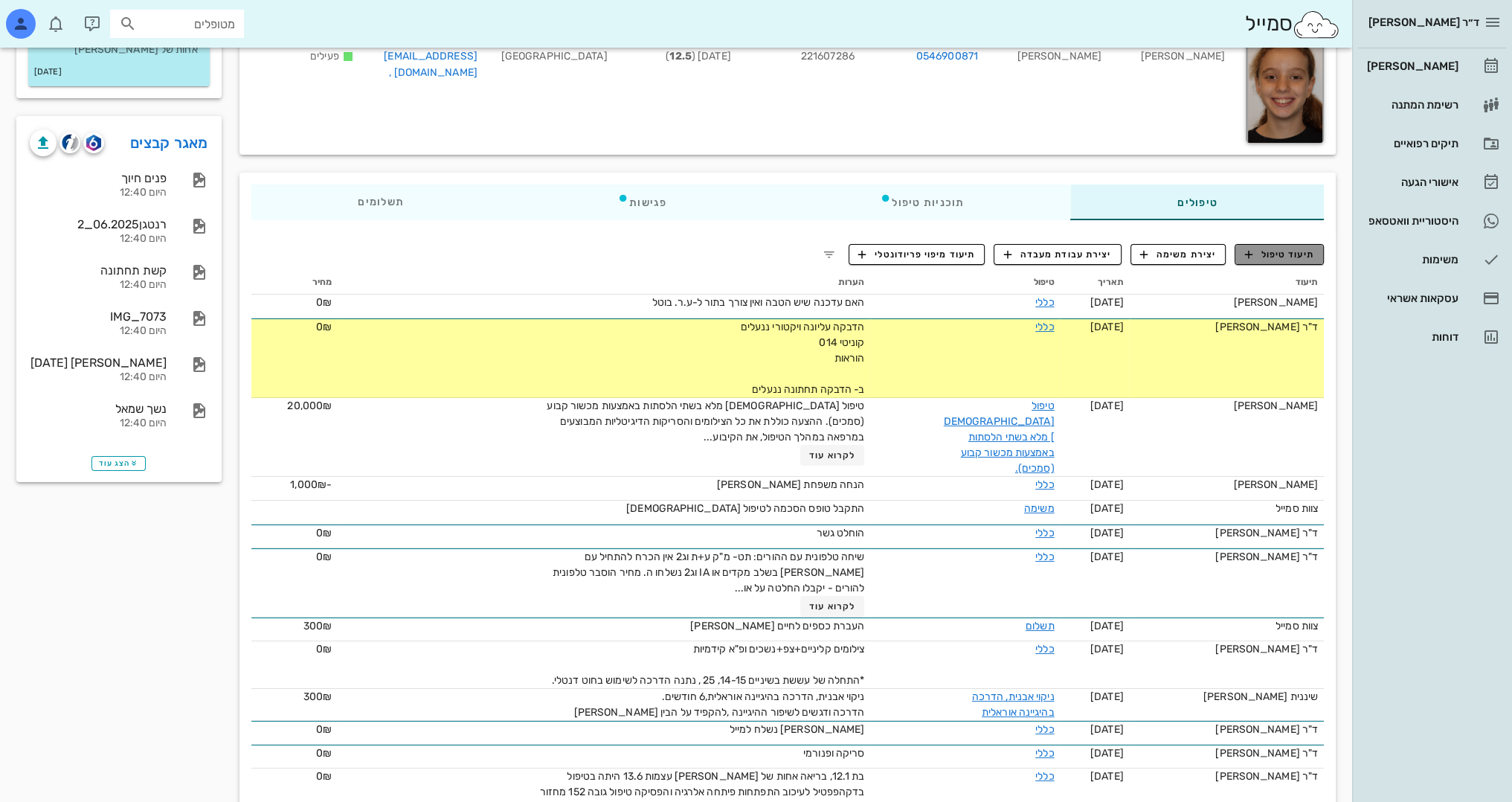
click at [1289, 254] on span "תיעוד טיפול" at bounding box center [1279, 254] width 70 height 14
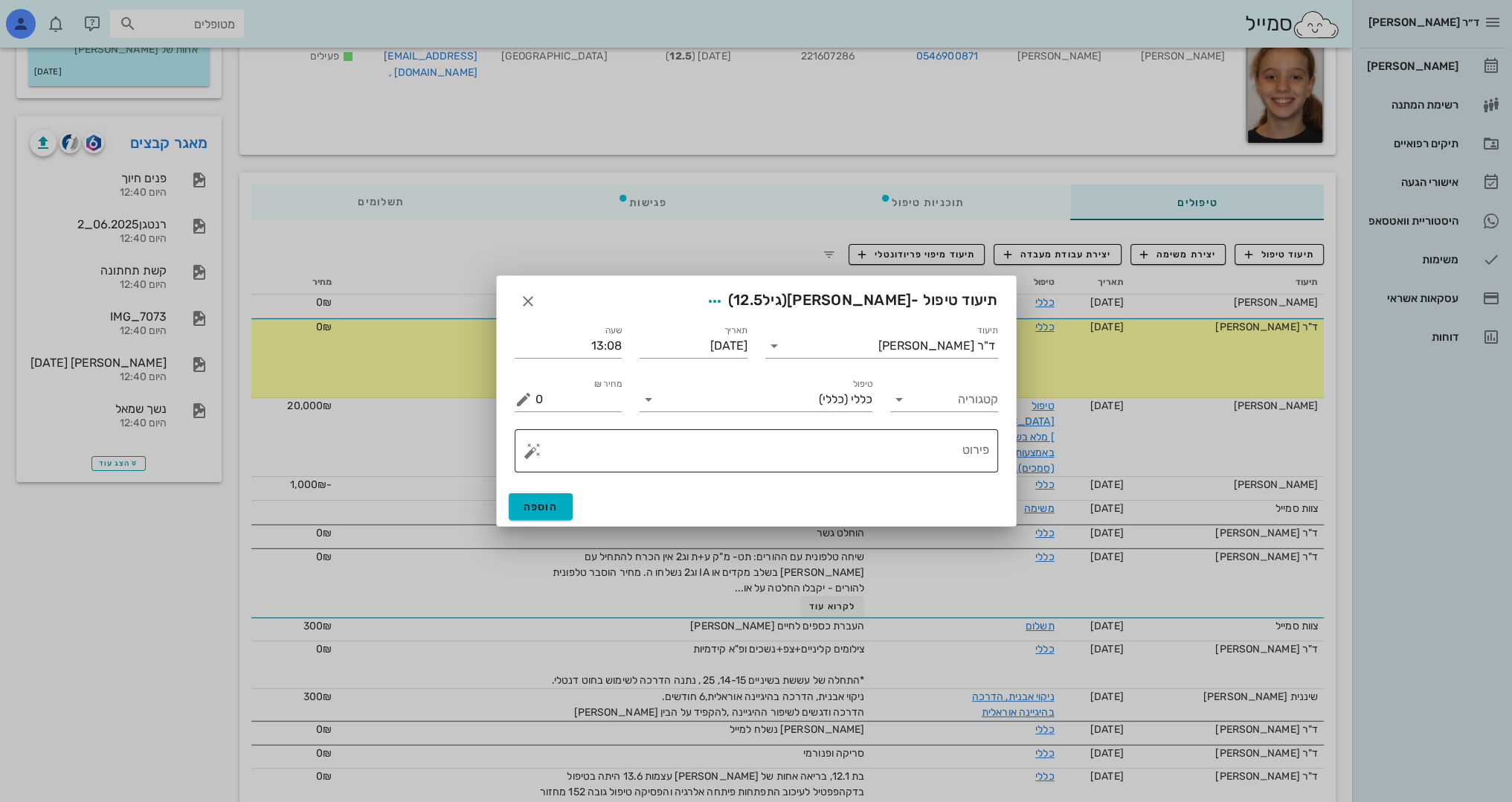
click at [918, 449] on textarea "פירוט" at bounding box center [762, 455] width 454 height 36
click at [534, 456] on button "button" at bounding box center [533, 451] width 18 height 18
click at [564, 423] on div "[DEMOGRAPHIC_DATA]" at bounding box center [583, 421] width 121 height 30
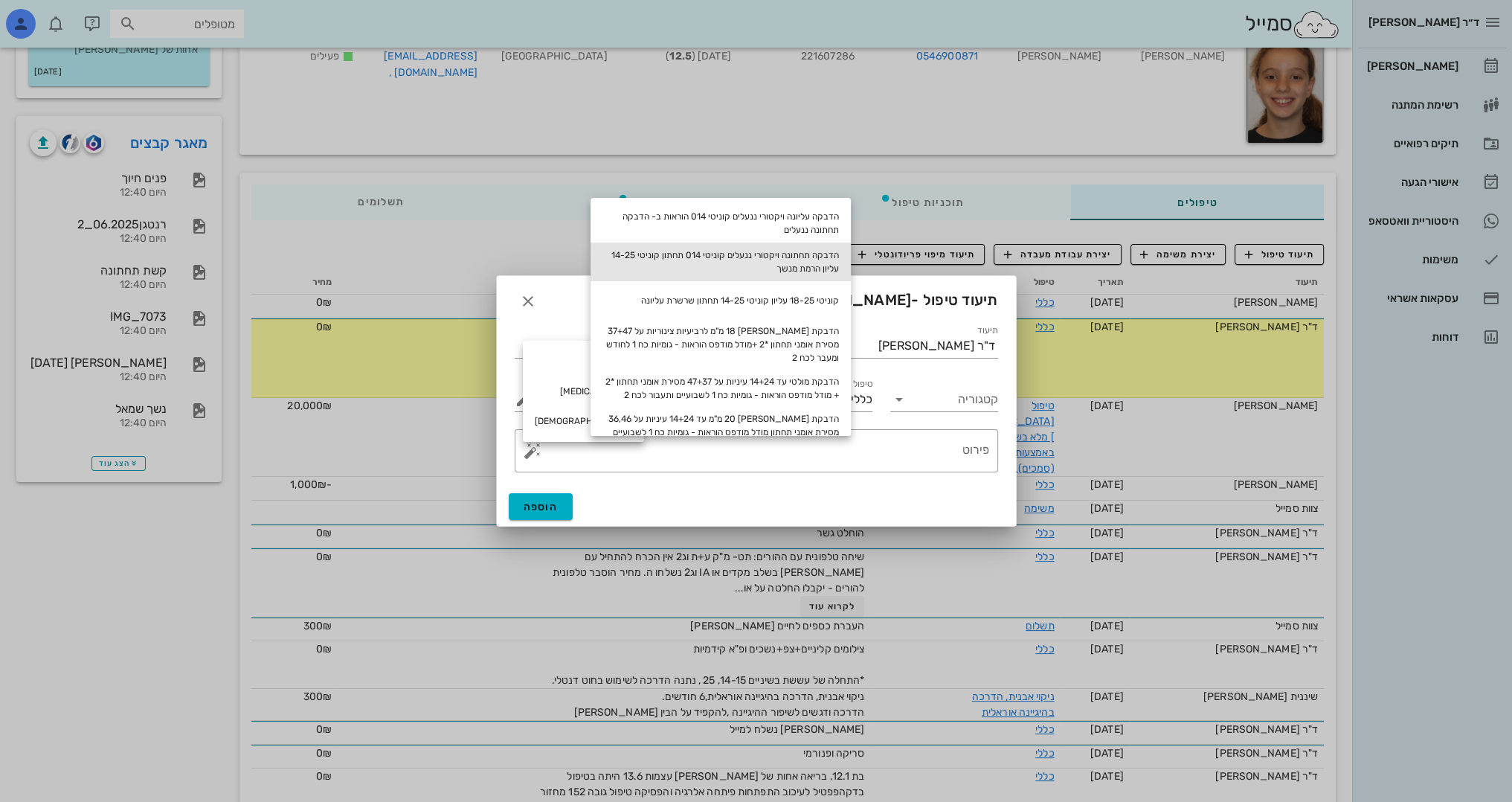
click at [842, 249] on div "הדבקה תחתונה ויקטורי ננעלים קוניטי 014 תחתון קוניטי 14-25 עליון הרמת מנשך" at bounding box center [720, 262] width 260 height 39
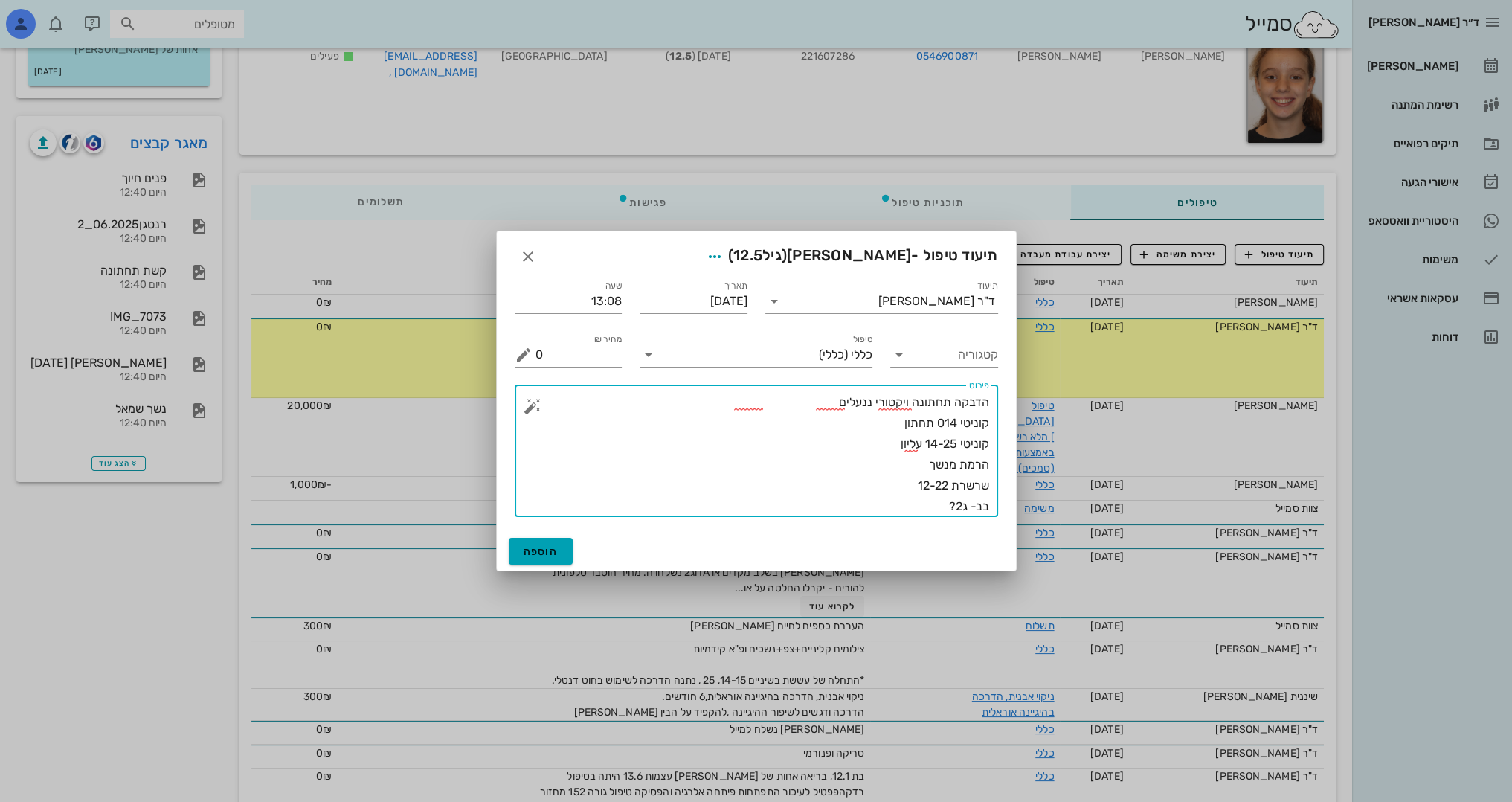
type textarea "הדבקה תחתונה ויקטורי ננעלים קוניטי 014 תחתון קוניטי 14-25 עליון הרמת מנשך שרשרת…"
click at [539, 555] on span "הוספה" at bounding box center [541, 552] width 35 height 13
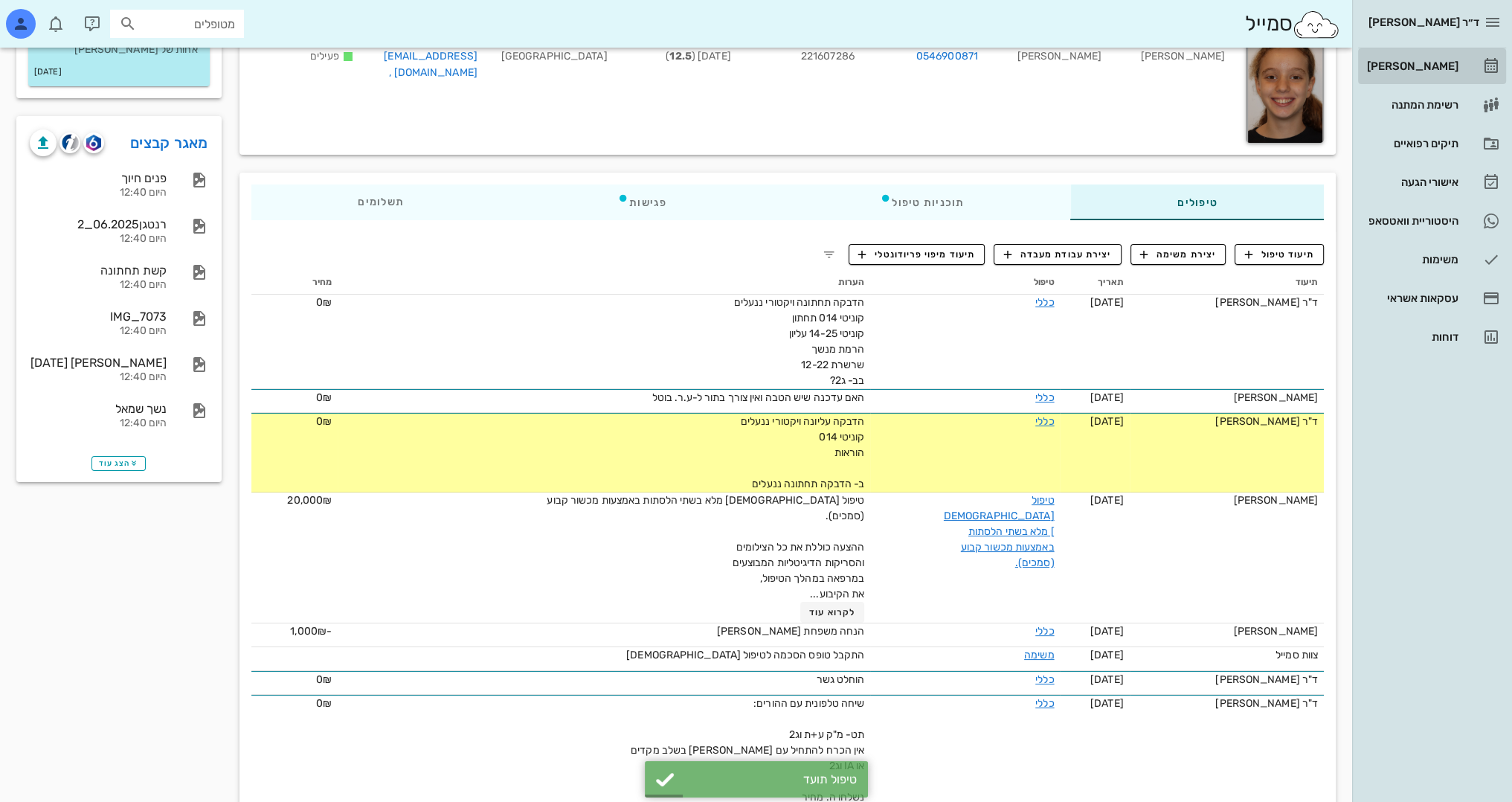
click at [1445, 67] on div "[PERSON_NAME]" at bounding box center [1411, 66] width 95 height 12
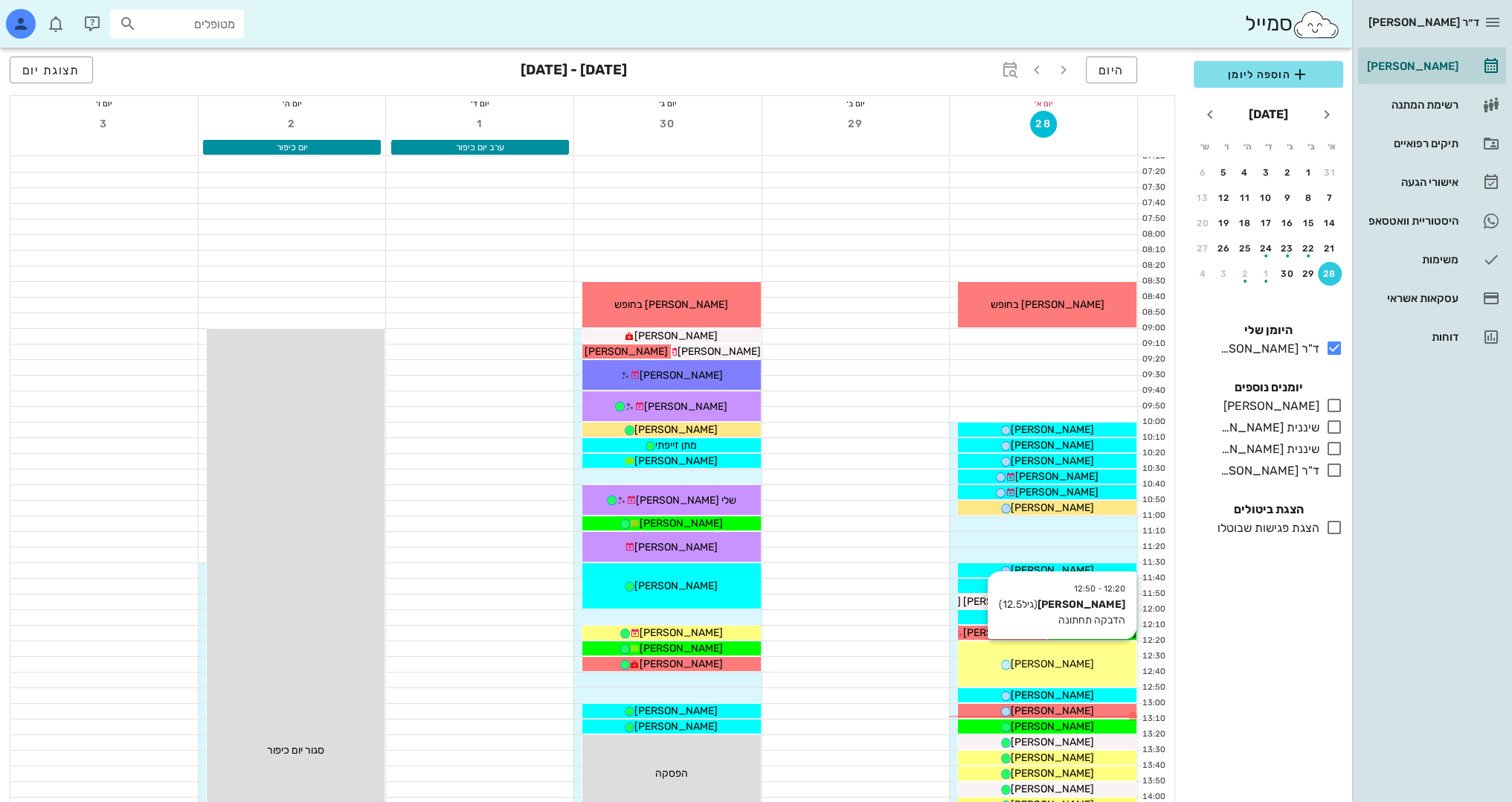
click at [1086, 661] on div "[PERSON_NAME]" at bounding box center [1047, 664] width 179 height 15
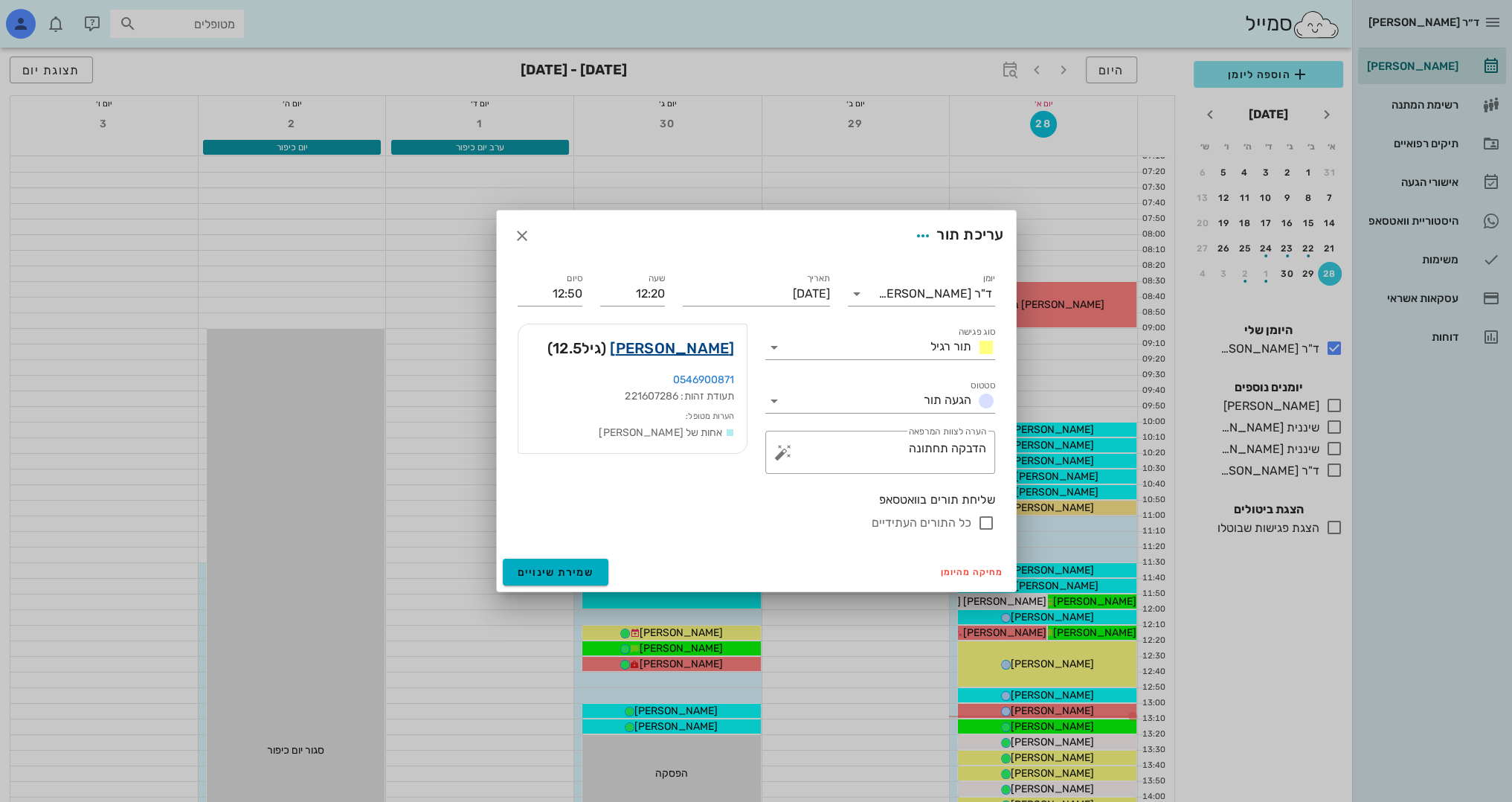
click at [721, 340] on link "[PERSON_NAME]" at bounding box center [673, 348] width 125 height 23
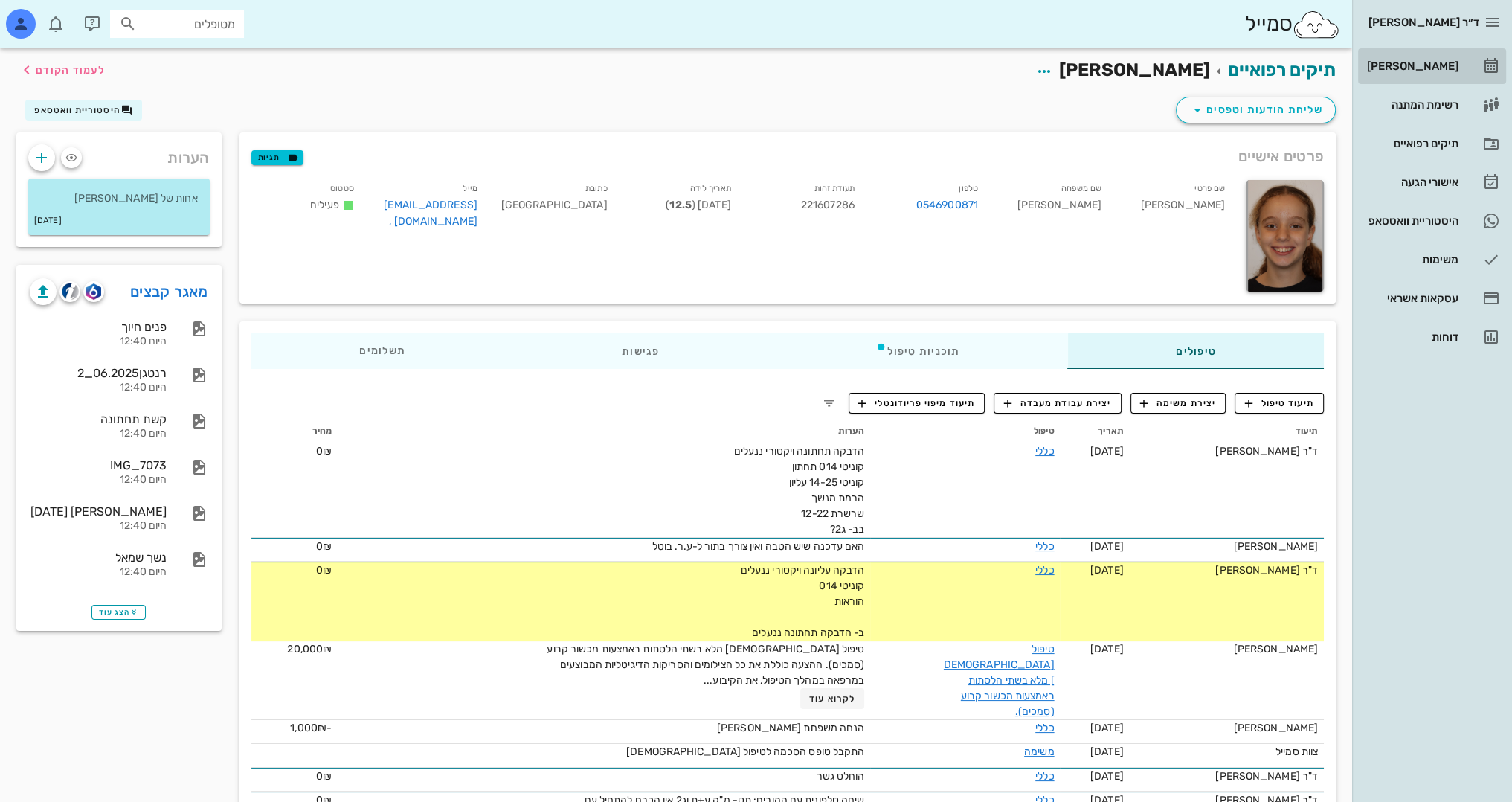
click at [1429, 70] on div "[PERSON_NAME]" at bounding box center [1411, 66] width 95 height 12
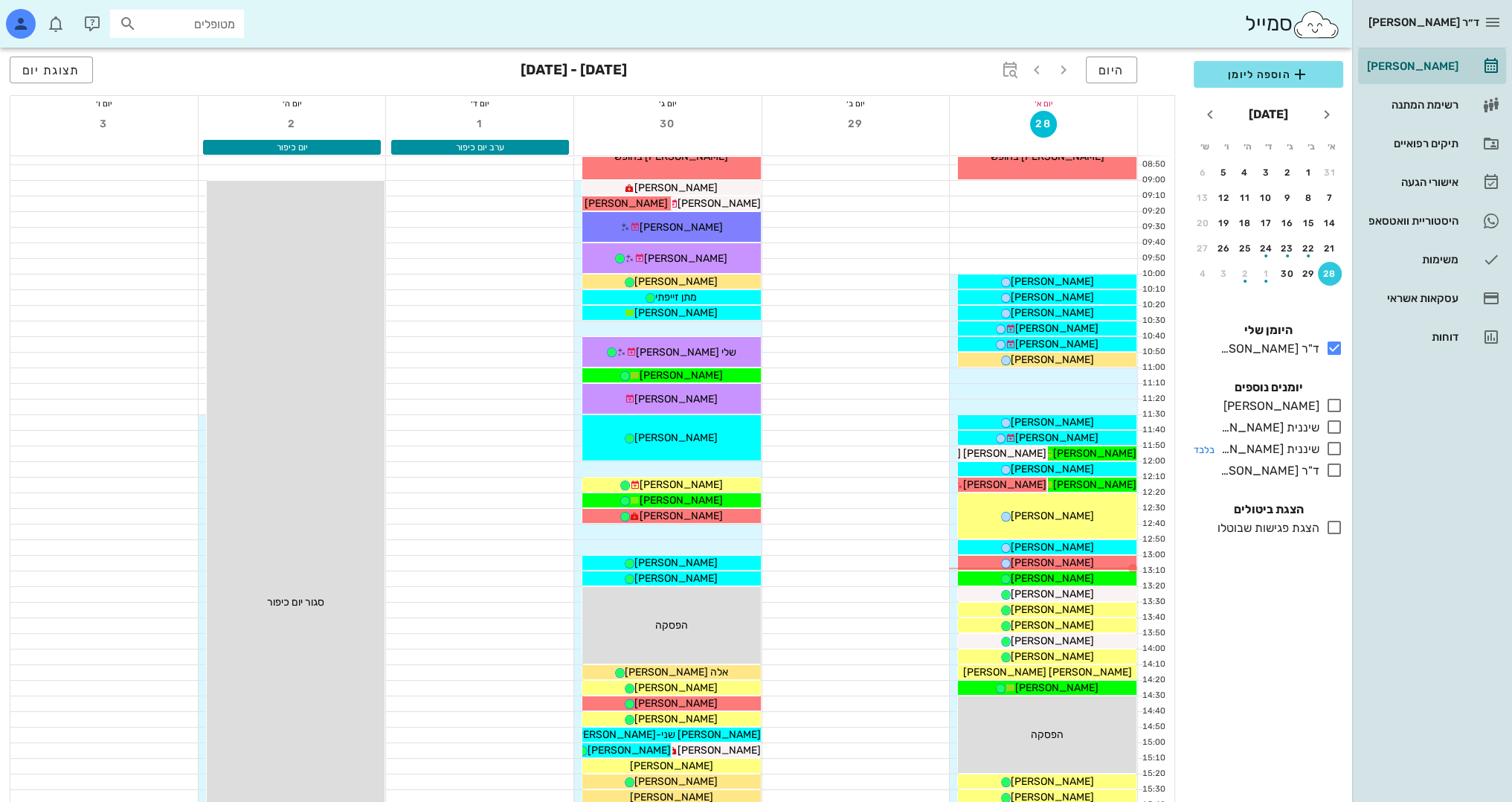
scroll to position [149, 0]
click at [1336, 404] on icon at bounding box center [1334, 406] width 18 height 18
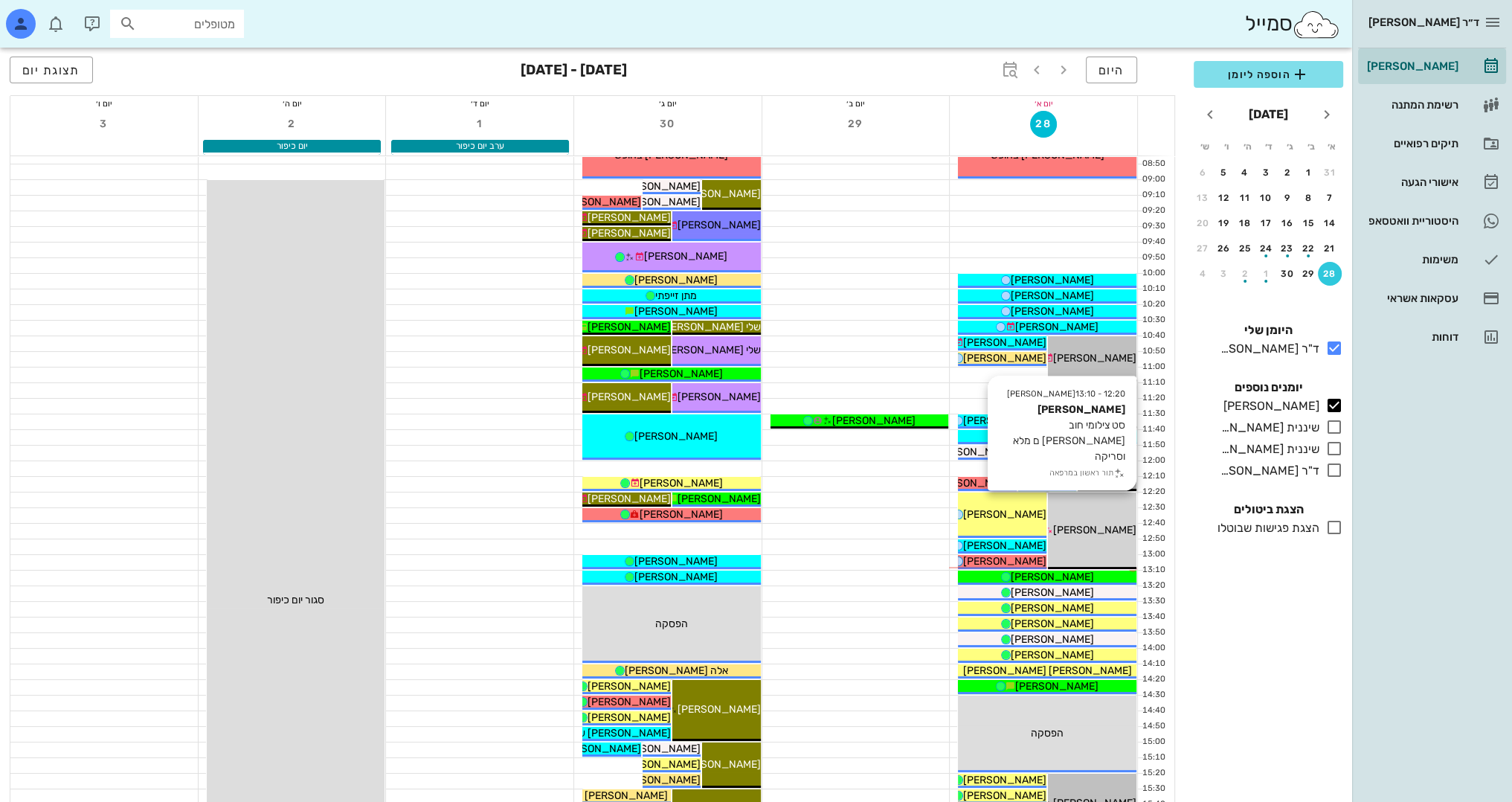
click at [1105, 522] on div "[PERSON_NAME]" at bounding box center [1092, 529] width 88 height 15
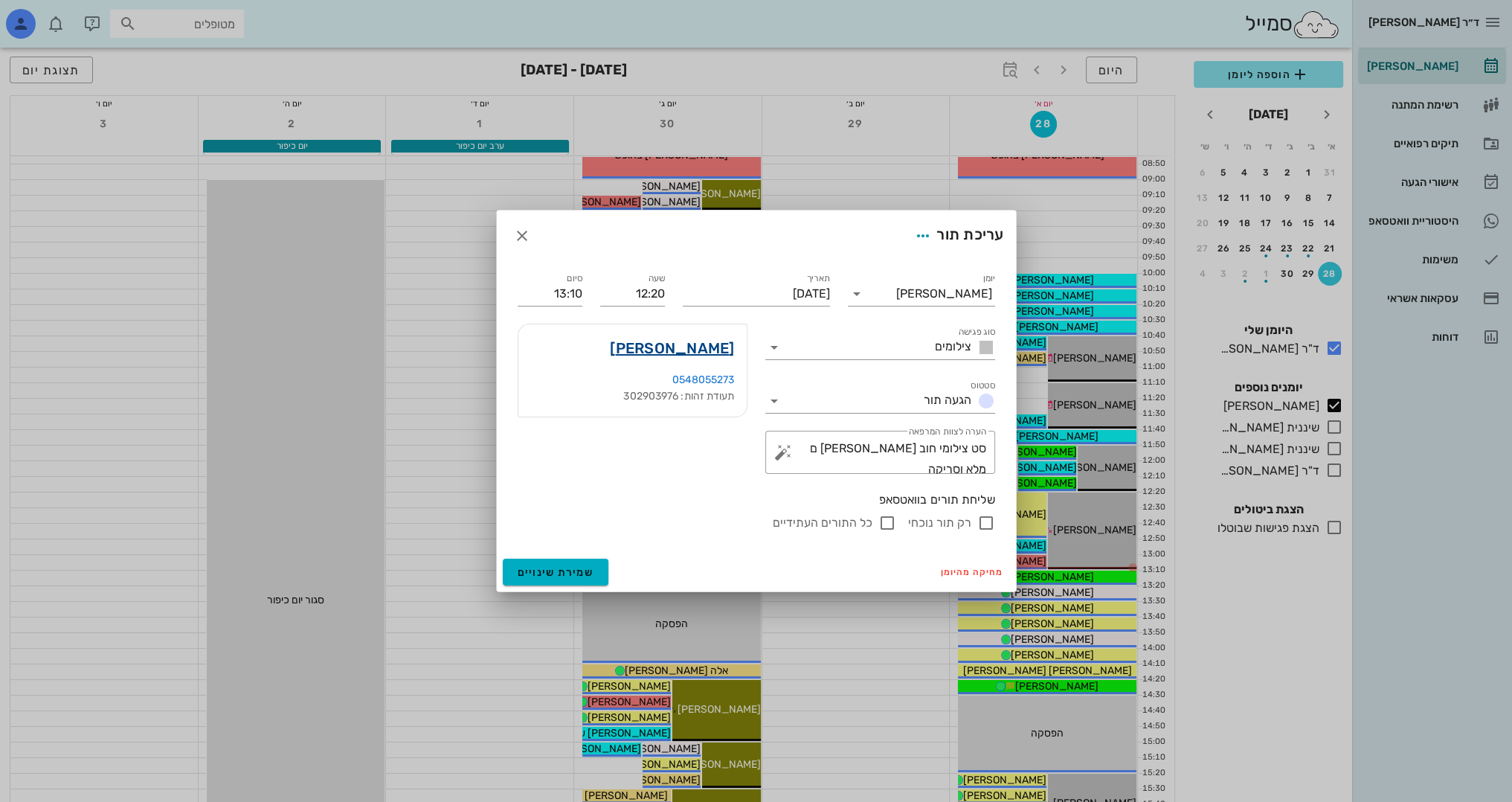
click at [707, 341] on link "[PERSON_NAME]" at bounding box center [673, 348] width 125 height 23
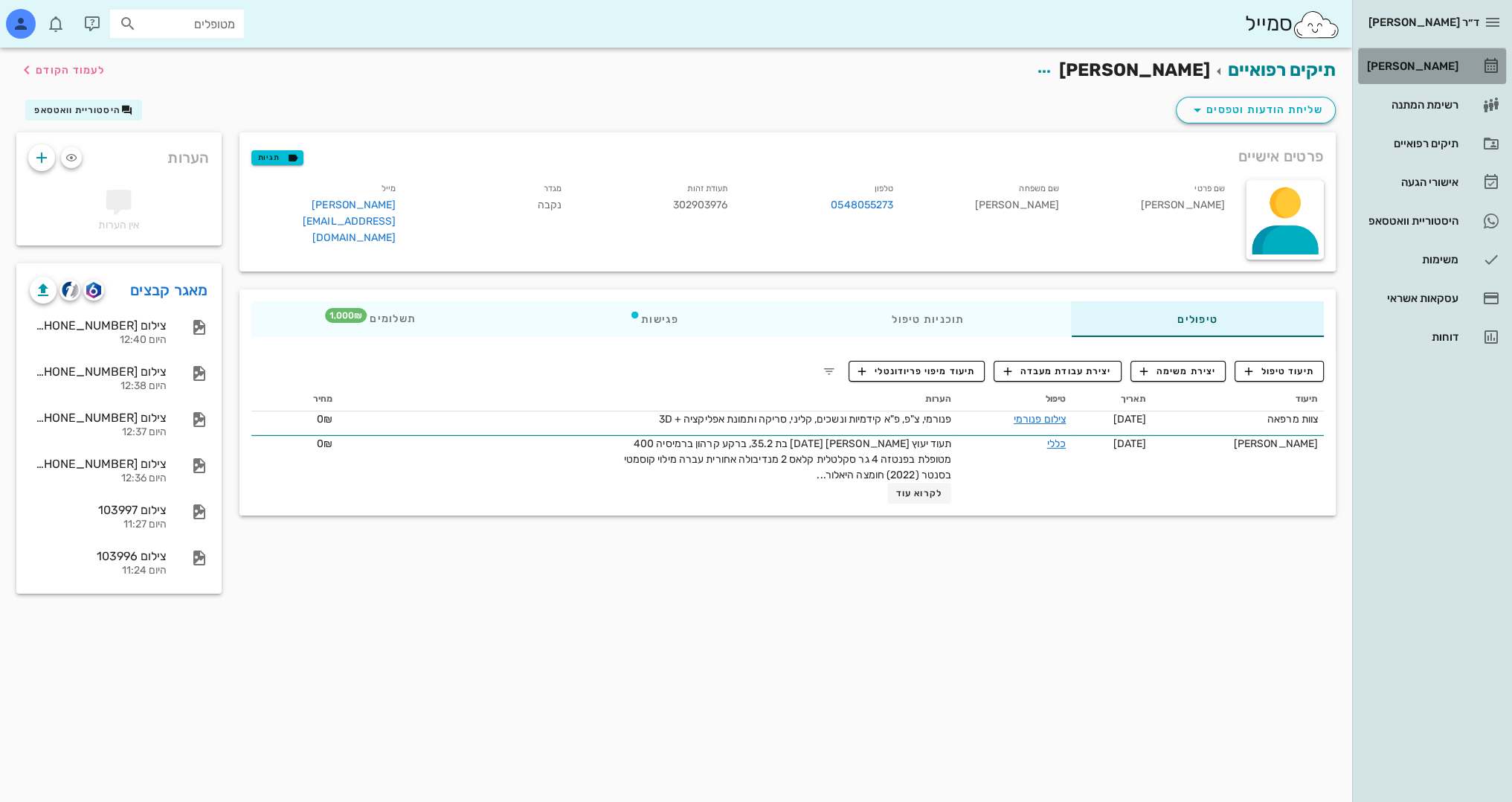
click at [1429, 70] on div "[PERSON_NAME]" at bounding box center [1411, 66] width 95 height 12
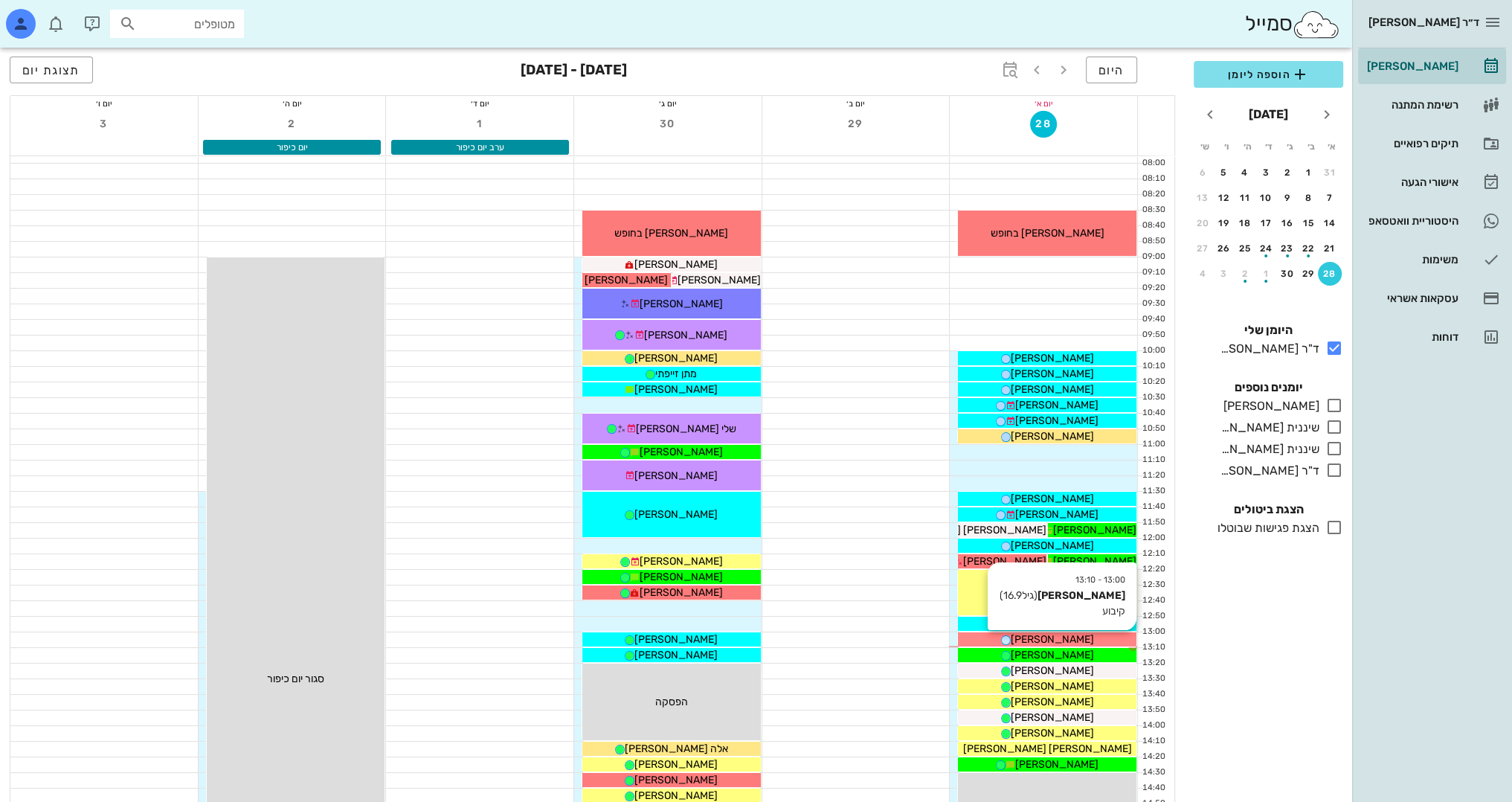
scroll to position [74, 0]
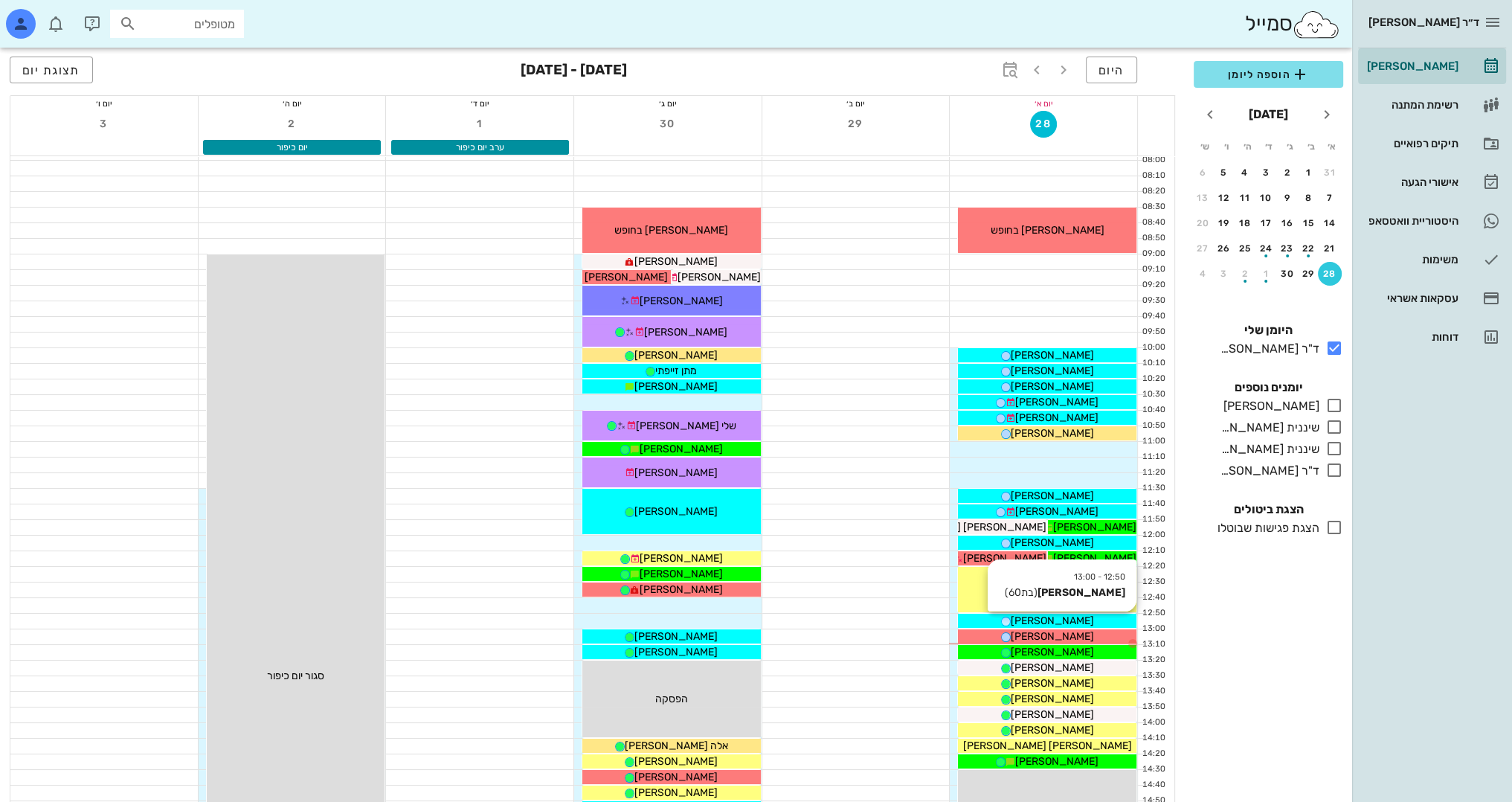
click at [1074, 621] on span "[PERSON_NAME]" at bounding box center [1053, 621] width 83 height 13
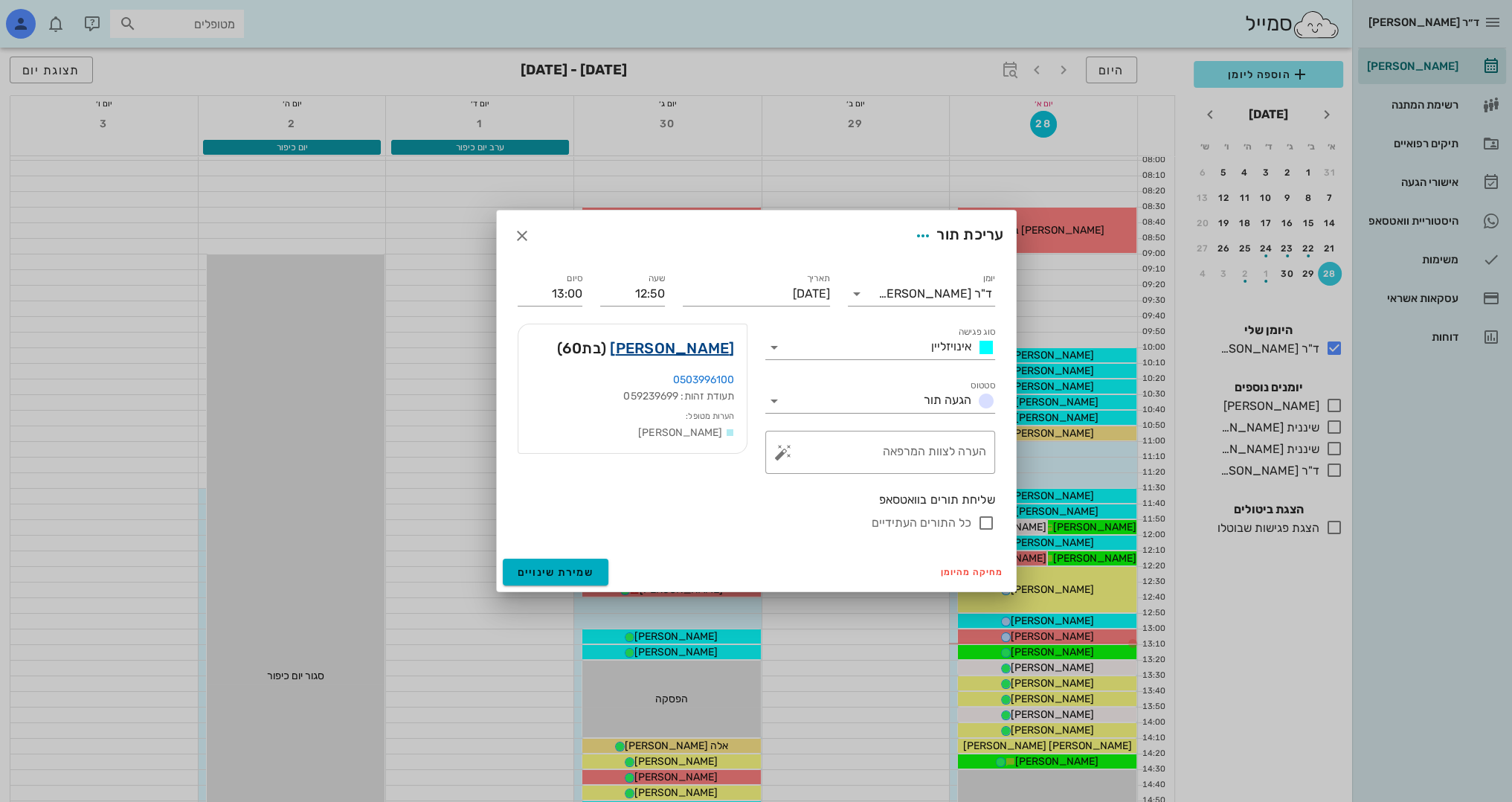
click at [677, 347] on link "[PERSON_NAME]" at bounding box center [673, 348] width 125 height 23
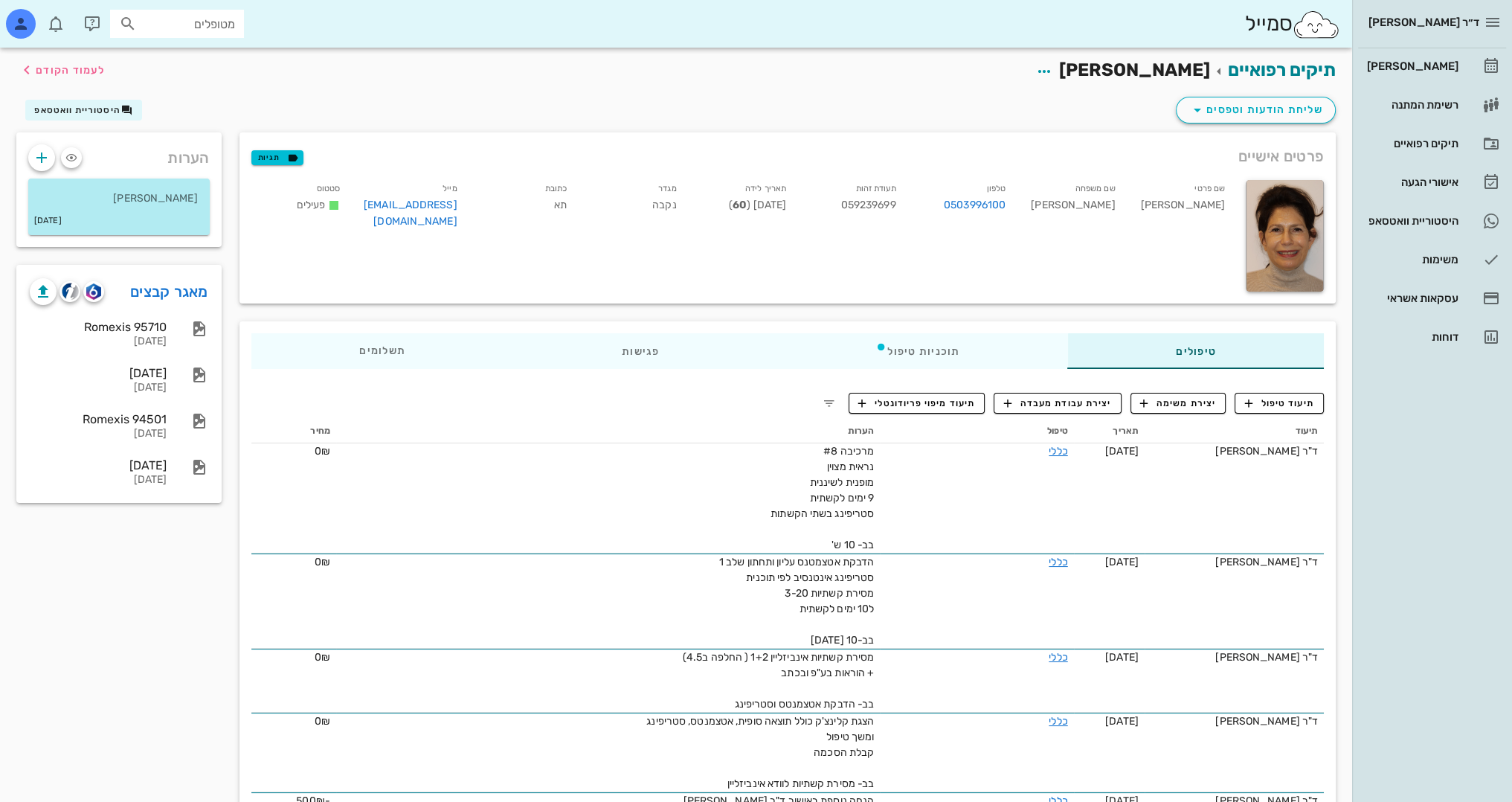
click at [199, 27] on input "מטופלים" at bounding box center [187, 23] width 95 height 19
type input "[PERSON_NAME]"
click at [218, 68] on div "0546474277" at bounding box center [150, 70] width 163 height 12
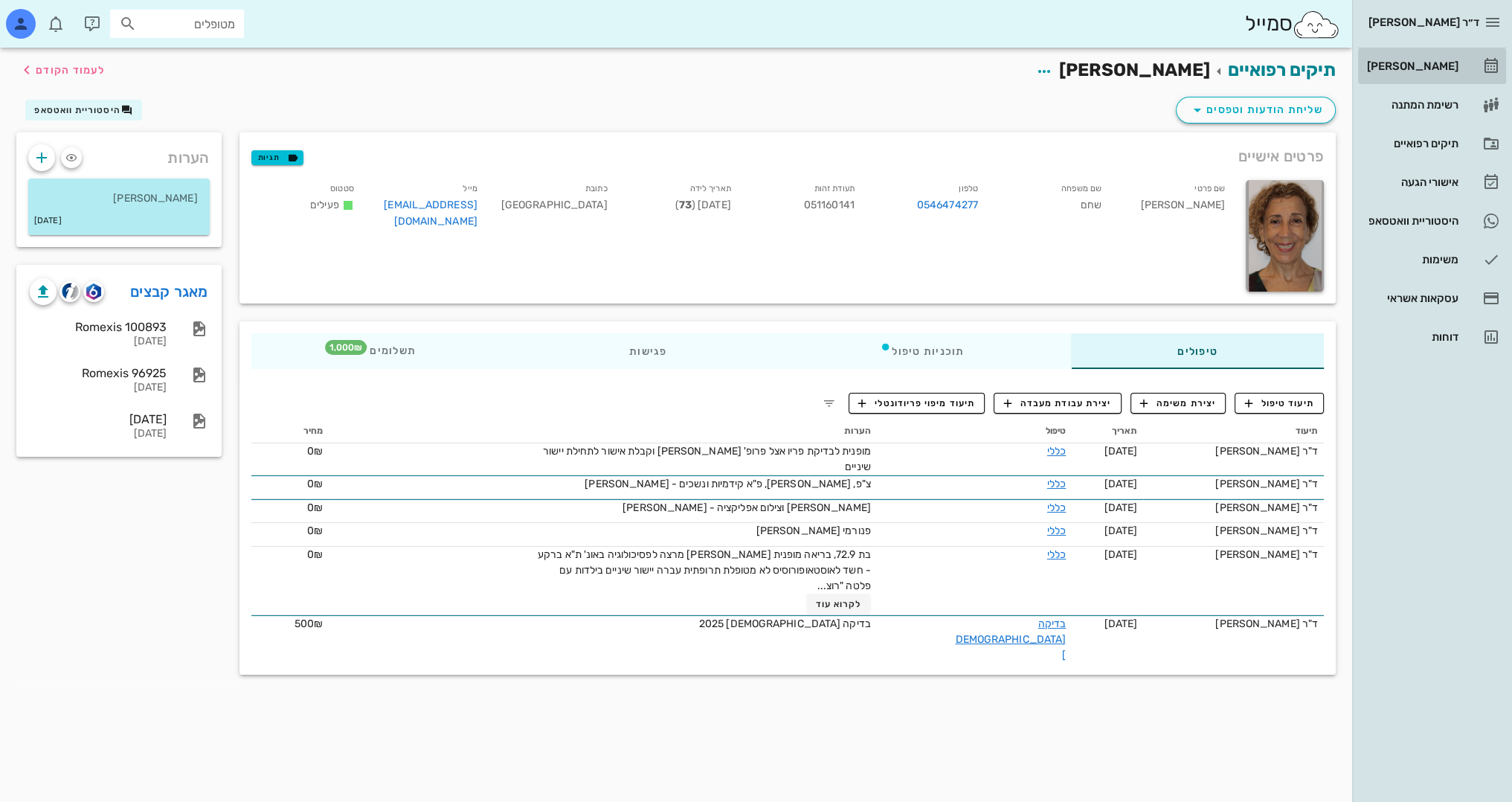
drag, startPoint x: 758, startPoint y: 510, endPoint x: 1378, endPoint y: 86, distance: 751.1
click at [1429, 61] on div "[PERSON_NAME]" at bounding box center [1411, 66] width 95 height 12
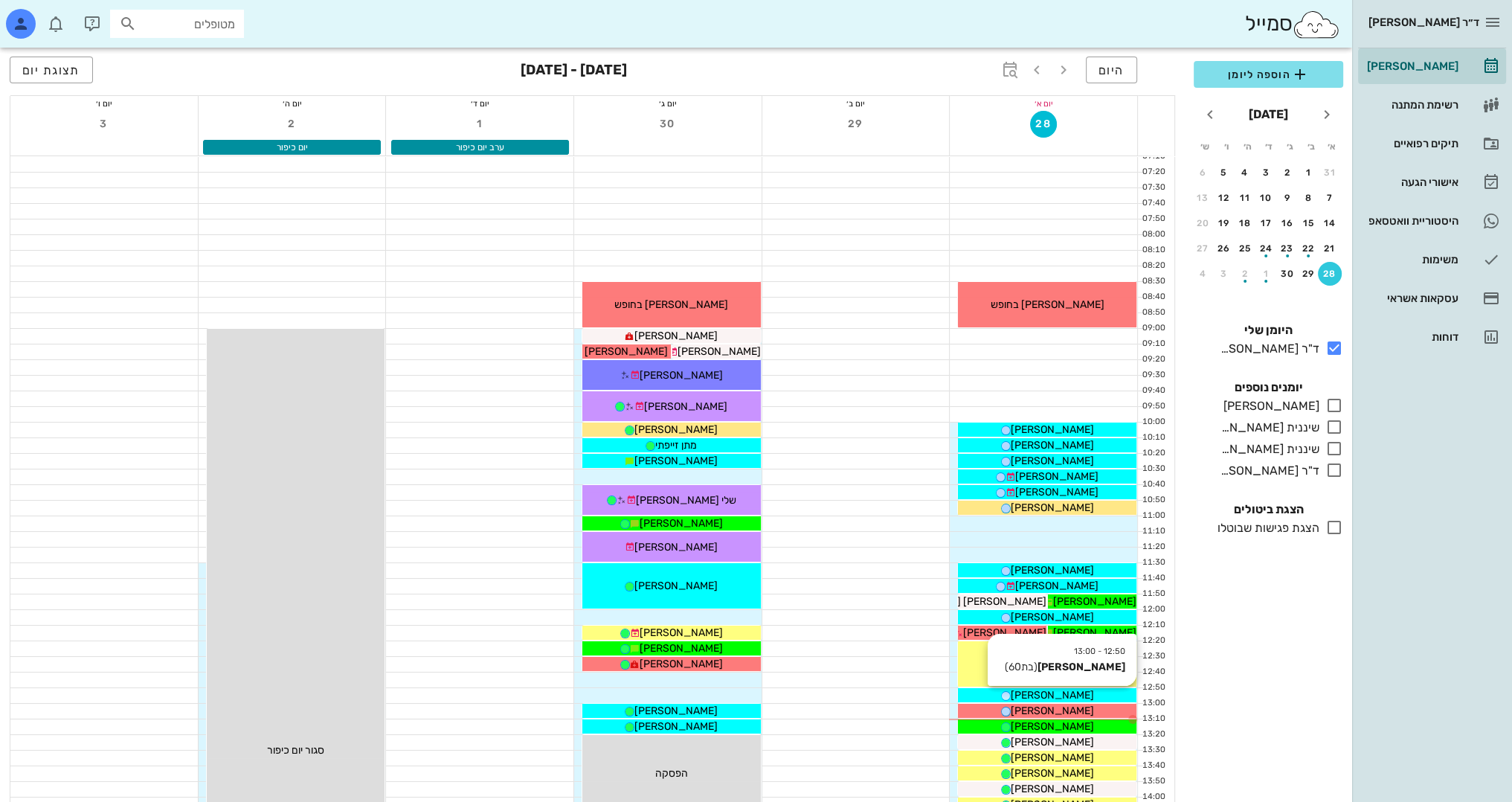
click at [1083, 695] on div "[PERSON_NAME]" at bounding box center [1047, 695] width 179 height 15
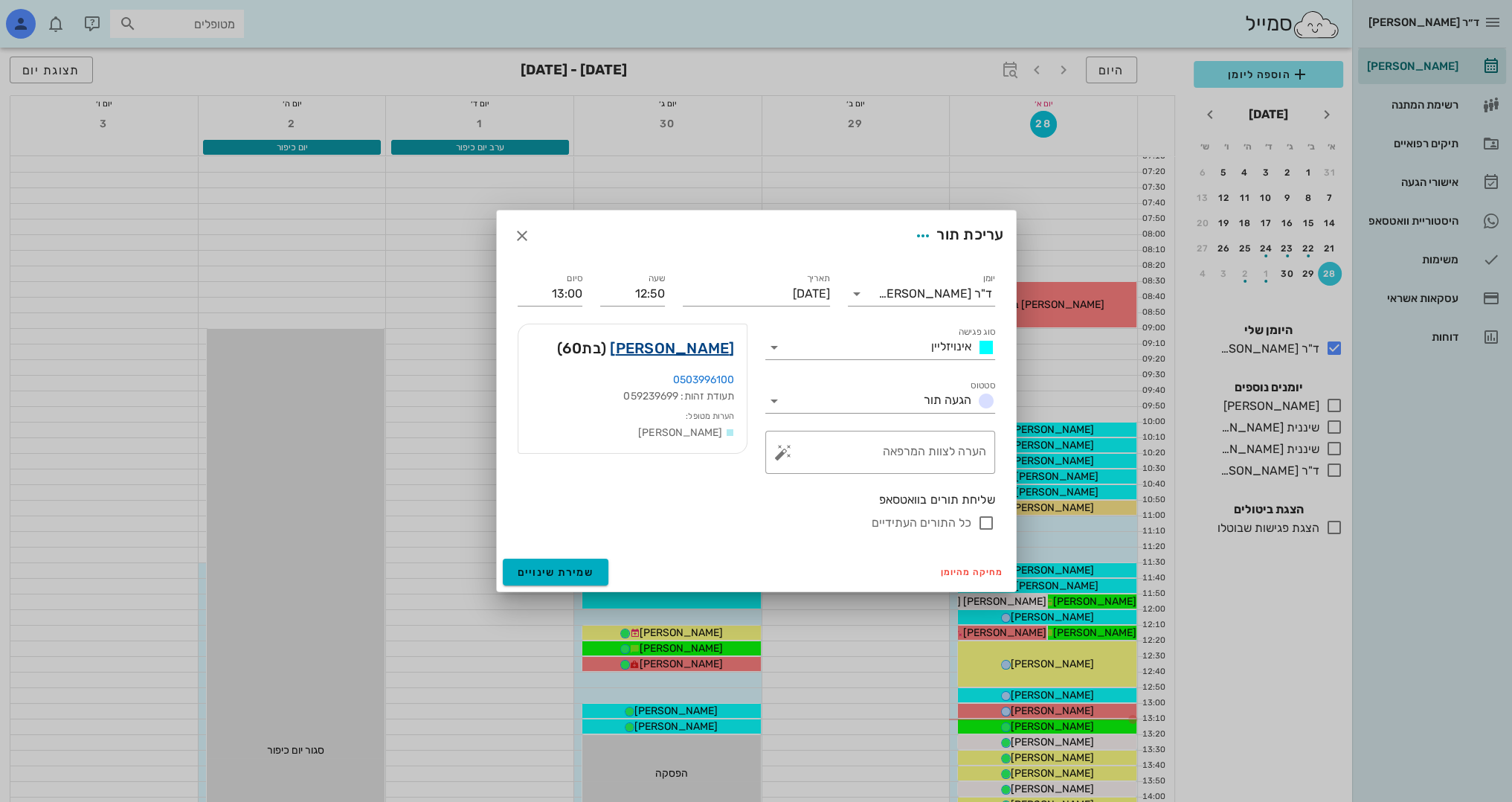
click at [705, 344] on link "[PERSON_NAME]" at bounding box center [673, 348] width 125 height 23
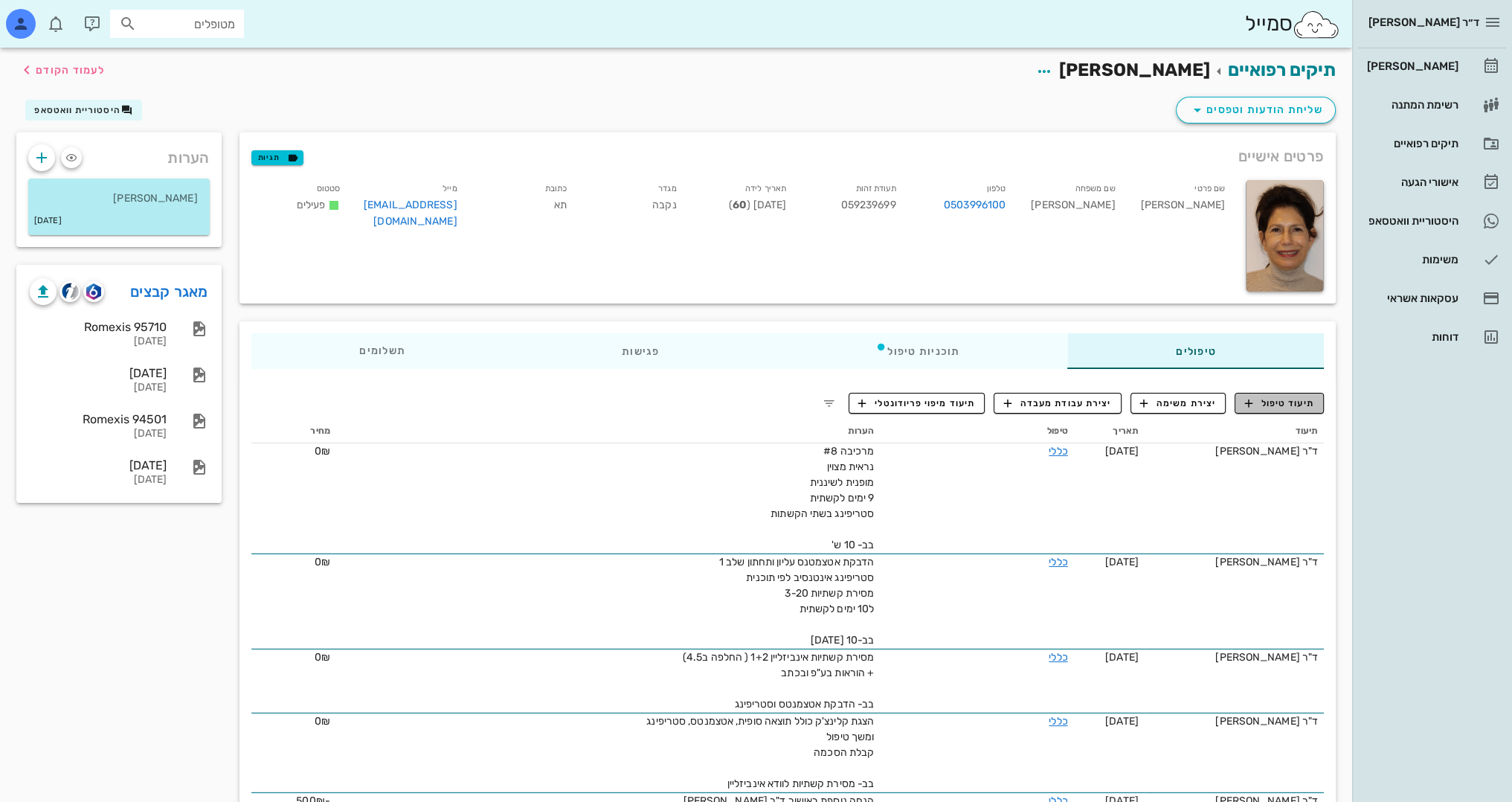
click at [1277, 400] on span "תיעוד טיפול" at bounding box center [1279, 403] width 70 height 14
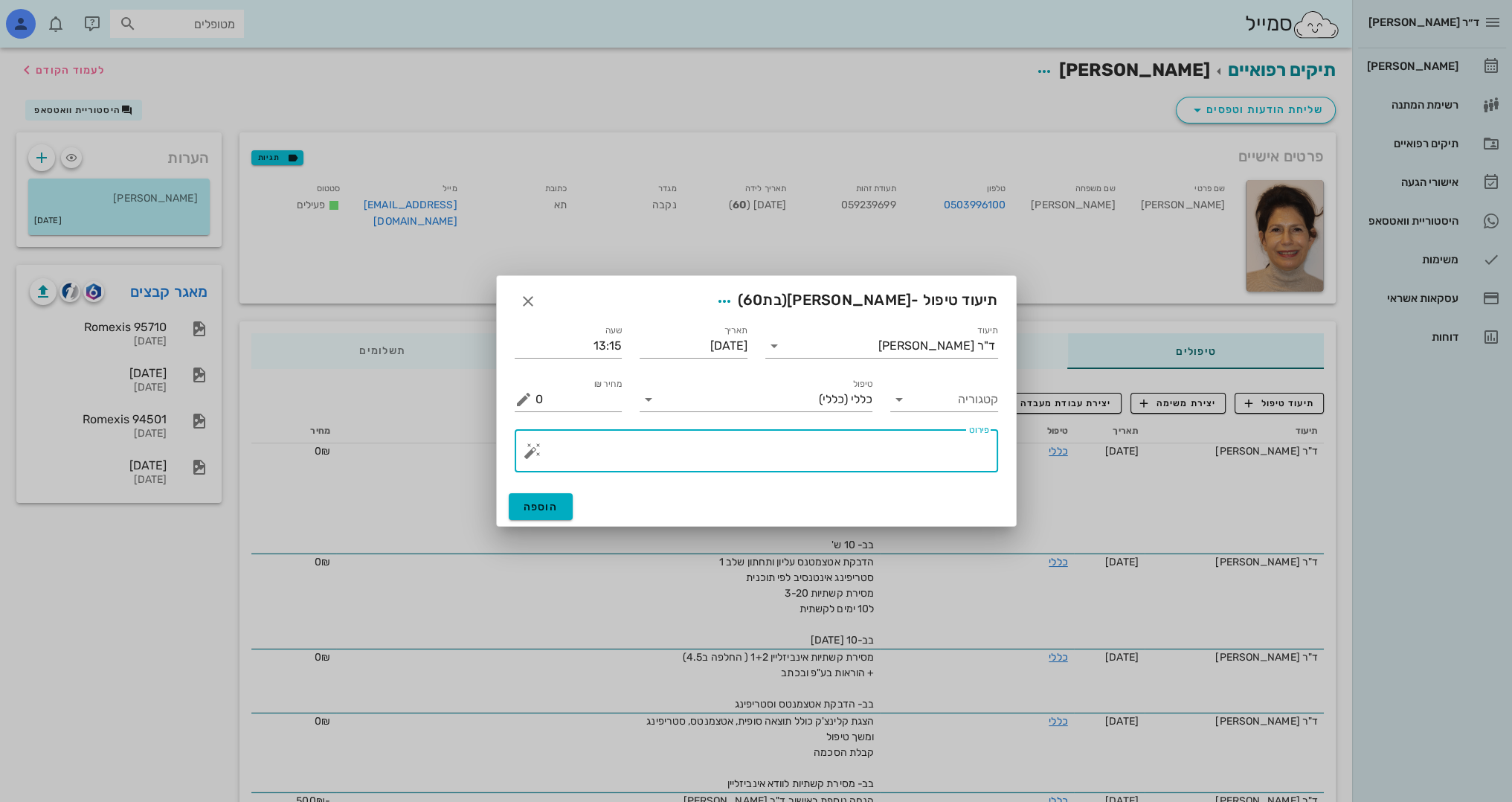
click at [893, 445] on textarea "פירוט" at bounding box center [762, 455] width 454 height 36
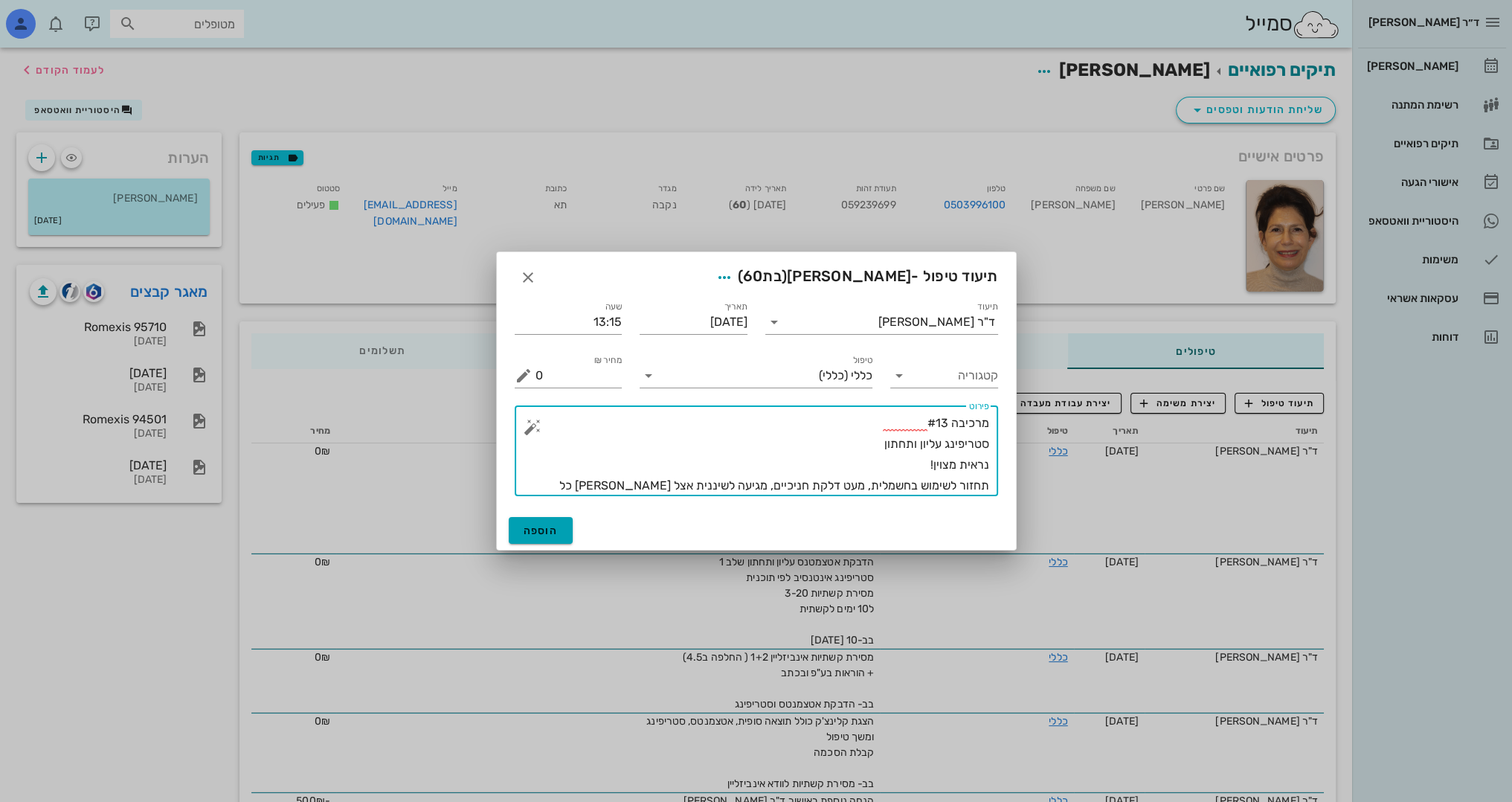
type textarea "מרכיבה #13 סטריפינג עליון ותחתון נראית מצוין! תחזור לשימוש בחשמלית, מעט דלקת חנ…"
click at [542, 536] on span "הוספה" at bounding box center [541, 531] width 35 height 13
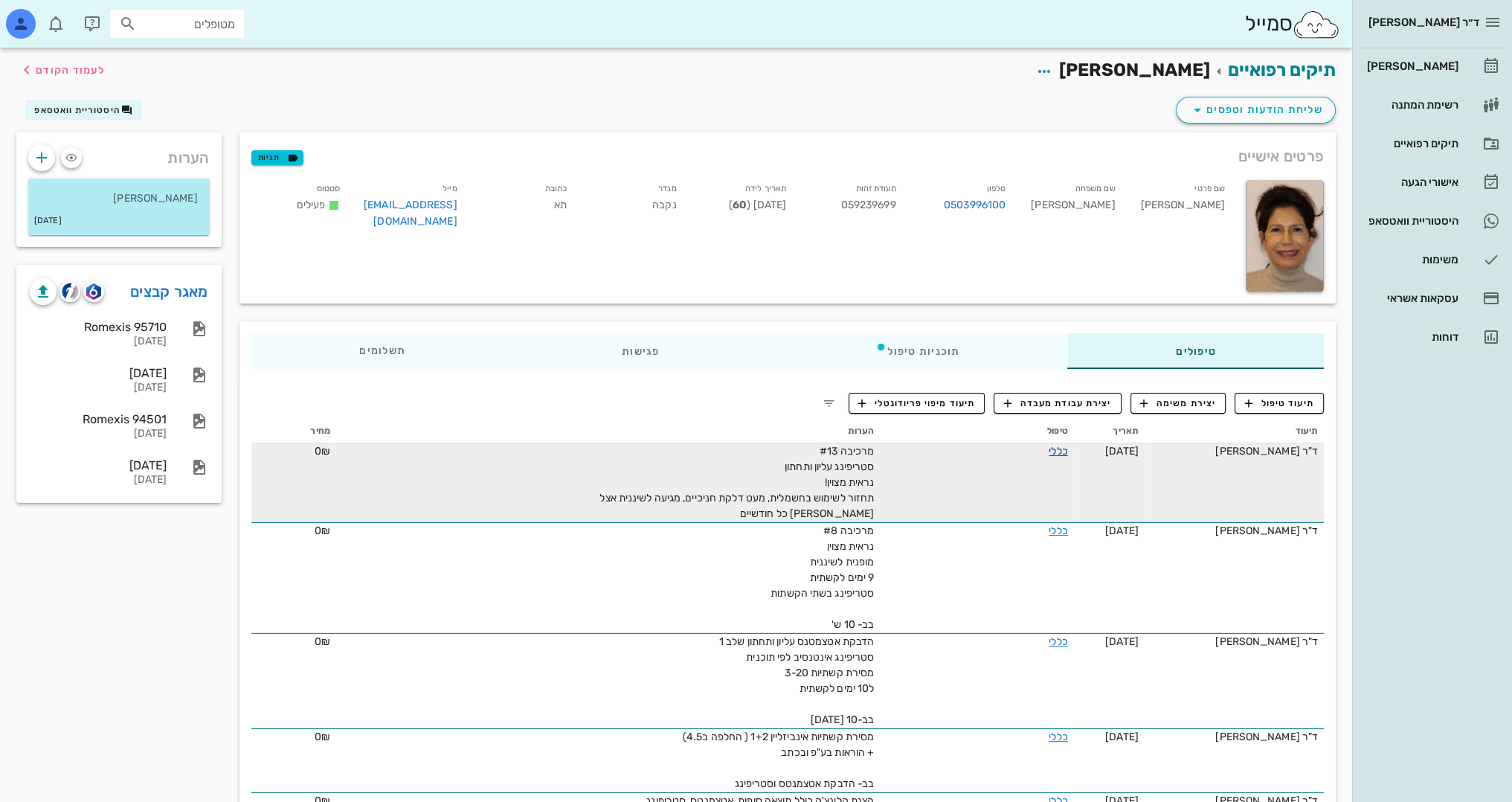
click at [1053, 454] on link "כללי" at bounding box center [1058, 452] width 19 height 13
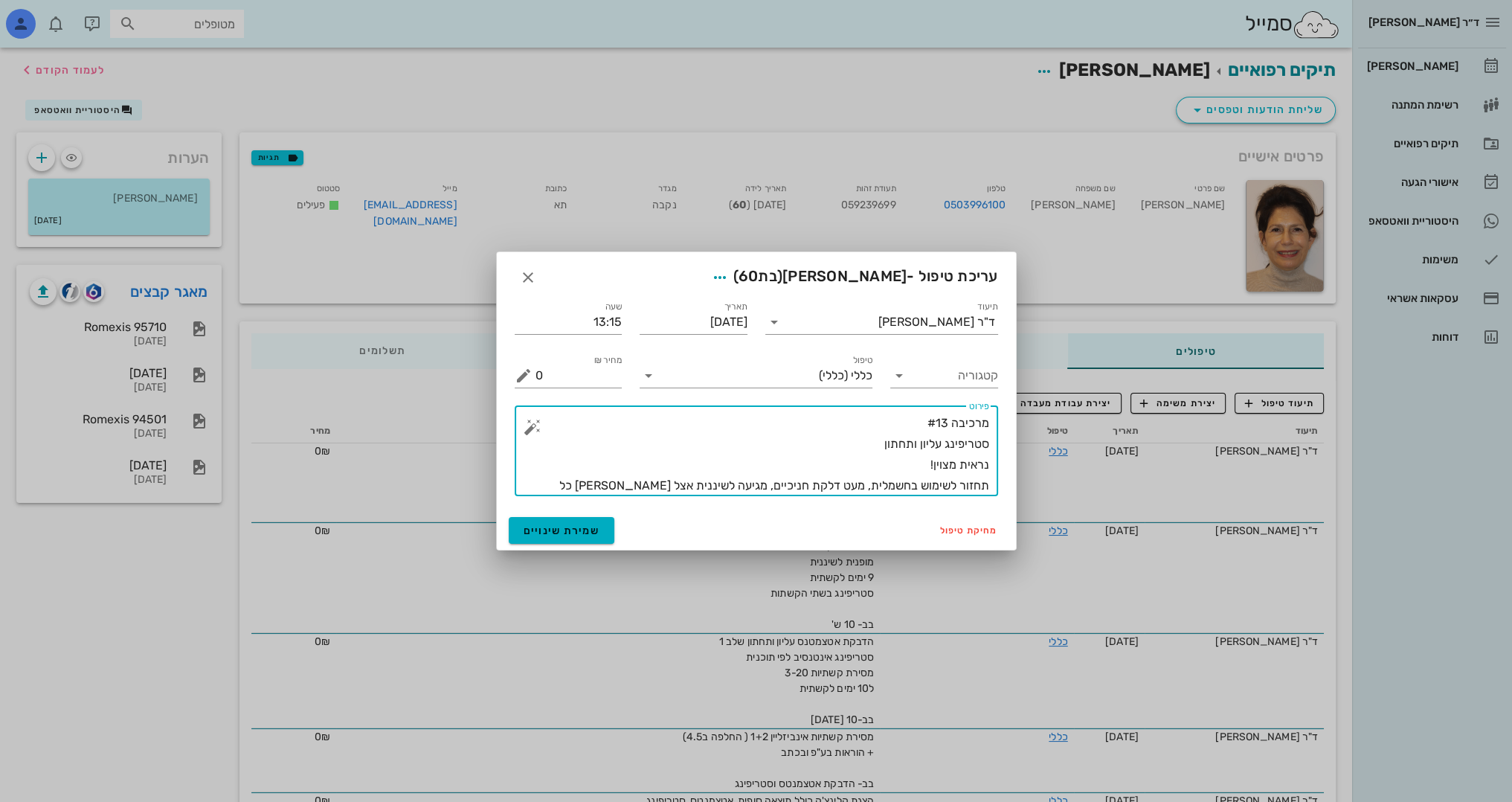
click at [575, 488] on textarea "מרכיבה #13 סטריפינג עליון ותחתון נראית מצוין! תחזור לשימוש בחשמלית, מעט דלקת חנ…" at bounding box center [762, 454] width 454 height 83
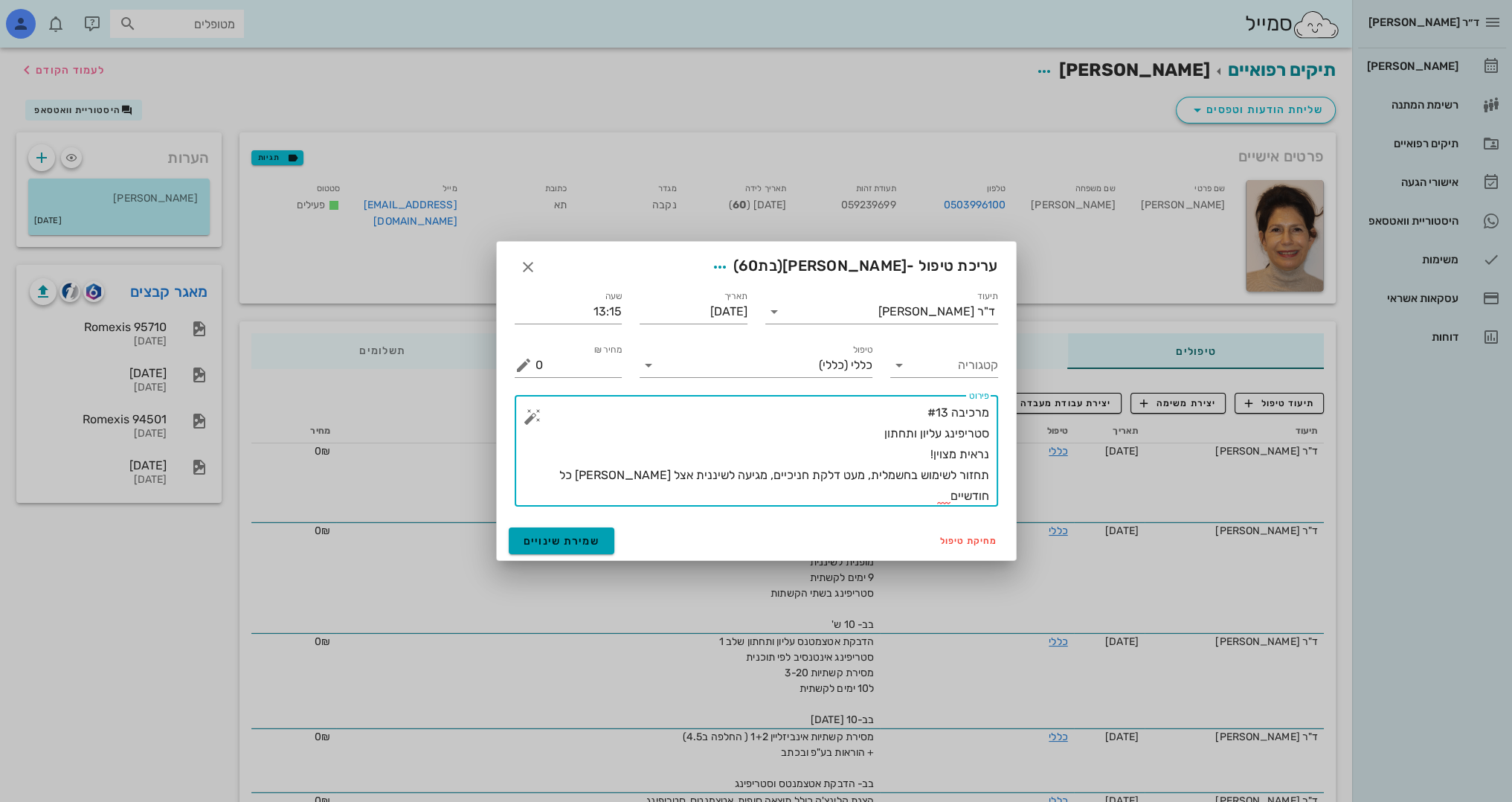
type textarea "מרכיבה #13 סטריפינג עליון ותחתון נראית מצוין! תחזור לשימוש בחשמלית, מעט דלקת חנ…"
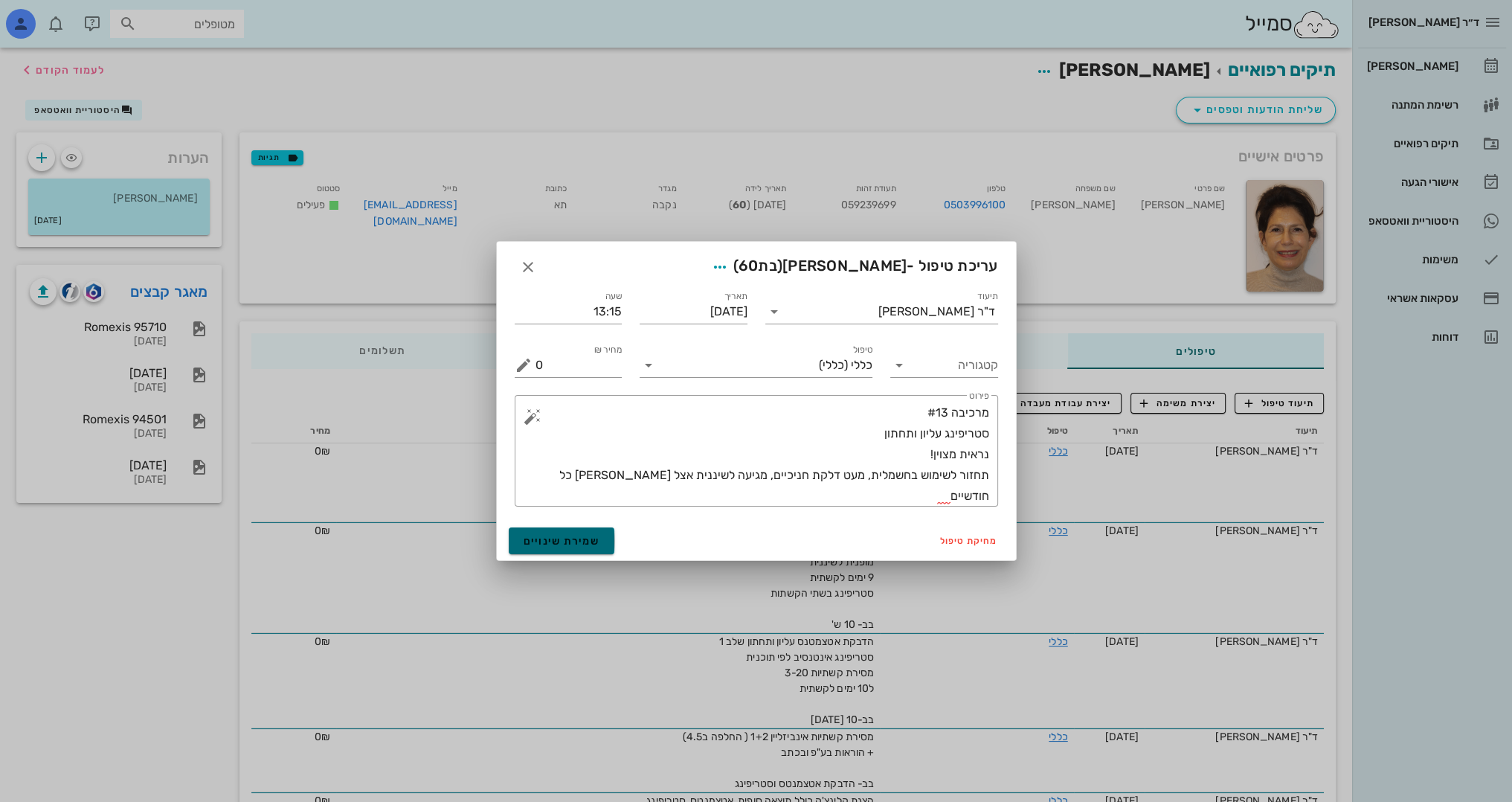
click at [596, 552] on button "שמירת שינויים" at bounding box center [562, 541] width 107 height 27
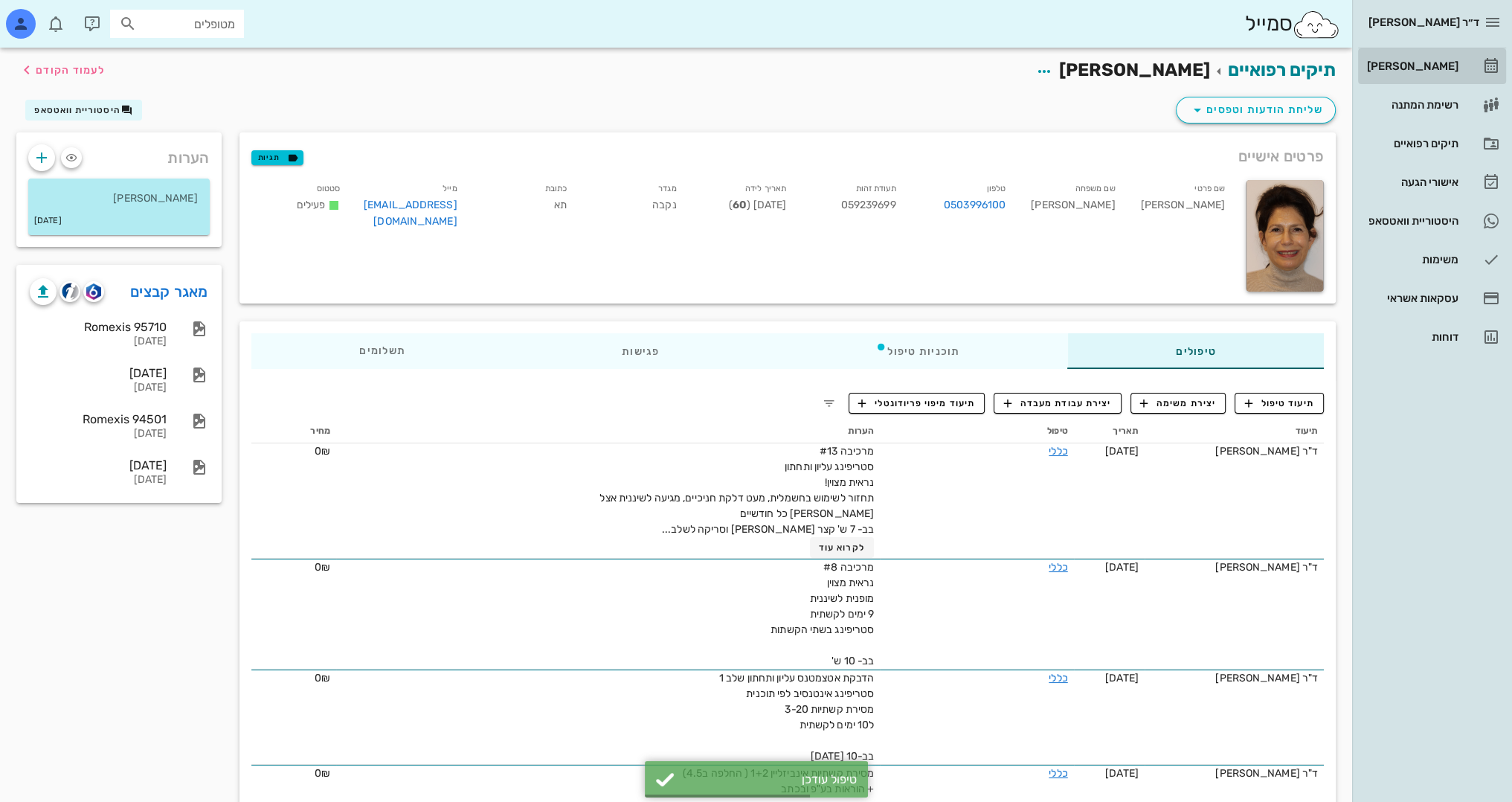
click at [1442, 67] on div "[PERSON_NAME]" at bounding box center [1411, 66] width 95 height 12
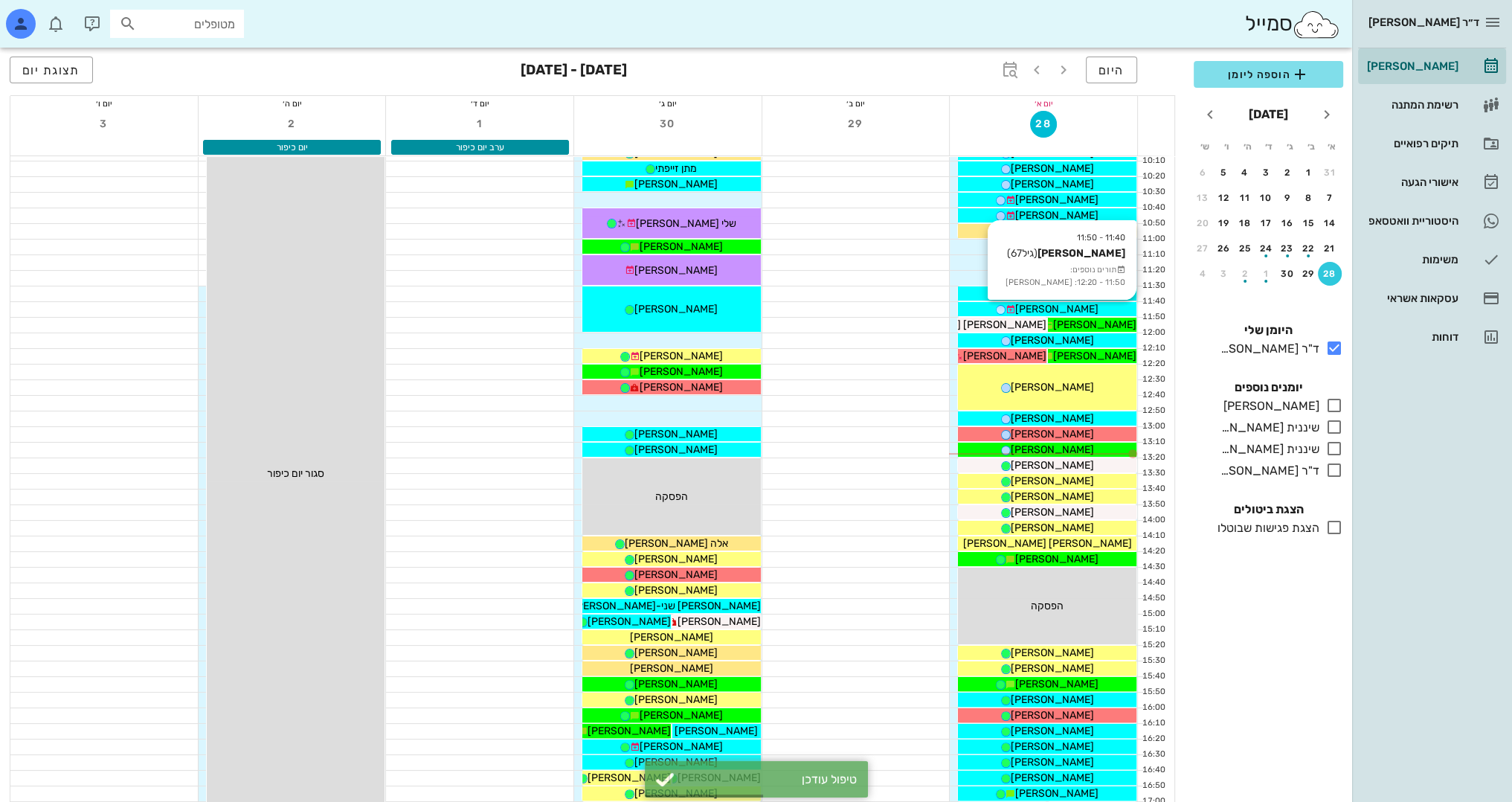
scroll to position [298, 0]
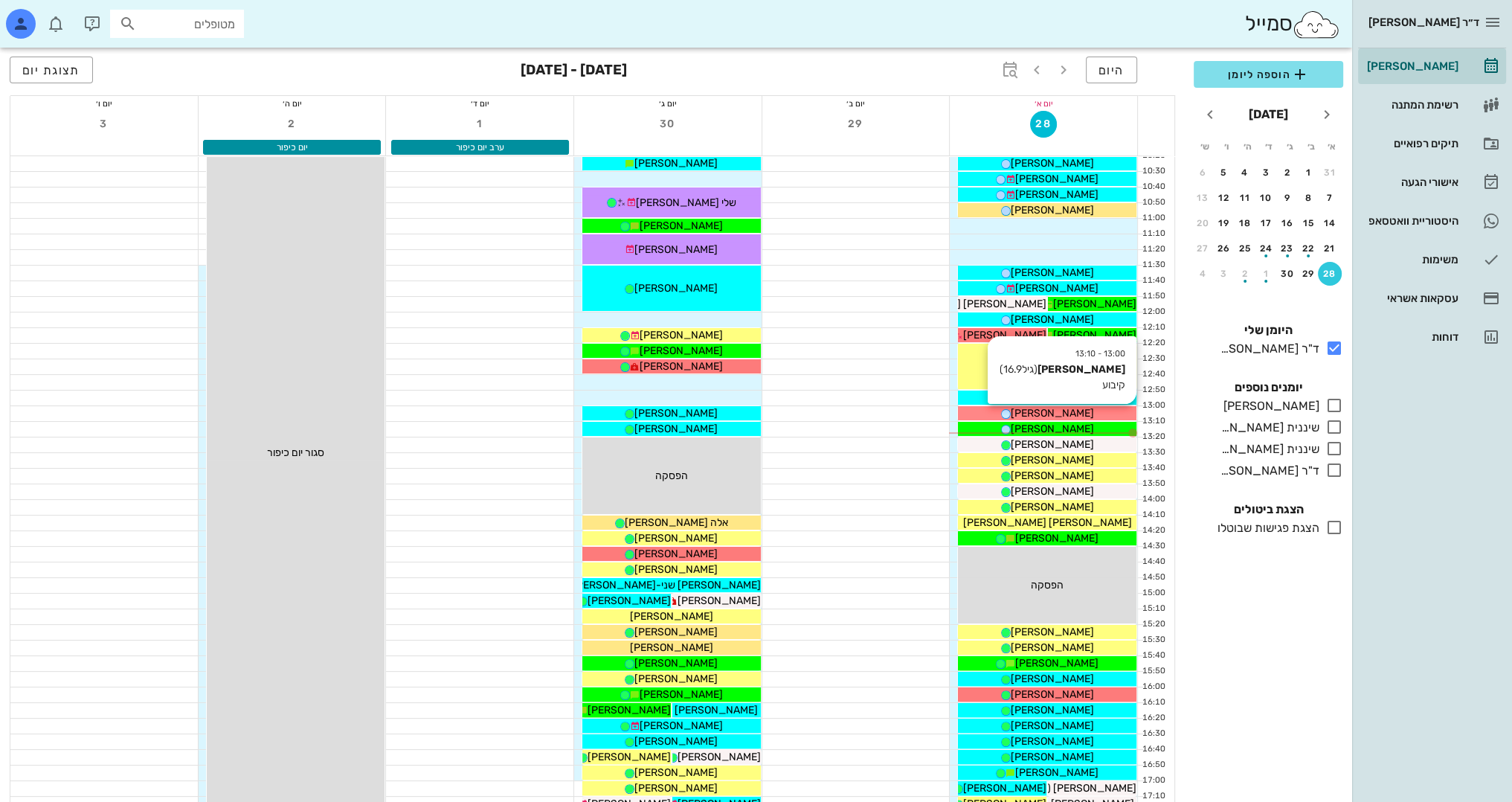
click at [1083, 414] on div "[PERSON_NAME]" at bounding box center [1047, 413] width 179 height 15
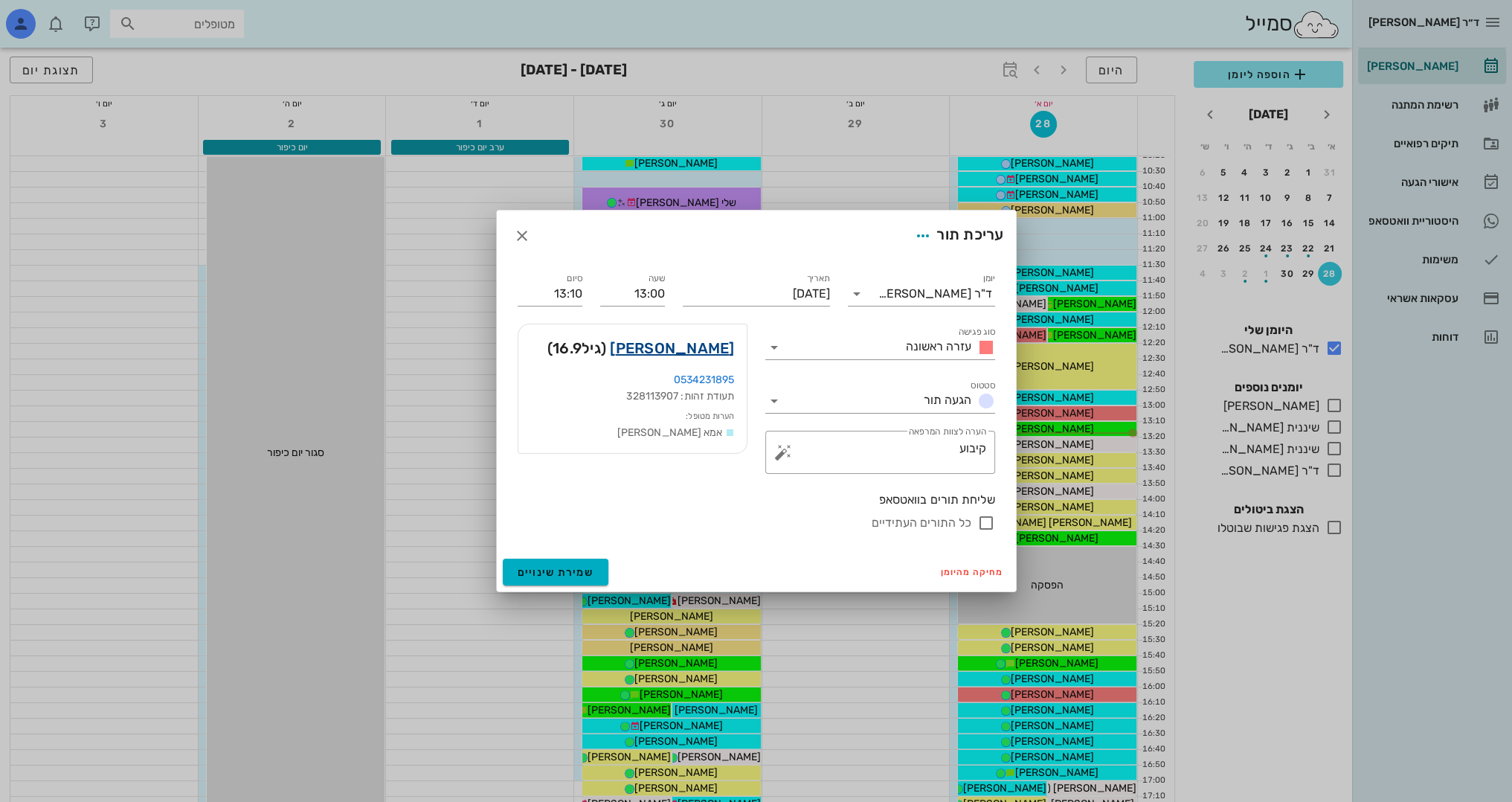
click at [709, 347] on link "[PERSON_NAME]" at bounding box center [673, 348] width 125 height 23
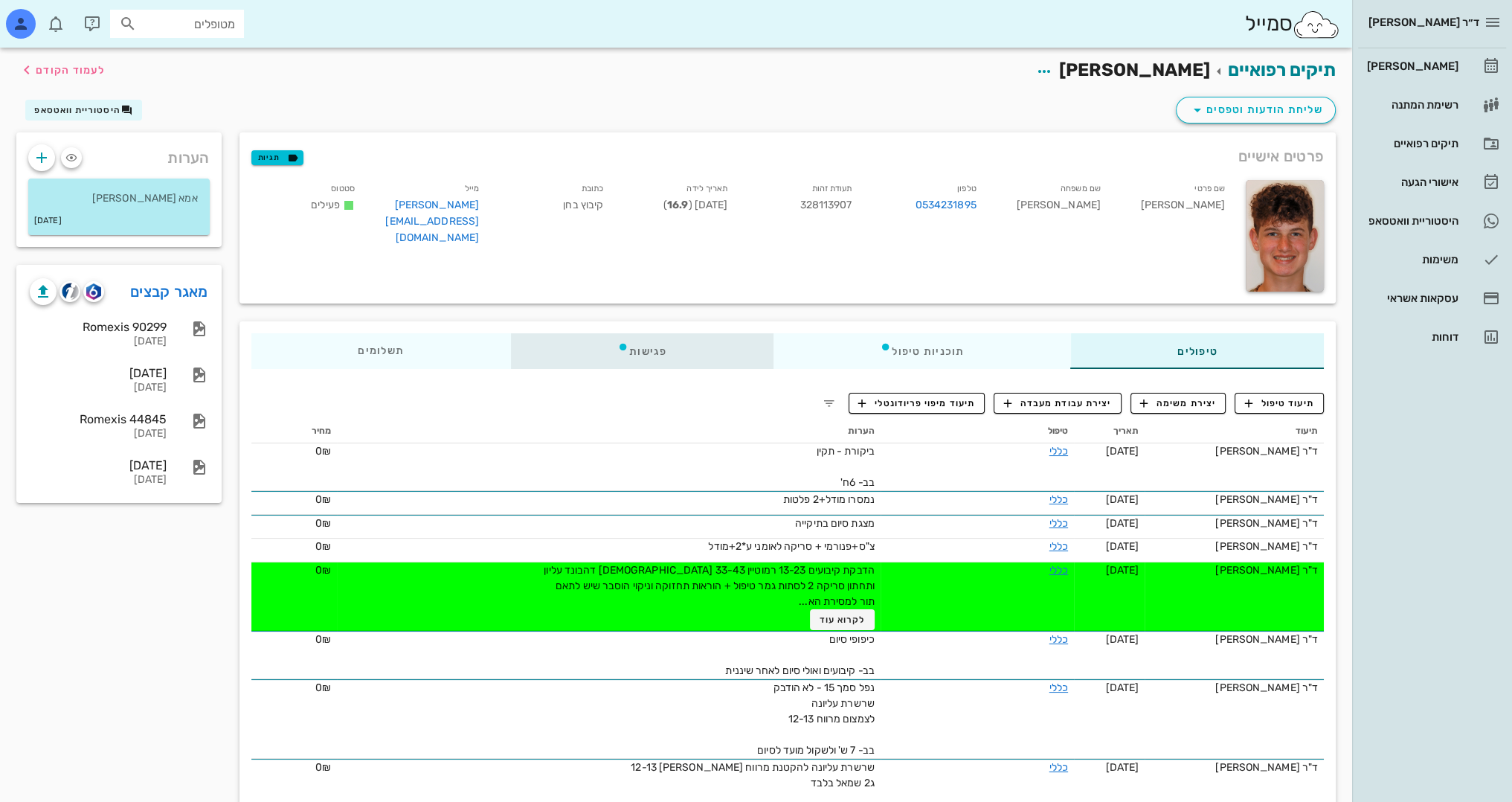
click at [645, 350] on div "פגישות" at bounding box center [641, 351] width 263 height 36
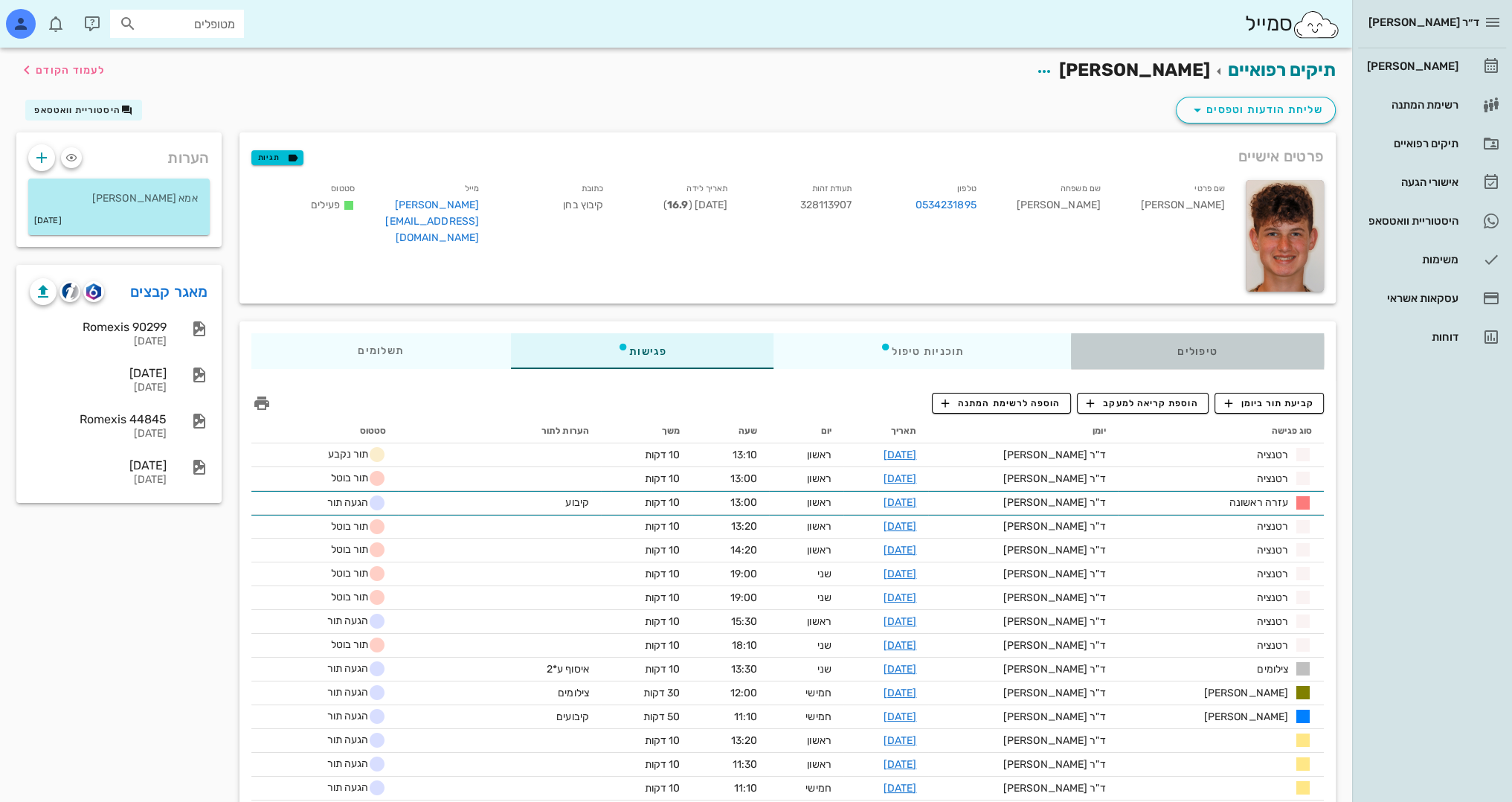
click at [1217, 344] on div "טיפולים" at bounding box center [1197, 351] width 254 height 36
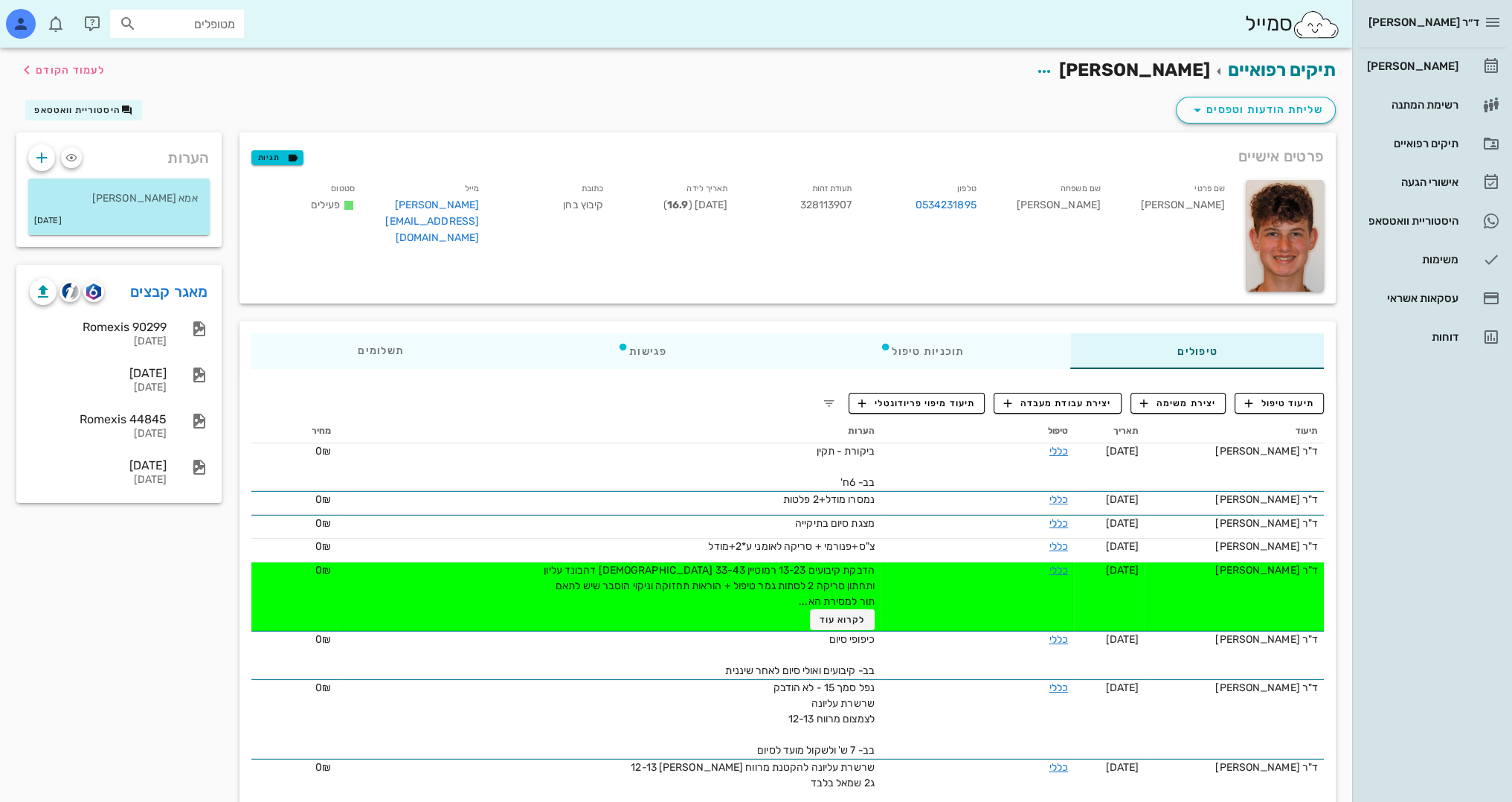
click at [444, 285] on div "שם פרטי [PERSON_NAME] שם משפחה [PERSON_NAME] טלפון 0534231895 תעודת זהות 328113…" at bounding box center [740, 235] width 995 height 129
click at [1435, 63] on div "[PERSON_NAME]" at bounding box center [1411, 66] width 95 height 12
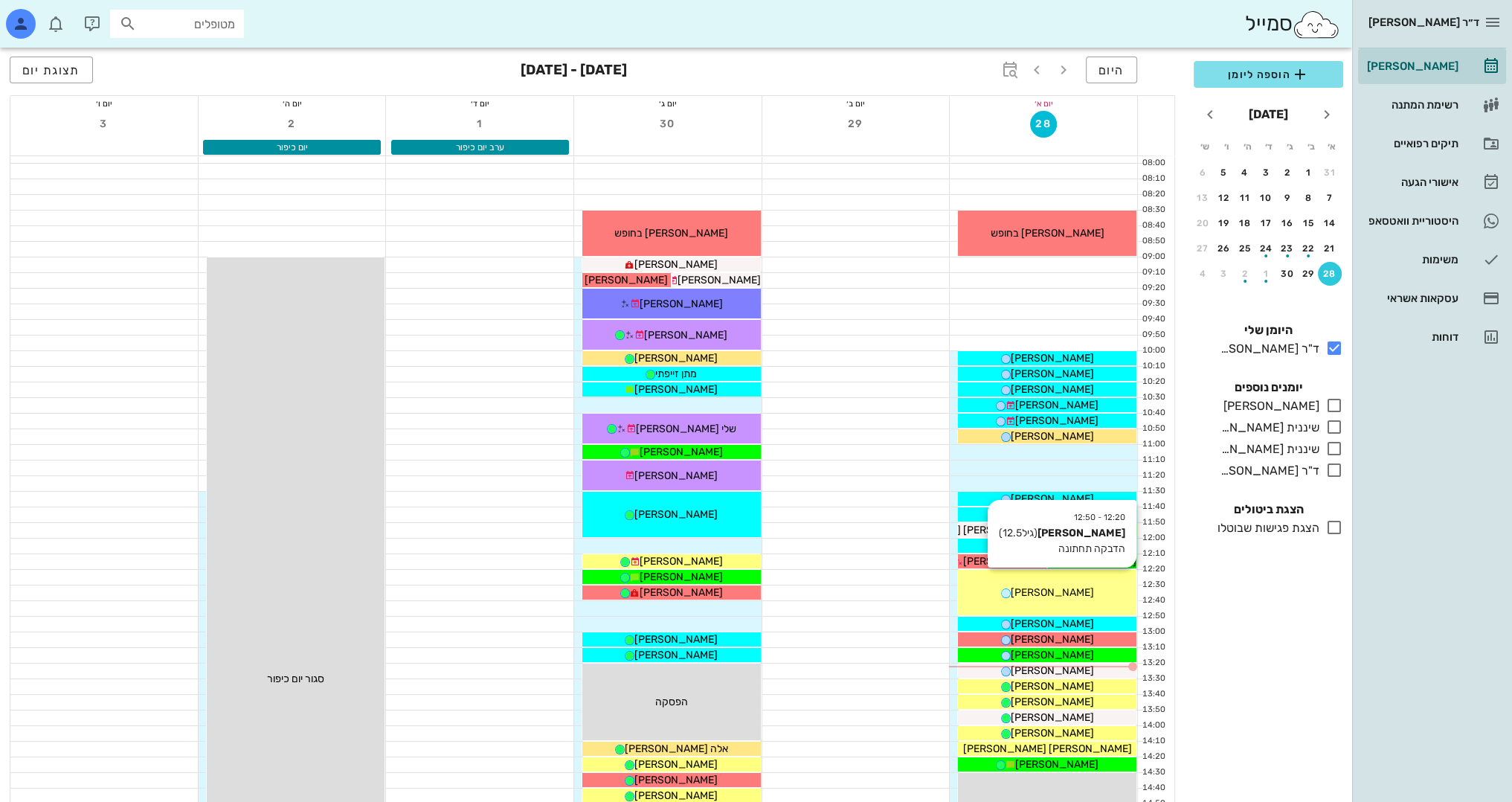
scroll to position [372, 0]
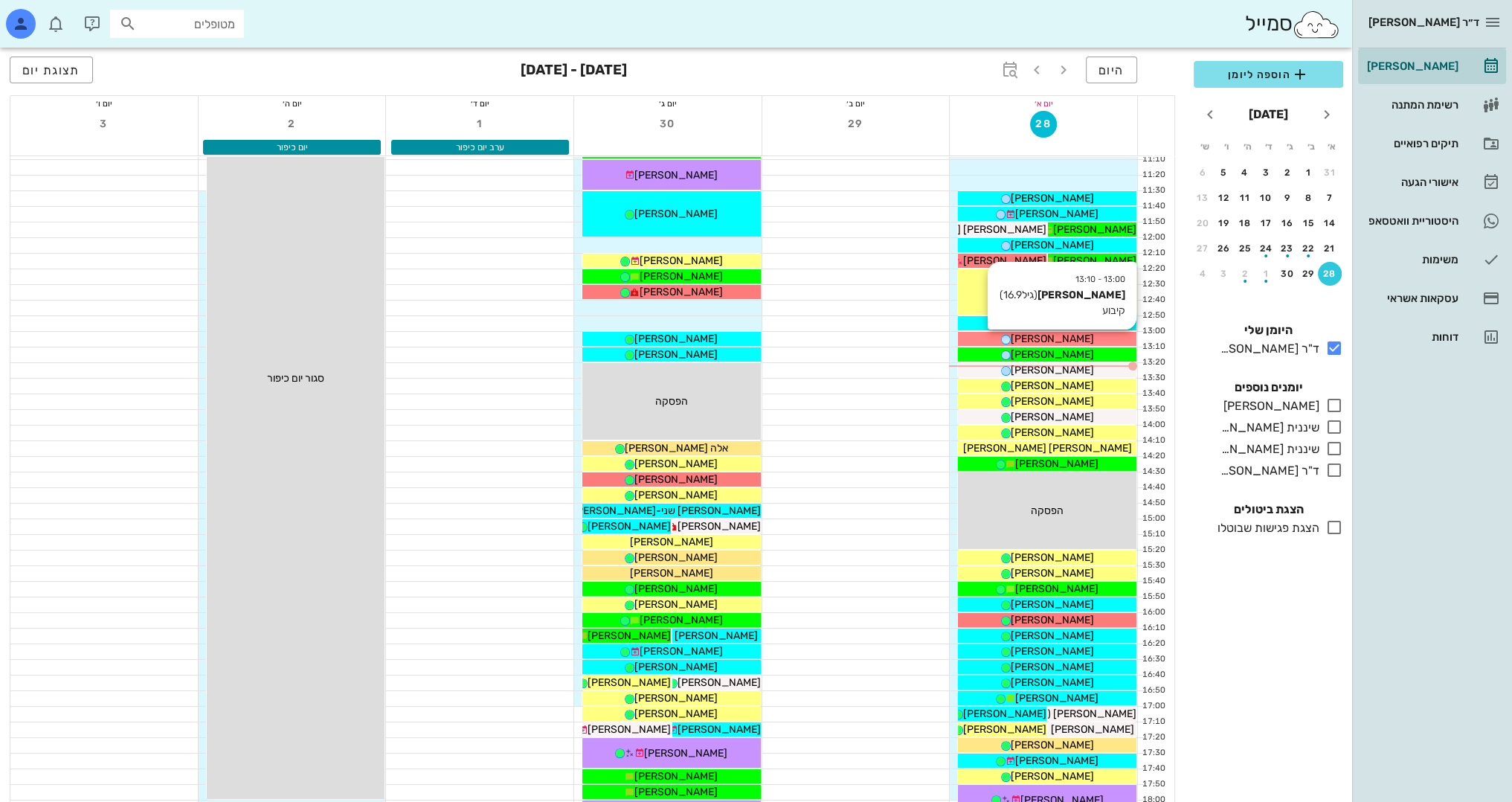
click at [1113, 331] on div "[PERSON_NAME]" at bounding box center [1047, 339] width 179 height 15
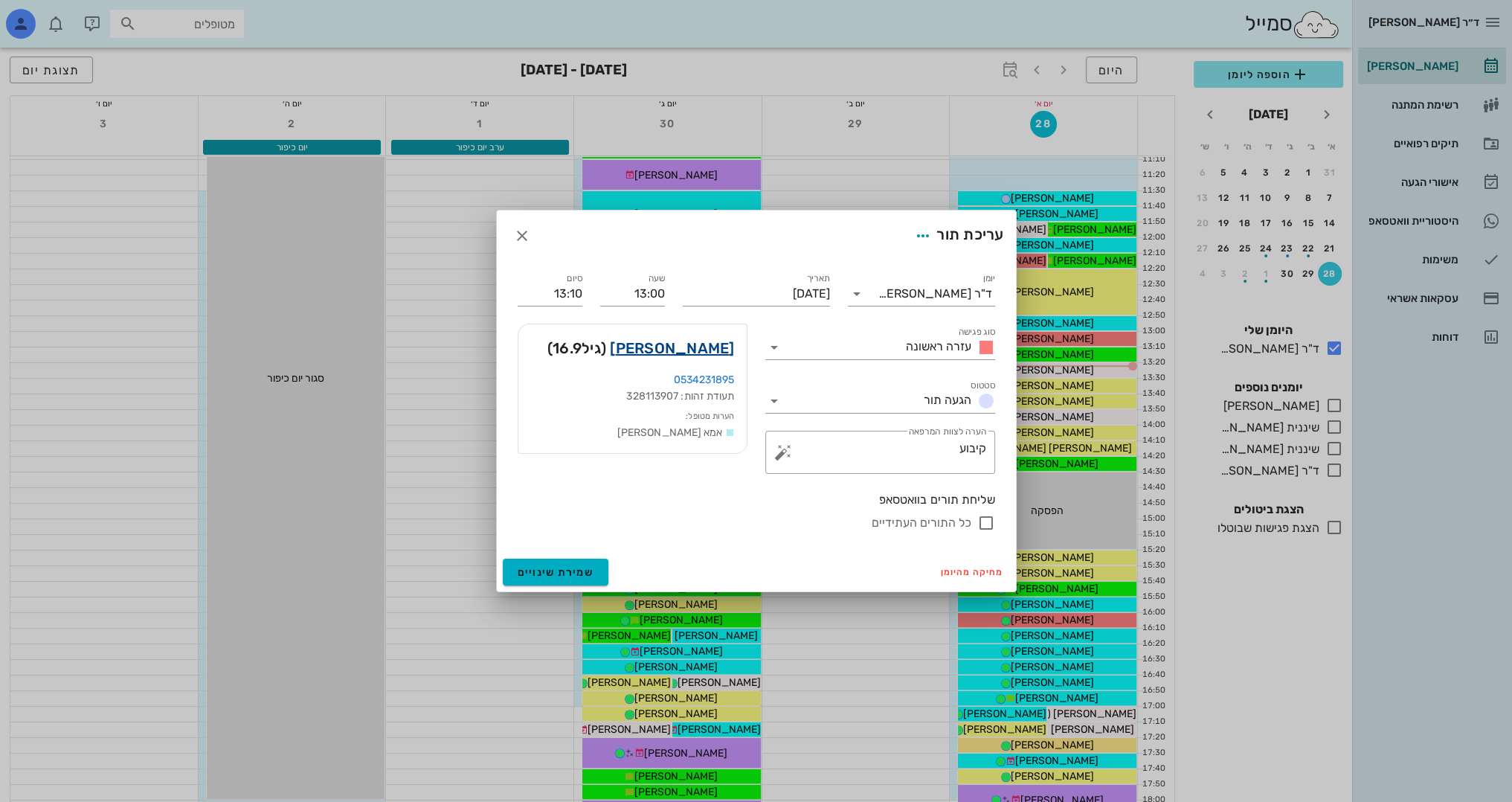
click at [700, 339] on link "[PERSON_NAME]" at bounding box center [673, 348] width 125 height 23
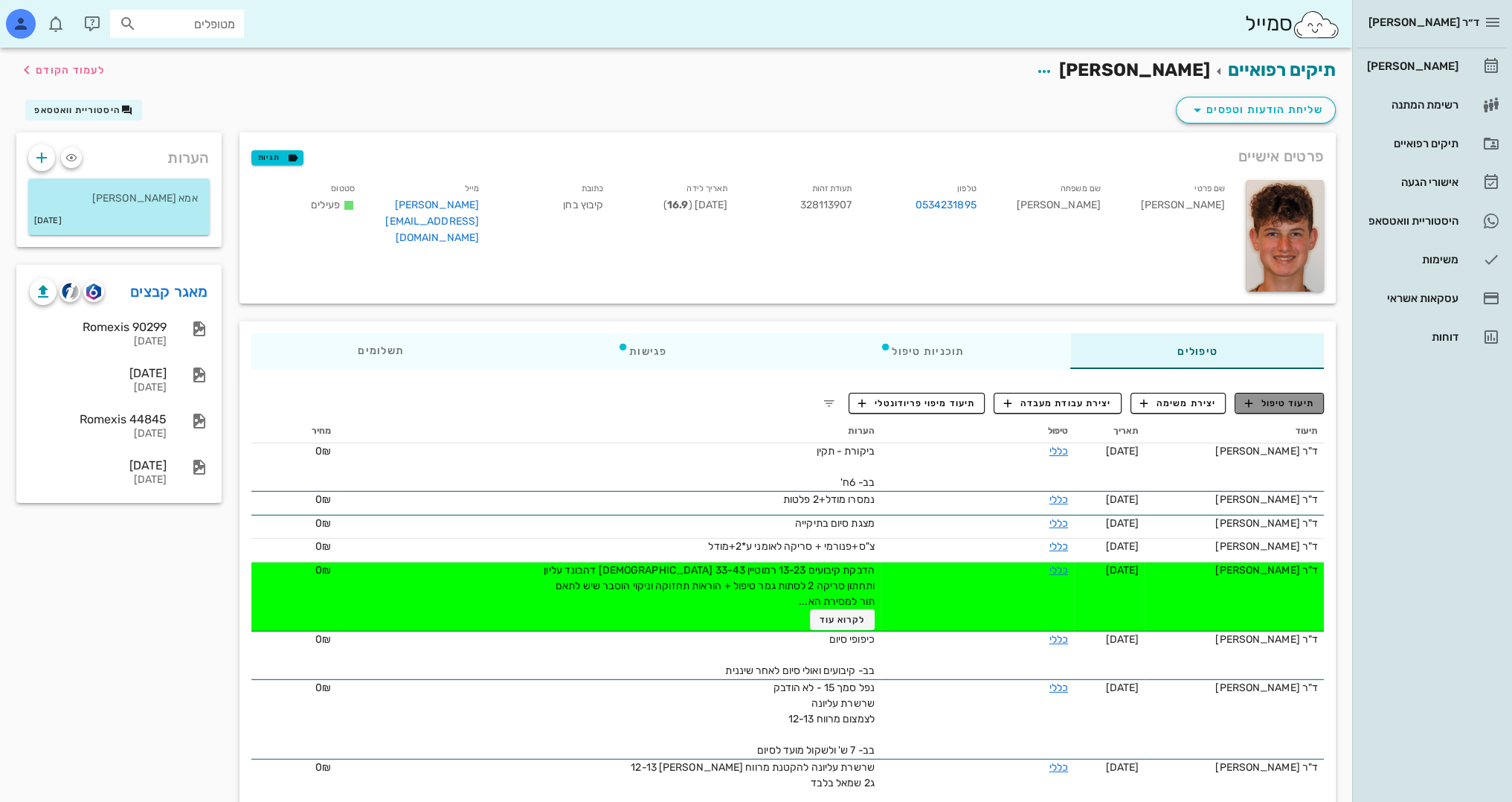
click at [1294, 406] on span "תיעוד טיפול" at bounding box center [1279, 403] width 70 height 14
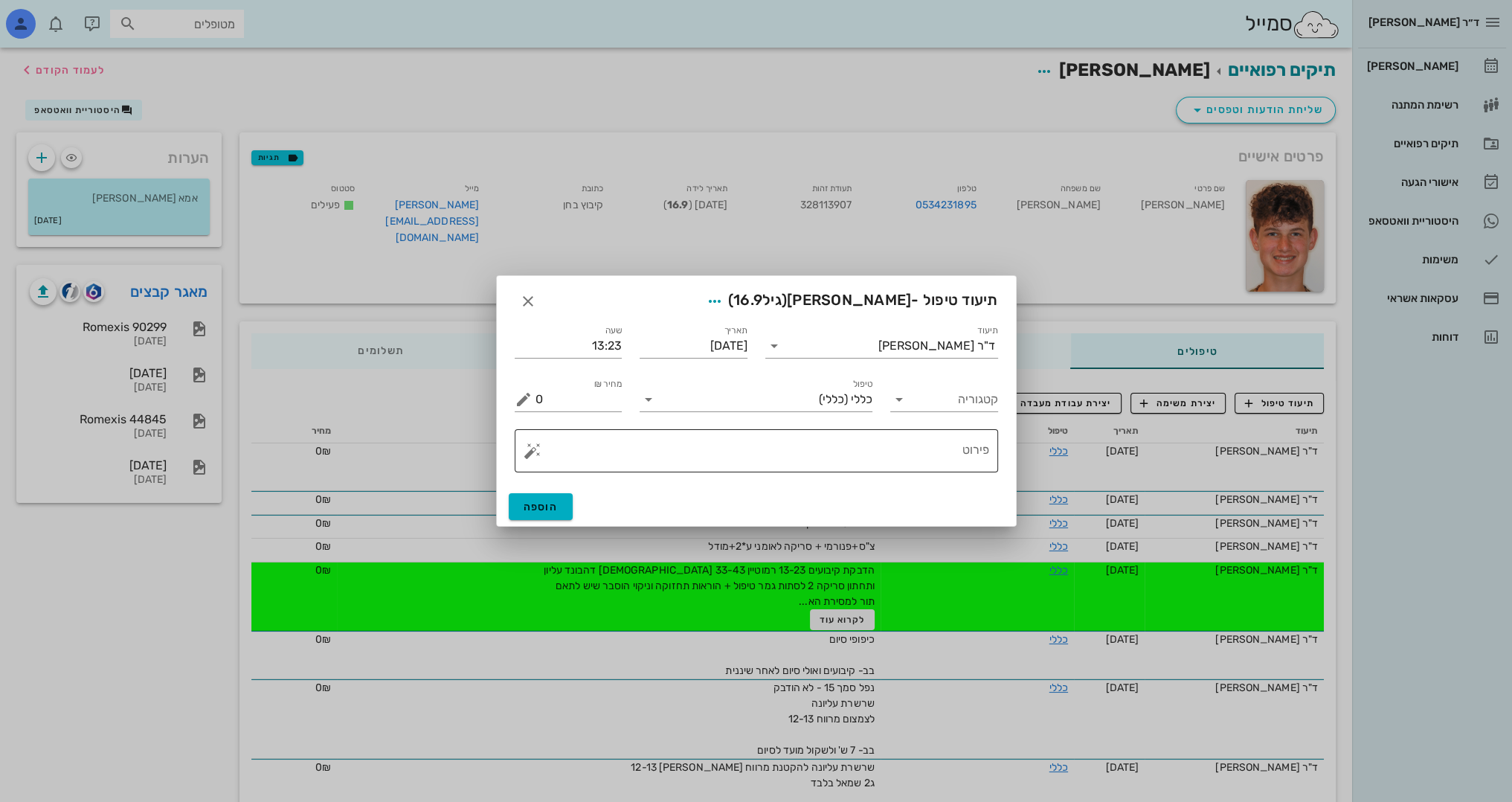
click at [884, 458] on textarea "פירוט" at bounding box center [762, 455] width 454 height 36
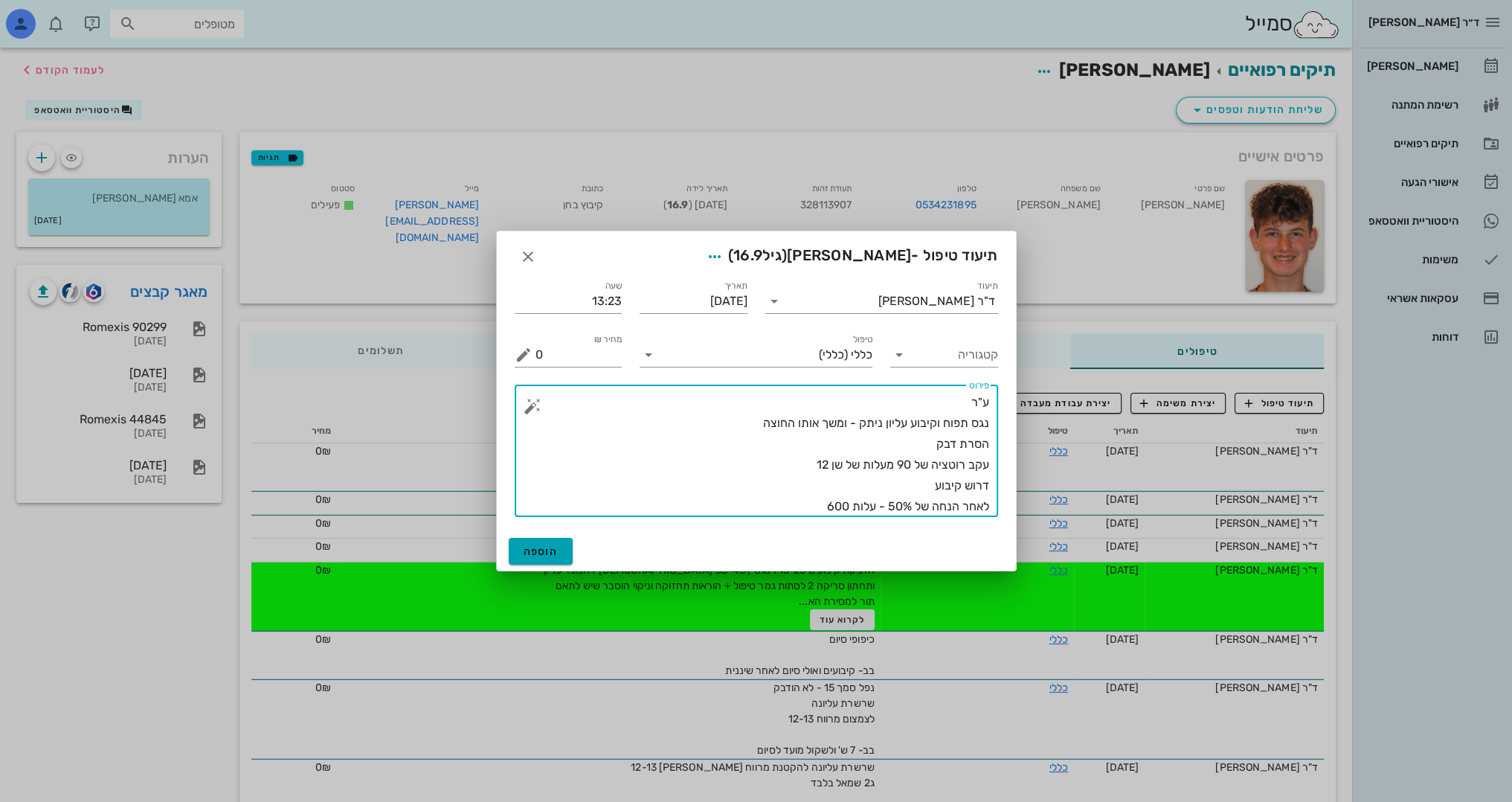
type textarea "ע"ר נגס תפוח וקיבוע עליון ניתק - ומשך אותו החוצה הסרת דבק עקב רוטציה של 90 מעלו…"
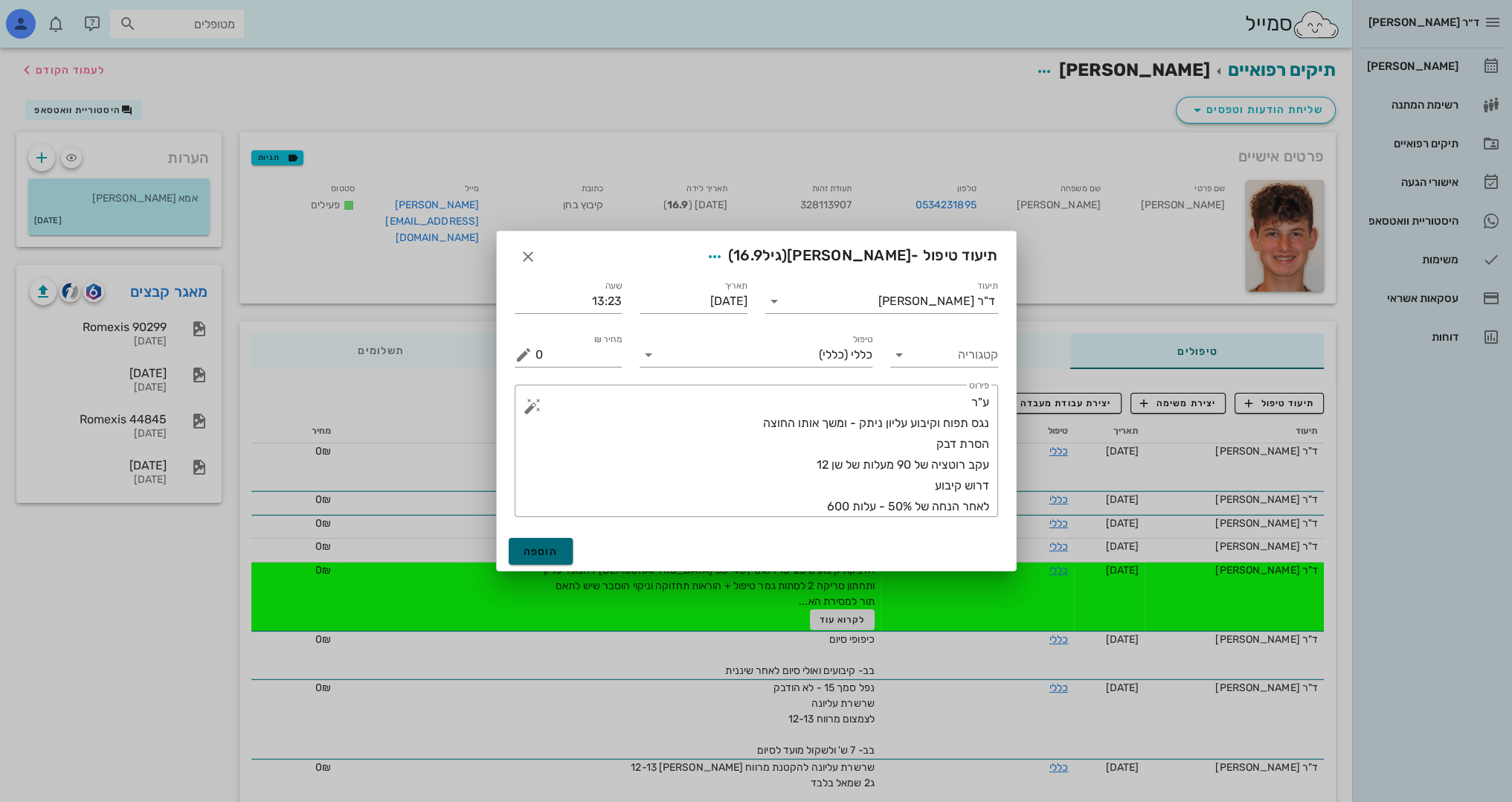
drag, startPoint x: 559, startPoint y: 564, endPoint x: 558, endPoint y: 555, distance: 9.1
click at [558, 555] on button "הוספה" at bounding box center [542, 552] width 65 height 27
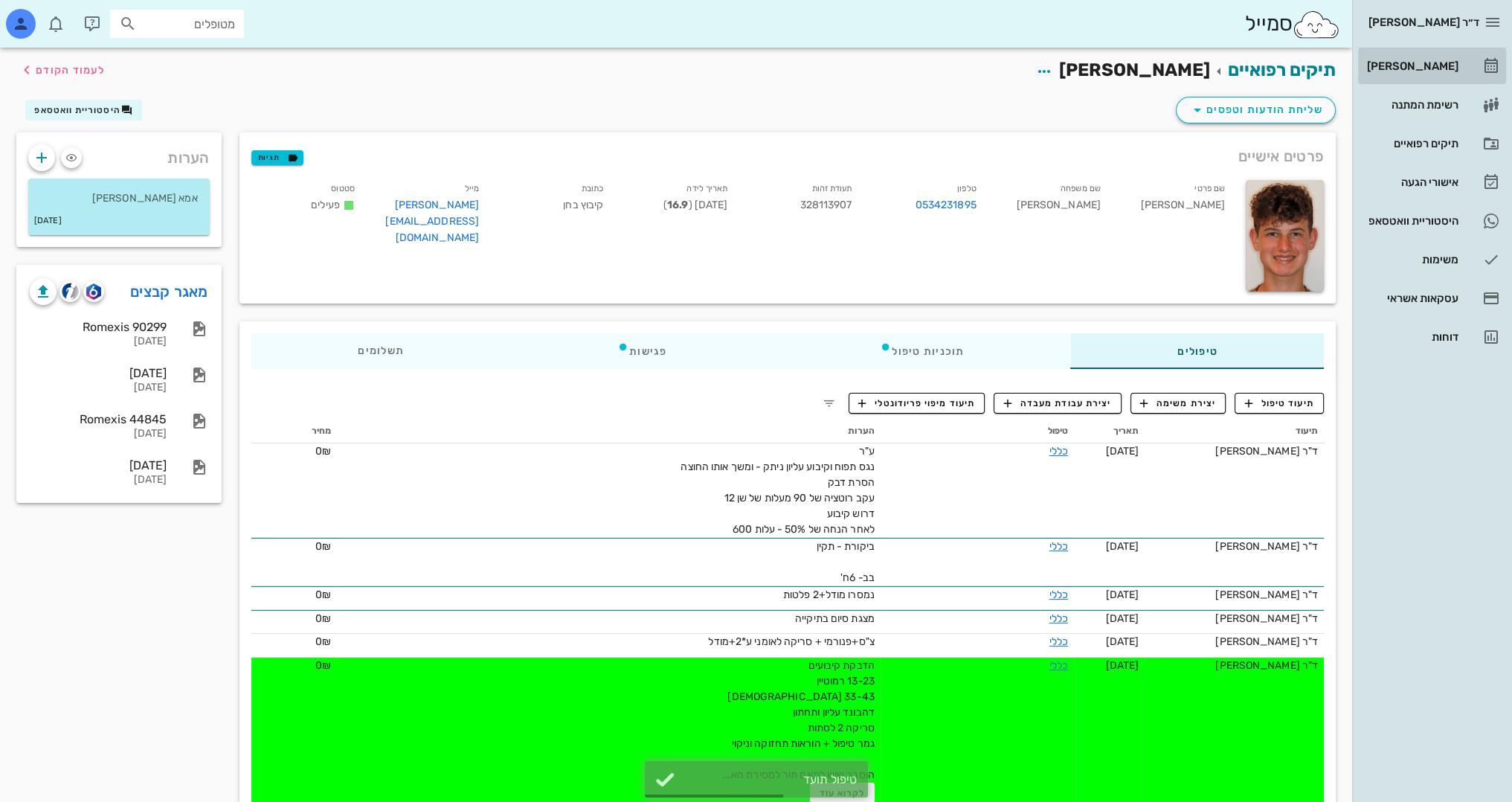
click at [1442, 61] on div "[PERSON_NAME]" at bounding box center [1411, 66] width 95 height 12
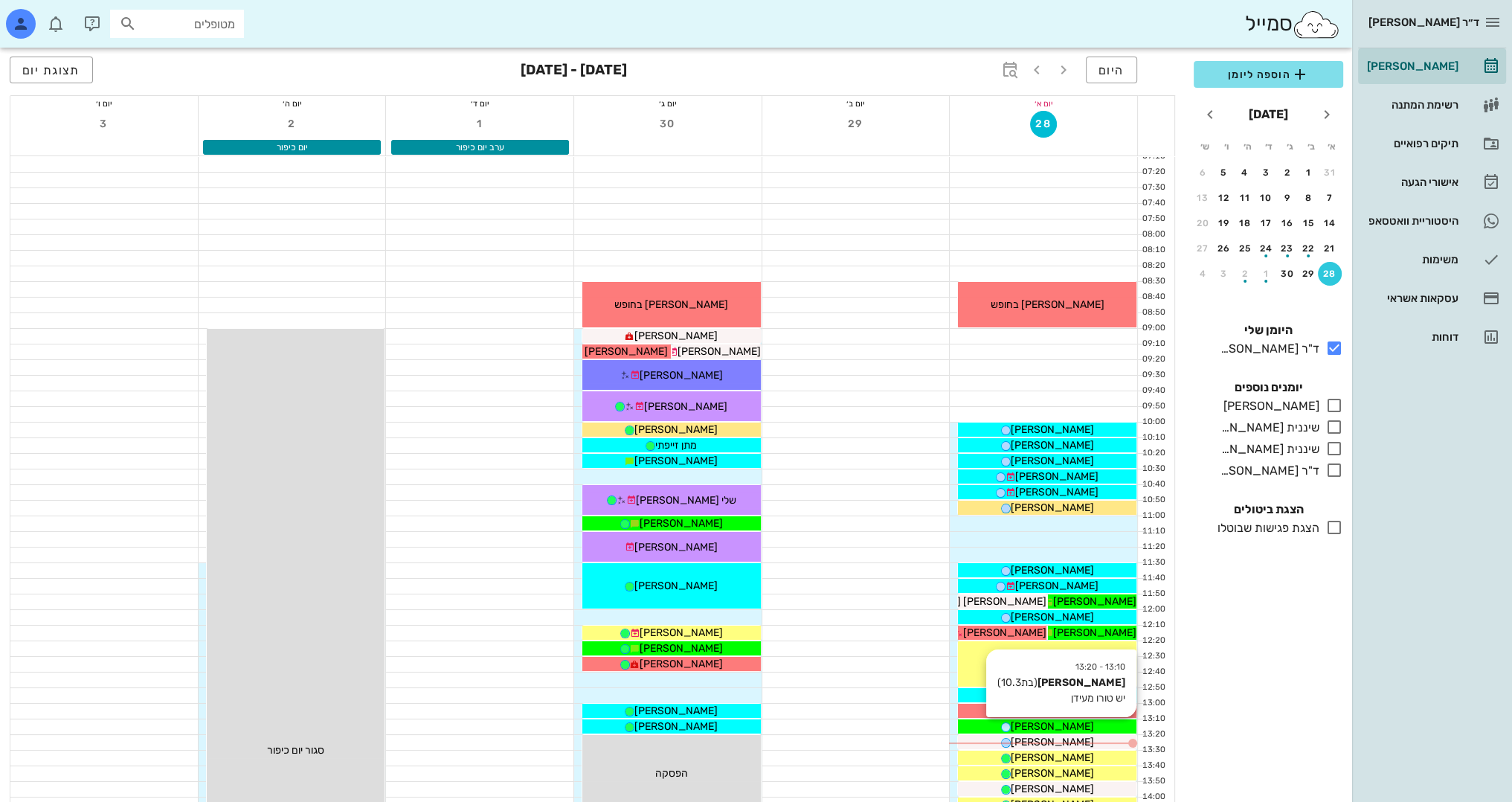
click at [1076, 722] on div "[PERSON_NAME]" at bounding box center [1047, 726] width 179 height 15
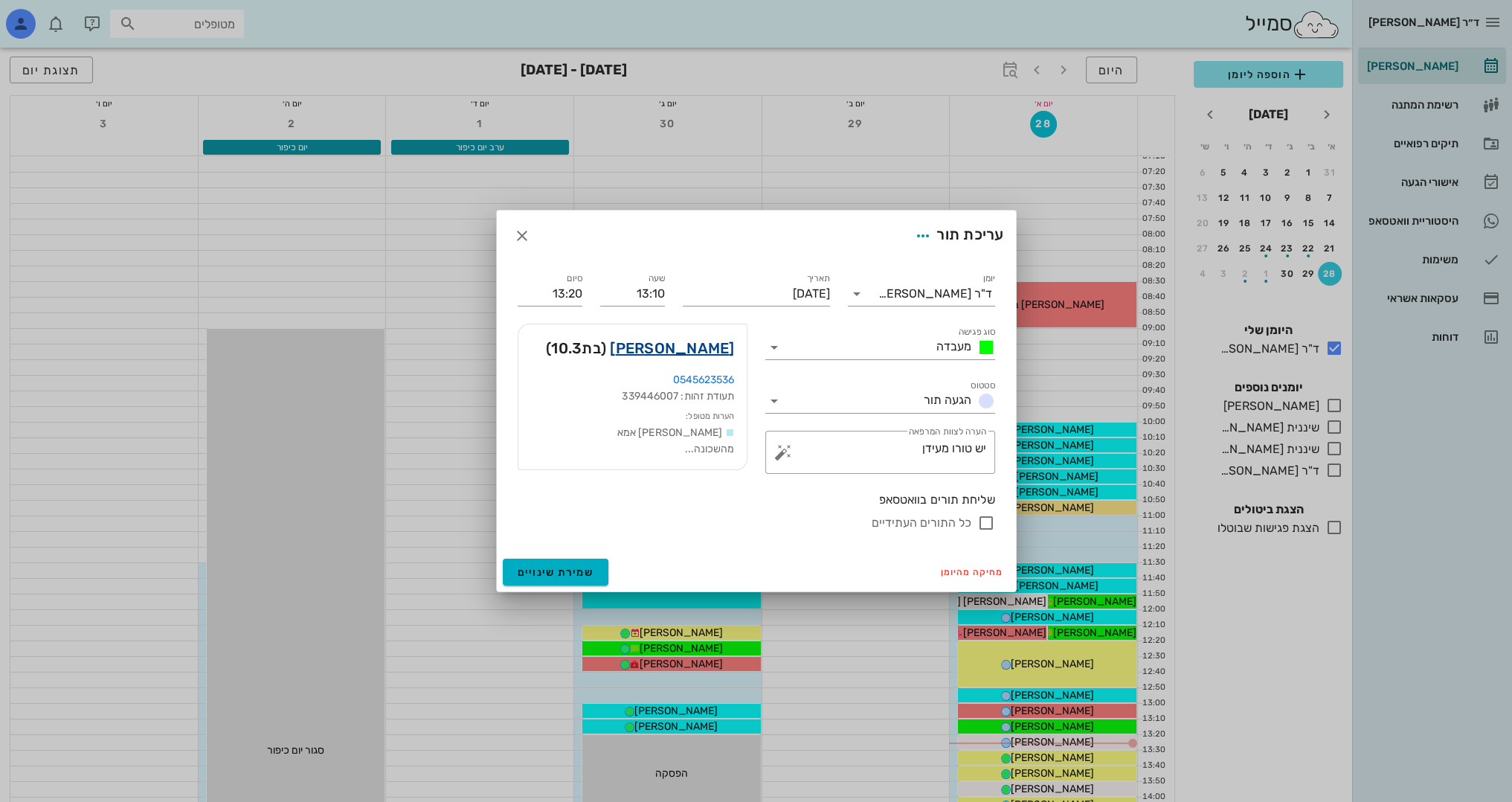
click at [711, 350] on link "[PERSON_NAME]" at bounding box center [673, 348] width 125 height 23
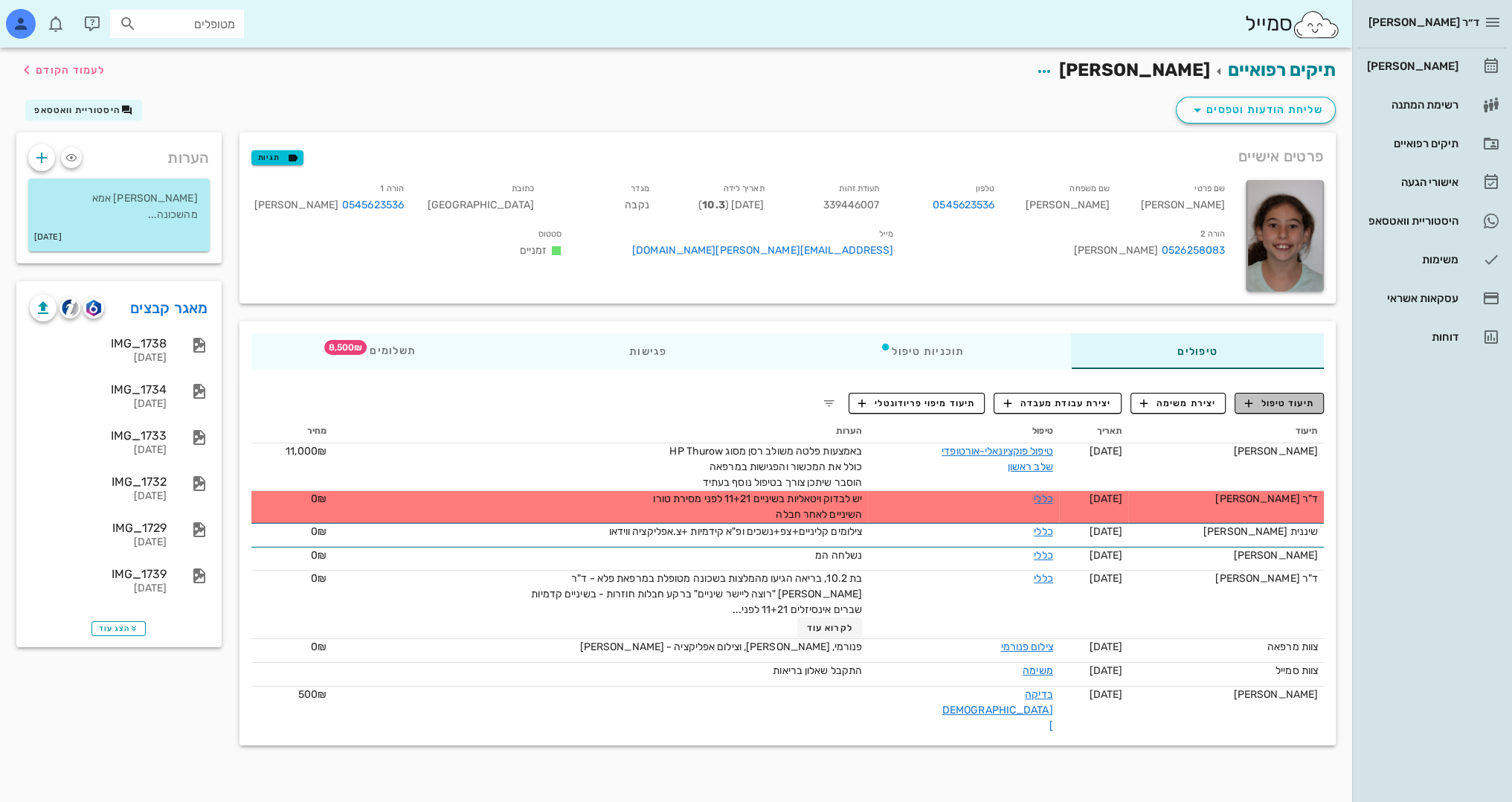
click at [1287, 404] on span "תיעוד טיפול" at bounding box center [1279, 403] width 70 height 14
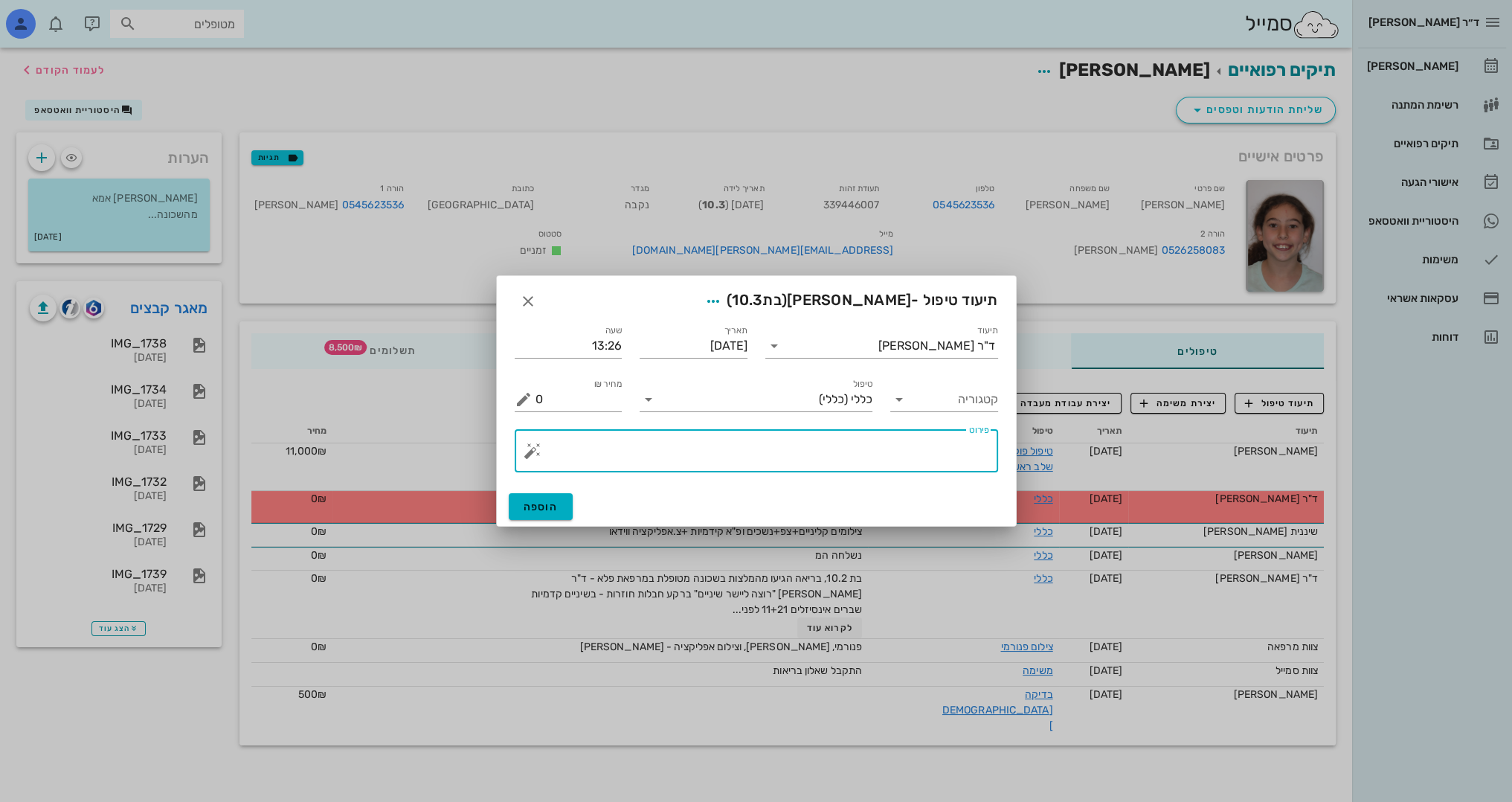
click at [842, 451] on textarea "פירוט" at bounding box center [762, 455] width 454 height 36
type textarea "בבדיקת [PERSON_NAME] - תגובה תקינה בכל החותכות"
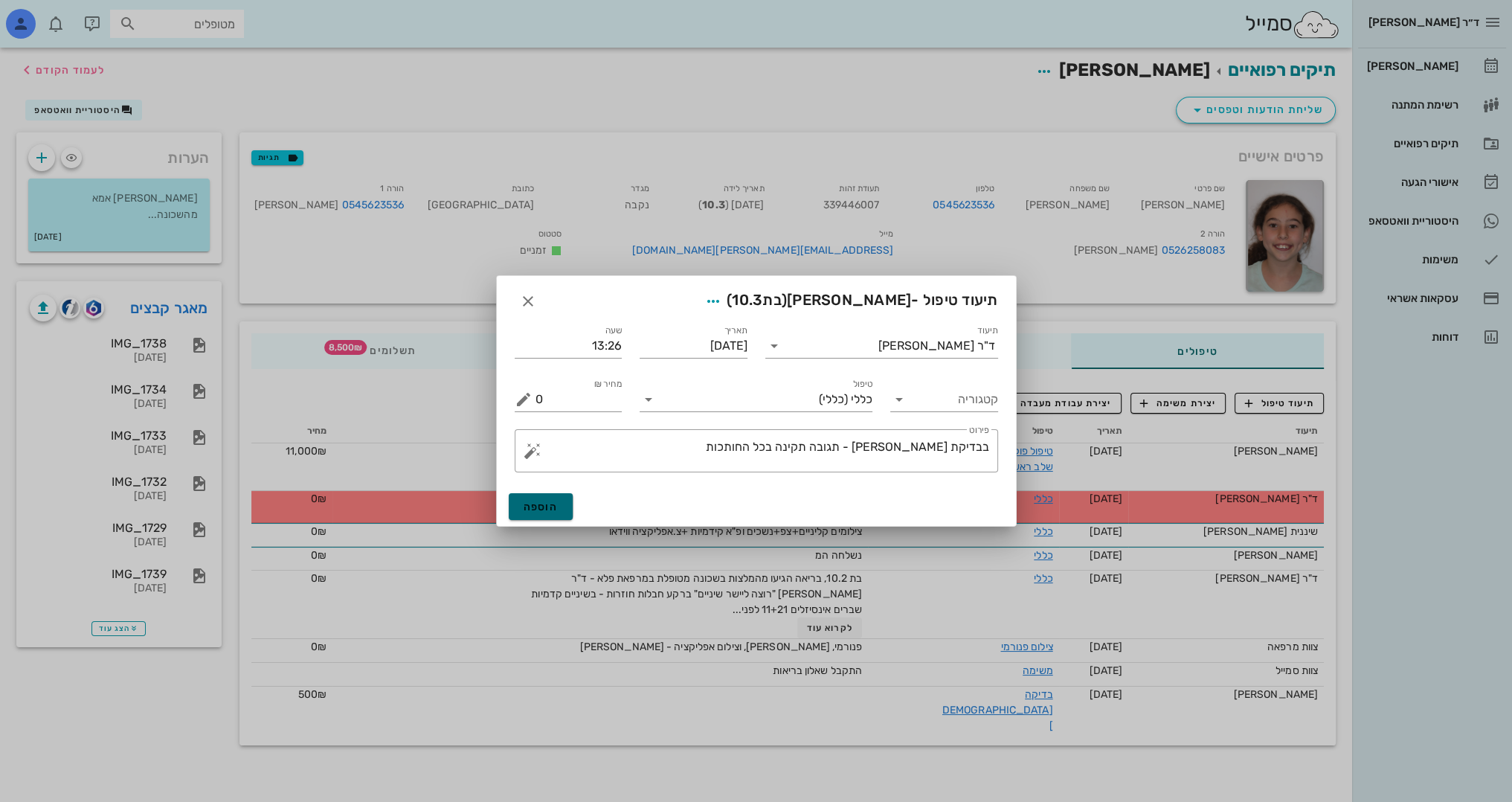
click at [560, 505] on button "הוספה" at bounding box center [542, 507] width 65 height 27
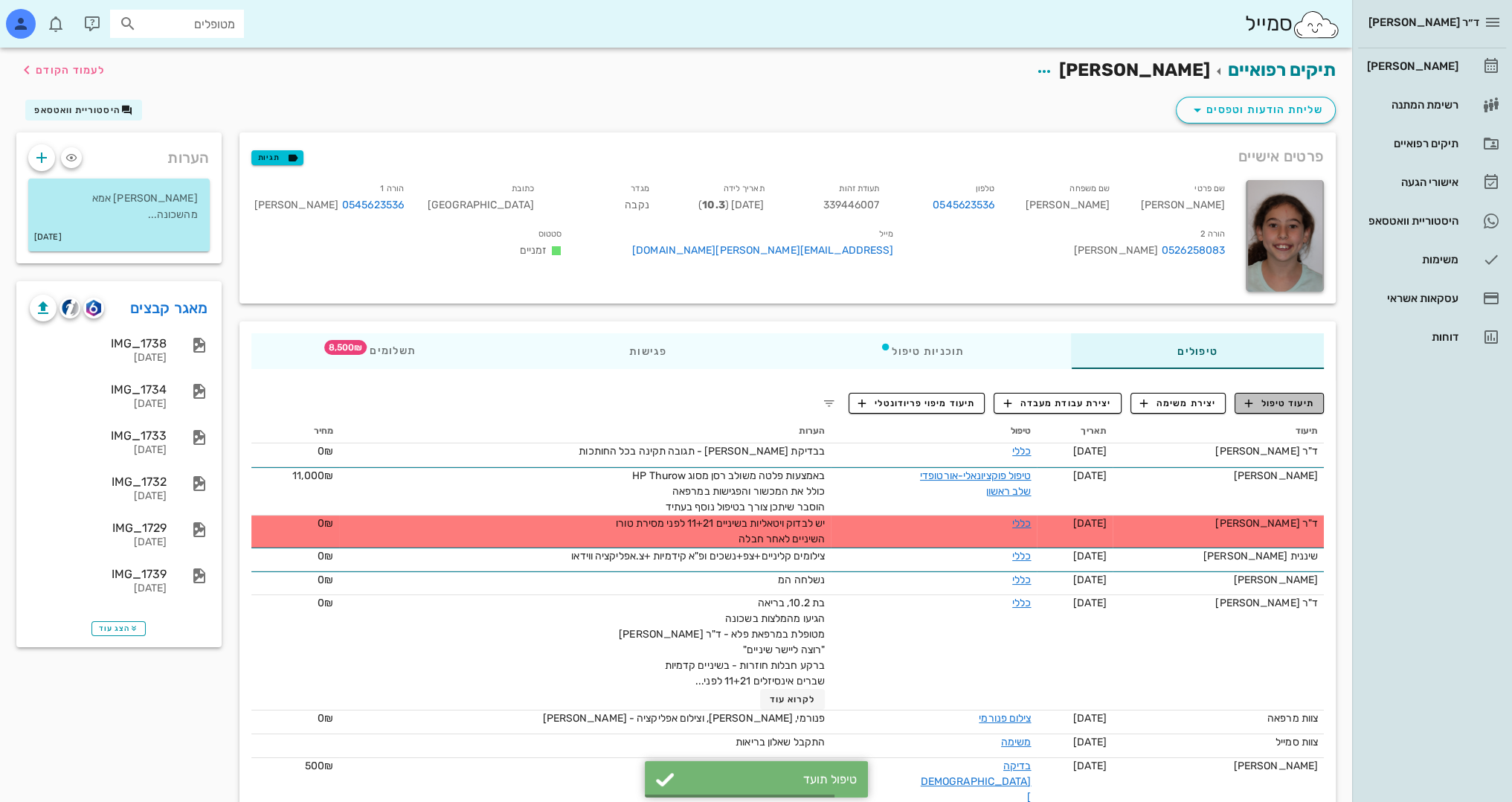
click at [1296, 400] on span "תיעוד טיפול" at bounding box center [1279, 403] width 70 height 14
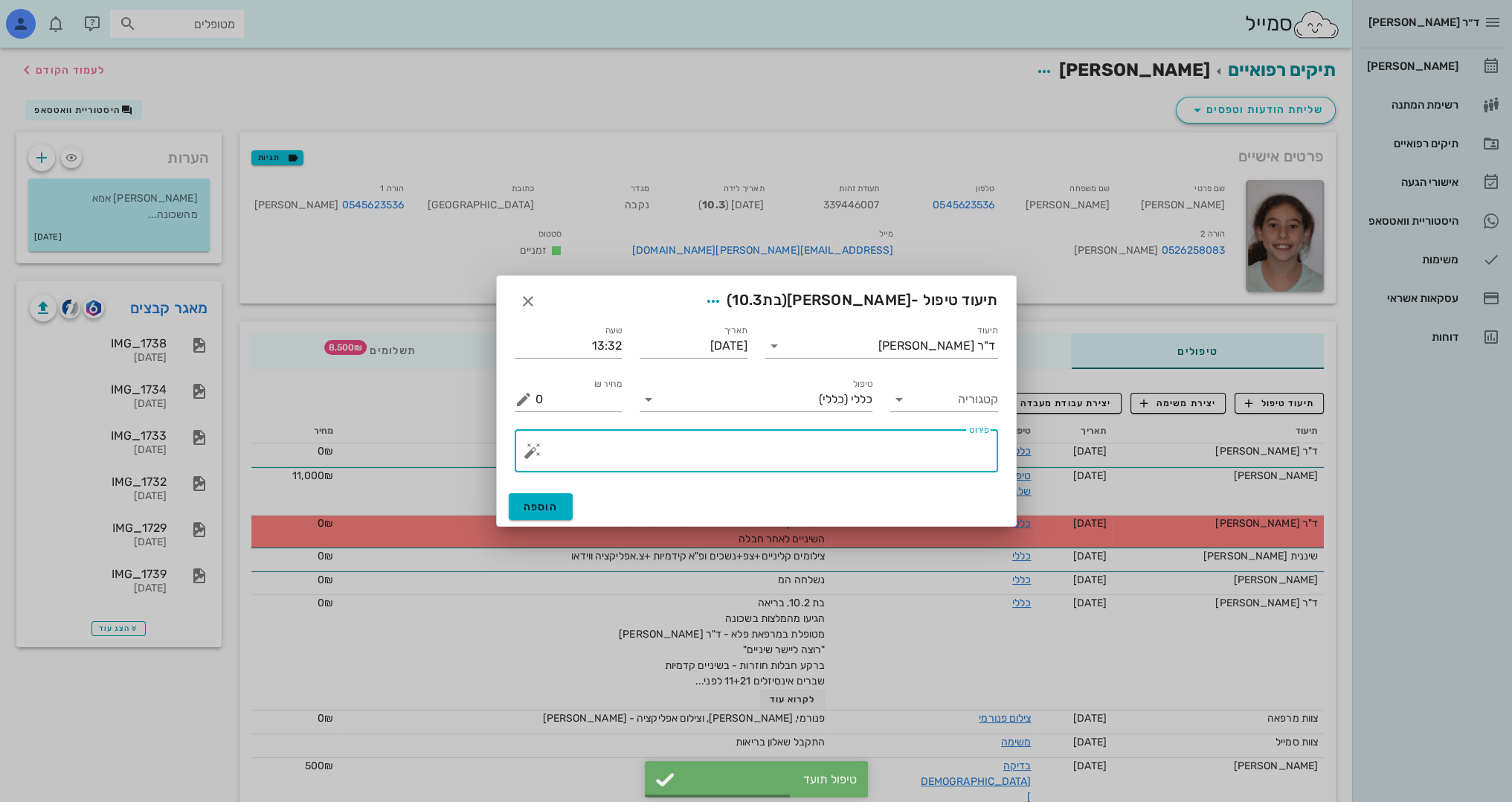
click at [893, 445] on textarea "פירוט" at bounding box center [762, 455] width 454 height 36
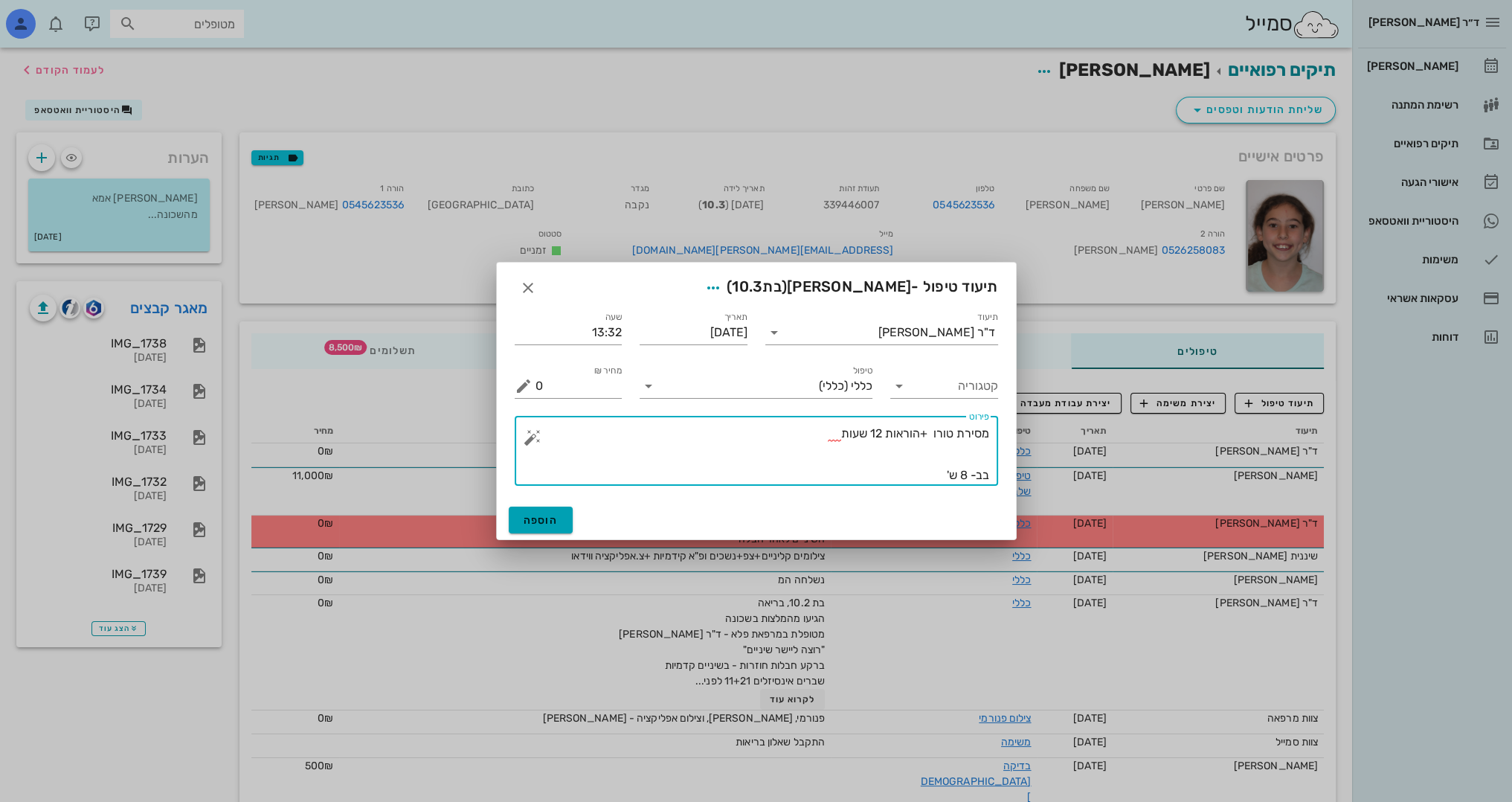
type textarea "מסירת טורו +הוראות 12 שעות בב- 8 ש'"
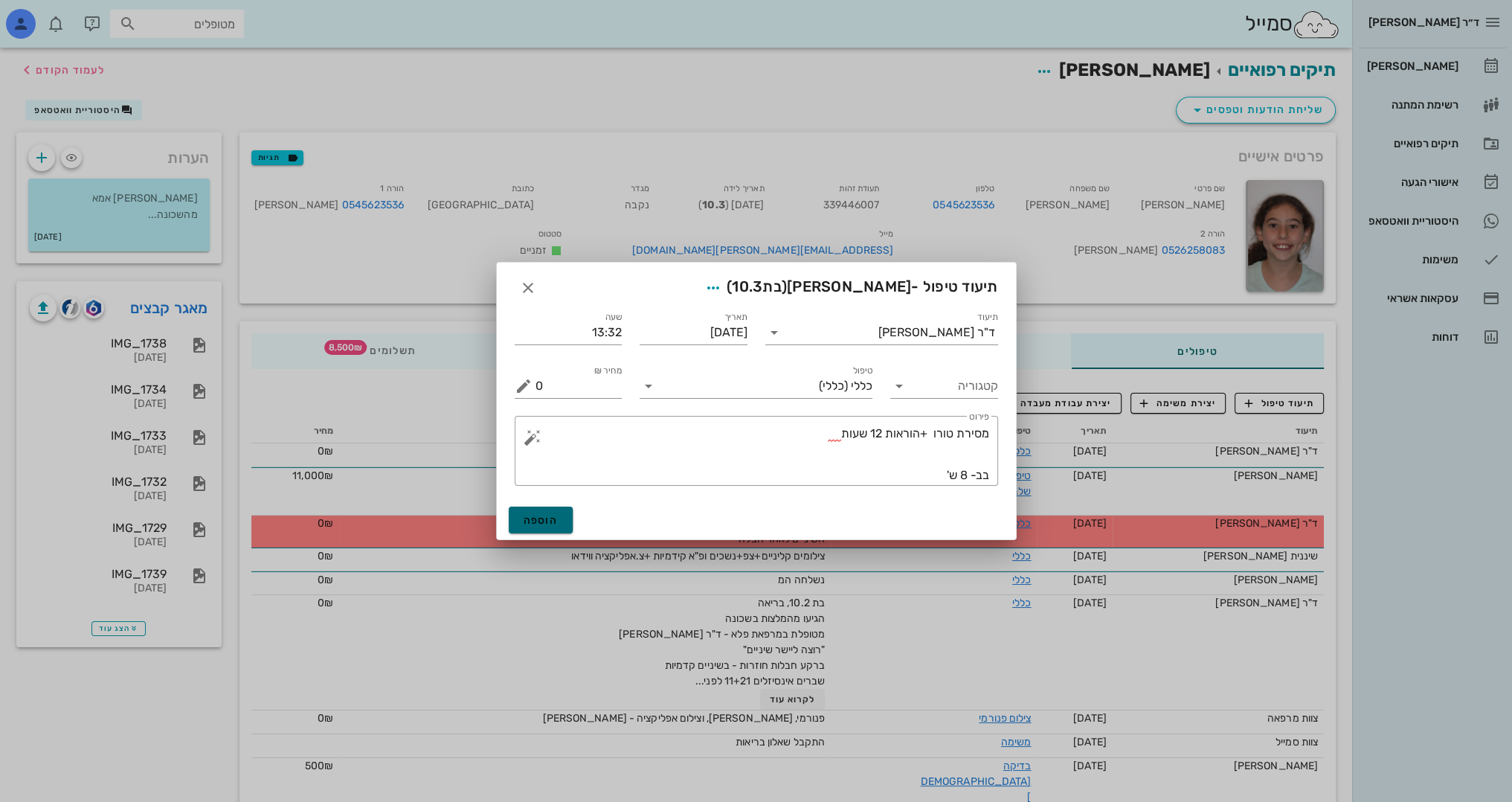
click at [538, 517] on span "הוספה" at bounding box center [541, 520] width 35 height 13
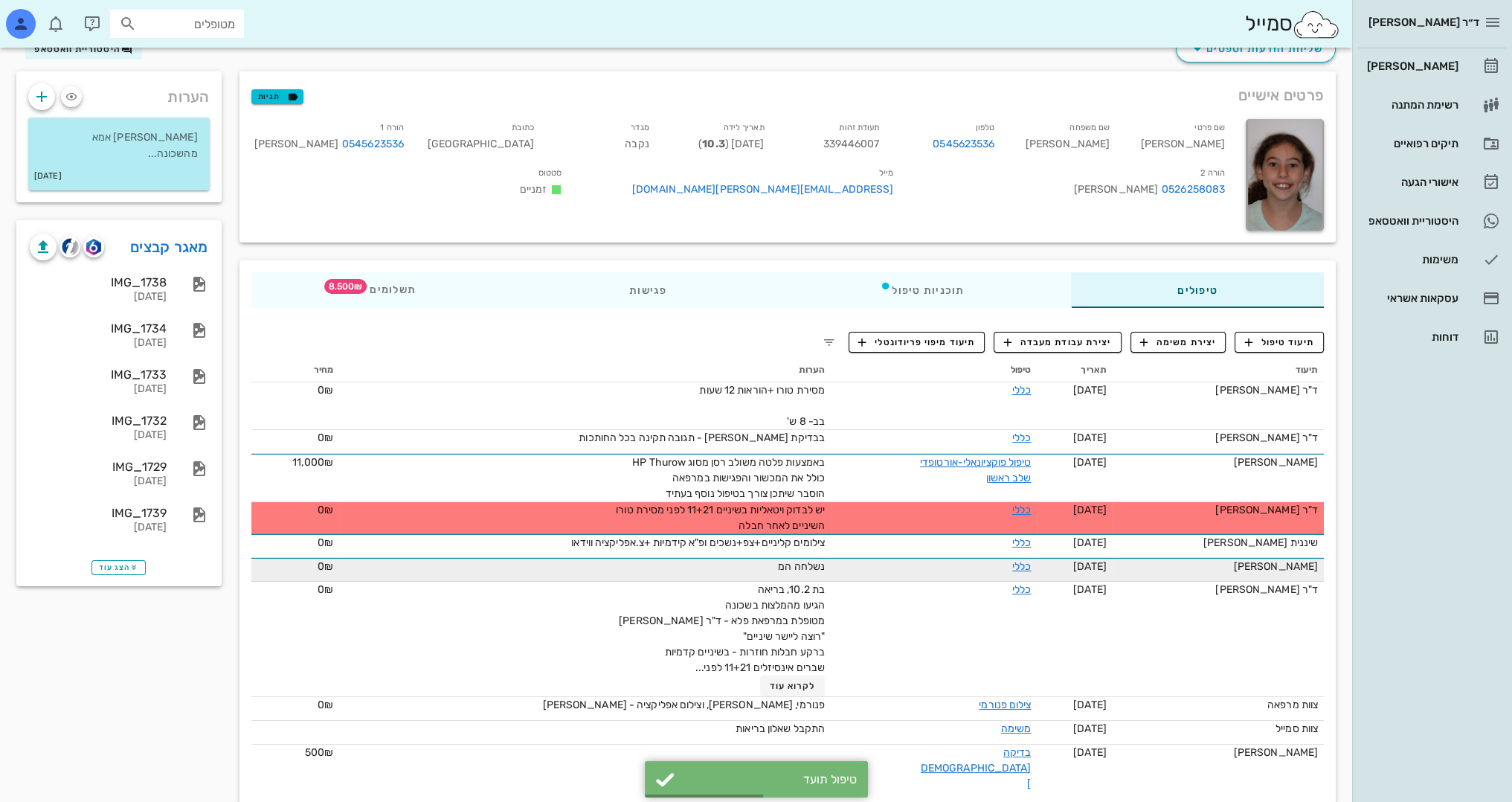
scroll to position [61, 0]
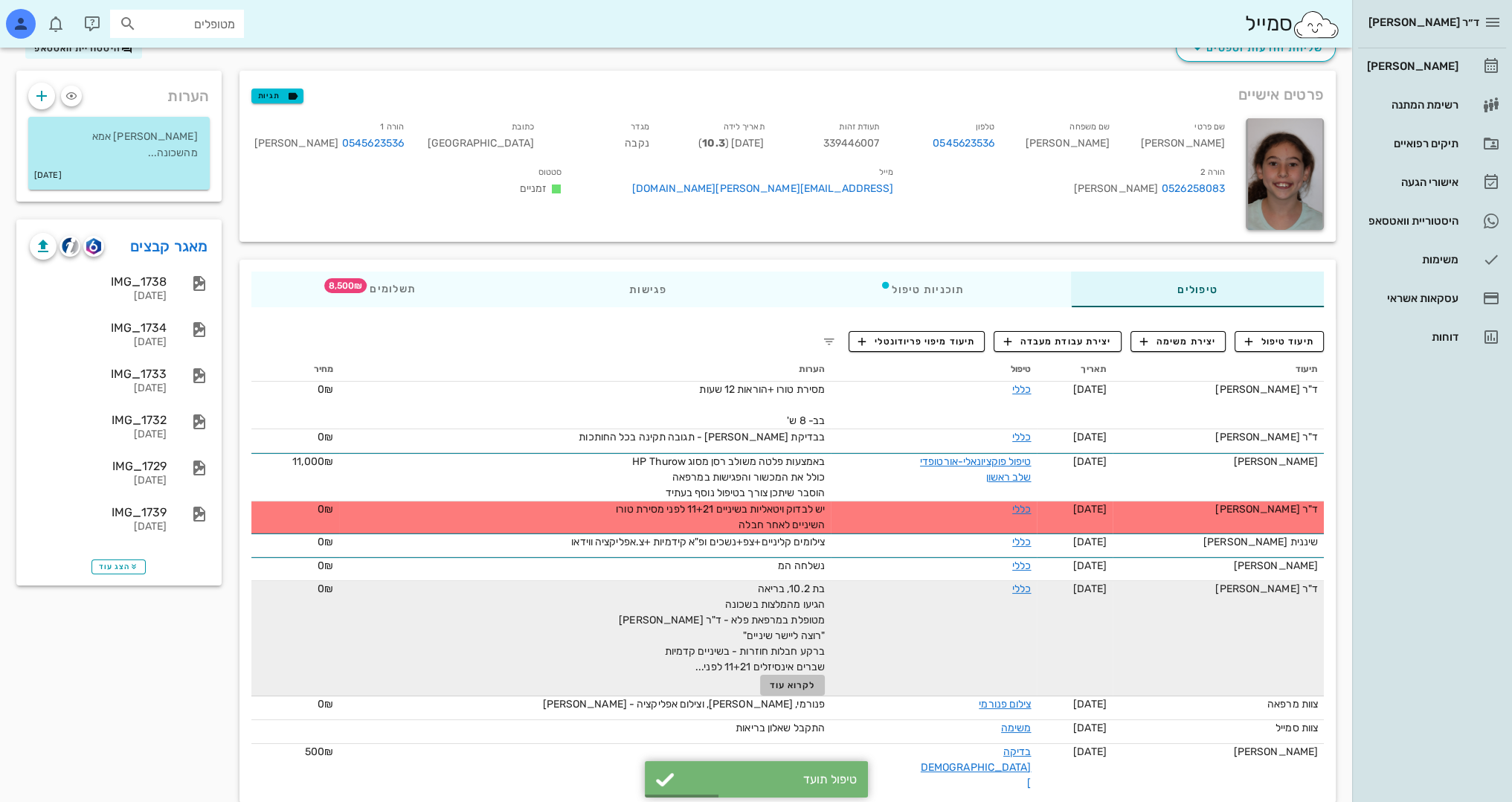
click at [775, 680] on span "לקרוא עוד" at bounding box center [793, 685] width 46 height 11
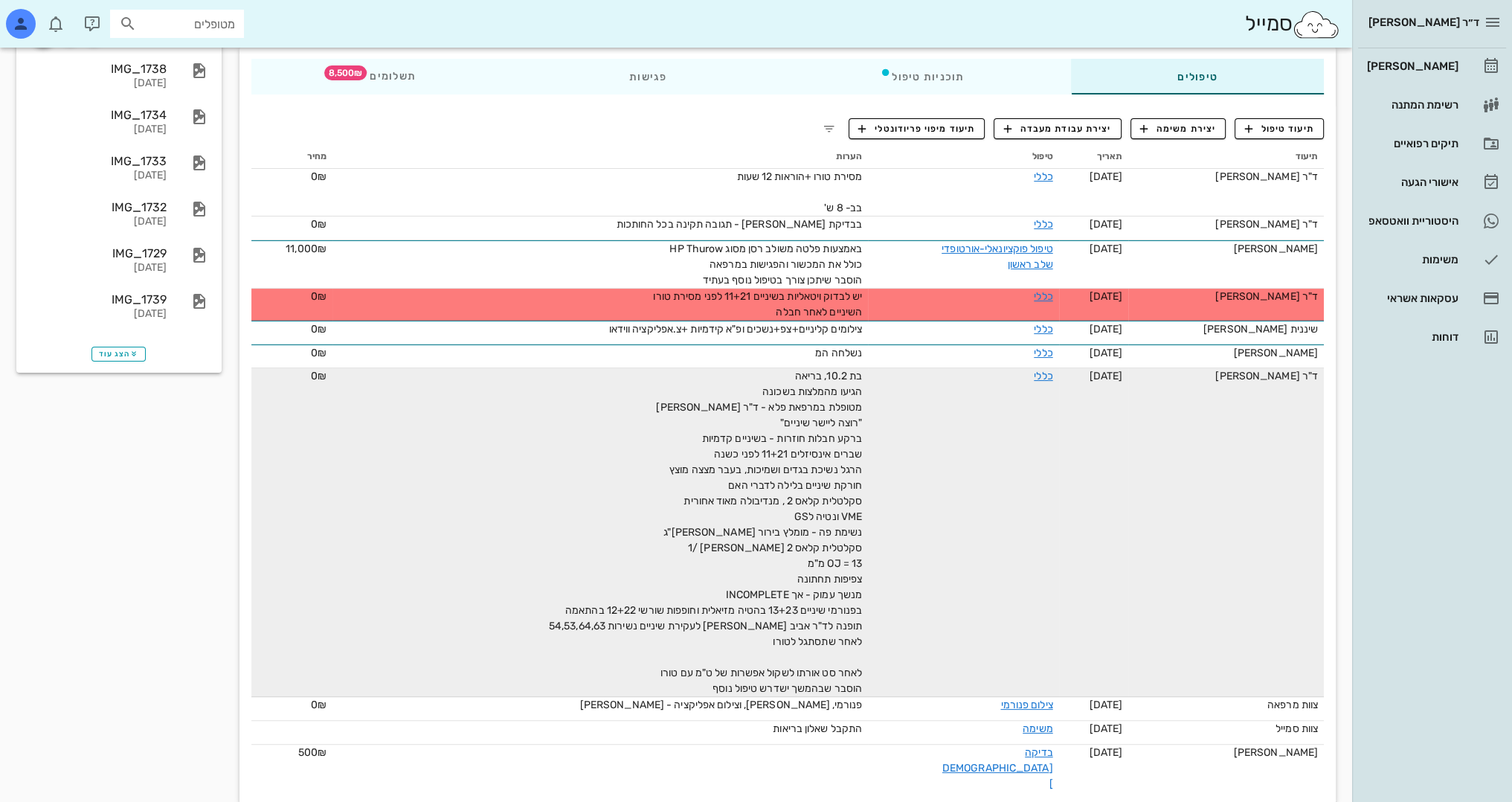
scroll to position [0, 0]
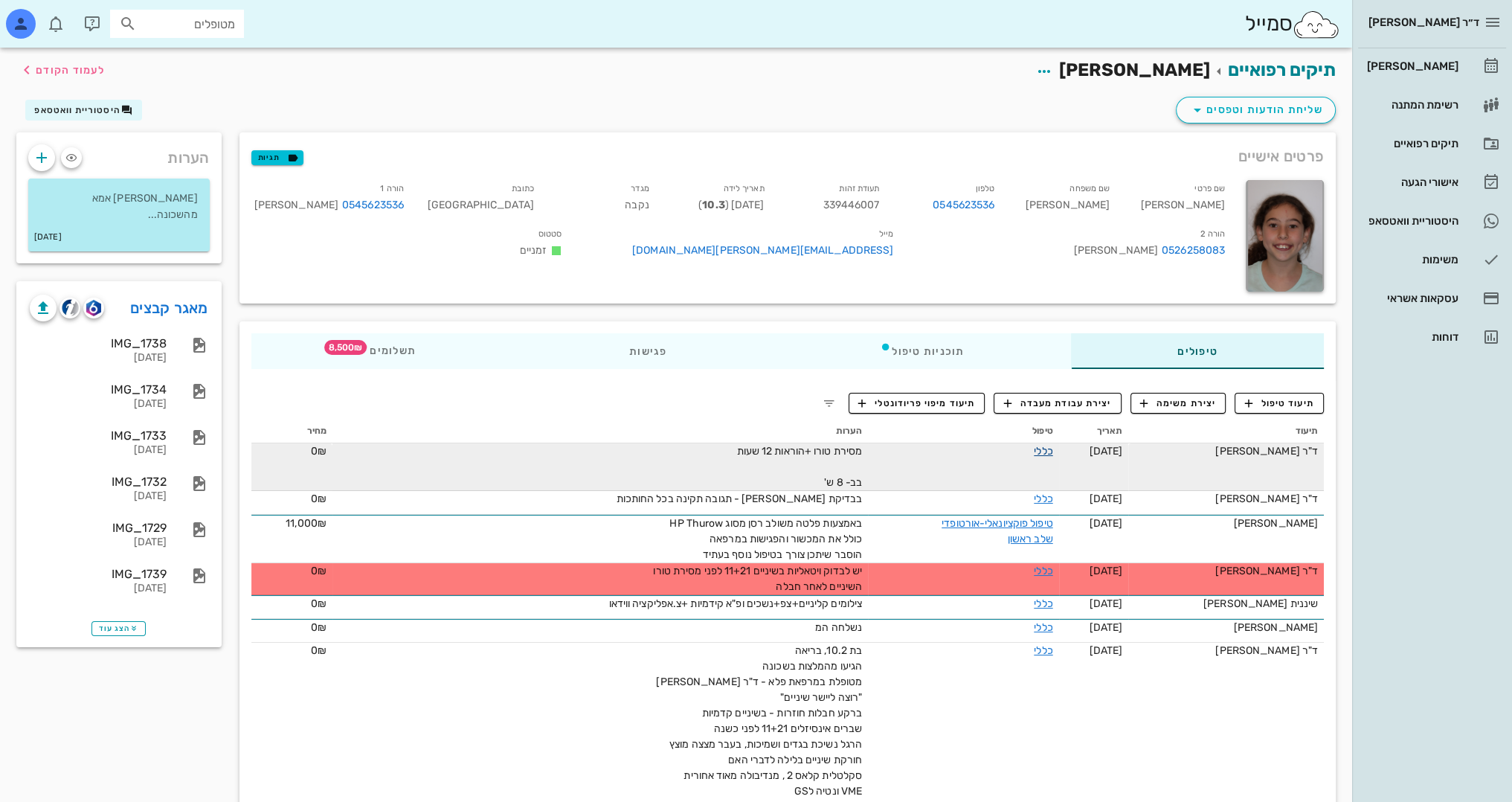
click at [1046, 451] on link "כללי" at bounding box center [1043, 452] width 19 height 13
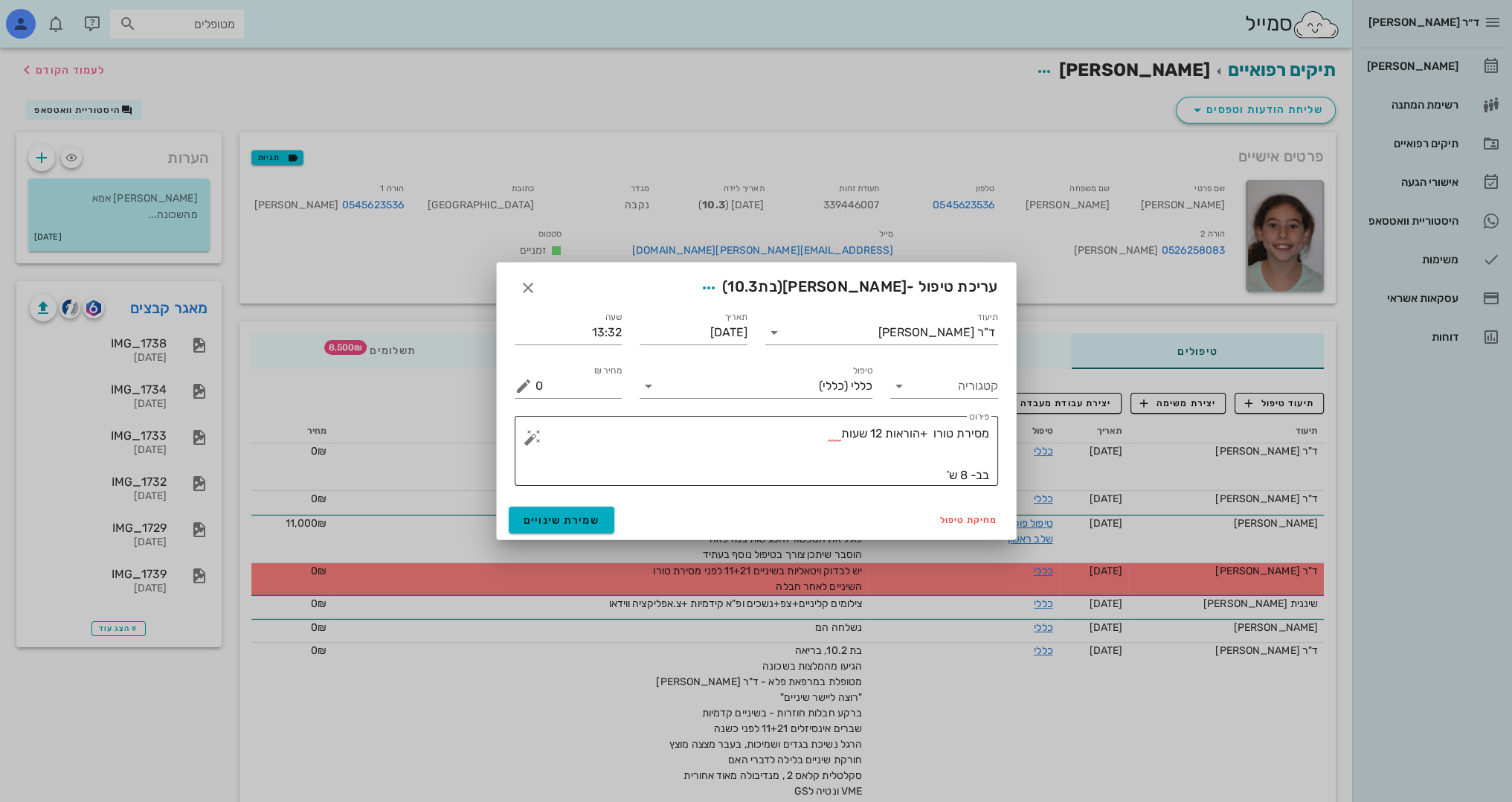
click at [990, 457] on div "​ פירוט מסירת טורו +הוראות 12 שעות בב- 8 ש'" at bounding box center [756, 451] width 484 height 70
click at [821, 437] on textarea "מסירת טורו +הוראות 12 שעות בב- 8 ש'" at bounding box center [762, 454] width 454 height 62
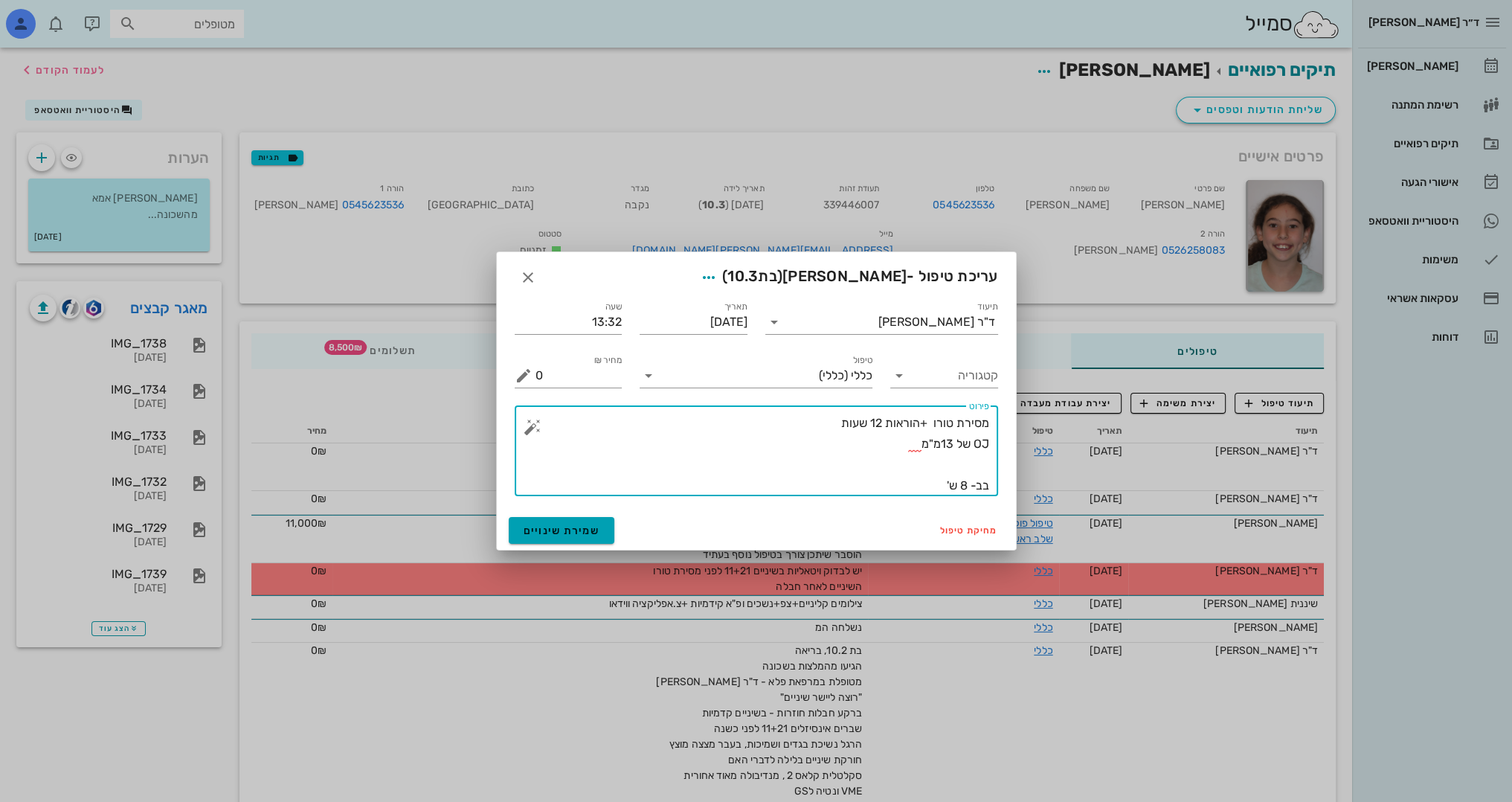
type textarea "מסירת טורו +הוראות 12 שעות OJ של 13מ"מ בב- 8 ש'"
click at [547, 522] on button "שמירת שינויים" at bounding box center [562, 531] width 107 height 27
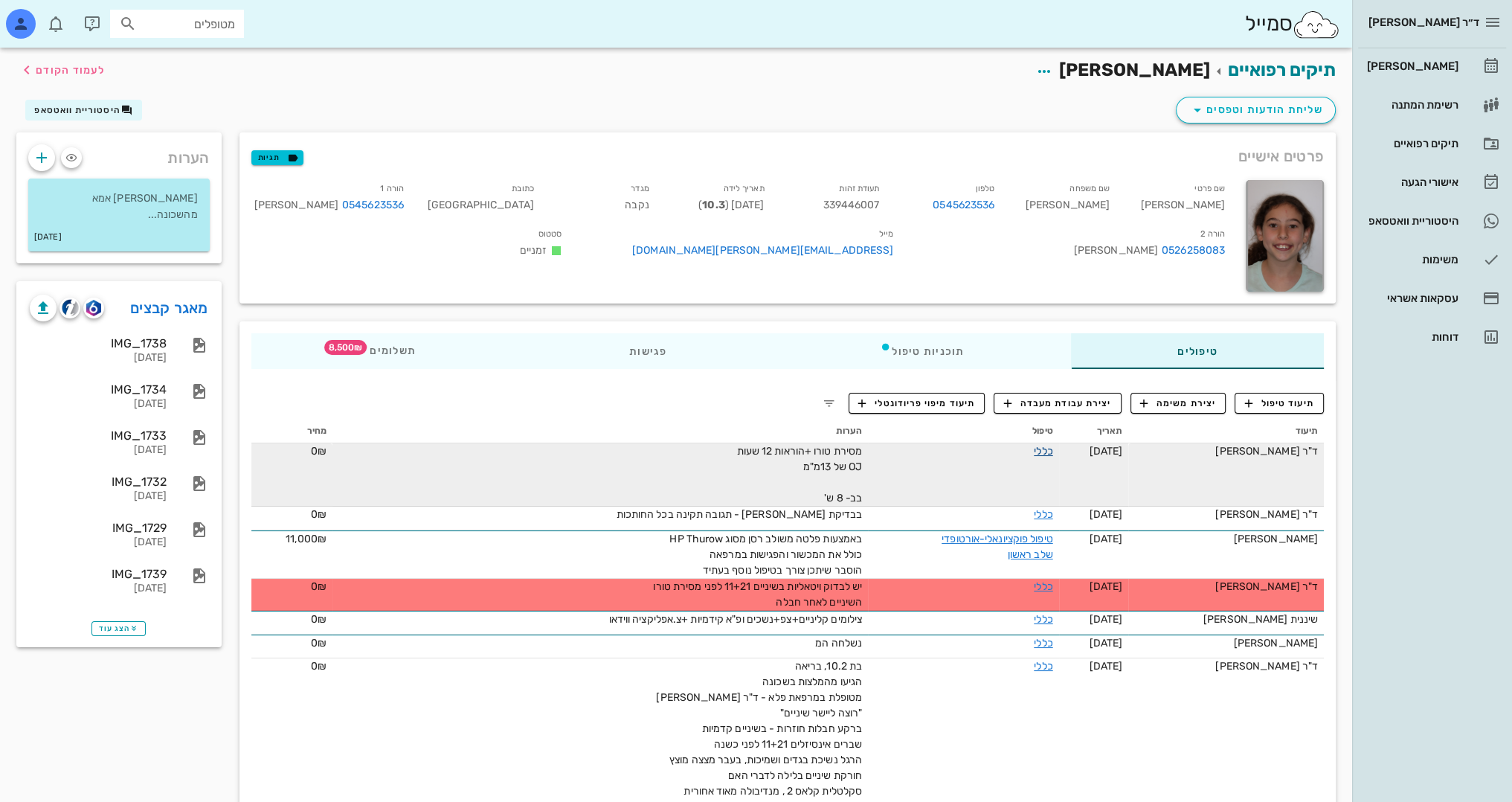
click at [1047, 451] on link "כללי" at bounding box center [1043, 452] width 19 height 13
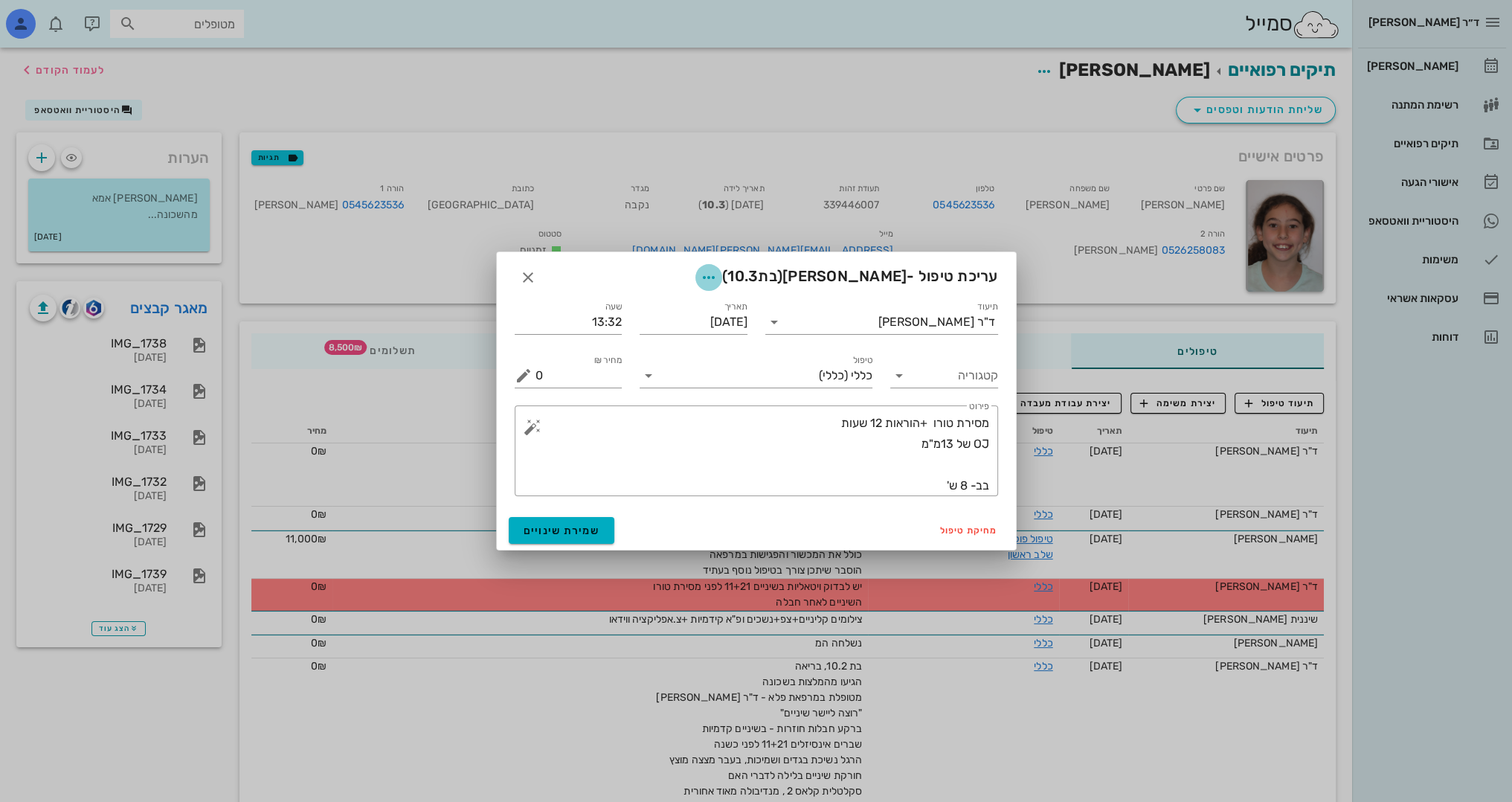
click at [718, 280] on icon "button" at bounding box center [709, 277] width 18 height 18
click at [712, 350] on div "צבע רשומה" at bounding box center [705, 351] width 100 height 14
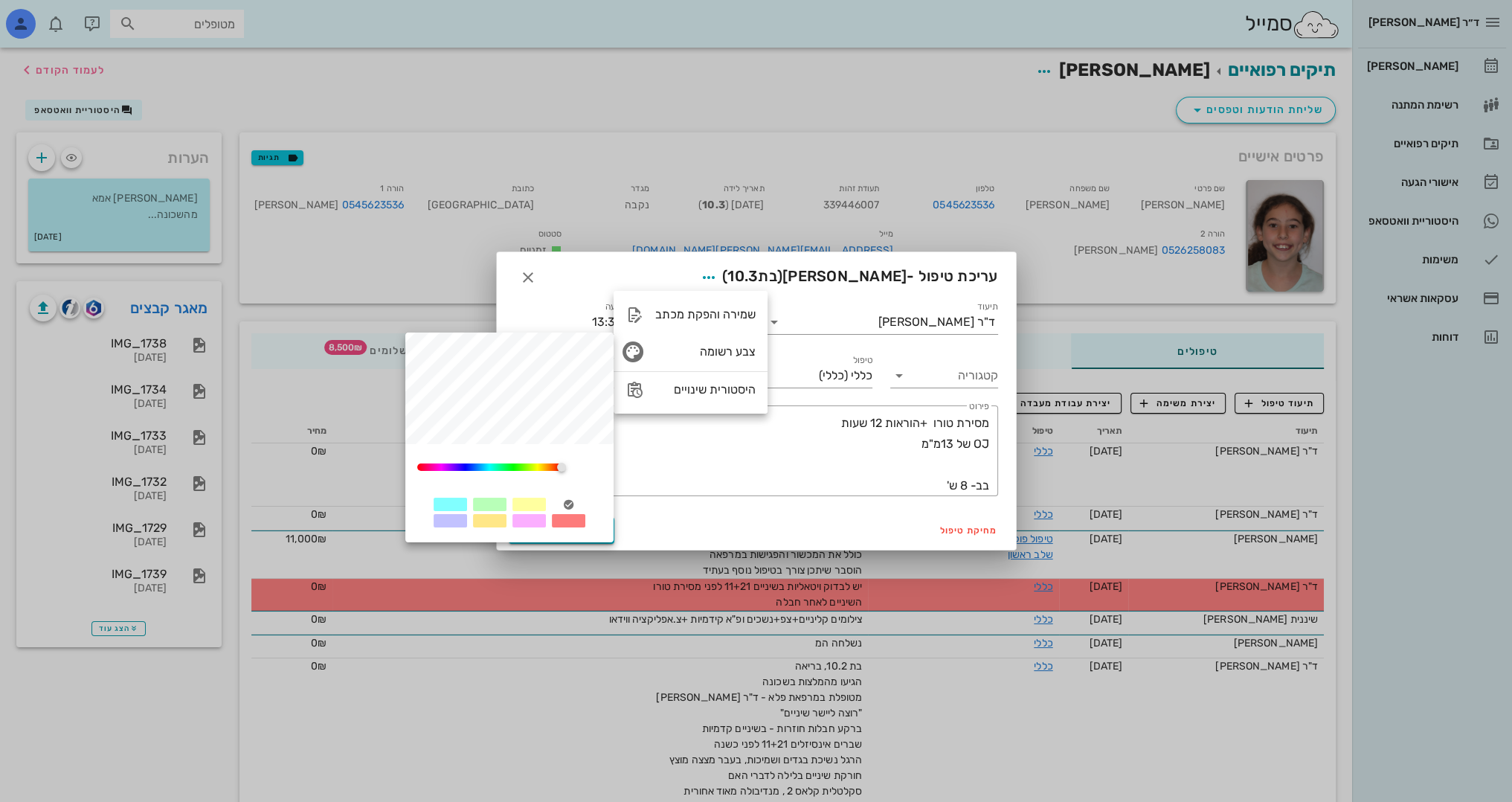
click at [538, 502] on div at bounding box center [529, 504] width 33 height 14
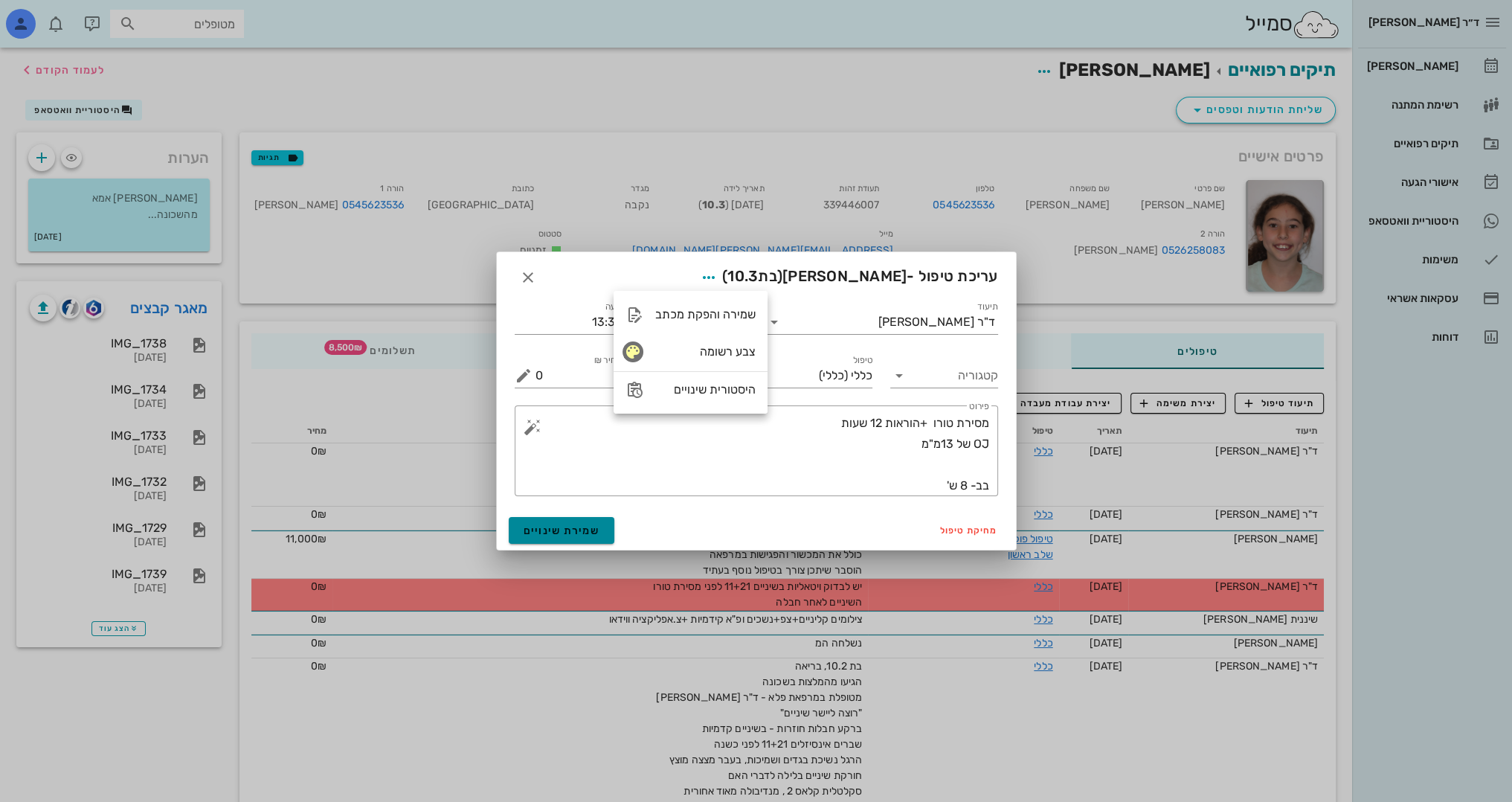
click at [530, 532] on span "שמירת שינויים" at bounding box center [561, 531] width 77 height 13
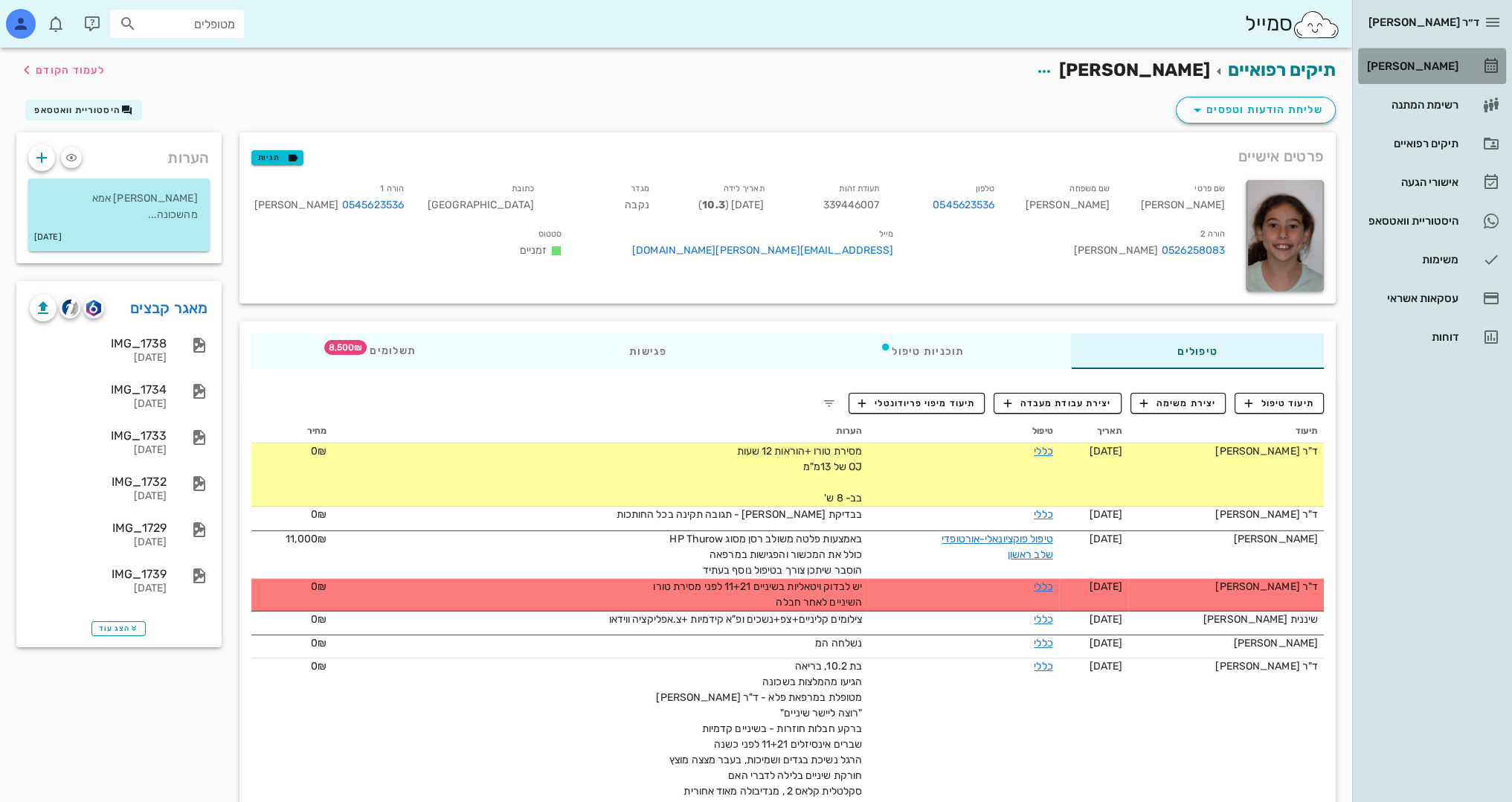
click at [1433, 62] on div "[PERSON_NAME]" at bounding box center [1411, 66] width 95 height 12
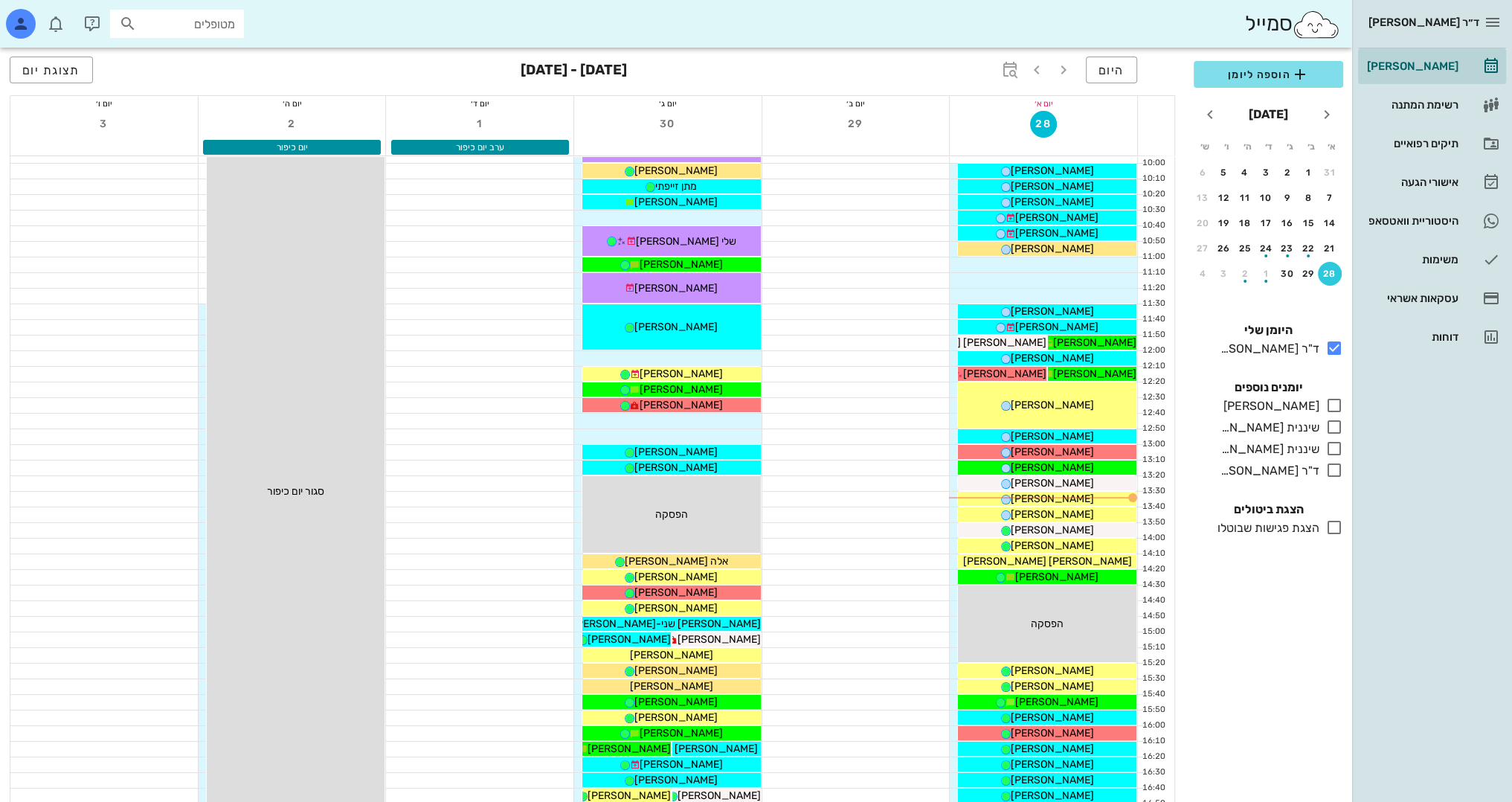
scroll to position [298, 0]
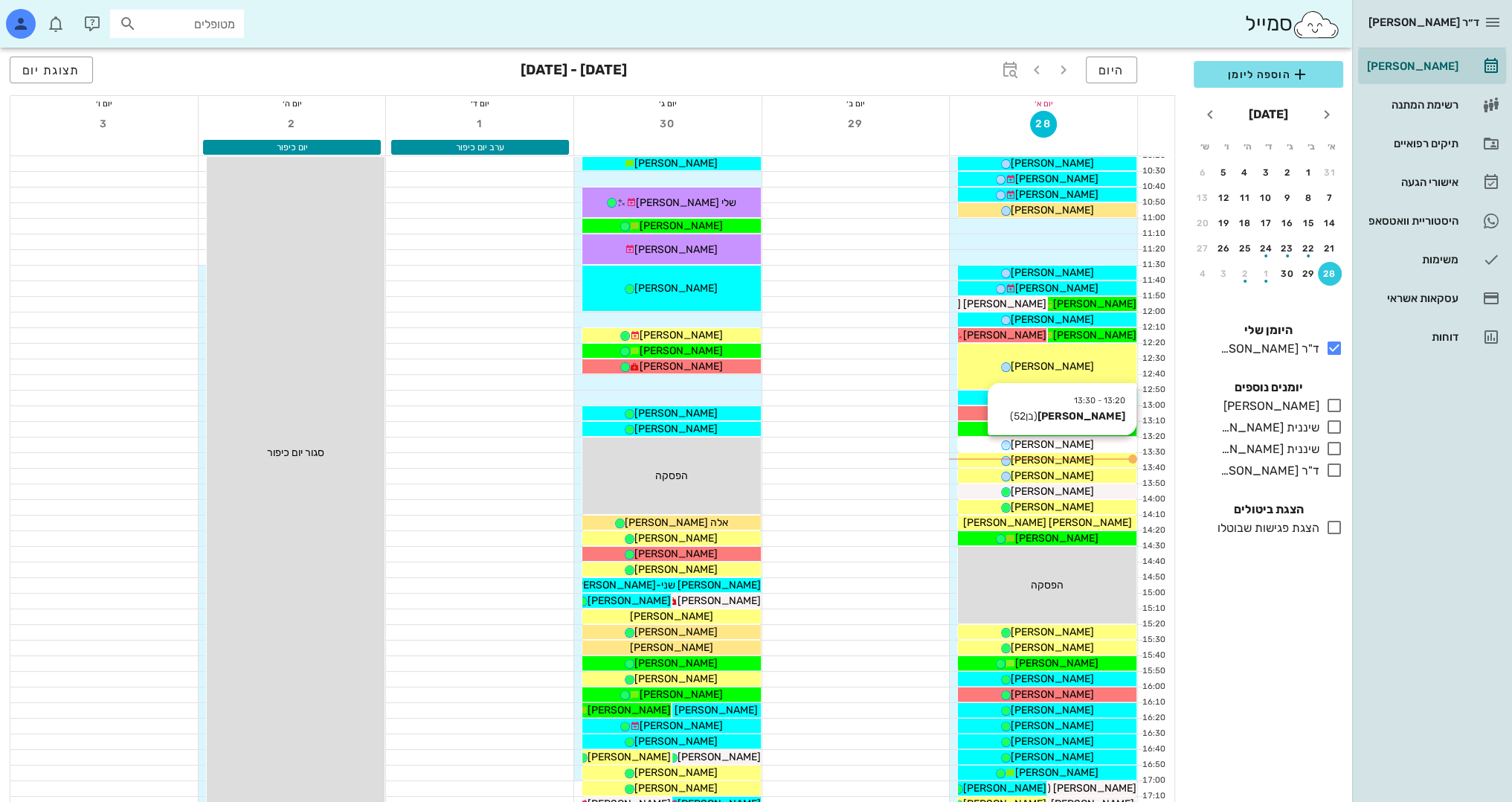
click at [1086, 439] on div "[PERSON_NAME]" at bounding box center [1047, 444] width 179 height 15
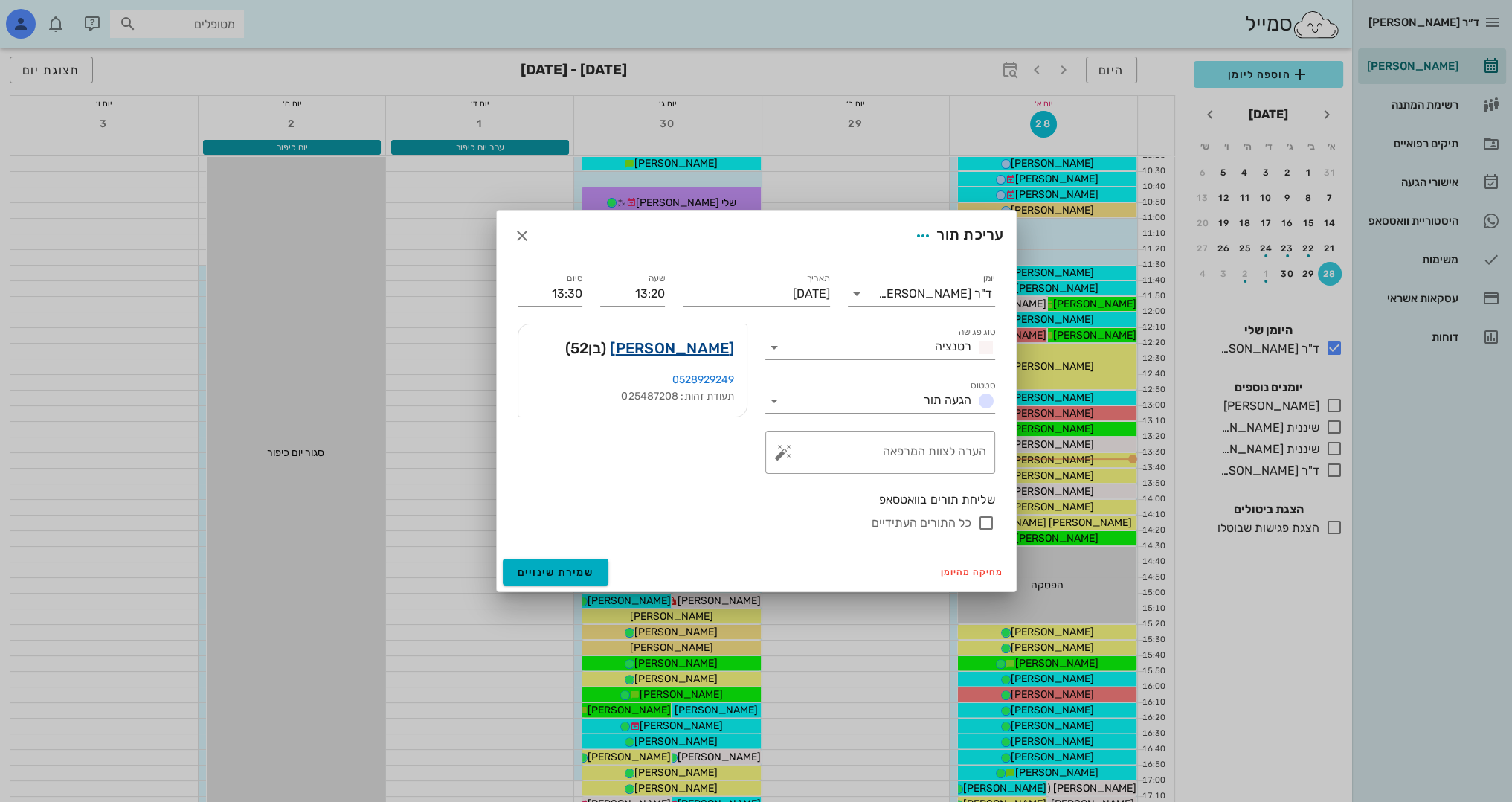
click at [696, 344] on link "[PERSON_NAME]" at bounding box center [673, 348] width 125 height 23
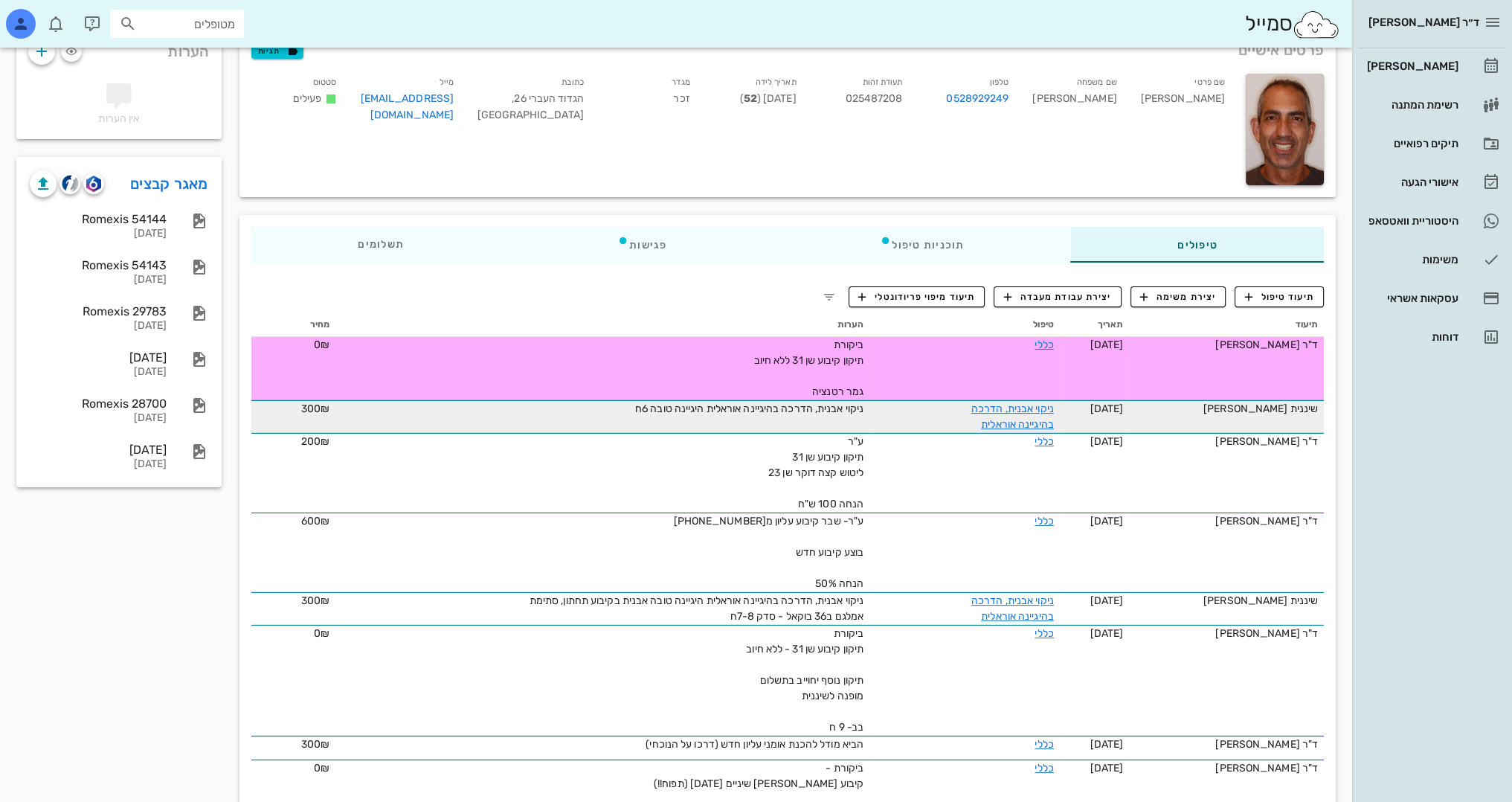
scroll to position [74, 0]
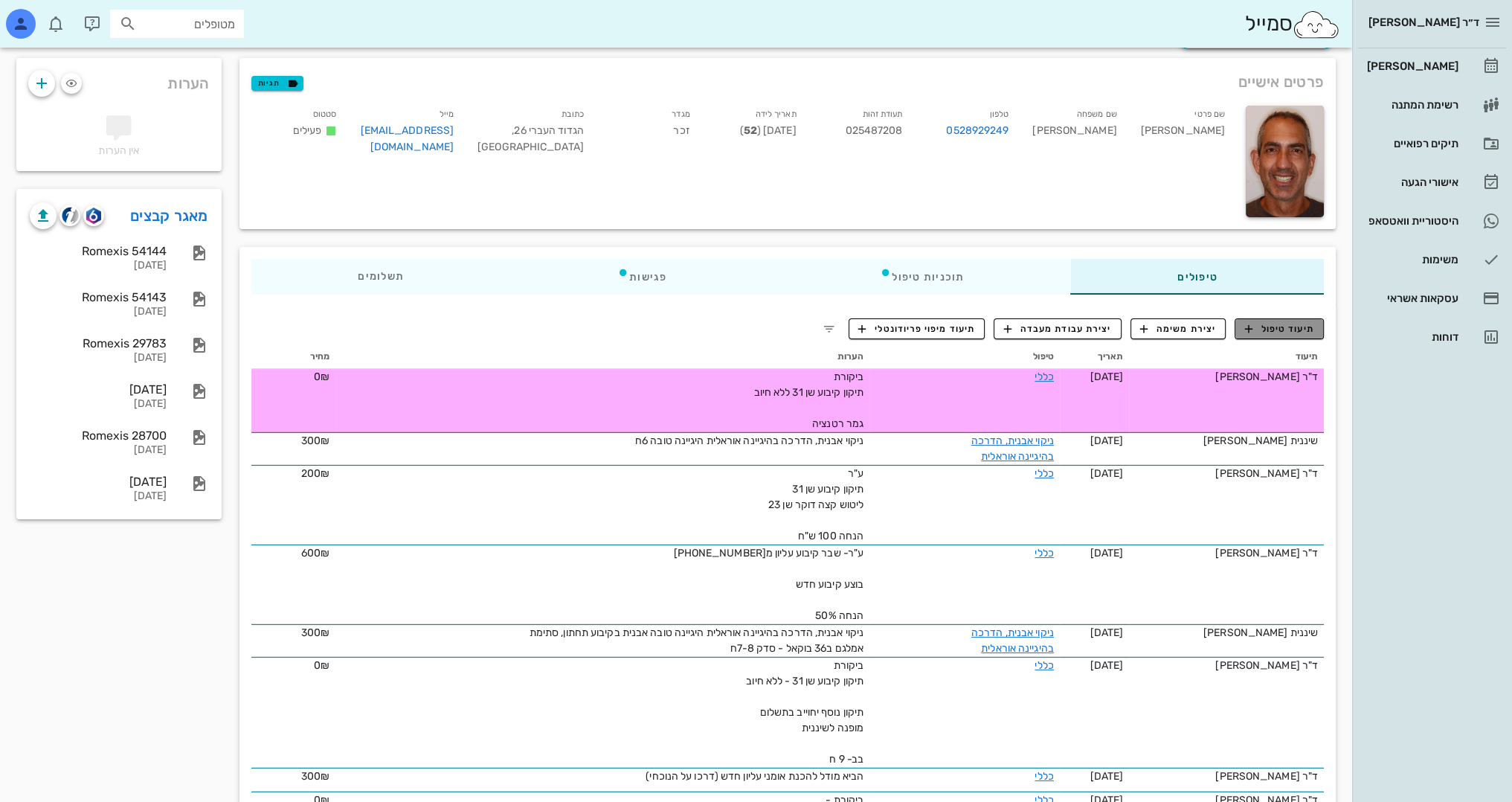
click at [1279, 332] on span "תיעוד טיפול" at bounding box center [1279, 329] width 70 height 14
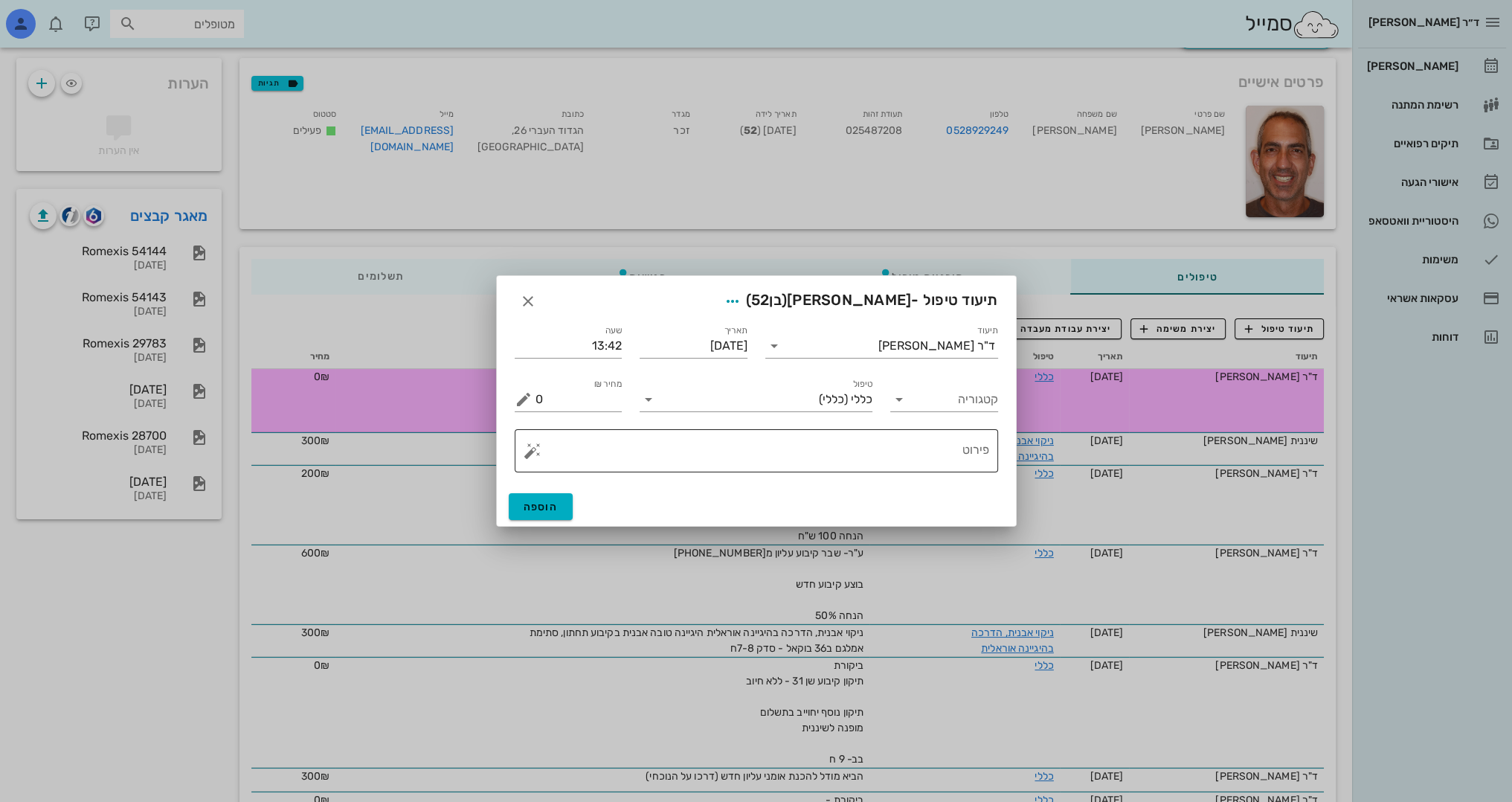
drag, startPoint x: 1005, startPoint y: 454, endPoint x: 991, endPoint y: 451, distance: 14.3
click at [999, 453] on div "​ פירוט" at bounding box center [756, 451] width 501 height 61
click at [977, 449] on textarea "פירוט" at bounding box center [762, 455] width 454 height 36
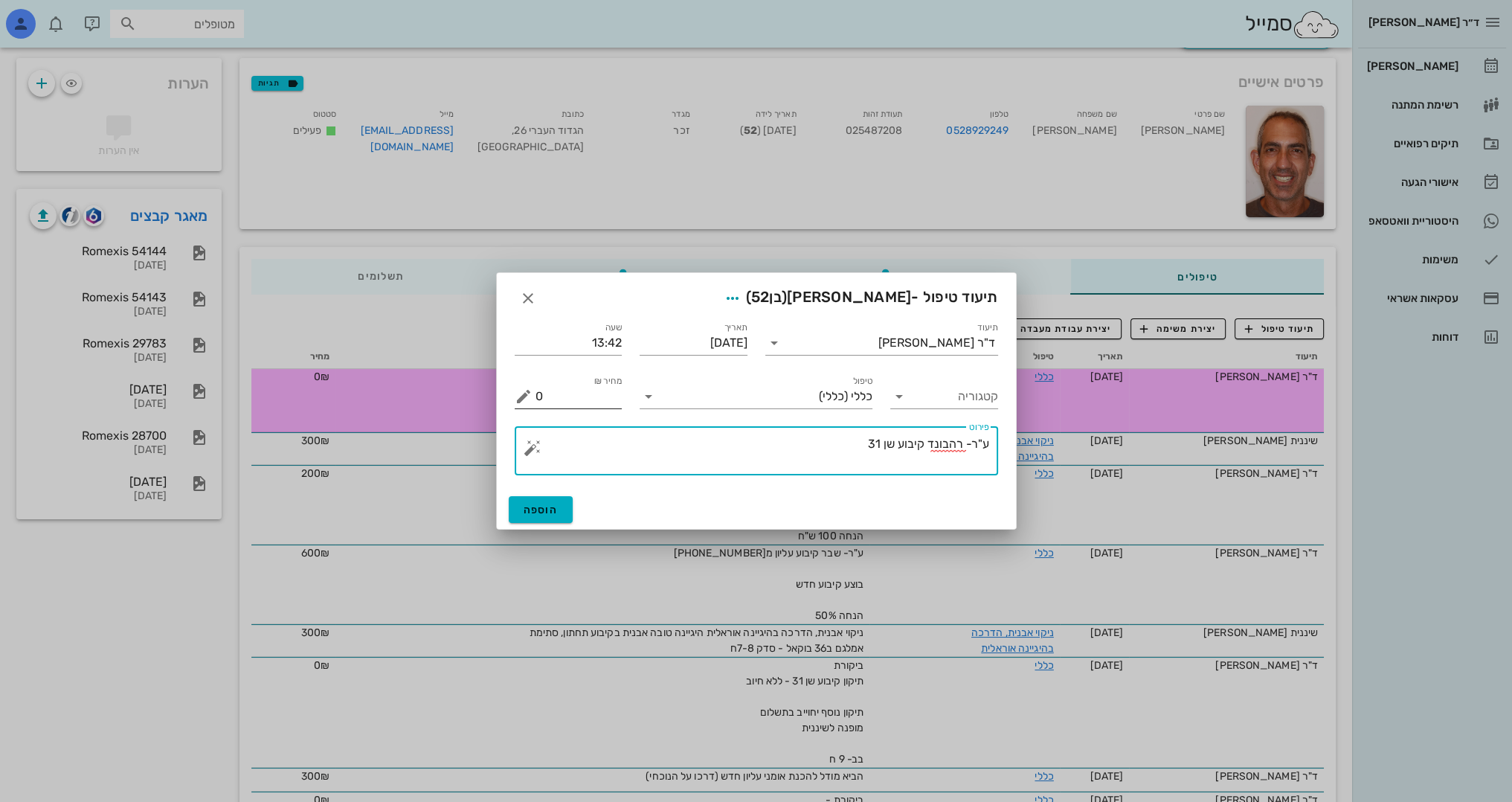
type textarea "ע"ר- רהבונד קיבוע שן 31"
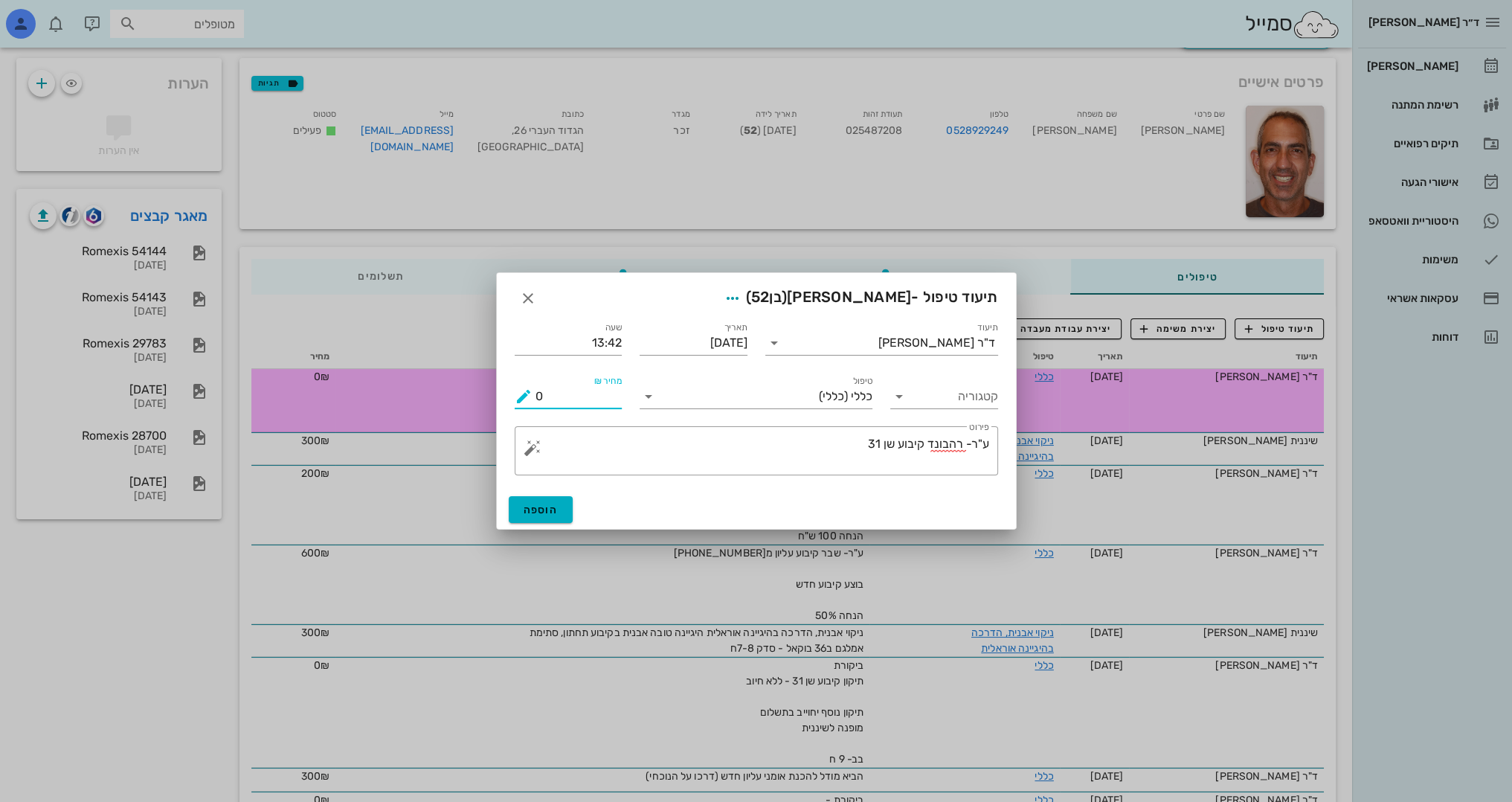
drag, startPoint x: 586, startPoint y: 402, endPoint x: 461, endPoint y: 397, distance: 125.1
type input "300"
click at [565, 510] on button "הוספה" at bounding box center [542, 510] width 65 height 27
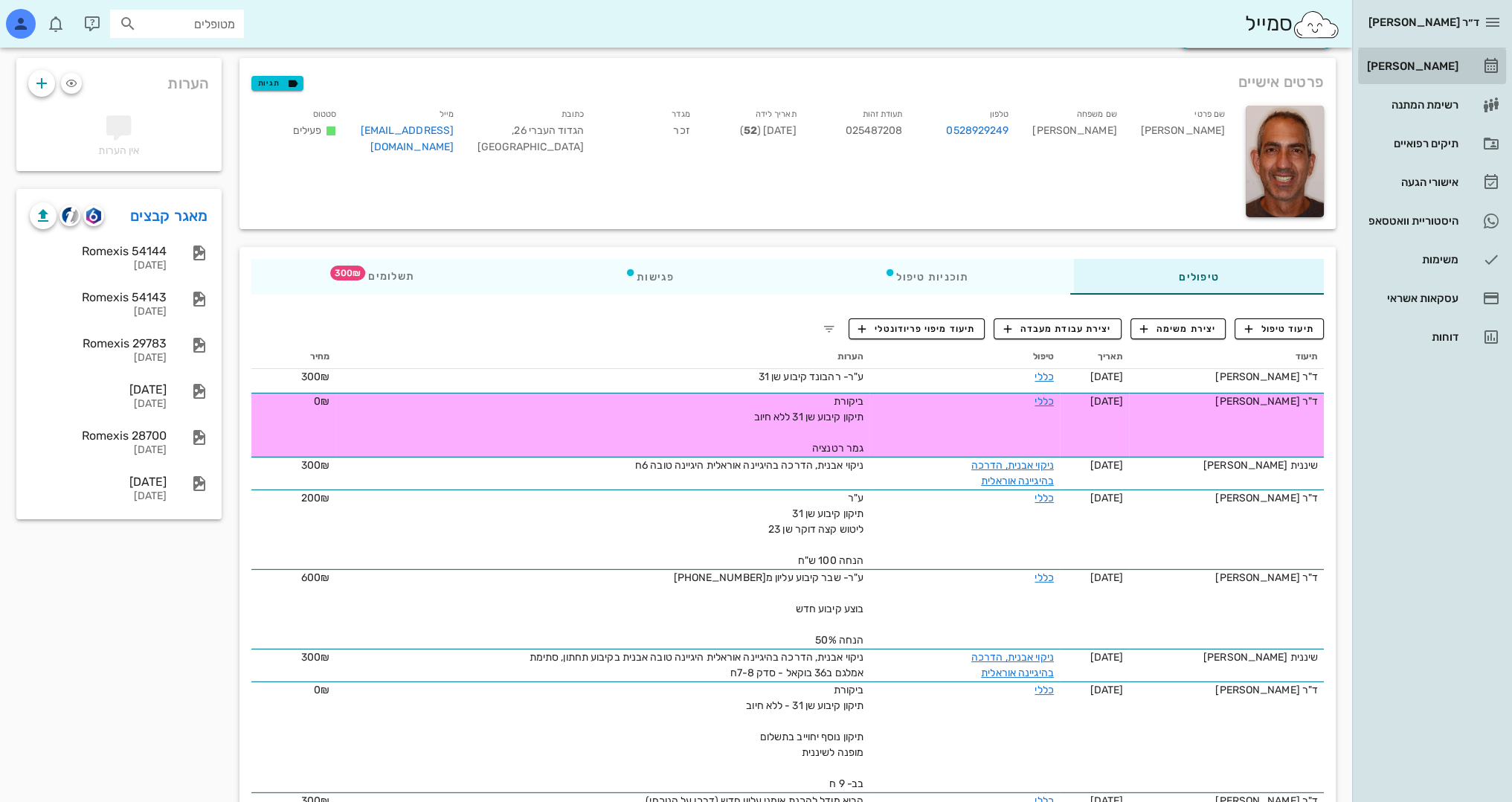
click at [1427, 67] on div "[PERSON_NAME]" at bounding box center [1411, 66] width 95 height 12
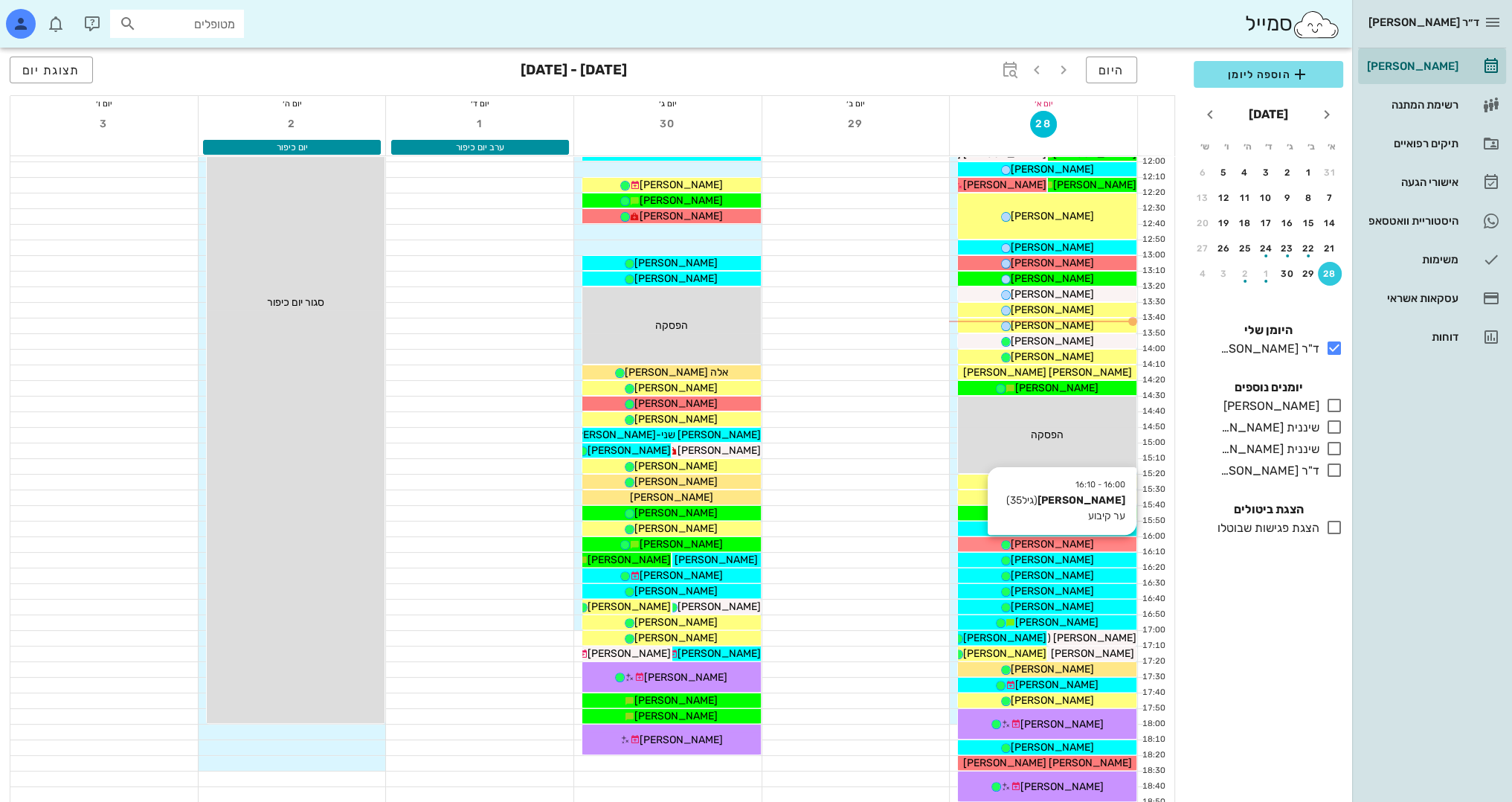
scroll to position [521, 0]
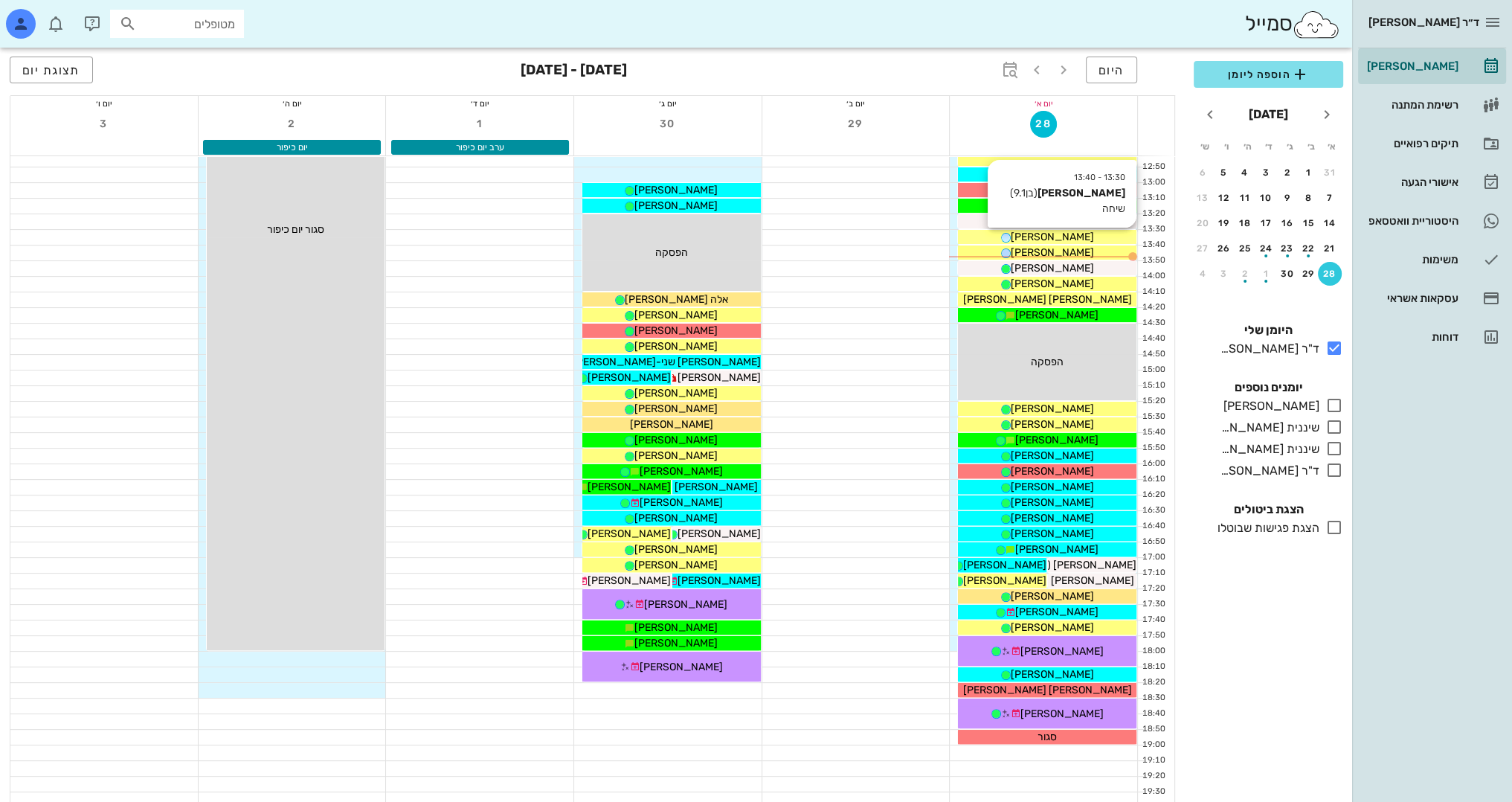
click at [1095, 233] on div "[PERSON_NAME]" at bounding box center [1047, 237] width 179 height 15
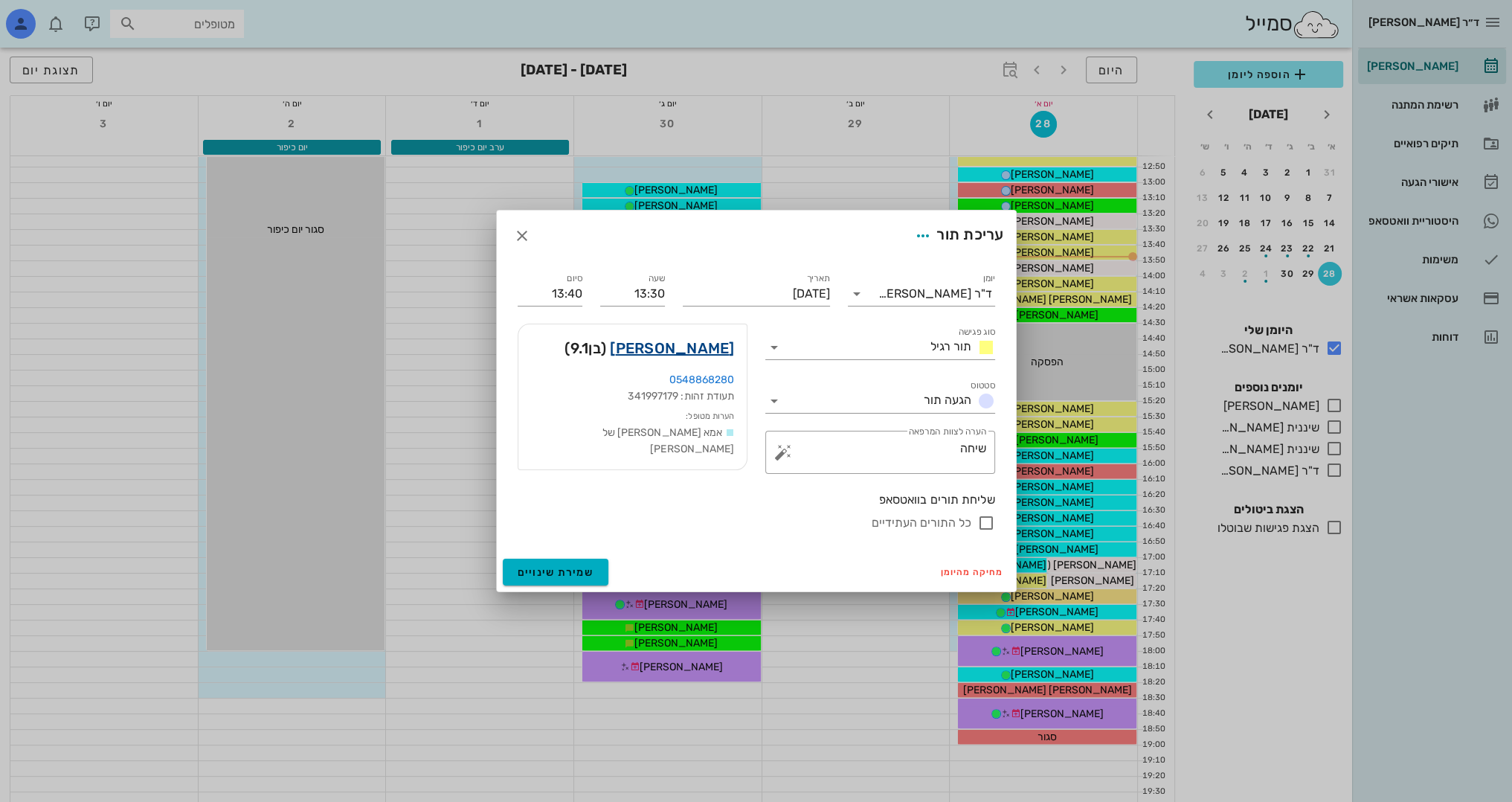
click at [687, 347] on link "[PERSON_NAME]" at bounding box center [673, 348] width 125 height 23
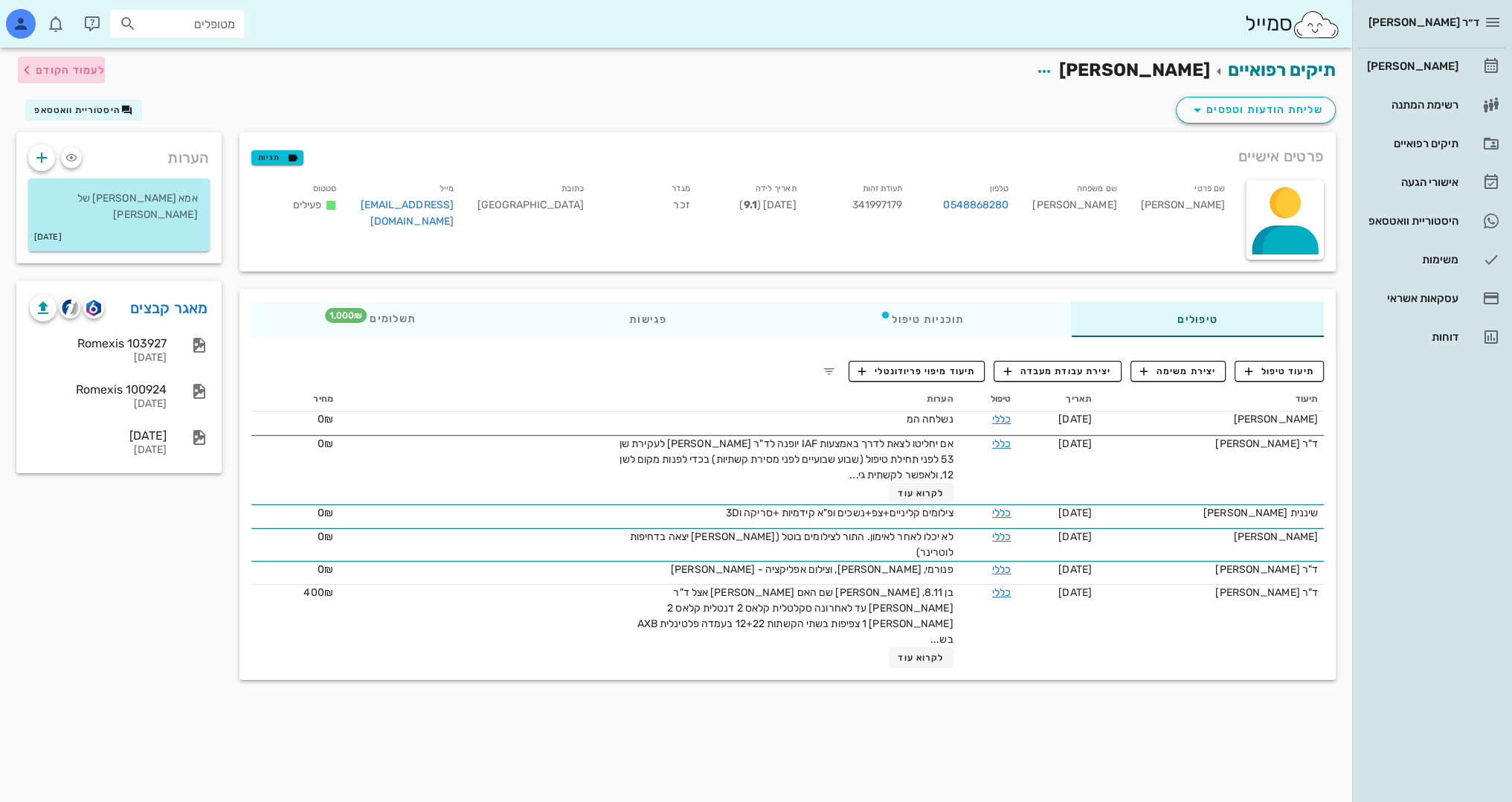
click at [76, 73] on span "לעמוד הקודם" at bounding box center [70, 70] width 70 height 13
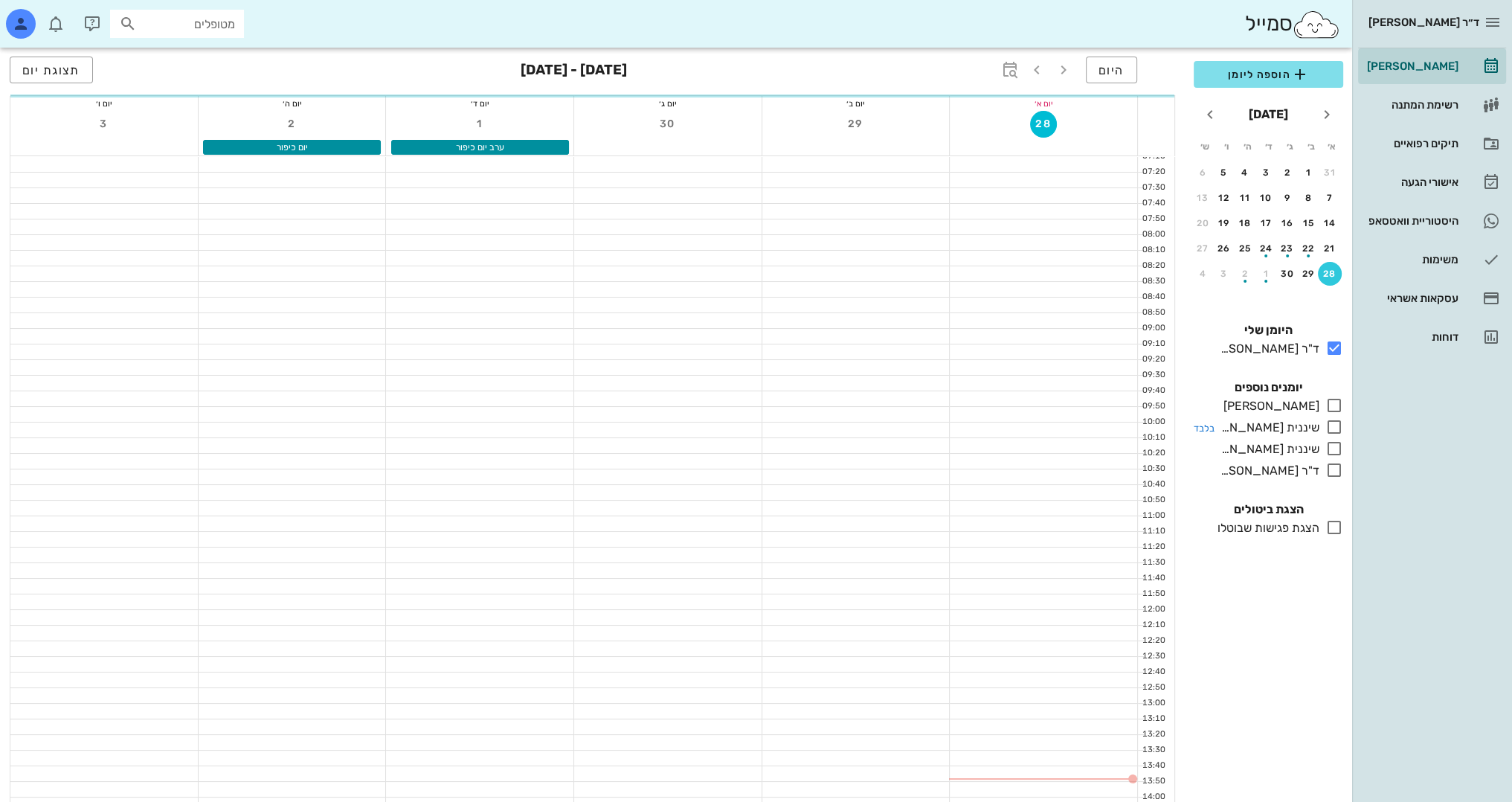
scroll to position [521, 0]
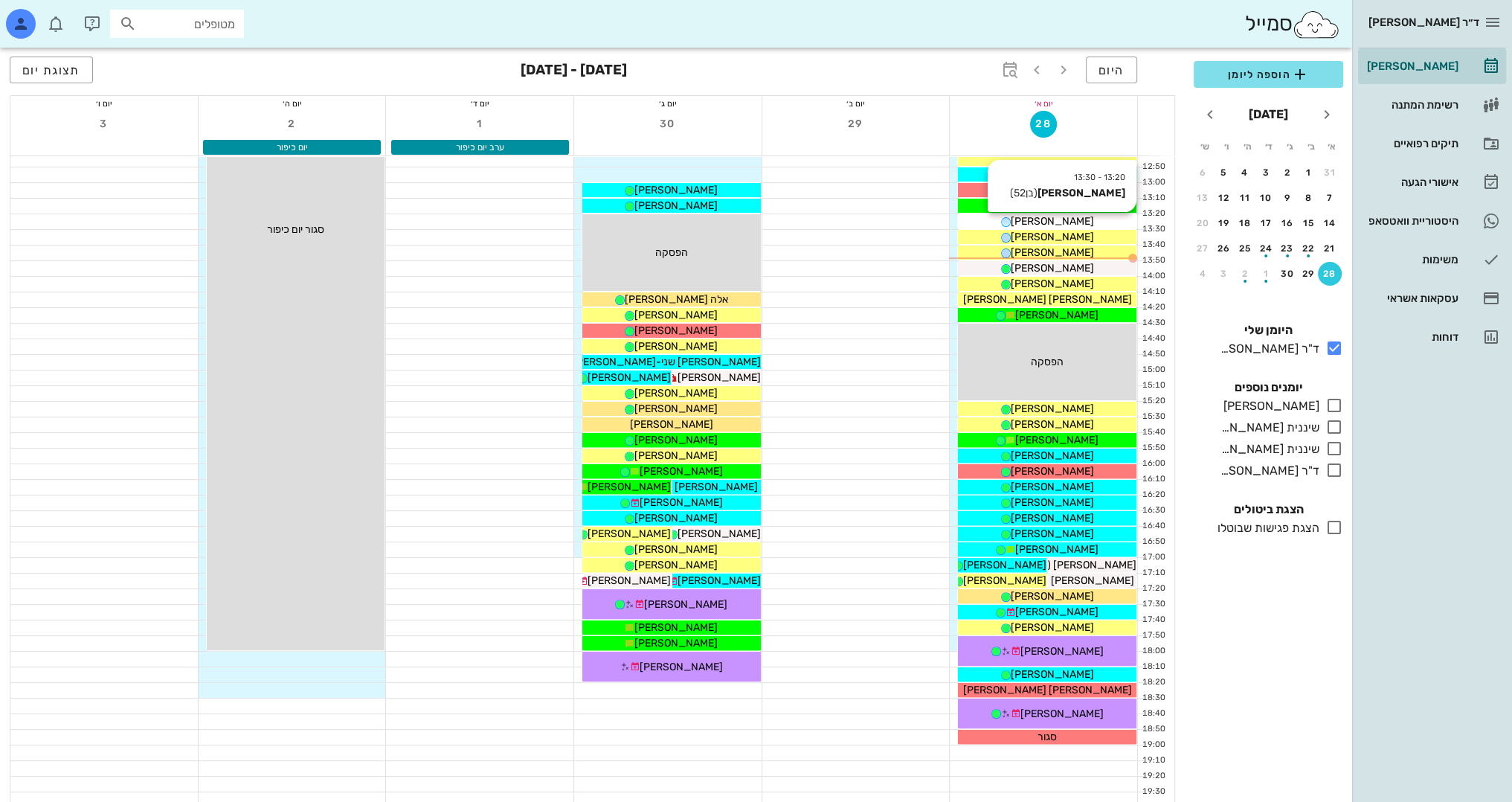
click at [1094, 217] on div "[PERSON_NAME]" at bounding box center [1047, 220] width 179 height 15
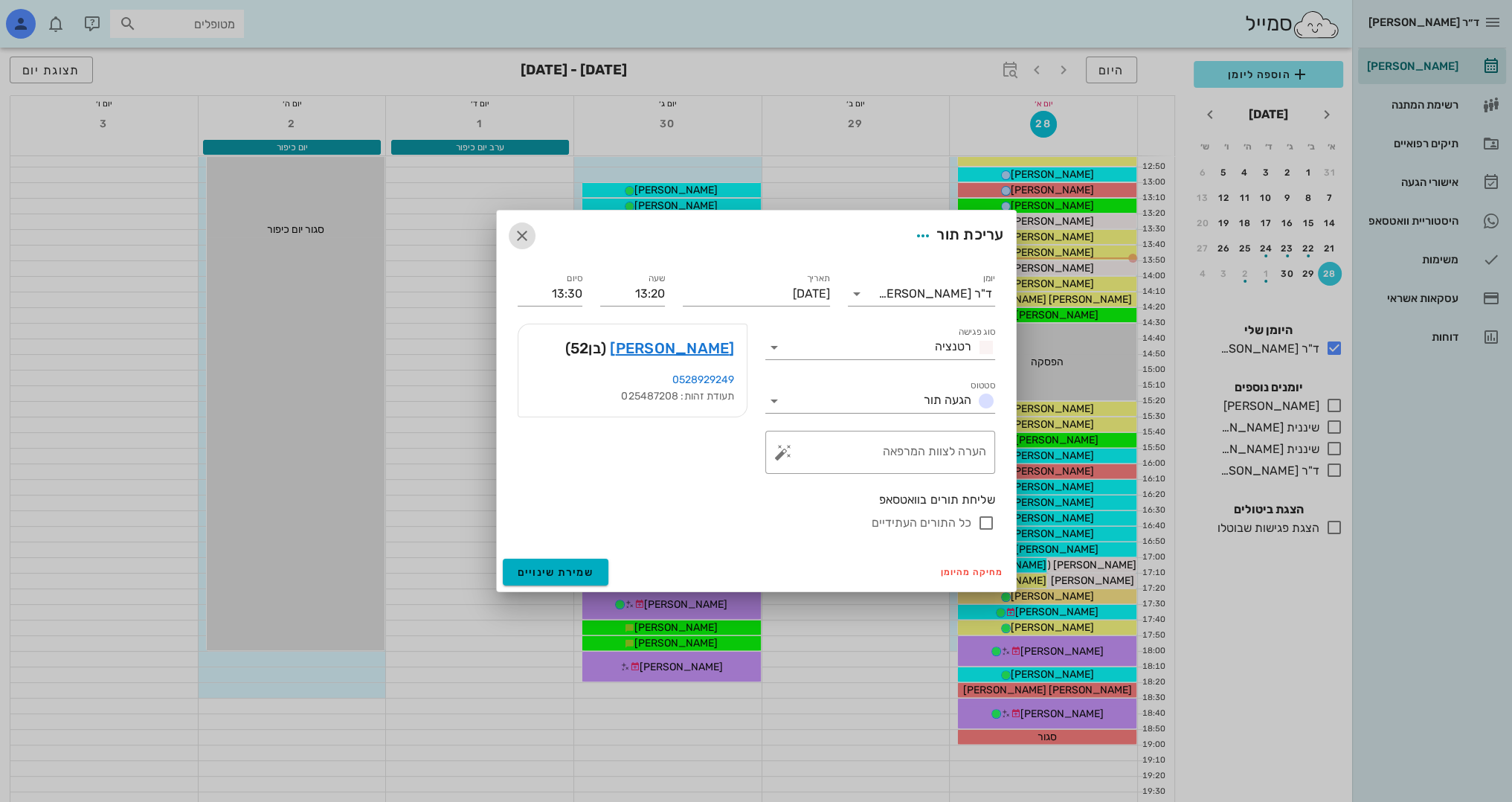
click at [515, 232] on icon "button" at bounding box center [522, 236] width 18 height 18
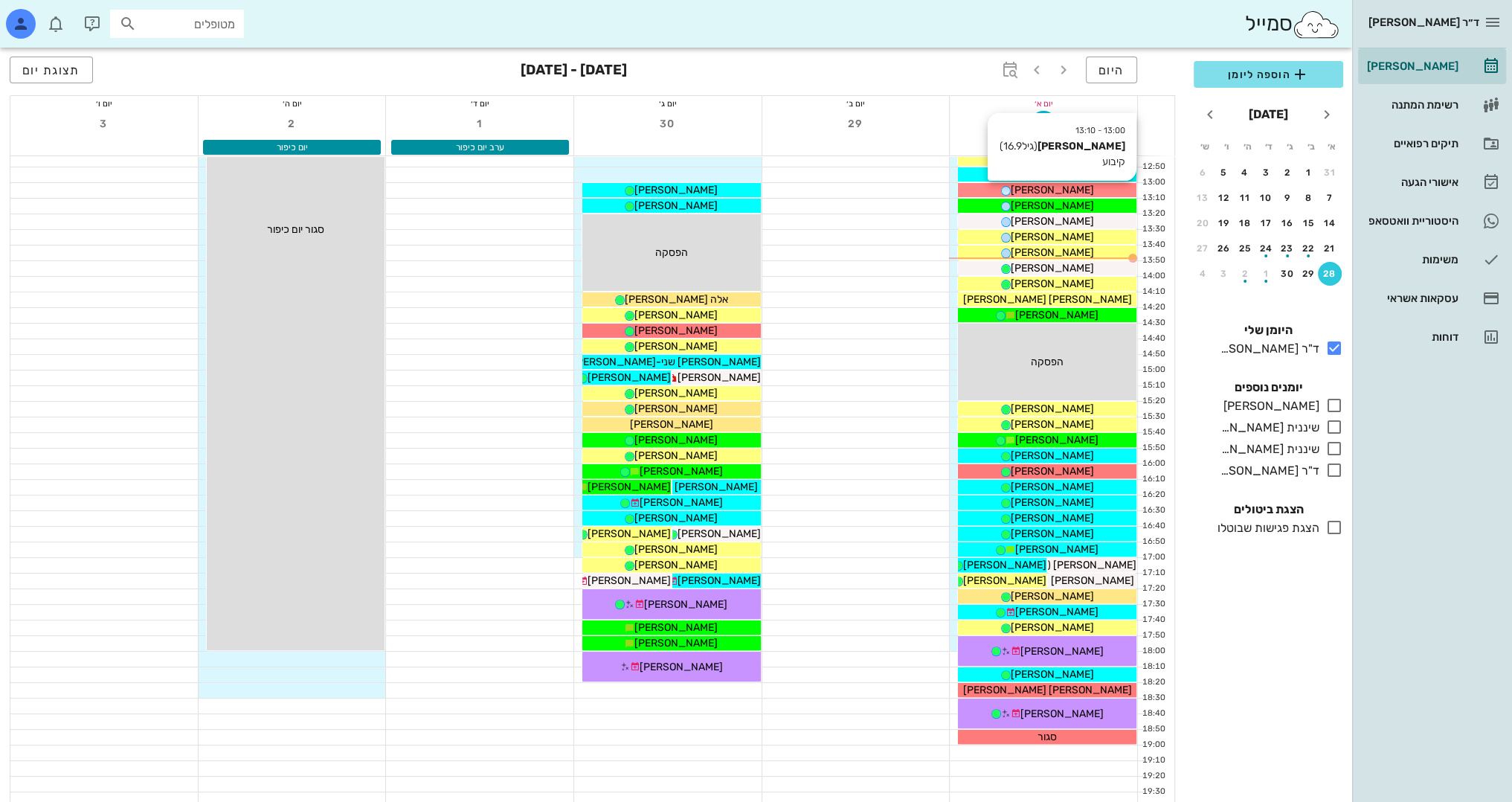
click at [1035, 185] on span "[PERSON_NAME]" at bounding box center [1053, 190] width 83 height 13
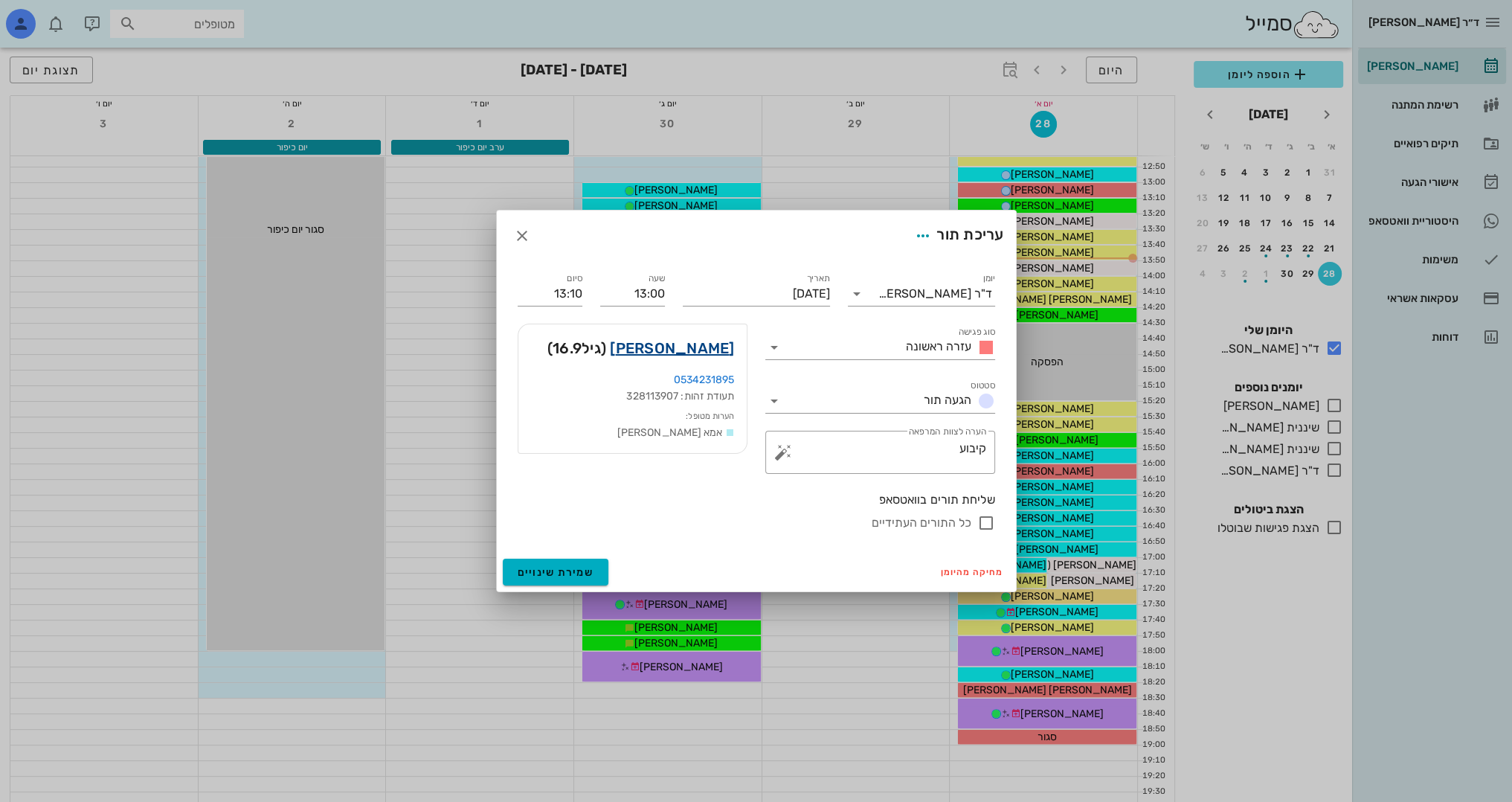
click at [713, 350] on link "[PERSON_NAME]" at bounding box center [673, 348] width 125 height 23
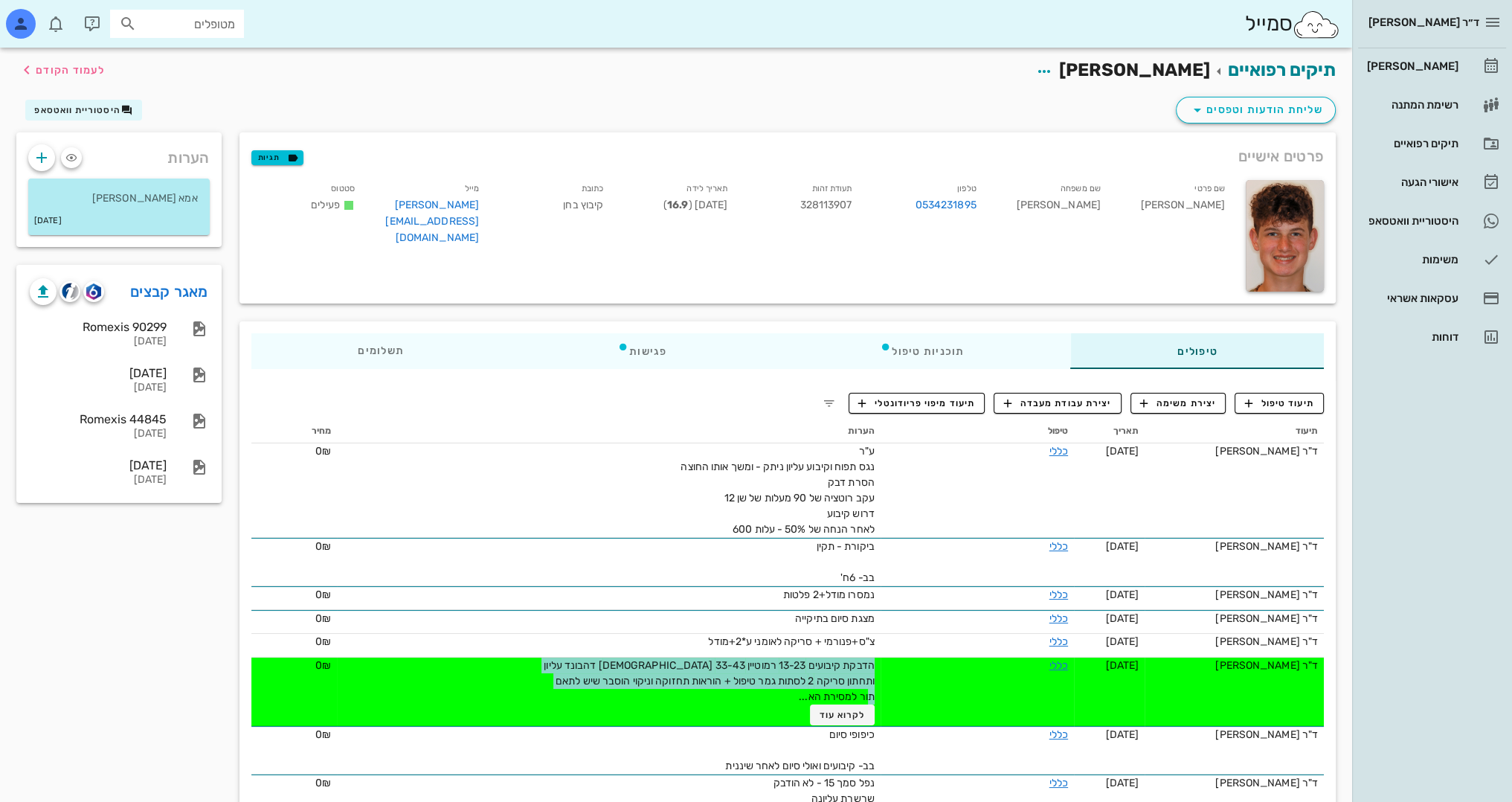
drag, startPoint x: 868, startPoint y: 661, endPoint x: 553, endPoint y: 681, distance: 315.6
click at [537, 678] on td "הדבקת קיבועים 13-23 רמוטיין 33-43 [DEMOGRAPHIC_DATA] דהבונד עליון ותחתון סריקה …" at bounding box center [608, 692] width 543 height 69
click at [589, 686] on div "הדבקת קיבועים 13-23 רמוטיין 33-43 [DEMOGRAPHIC_DATA] דהבונד עליון ותחתון סריקה …" at bounding box center [707, 691] width 335 height 68
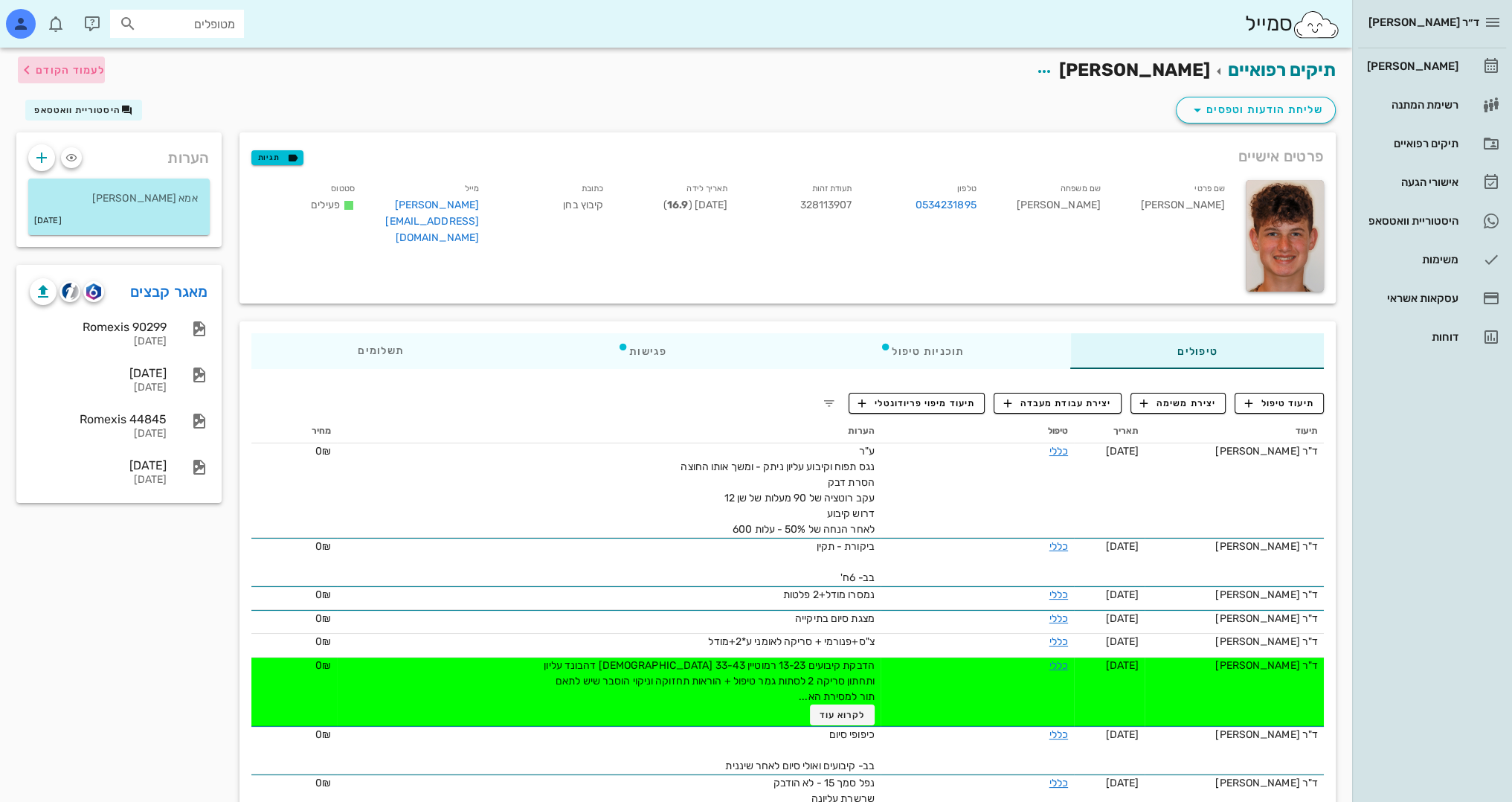
click at [79, 78] on span "לעמוד הקודם" at bounding box center [61, 70] width 87 height 18
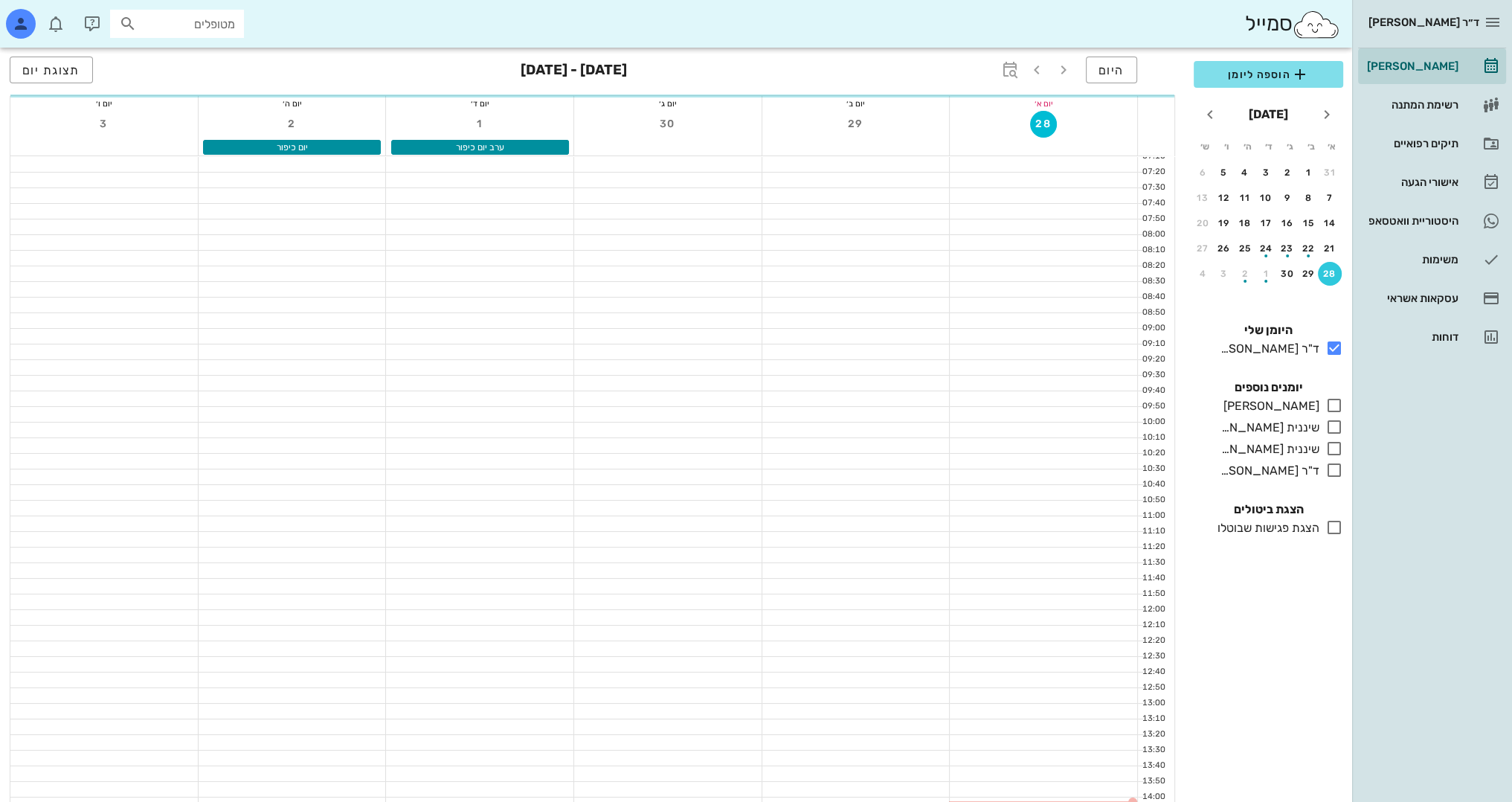
scroll to position [521, 0]
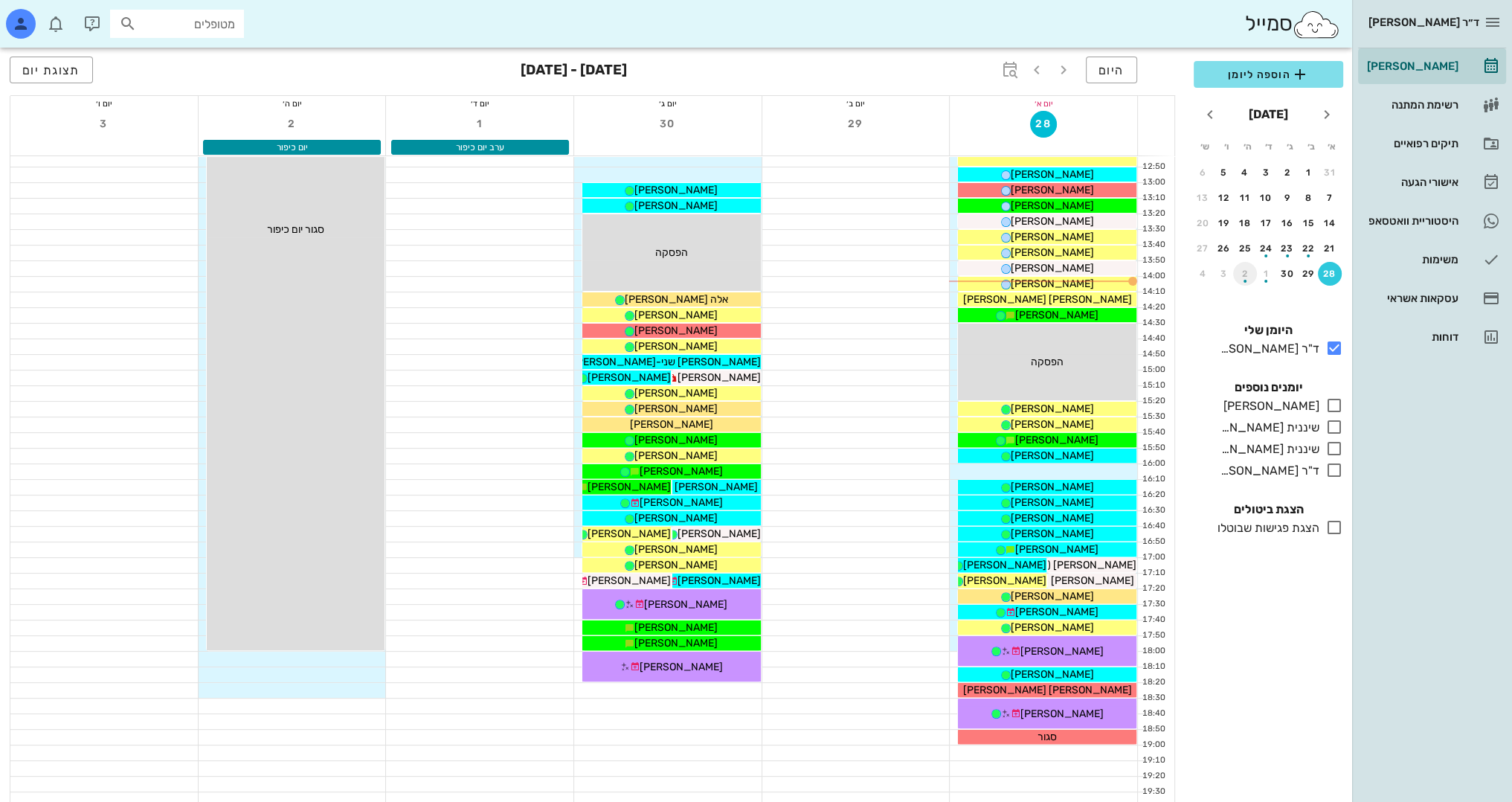
click at [1248, 279] on div "button" at bounding box center [1245, 276] width 23 height 8
click at [1249, 199] on div "button" at bounding box center [1245, 200] width 23 height 8
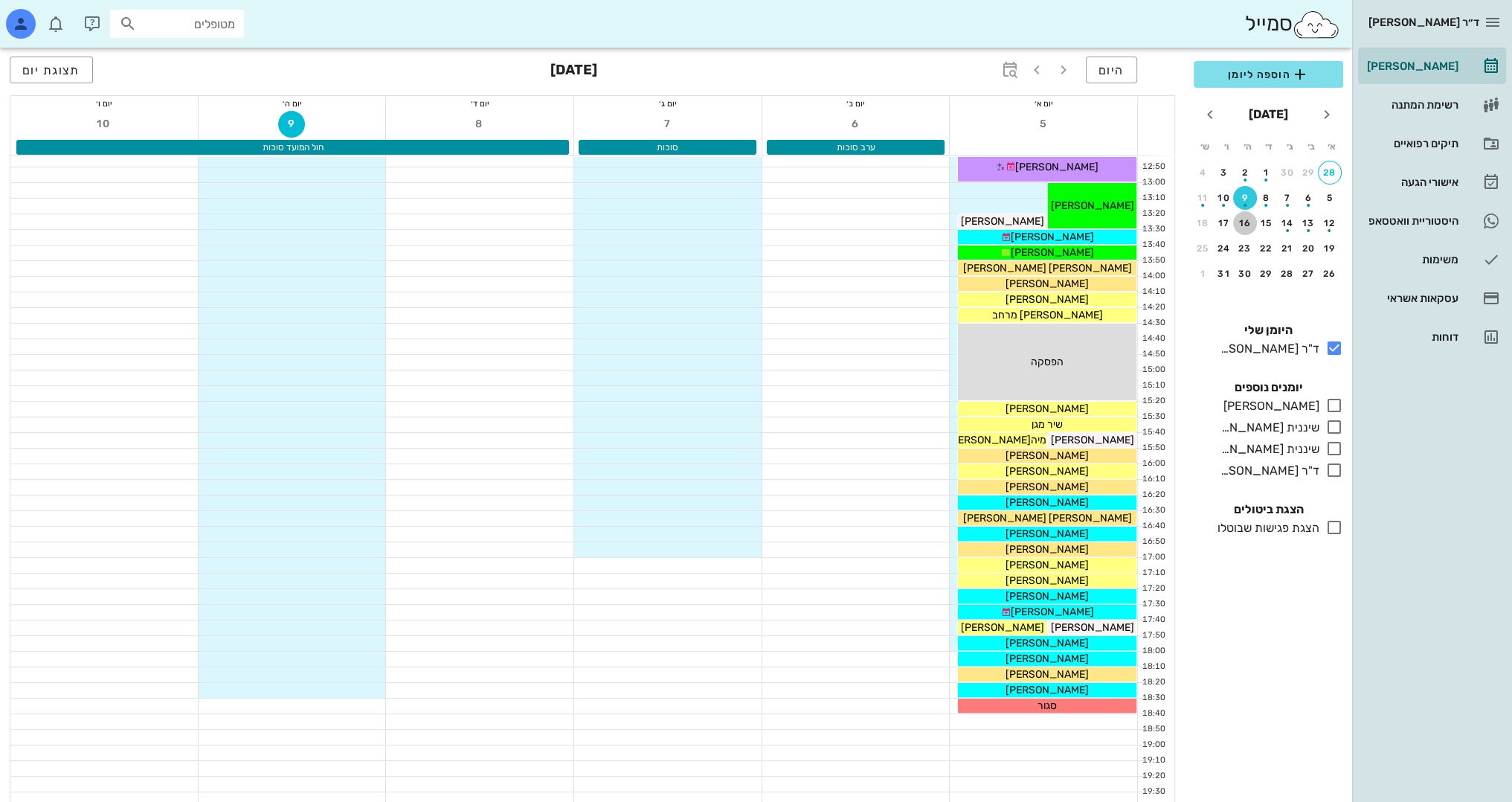
click at [1240, 224] on div "16" at bounding box center [1245, 223] width 23 height 11
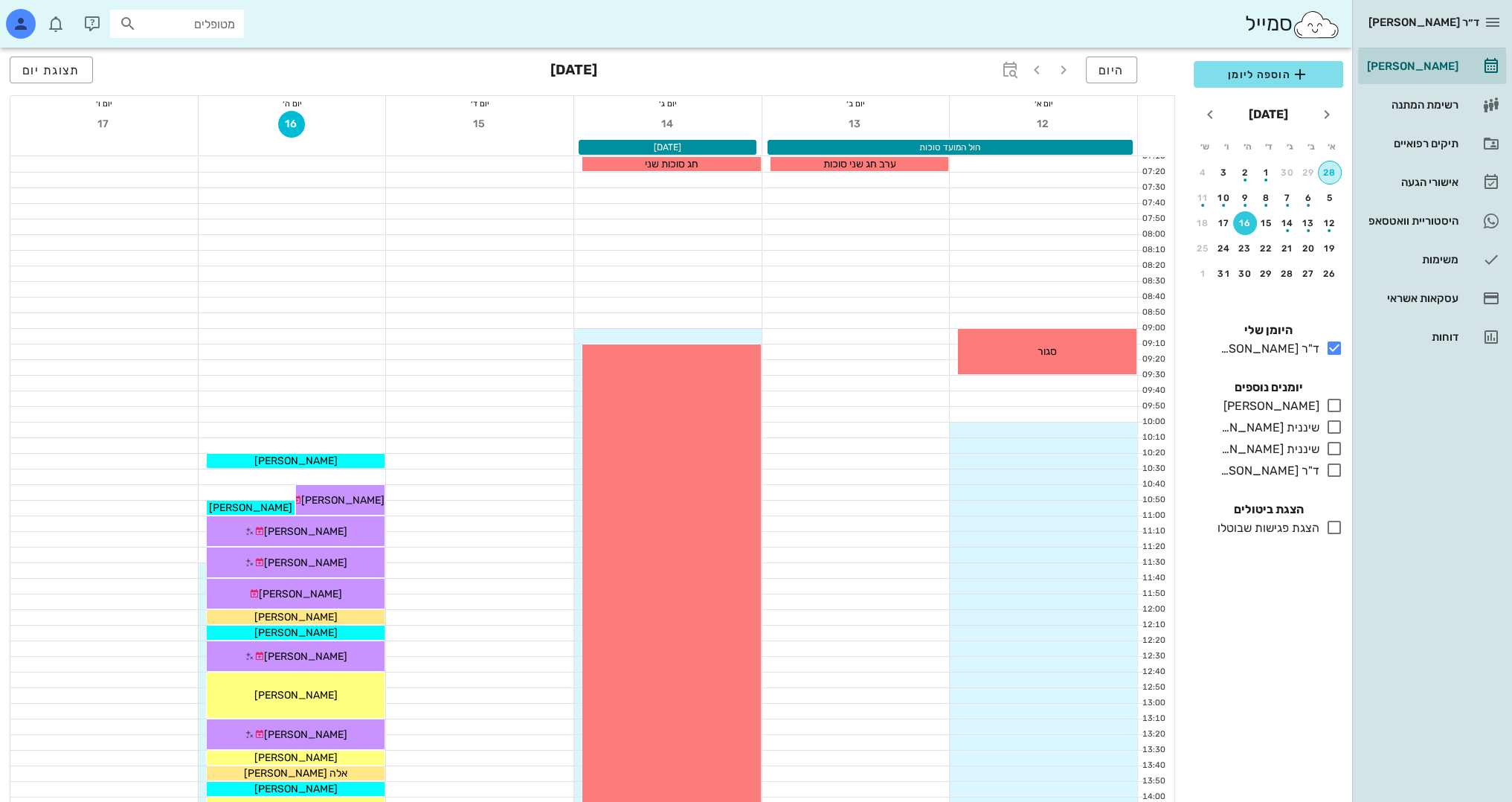
click at [1322, 174] on div "28" at bounding box center [1330, 173] width 23 height 11
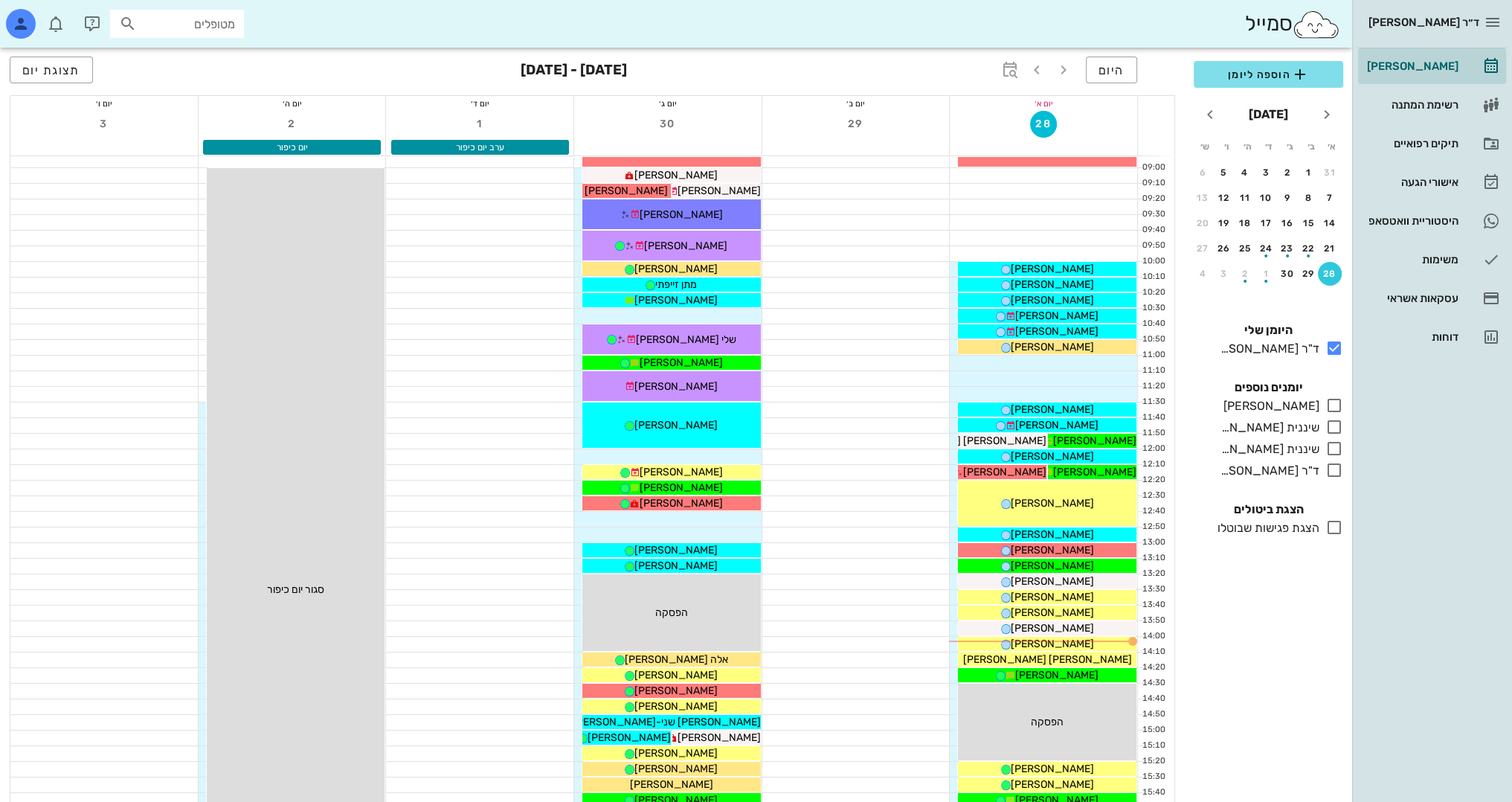
scroll to position [129, 0]
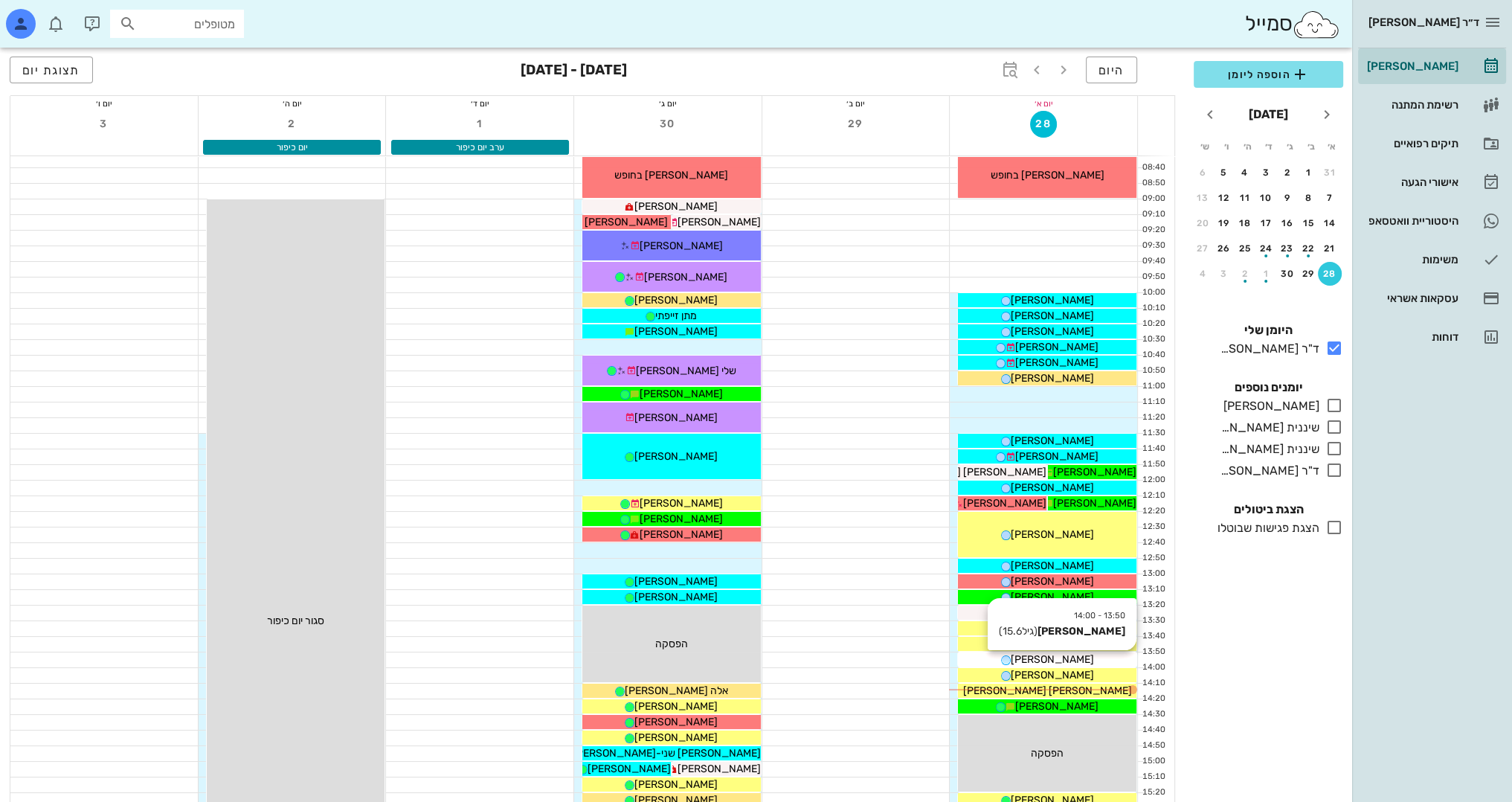
click at [1074, 659] on span "[PERSON_NAME]" at bounding box center [1053, 659] width 83 height 13
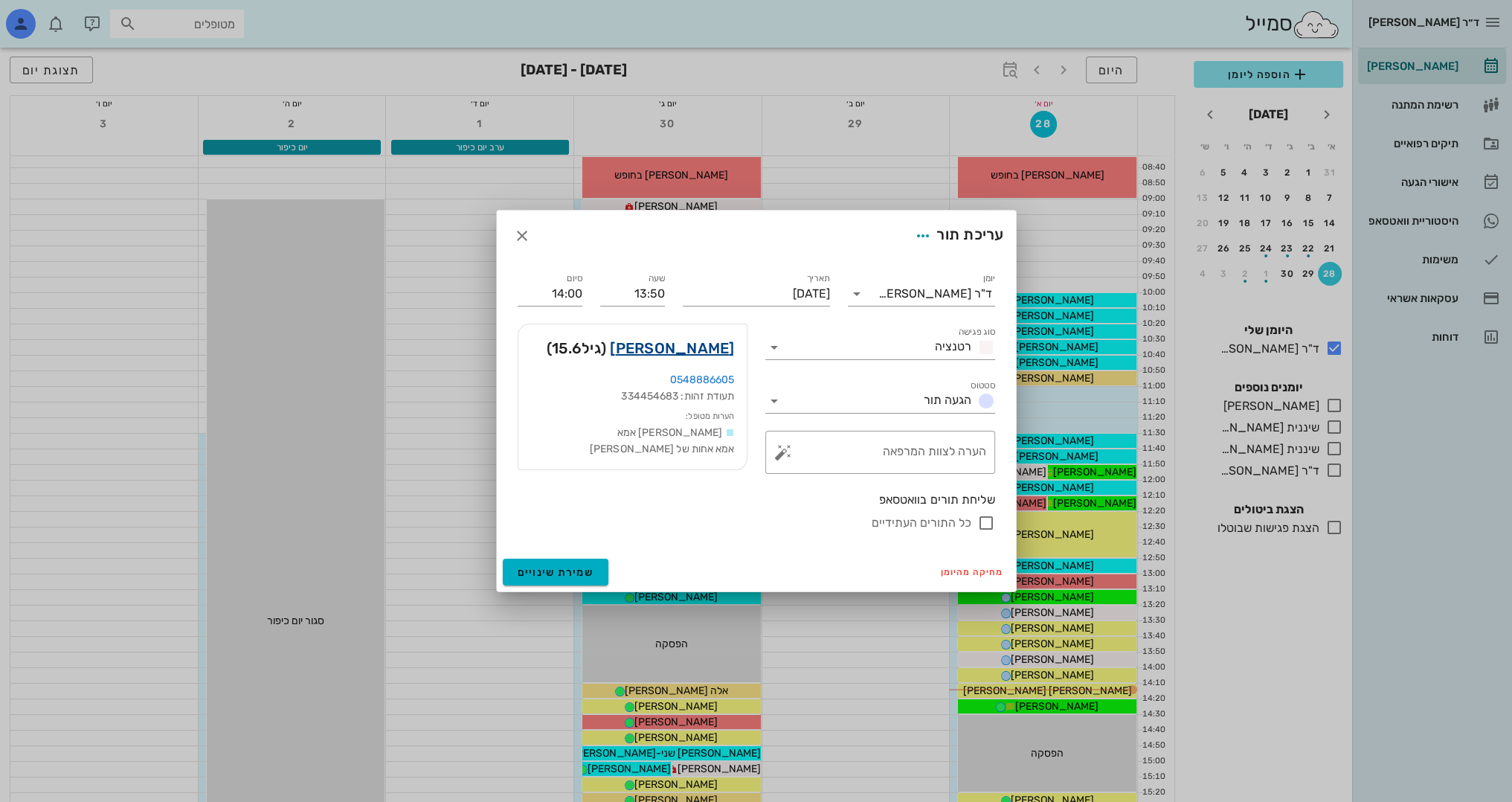
click at [685, 340] on link "[PERSON_NAME]" at bounding box center [673, 348] width 125 height 23
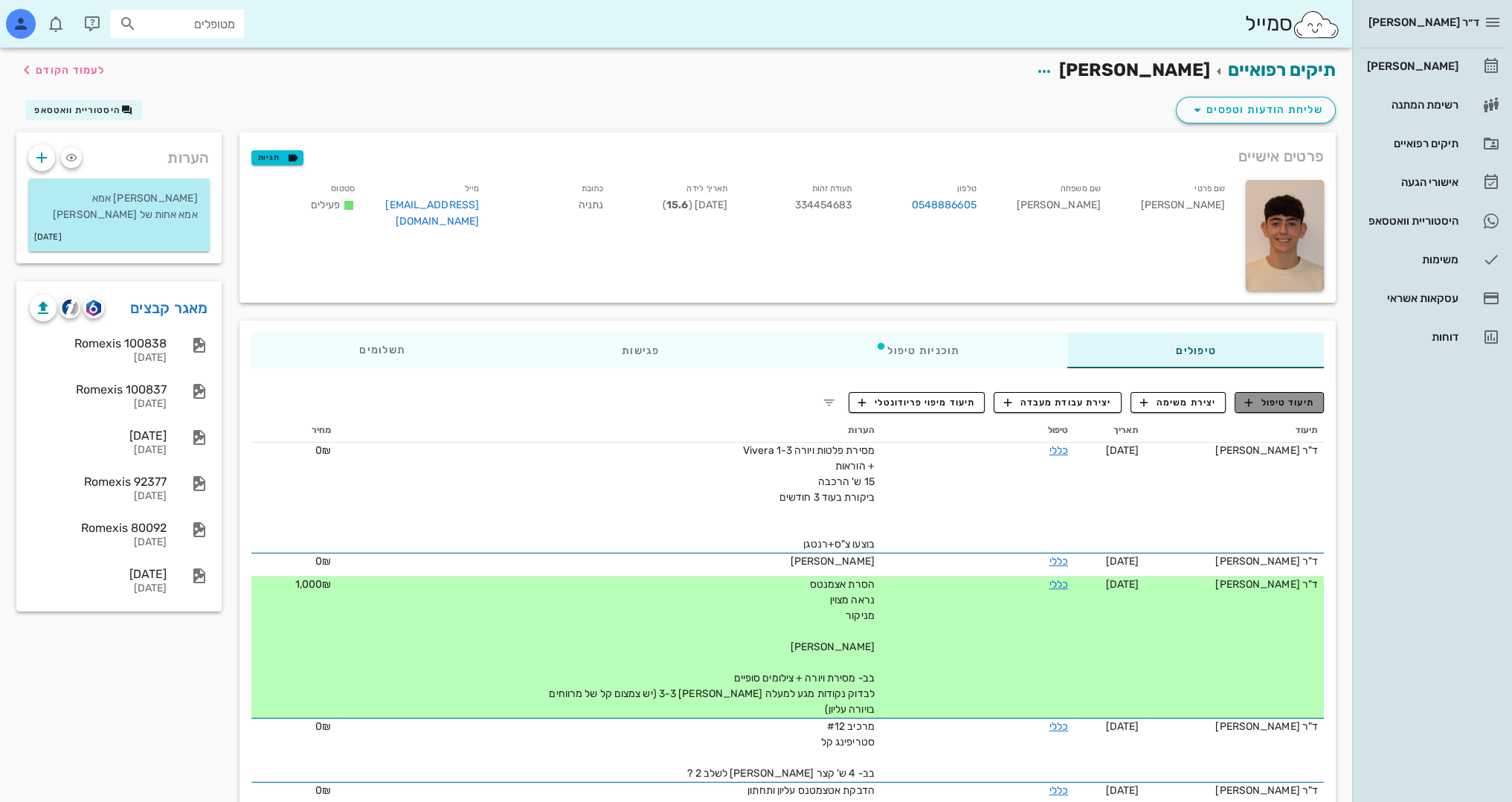
click at [1298, 400] on span "תיעוד טיפול" at bounding box center [1279, 402] width 70 height 14
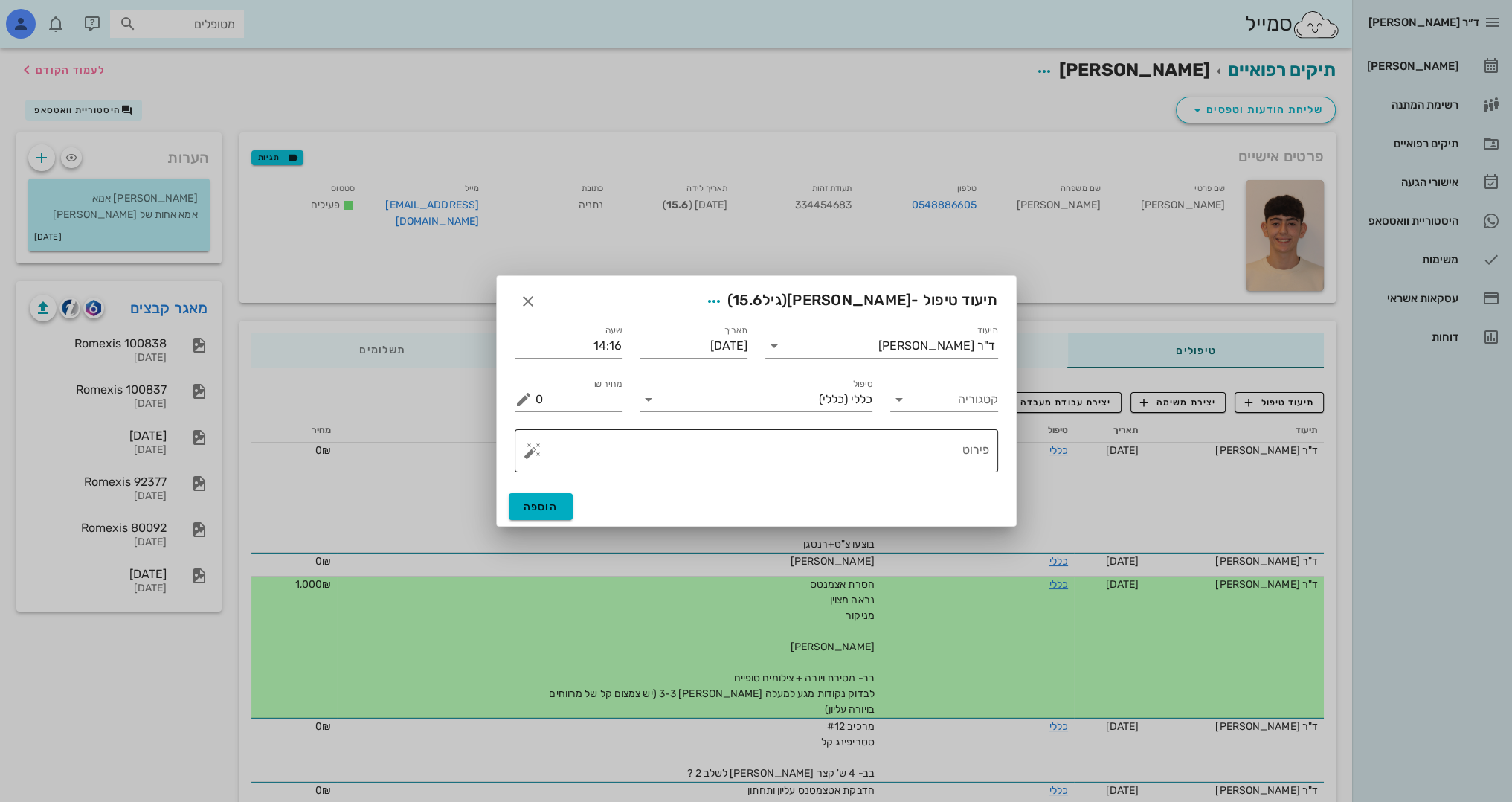
click at [898, 459] on textarea "פירוט" at bounding box center [762, 455] width 454 height 36
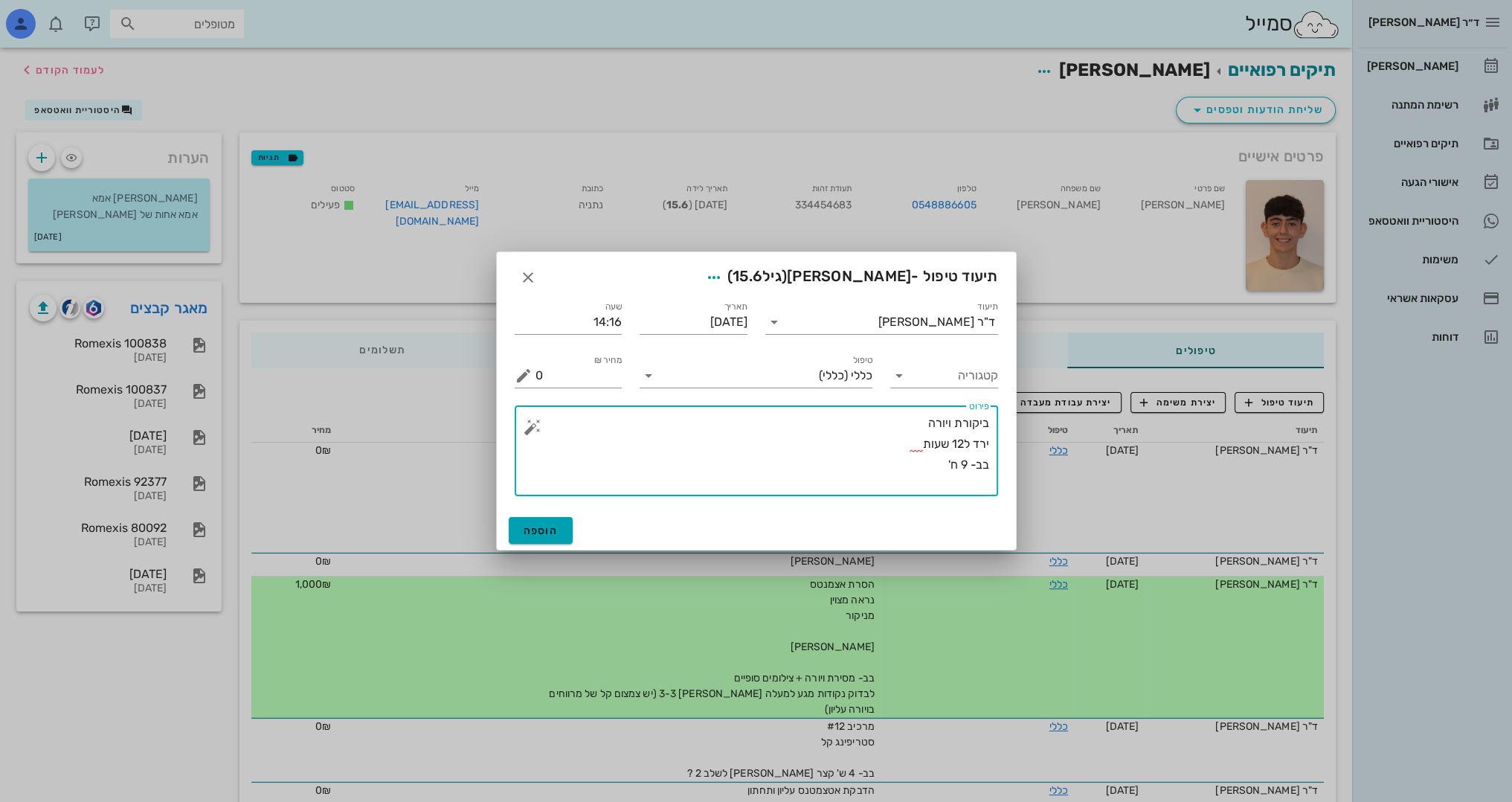
type textarea "ביקורת ויורה ירד ל12 שעות בב- 9 ח'"
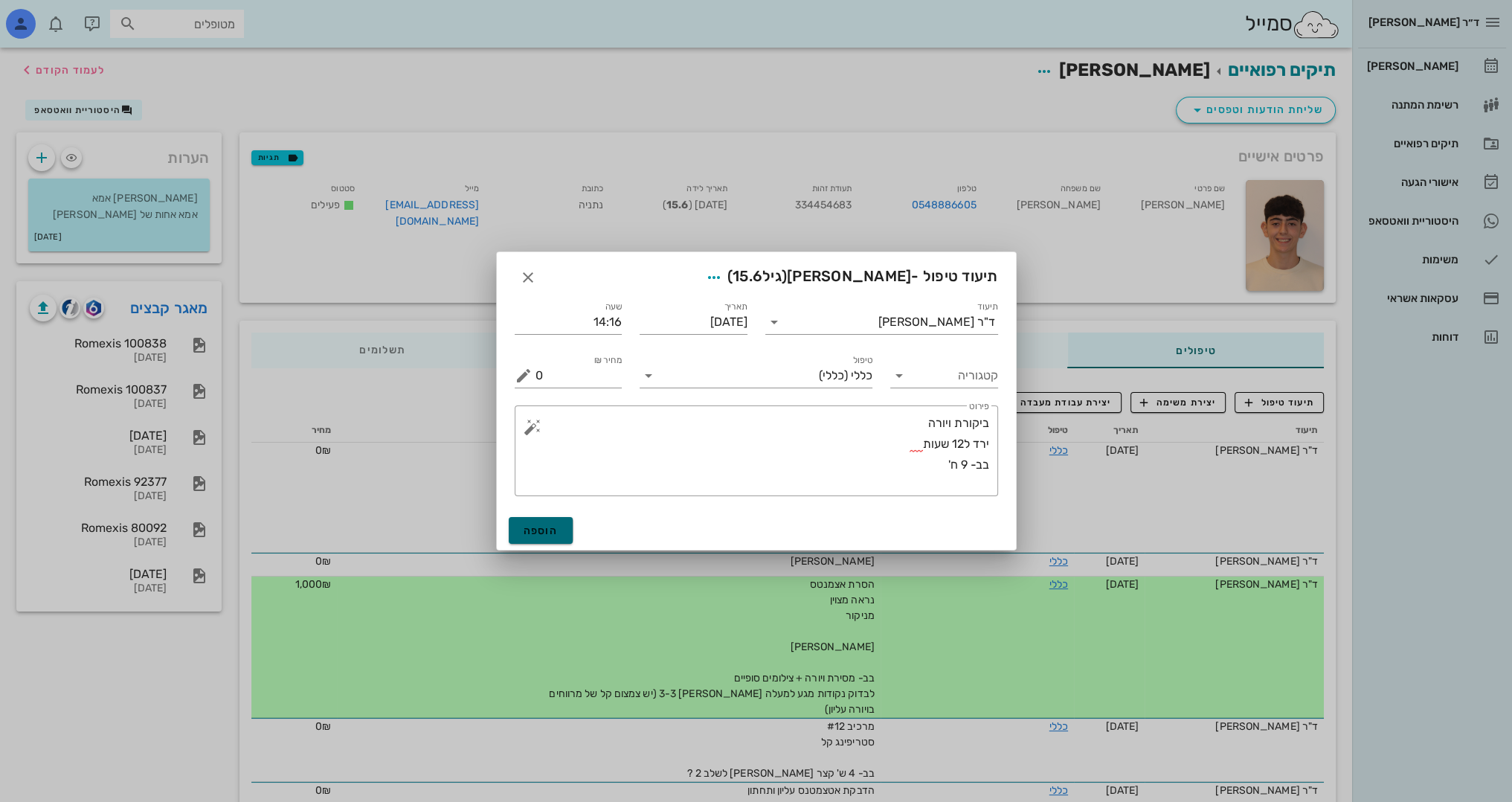
click at [552, 528] on span "הוספה" at bounding box center [541, 531] width 35 height 13
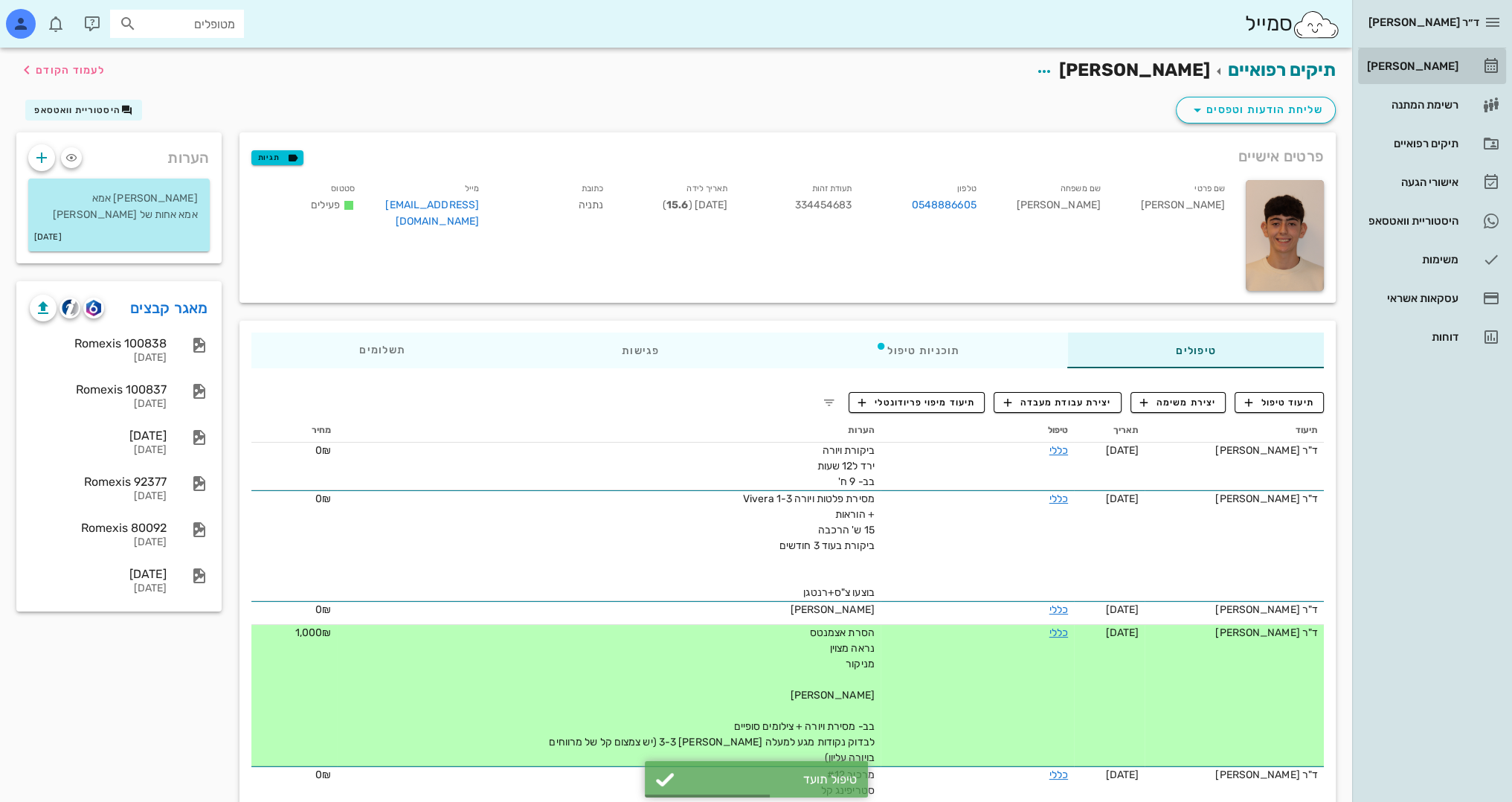
click at [1435, 61] on div "[PERSON_NAME]" at bounding box center [1411, 66] width 95 height 12
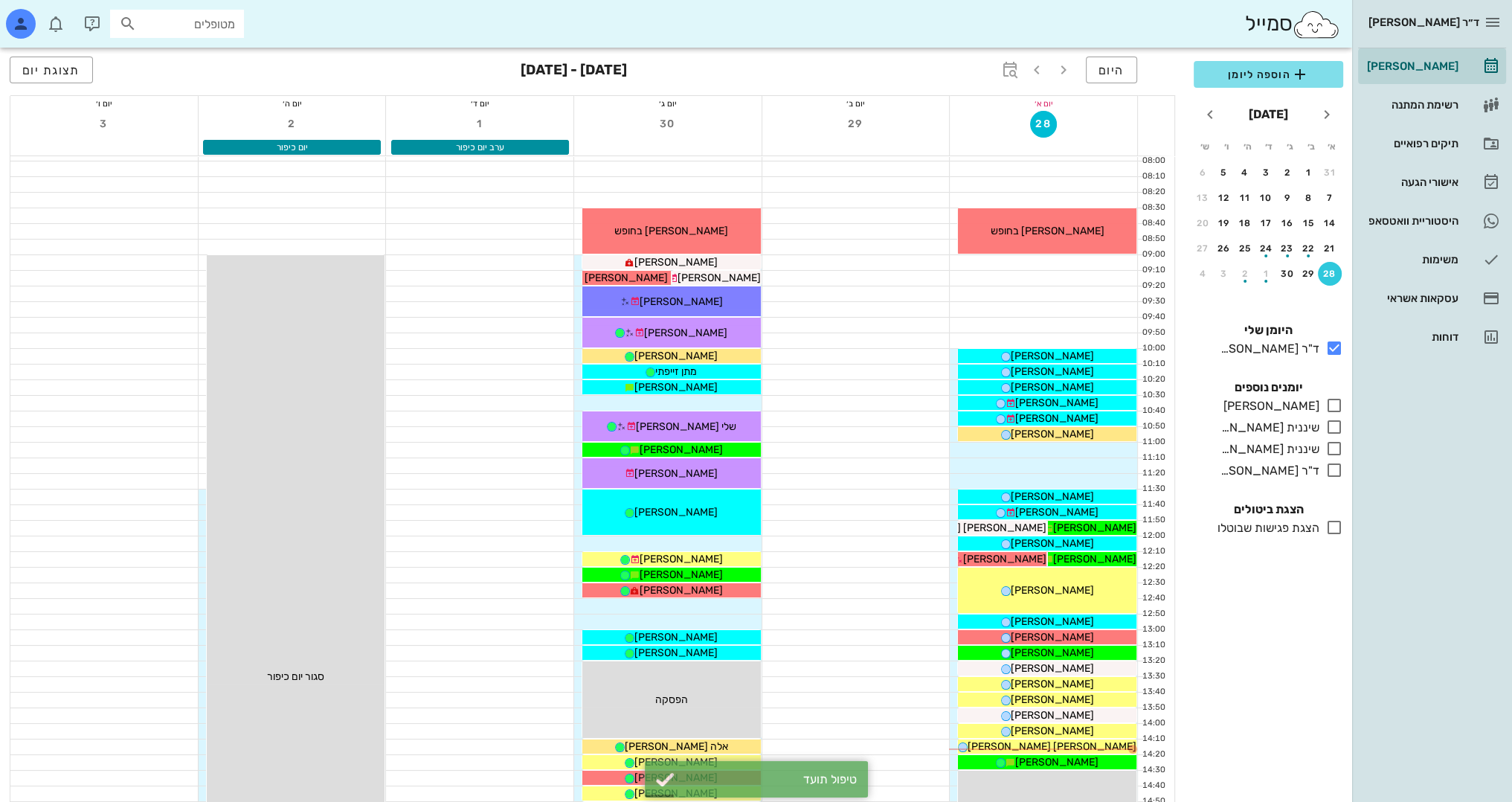
scroll to position [74, 0]
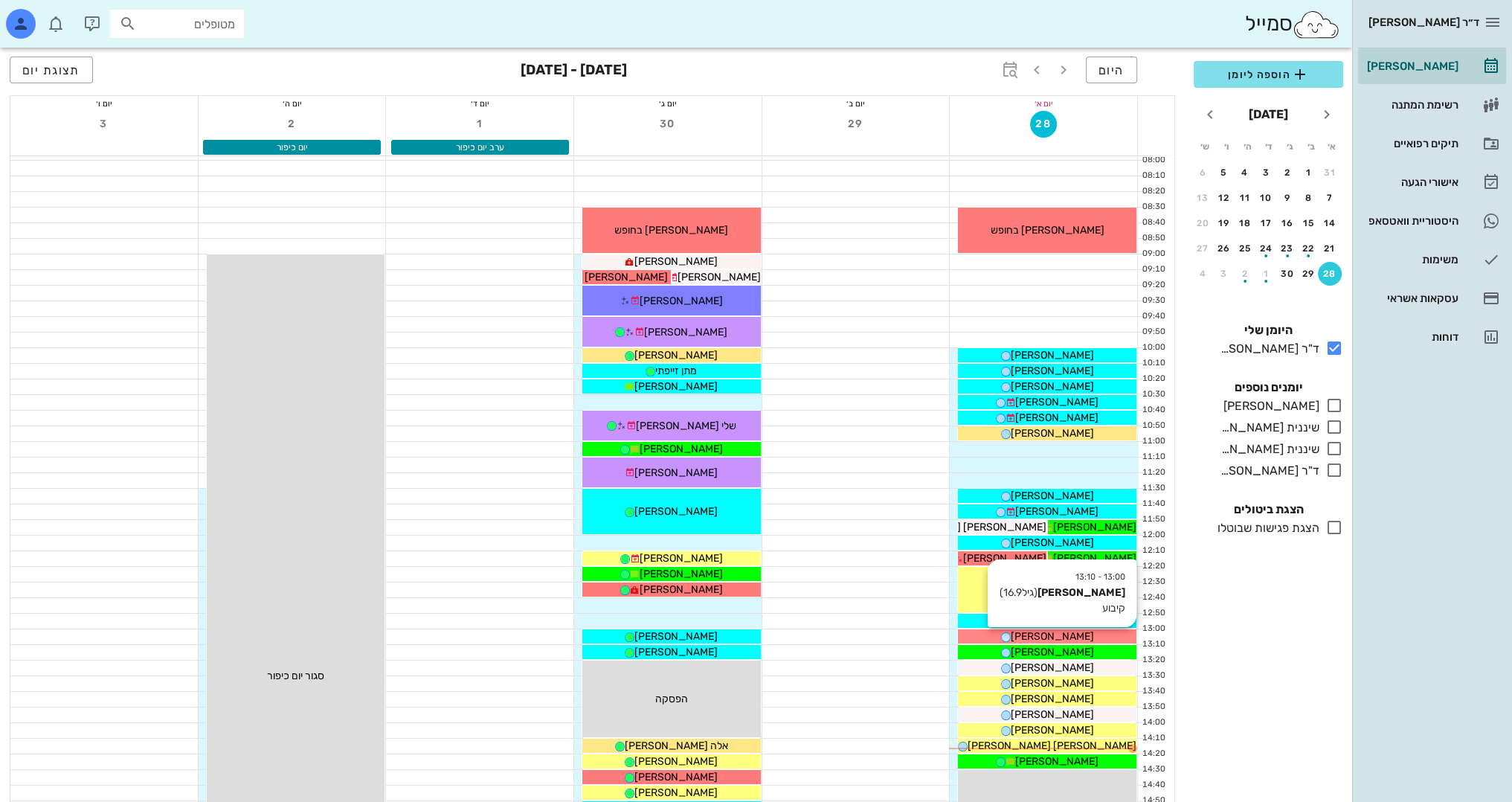
click at [1100, 635] on div "[PERSON_NAME]" at bounding box center [1047, 636] width 179 height 15
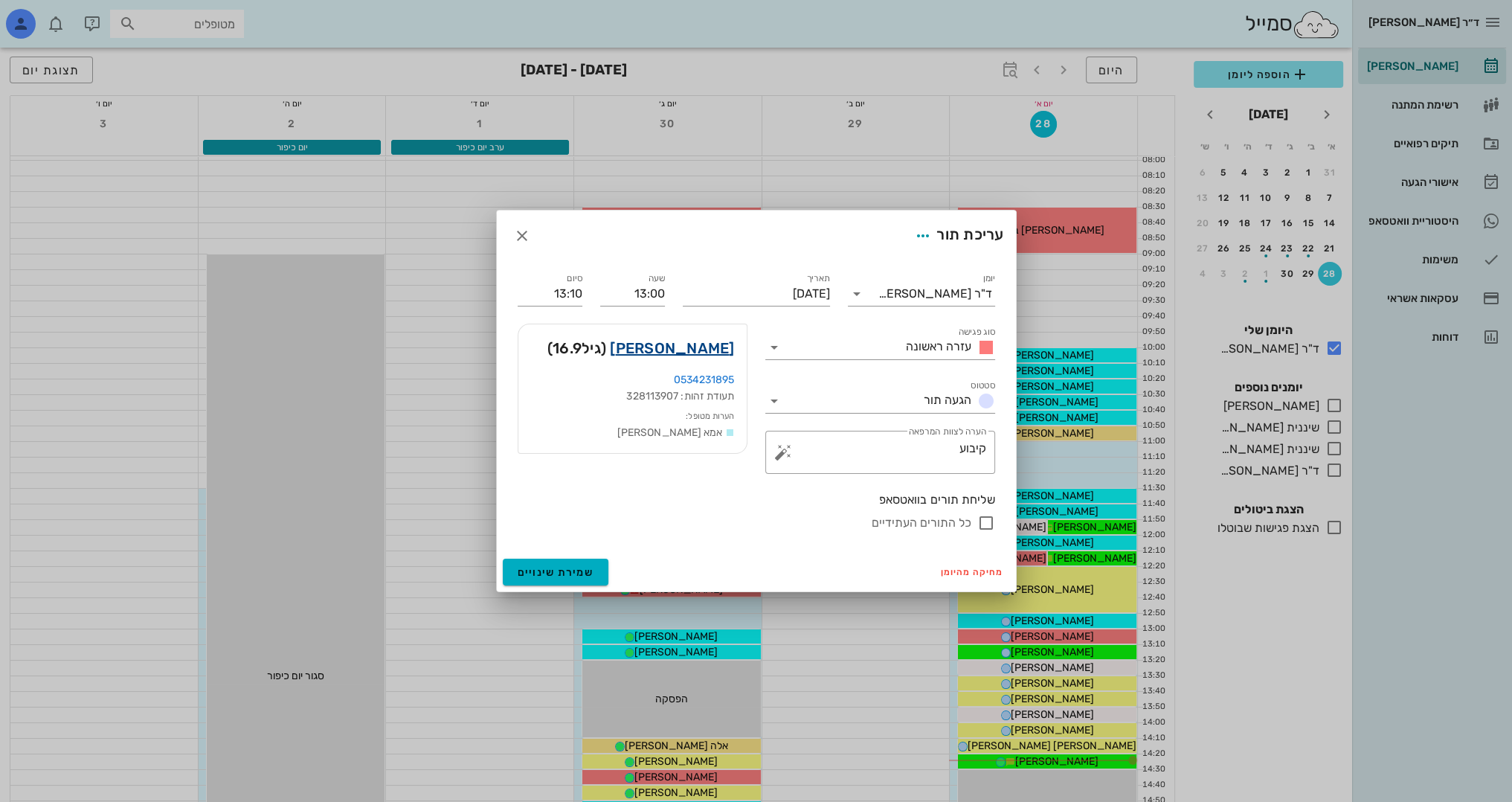
click at [707, 354] on link "[PERSON_NAME]" at bounding box center [673, 348] width 125 height 23
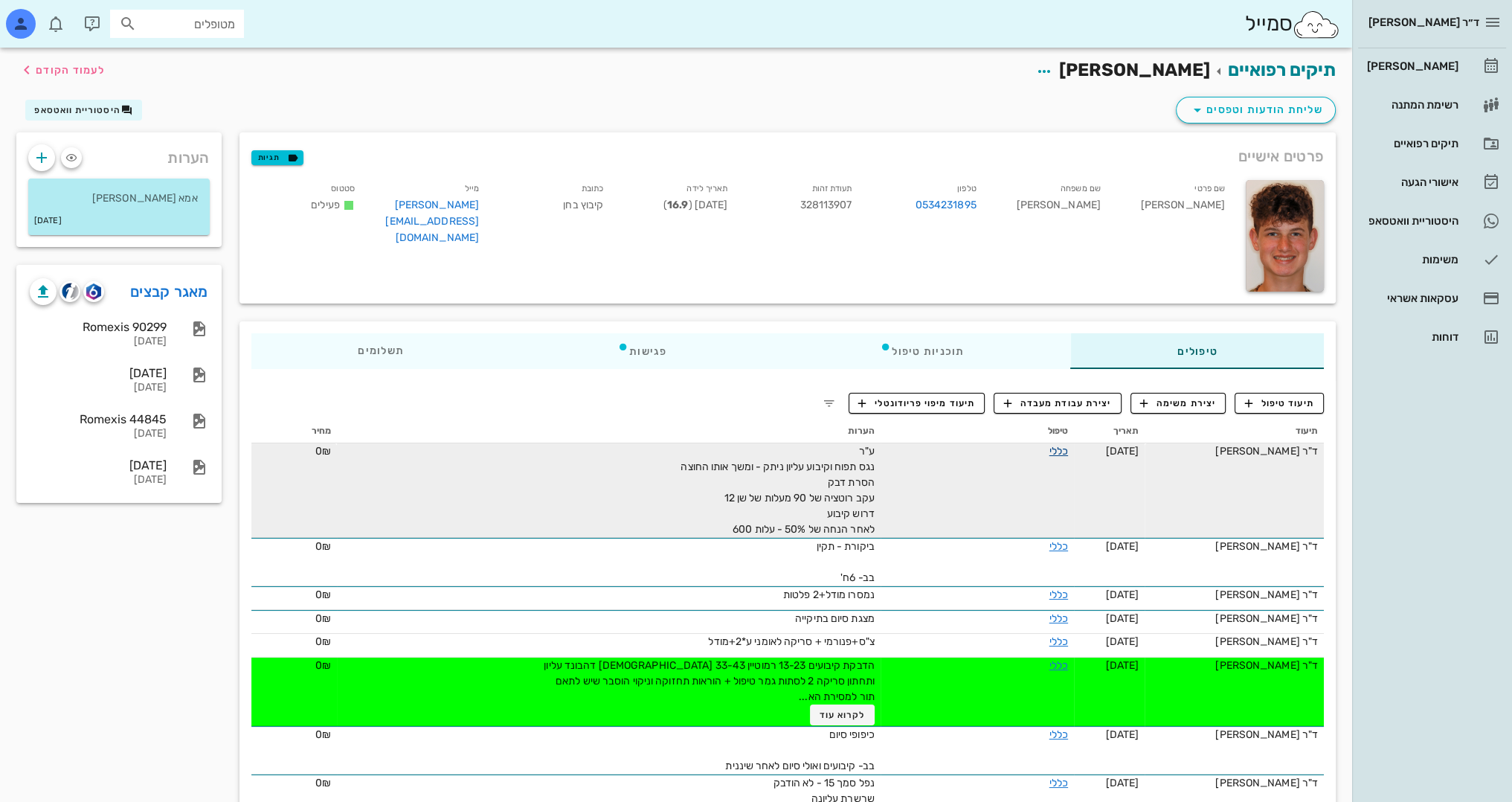
click at [1049, 454] on link "כללי" at bounding box center [1058, 452] width 19 height 13
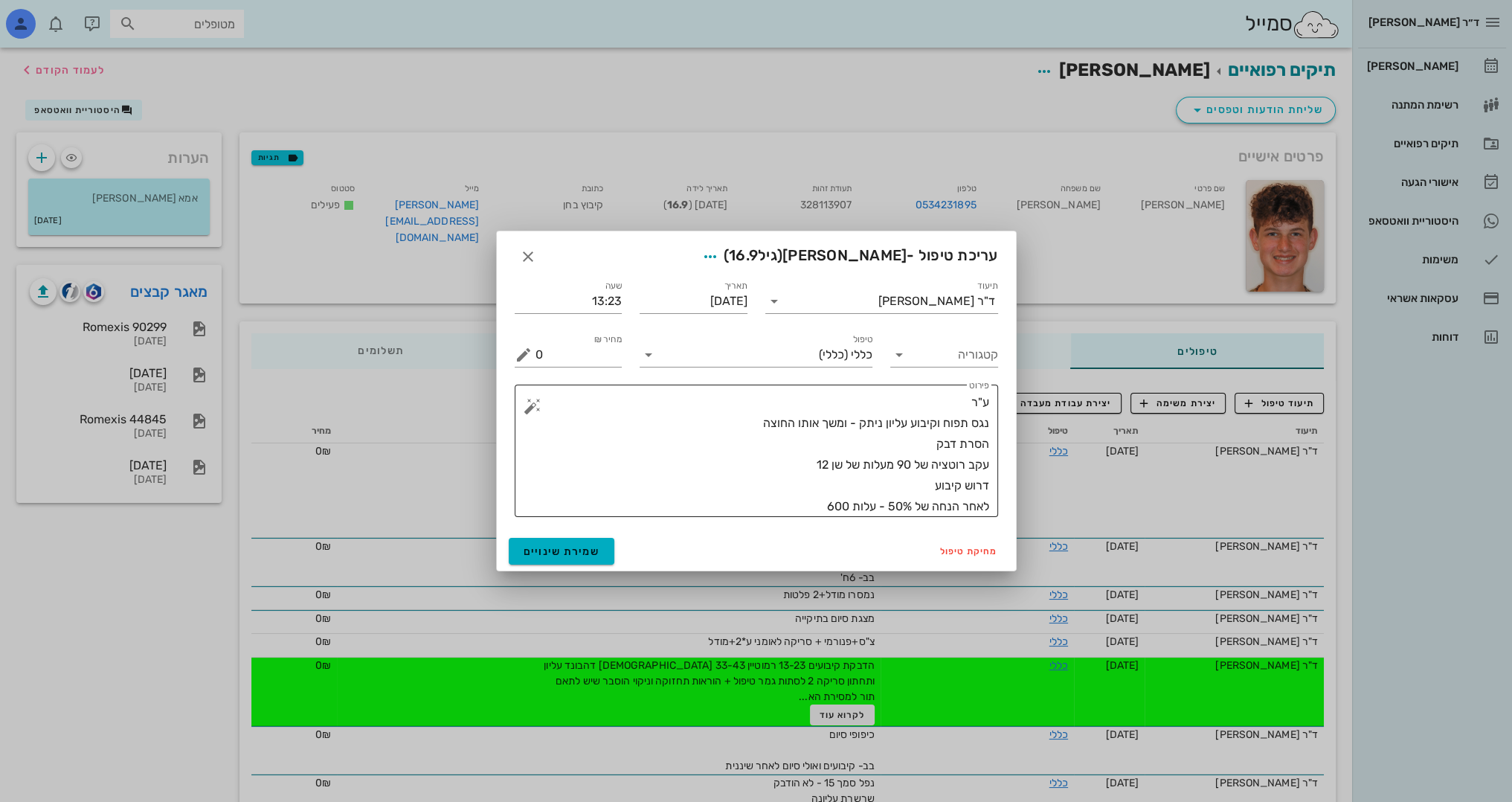
click at [812, 501] on textarea "ע"ר נגס תפוח וקיבוע עליון ניתק - ומשך אותו החוצה הסרת דבק עקב רוטציה של 90 מעלו…" at bounding box center [762, 454] width 454 height 125
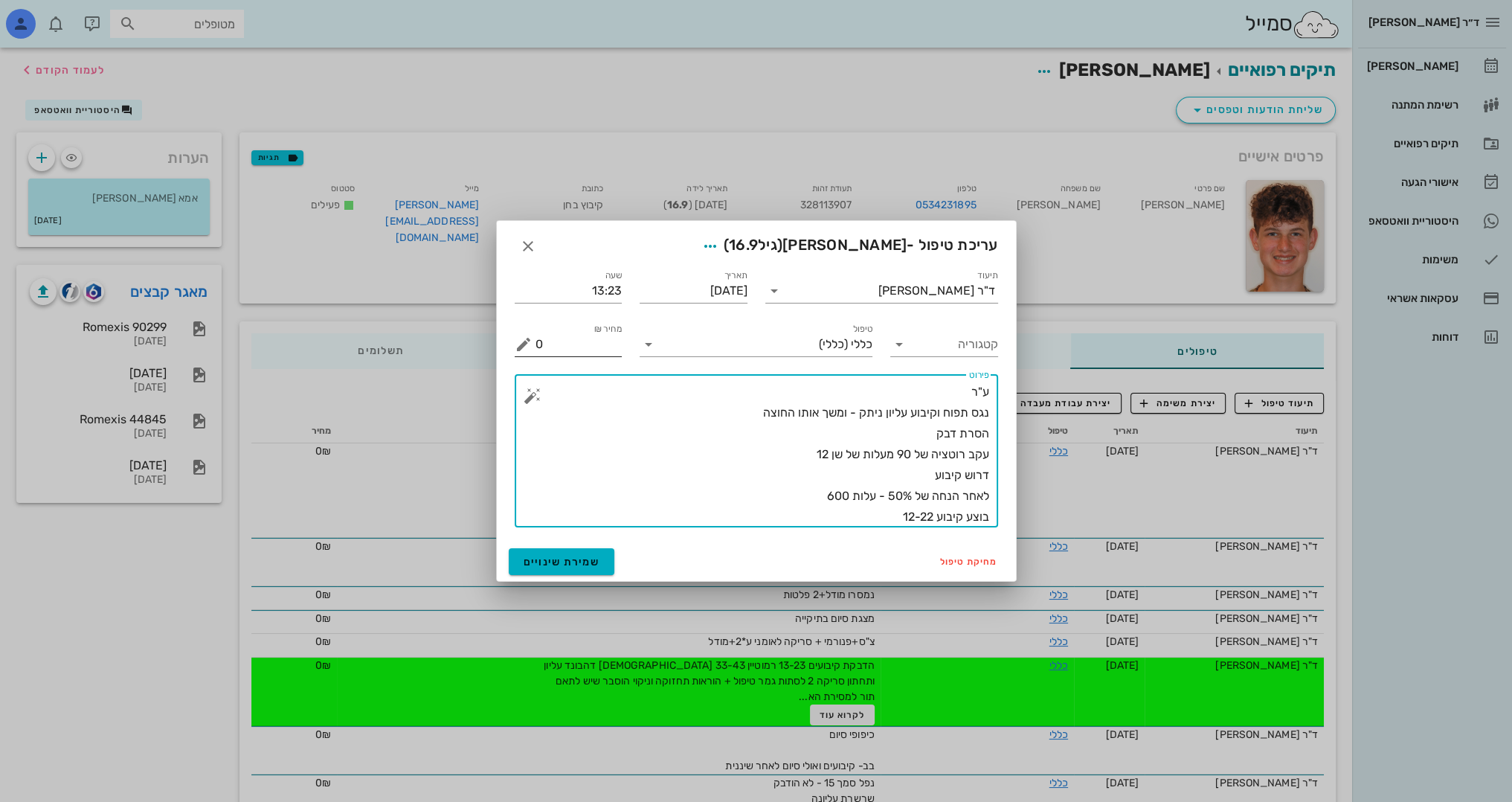
type textarea "ע"ר נגס תפוח וקיבוע עליון ניתק - ומשך אותו החוצה הסרת דבק עקב רוטציה של 90 מעלו…"
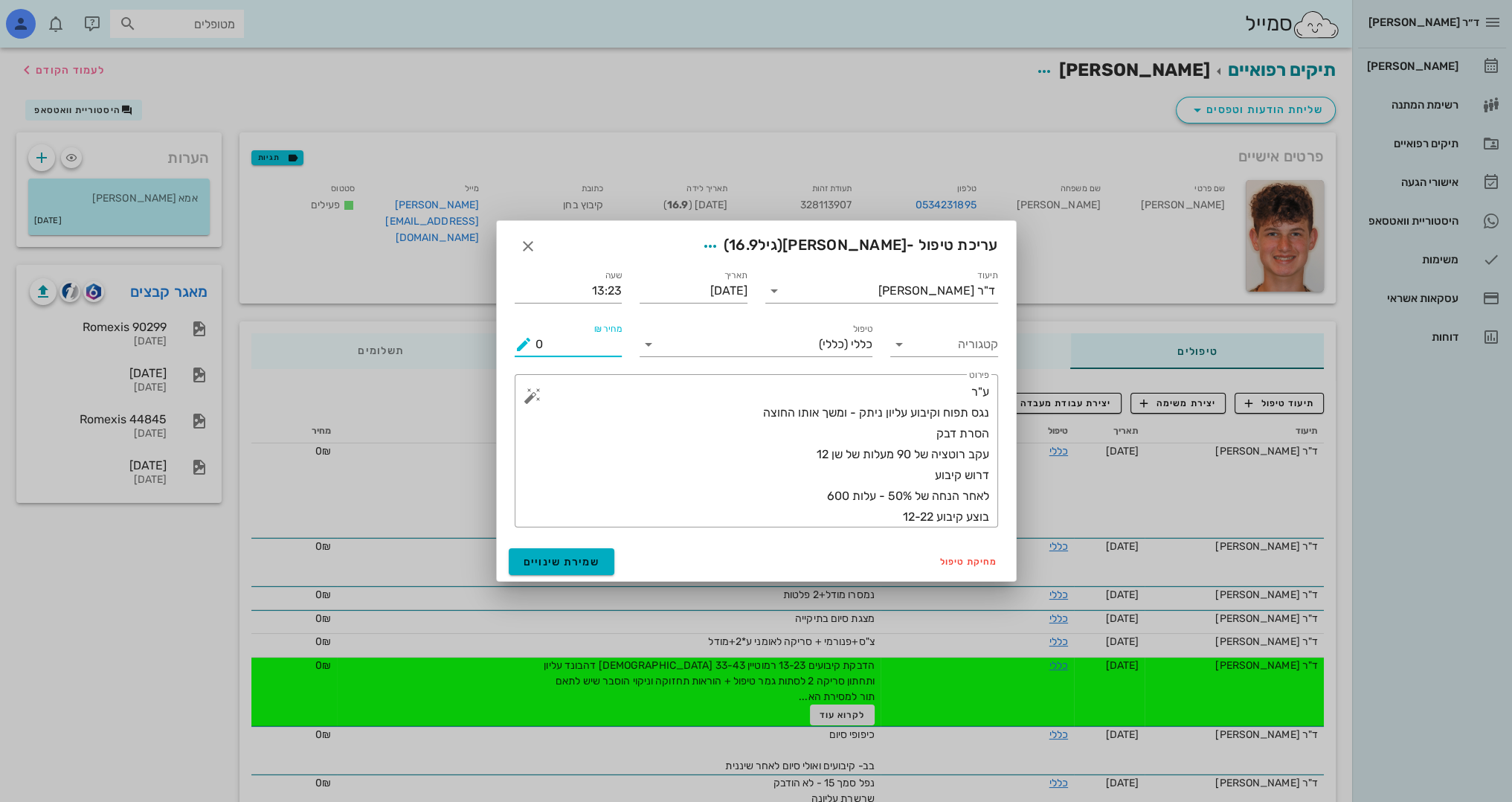
drag, startPoint x: 592, startPoint y: 347, endPoint x: 476, endPoint y: 347, distance: 116.0
type input "600"
click at [559, 566] on span "שמירת שינויים" at bounding box center [561, 562] width 77 height 13
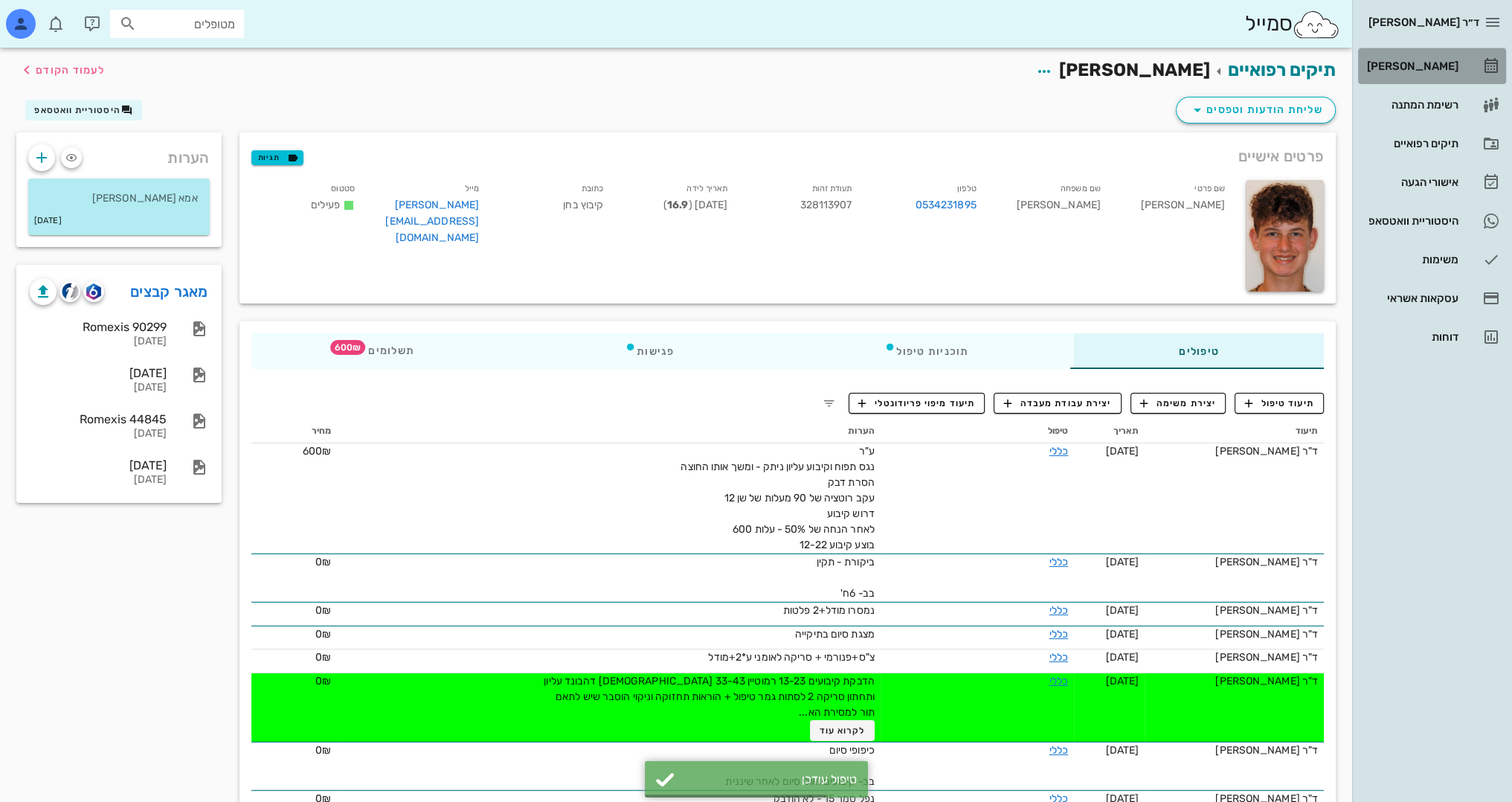
click at [1441, 67] on div "[PERSON_NAME]" at bounding box center [1411, 66] width 95 height 12
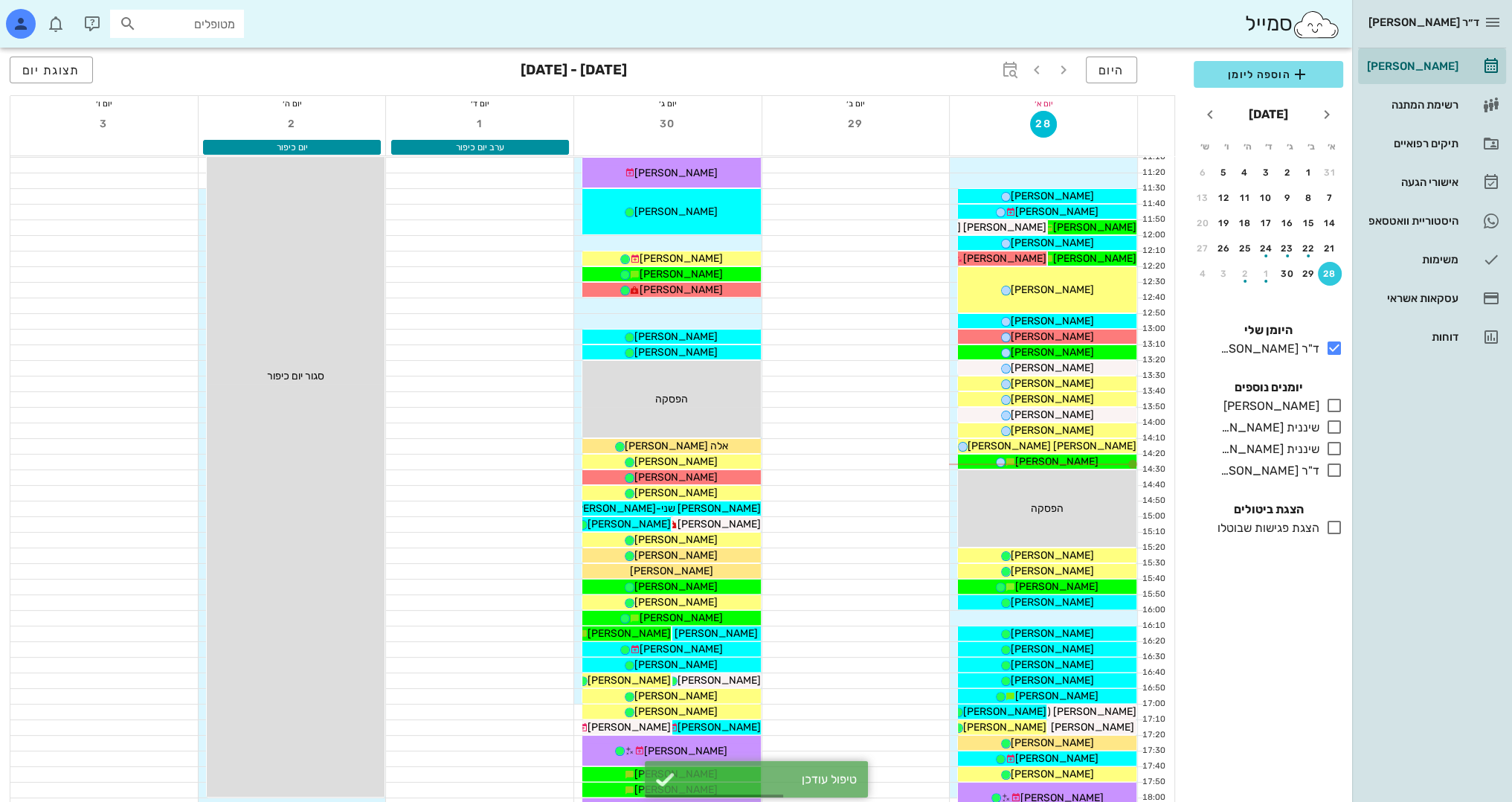
scroll to position [446, 0]
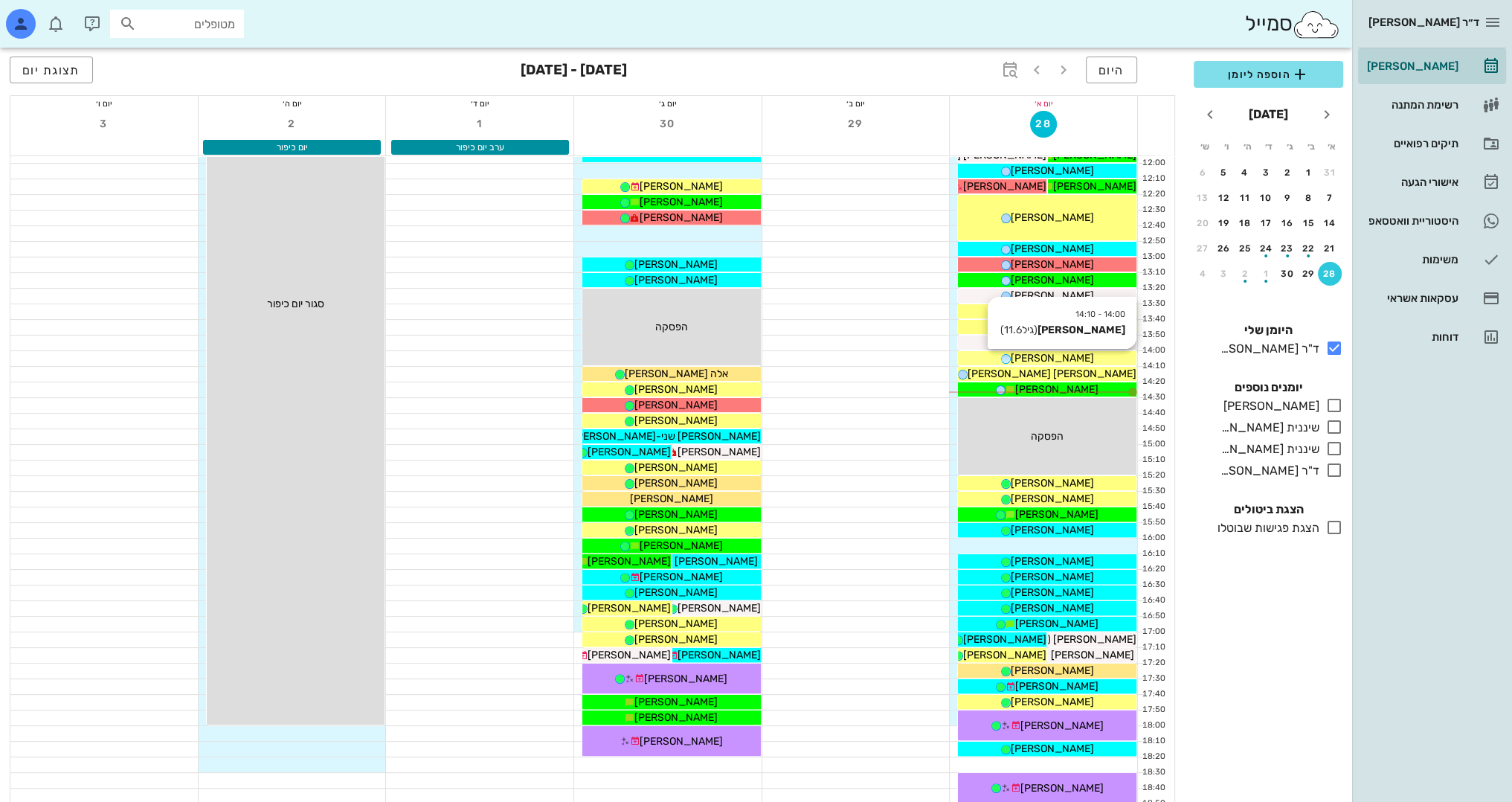
click at [1085, 355] on div "[PERSON_NAME]" at bounding box center [1047, 358] width 179 height 15
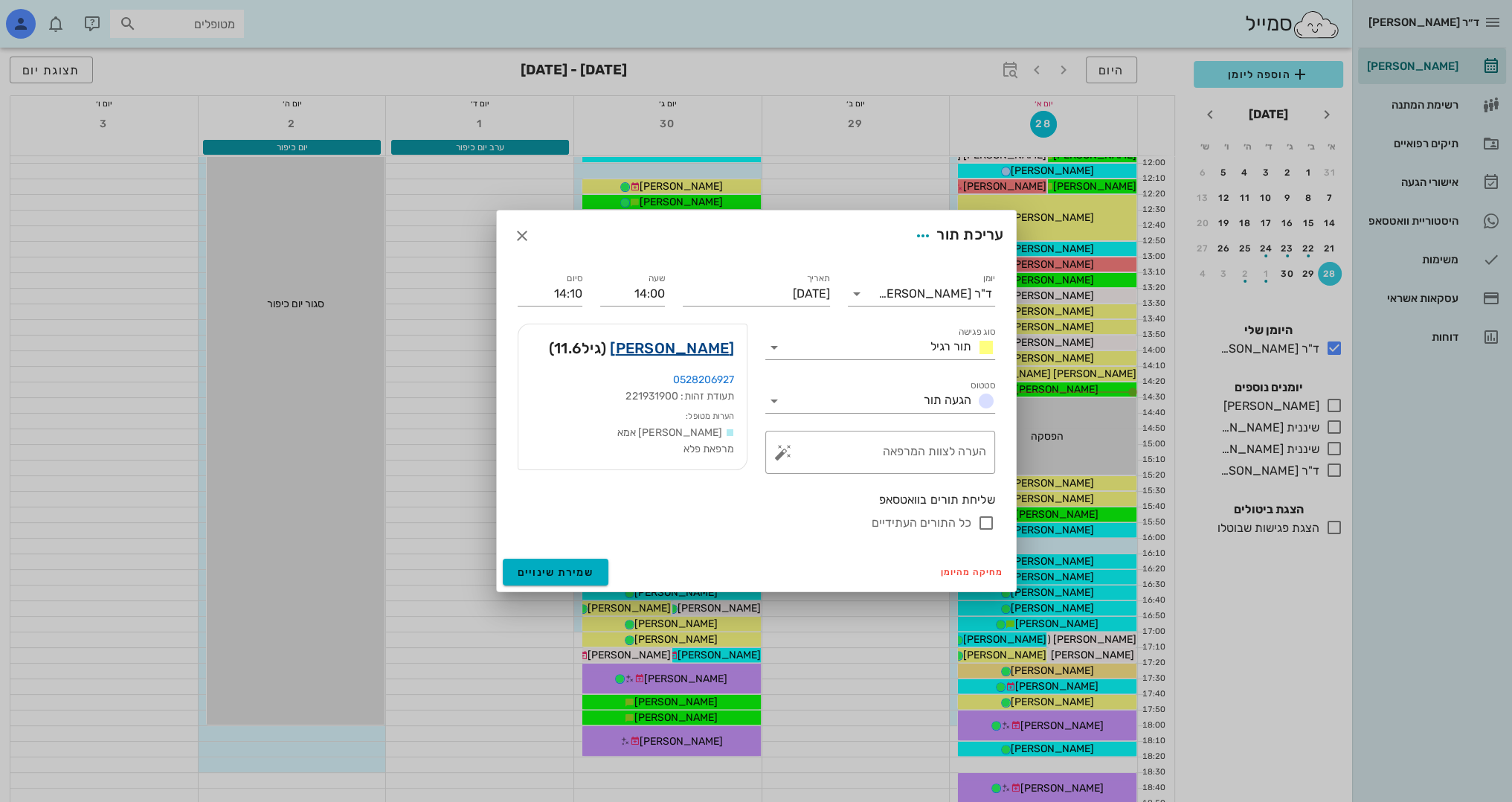
click at [697, 345] on link "[PERSON_NAME]" at bounding box center [673, 348] width 125 height 23
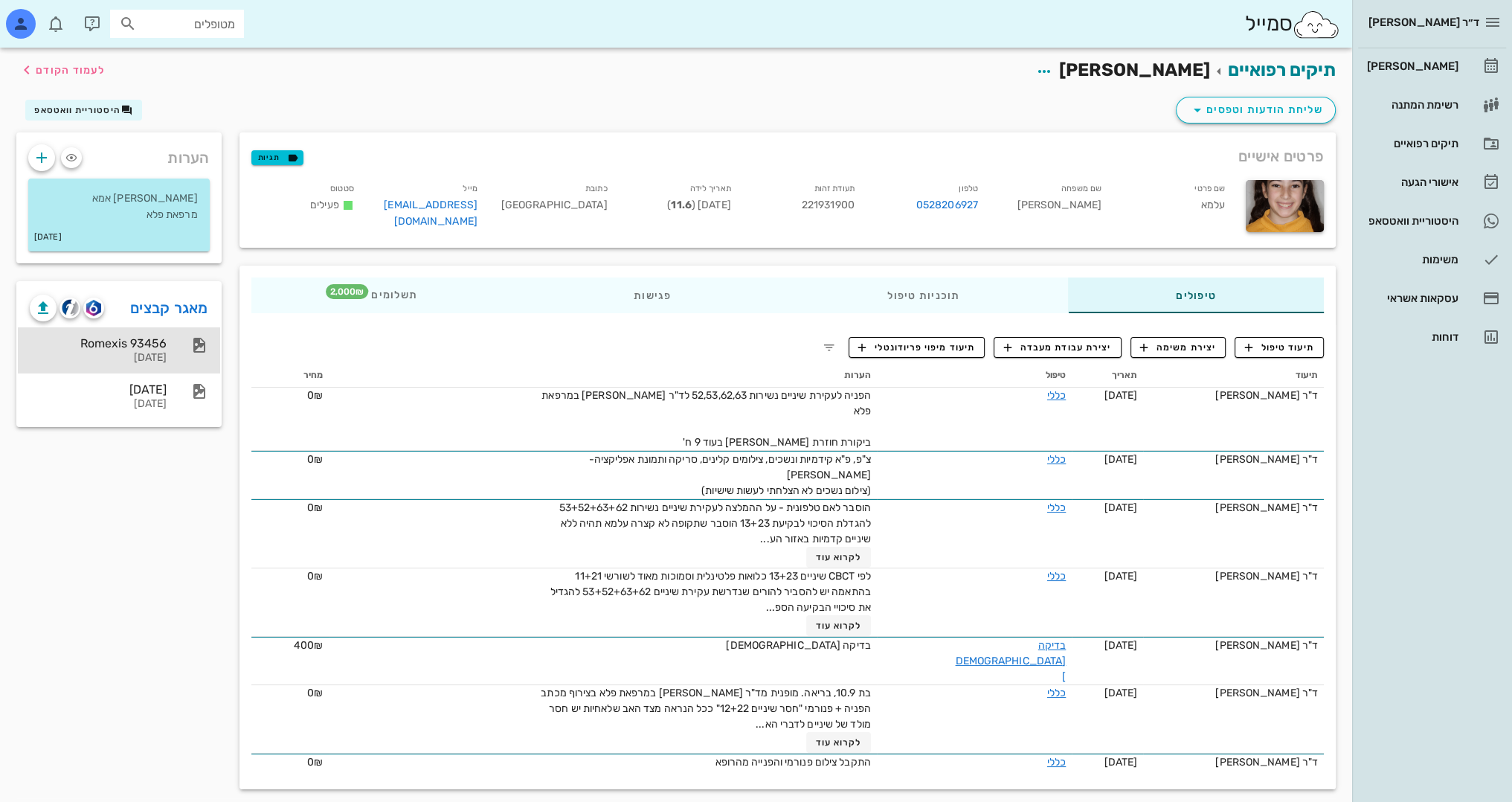
click at [105, 339] on div "Romexis 93456" at bounding box center [98, 343] width 137 height 14
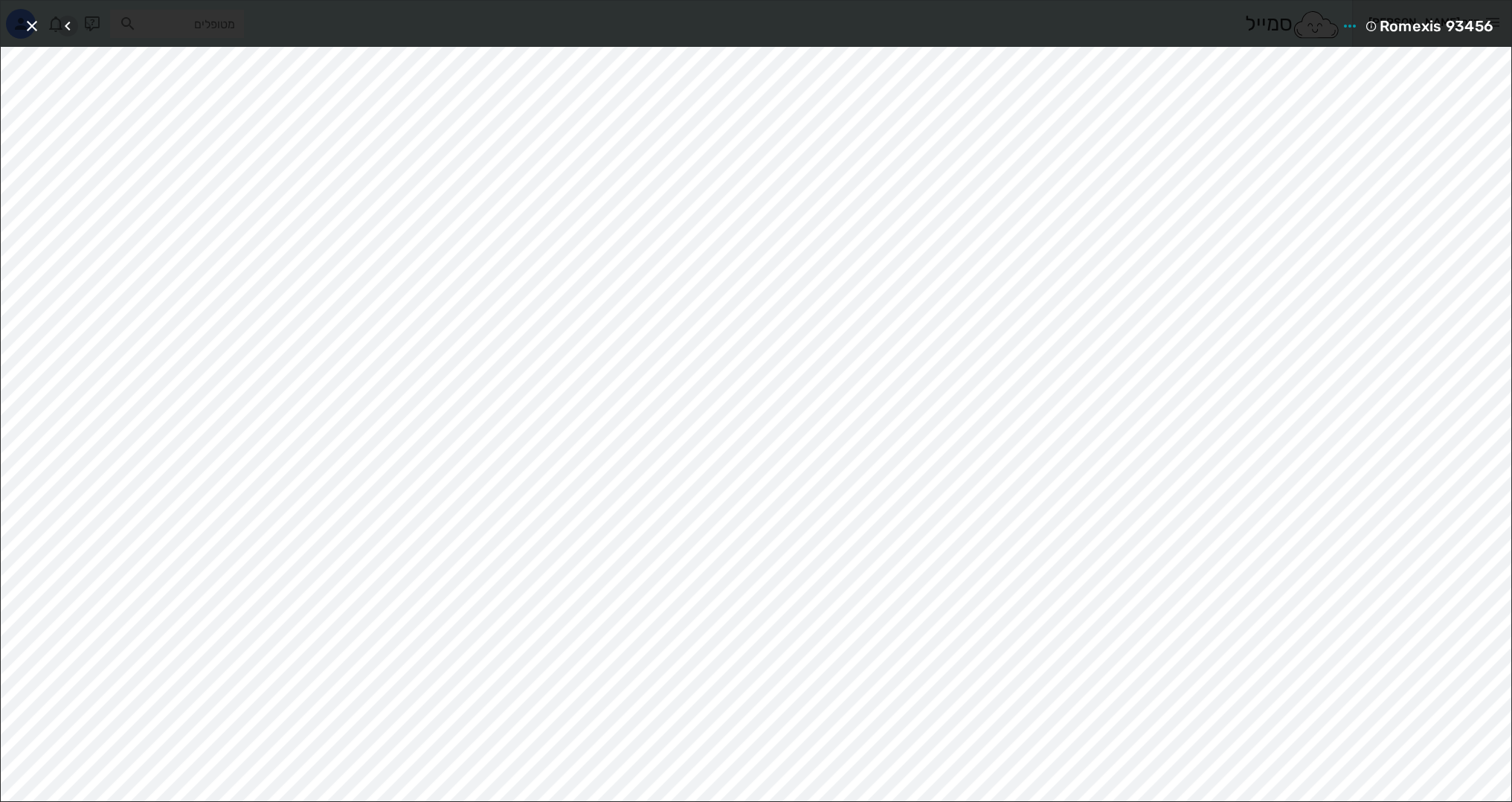
click at [62, 25] on icon "button" at bounding box center [68, 26] width 18 height 18
click at [62, 25] on div at bounding box center [78, 26] width 42 height 27
click at [28, 25] on icon "button" at bounding box center [32, 26] width 18 height 18
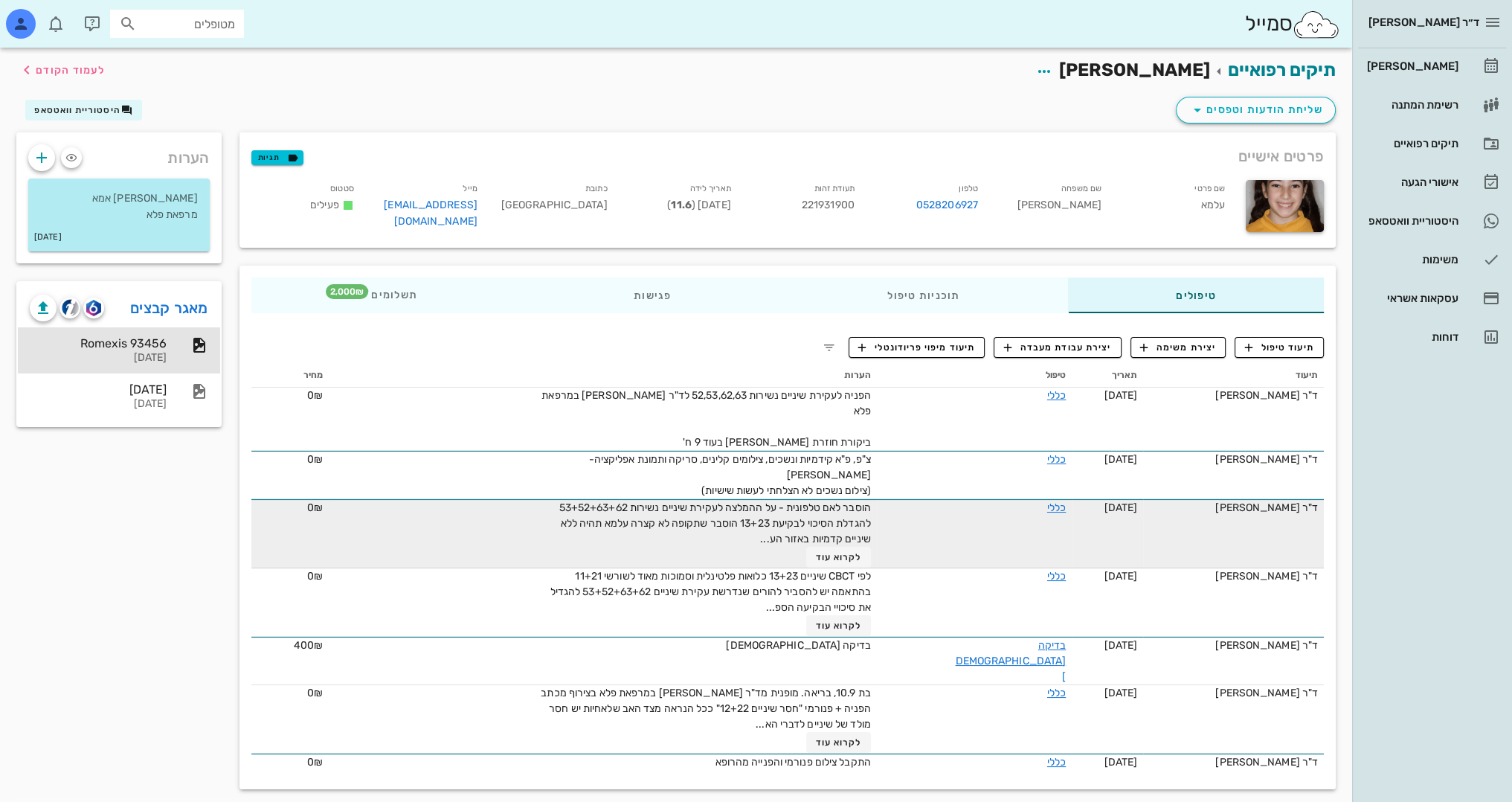
click at [489, 499] on td "הוסבר לאם טלפונית - על ההמלצה לעקירת שיניים נשירות 53+52+63+62 להגדלת הסיכוי לב…" at bounding box center [602, 534] width 548 height 70
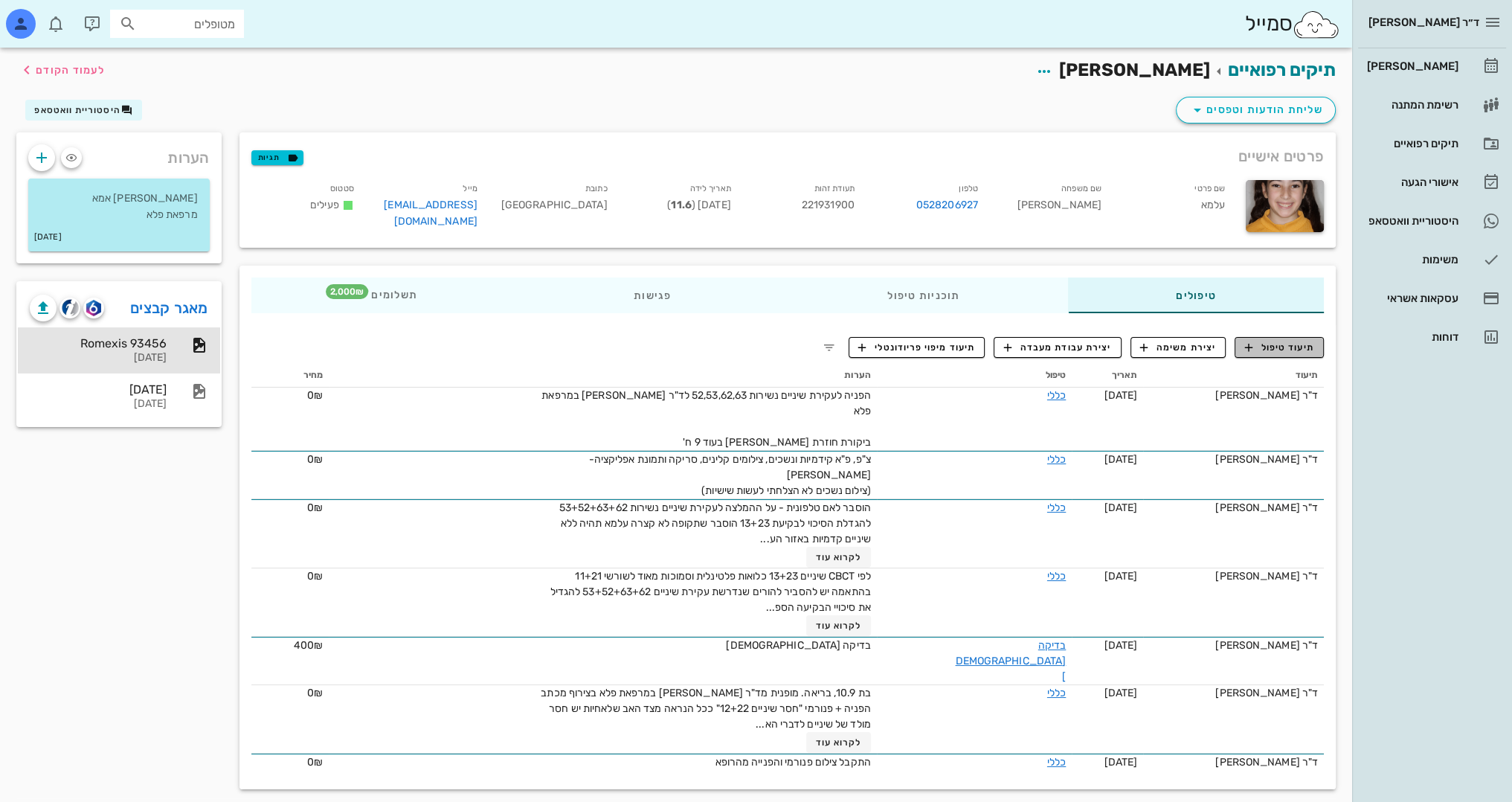
click at [1291, 344] on span "תיעוד טיפול" at bounding box center [1279, 347] width 70 height 14
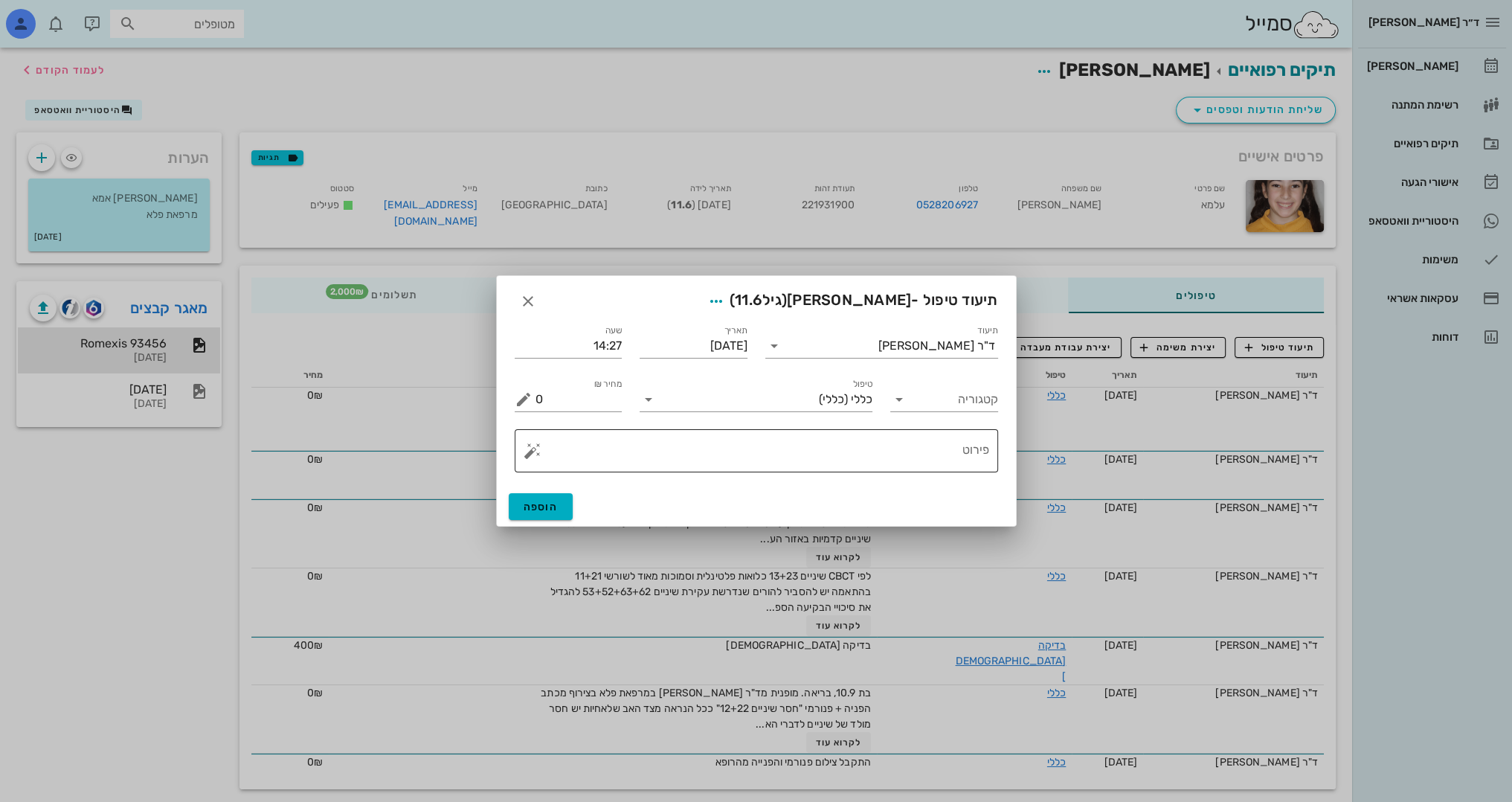
click at [940, 469] on textarea "פירוט" at bounding box center [762, 455] width 454 height 36
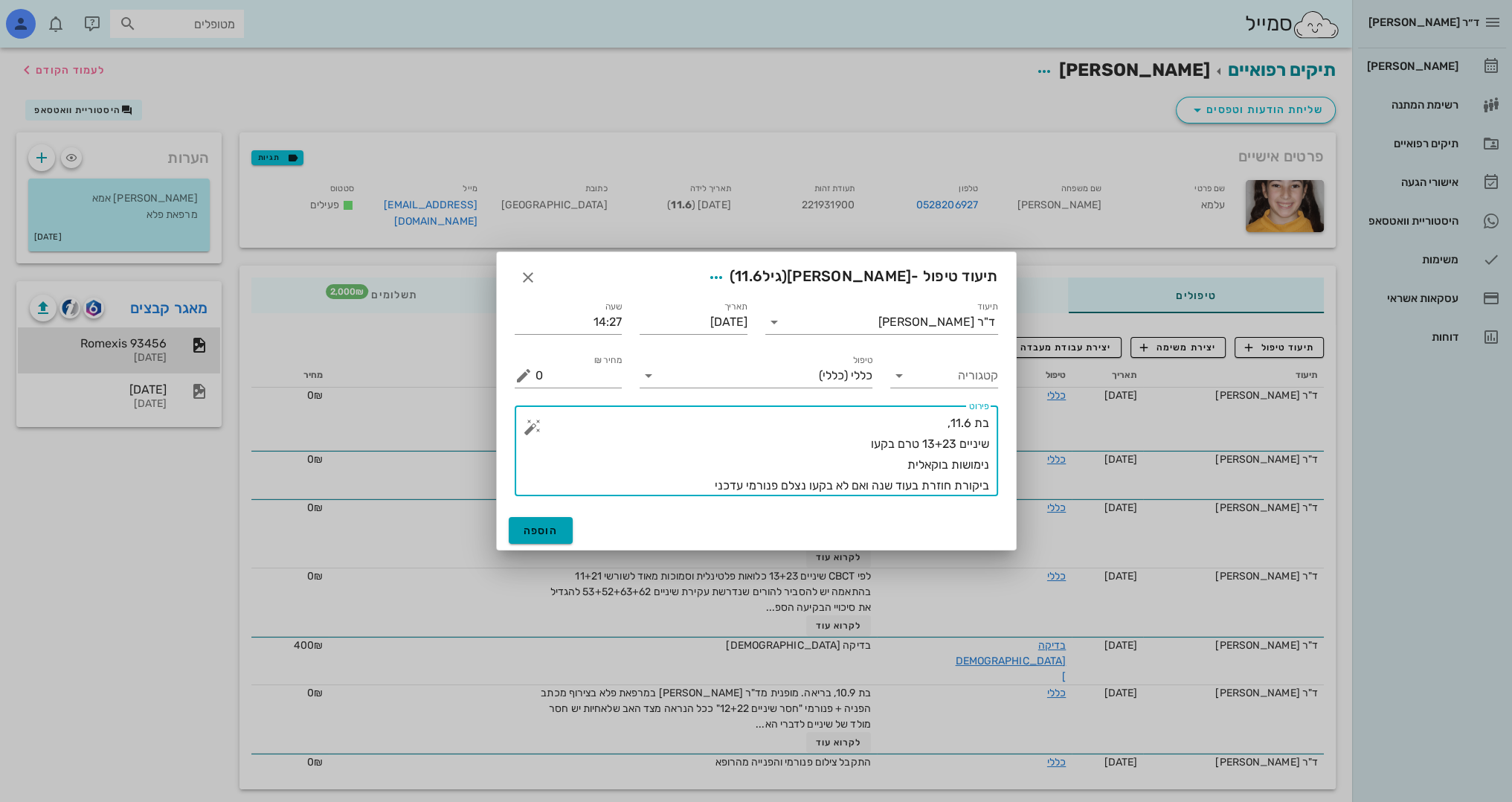
type textarea "בת 11.6, שיניים 13+23 טרם בקעו נימושות בוקאלית ביקורת חוזרת בעוד שנה ואם לא בקע…"
click at [568, 524] on button "הוספה" at bounding box center [542, 531] width 65 height 27
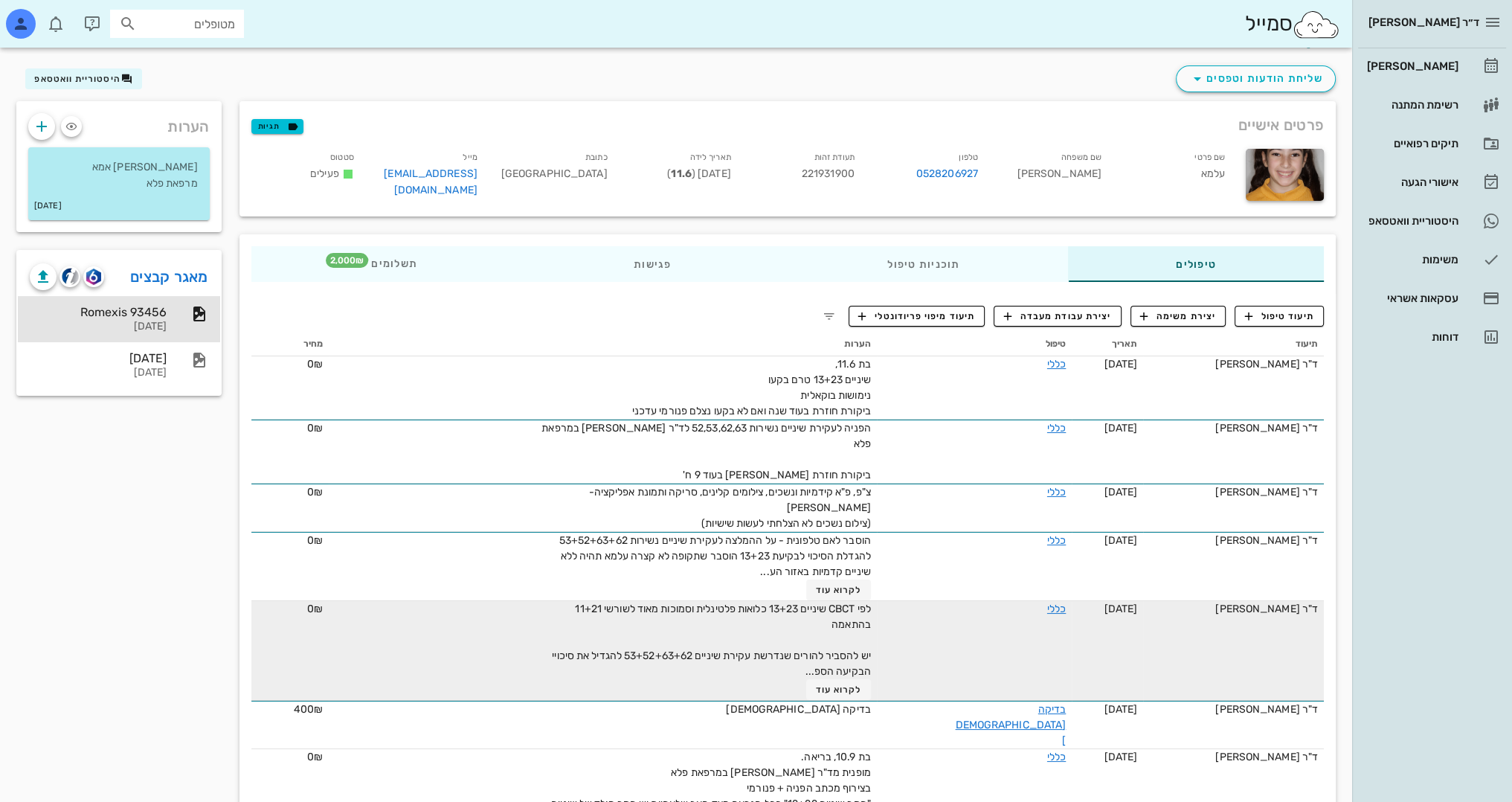
scroll to position [76, 0]
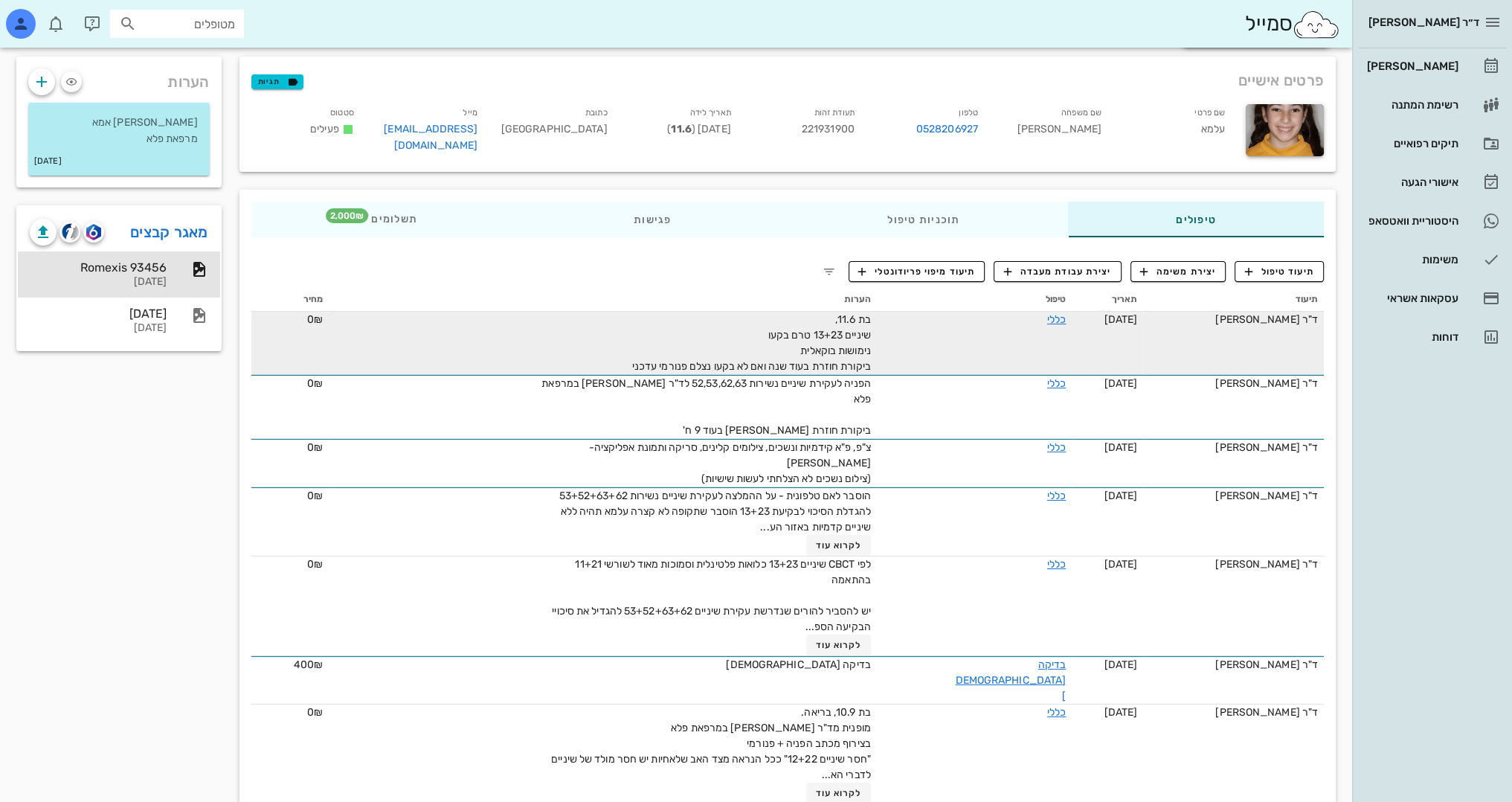
click at [863, 353] on div "בת 11.6, שיניים 13+23 טרם בקעו נימושות בוקאלית ביקורת חוזרת בעוד שנה ואם לא בקע…" at bounding box center [703, 342] width 335 height 62
drag, startPoint x: 863, startPoint y: 353, endPoint x: 947, endPoint y: 363, distance: 84.6
click at [947, 363] on tr "ד"ר [PERSON_NAME] [DATE] כללי בת 11.6, שיניים 13+23 טרם בקעו נימושות בוקאלית בי…" at bounding box center [787, 343] width 1072 height 63
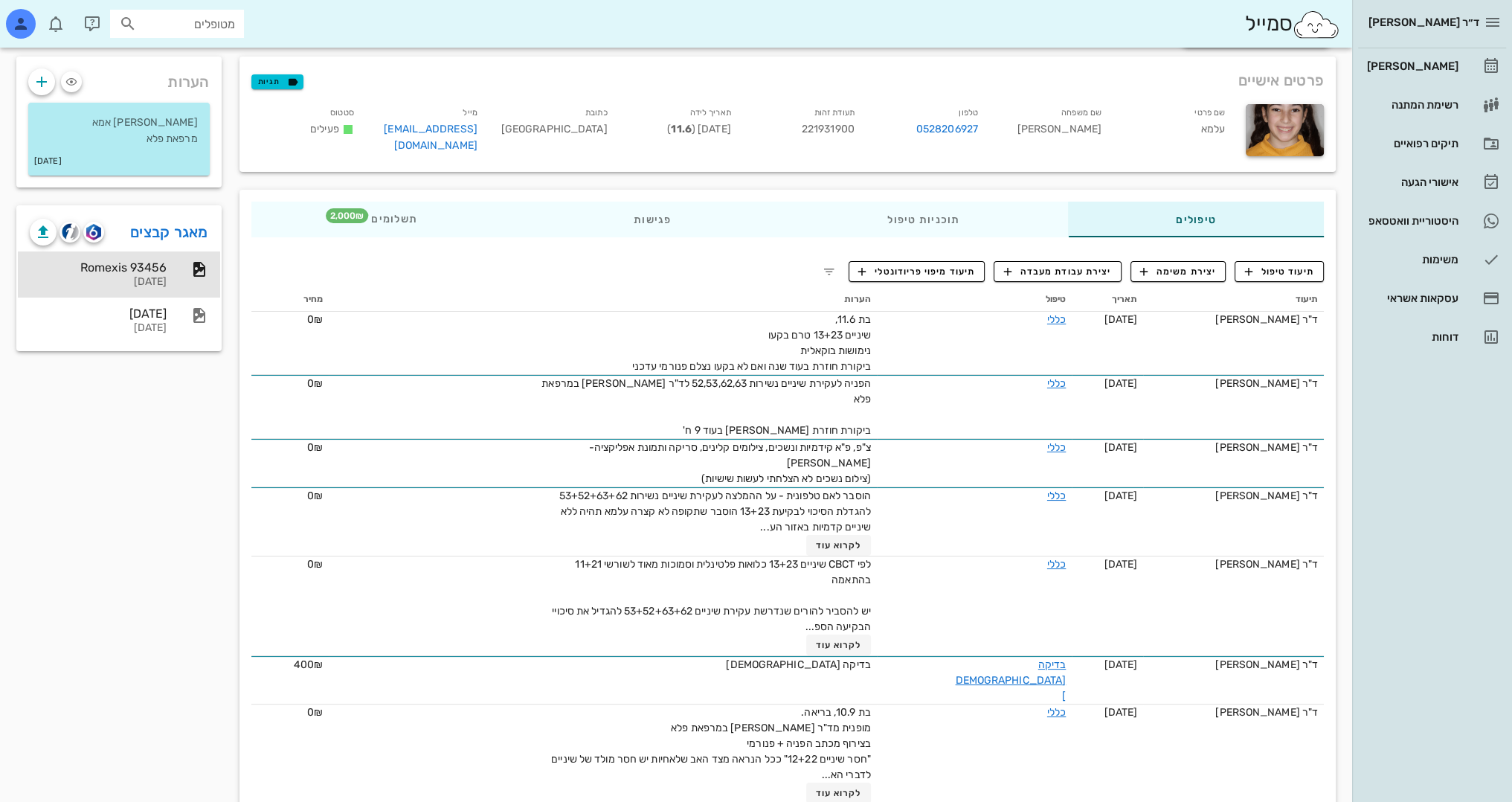
drag, startPoint x: 652, startPoint y: 264, endPoint x: 570, endPoint y: 266, distance: 82.0
click at [650, 264] on div "תיעוד טיפול יצירת משימה יצירת עבודת מעבדה תיעוד מיפוי פריודונטלי תיעוד תאריך טי…" at bounding box center [787, 545] width 1096 height 591
click at [149, 319] on div "[DATE]" at bounding box center [98, 313] width 137 height 14
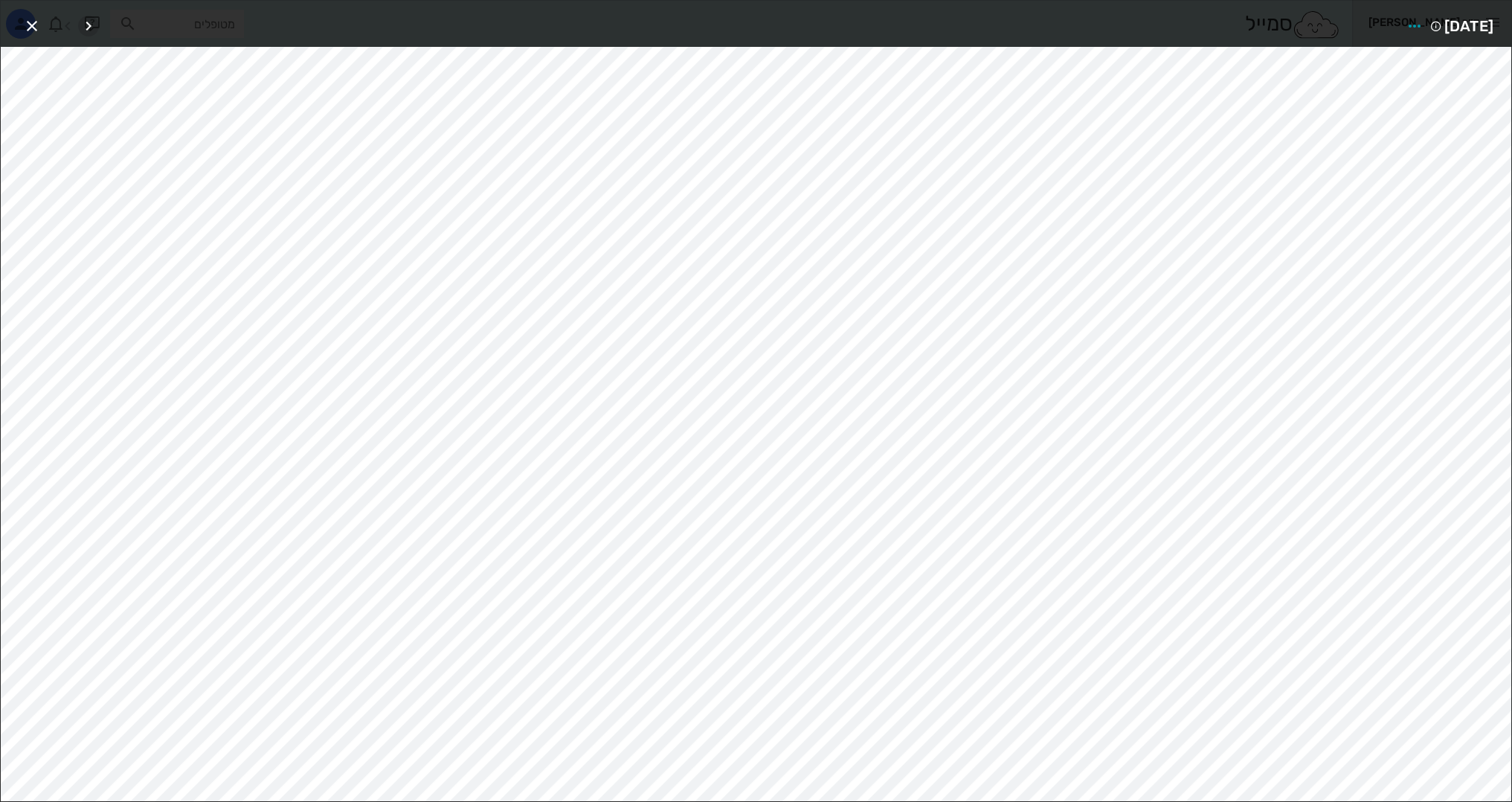
click at [89, 23] on icon "button" at bounding box center [88, 26] width 18 height 18
click at [89, 23] on div at bounding box center [78, 26] width 42 height 27
click at [37, 19] on icon "button" at bounding box center [32, 26] width 18 height 18
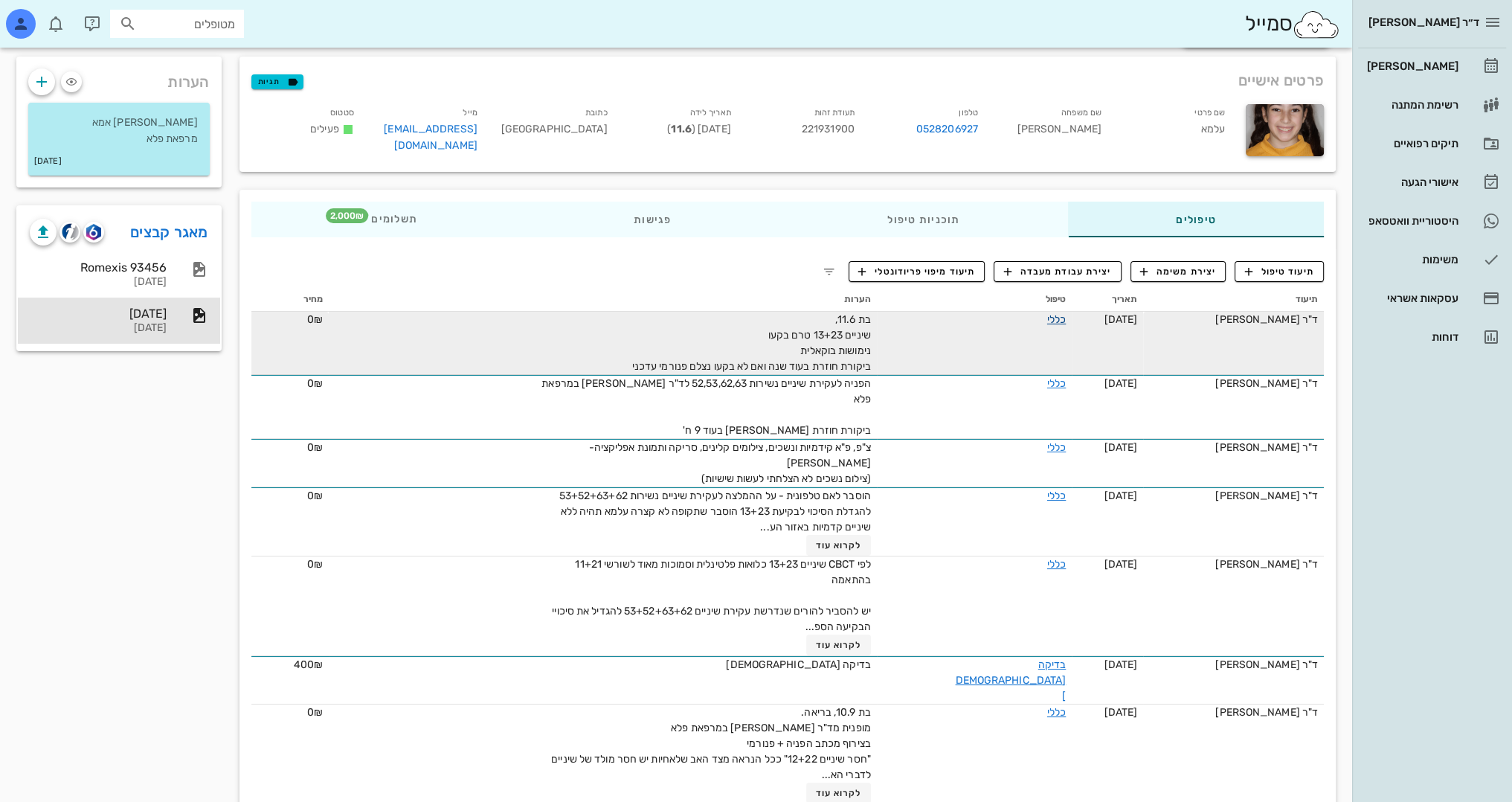
click at [1047, 319] on link "כללי" at bounding box center [1056, 320] width 19 height 13
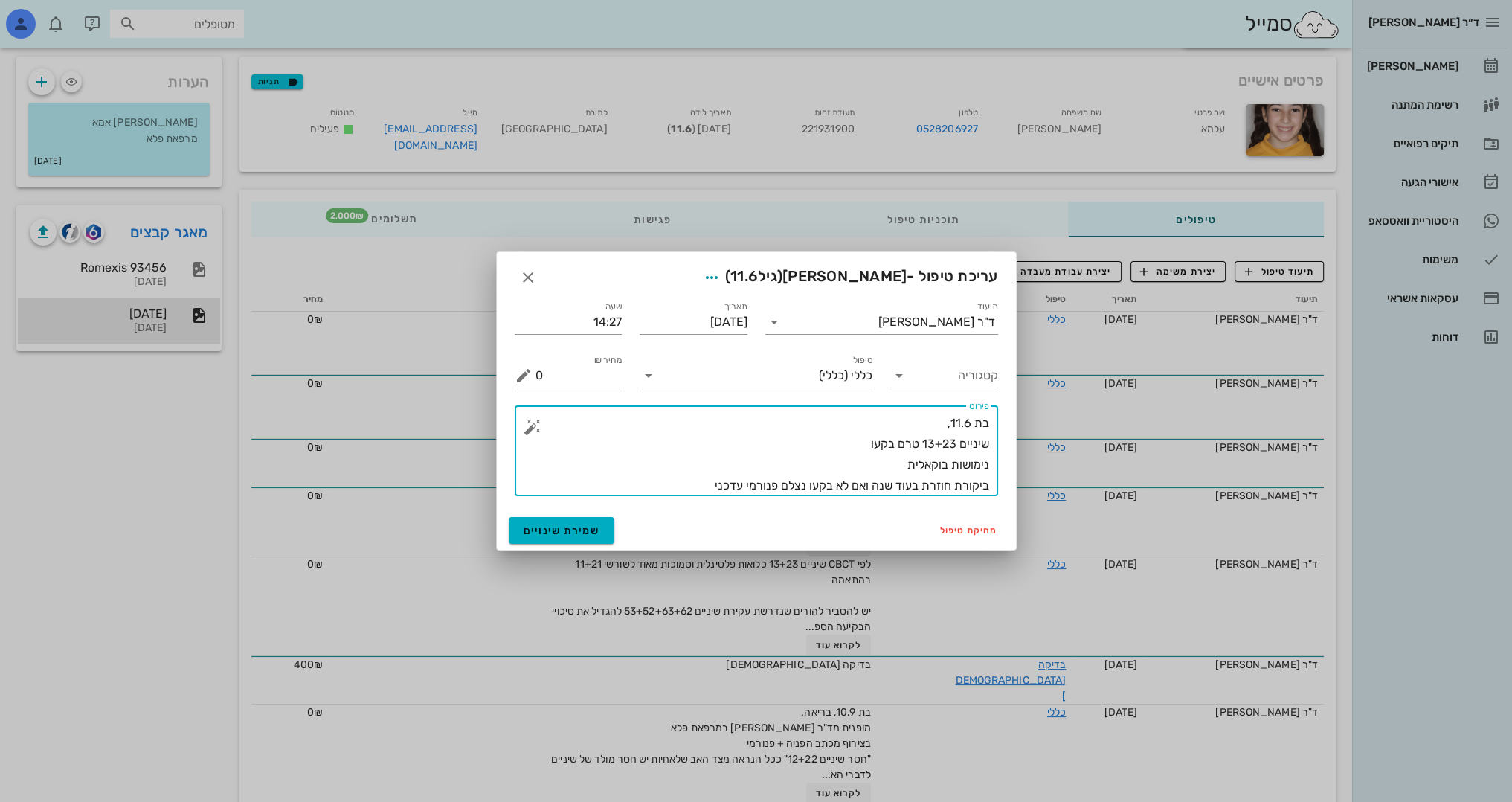
drag, startPoint x: 875, startPoint y: 490, endPoint x: 895, endPoint y: 487, distance: 20.2
click at [895, 487] on textarea "בת 11.6, שיניים 13+23 טרם בקעו נימושות בוקאלית ביקורת חוזרת בעוד שנה ואם לא בקע…" at bounding box center [762, 454] width 454 height 83
type textarea "בת 11.6, שיניים 13+23 טרם בקעו נימושות בוקאלית ביקורת חוזרת בעוד 9ח' ואם לא בקע…"
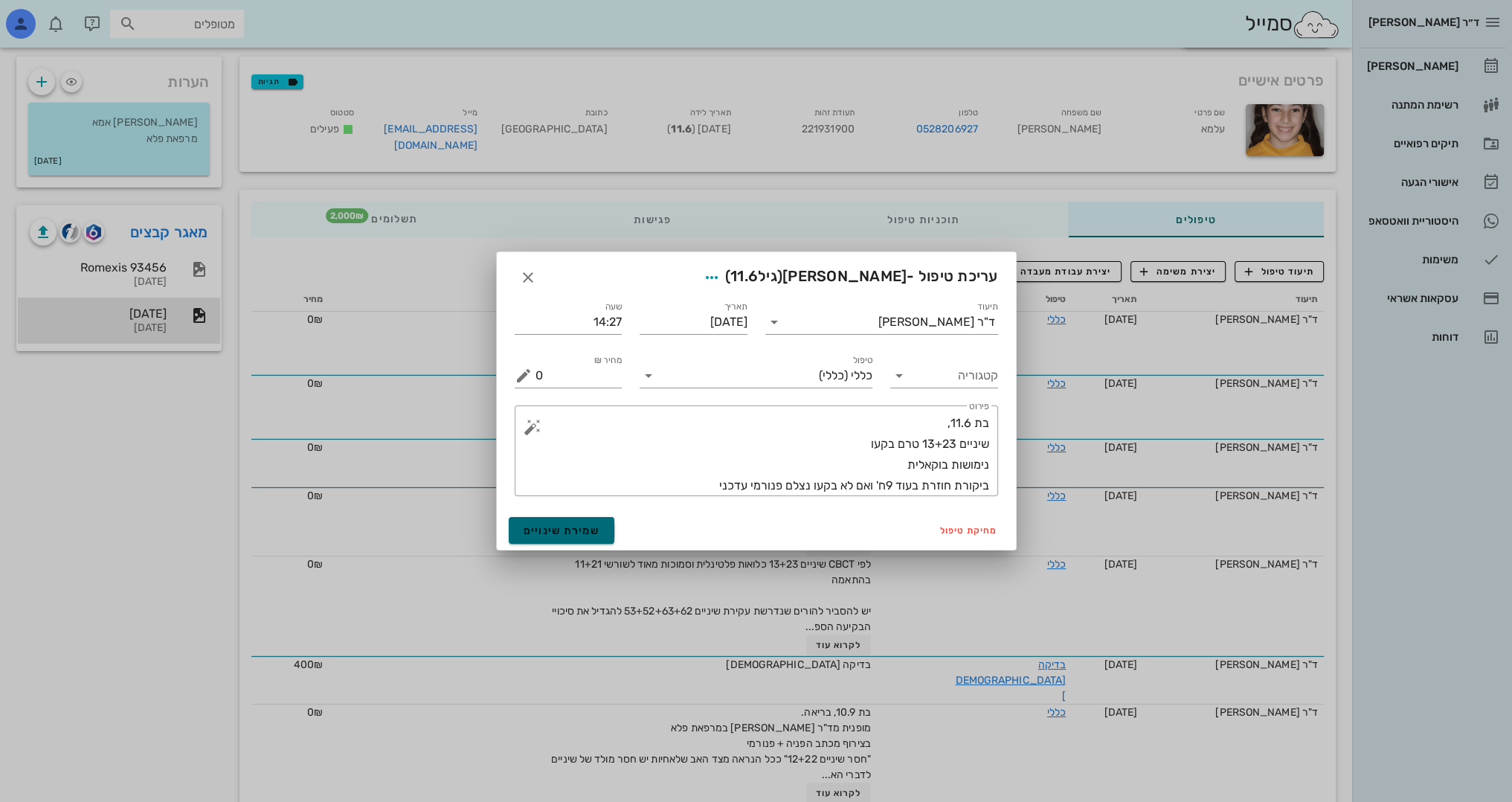
click at [580, 535] on span "שמירת שינויים" at bounding box center [561, 531] width 77 height 13
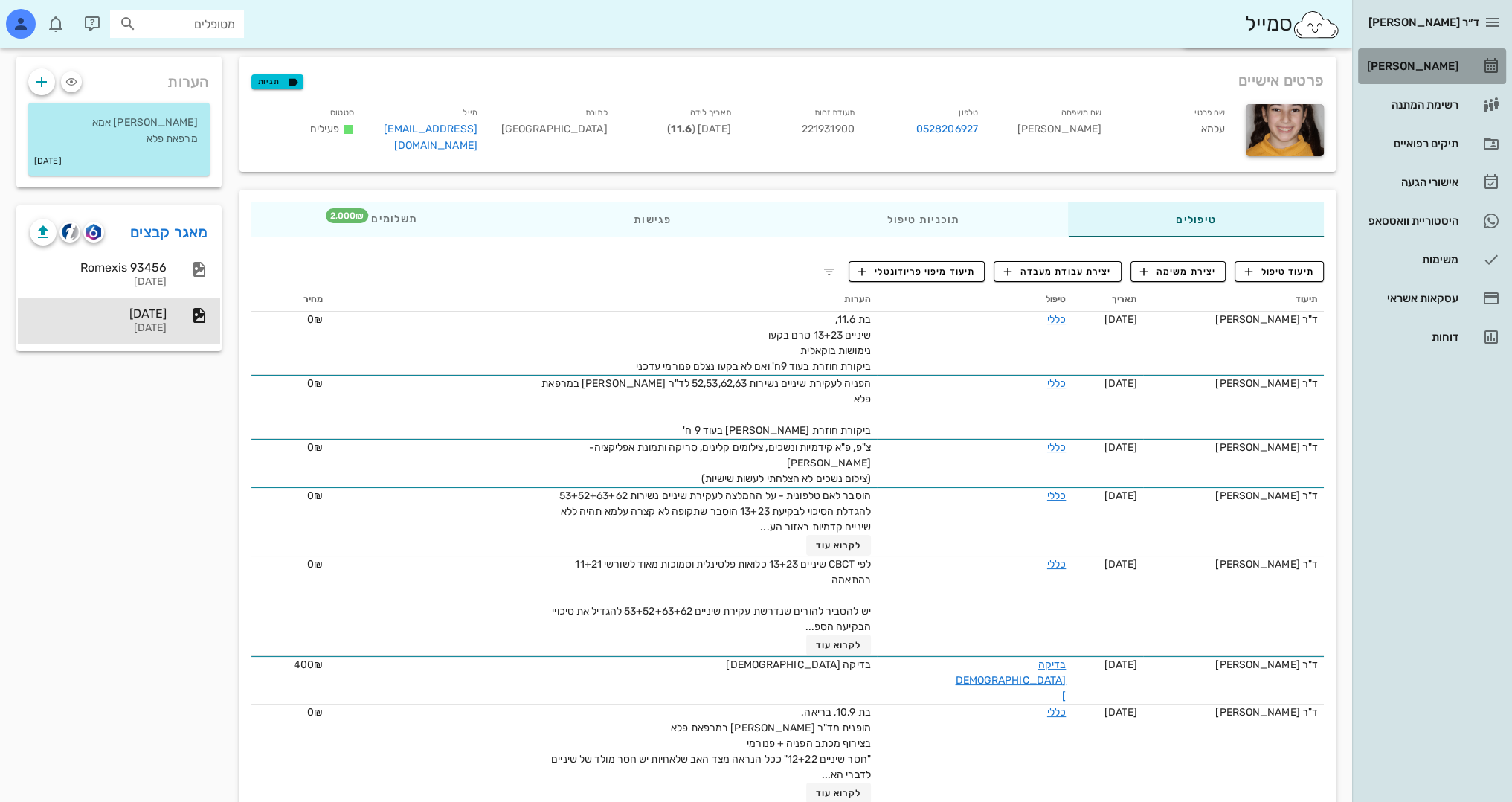
click at [1424, 61] on div "[PERSON_NAME]" at bounding box center [1411, 66] width 95 height 12
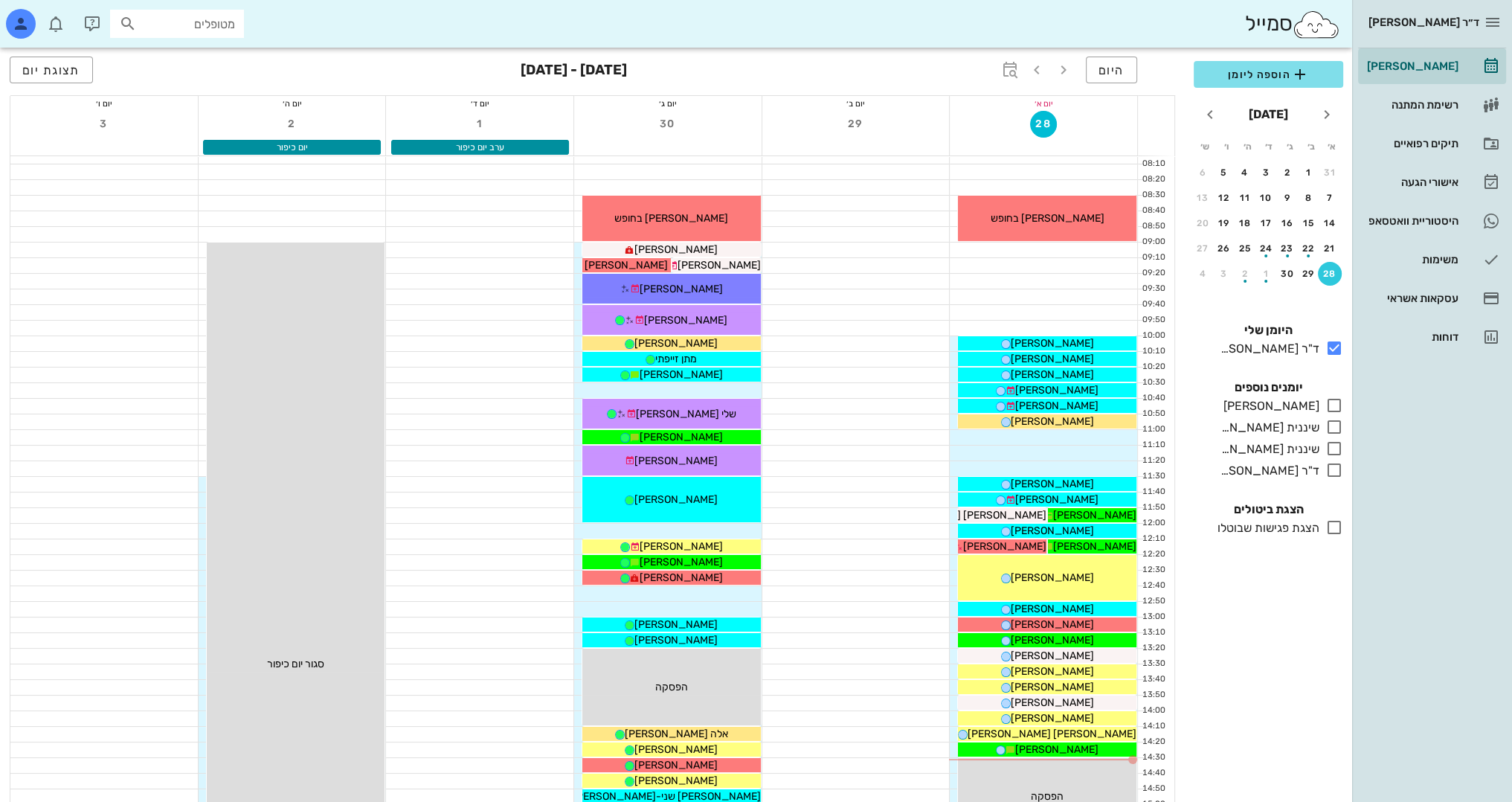
scroll to position [372, 0]
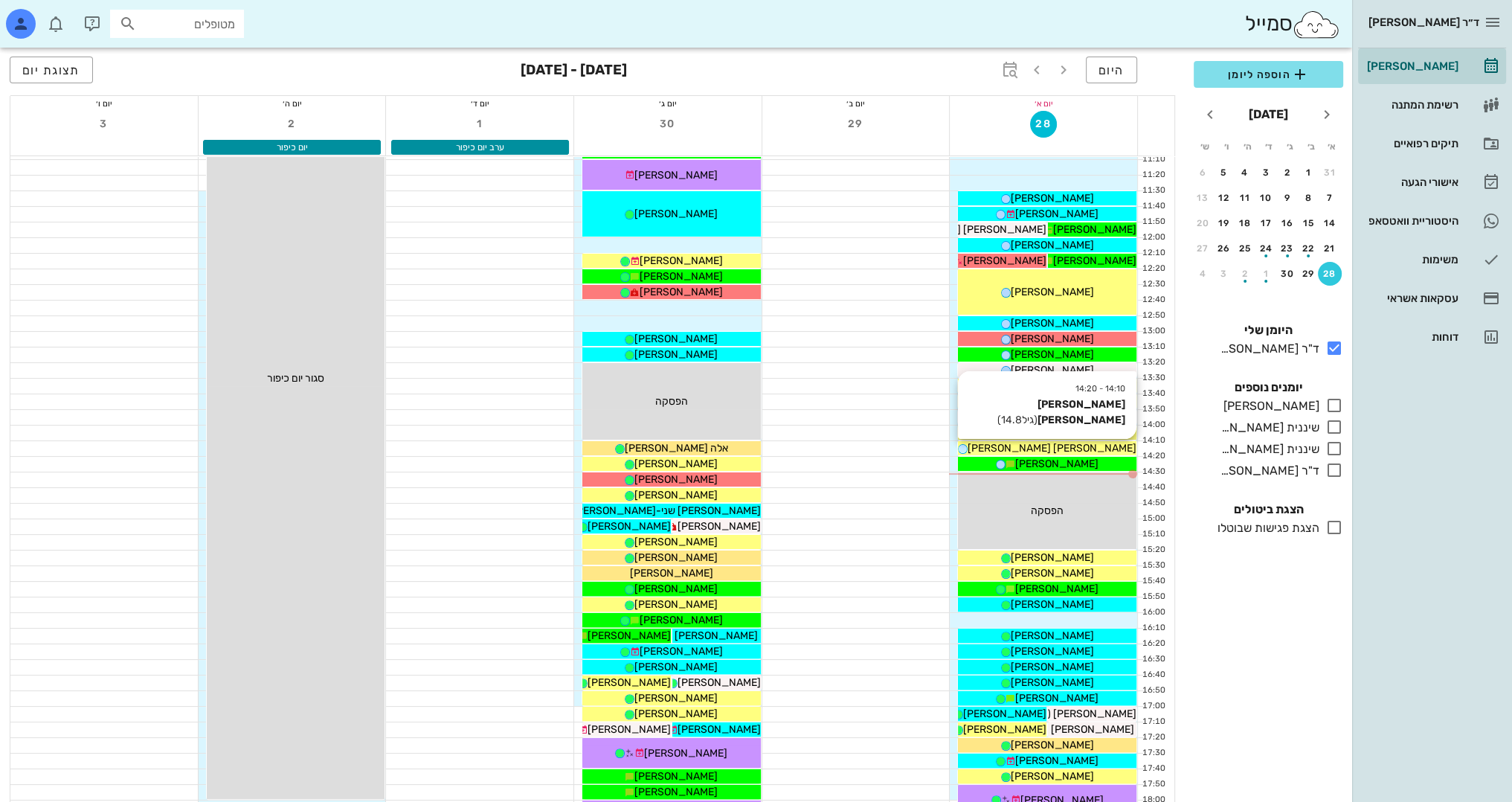
click at [1082, 448] on span "[PERSON_NAME] [PERSON_NAME]" at bounding box center [1052, 448] width 169 height 13
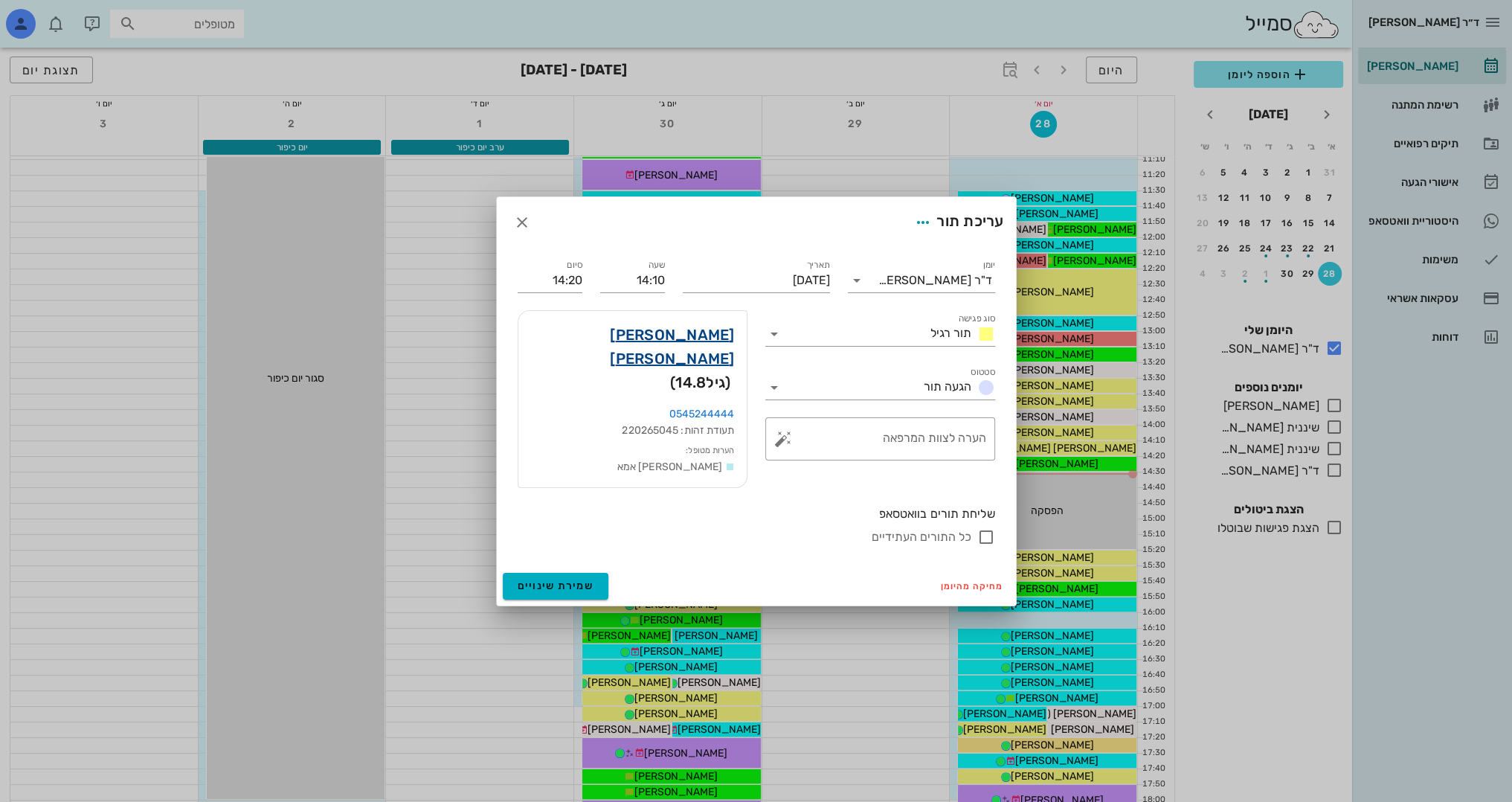
click at [680, 344] on link "[PERSON_NAME] [PERSON_NAME]" at bounding box center [632, 347] width 205 height 48
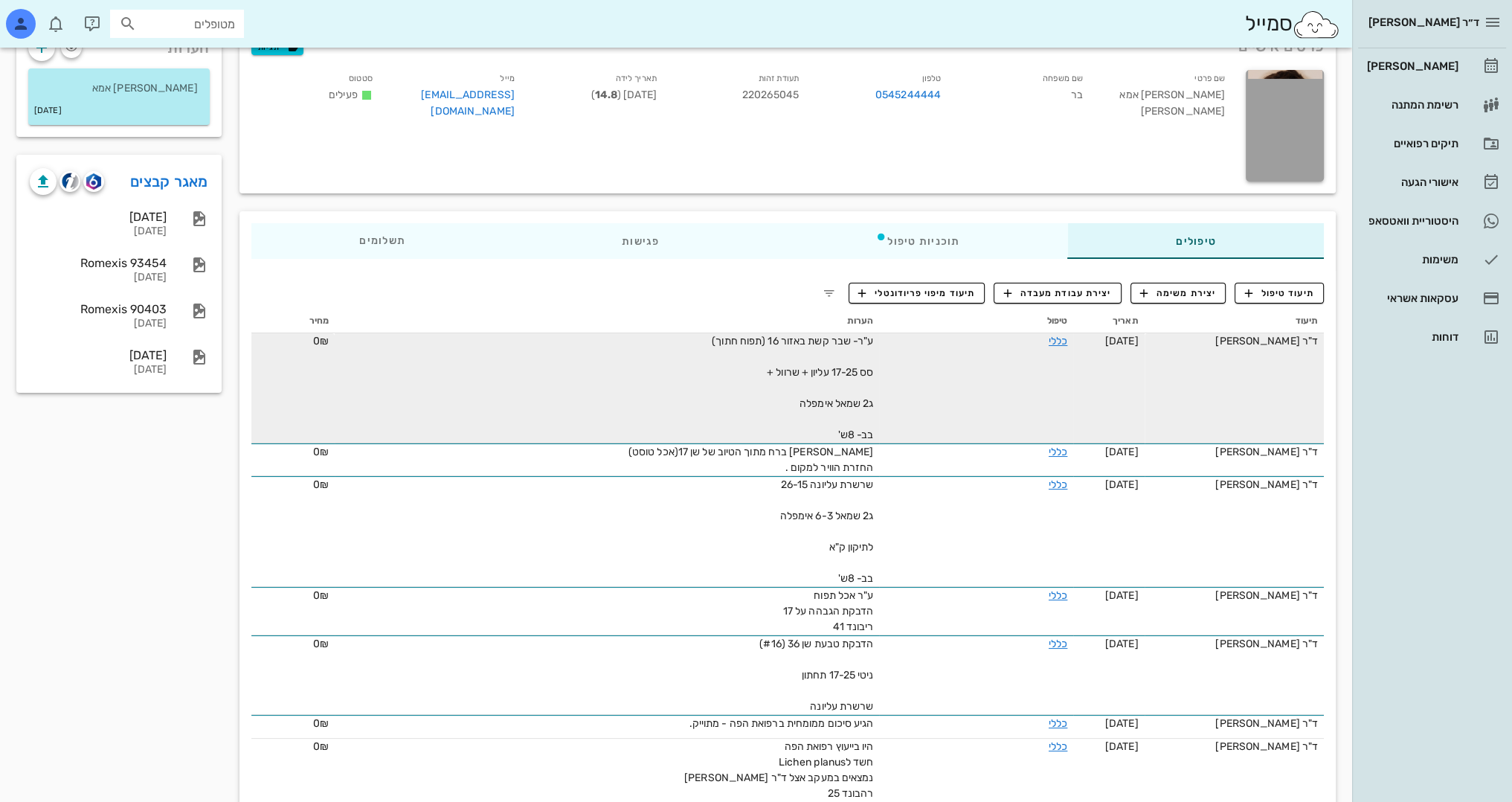
scroll to position [74, 0]
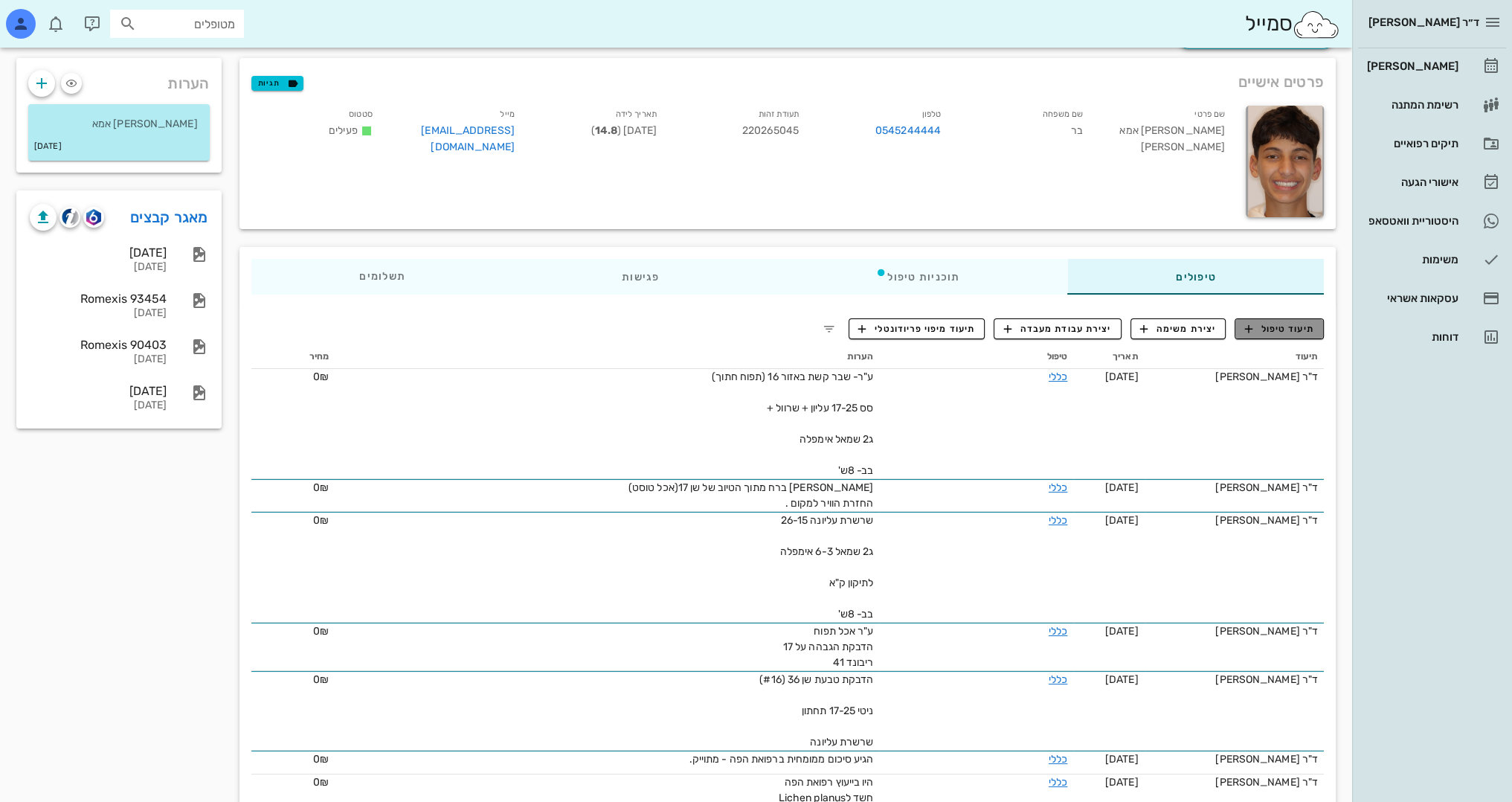
click at [1291, 331] on span "תיעוד טיפול" at bounding box center [1279, 329] width 70 height 14
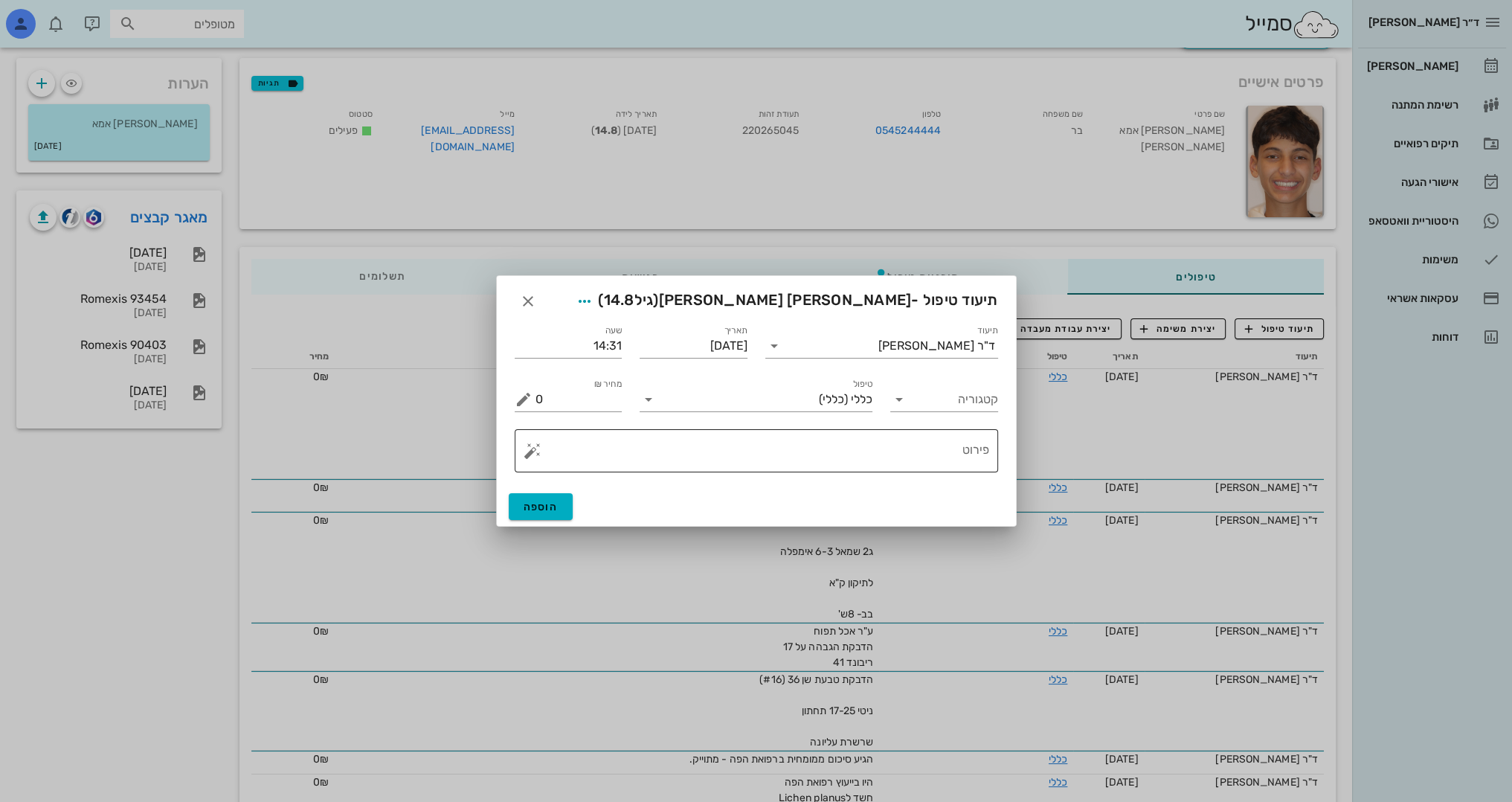
click at [884, 454] on textarea "פירוט" at bounding box center [762, 455] width 454 height 36
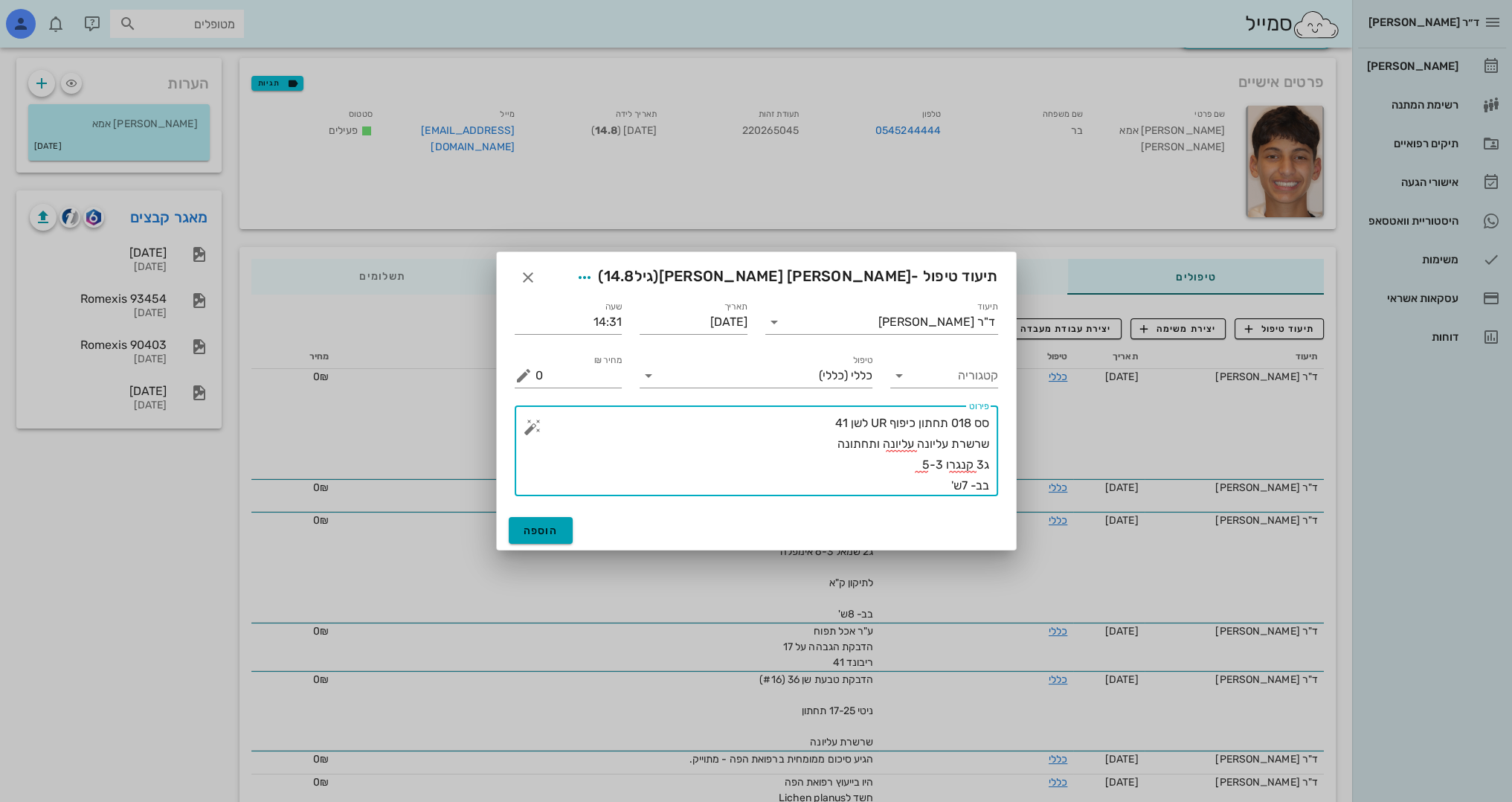
type textarea "סס 018 תחתון כיפוף UR לשן 41 שרשרת עליונה עליונה ותחתונה ג3 קנגרו 5-3 בב- 7ש'"
click at [541, 532] on span "הוספה" at bounding box center [541, 531] width 35 height 13
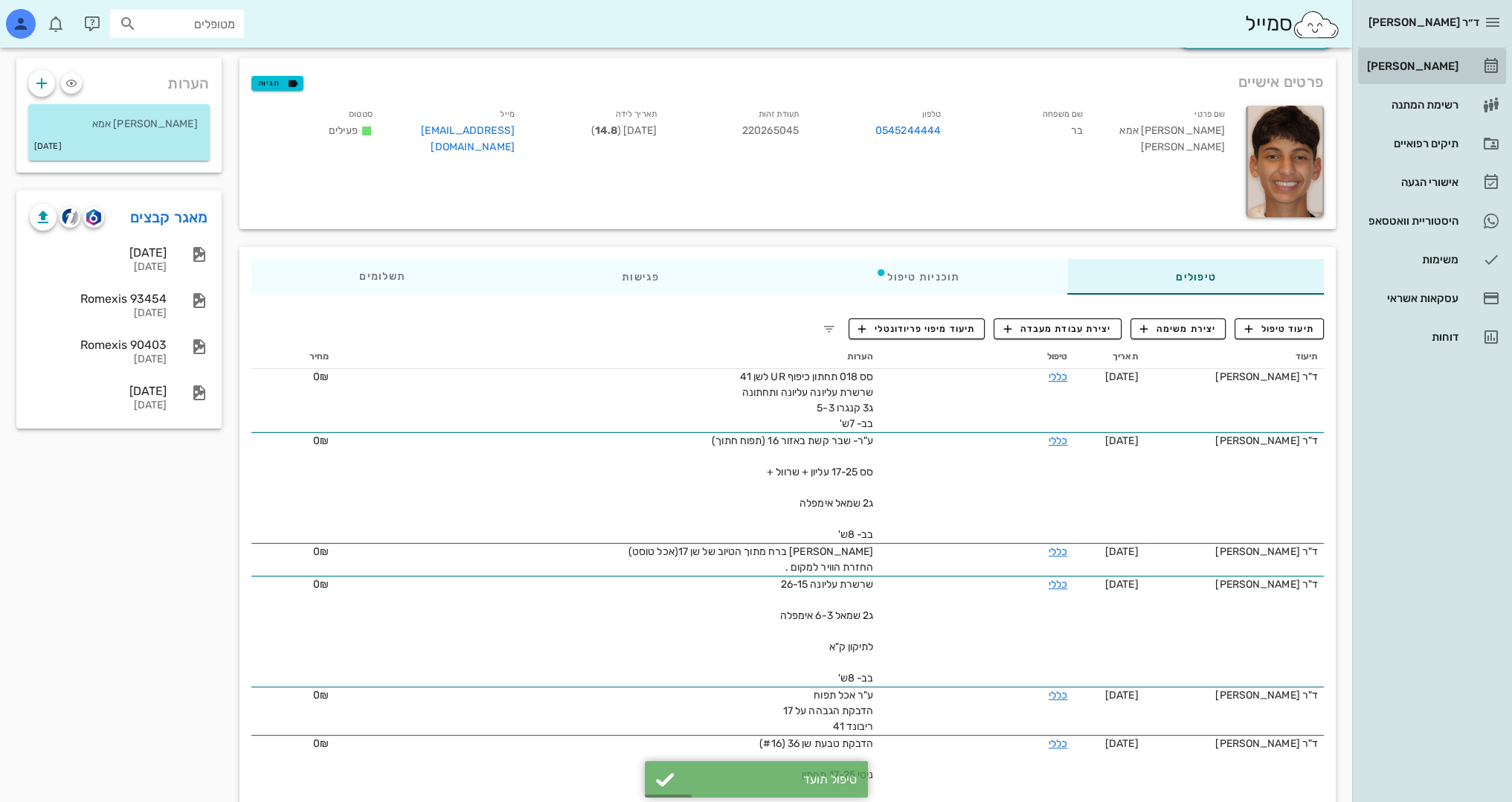
click at [1438, 70] on div "[PERSON_NAME]" at bounding box center [1411, 66] width 95 height 12
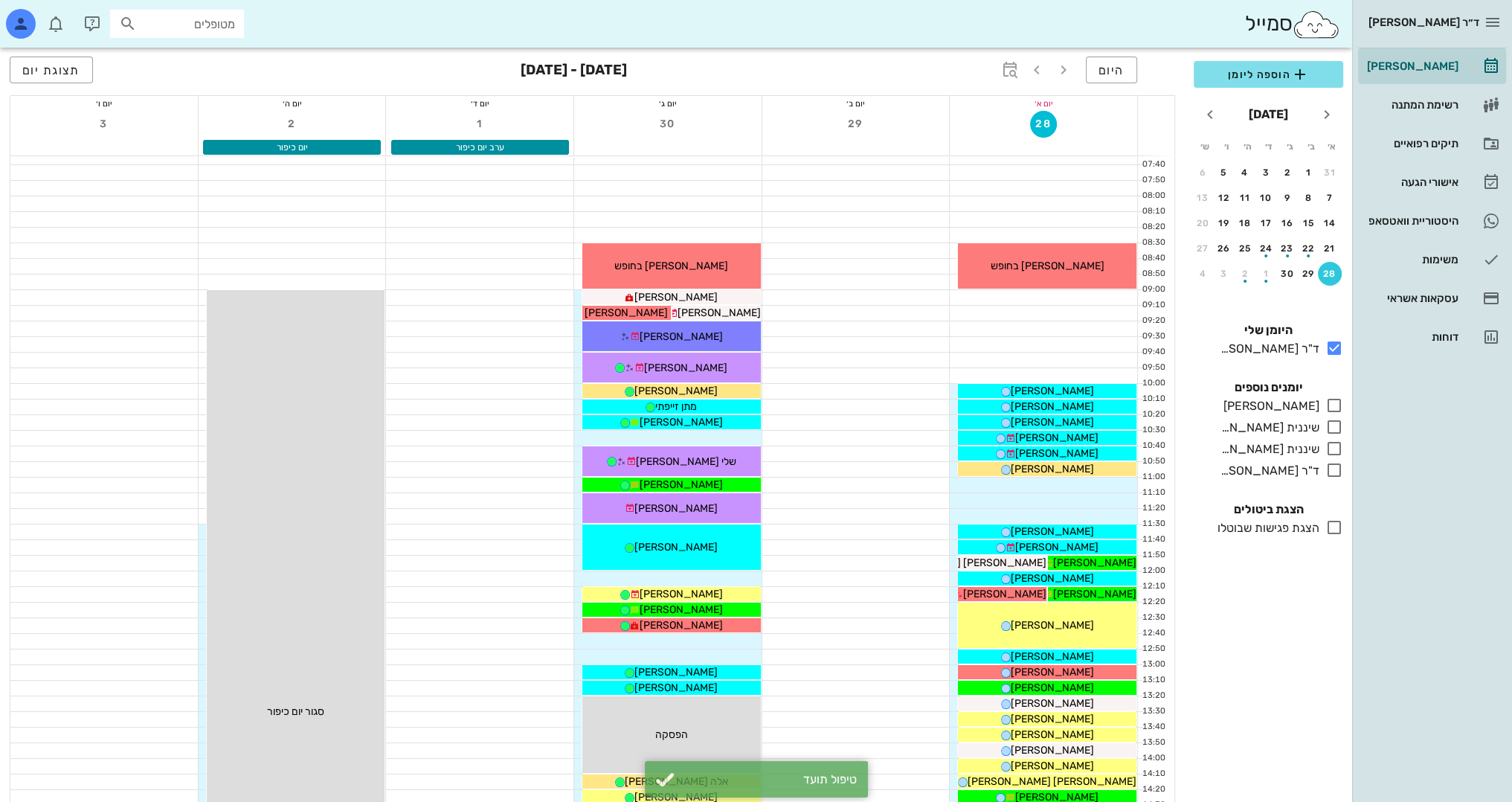
scroll to position [372, 0]
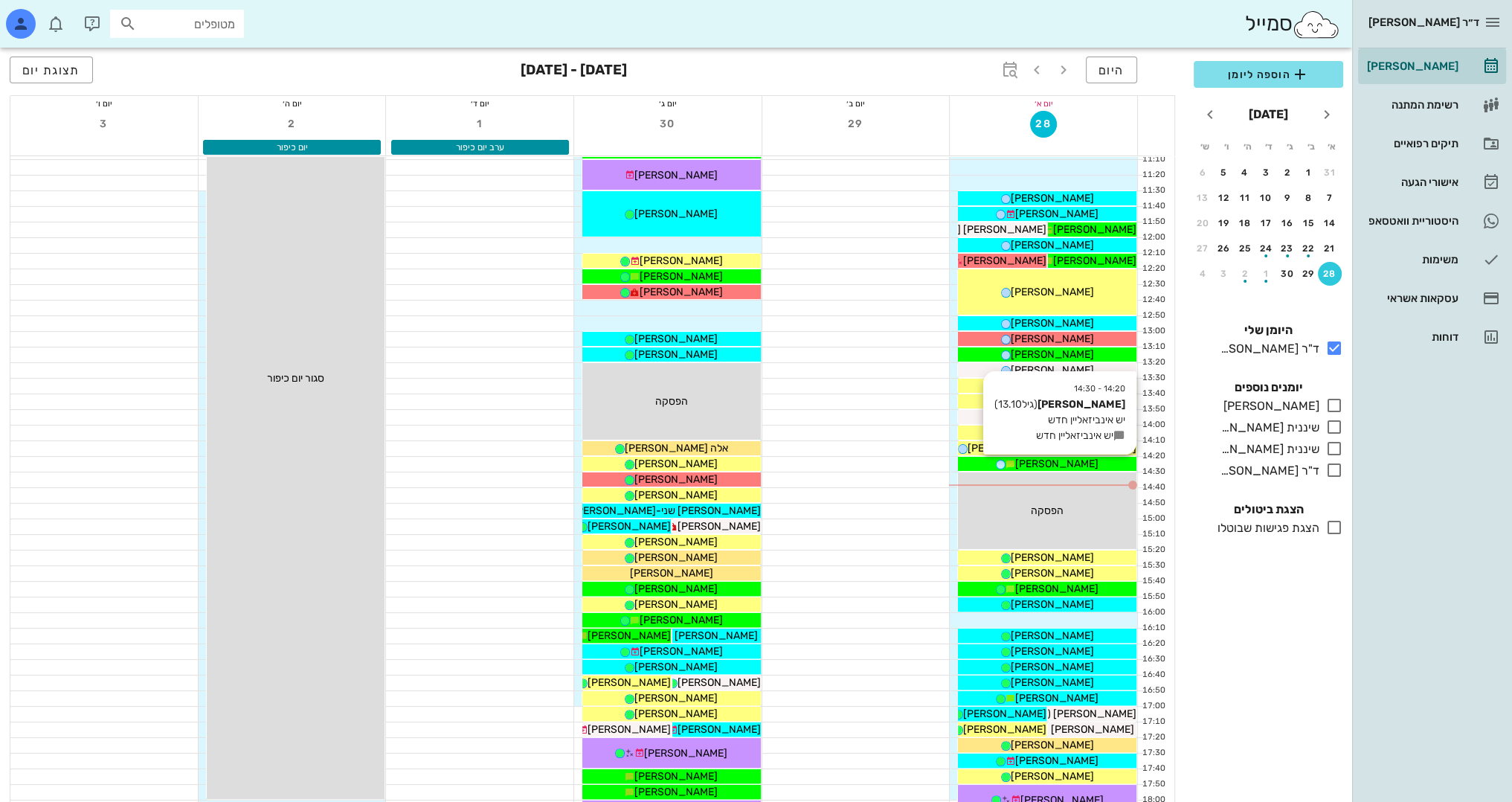
click at [1085, 466] on span "[PERSON_NAME]" at bounding box center [1057, 464] width 83 height 13
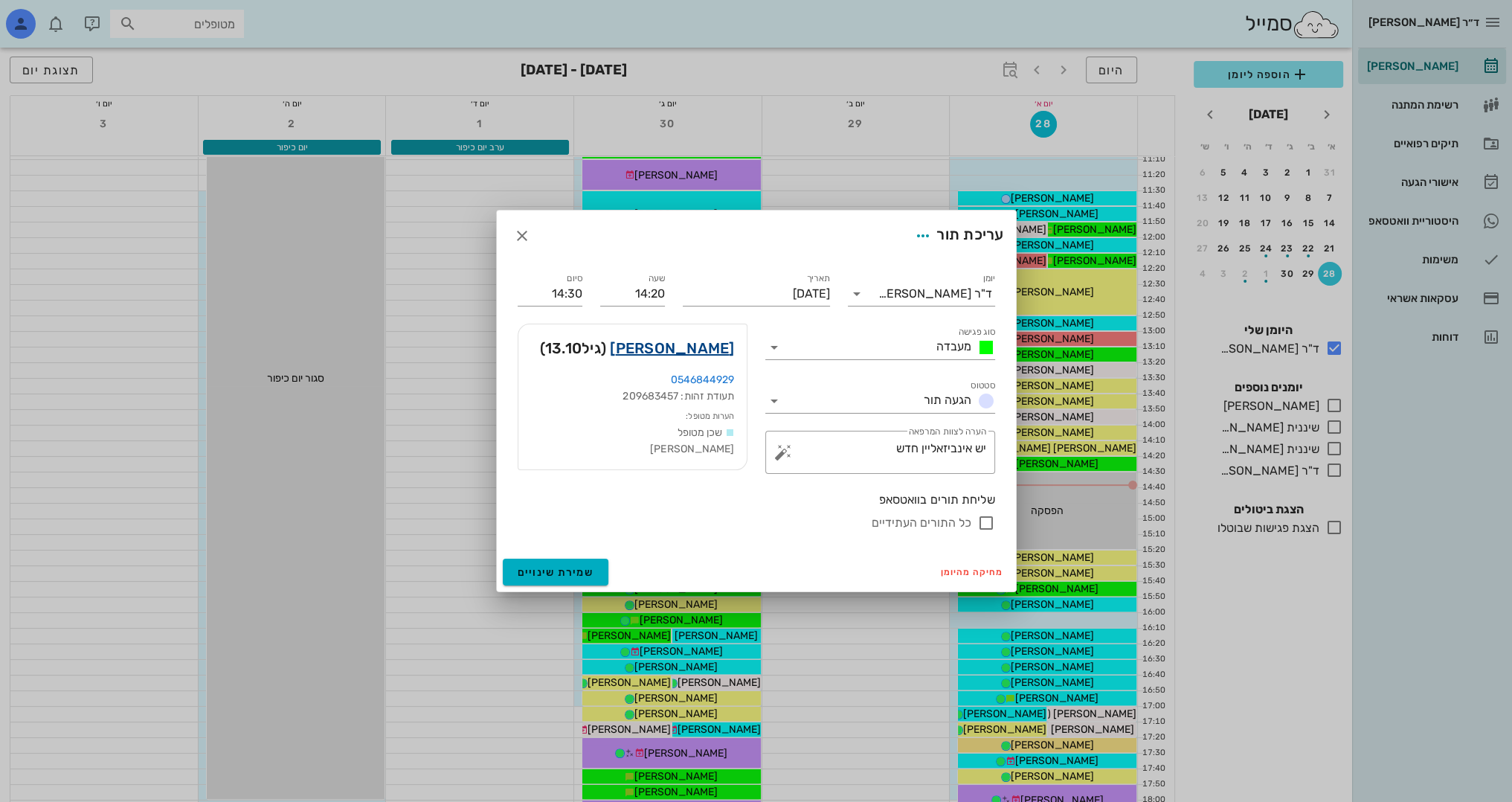
click at [673, 353] on link "[PERSON_NAME]" at bounding box center [673, 348] width 125 height 23
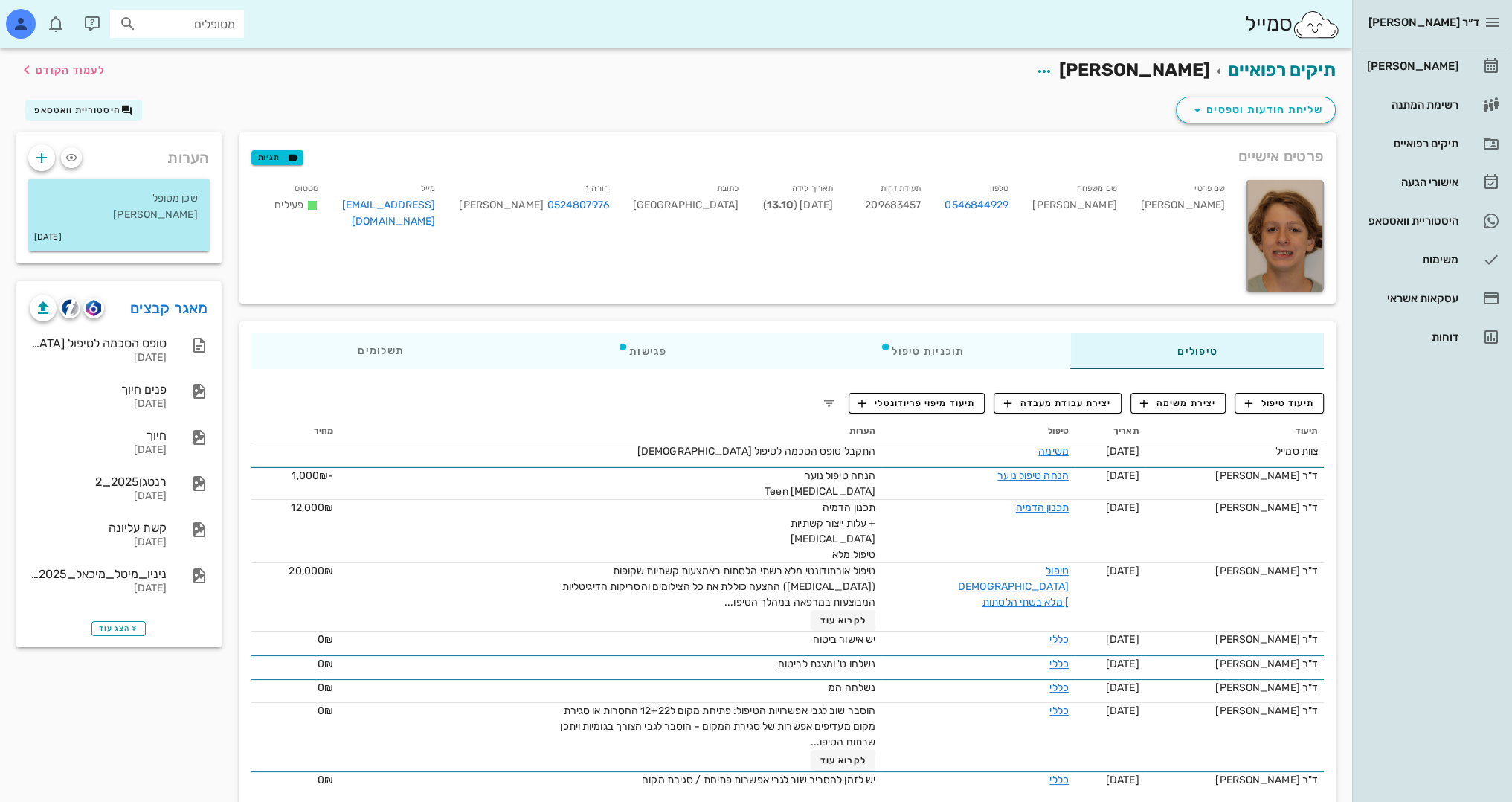
click at [1447, 0] on div "ד״ר [PERSON_NAME]" at bounding box center [1432, 22] width 148 height 44
click at [1285, 406] on span "תיעוד טיפול" at bounding box center [1279, 403] width 70 height 14
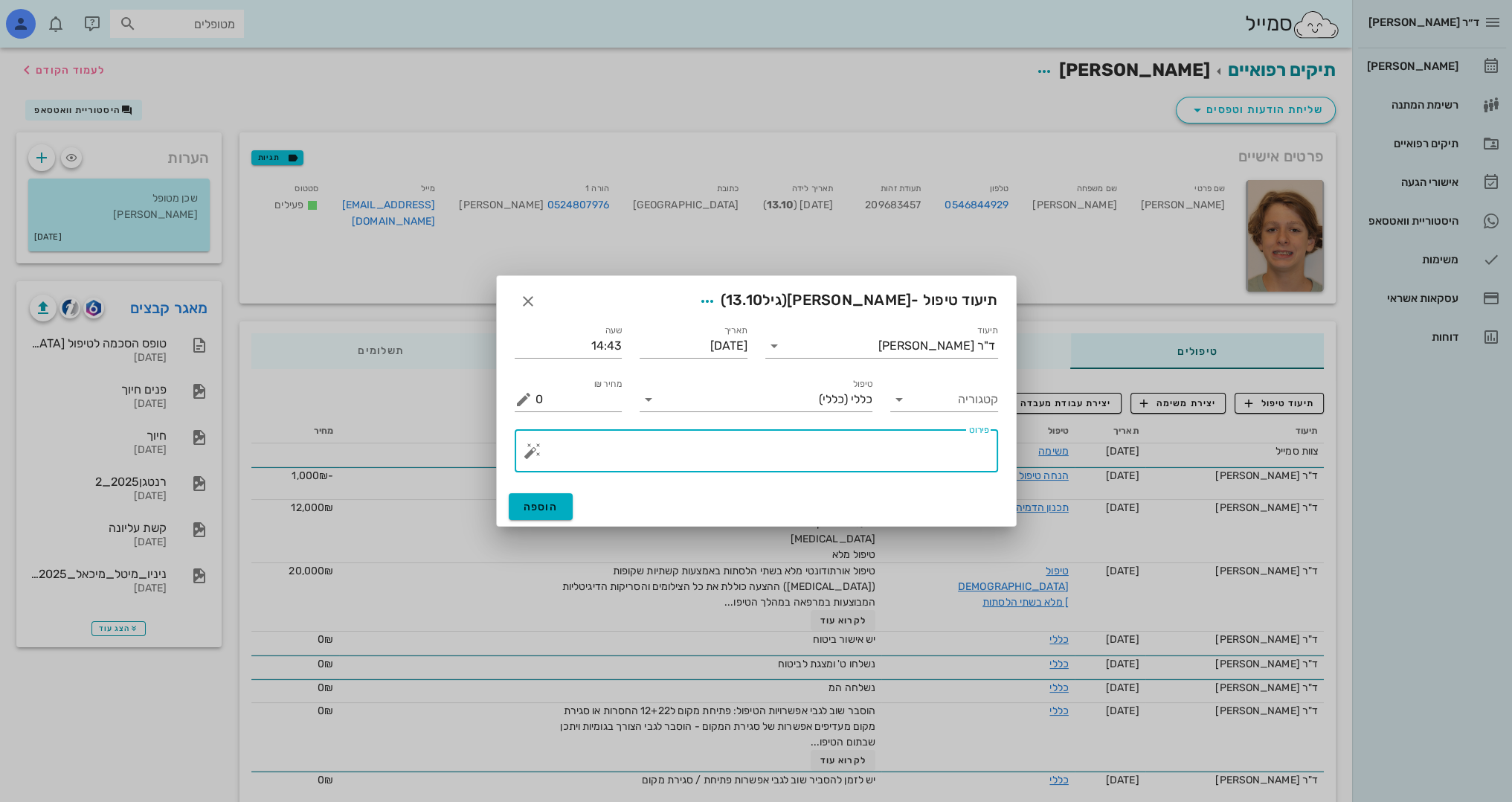
click at [880, 462] on textarea "פירוט" at bounding box center [762, 455] width 454 height 36
click at [533, 453] on button "button" at bounding box center [533, 451] width 18 height 18
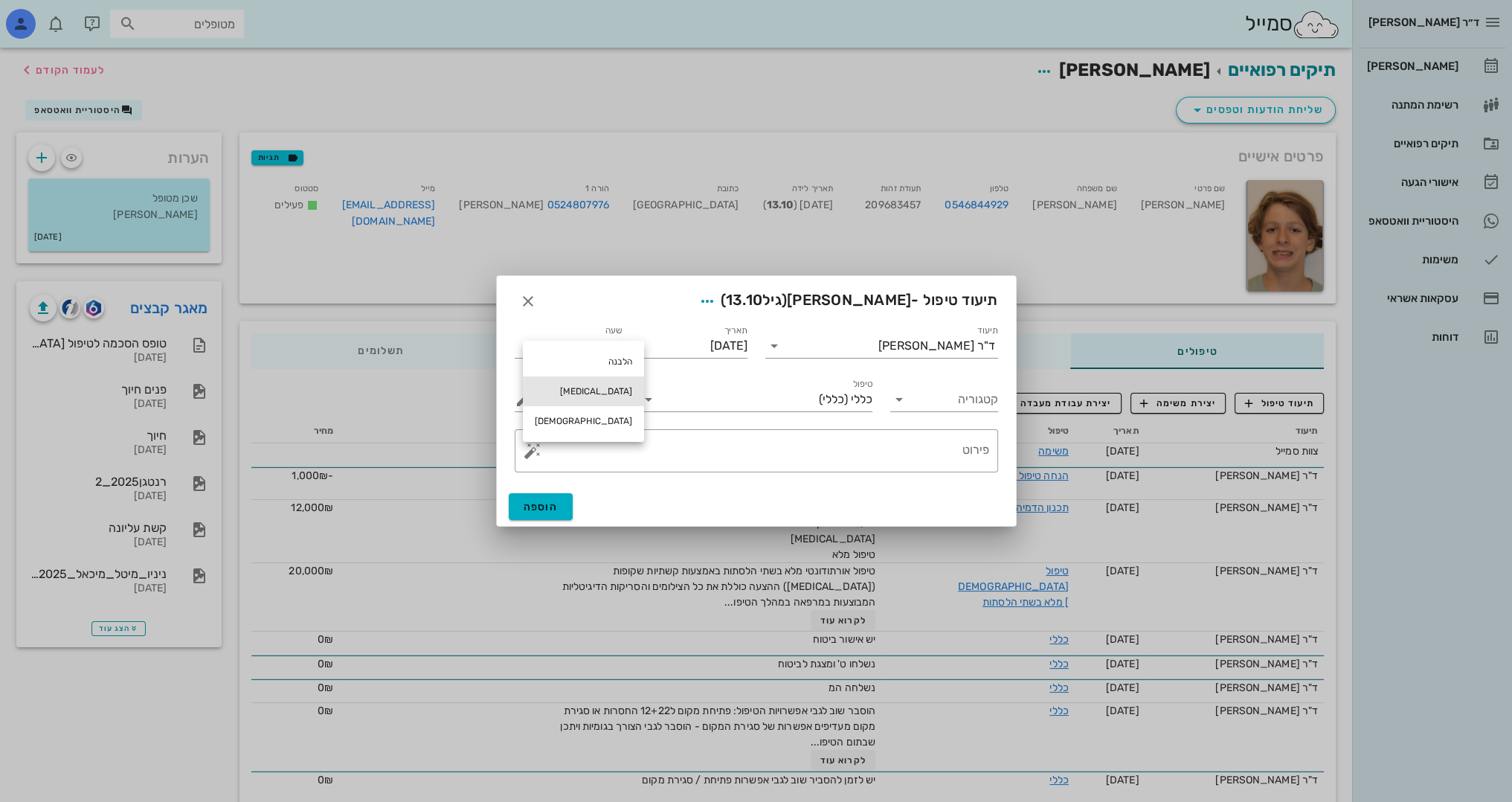
click at [559, 397] on div "[MEDICAL_DATA]" at bounding box center [583, 391] width 121 height 30
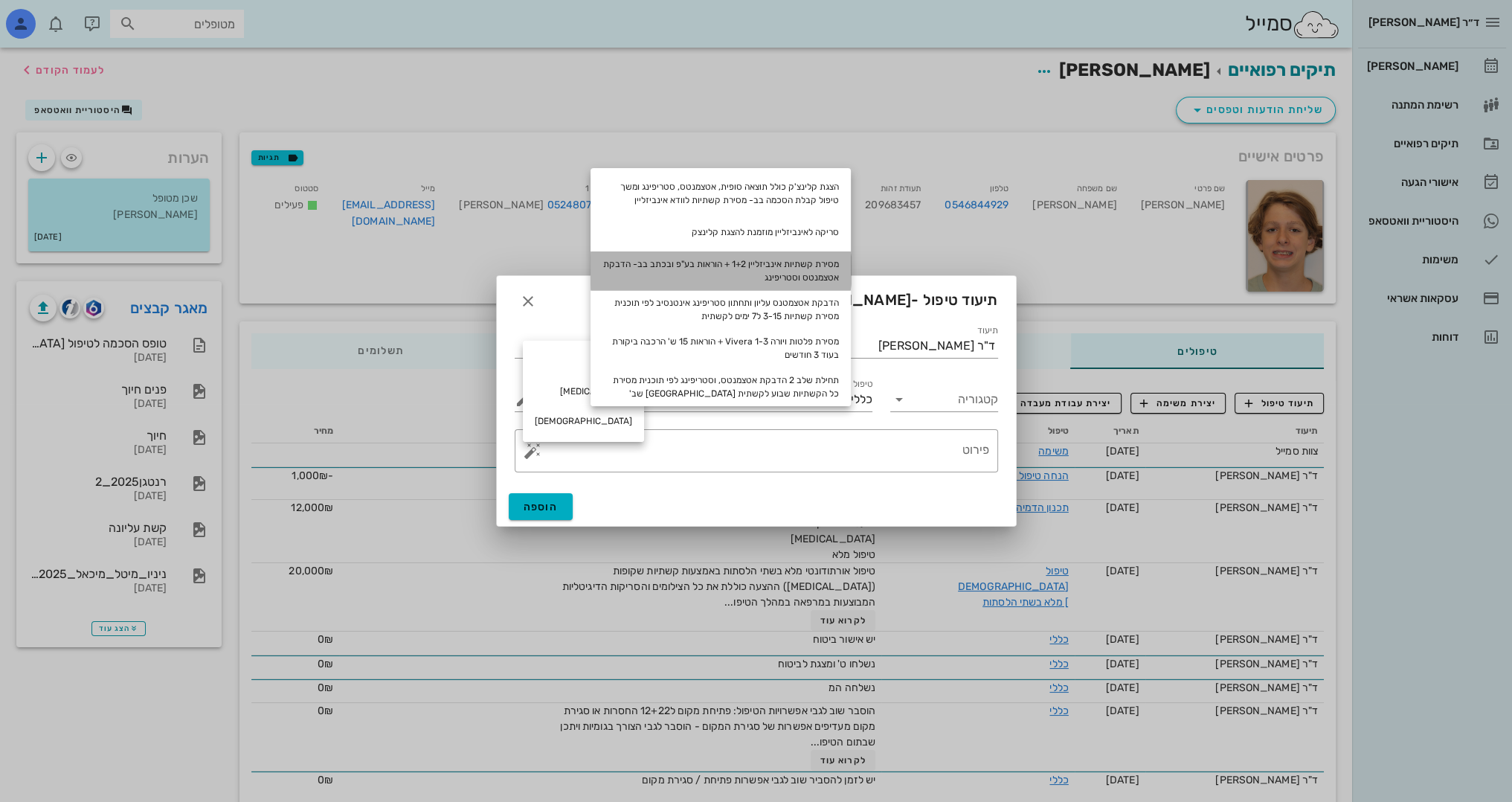
click at [828, 275] on div "מסירת קשתיות אינביזליין 1+2 + הוראות בע"פ ובכתב בב- הדבקת אטצמנטס וסטריפינג" at bounding box center [720, 270] width 260 height 39
type textarea "מסירת קשתיות אינביזליין 1+2 + הוראות בע"פ ובכתב בב- הדבקת אטצמנטס וסטריפינג"
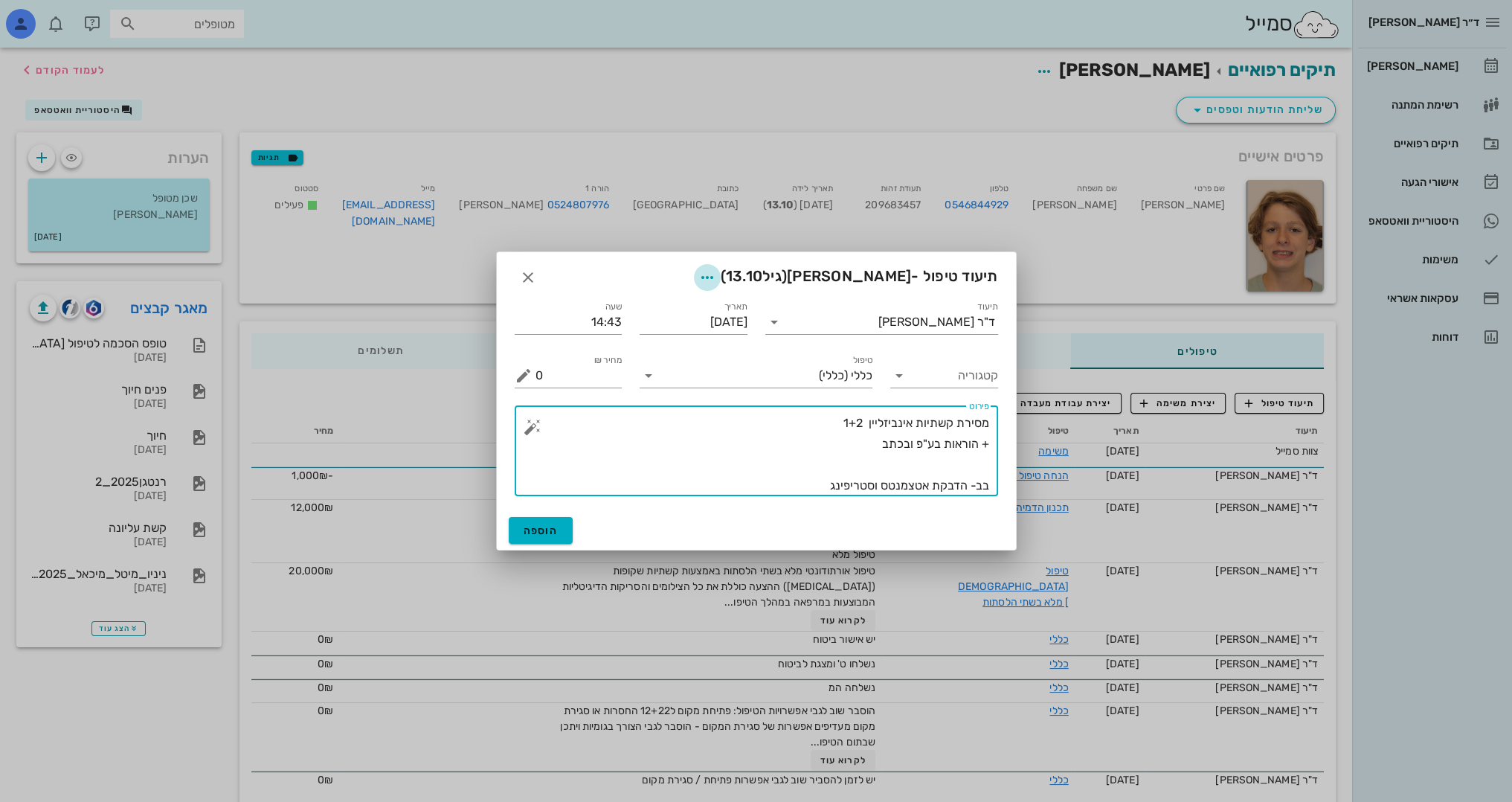
click at [711, 277] on icon "button" at bounding box center [708, 277] width 18 height 18
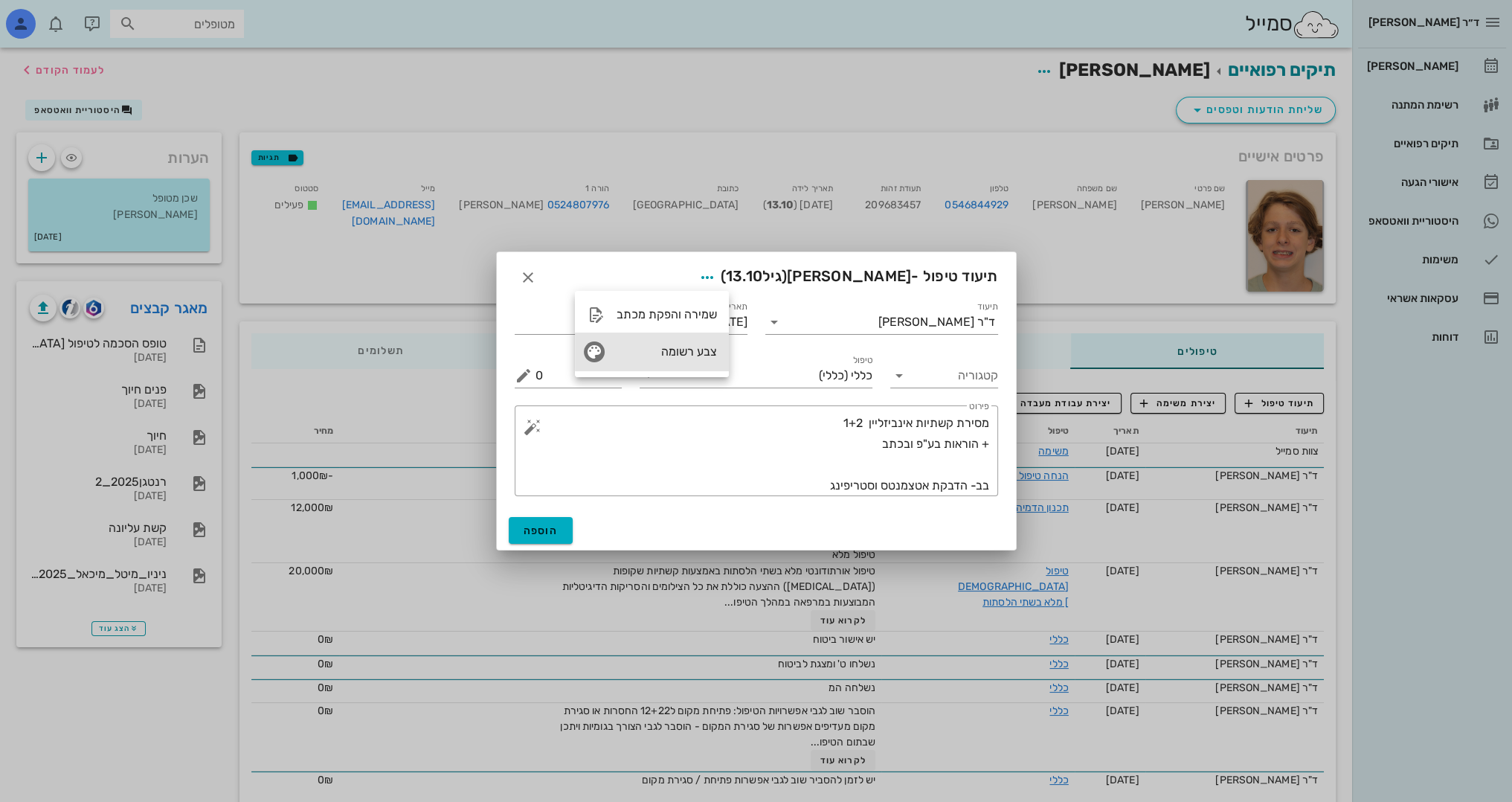
click at [694, 353] on div "צבע רשומה" at bounding box center [666, 351] width 100 height 14
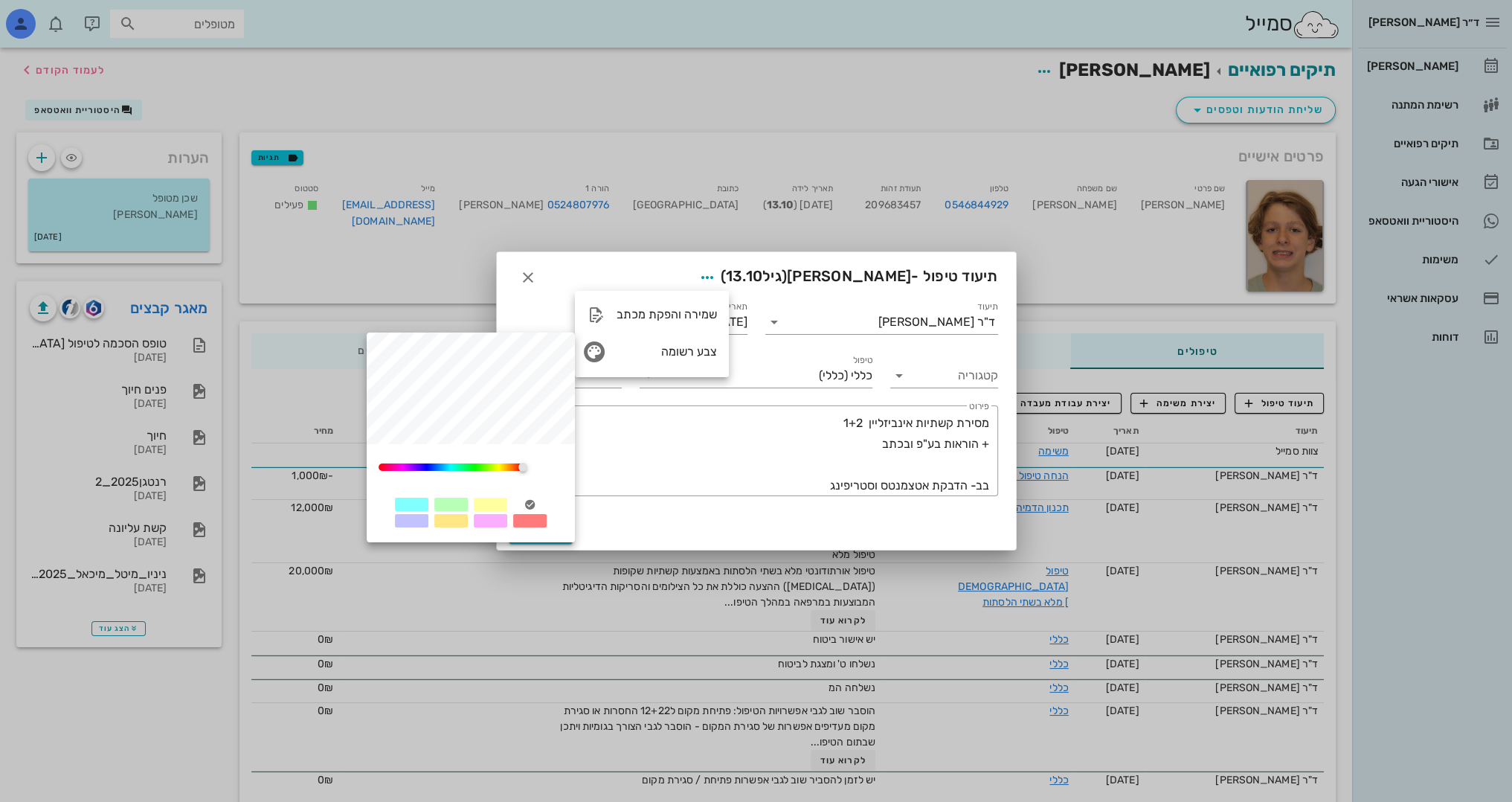
click at [490, 505] on div at bounding box center [490, 504] width 33 height 14
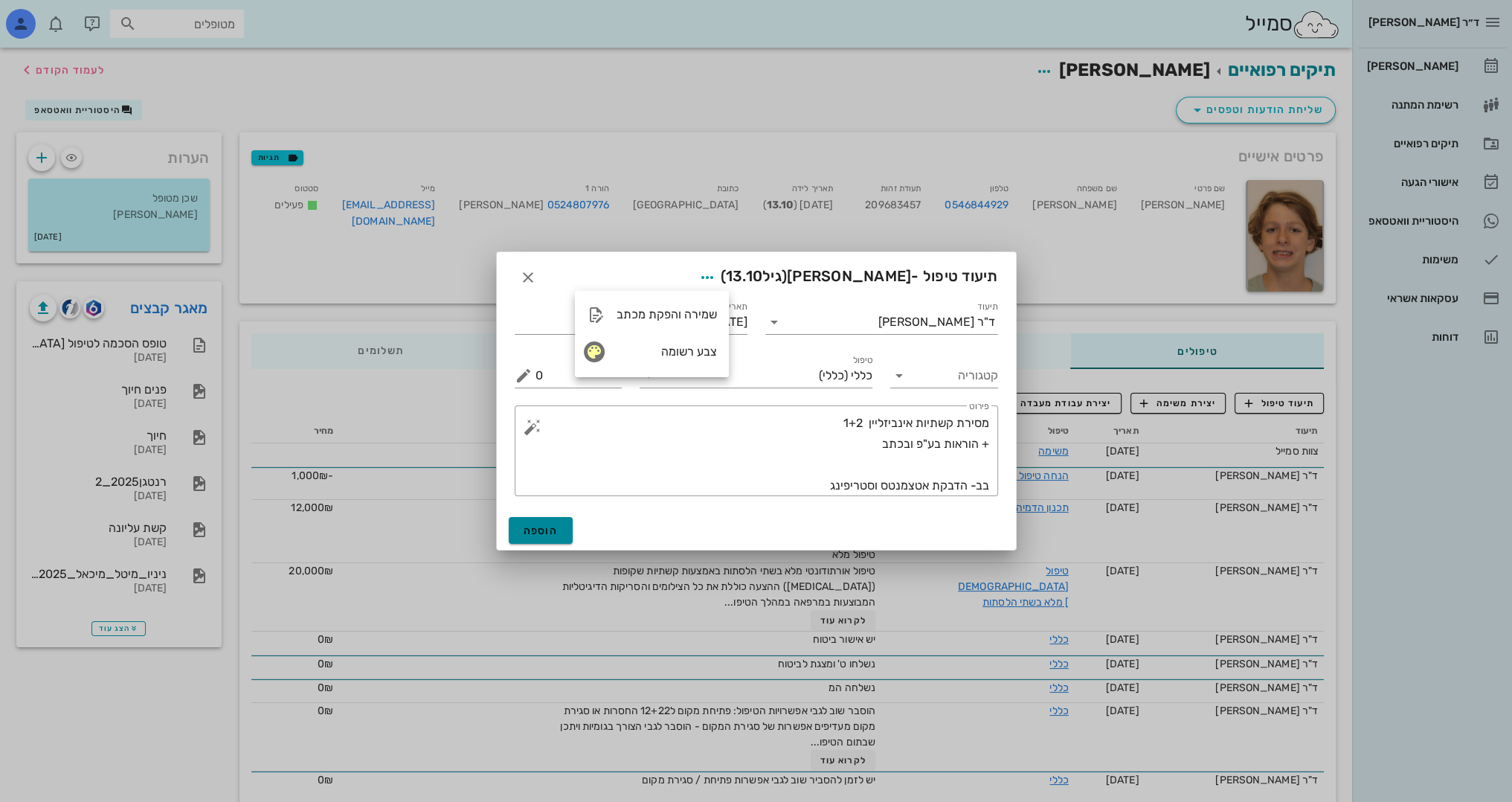
click at [539, 535] on span "הוספה" at bounding box center [541, 531] width 35 height 13
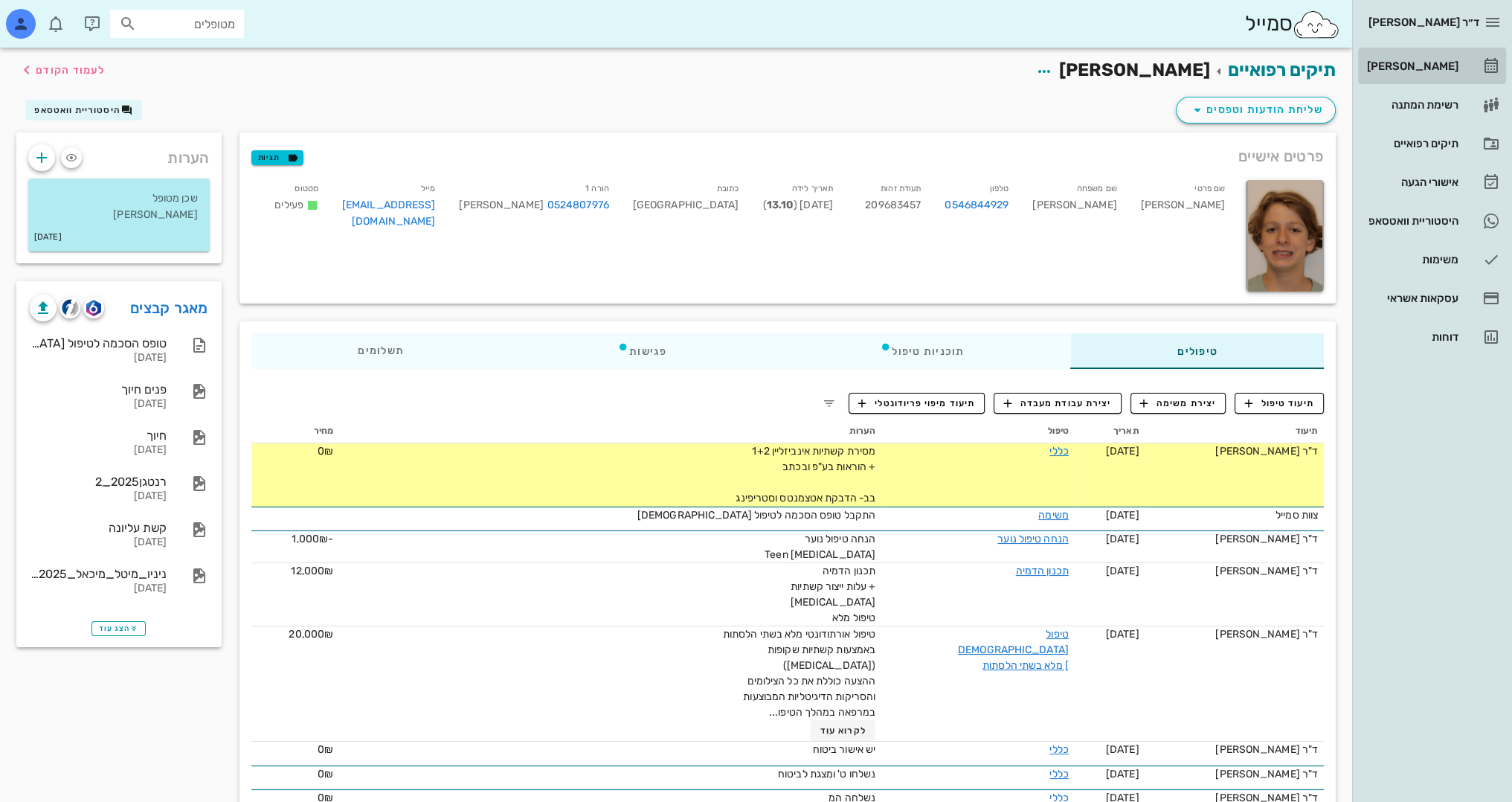
click at [1452, 73] on div "[PERSON_NAME]" at bounding box center [1411, 66] width 95 height 23
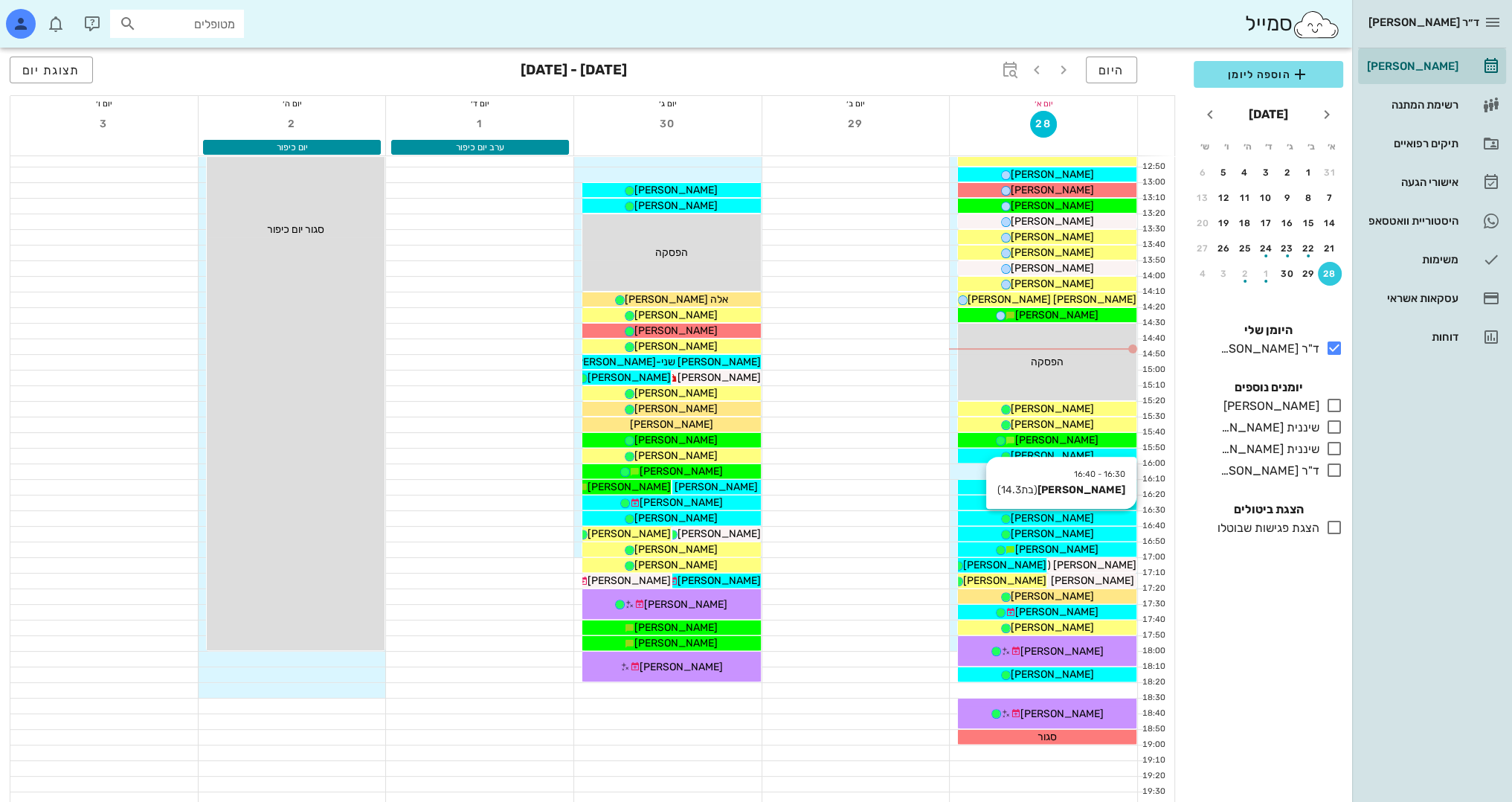
scroll to position [521, 0]
